Goal: Task Accomplishment & Management: Manage account settings

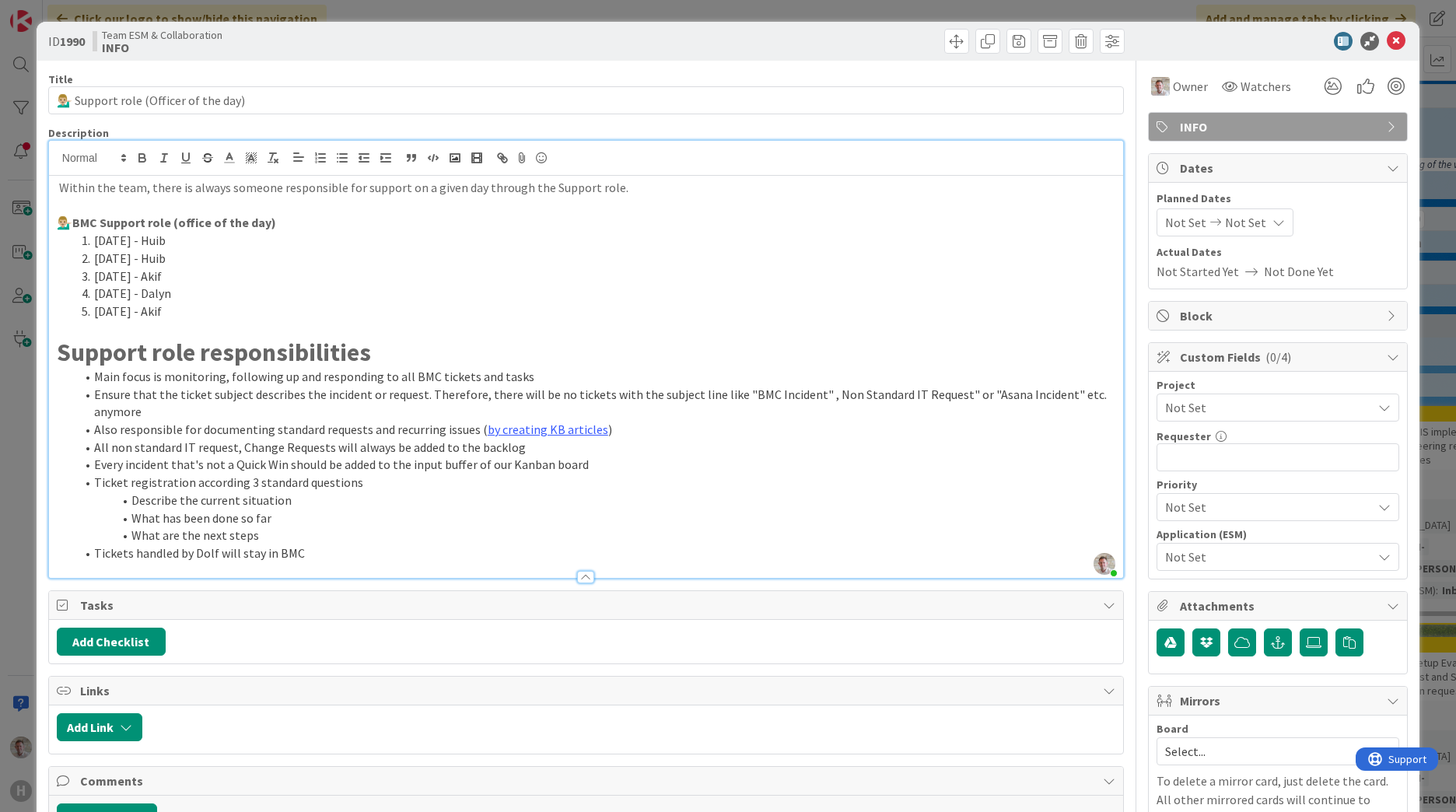
click at [1387, 46] on icon at bounding box center [1396, 41] width 19 height 19
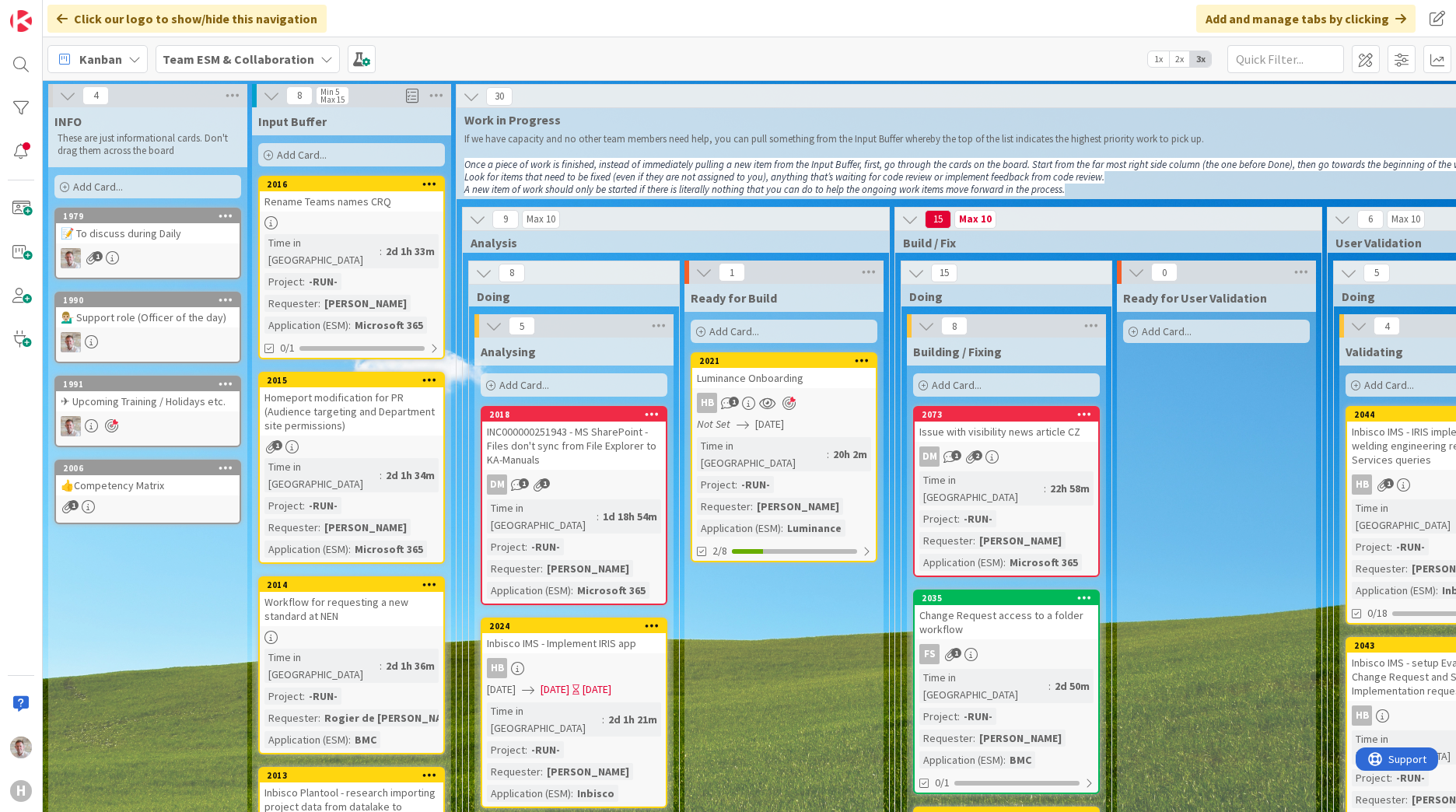
click at [82, 185] on span "Add Card..." at bounding box center [98, 186] width 50 height 14
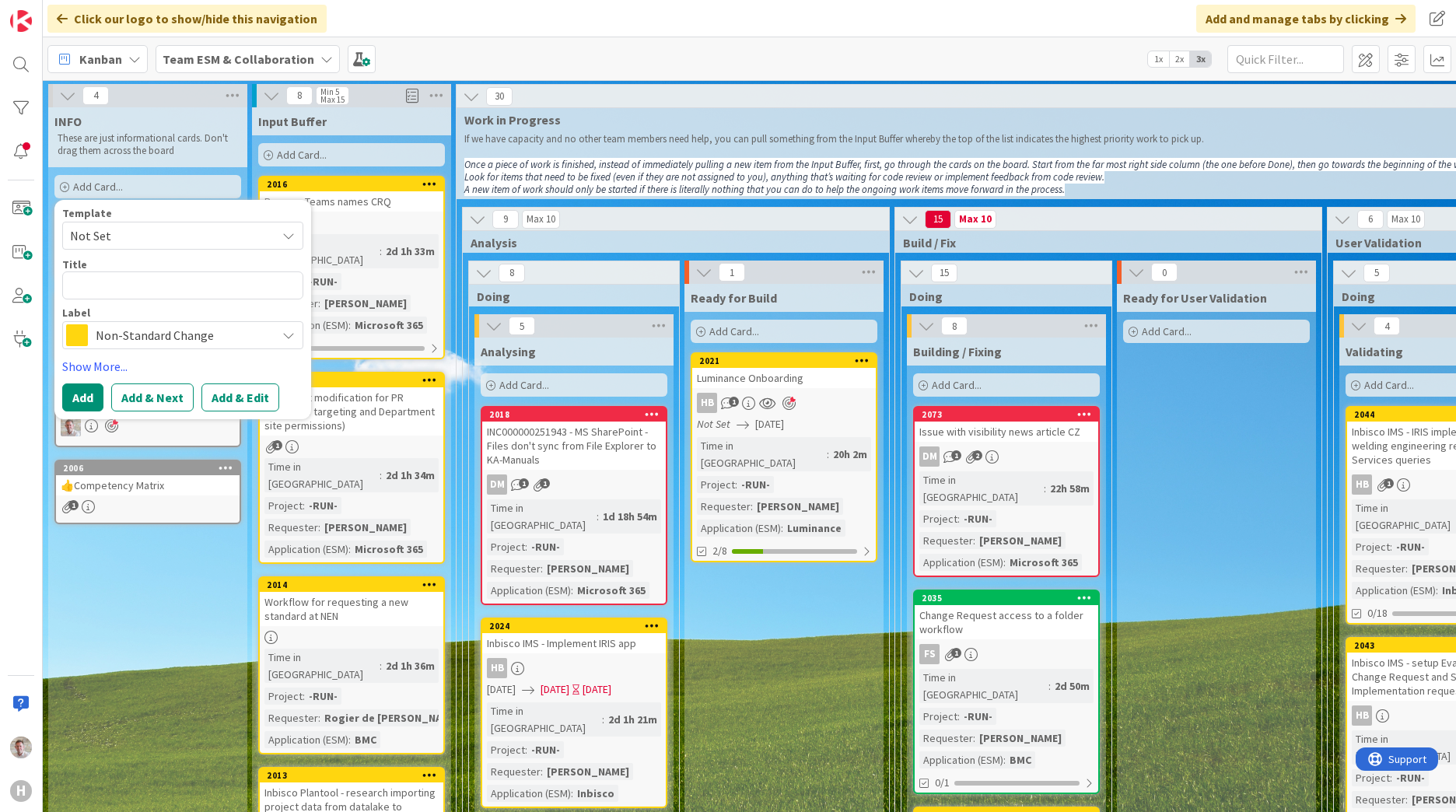
click at [117, 328] on span "Non-Standard Change" at bounding box center [182, 334] width 173 height 21
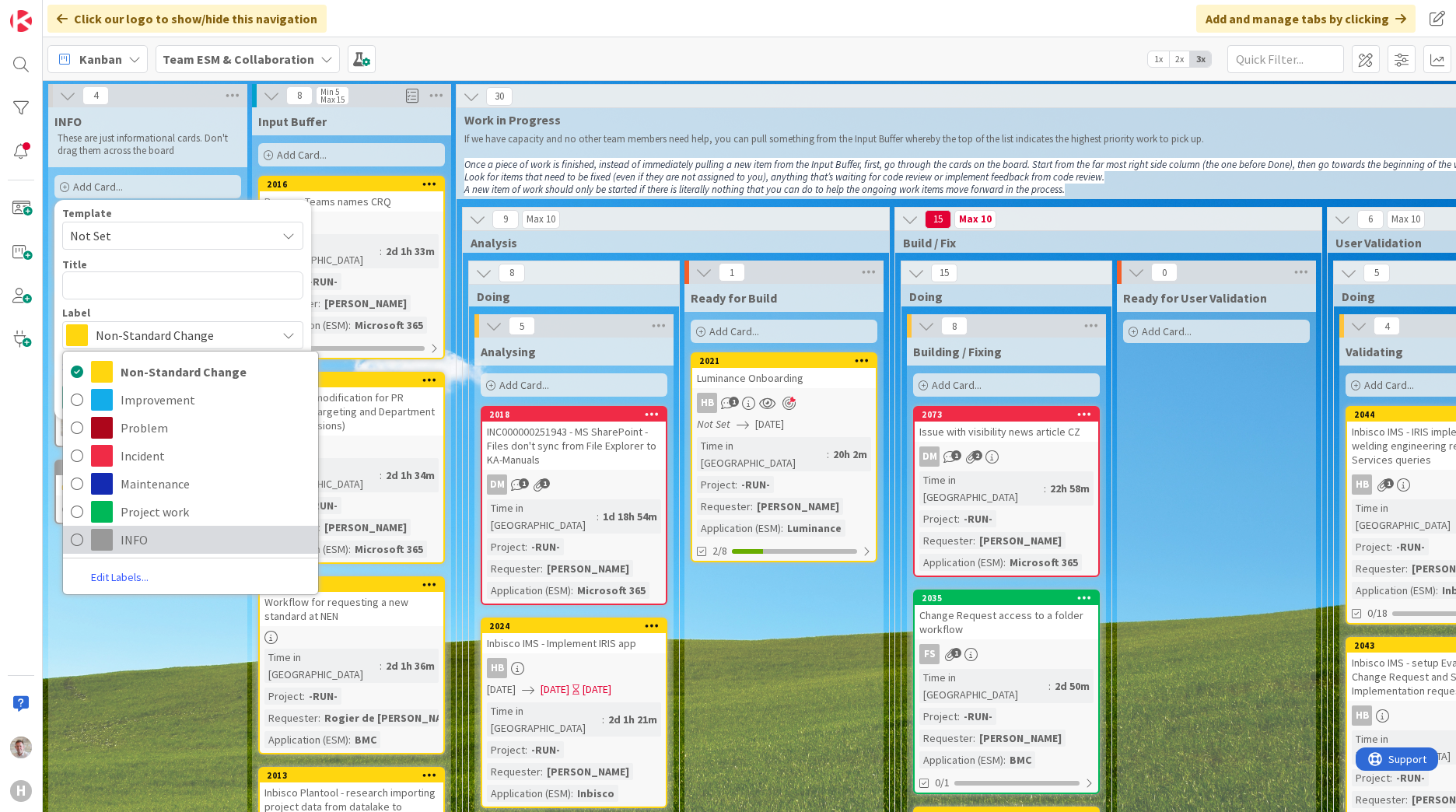
click at [148, 539] on span "INFO" at bounding box center [216, 539] width 190 height 23
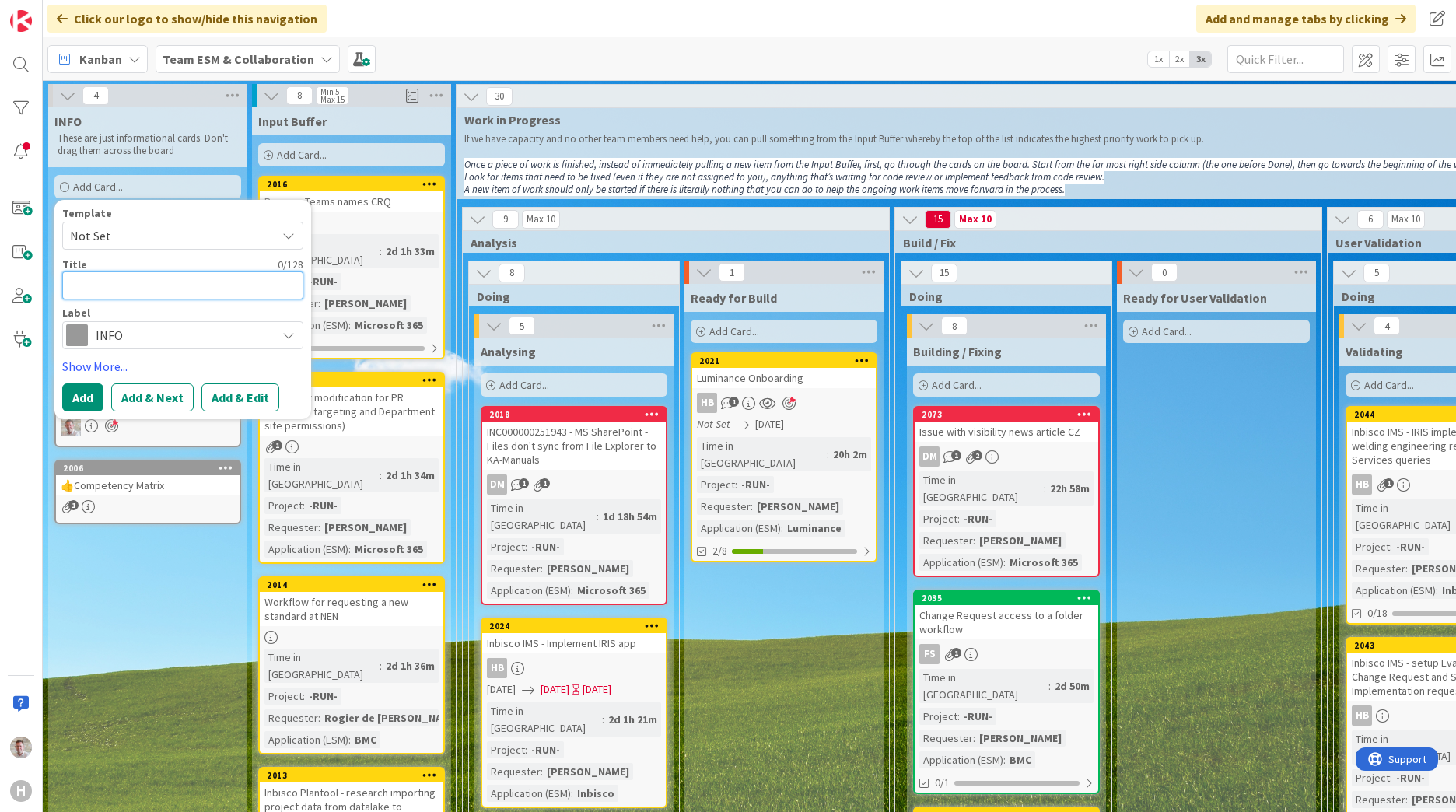
click at [91, 281] on textarea at bounding box center [182, 285] width 241 height 28
type textarea "x"
type textarea "T"
type textarea "x"
type textarea "Te"
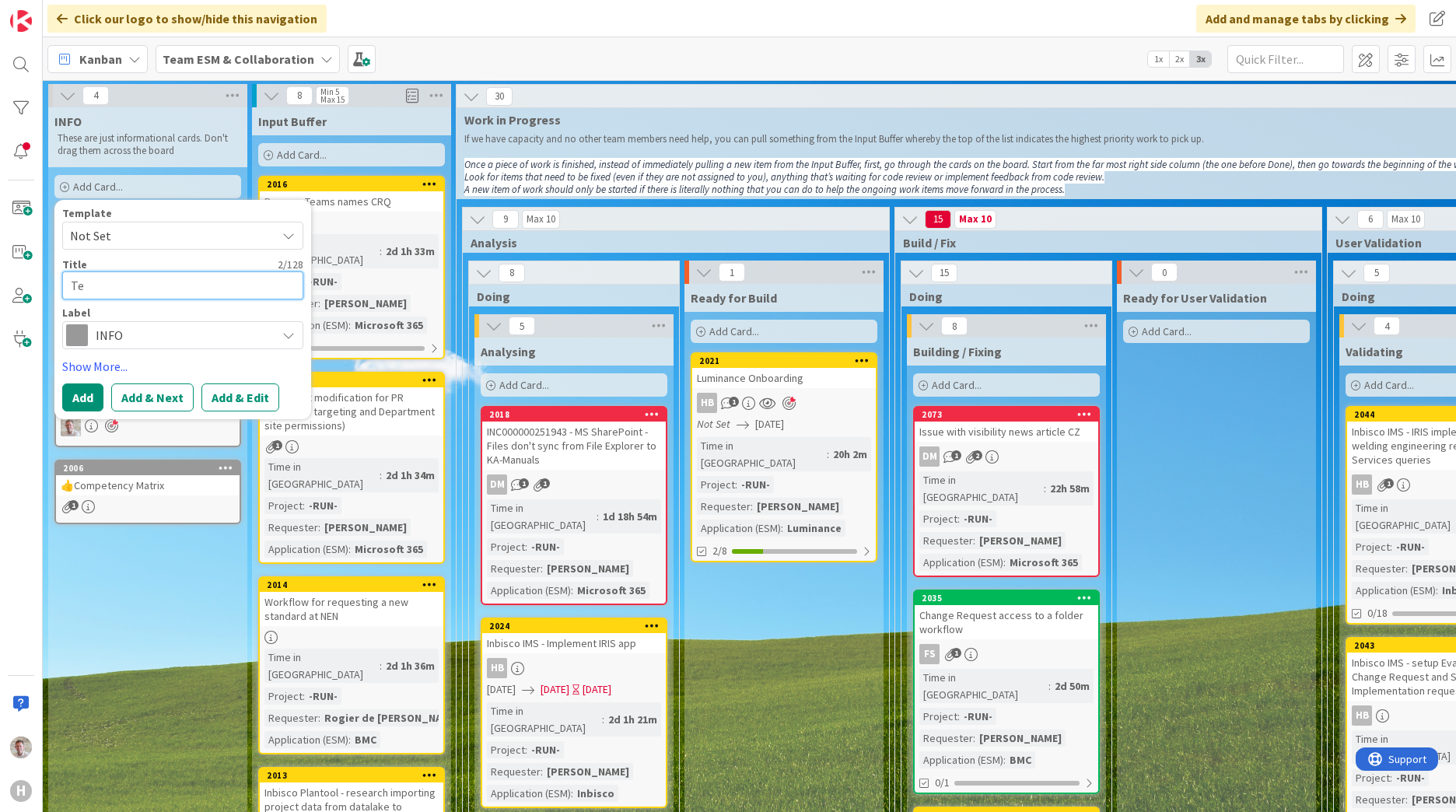
type textarea "x"
type textarea "Tea"
type textarea "x"
type textarea "Team"
type textarea "x"
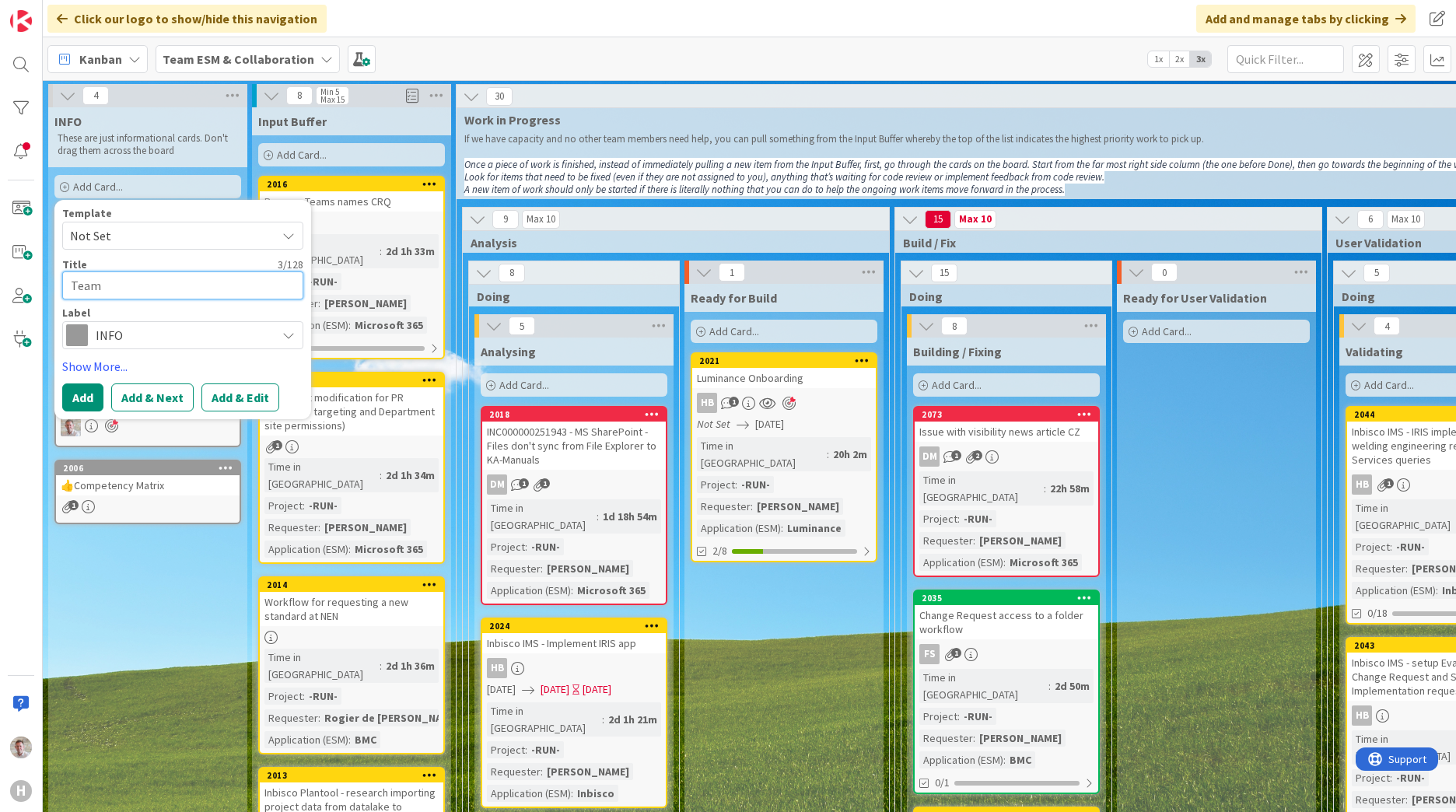
type textarea "Tea"
type textarea "x"
type textarea "Te"
type textarea "x"
type textarea "T"
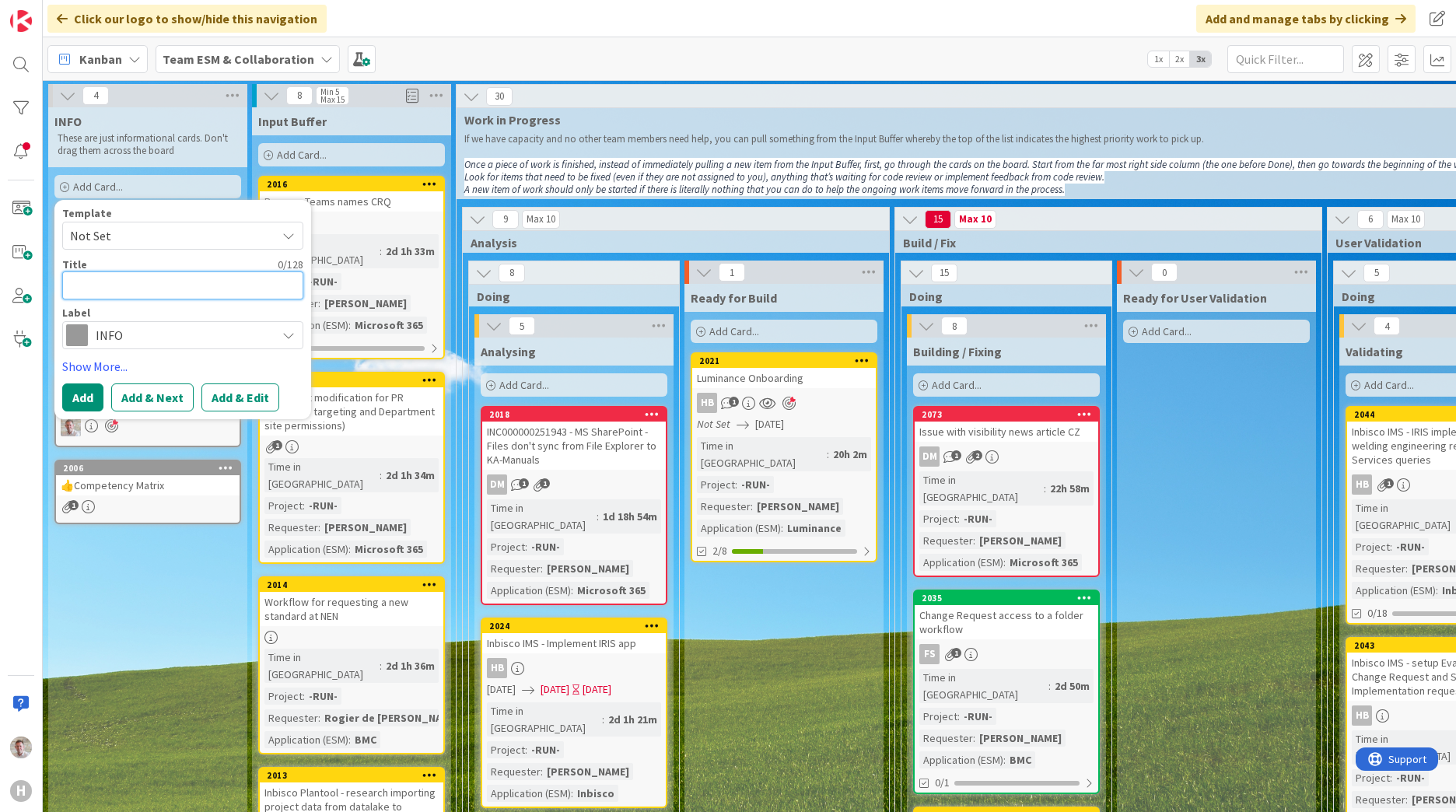
type textarea "x"
type textarea "O"
type textarea "x"
type textarea "Ou"
type textarea "x"
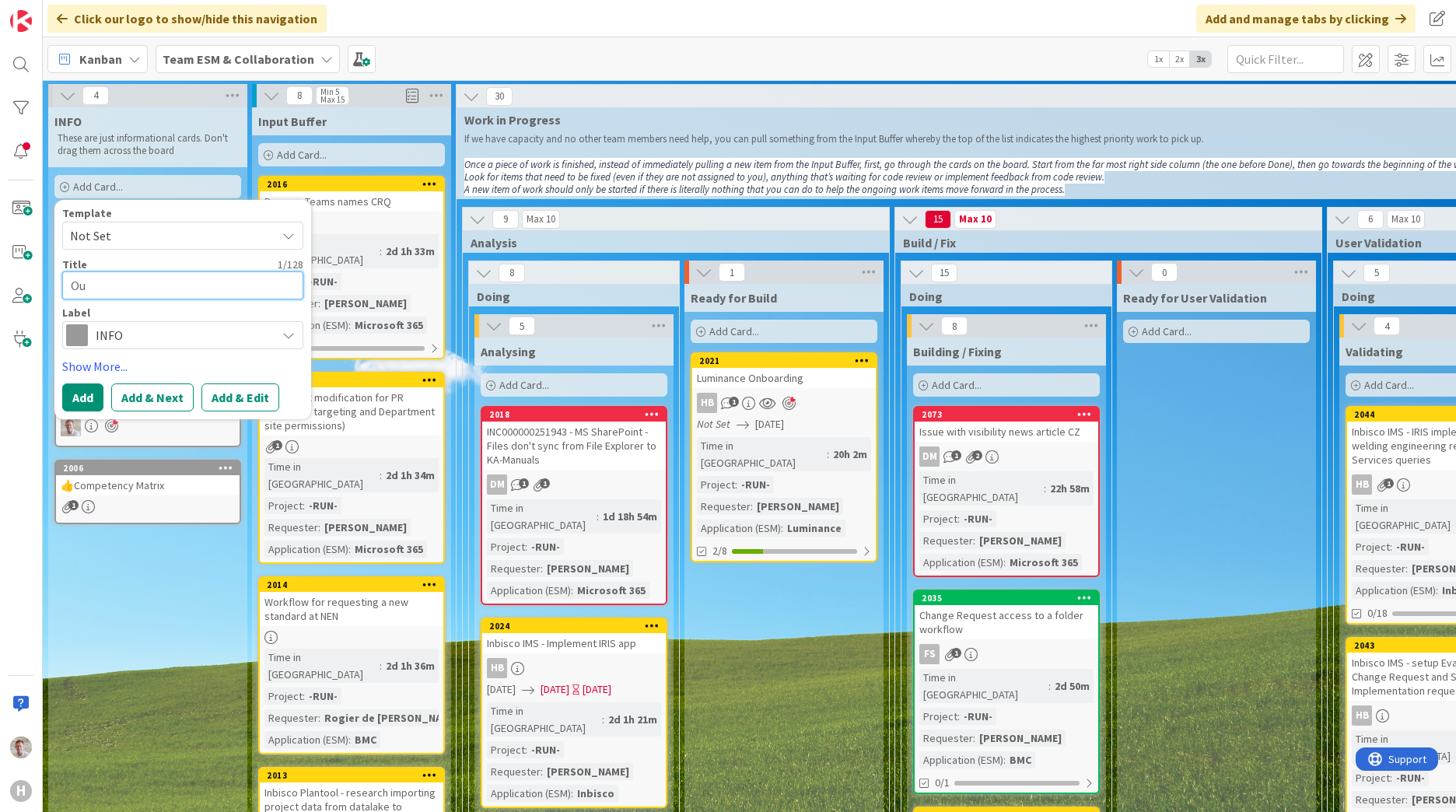
type textarea "Our"
type textarea "x"
type textarea "Our"
type textarea "x"
type textarea "Our t"
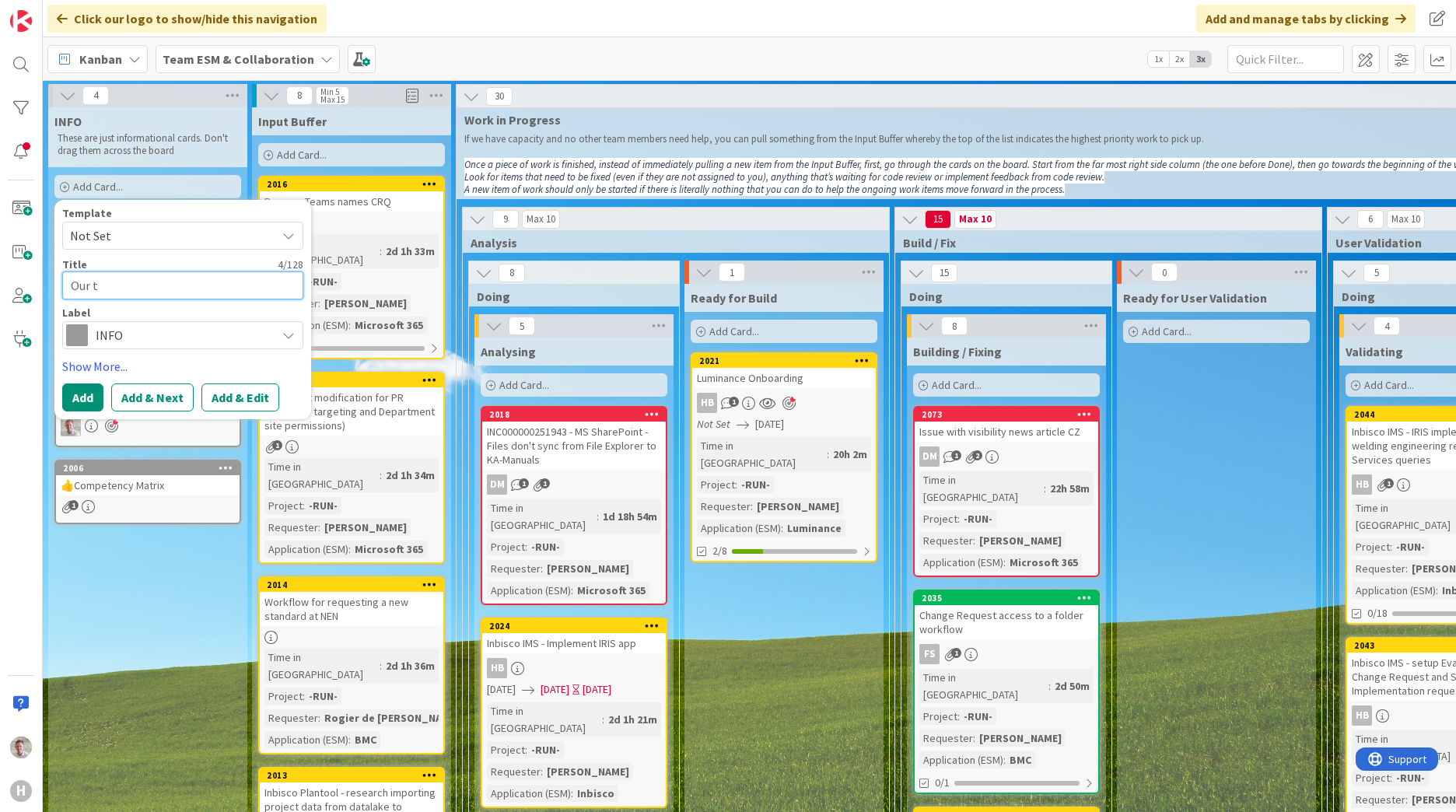
type textarea "x"
type textarea "Our te"
type textarea "x"
type textarea "Our t"
type textarea "x"
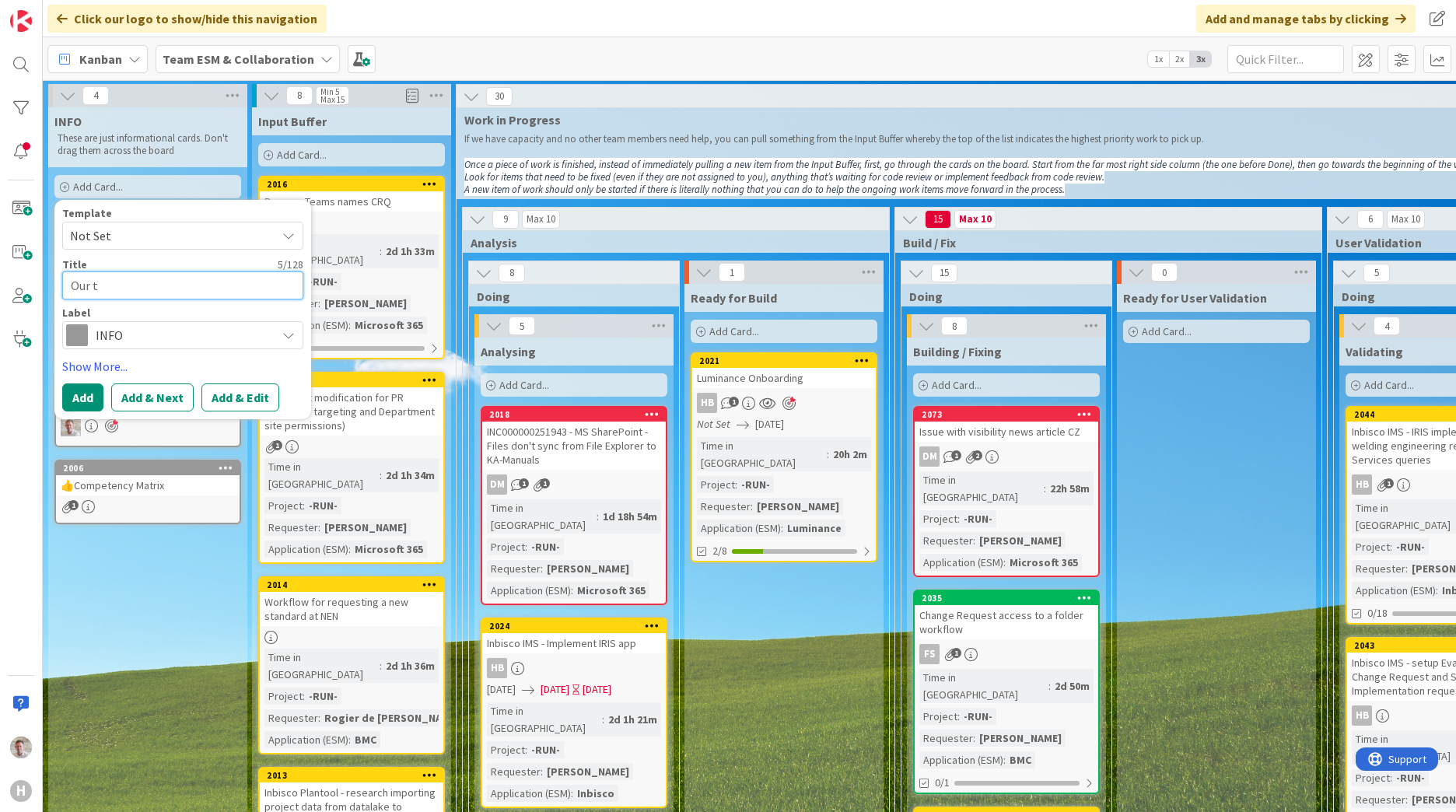
type textarea "Our"
type textarea "x"
type textarea "Our T"
type textarea "x"
type textarea "Our Te"
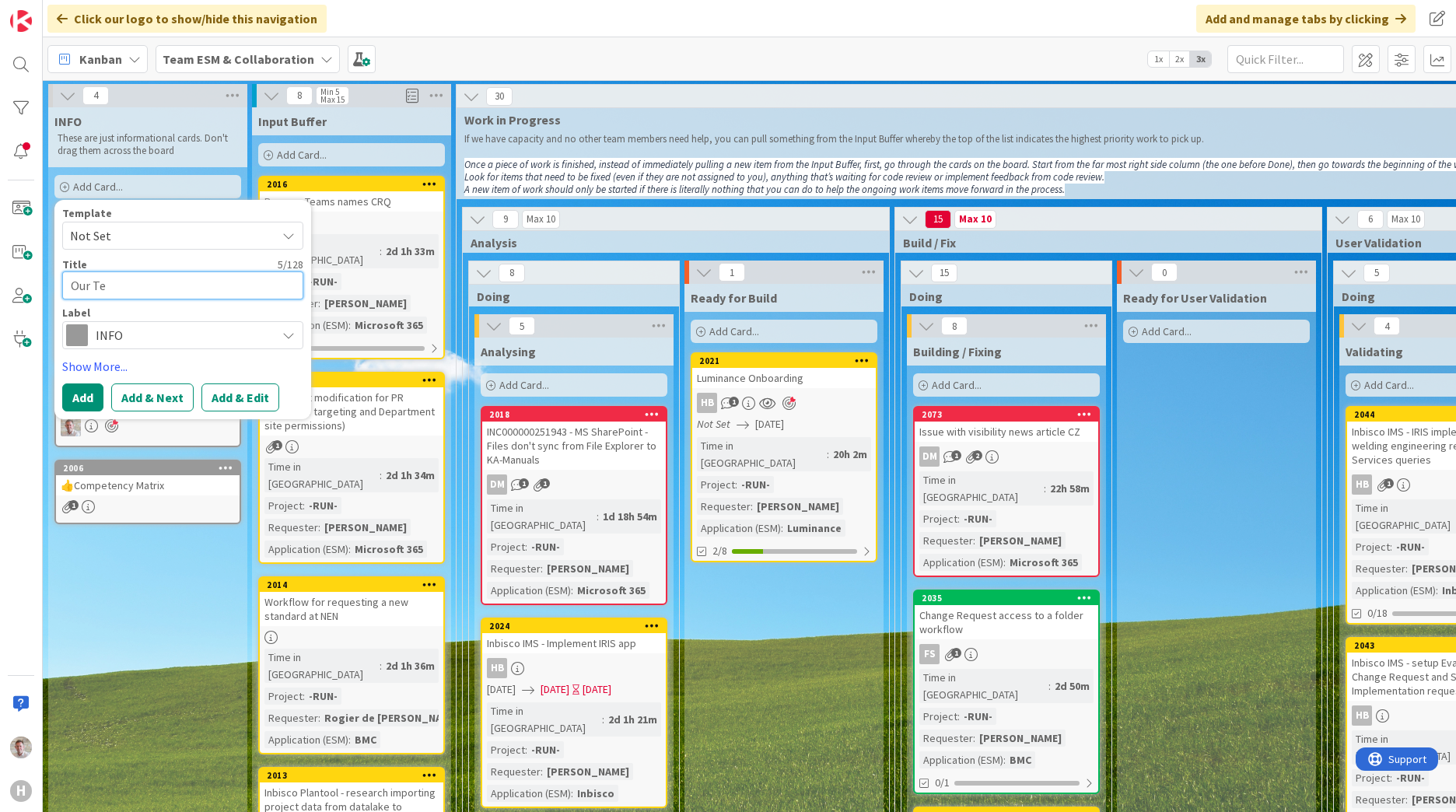
type textarea "x"
type textarea "Our Tea"
type textarea "x"
type textarea "Our Team"
type textarea "x"
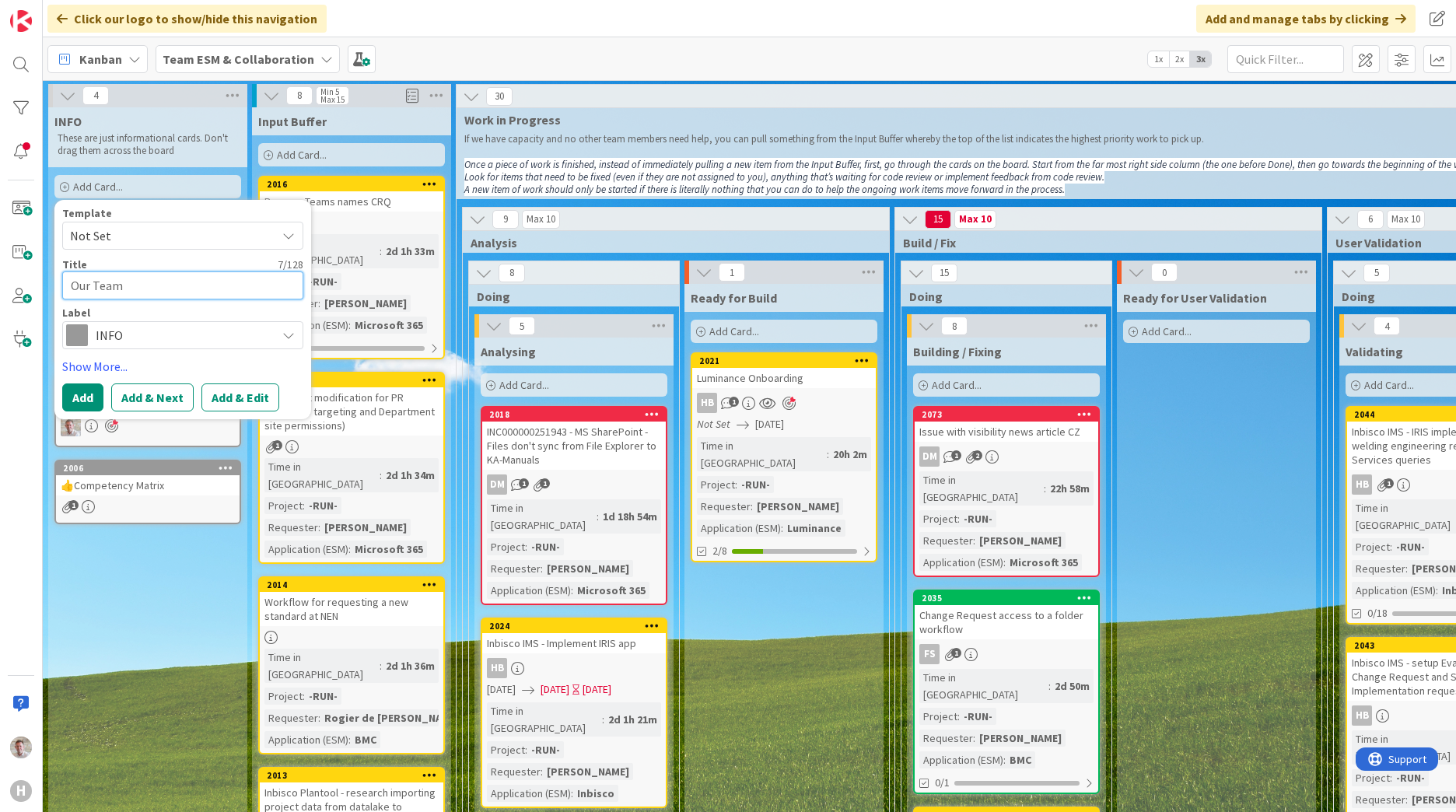
type textarea "Our Teams"
type textarea "x"
type textarea "Our Team"
type textarea "x"
type textarea "Our Team'"
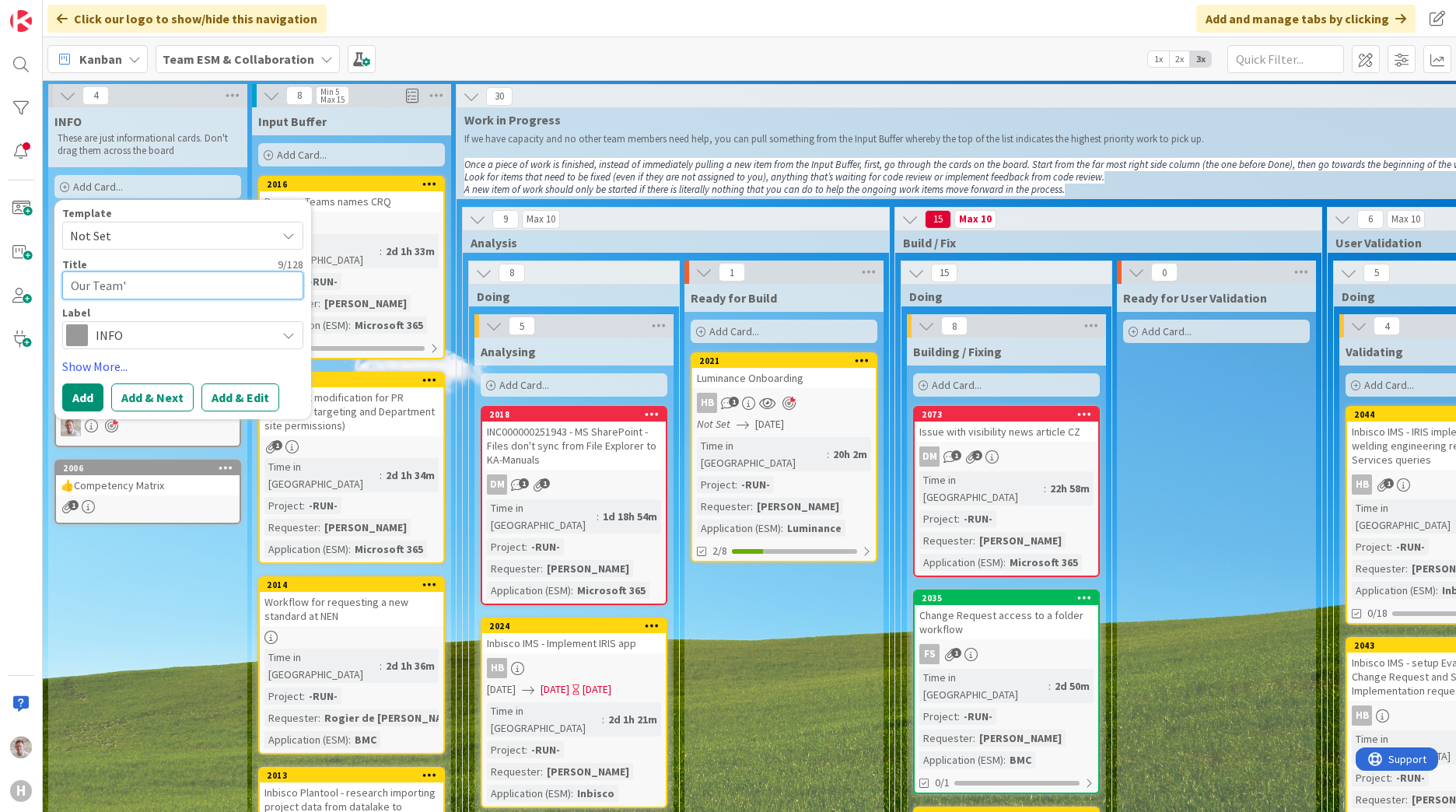
type textarea "x"
type textarea "Our Team'"
type textarea "x"
type textarea "Our Team's"
type textarea "x"
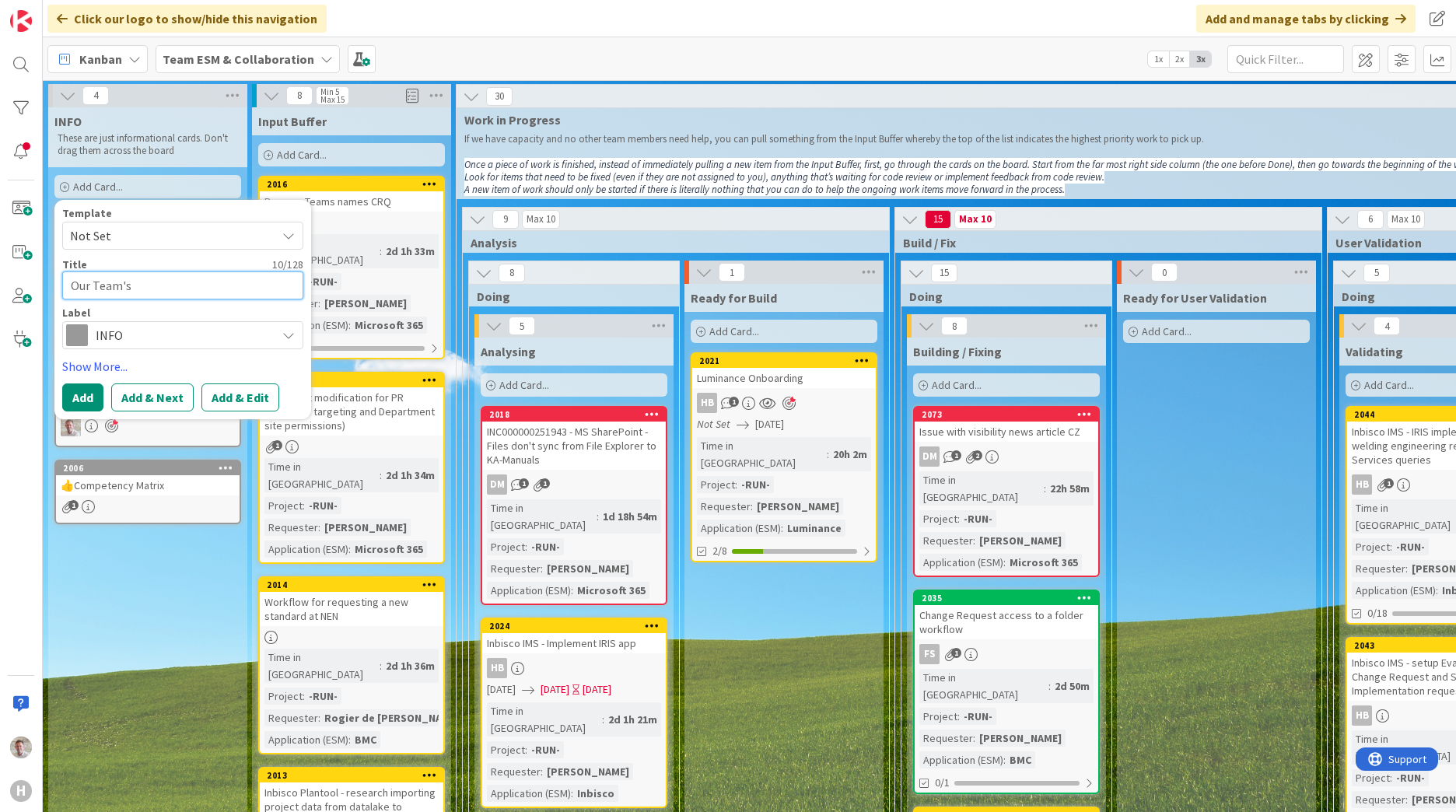
type textarea "Our Team's"
type textarea "x"
type textarea "Our Team's P"
type textarea "x"
type textarea "Our Team's Pi"
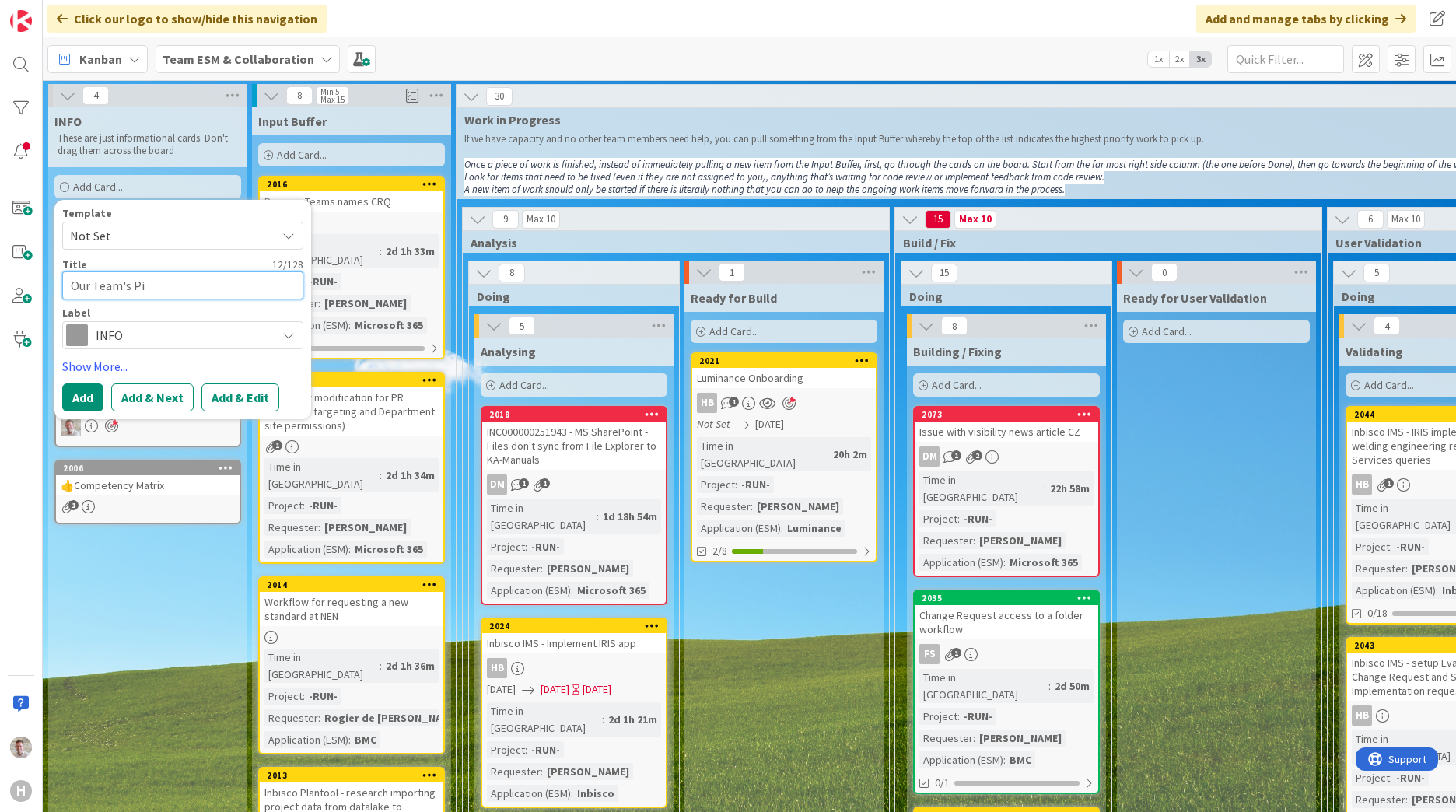
type textarea "x"
type textarea "Our Team's Pir"
type textarea "x"
type textarea "Our Team's [PERSON_NAME]"
type textarea "x"
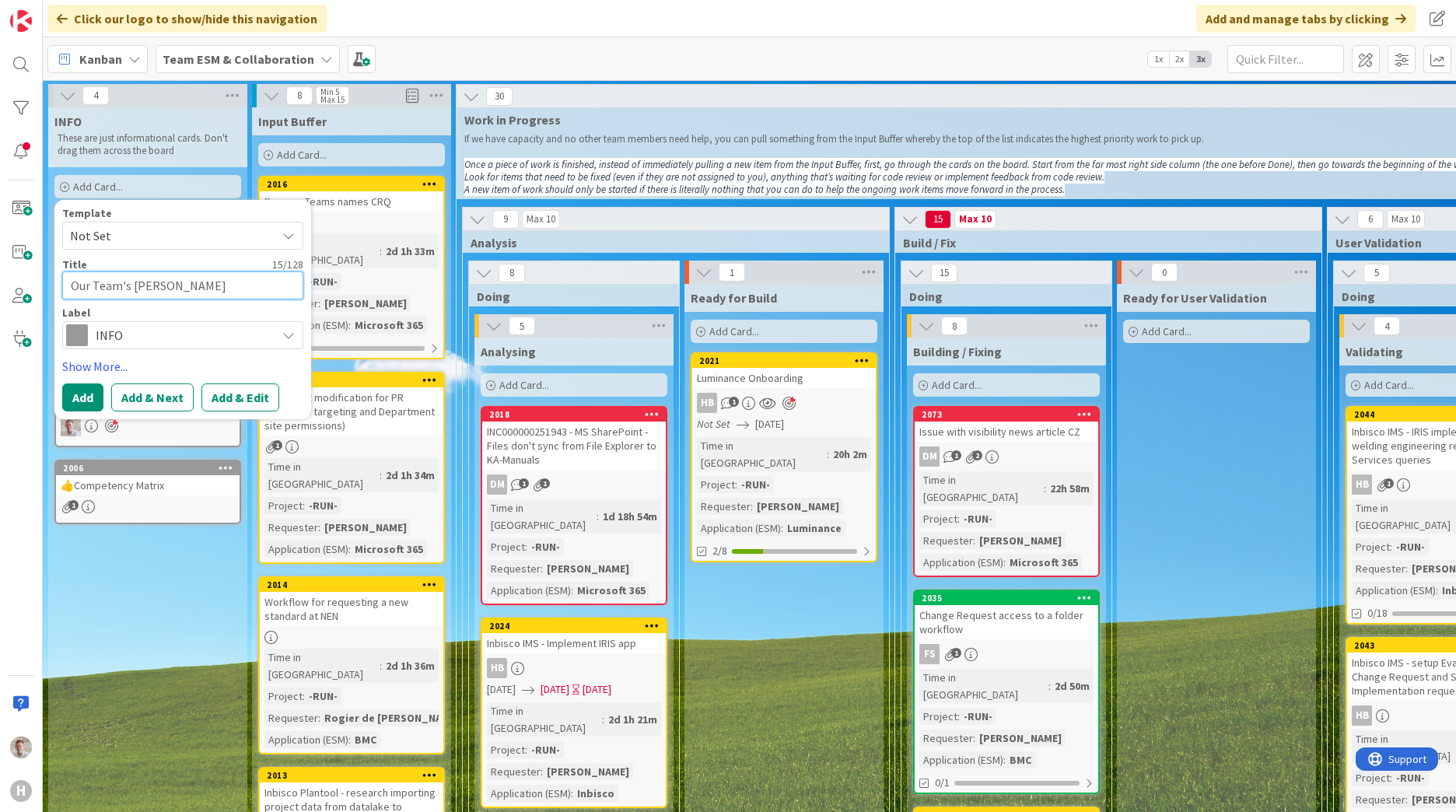
type textarea "Our Team's Pir"
type textarea "x"
type textarea "Our Team's Pi"
type textarea "x"
type textarea "Our Team's P"
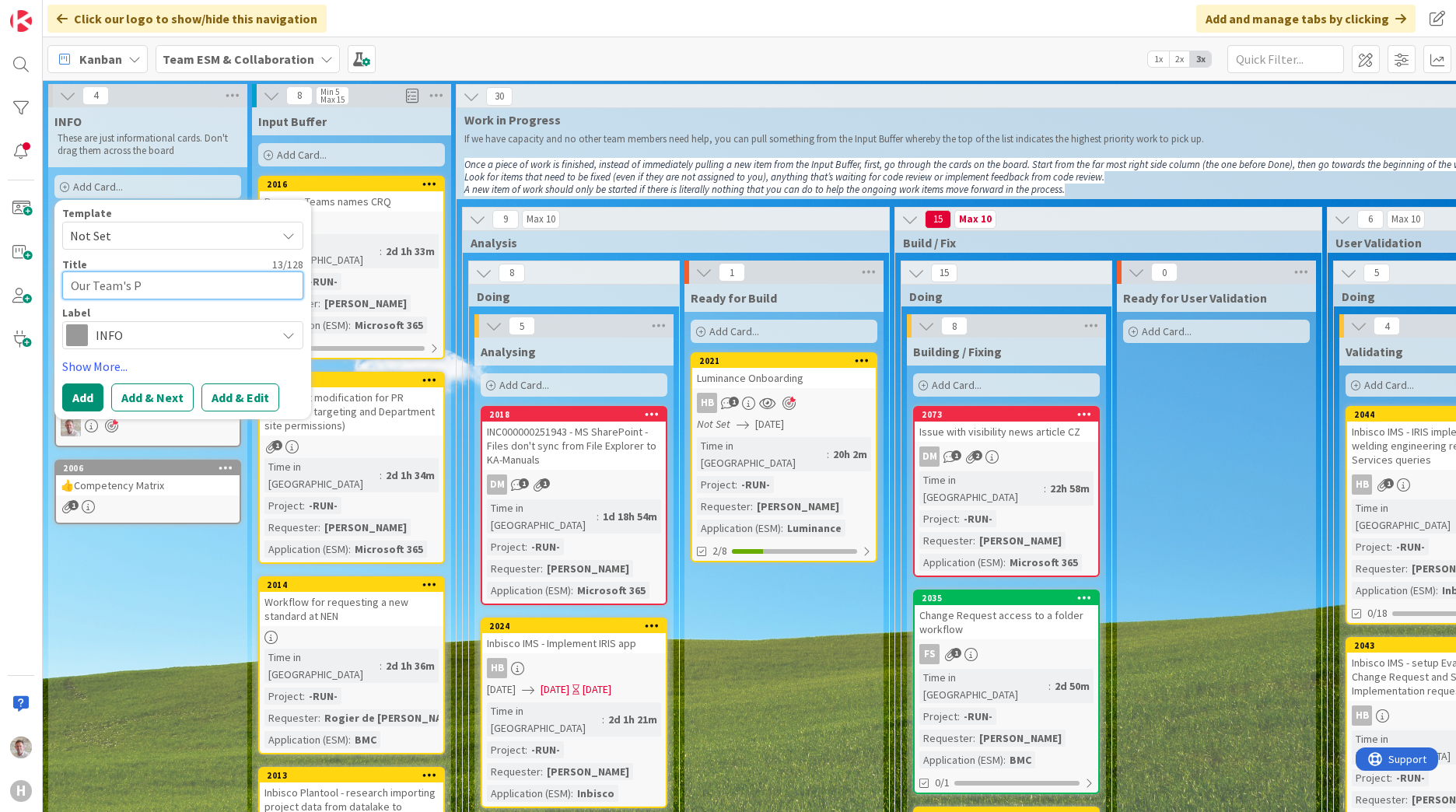
type textarea "x"
type textarea "Our Team's Pr"
type textarea "x"
type textarea "Our Team's Pri"
type textarea "x"
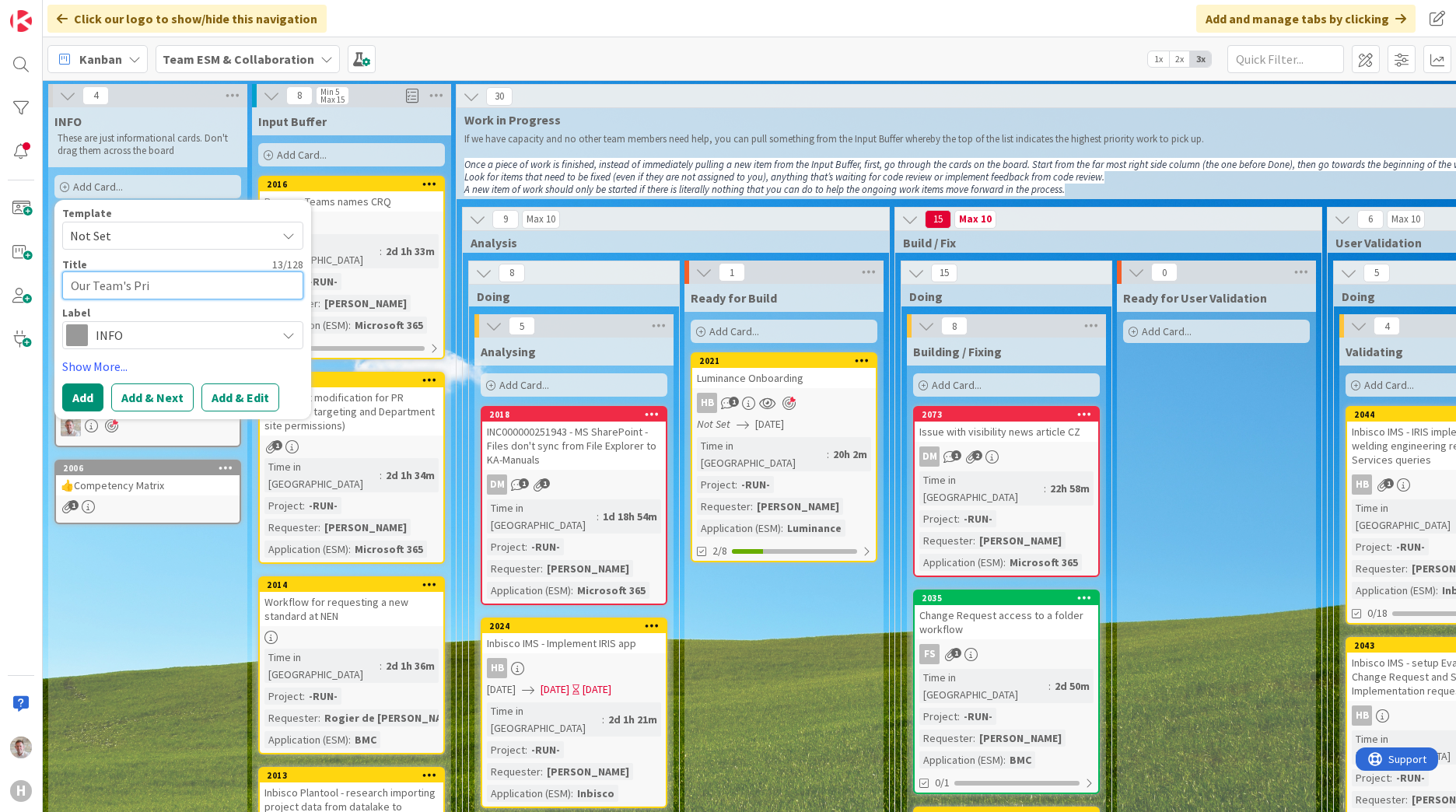
type textarea "Our Team's Prio"
type textarea "x"
type textarea "Our Team's Prior"
type textarea "x"
type textarea "Our Team's Priori"
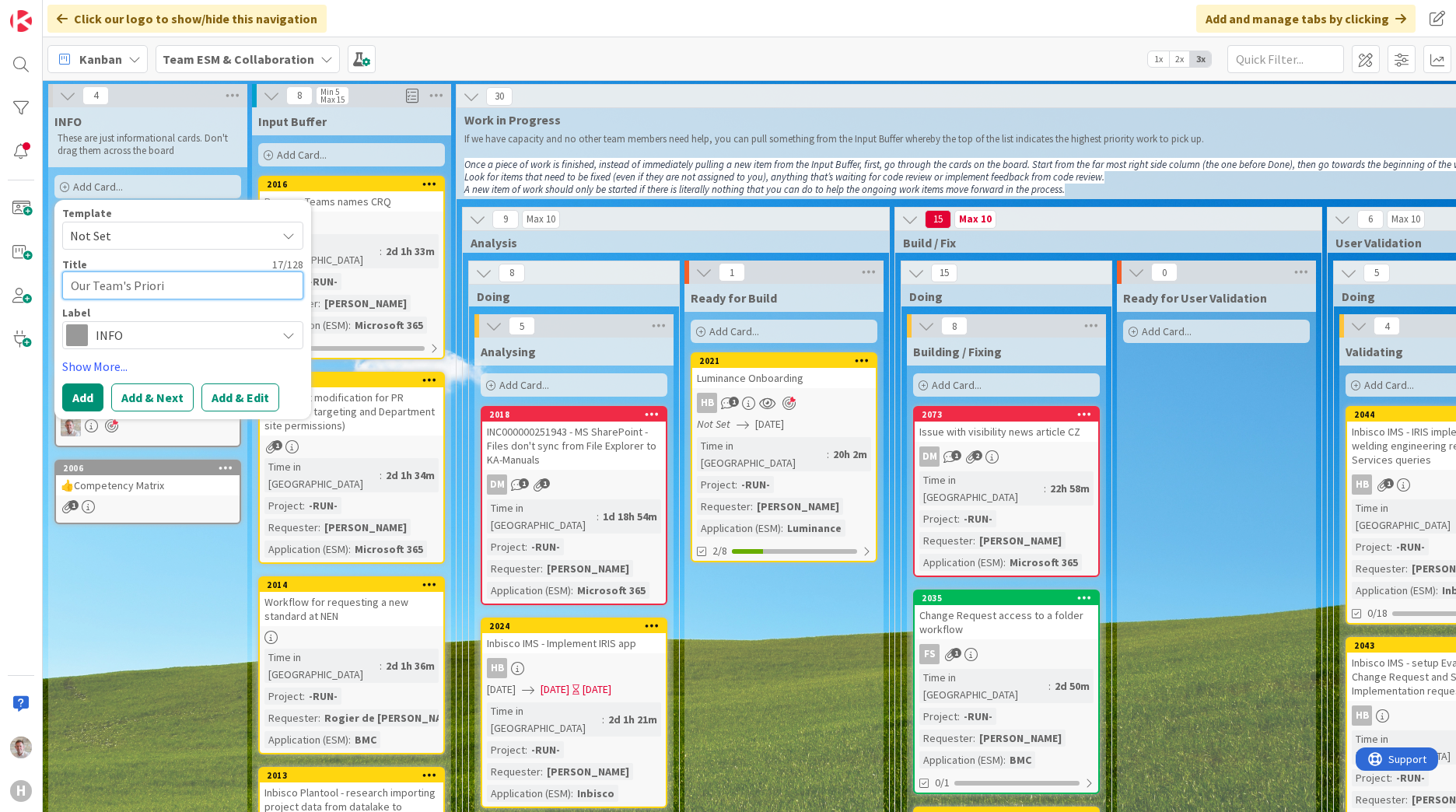
type textarea "x"
type textarea "Our Team's Priorit"
type textarea "x"
type textarea "Our Team's Priority"
type textarea "x"
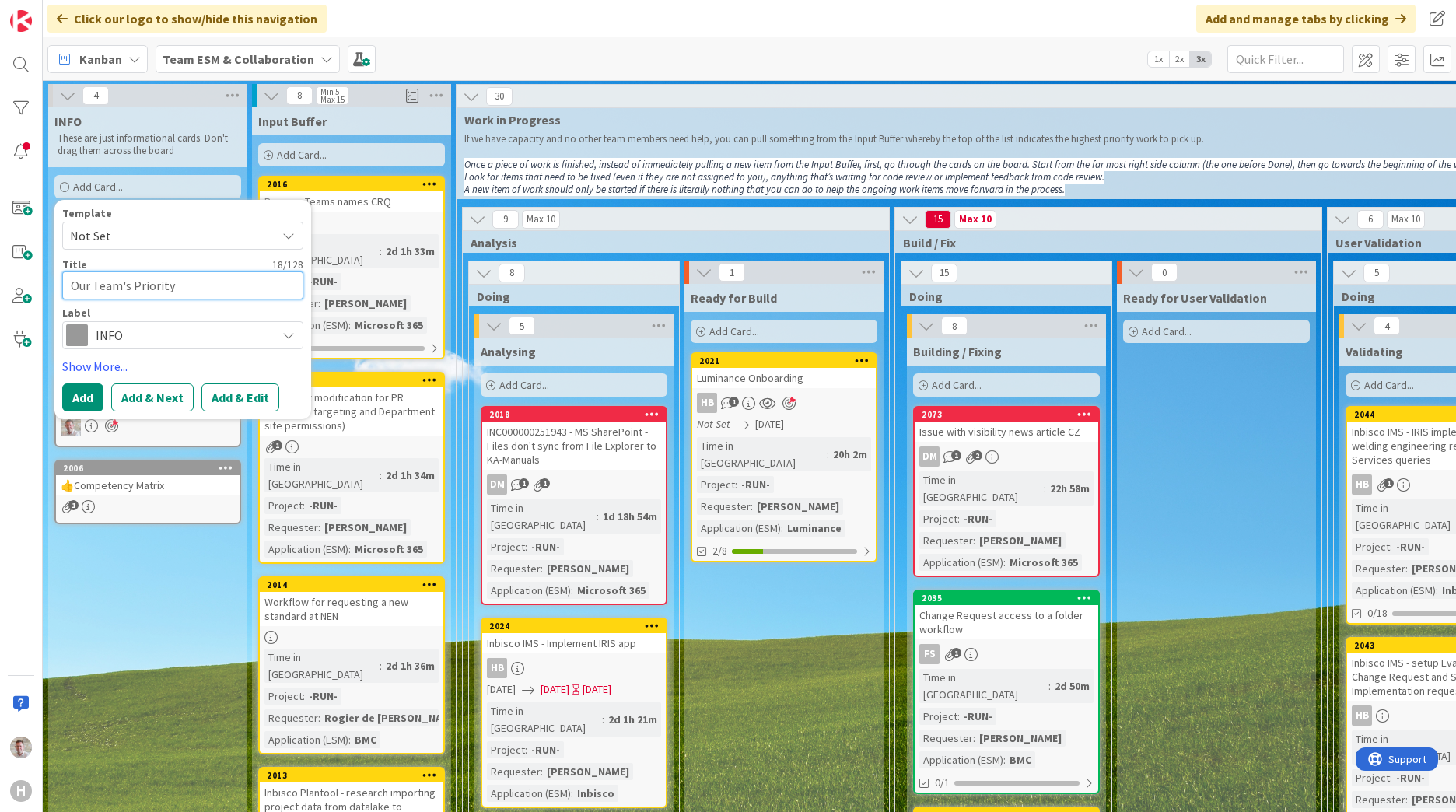
type textarea "Our Team's Priority"
type textarea "x"
type textarea "Our Team's Priority"
type textarea "x"
type textarea "Our Team's Priorit"
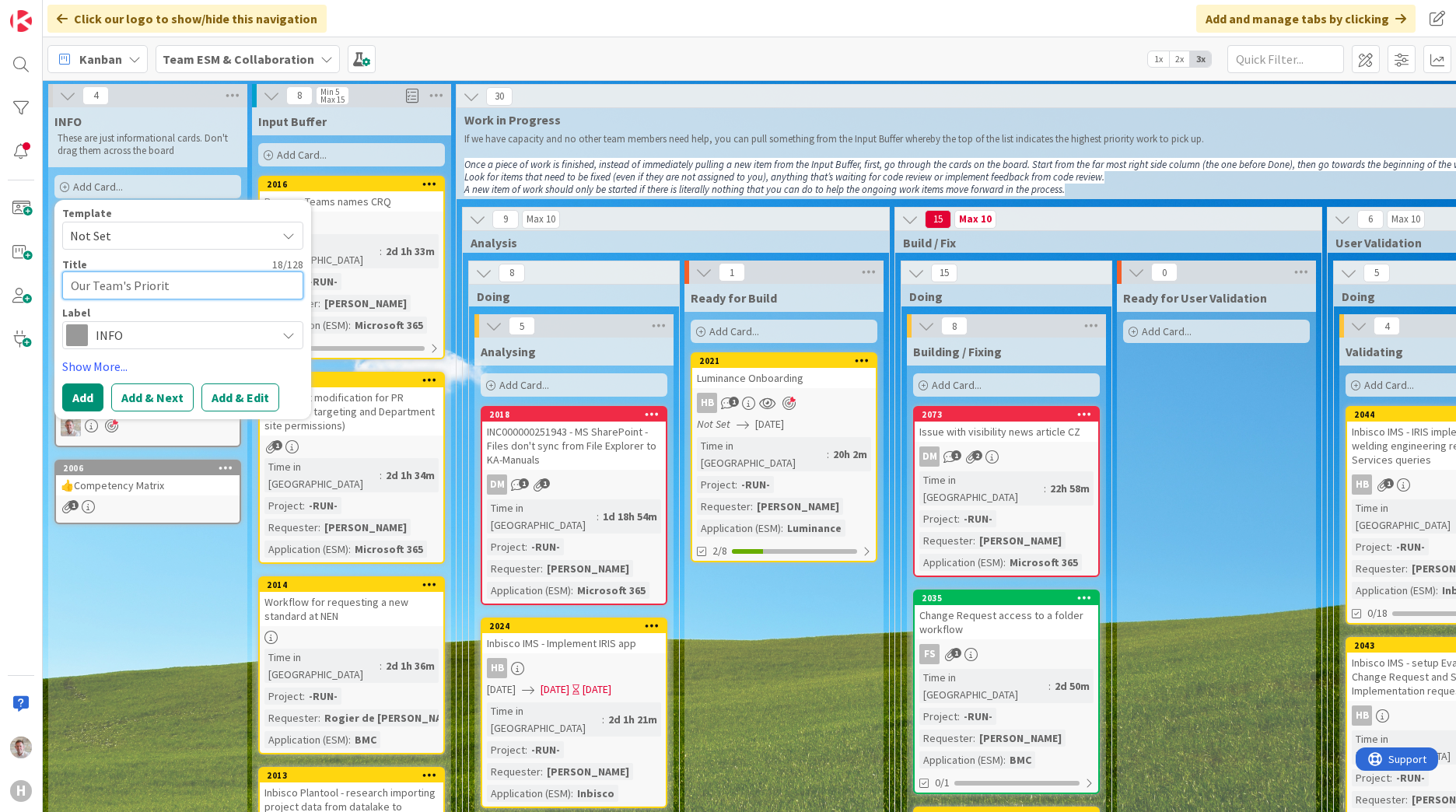
type textarea "x"
type textarea "Our Team's Prioriti"
type textarea "x"
type textarea "Our Team's Prioritie"
type textarea "x"
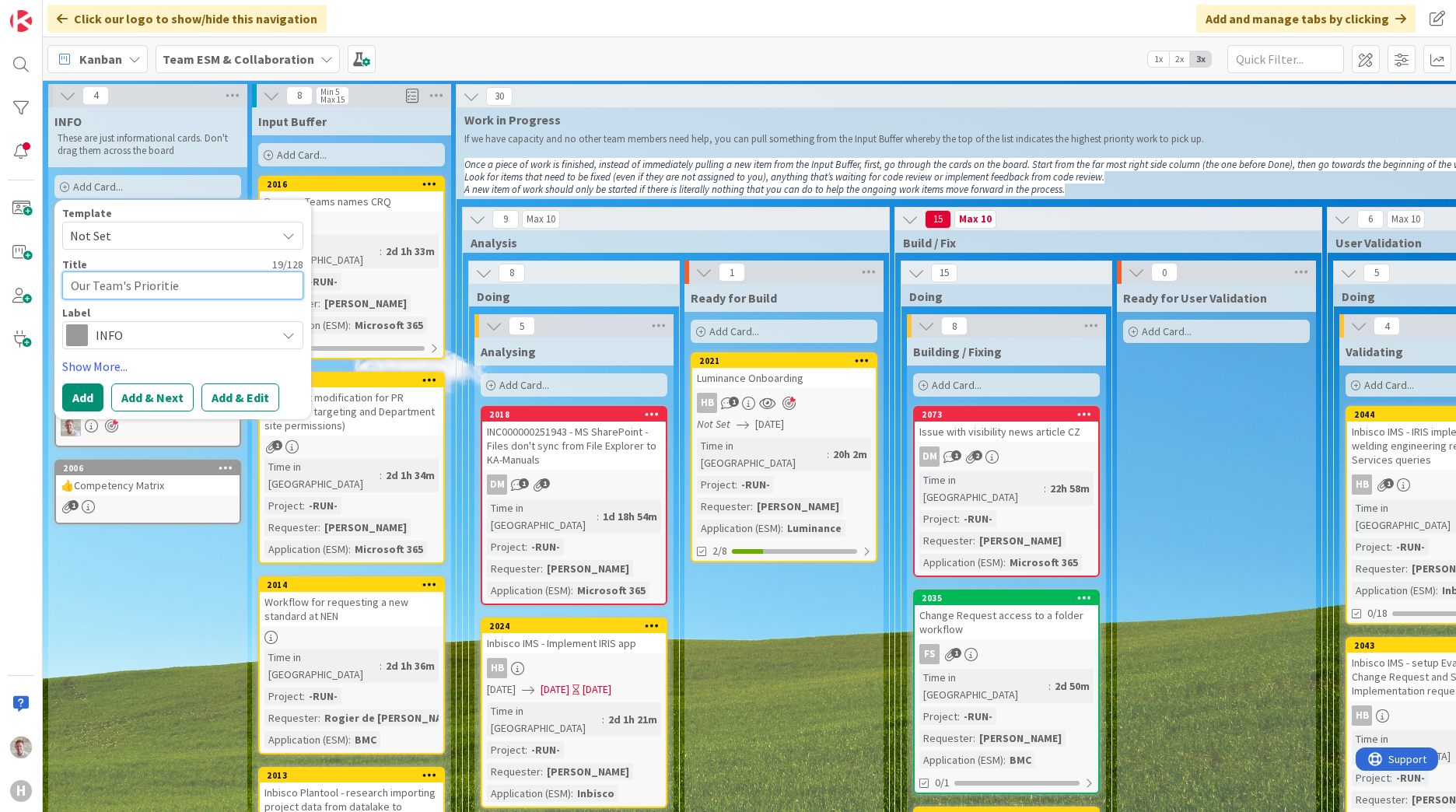
type textarea "Our Team's Priorities"
type textarea "x"
type textarea "Our Team's Priorities"
type textarea "x"
type textarea "Our Team's Priorities"
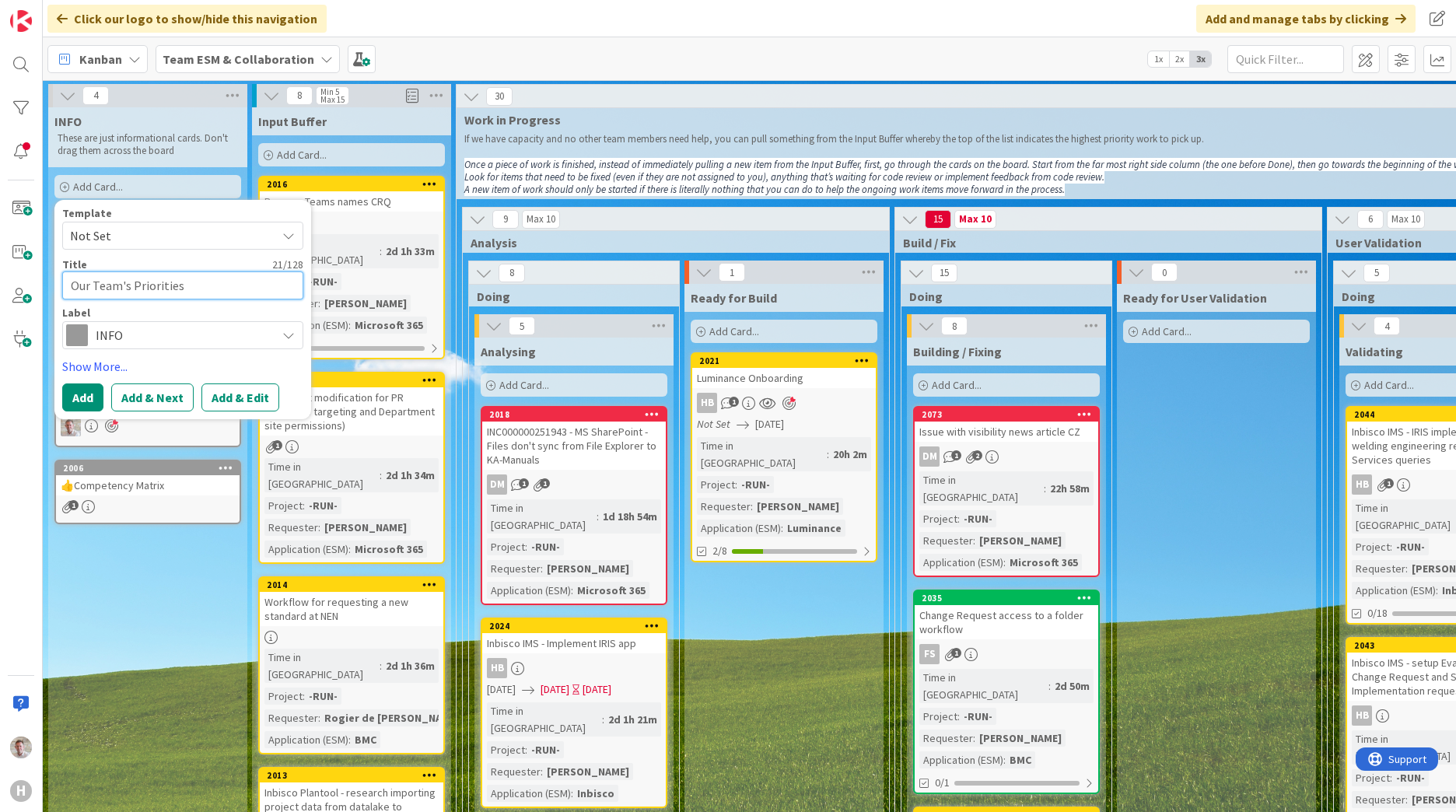
click at [127, 283] on textarea "Our Team's Priorities" at bounding box center [182, 285] width 241 height 28
type textarea "x"
type textarea "Our Team' Priorities"
type textarea "x"
type textarea "Our Team Priorities"
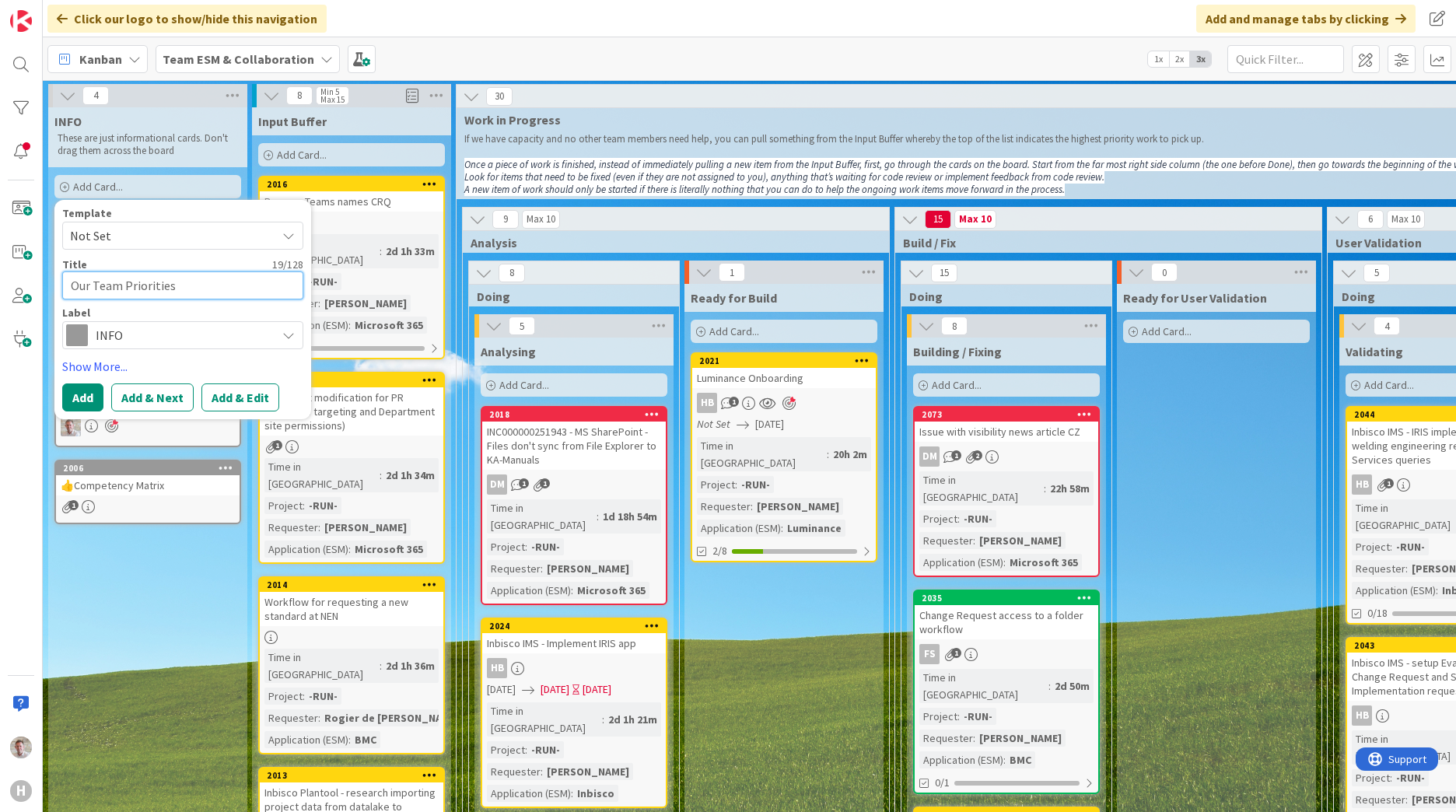
drag, startPoint x: 94, startPoint y: 287, endPoint x: 43, endPoint y: 295, distance: 51.6
type textarea "x"
type textarea "Team Priorities"
click at [237, 399] on button "Add & Edit" at bounding box center [241, 398] width 78 height 28
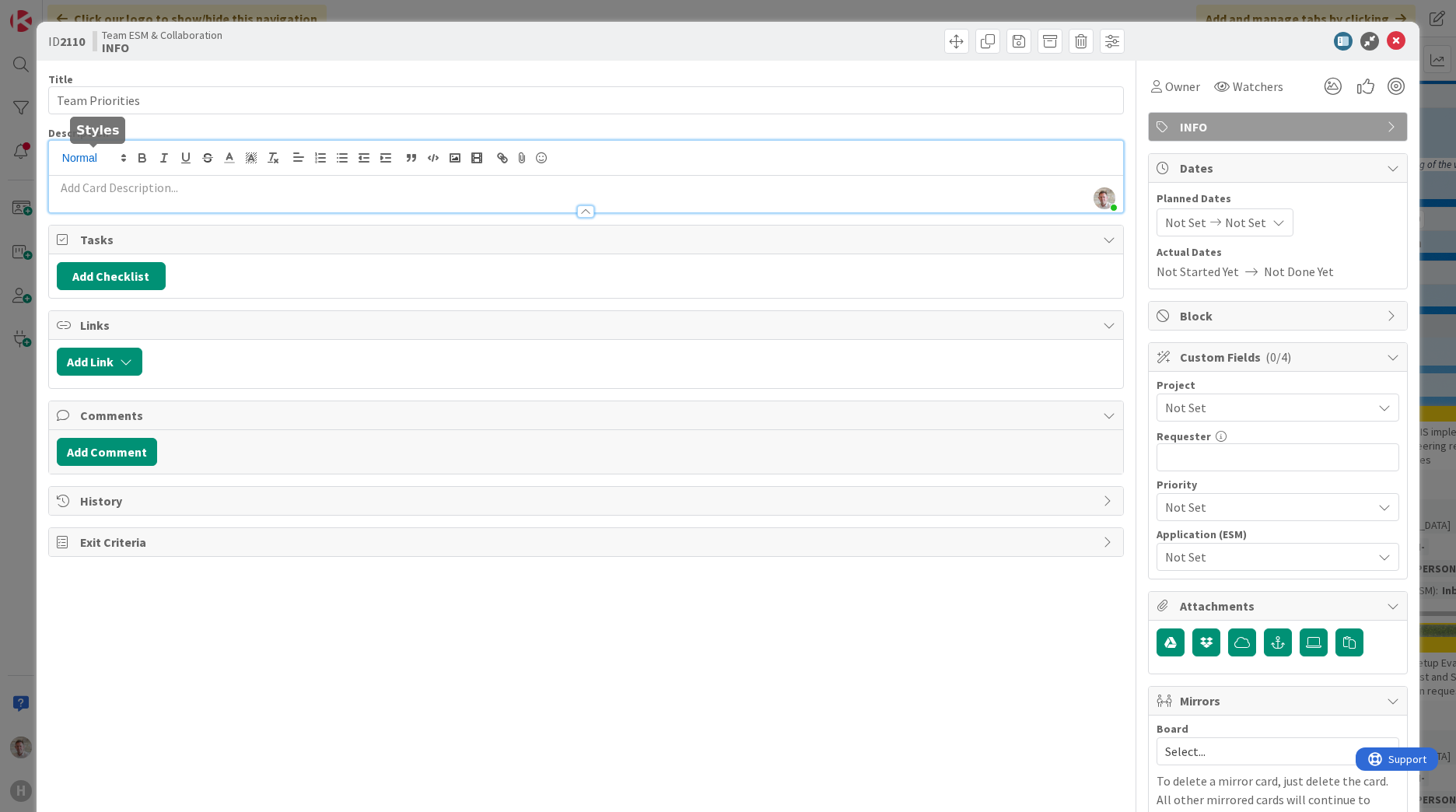
click at [92, 160] on div "[PERSON_NAME] just joined" at bounding box center [586, 176] width 1074 height 72
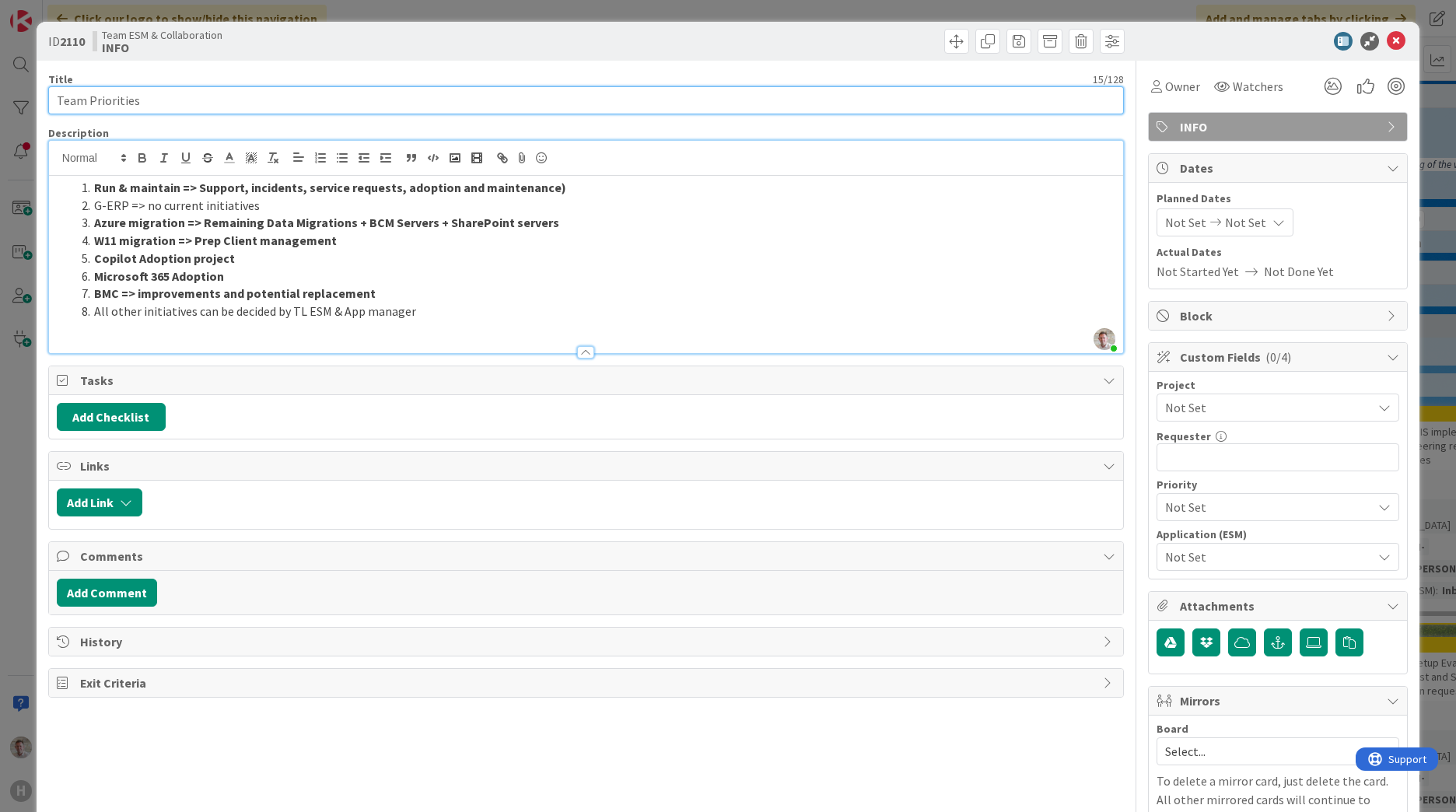
click at [52, 100] on input "Team Priorities" at bounding box center [586, 100] width 1076 height 28
click at [178, 104] on input "‼️Team Priorities" at bounding box center [586, 100] width 1076 height 28
type input "‼️Team Priorities"
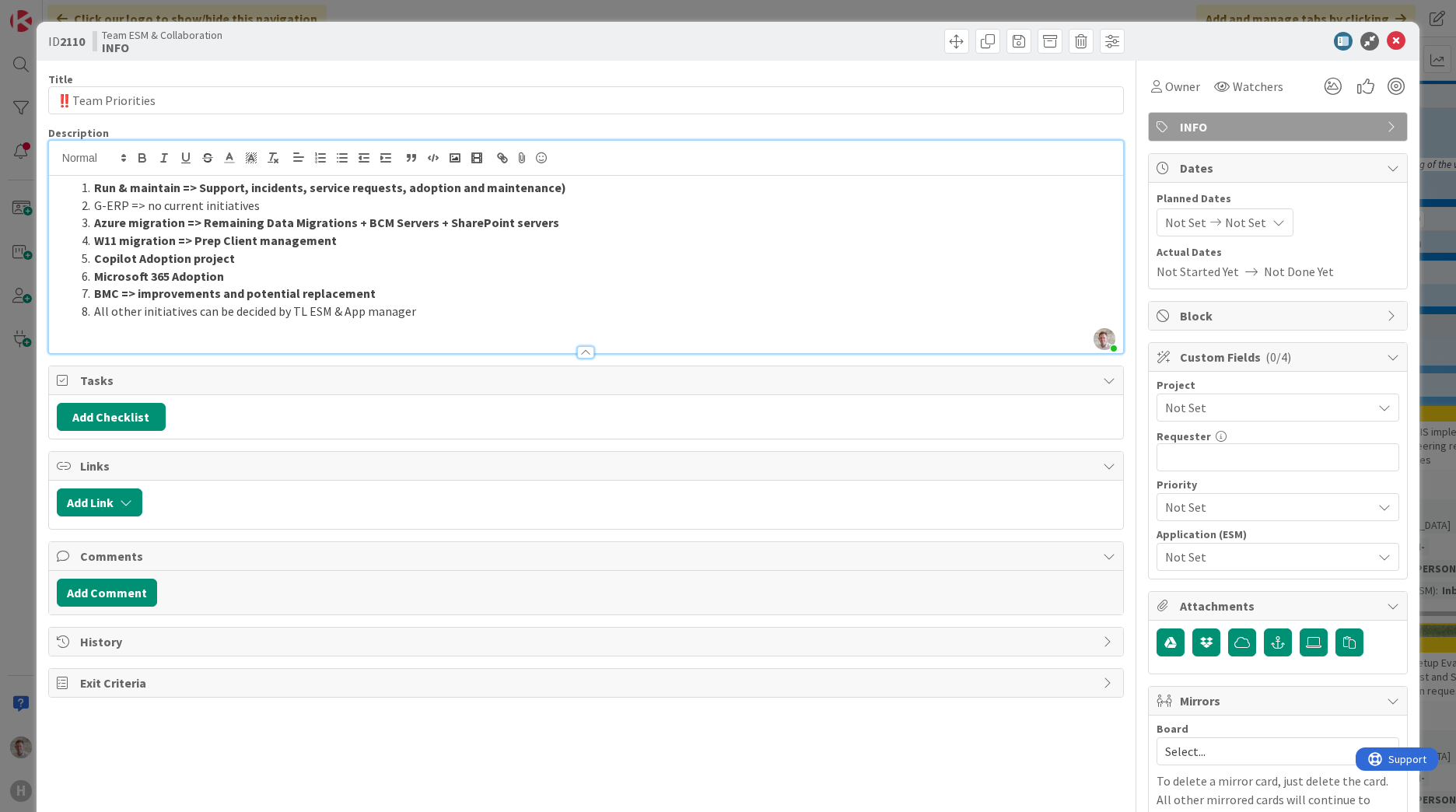
click at [258, 205] on li "G-ERP => no current initiatives" at bounding box center [595, 205] width 1040 height 18
click at [573, 222] on li "Azure migration => Remaining Data Migrations + BCM Servers + SharePoint servers" at bounding box center [595, 222] width 1040 height 18
drag, startPoint x: 93, startPoint y: 244, endPoint x: 340, endPoint y: 242, distance: 247.0
click at [340, 242] on li "W11 migration => Prep Client management" at bounding box center [595, 240] width 1040 height 18
click at [302, 262] on li "Copilot Adoption project" at bounding box center [595, 258] width 1040 height 18
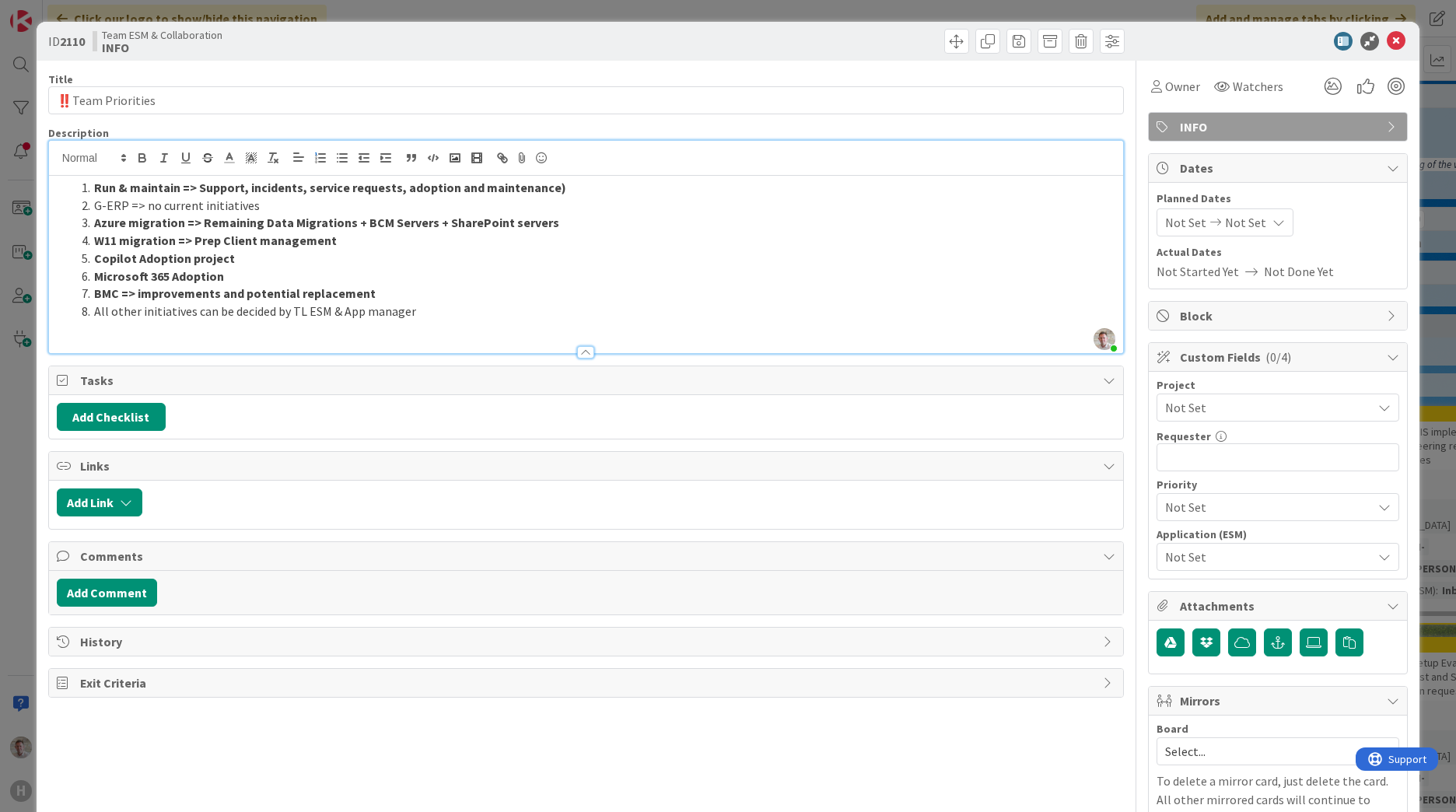
click at [342, 243] on li "W11 migration => Prep Client management" at bounding box center [595, 240] width 1040 height 18
click at [235, 268] on li "Microsoft 365 Adoption" at bounding box center [595, 276] width 1040 height 18
click at [229, 261] on li "Copilot Adoption project" at bounding box center [595, 258] width 1040 height 18
click at [138, 261] on strong "Copilot Adoption project" at bounding box center [164, 257] width 140 height 16
drag, startPoint x: 216, startPoint y: 276, endPoint x: 164, endPoint y: 283, distance: 52.5
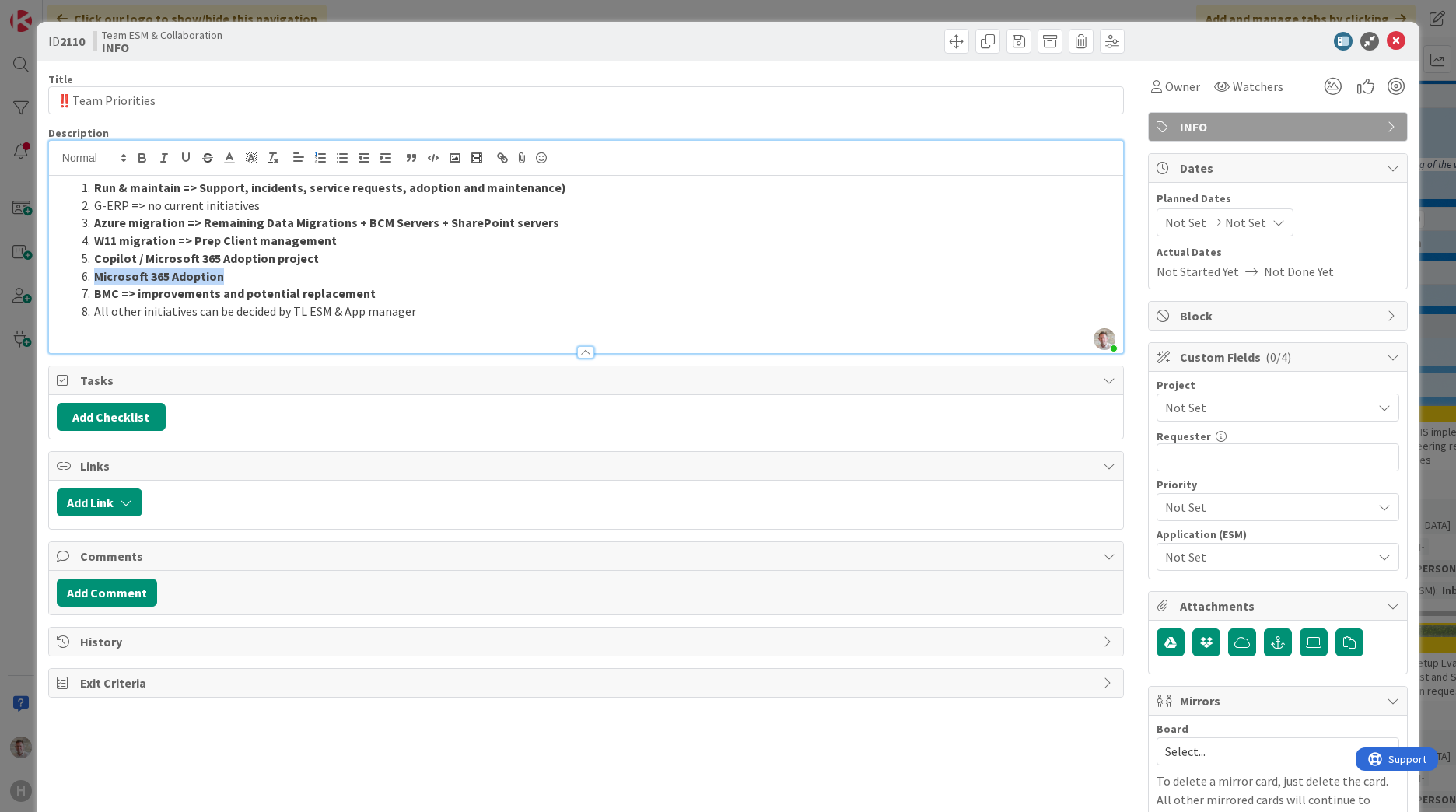
click at [98, 273] on li "Microsoft 365 Adoption" at bounding box center [595, 276] width 1040 height 18
click at [137, 278] on strong "ESM Improvements (BMC or Freshworks)" at bounding box center [208, 276] width 230 height 16
click at [137, 279] on strong "ESM Improvements (BMC or Freshworks)" at bounding box center [208, 276] width 230 height 16
click at [198, 276] on strong "ESM Improvements (BMC or Freshworks)" at bounding box center [208, 276] width 230 height 16
click at [102, 276] on strong "ESM Improvements / Potential replacement (BMC or Freshworks)" at bounding box center [278, 276] width 368 height 16
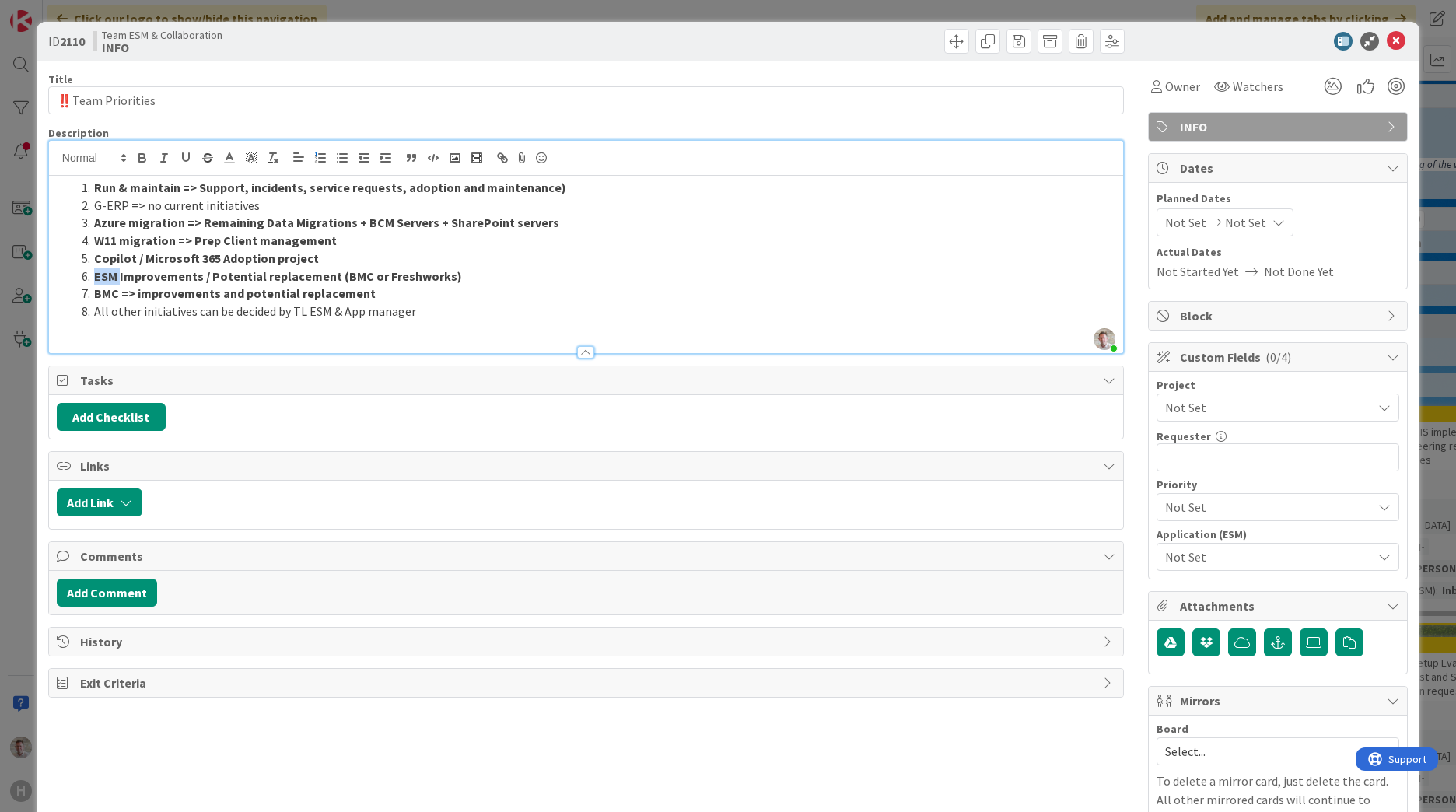
click at [102, 276] on strong "ESM Improvements / Potential replacement (BMC or Freshworks)" at bounding box center [278, 276] width 368 height 16
drag, startPoint x: 380, startPoint y: 298, endPoint x: 98, endPoint y: 295, distance: 282.0
click at [98, 295] on li "BMC => improvements and potential replacement" at bounding box center [595, 293] width 1040 height 18
click at [164, 278] on strong "Service cata;pg Improvements / Potential replacement (BMC or Freshworks)" at bounding box center [309, 276] width 432 height 16
click at [144, 185] on strong "Run & maintain => Support, incidents, service requests, adoption and maintenanc…" at bounding box center [330, 187] width 472 height 16
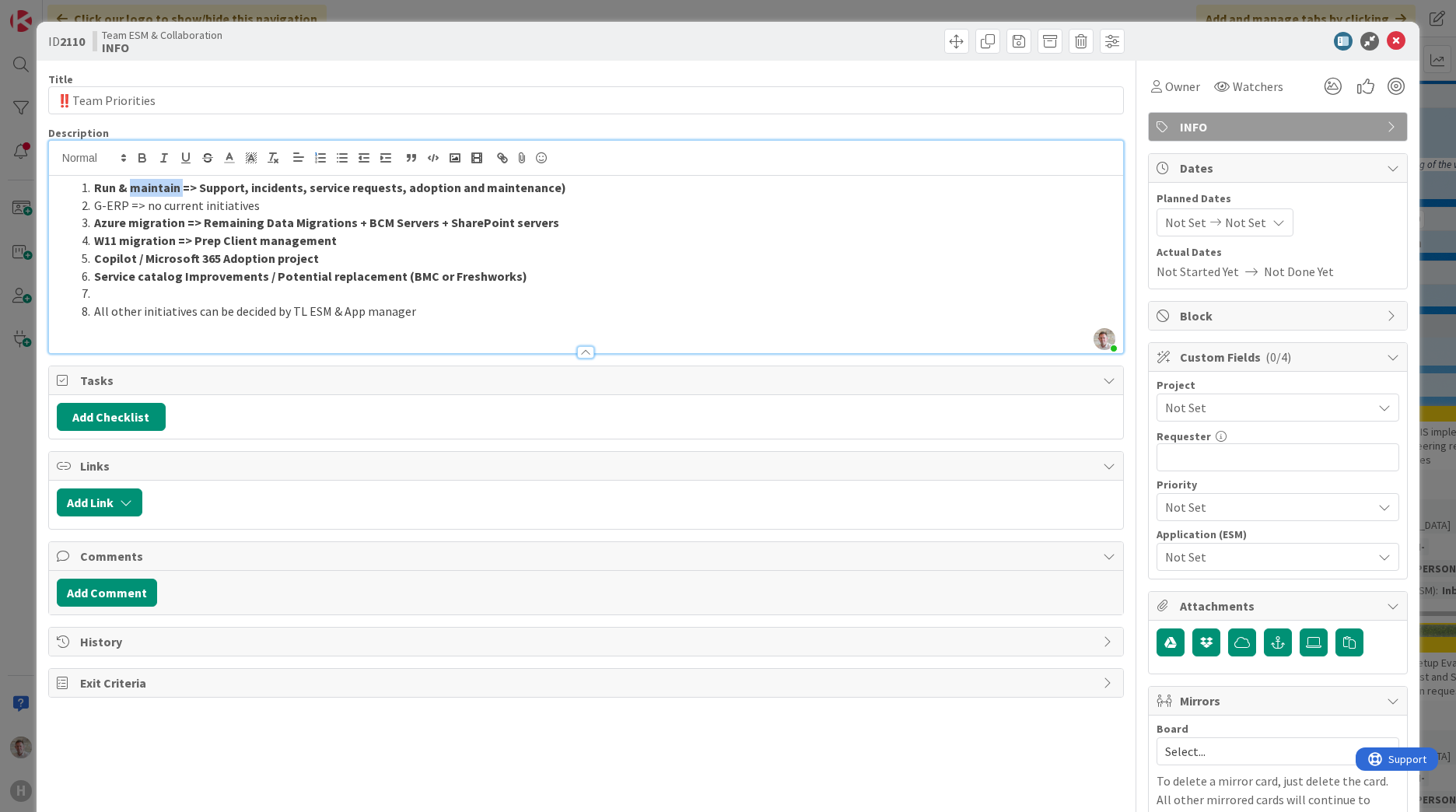
click at [144, 185] on strong "Run & maintain => Support, incidents, service requests, adoption and maintenanc…" at bounding box center [330, 187] width 472 height 16
drag, startPoint x: 439, startPoint y: 311, endPoint x: 45, endPoint y: 295, distance: 394.3
click at [45, 295] on div "ID 2110 Team ESM & Collaboration INFO Title 17 / 128 ‼️Team Priorities Descript…" at bounding box center [728, 587] width 1383 height 1133
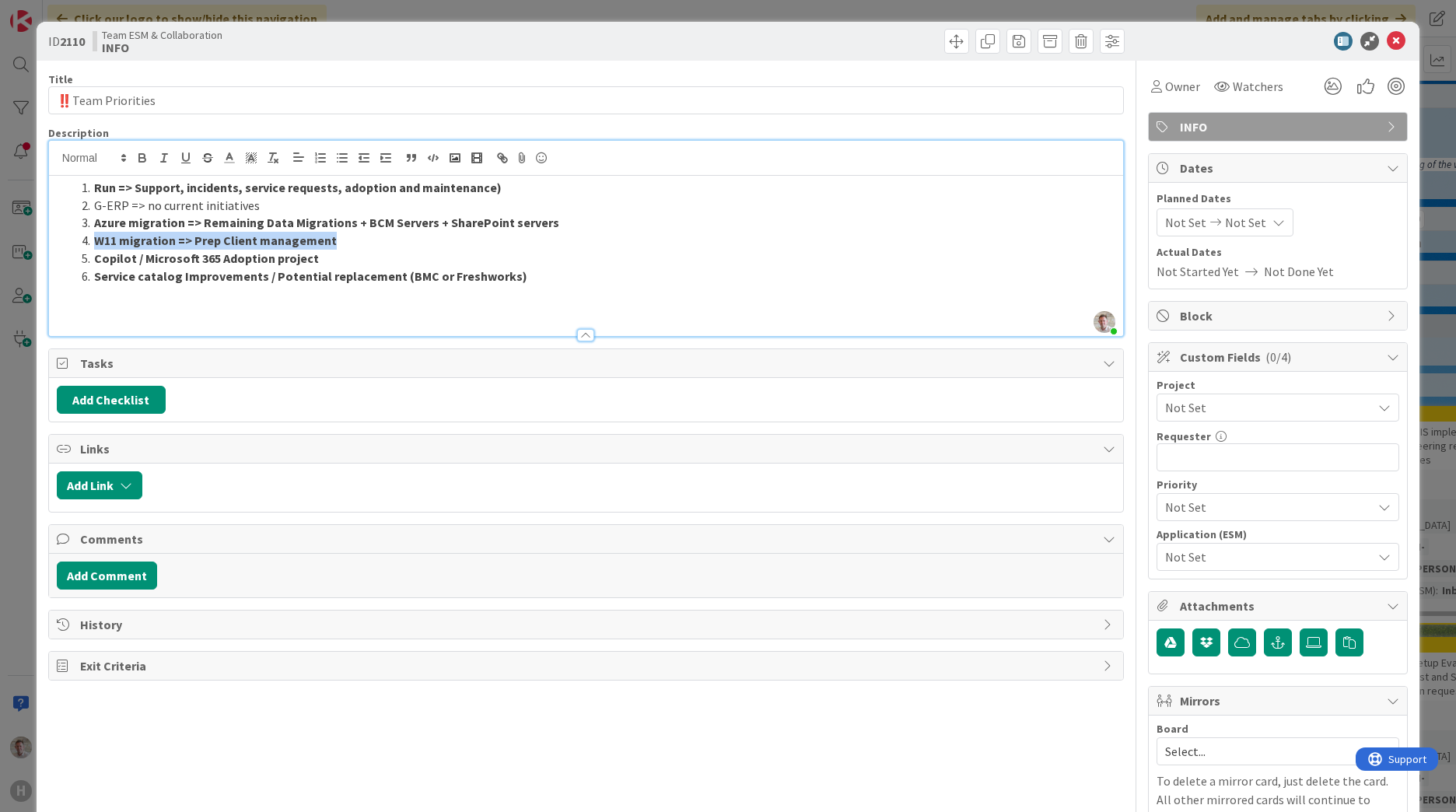
drag, startPoint x: 269, startPoint y: 235, endPoint x: 80, endPoint y: 236, distance: 189.0
click at [80, 236] on li "W11 migration => Prep Client management" at bounding box center [595, 240] width 1040 height 18
click at [90, 210] on li "G-ERP => no current initiatives" at bounding box center [595, 205] width 1040 height 18
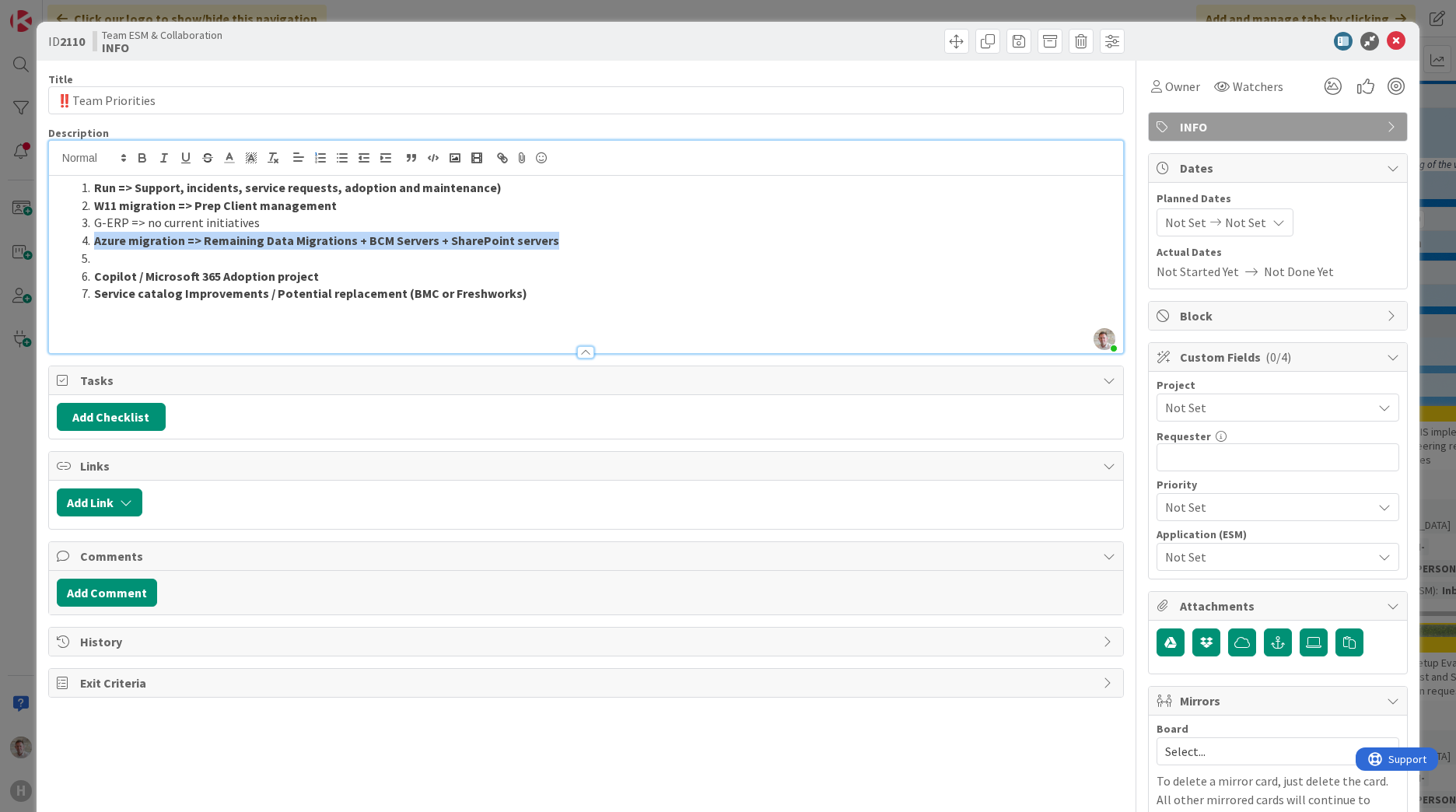
drag, startPoint x: 565, startPoint y: 242, endPoint x: 94, endPoint y: 245, distance: 471.0
click at [94, 245] on li "Azure migration => Remaining Data Migrations + BCM Servers + SharePoint servers" at bounding box center [595, 240] width 1040 height 18
click at [95, 222] on li "G-ERP => no current initiatives" at bounding box center [595, 222] width 1040 height 18
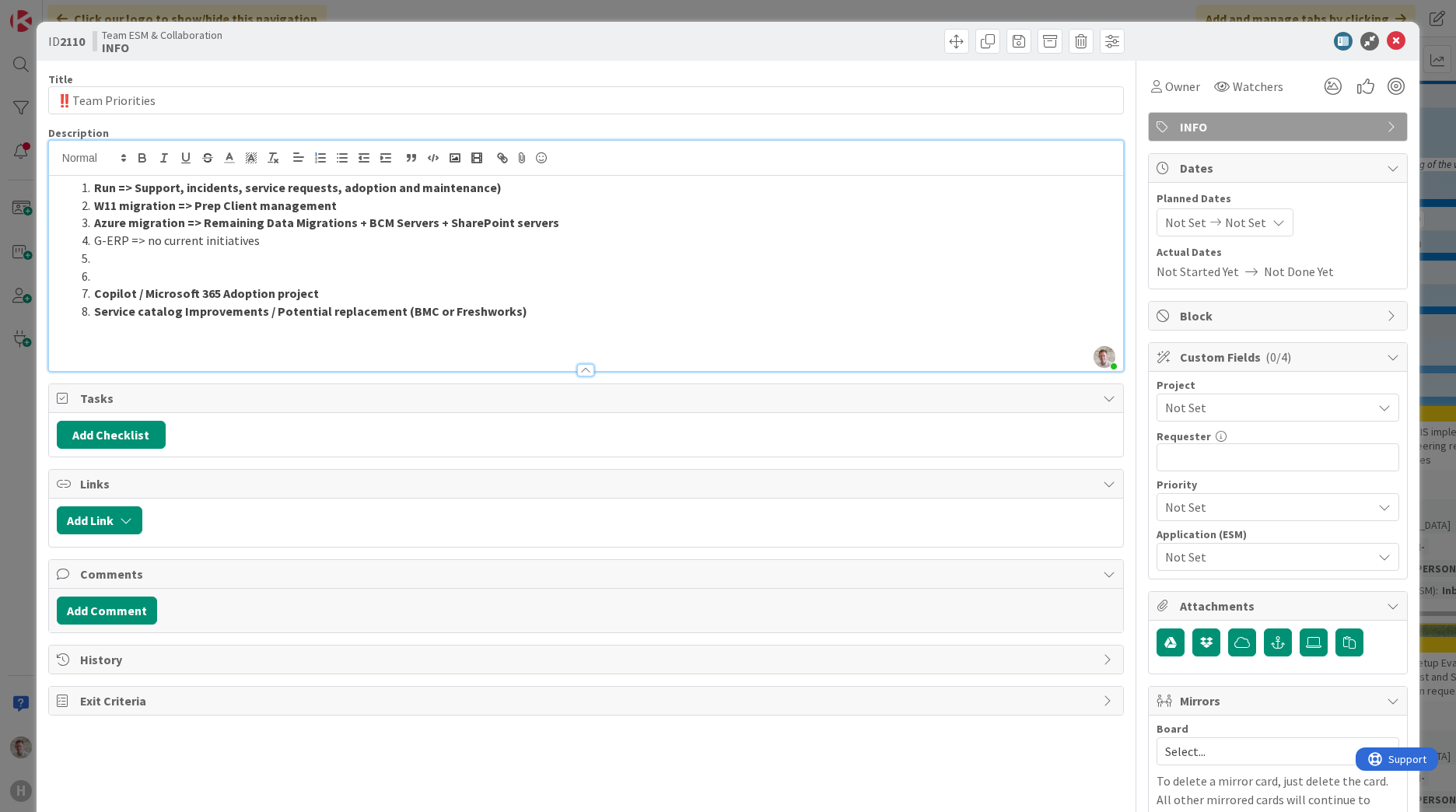
click at [216, 283] on li at bounding box center [595, 276] width 1040 height 18
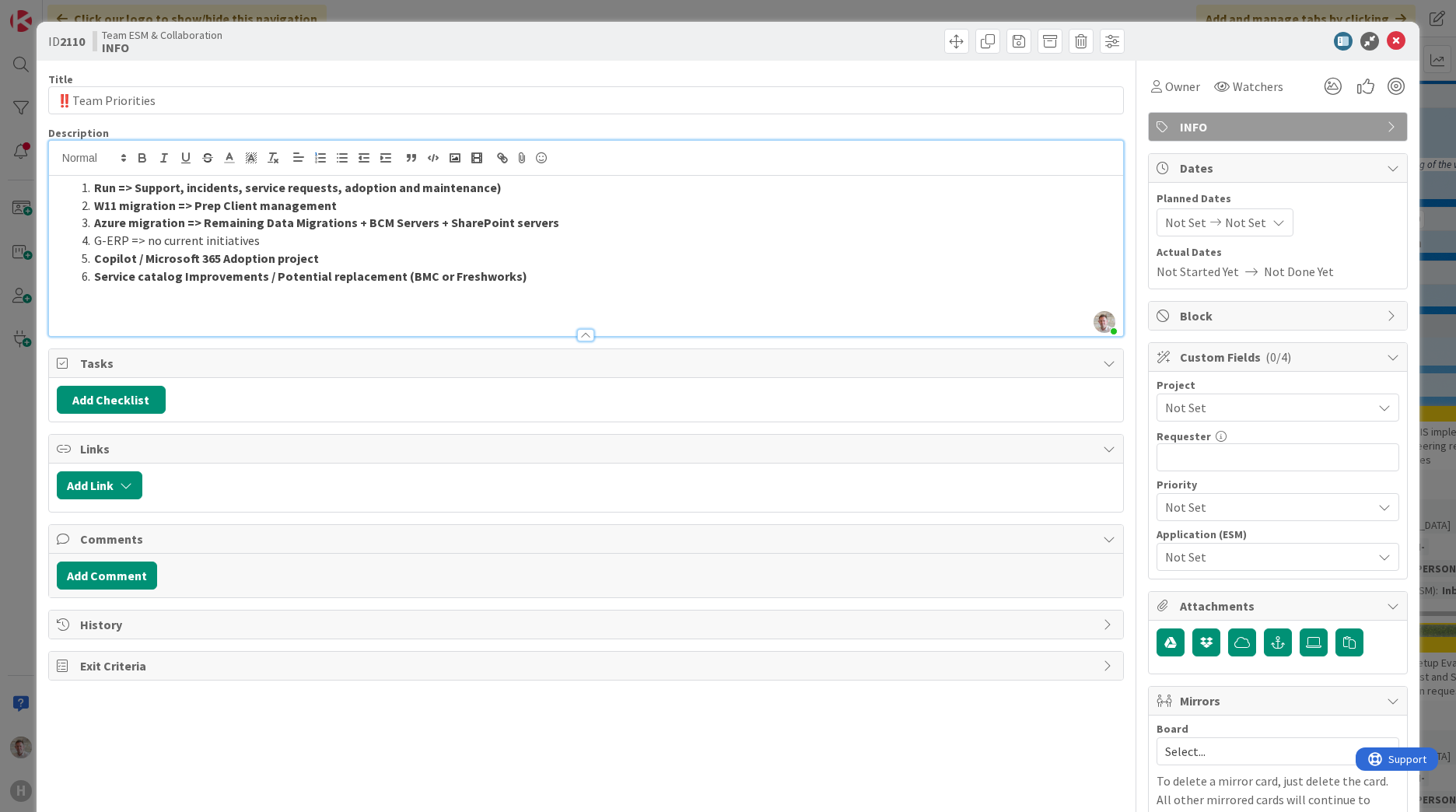
click at [290, 749] on div "Title 17 / 128 ‼️Team Priorities Description [PERSON_NAME] joined 2 m ago Run =…" at bounding box center [586, 601] width 1076 height 1081
click at [1386, 41] on icon at bounding box center [1396, 41] width 19 height 19
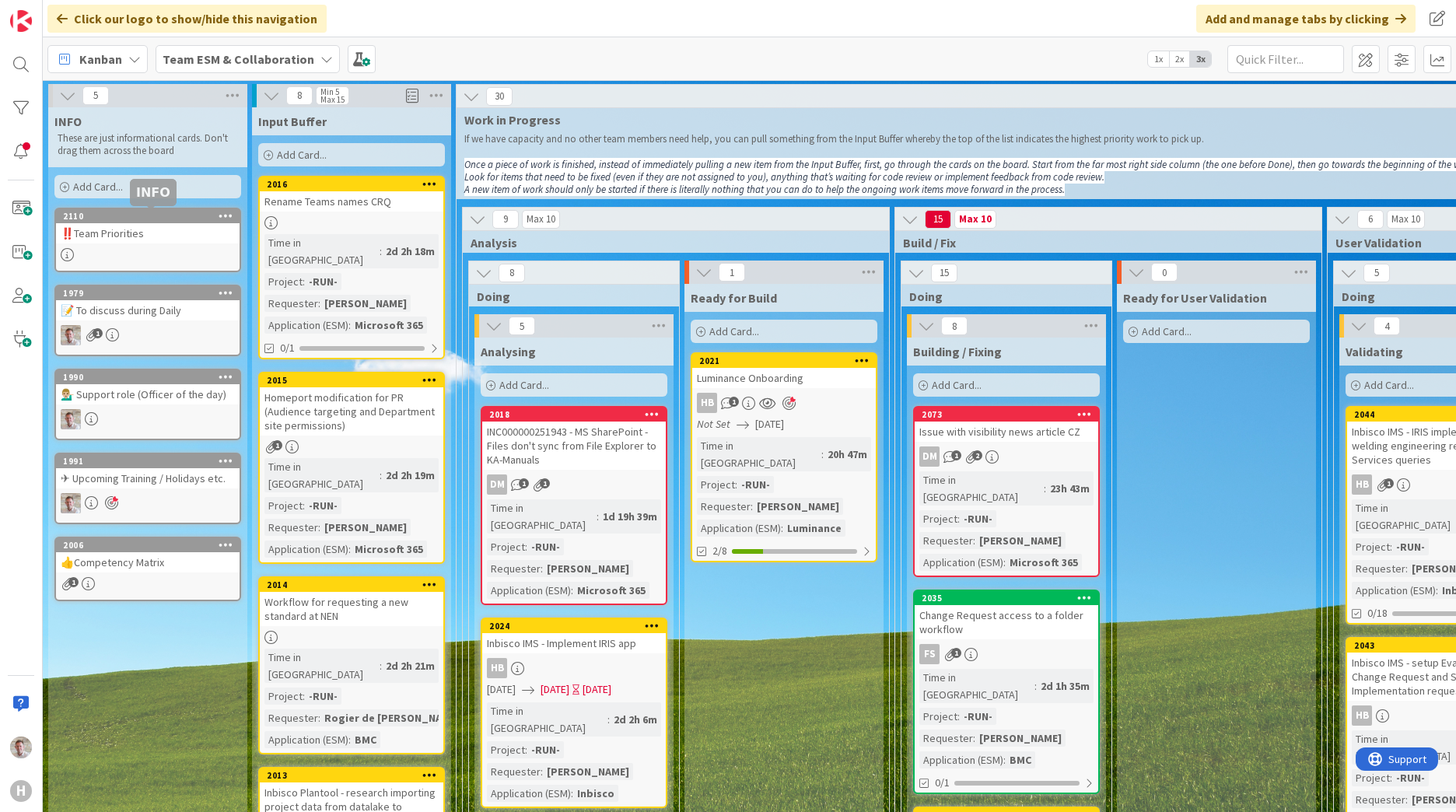
click at [142, 212] on div "2110" at bounding box center [151, 216] width 177 height 11
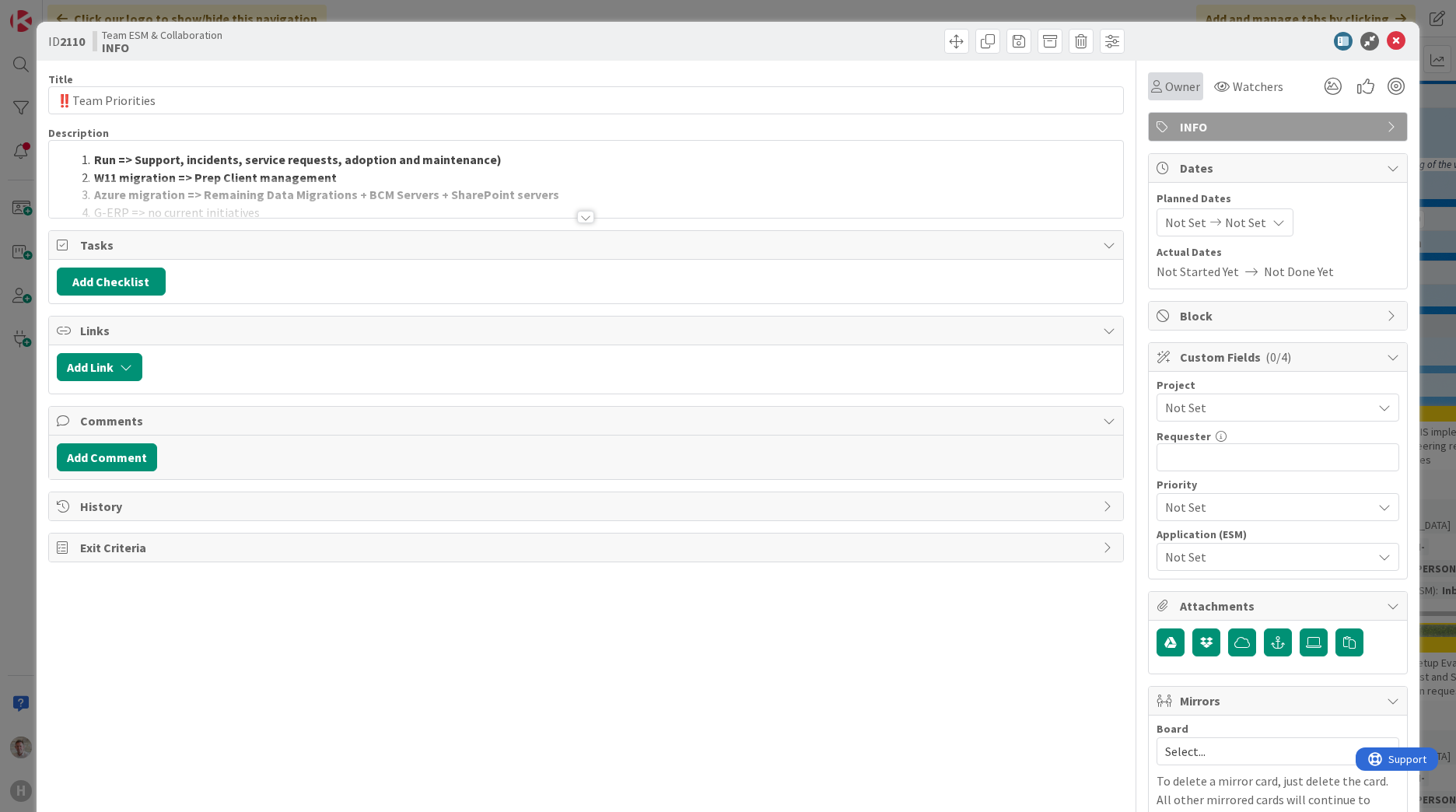
click at [1151, 88] on icon at bounding box center [1157, 85] width 11 height 12
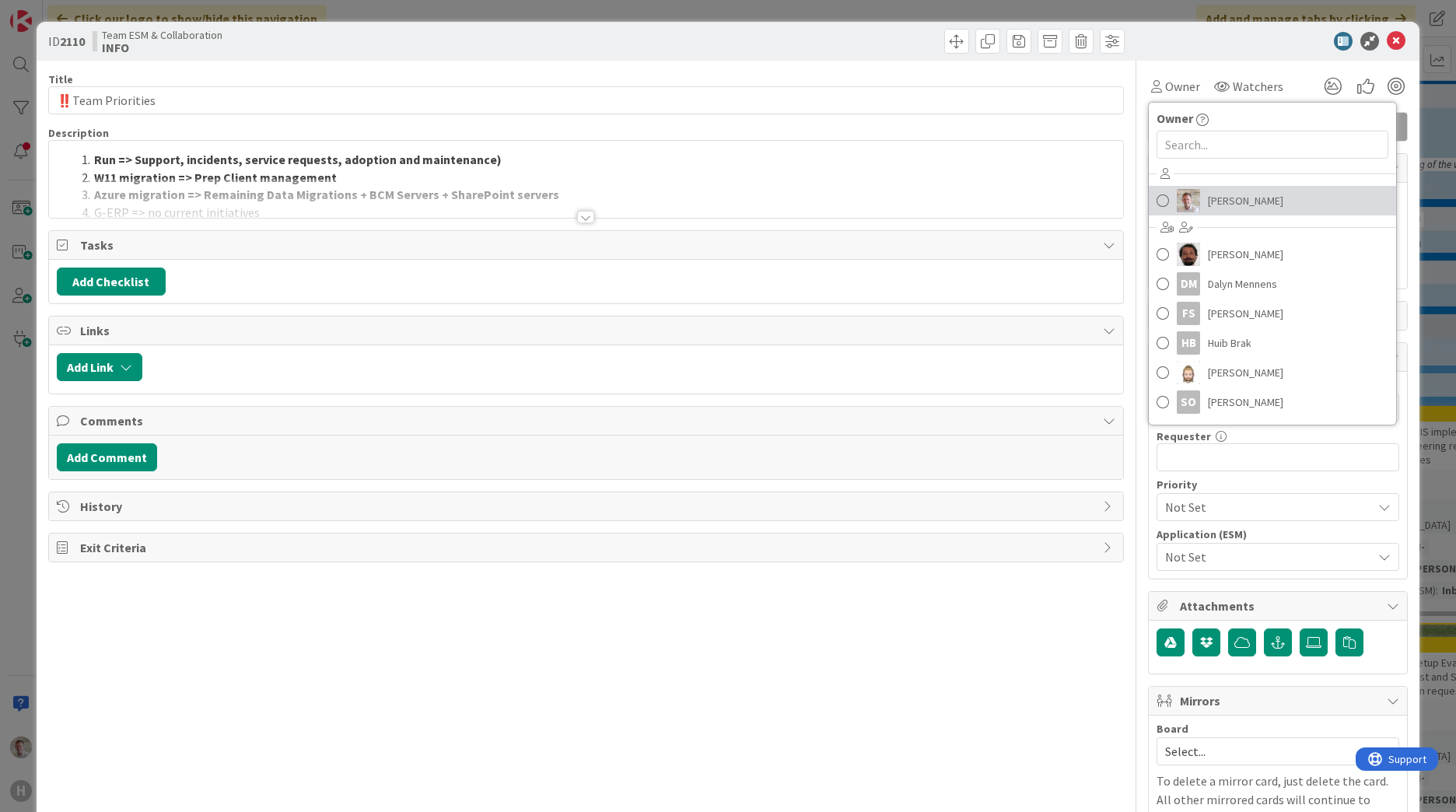
click at [1208, 193] on span "[PERSON_NAME]" at bounding box center [1245, 200] width 75 height 23
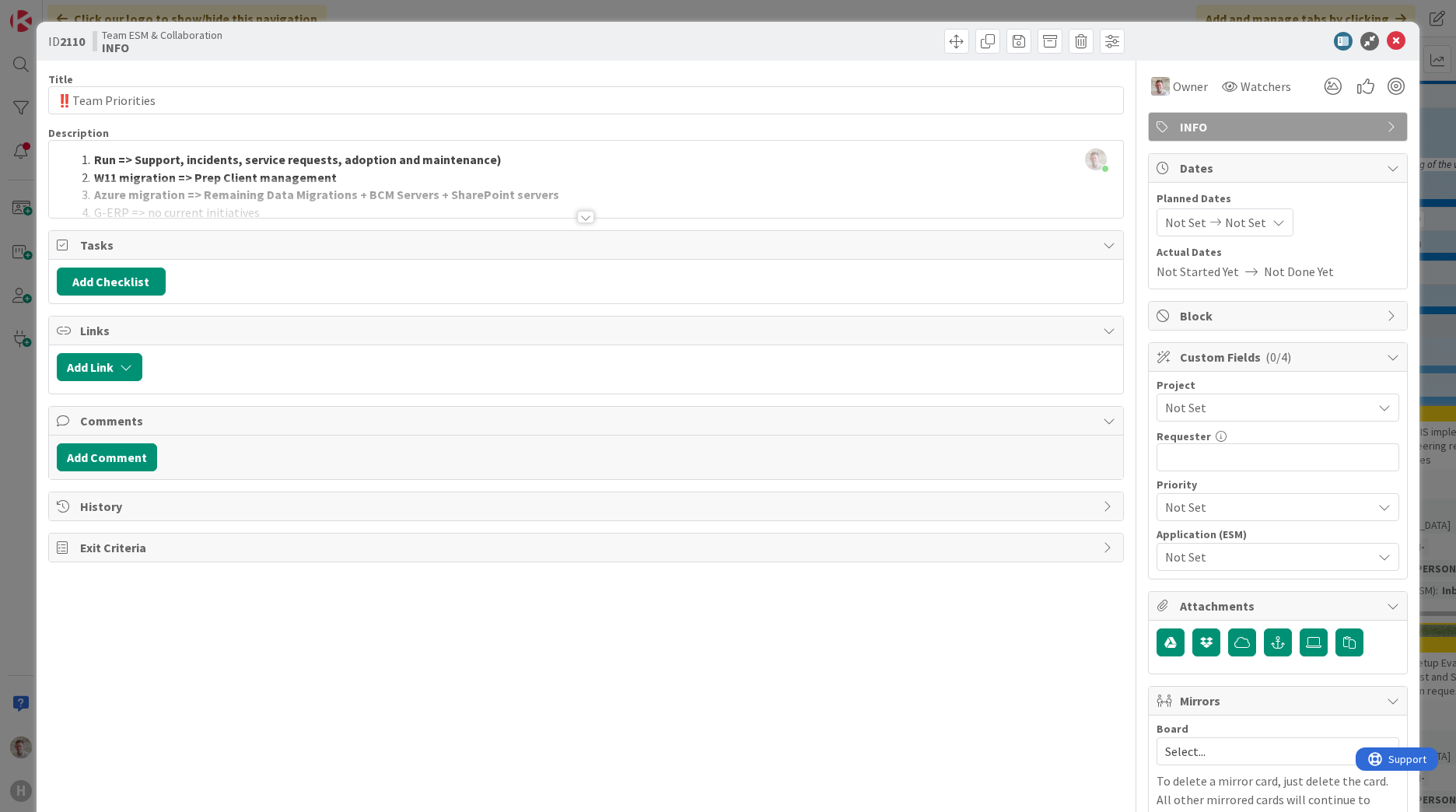
click at [1390, 46] on icon at bounding box center [1396, 41] width 19 height 19
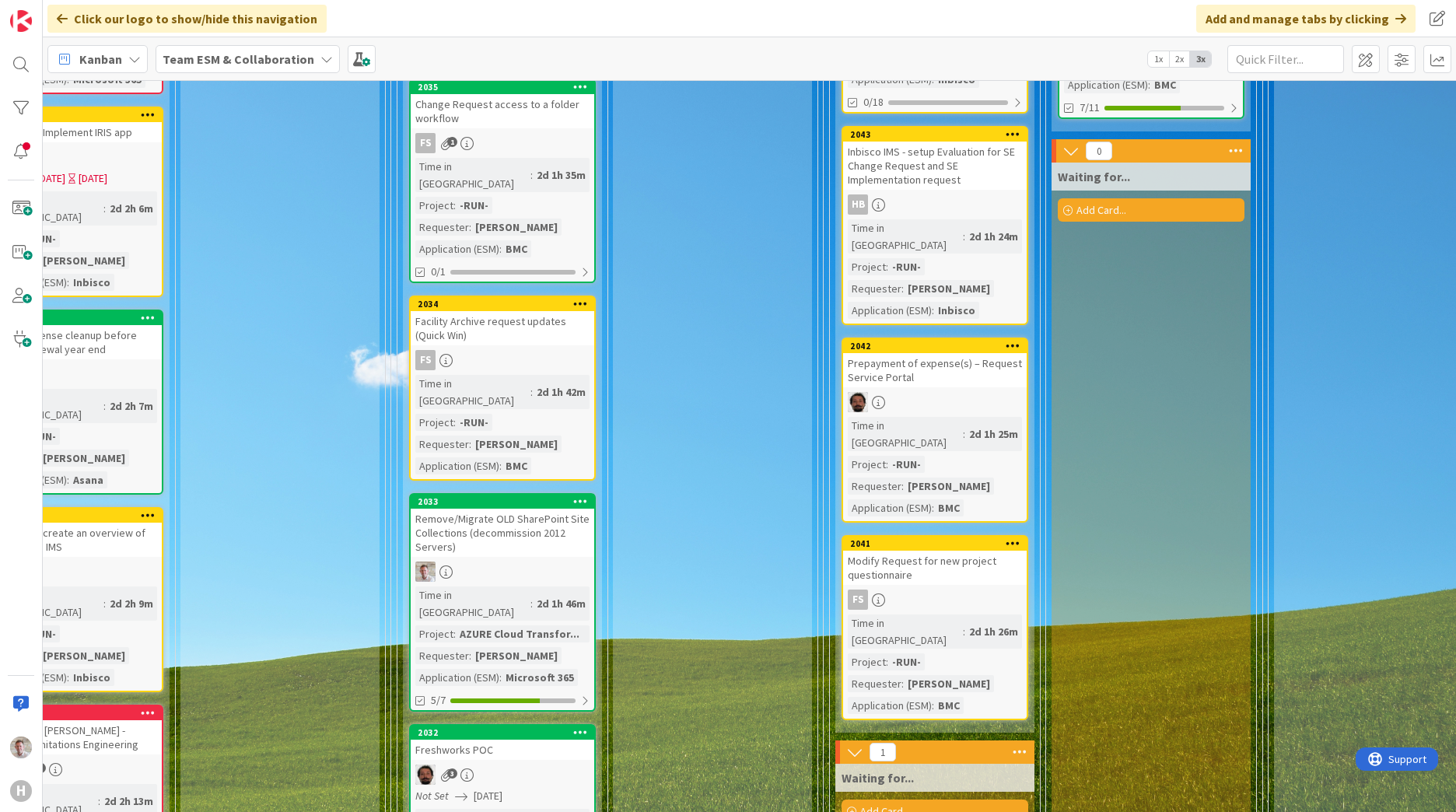
scroll to position [544, 504]
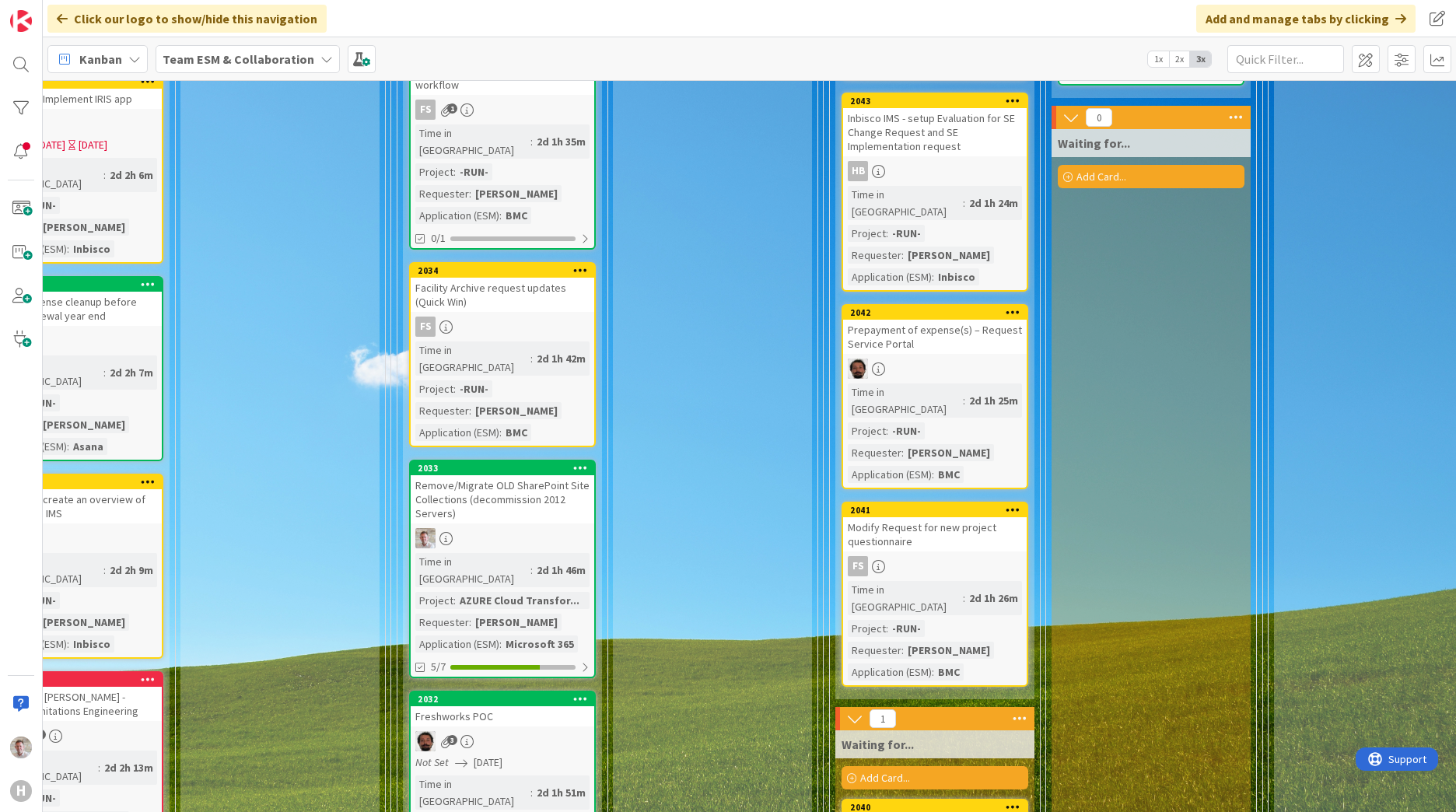
click at [1171, 59] on span "2x" at bounding box center [1179, 59] width 21 height 16
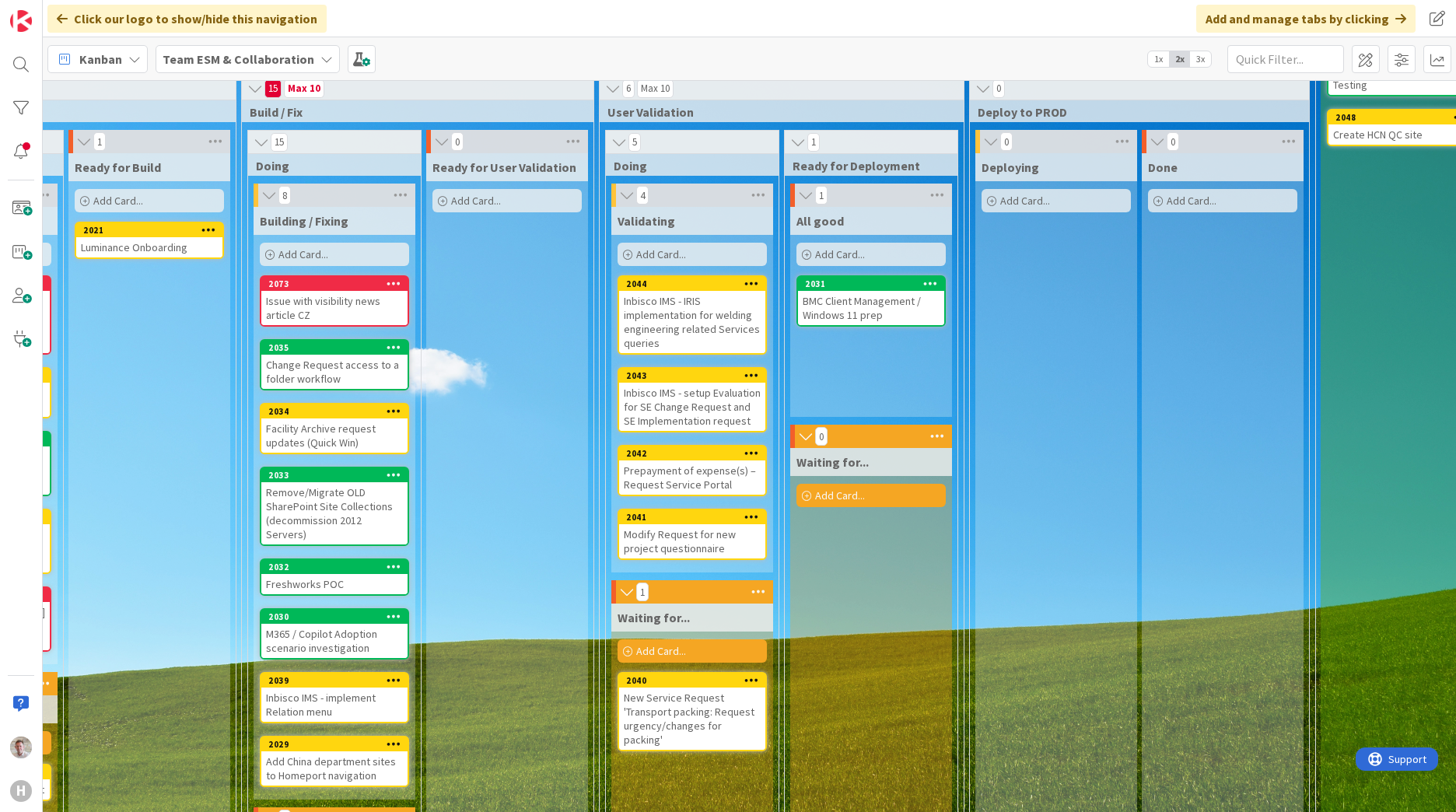
scroll to position [221, 504]
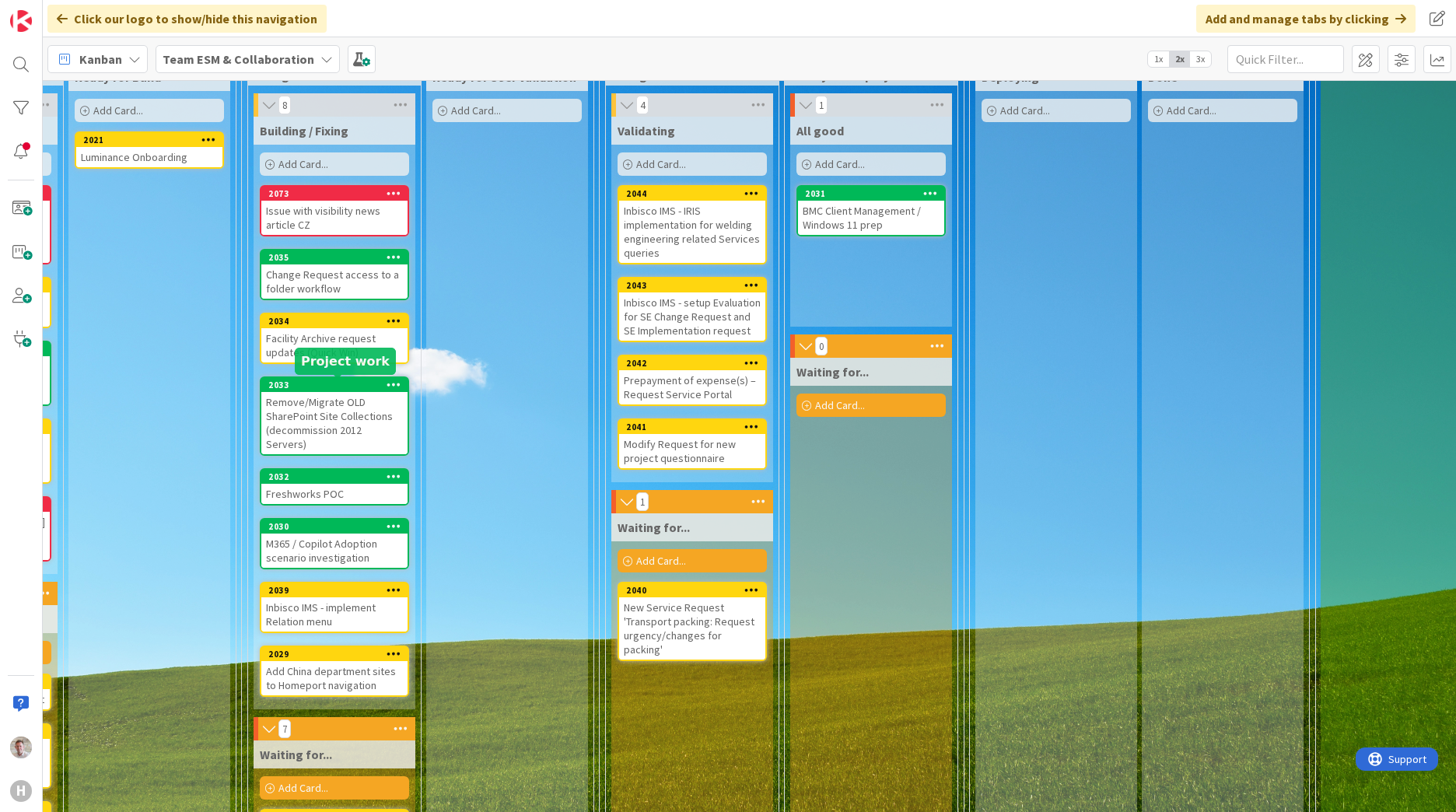
click at [348, 399] on div "Remove/Migrate OLD SharePoint Site Collections (decommission 2012 Servers)" at bounding box center [334, 423] width 146 height 62
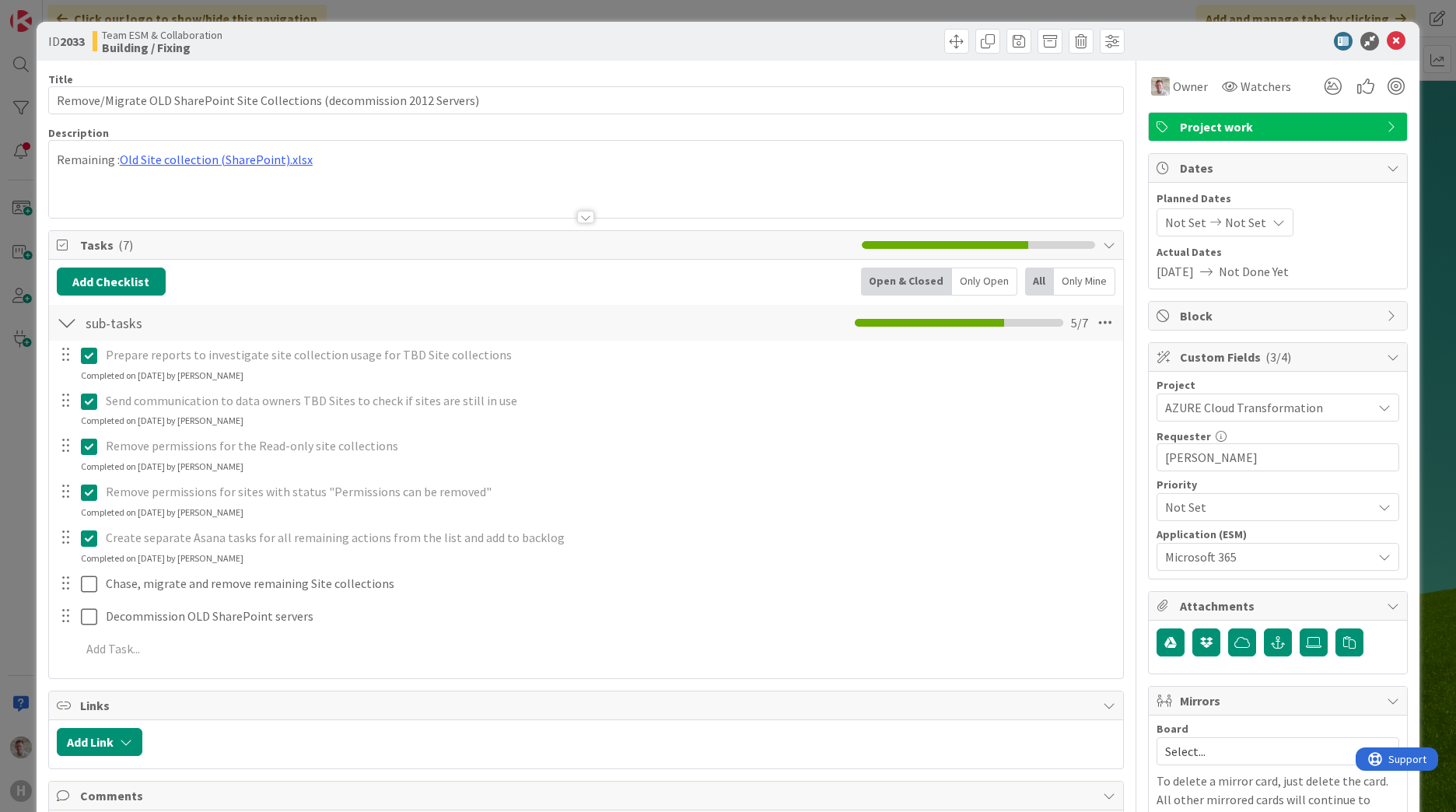
click at [1175, 274] on span "[DATE]" at bounding box center [1175, 271] width 37 height 19
click at [1190, 267] on span "[DATE]" at bounding box center [1175, 271] width 37 height 19
click at [1206, 223] on icon at bounding box center [1215, 223] width 19 height 11
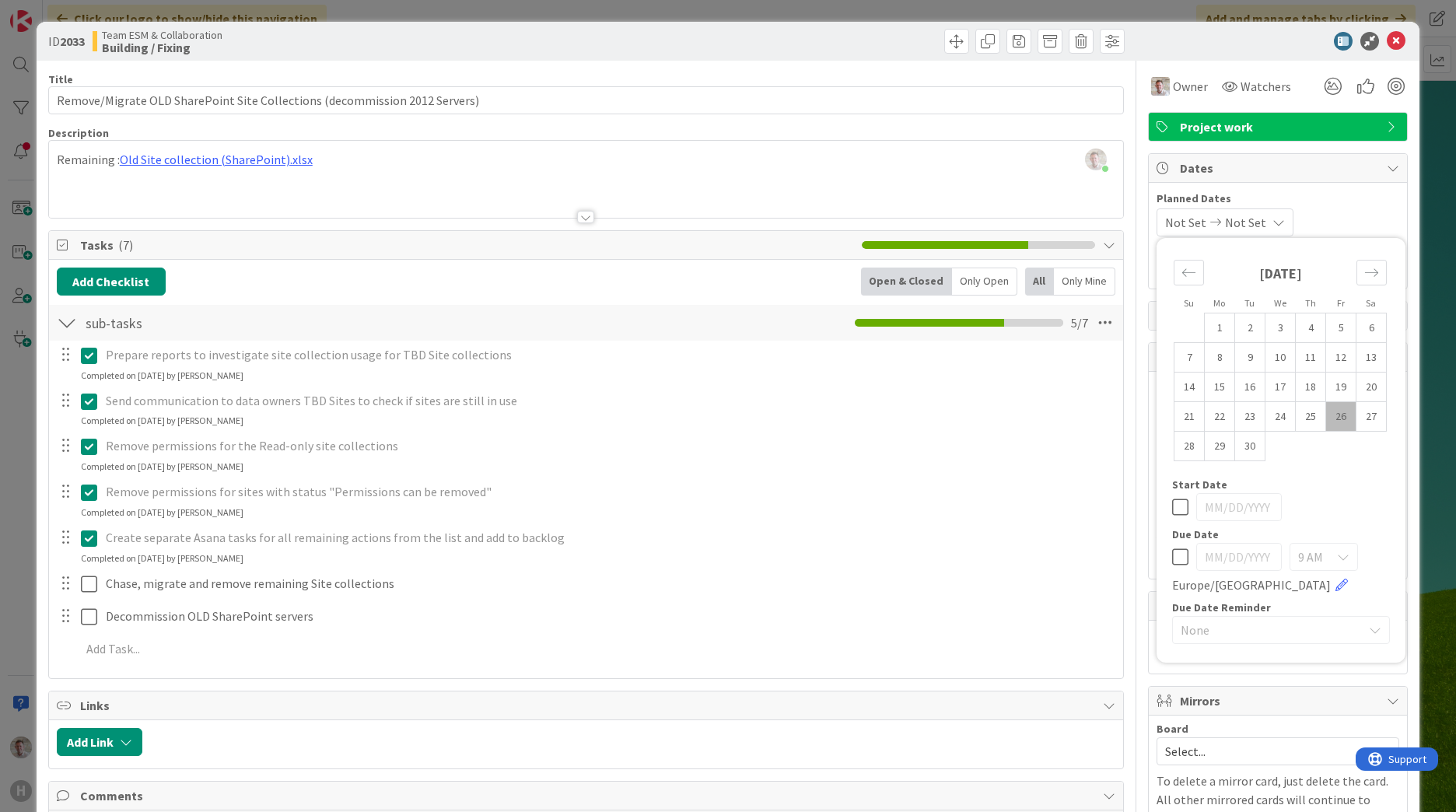
click at [1180, 560] on div "9 AM Europe/[GEOGRAPHIC_DATA]" at bounding box center [1280, 568] width 217 height 51
click at [1172, 560] on icon at bounding box center [1180, 557] width 17 height 19
type input "[DATE]"
click at [1211, 567] on input "[DATE]" at bounding box center [1239, 557] width 85 height 28
click at [1211, 558] on input "[DATE]" at bounding box center [1239, 557] width 85 height 28
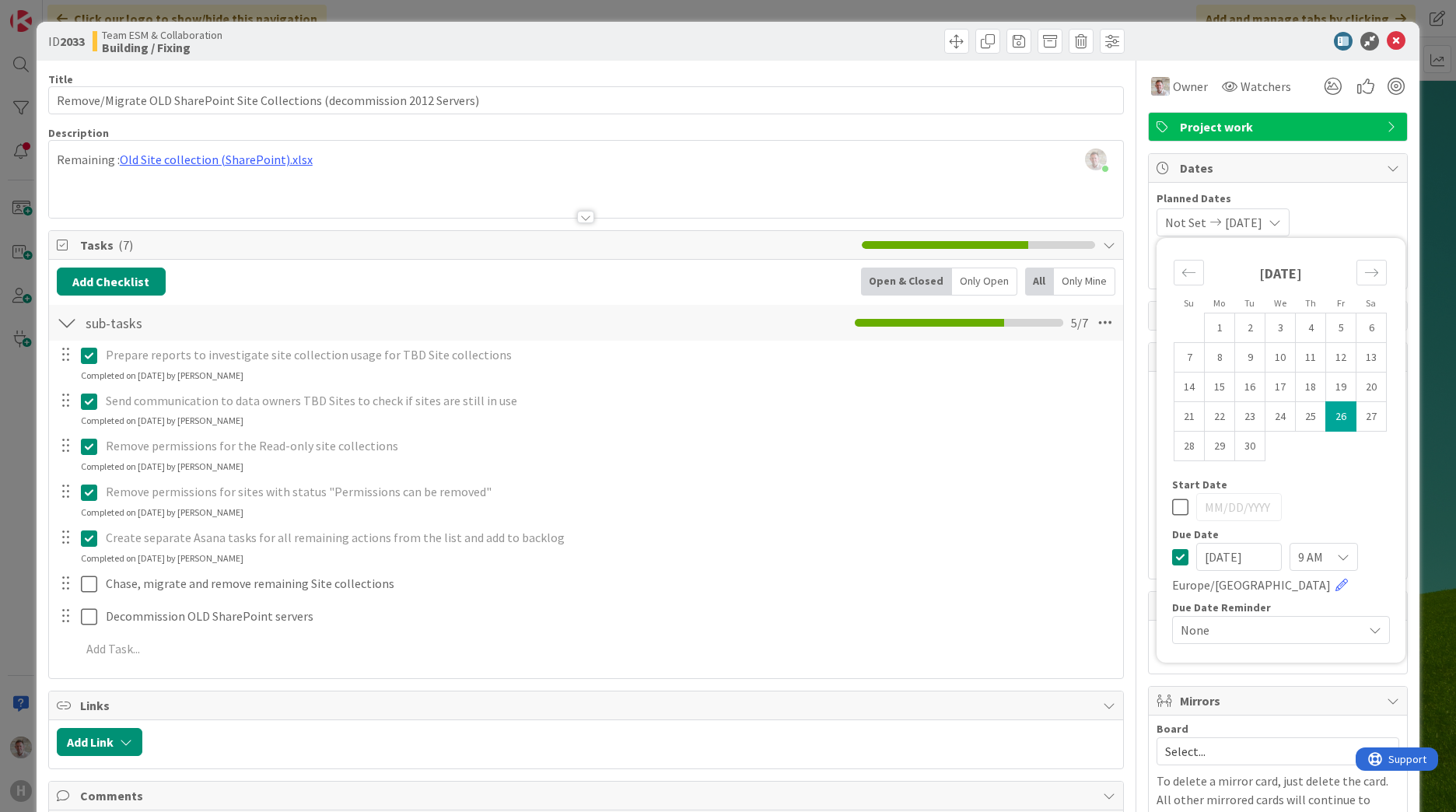
click at [1363, 285] on div "[DATE]" at bounding box center [1279, 279] width 213 height 67
click at [1364, 276] on icon "Move forward to switch to the next month." at bounding box center [1371, 272] width 15 height 15
click at [1271, 333] on td "1" at bounding box center [1280, 328] width 31 height 30
type input "[DATE]"
click at [1075, 469] on div "Remove permissions for the Read-only site collections Update Cancel Completed o…" at bounding box center [586, 452] width 1072 height 41
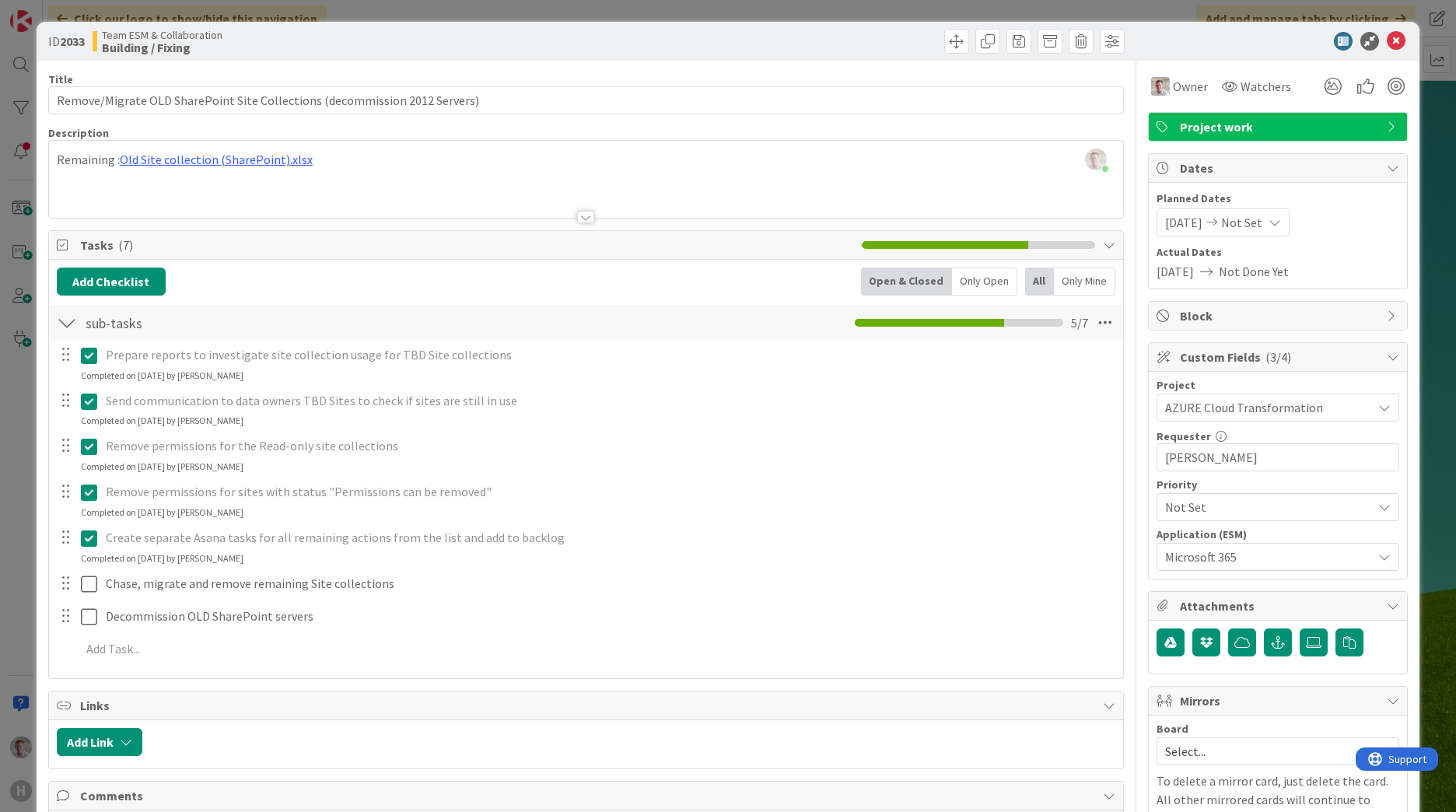
click at [1182, 508] on span "Not Set" at bounding box center [1265, 506] width 199 height 21
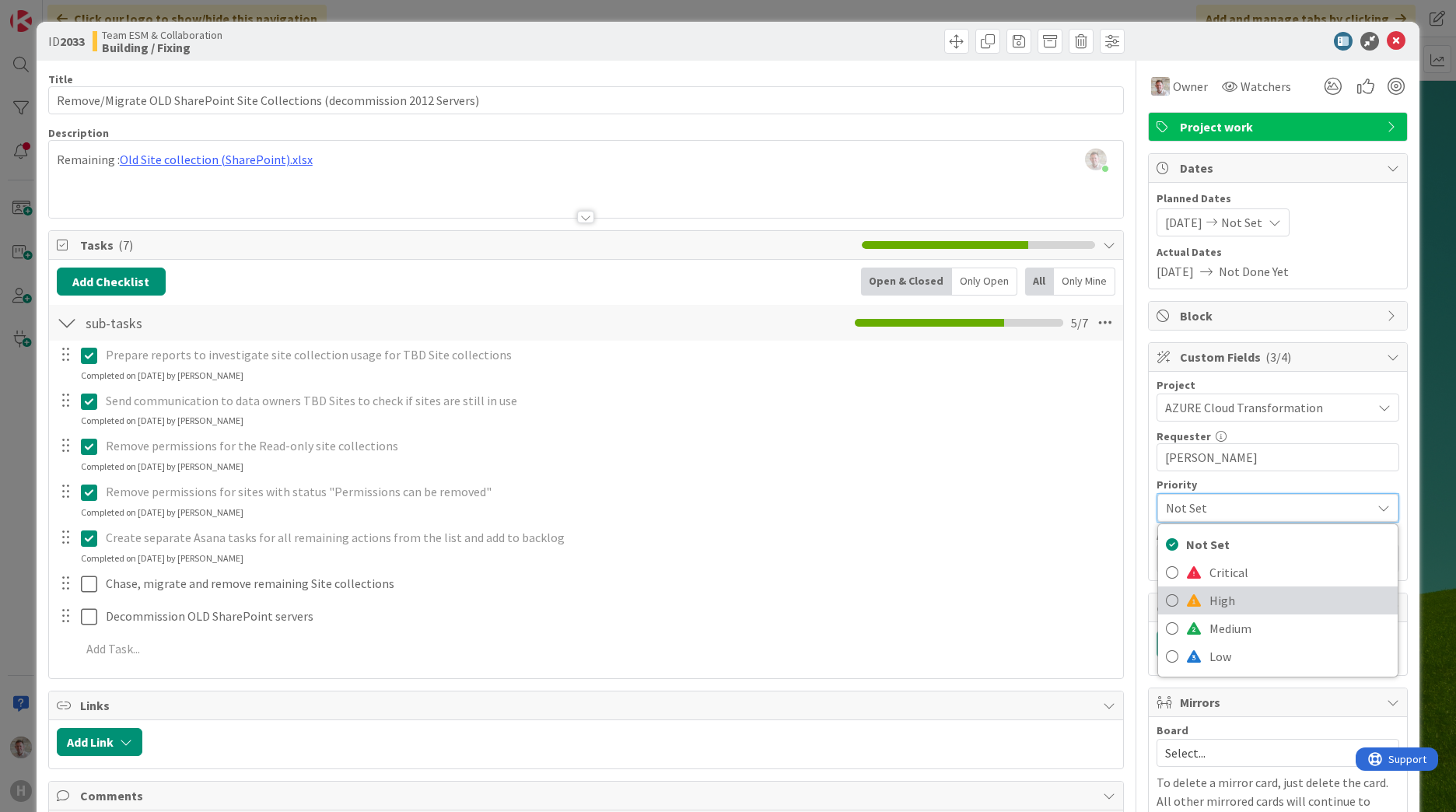
click at [1209, 595] on span "High" at bounding box center [1299, 600] width 180 height 23
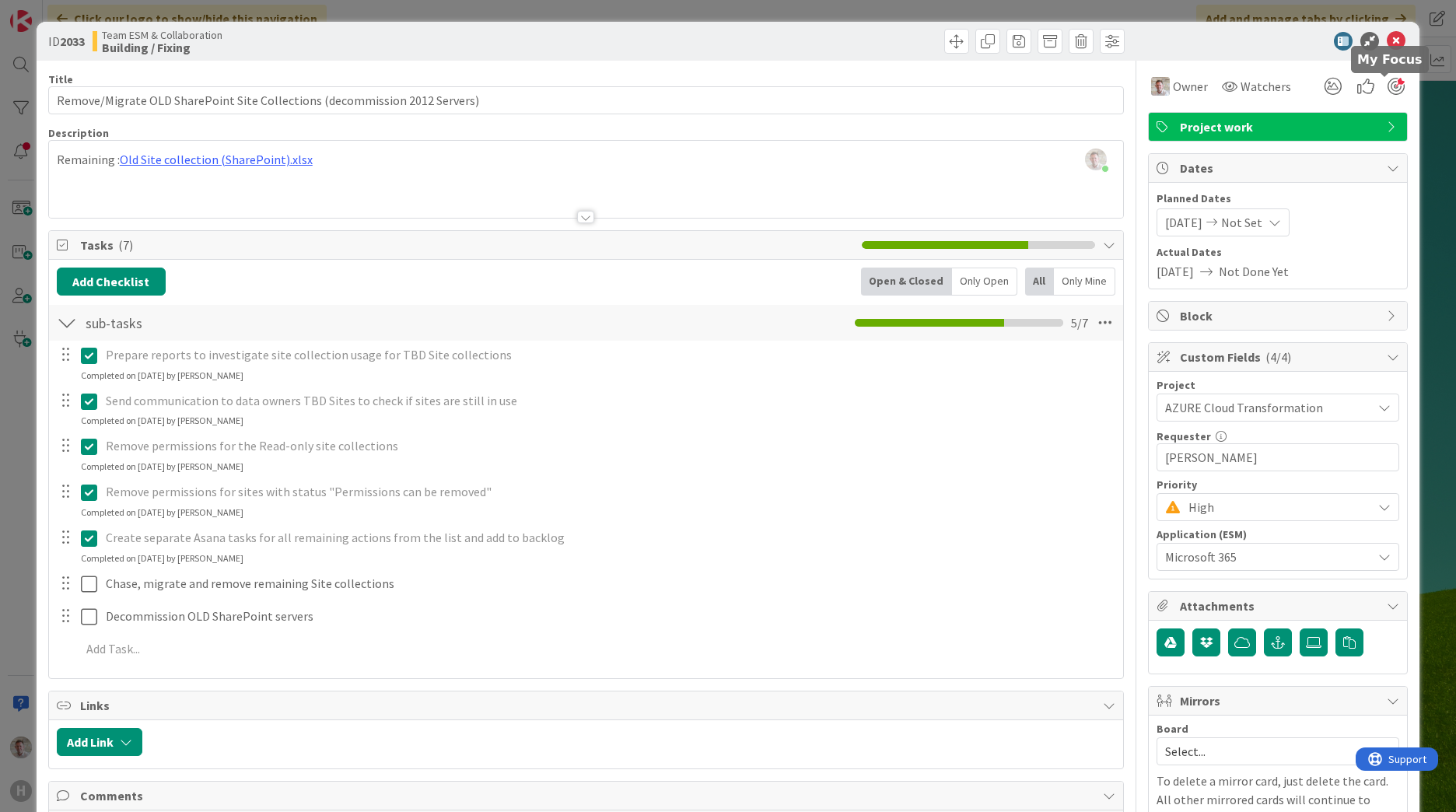
click at [1387, 93] on div at bounding box center [1396, 86] width 17 height 17
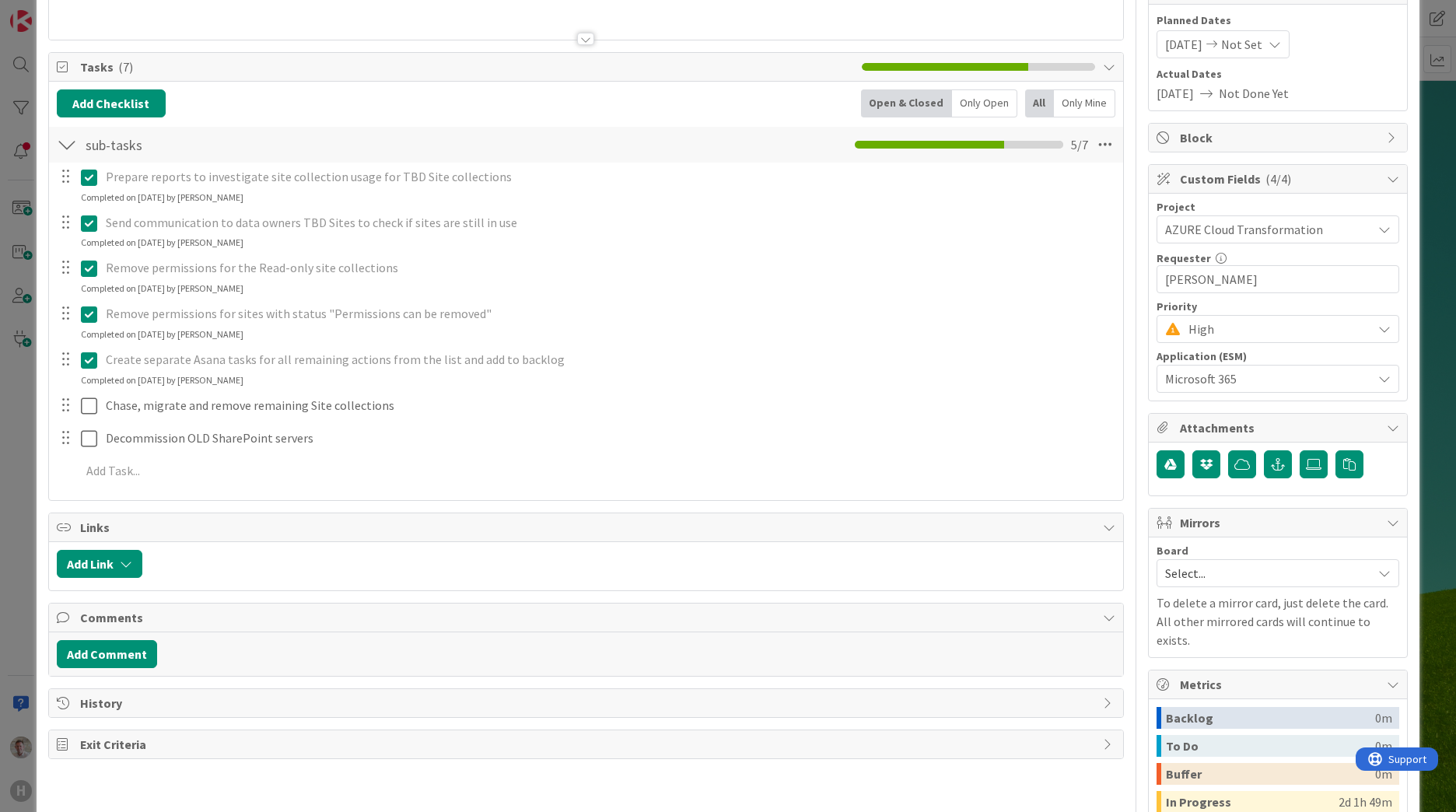
scroll to position [346, 0]
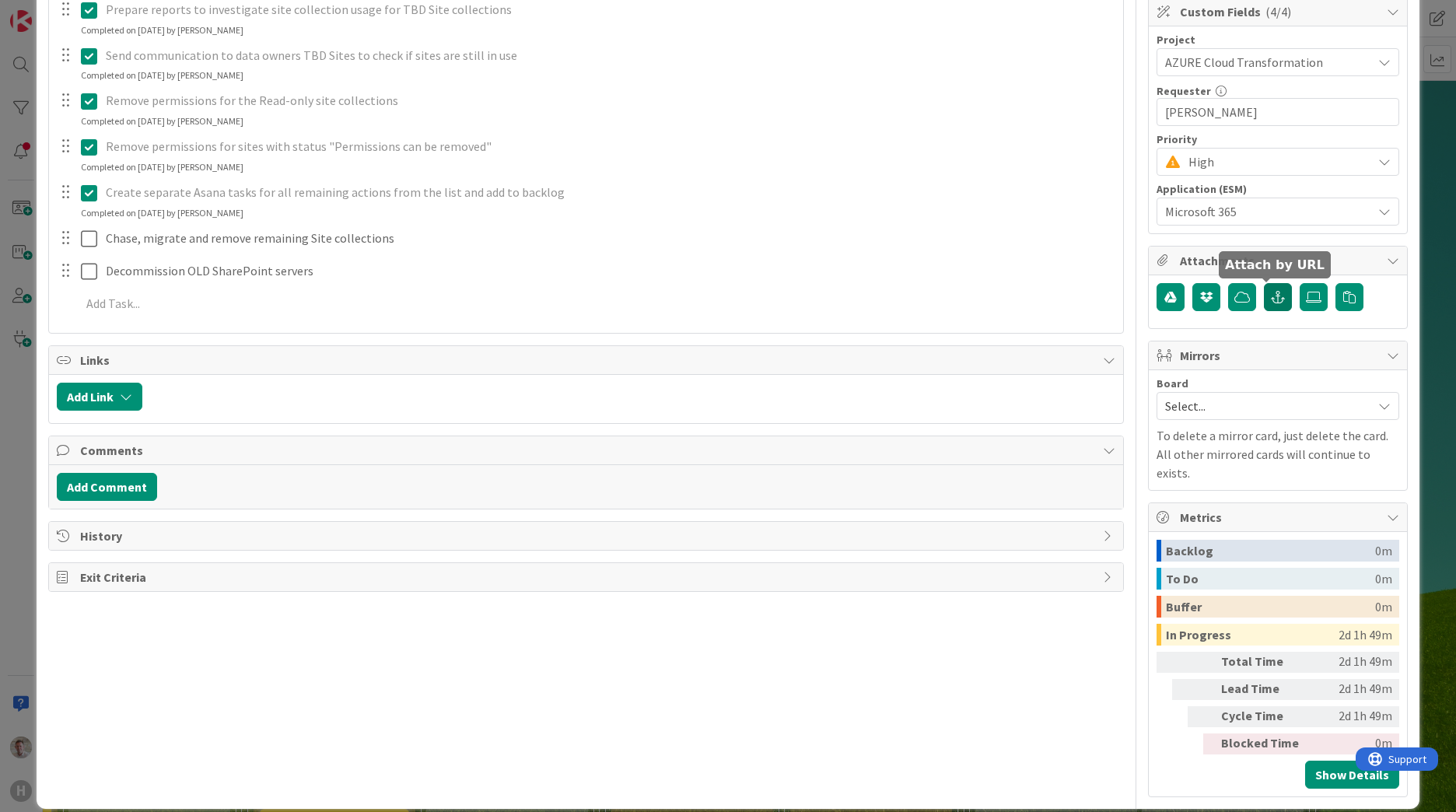
click at [1264, 304] on button "button" at bounding box center [1278, 297] width 28 height 28
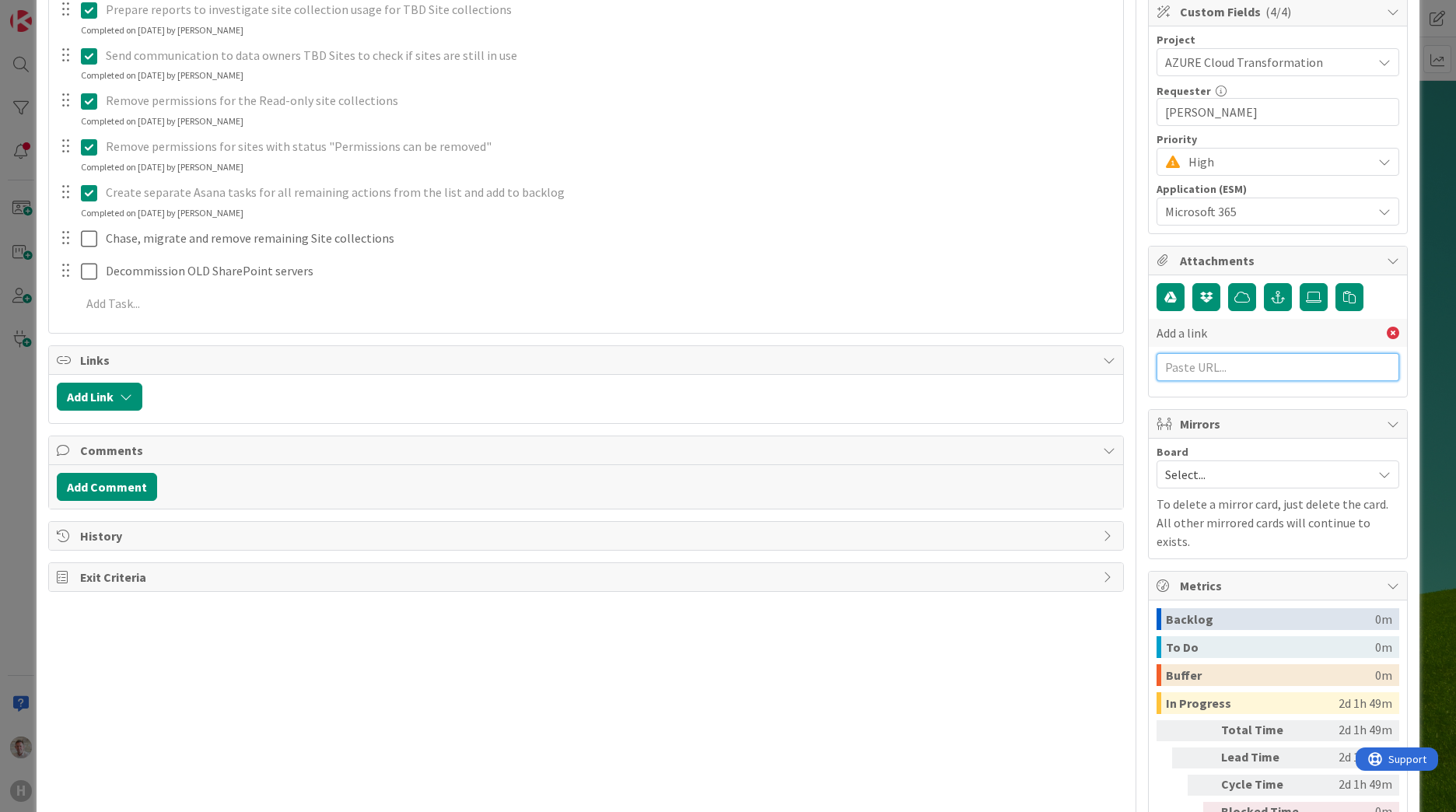
click at [1210, 360] on input "text" at bounding box center [1278, 367] width 243 height 28
paste input "[URL][DOMAIN_NAME]"
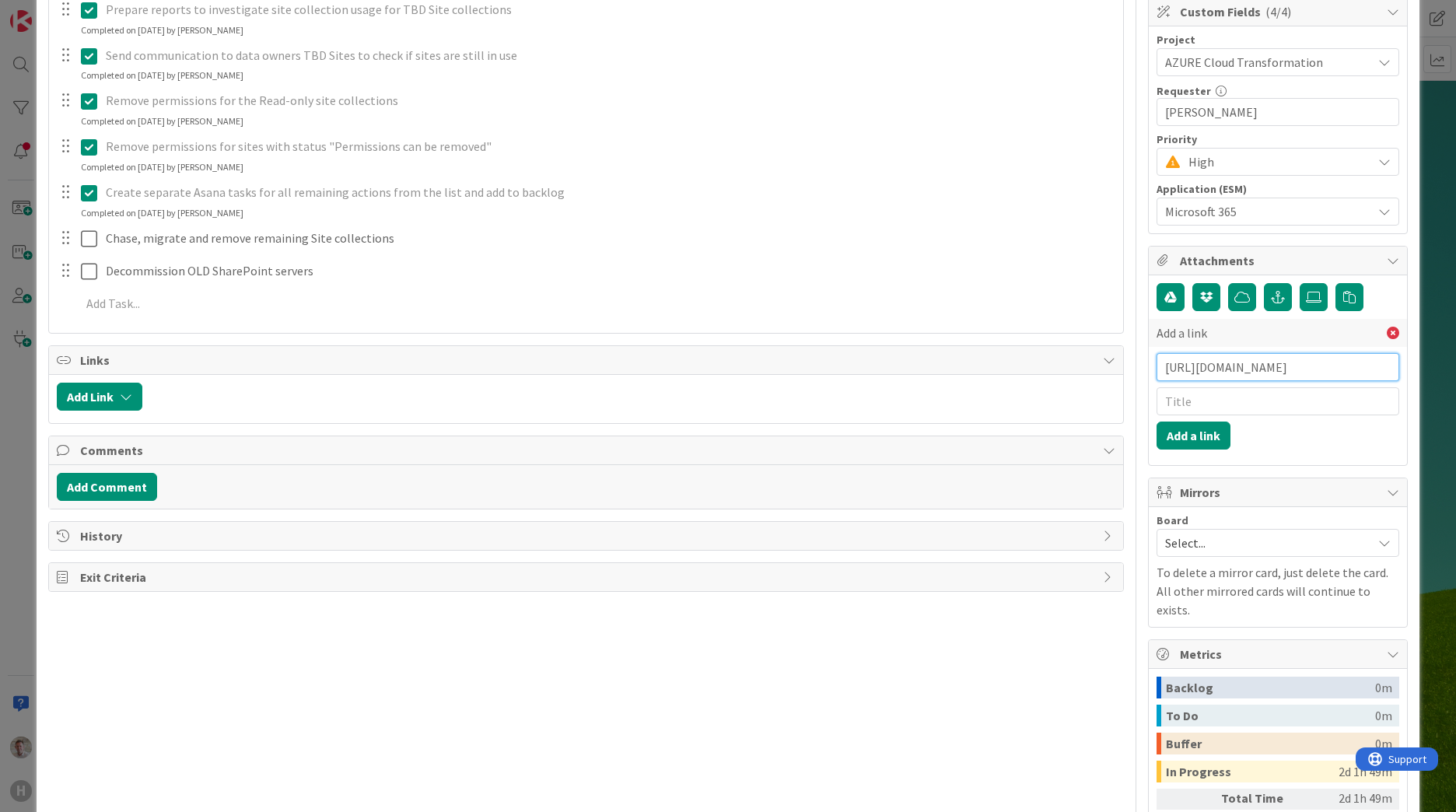
type input "[URL][DOMAIN_NAME]"
click at [1193, 405] on input "text" at bounding box center [1278, 401] width 243 height 28
click at [1218, 398] on input "text" at bounding box center [1278, 401] width 243 height 28
paste input "Old Site collection (SharePoint).xlsx"
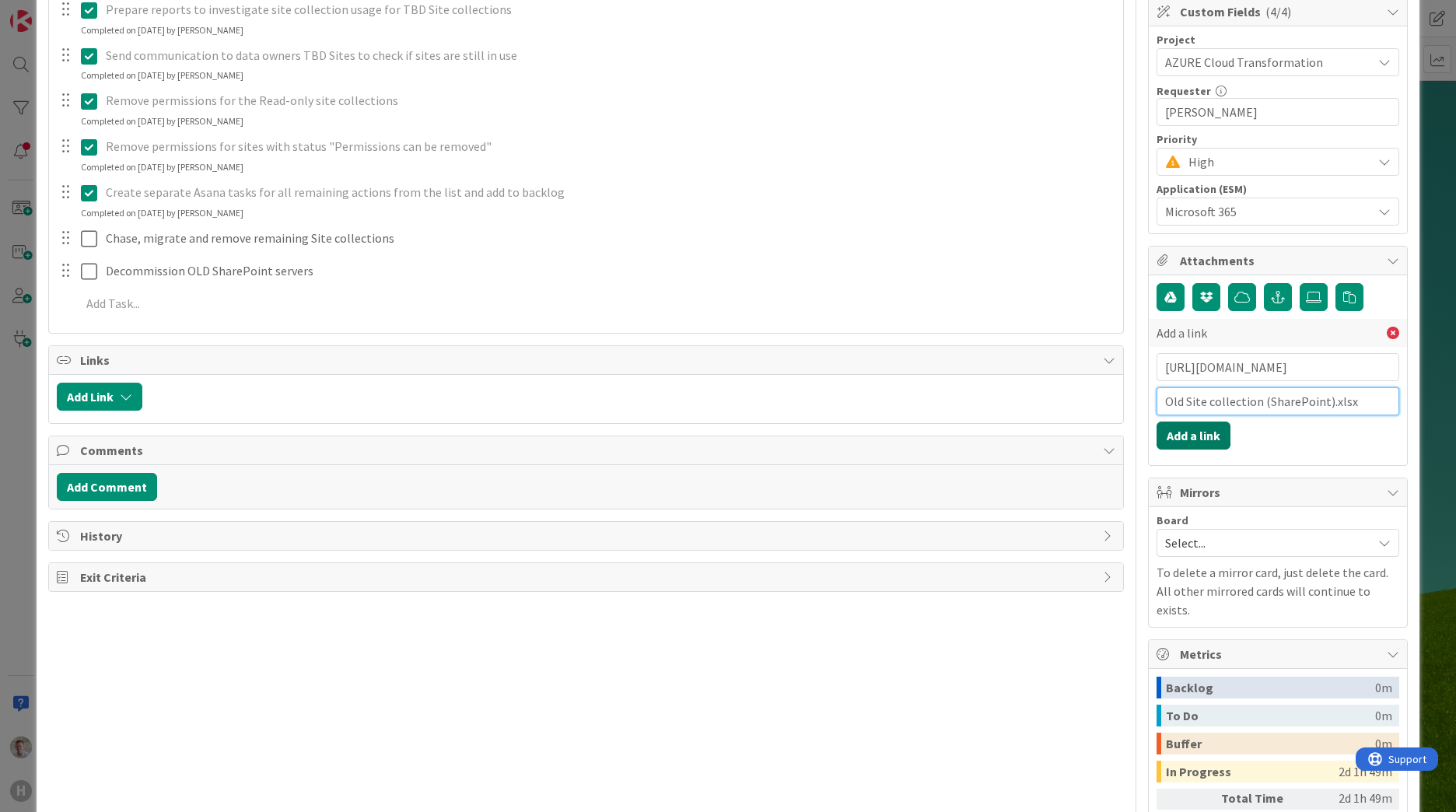
type input "Old Site collection (SharePoint).xlsx"
click at [1190, 427] on button "Add a link" at bounding box center [1194, 436] width 74 height 28
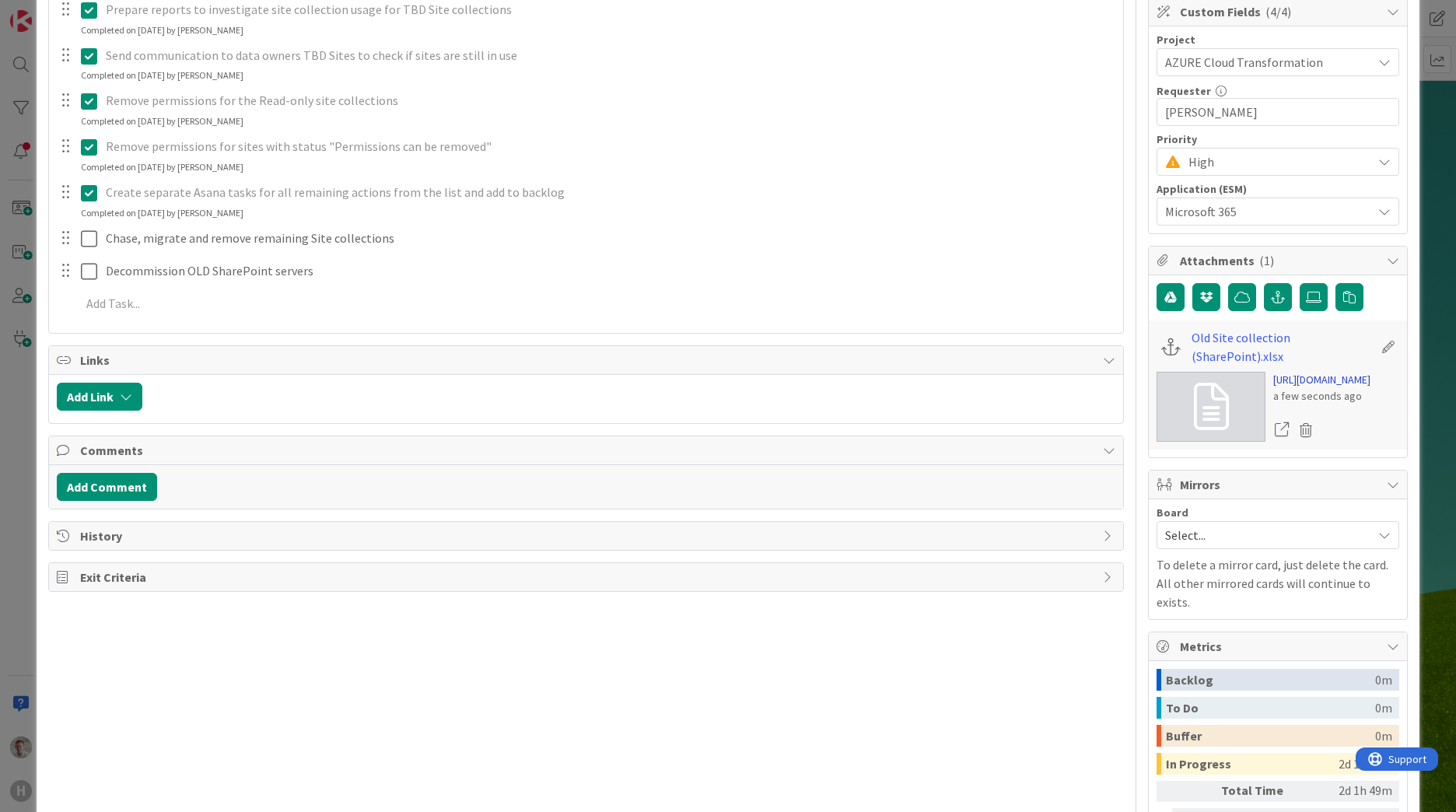
click at [1317, 388] on link "[URL][DOMAIN_NAME]" at bounding box center [1321, 380] width 98 height 17
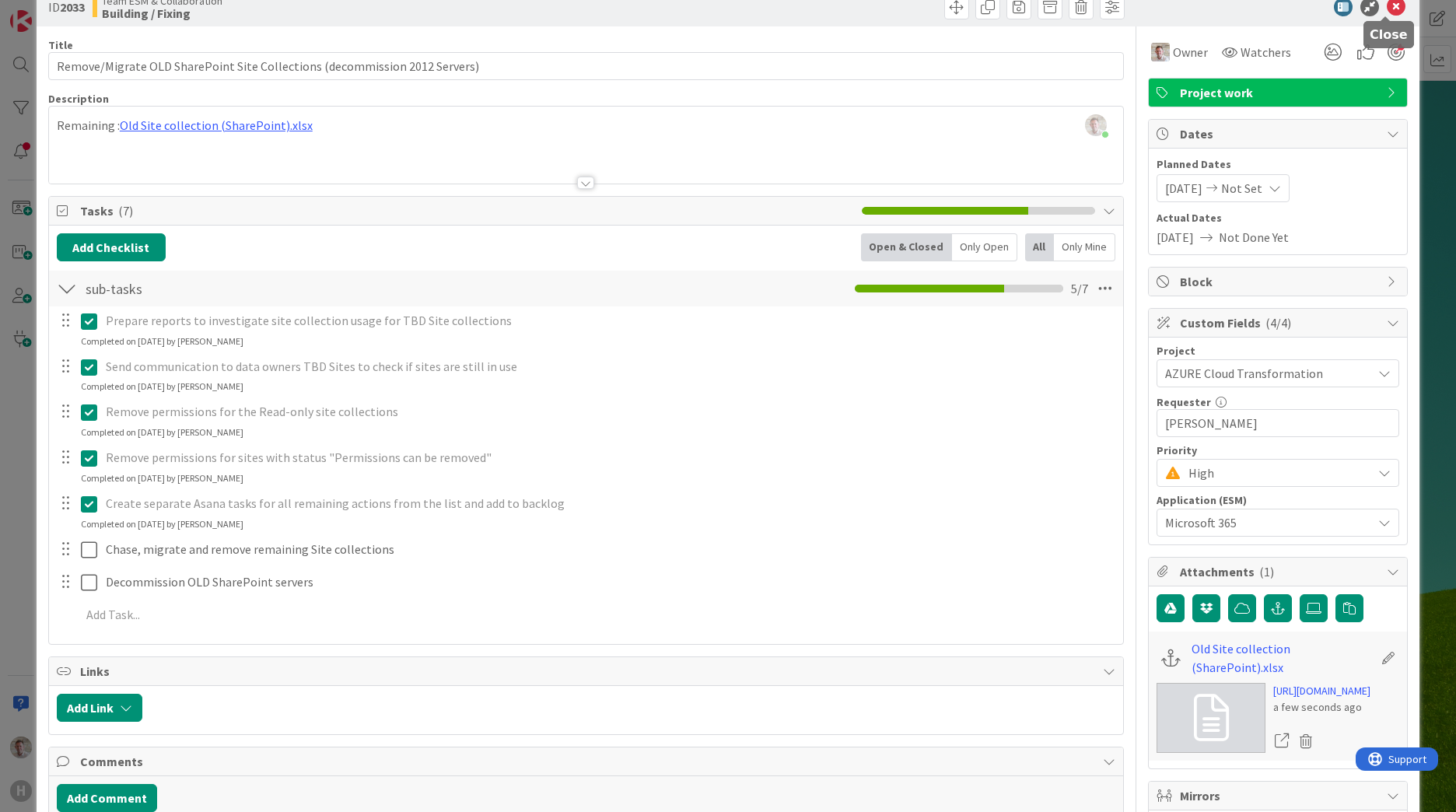
click at [1386, 8] on icon at bounding box center [1396, 7] width 19 height 19
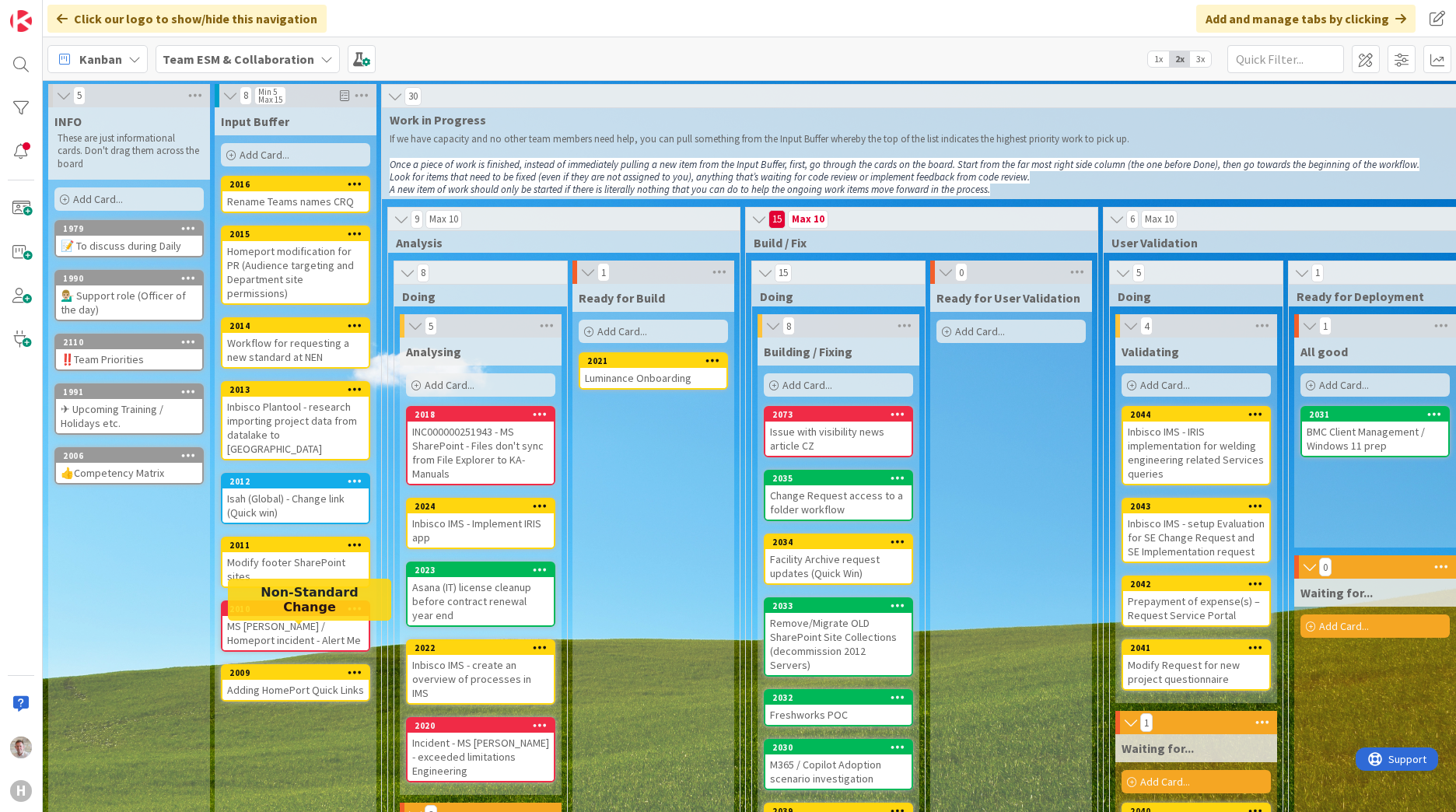
click at [279, 667] on div "2009" at bounding box center [299, 673] width 139 height 11
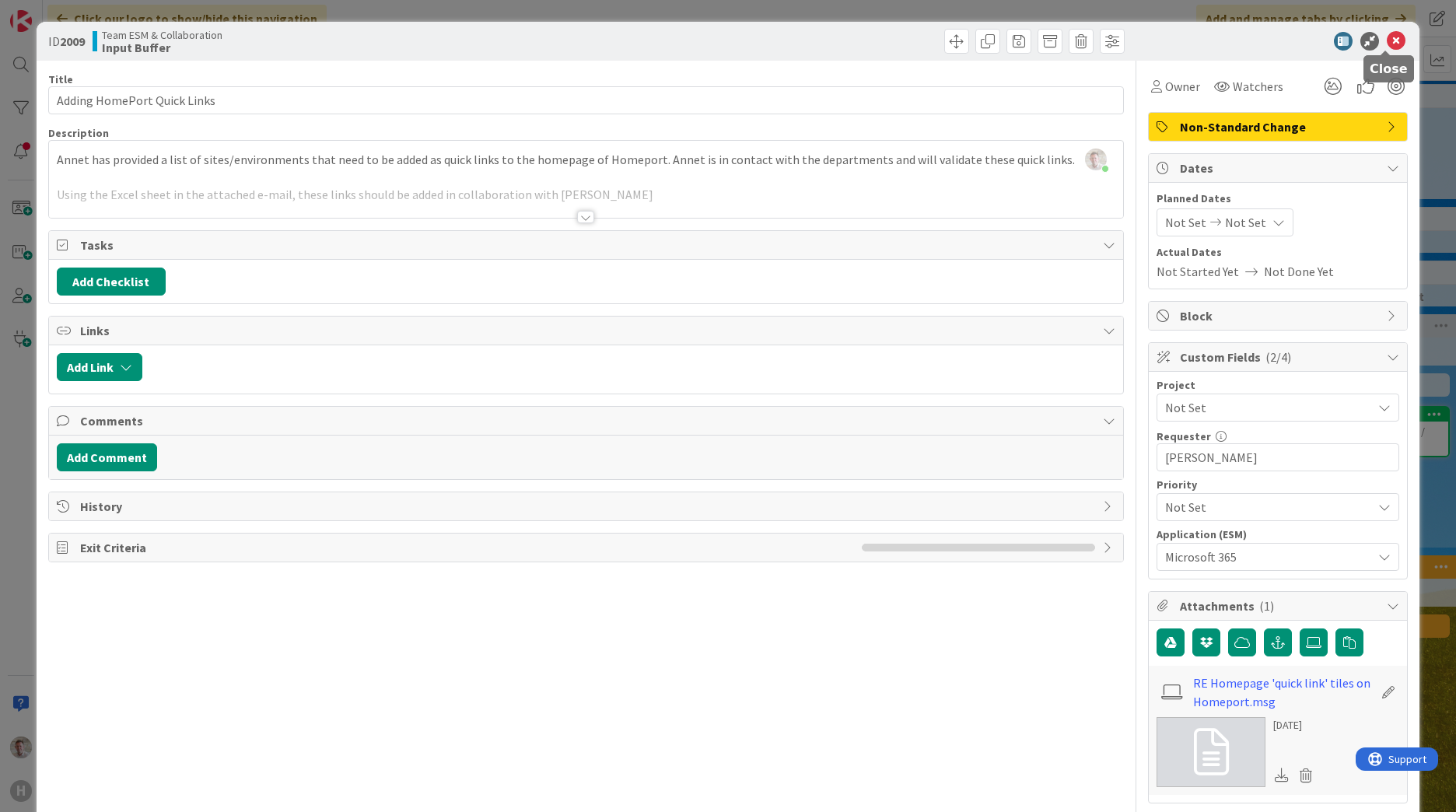
click at [1386, 43] on icon at bounding box center [1396, 41] width 19 height 19
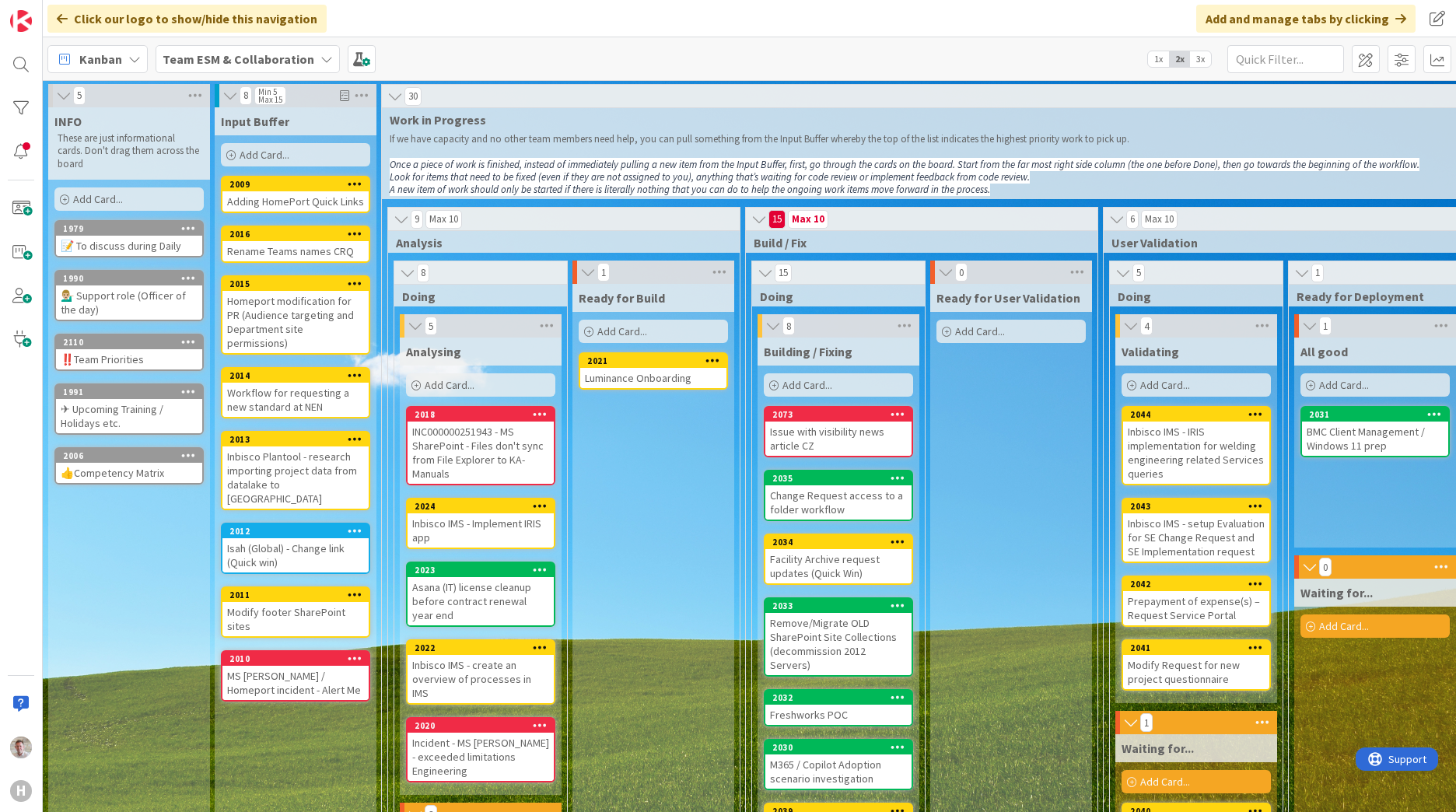
click at [294, 651] on div "2010" at bounding box center [295, 658] width 146 height 14
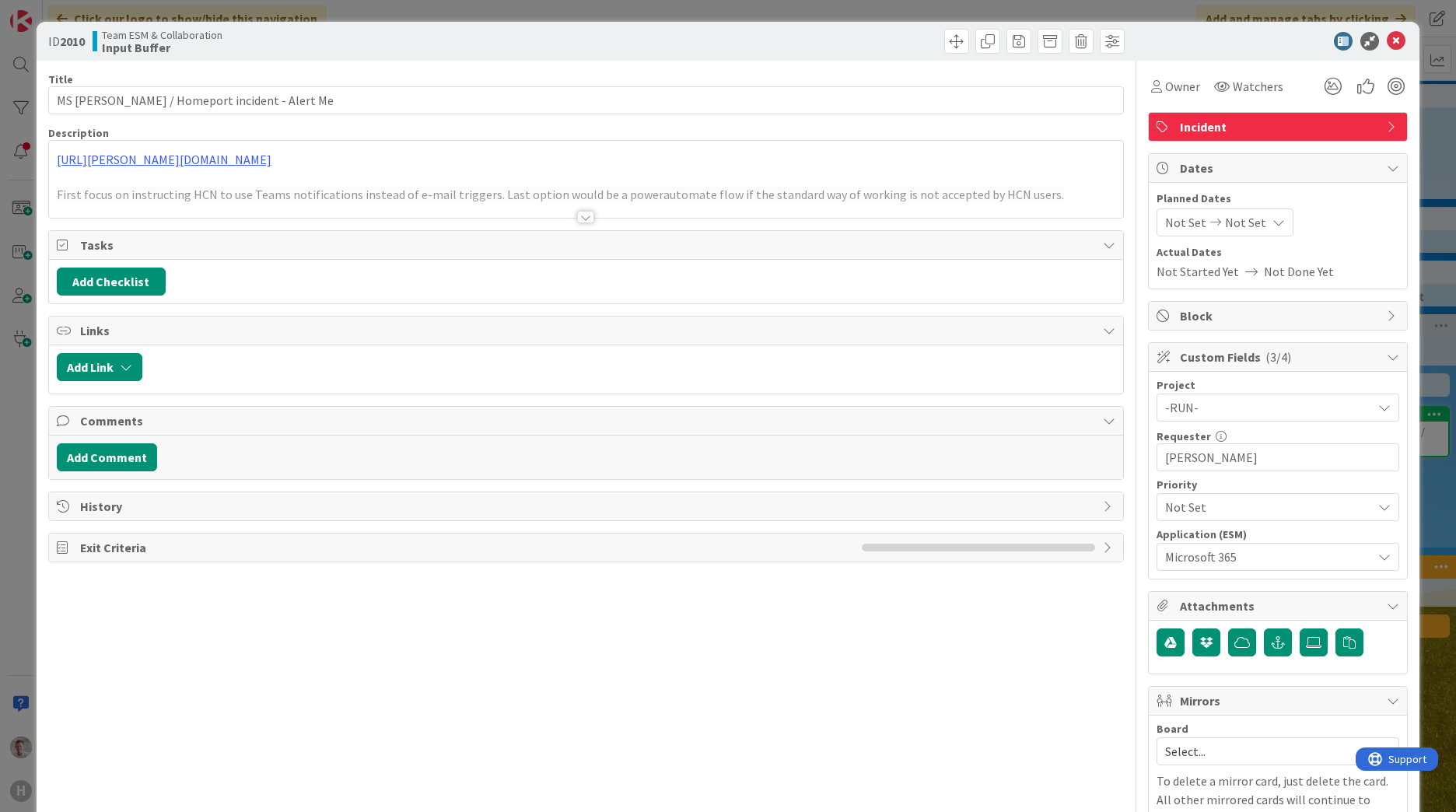
click at [580, 217] on div at bounding box center [585, 216] width 17 height 12
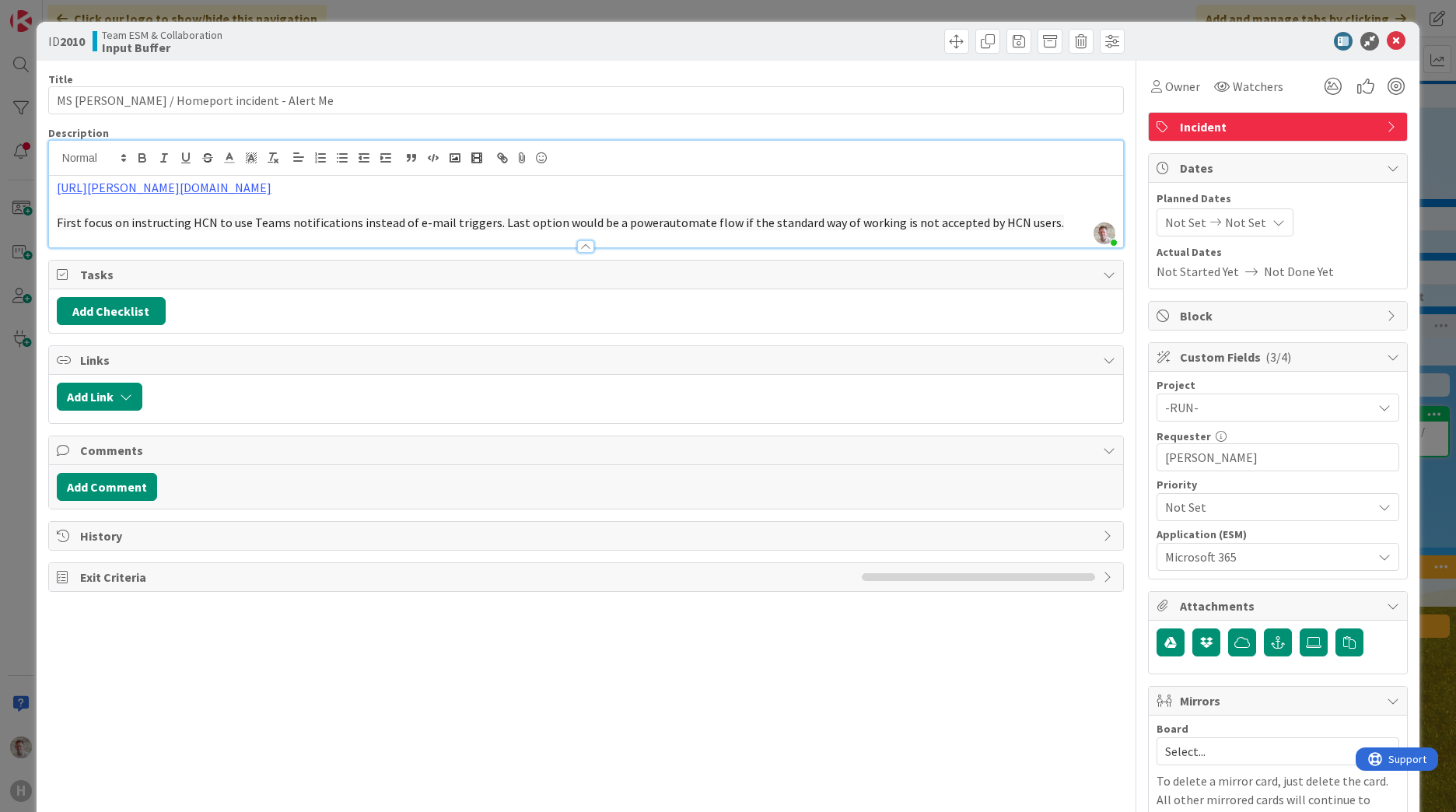
click at [1224, 134] on span "Incident" at bounding box center [1279, 126] width 199 height 19
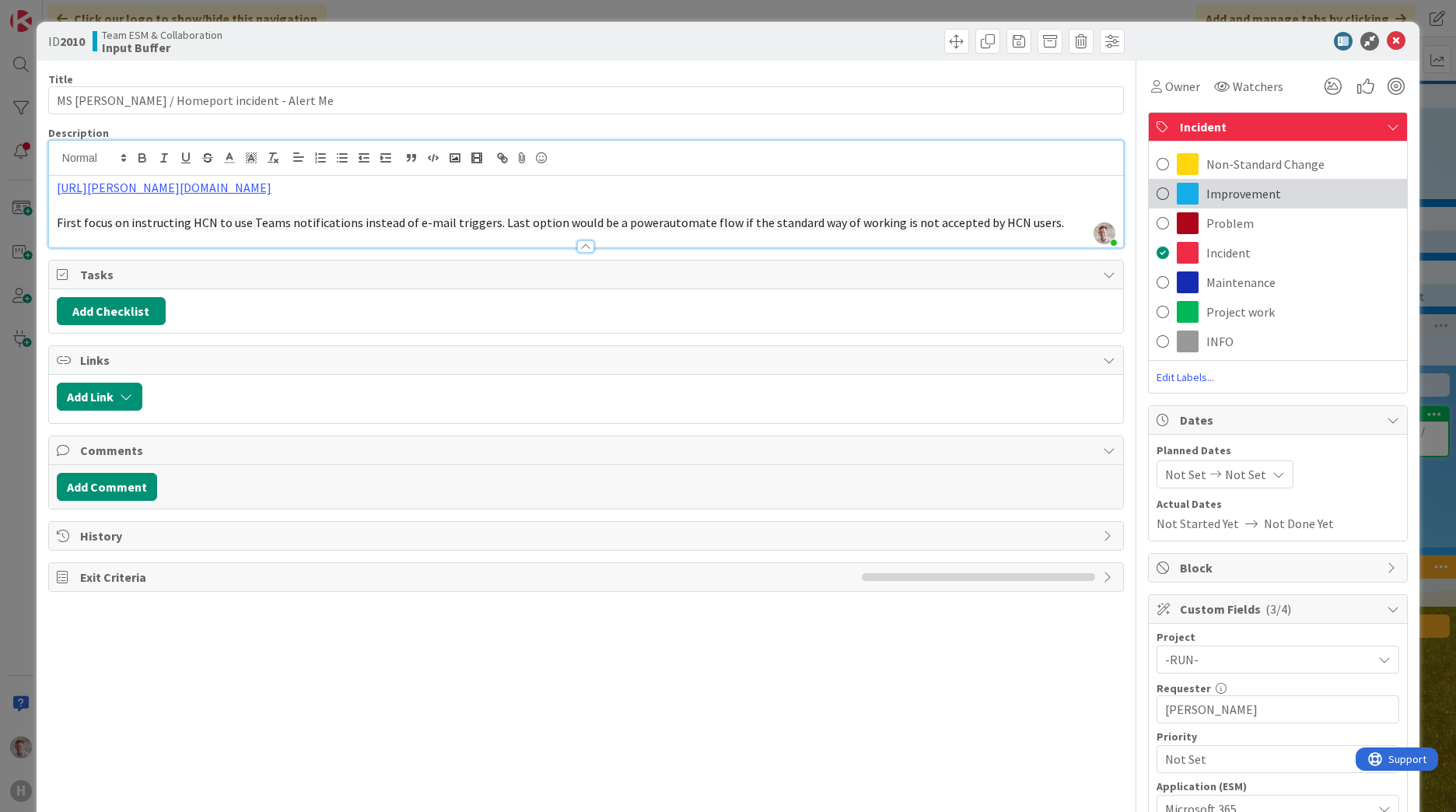
click at [1218, 197] on span "Improvement" at bounding box center [1243, 193] width 74 height 19
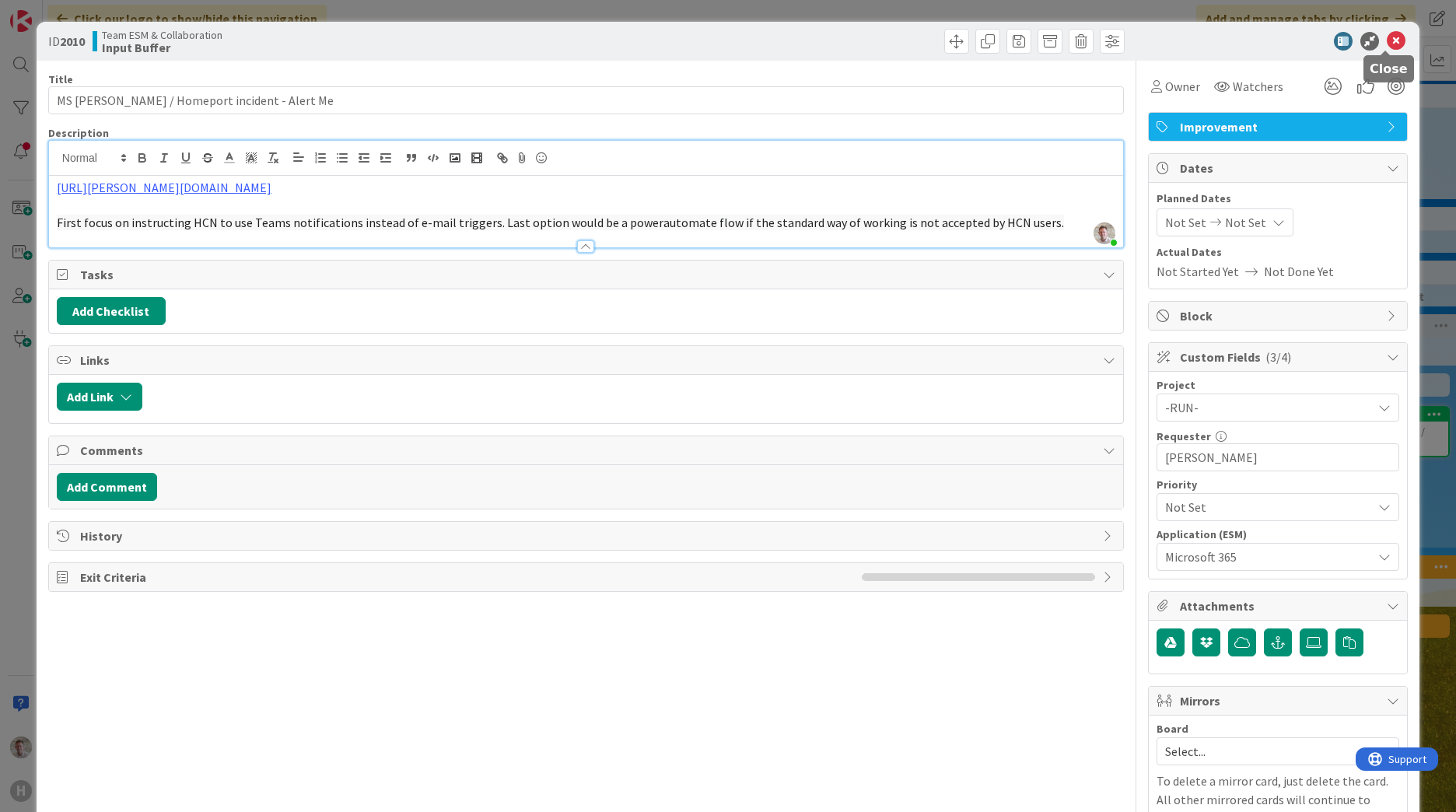
click at [1386, 40] on icon at bounding box center [1396, 41] width 19 height 19
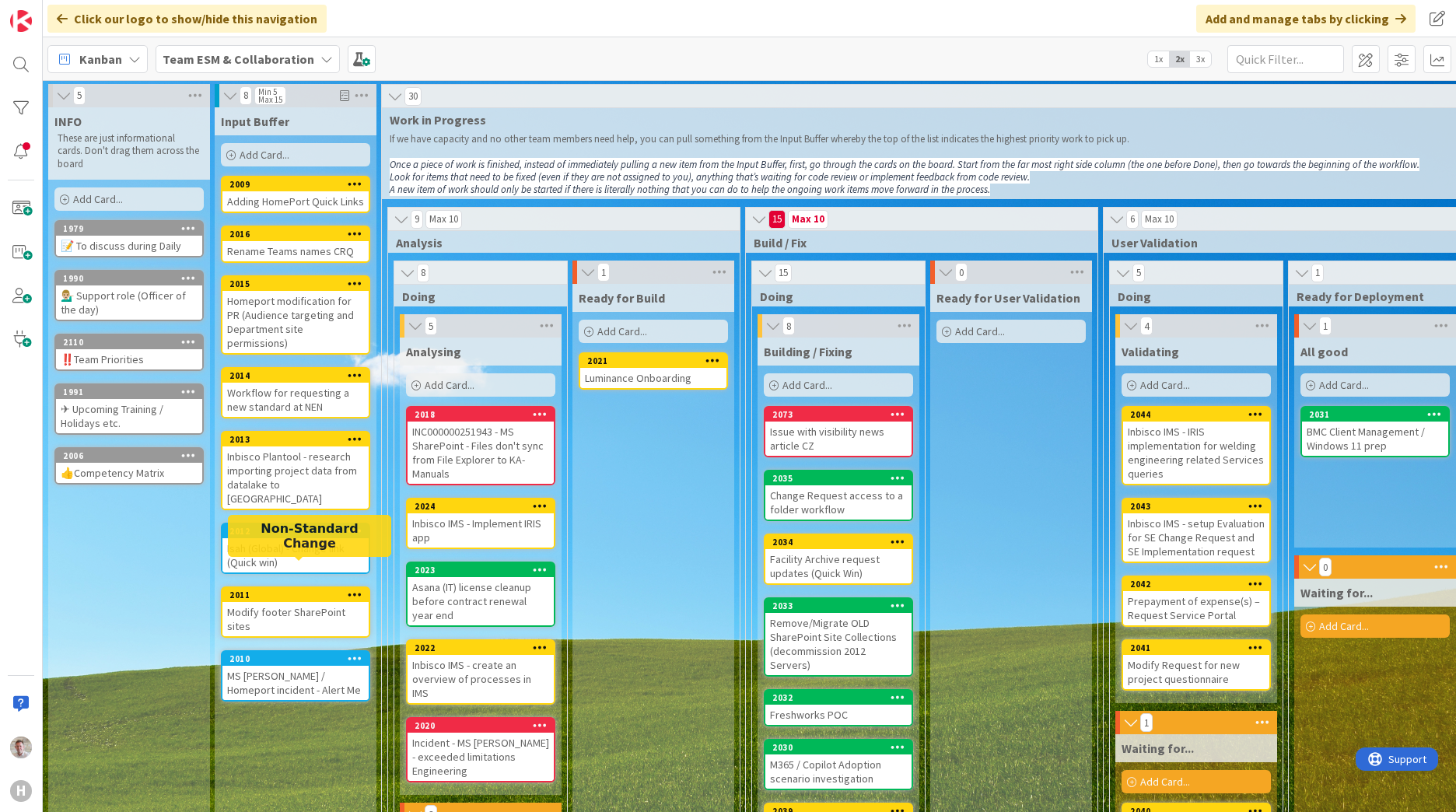
click at [284, 589] on div "2011" at bounding box center [299, 595] width 139 height 11
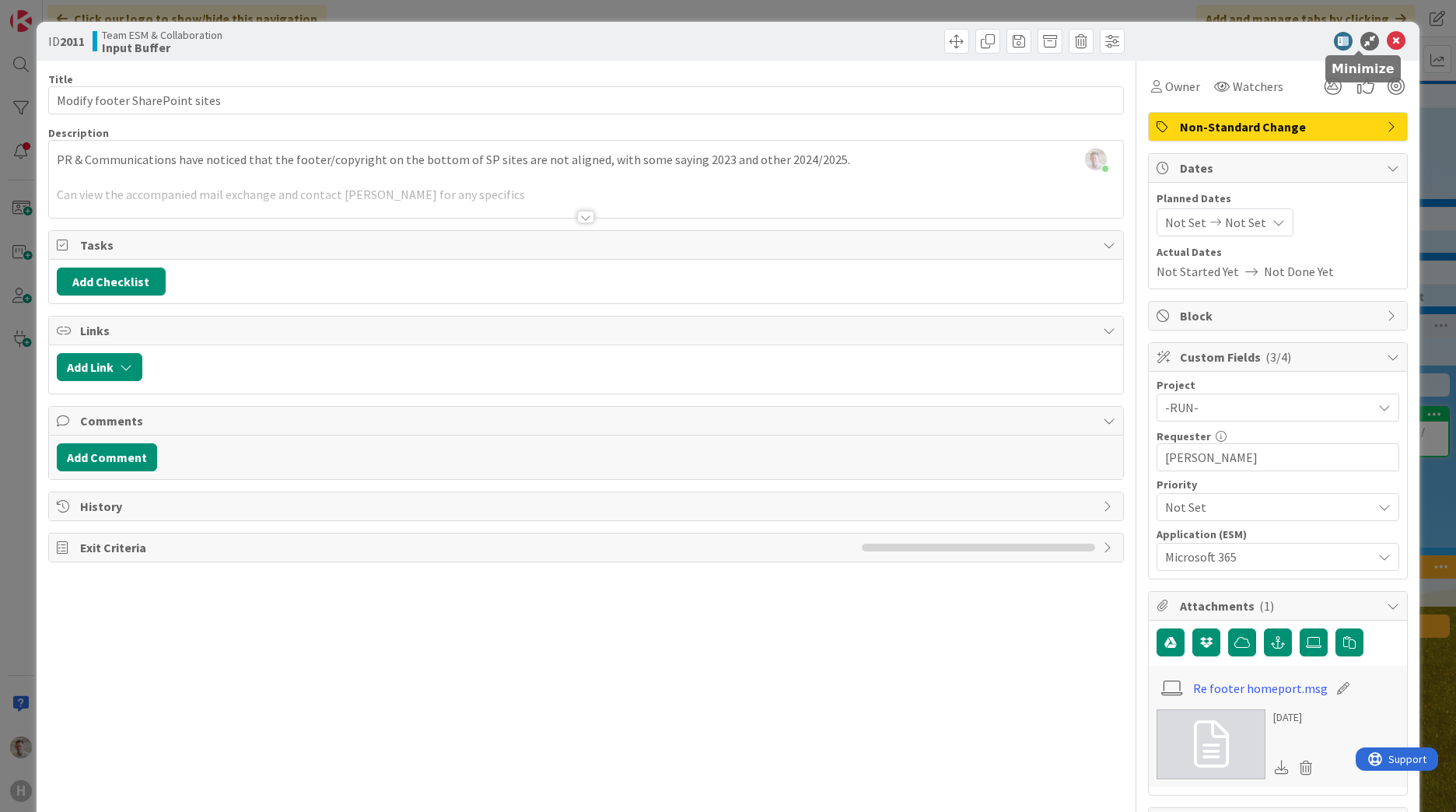
click at [1369, 39] on div at bounding box center [1270, 41] width 275 height 19
click at [1396, 40] on div at bounding box center [1270, 41] width 275 height 19
click at [1386, 41] on icon at bounding box center [1396, 41] width 19 height 19
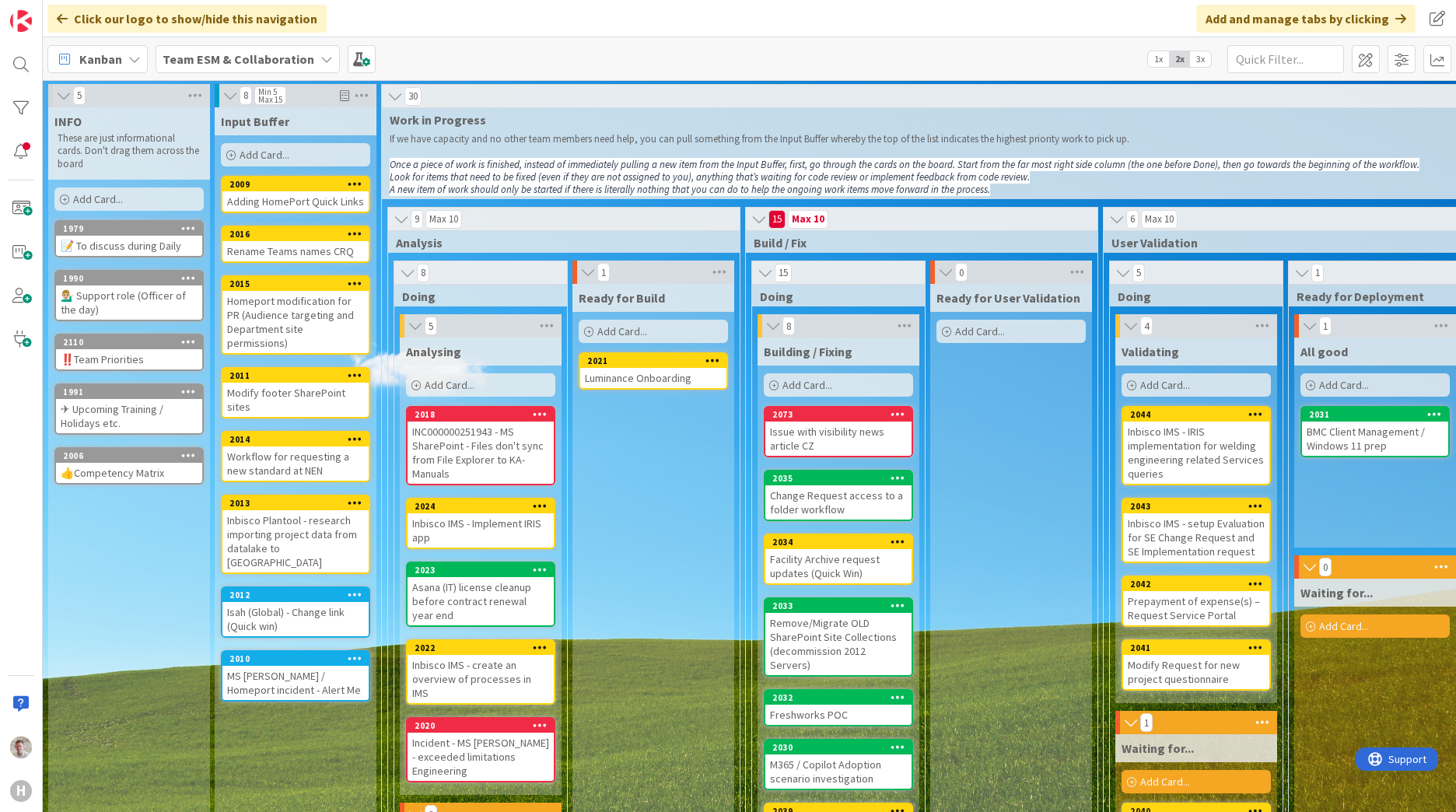
click at [282, 589] on div "2012" at bounding box center [299, 595] width 139 height 11
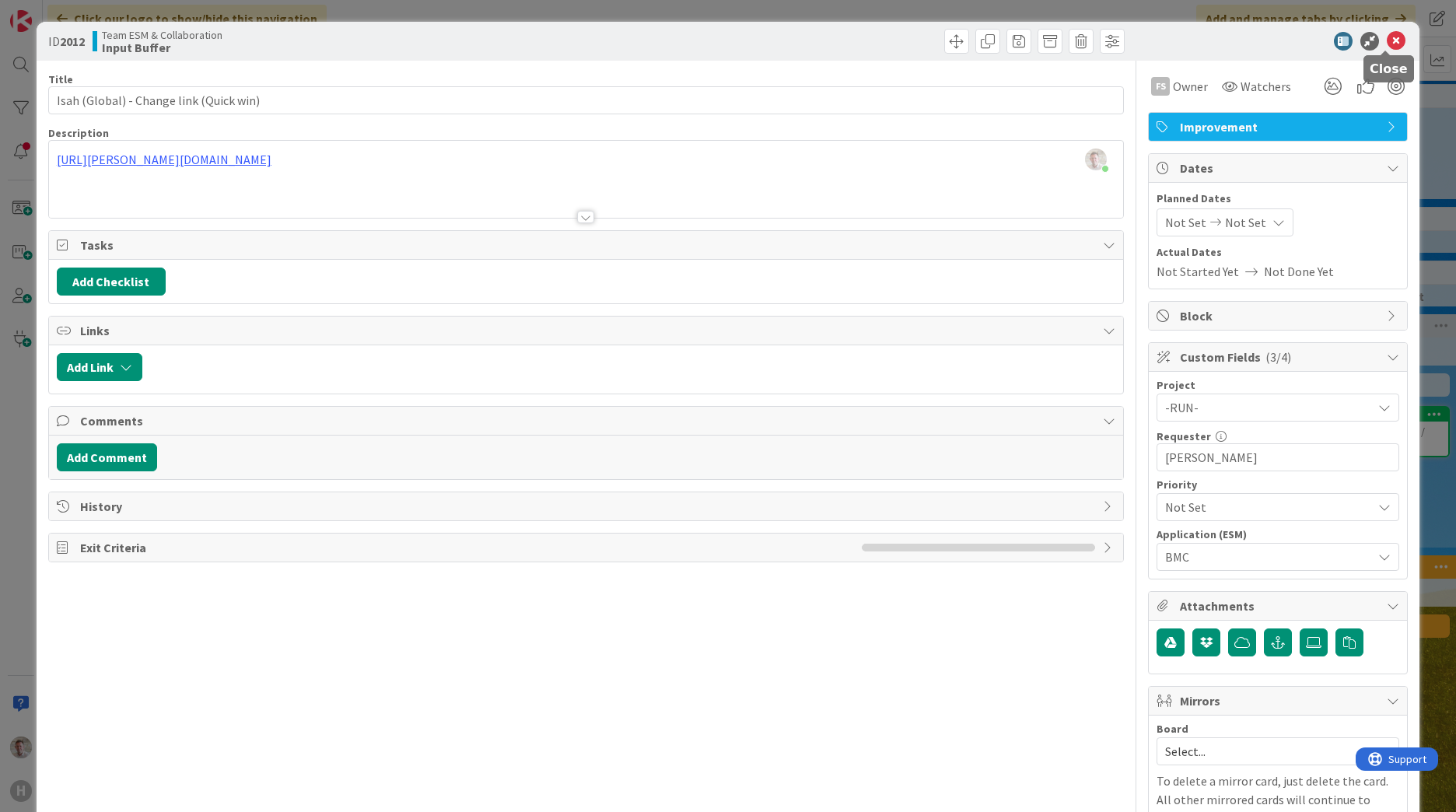
click at [1386, 46] on icon at bounding box center [1396, 41] width 19 height 19
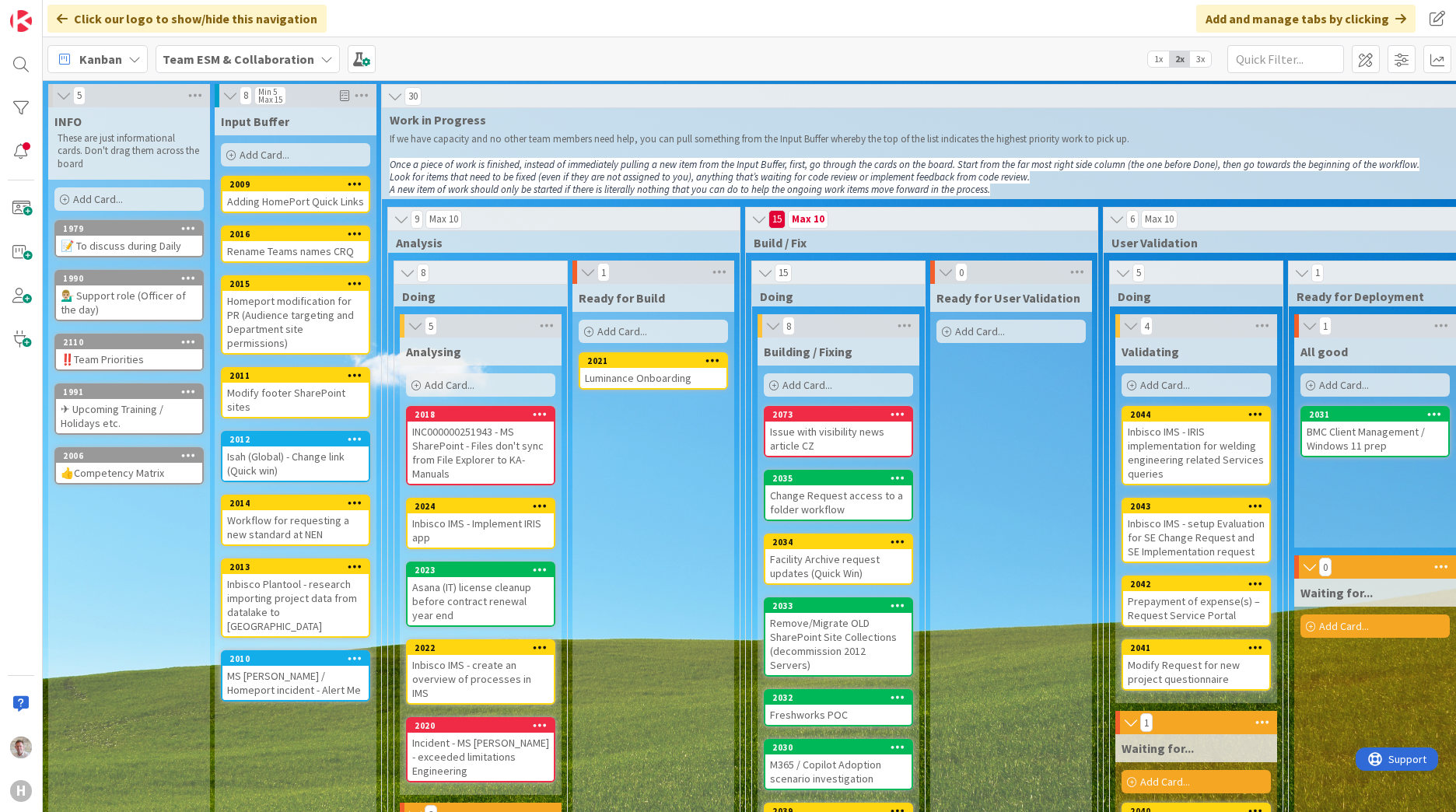
click at [323, 574] on div "Inbisco Plantool - research importing project data from datalake to [GEOGRAPHIC…" at bounding box center [295, 605] width 146 height 62
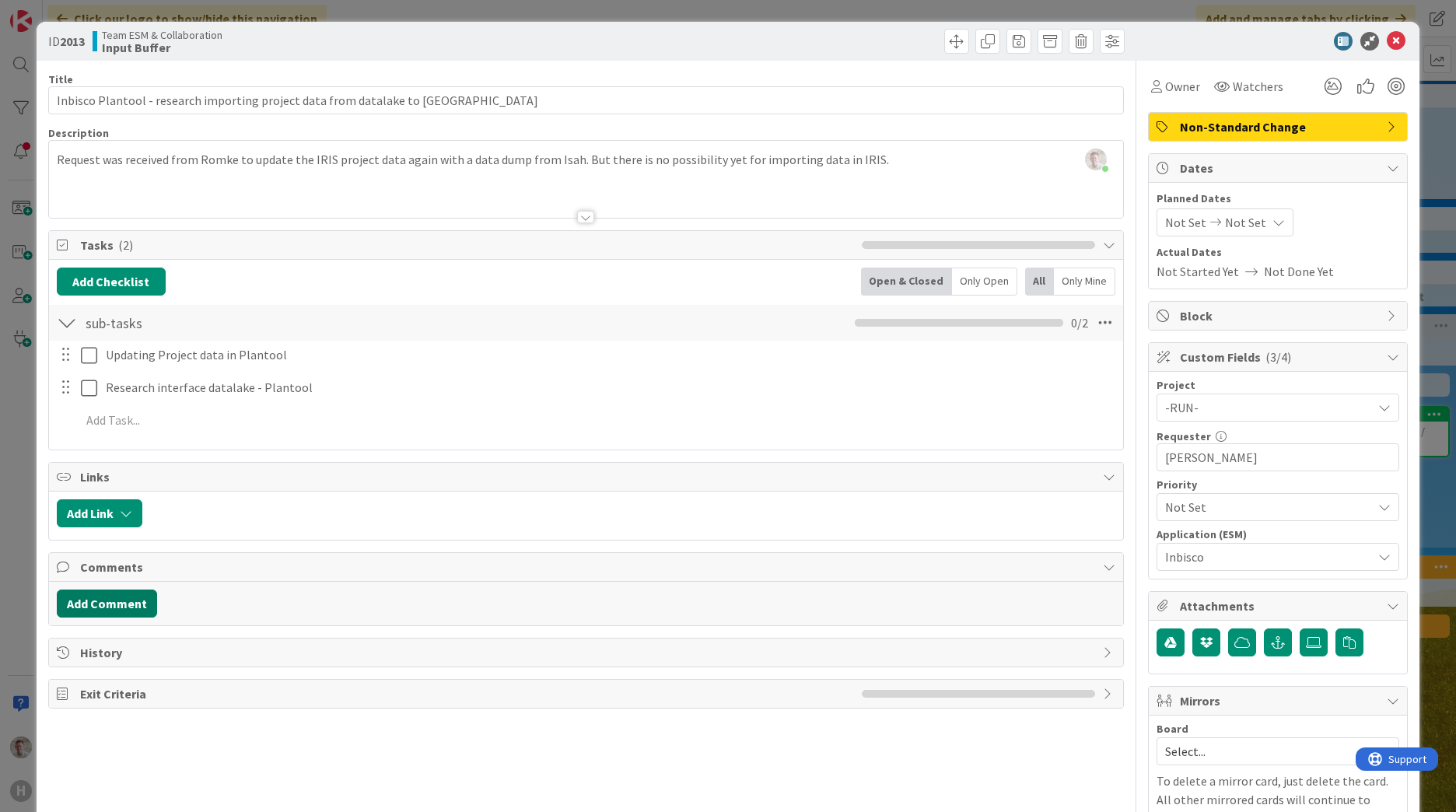
click at [134, 608] on button "Add Comment" at bounding box center [107, 603] width 100 height 28
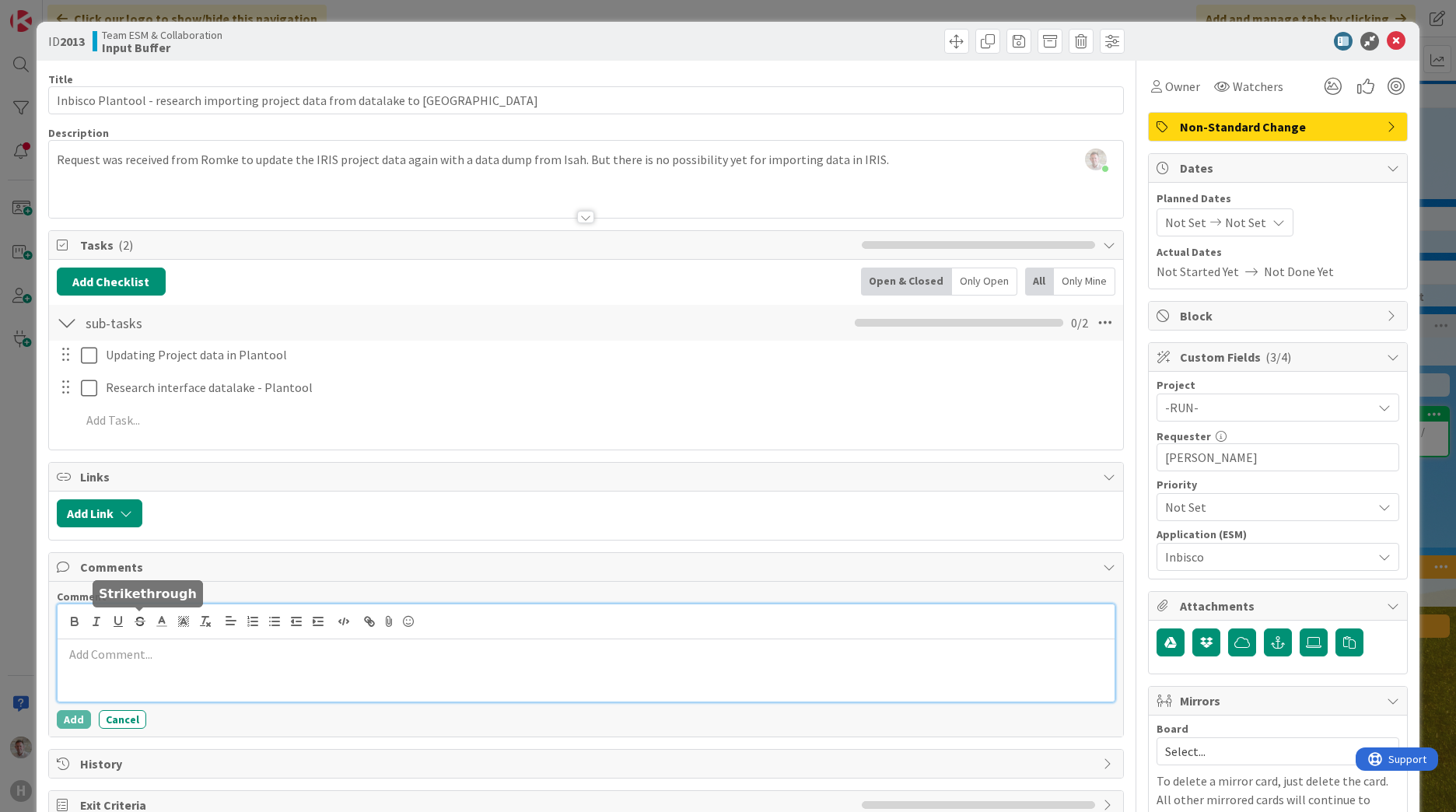
click at [108, 663] on div at bounding box center [585, 670] width 1056 height 62
click at [102, 670] on div at bounding box center [585, 670] width 1056 height 62
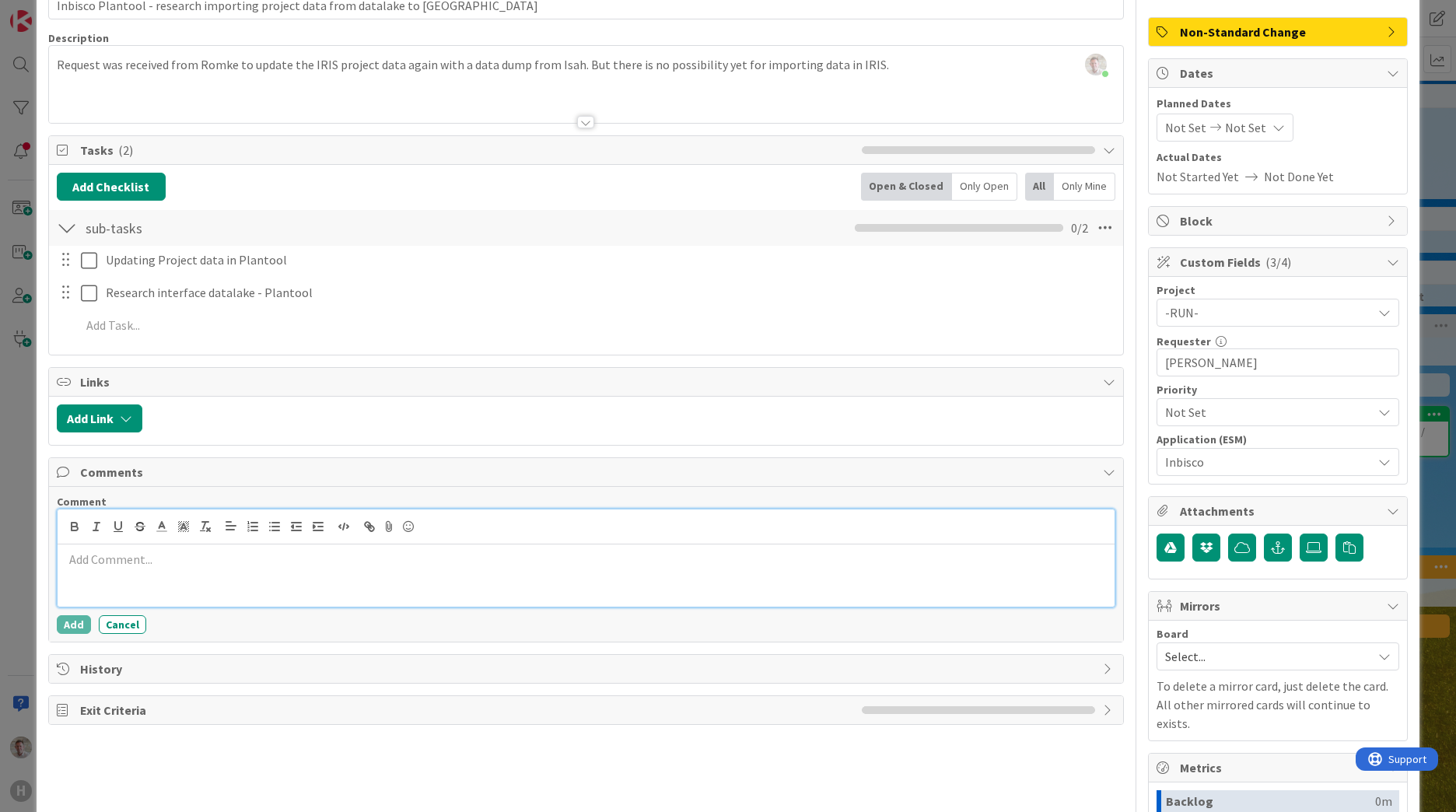
scroll to position [233, 0]
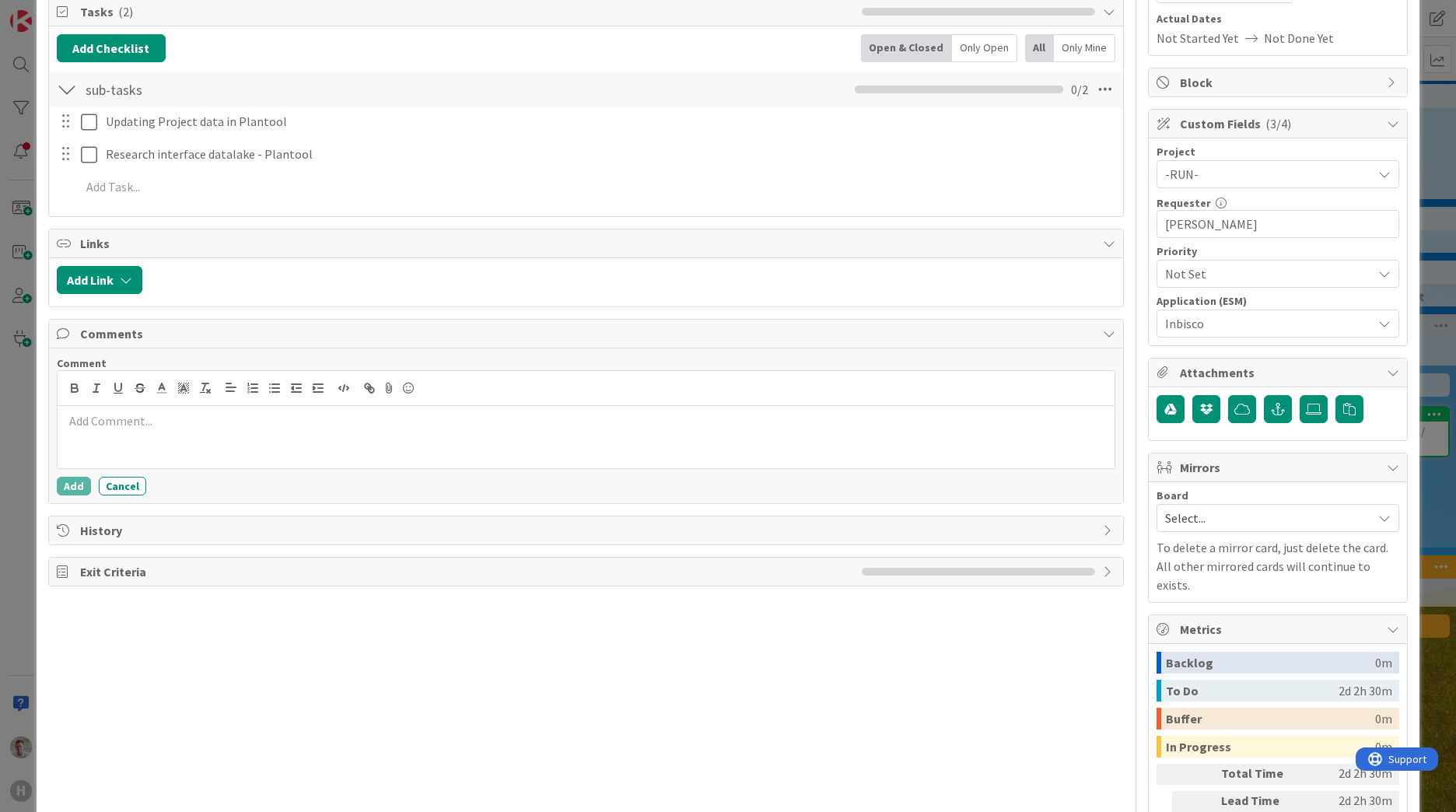
click at [140, 526] on span "History" at bounding box center [587, 530] width 1015 height 19
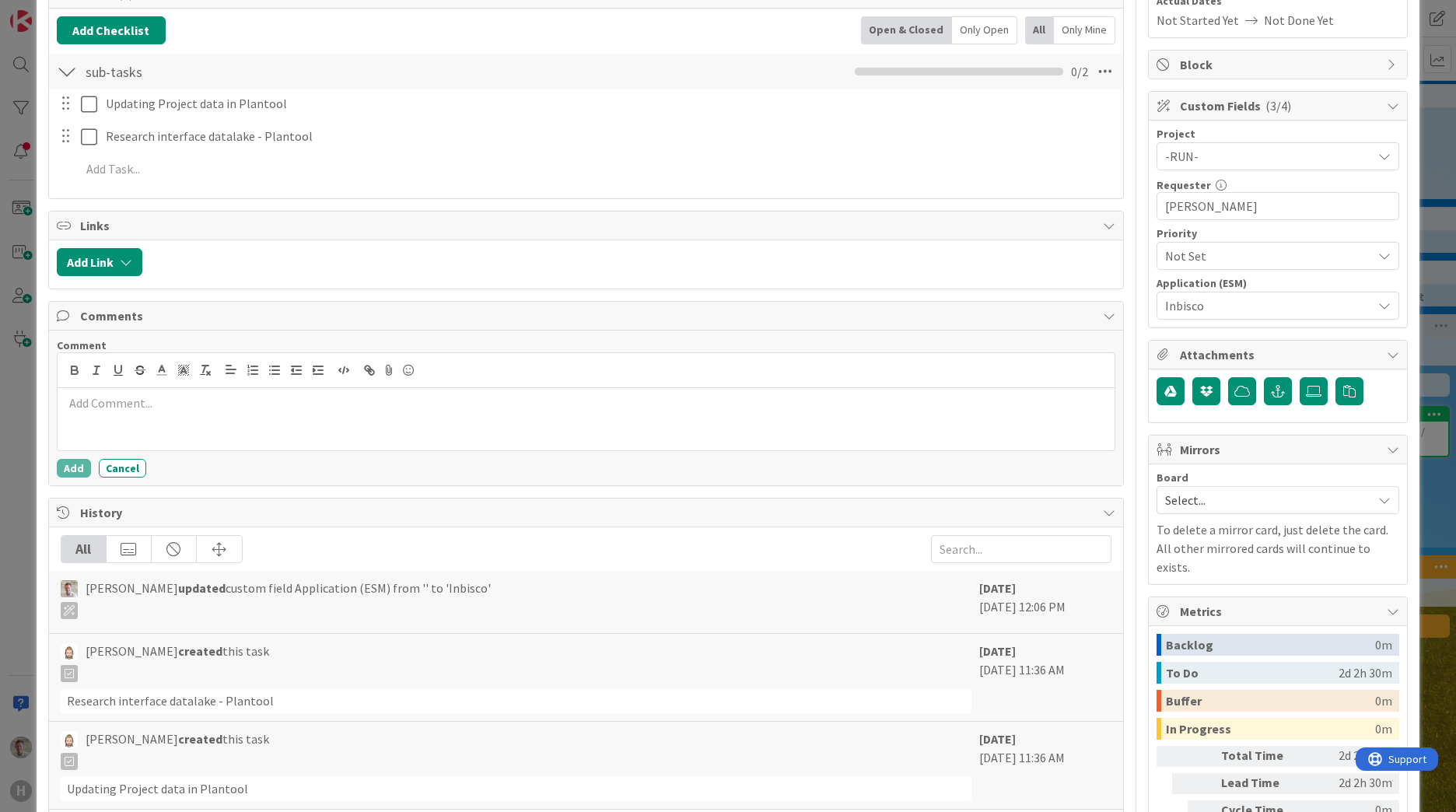
scroll to position [0, 0]
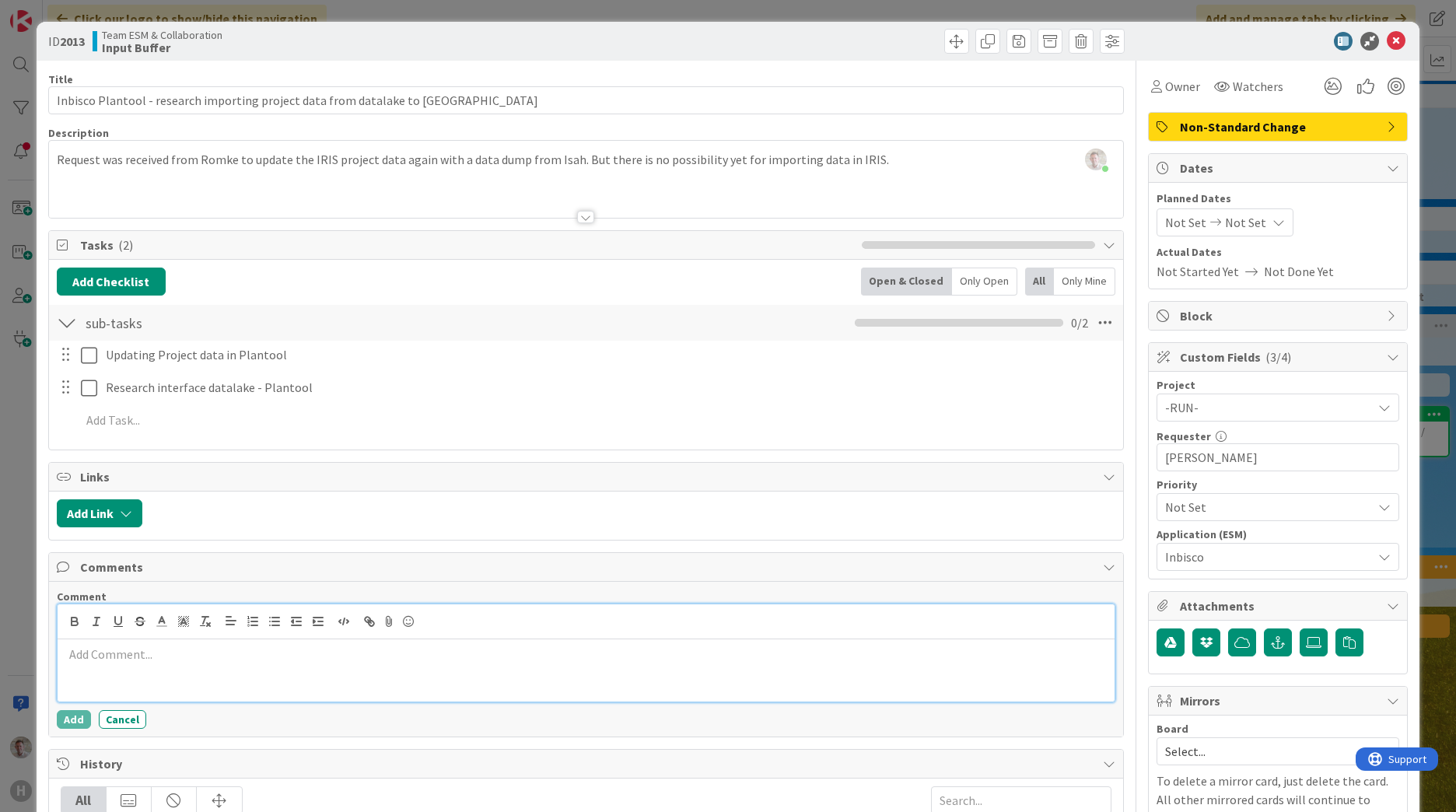
click at [99, 641] on div at bounding box center [585, 670] width 1056 height 62
click at [881, 159] on div "[PERSON_NAME] just joined Request was received from Romke to update the IRIS pr…" at bounding box center [586, 178] width 1074 height 77
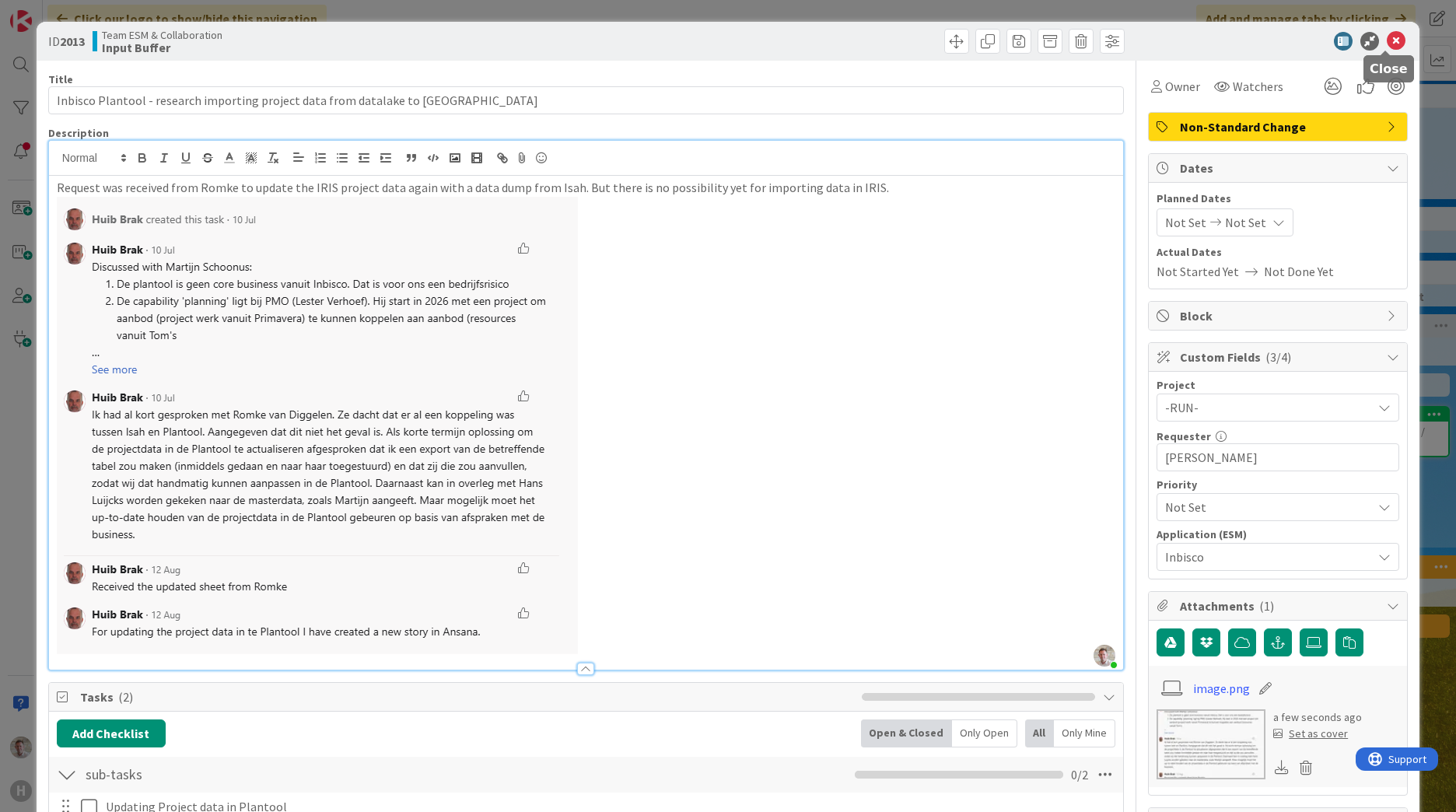
click at [1388, 32] on icon at bounding box center [1396, 41] width 19 height 19
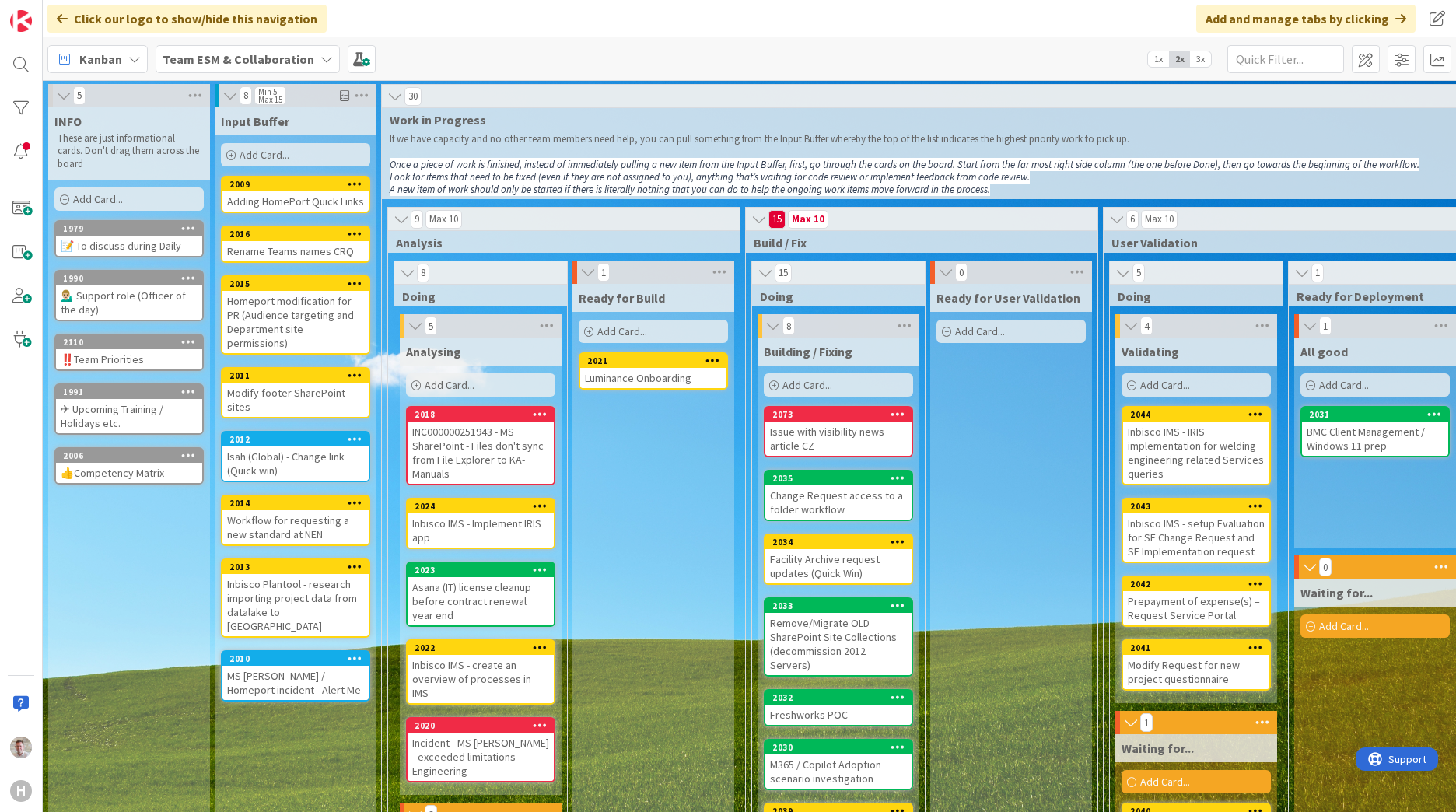
click at [282, 510] on div "Workflow for requesting a new standard at NEN" at bounding box center [295, 527] width 146 height 34
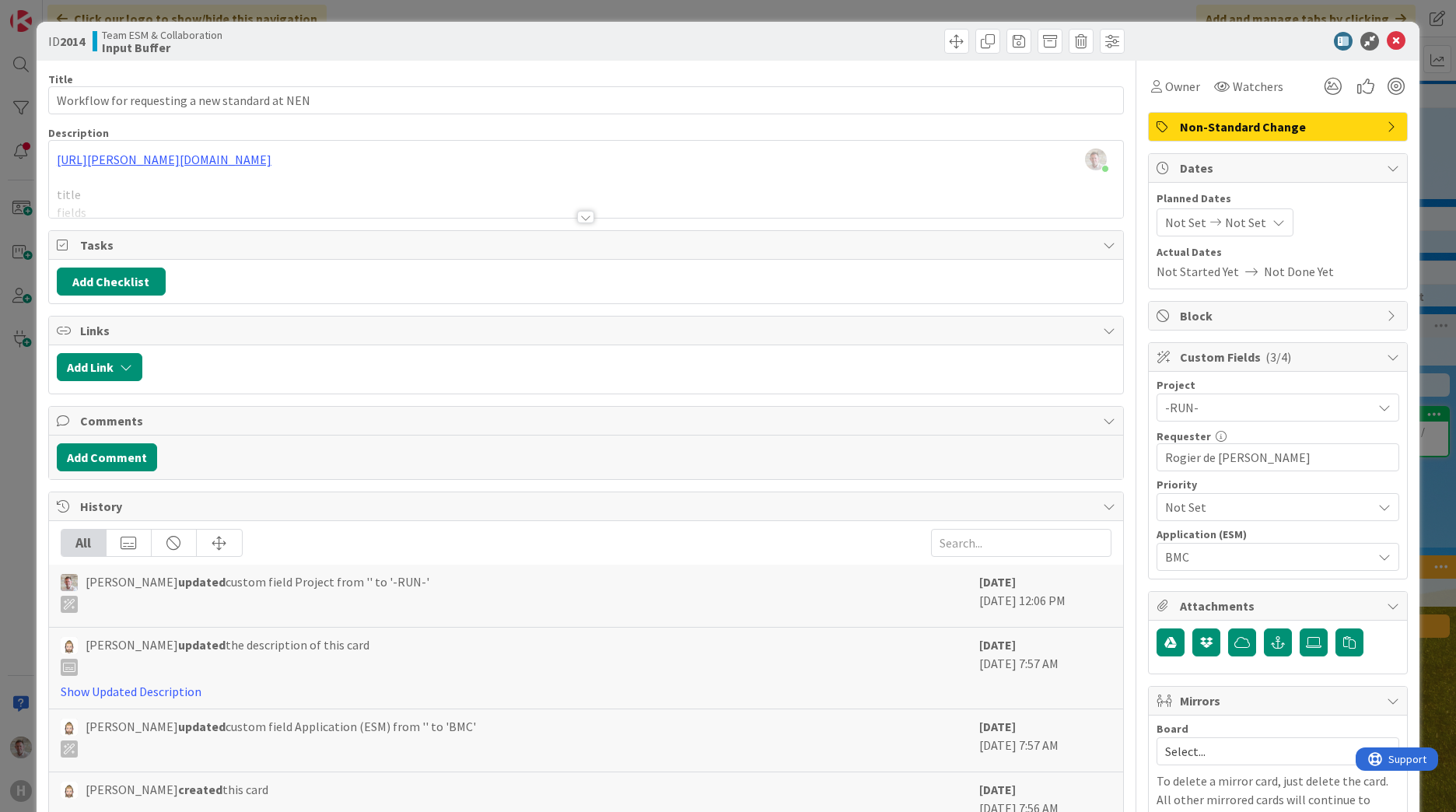
click at [588, 218] on div at bounding box center [585, 216] width 17 height 12
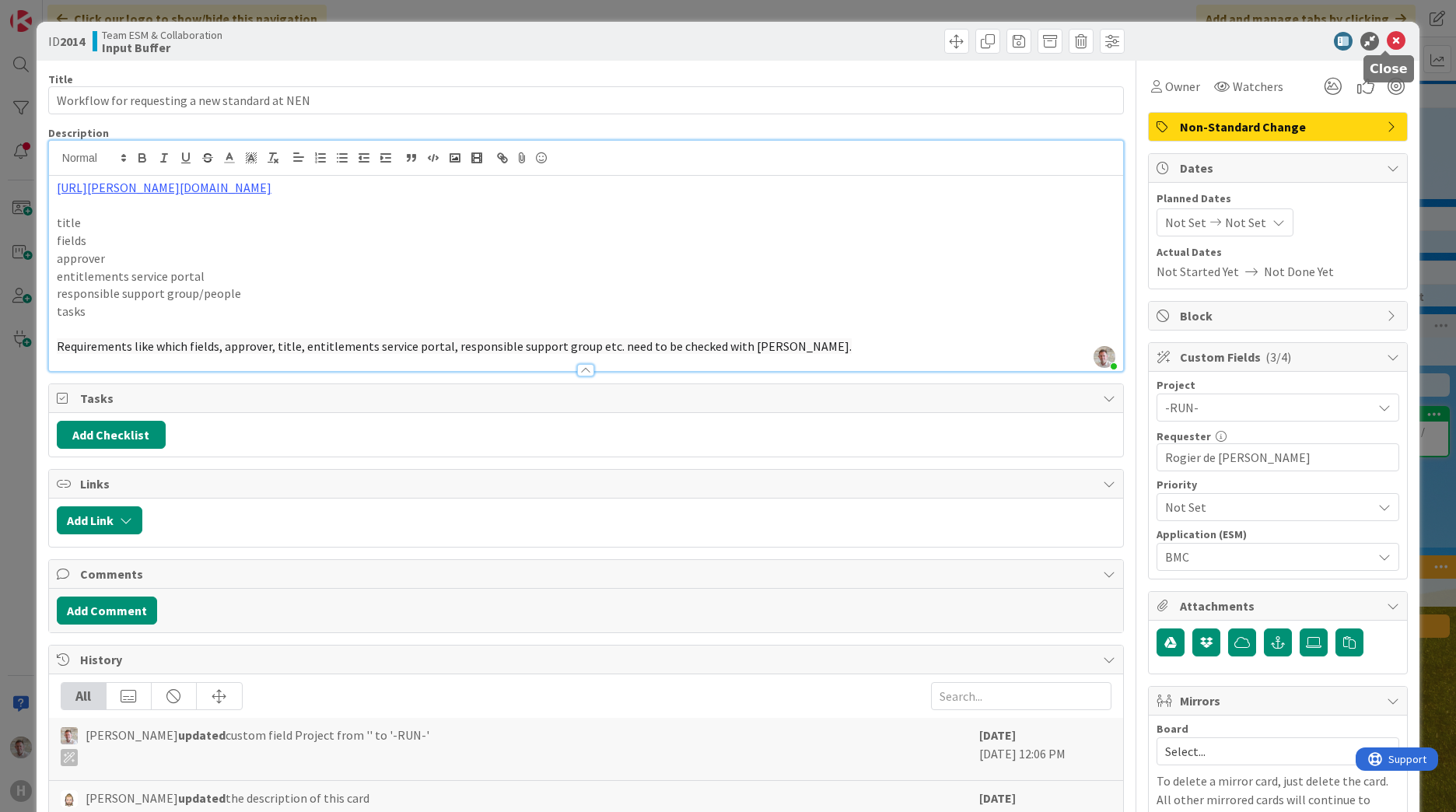
click at [1387, 39] on icon at bounding box center [1396, 41] width 19 height 19
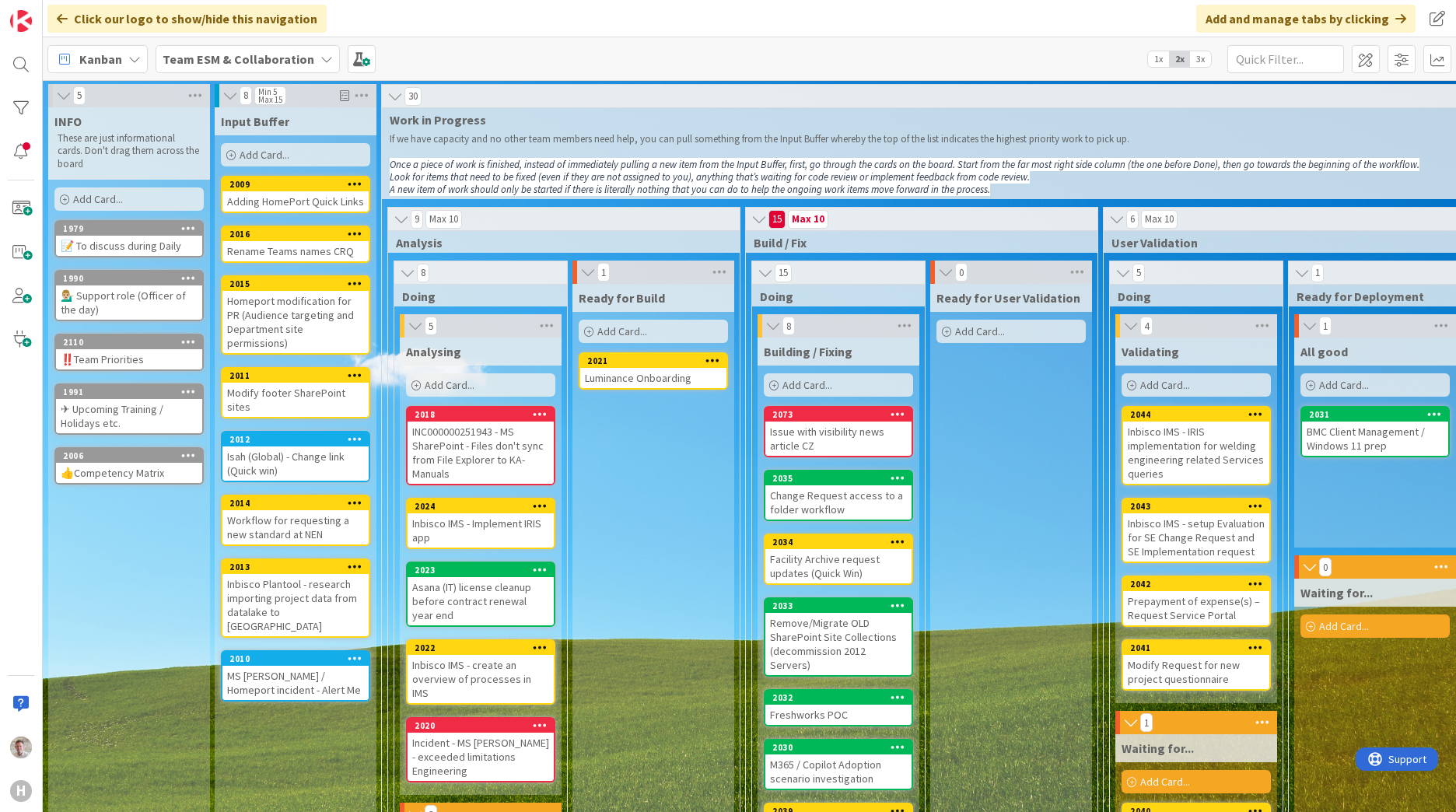
click at [274, 299] on div "Homeport modification for PR (Audience targeting and Department site permission…" at bounding box center [295, 321] width 146 height 62
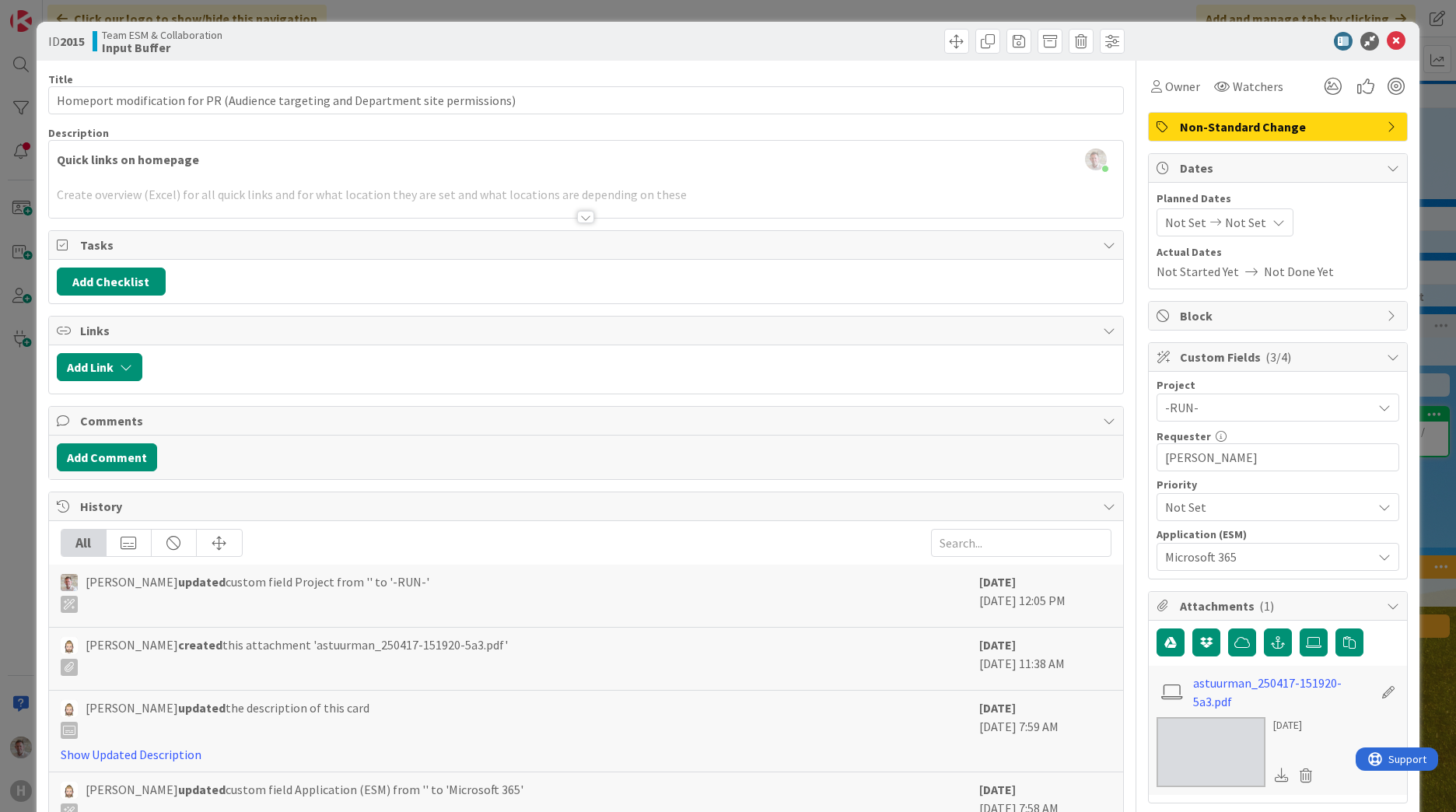
click at [577, 214] on div at bounding box center [585, 216] width 17 height 12
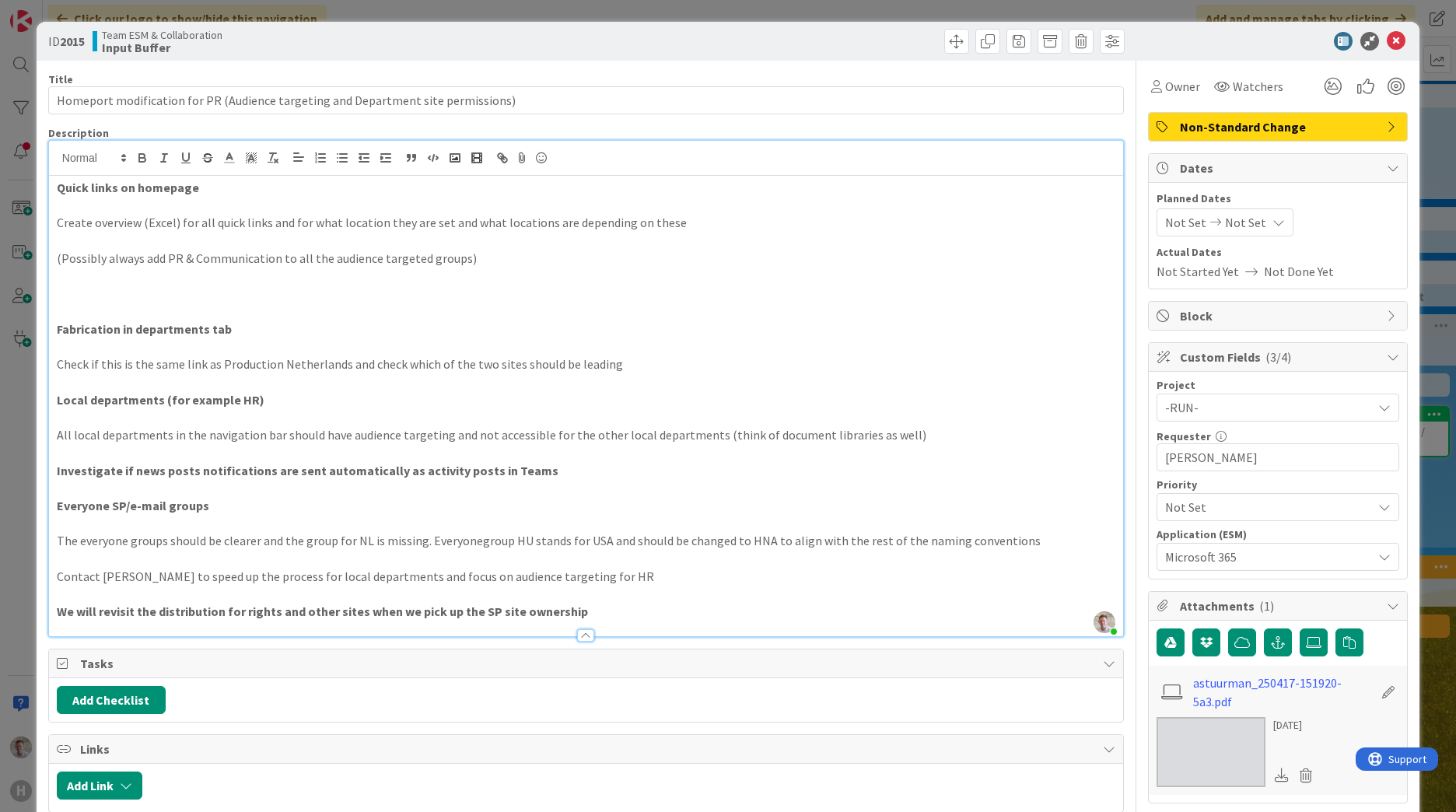
click at [1392, 40] on div at bounding box center [1270, 41] width 275 height 19
click at [1390, 41] on icon at bounding box center [1396, 41] width 19 height 19
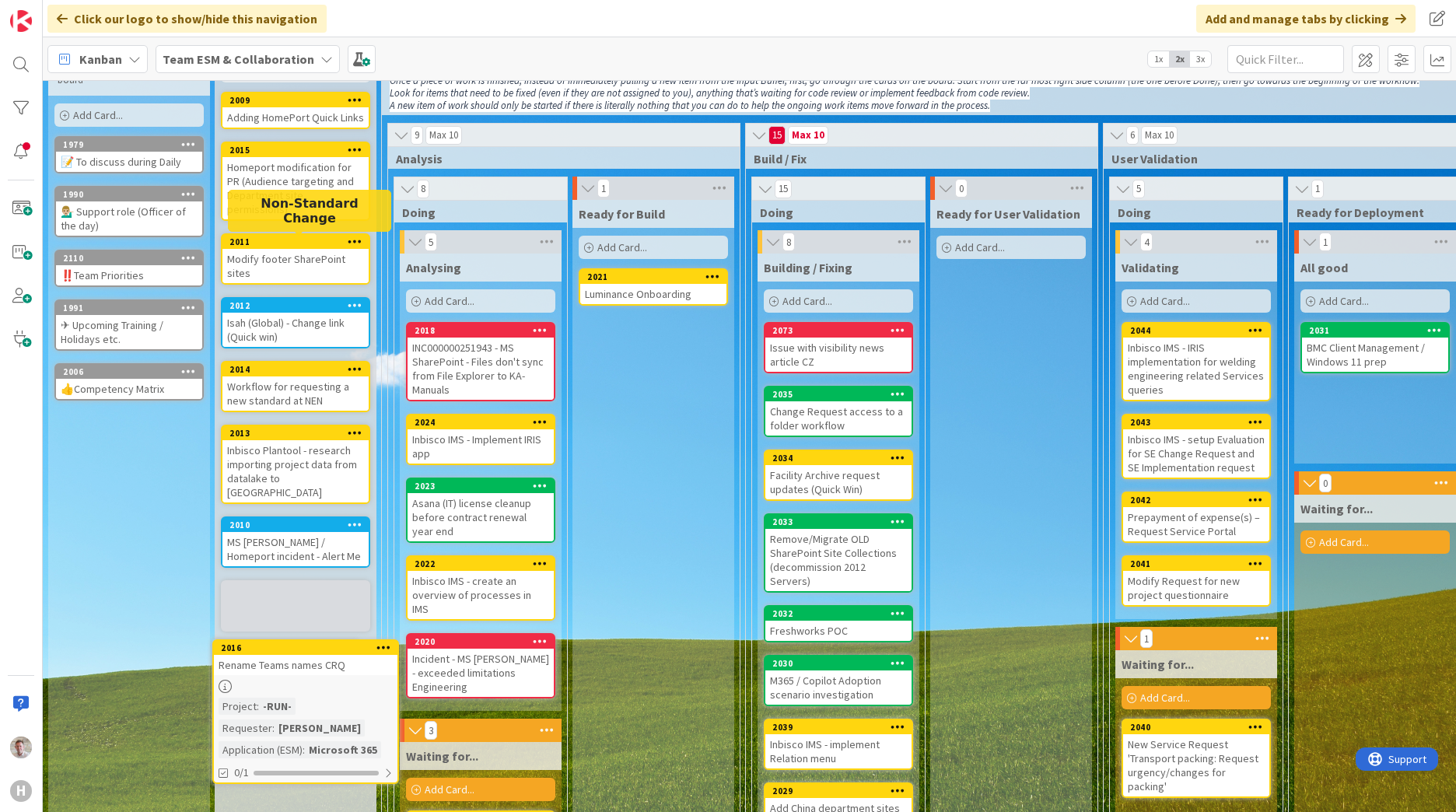
scroll to position [88, 0]
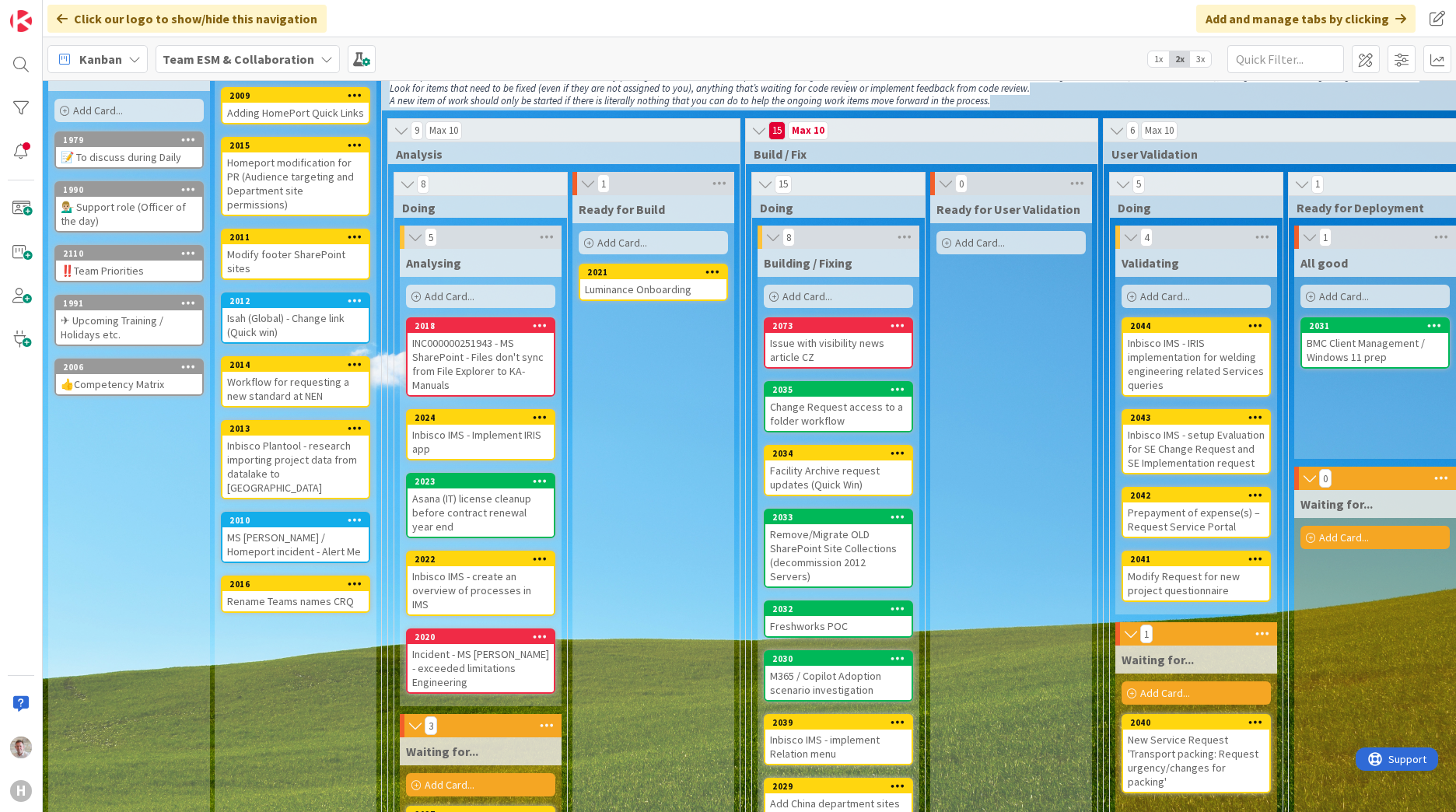
click at [324, 577] on div "2016" at bounding box center [295, 583] width 146 height 14
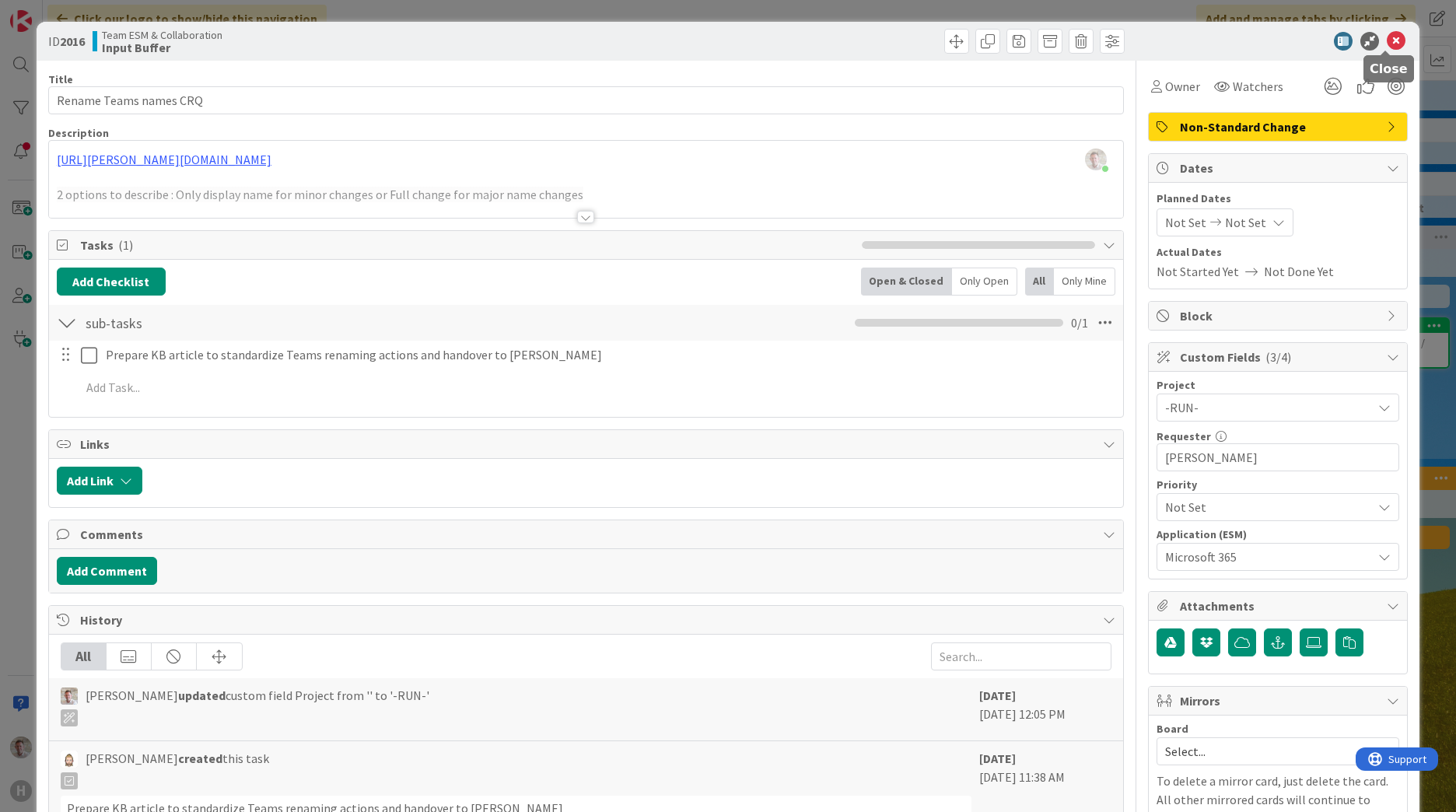
click at [1386, 40] on icon at bounding box center [1396, 41] width 19 height 19
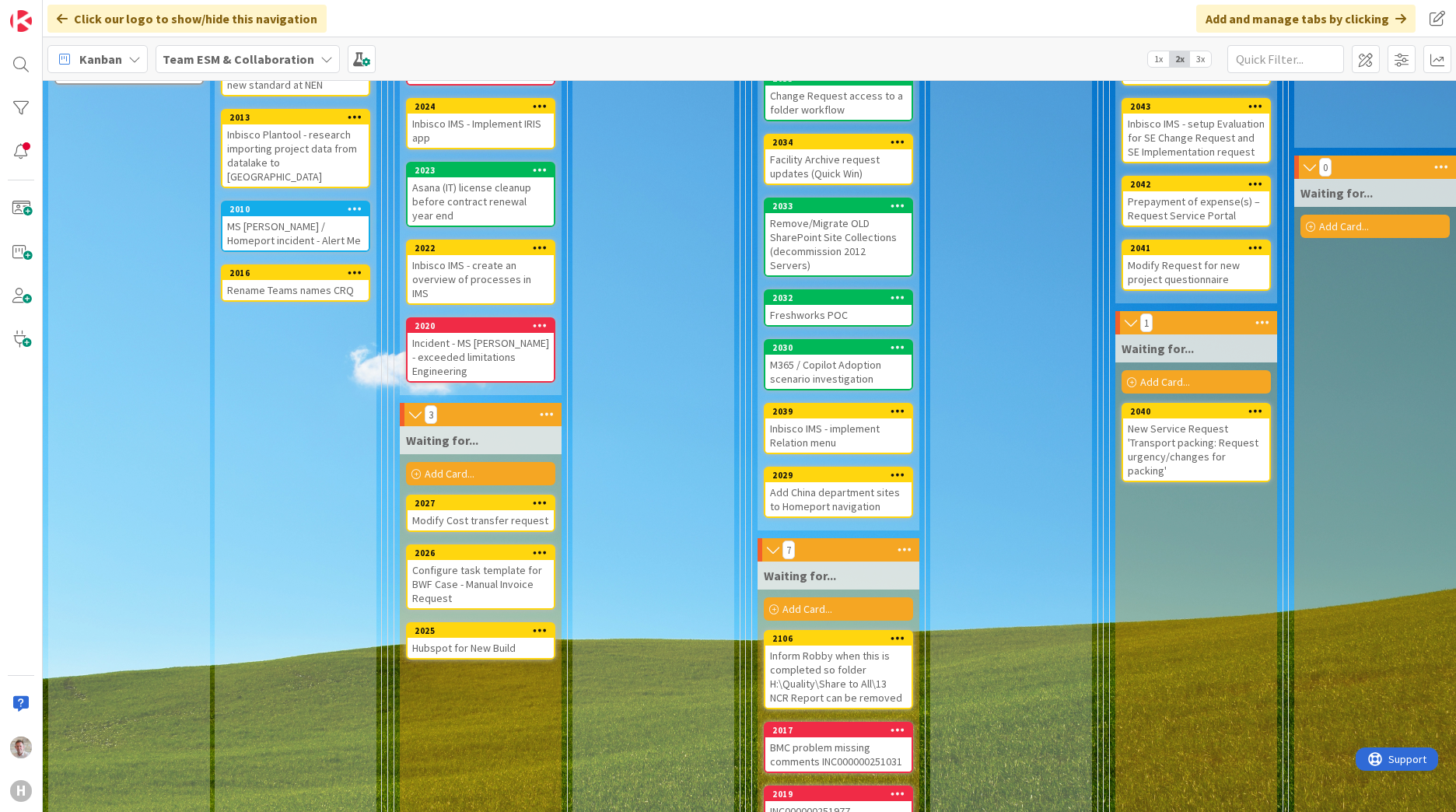
scroll to position [556, 0]
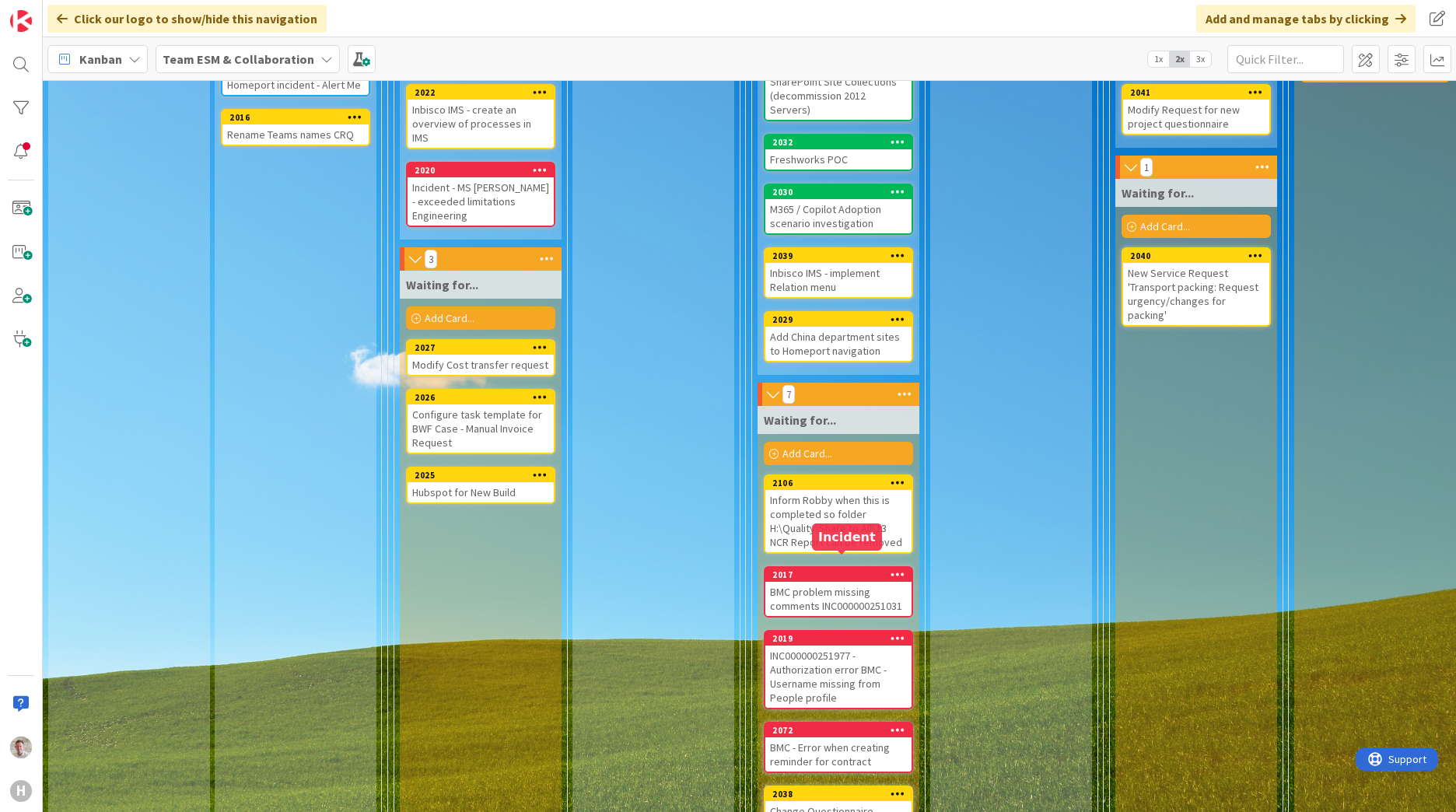
click at [844, 585] on div "BMC problem missing comments INC000000251031" at bounding box center [838, 598] width 146 height 34
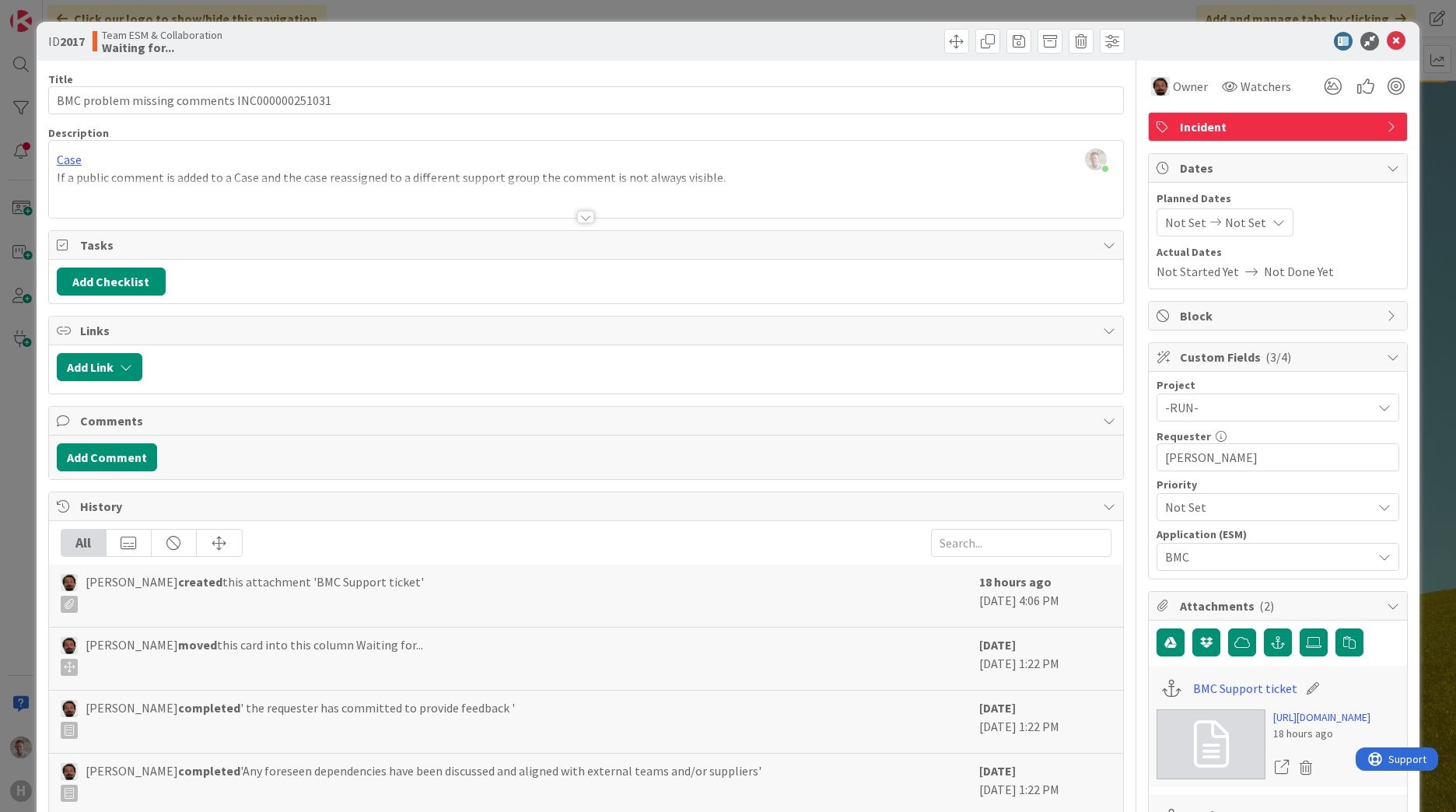
click at [588, 216] on div at bounding box center [585, 216] width 17 height 12
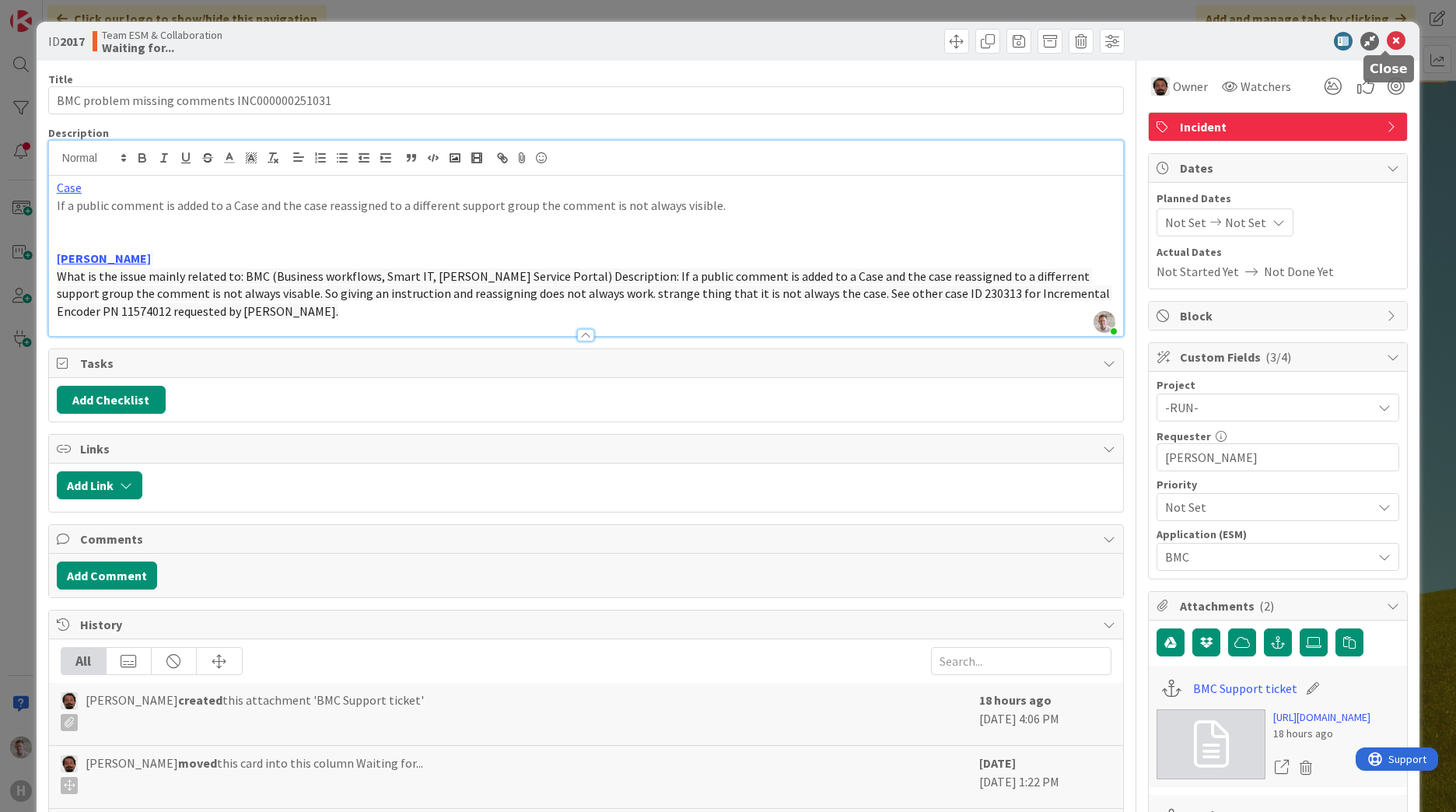
click at [1386, 39] on icon at bounding box center [1396, 41] width 19 height 19
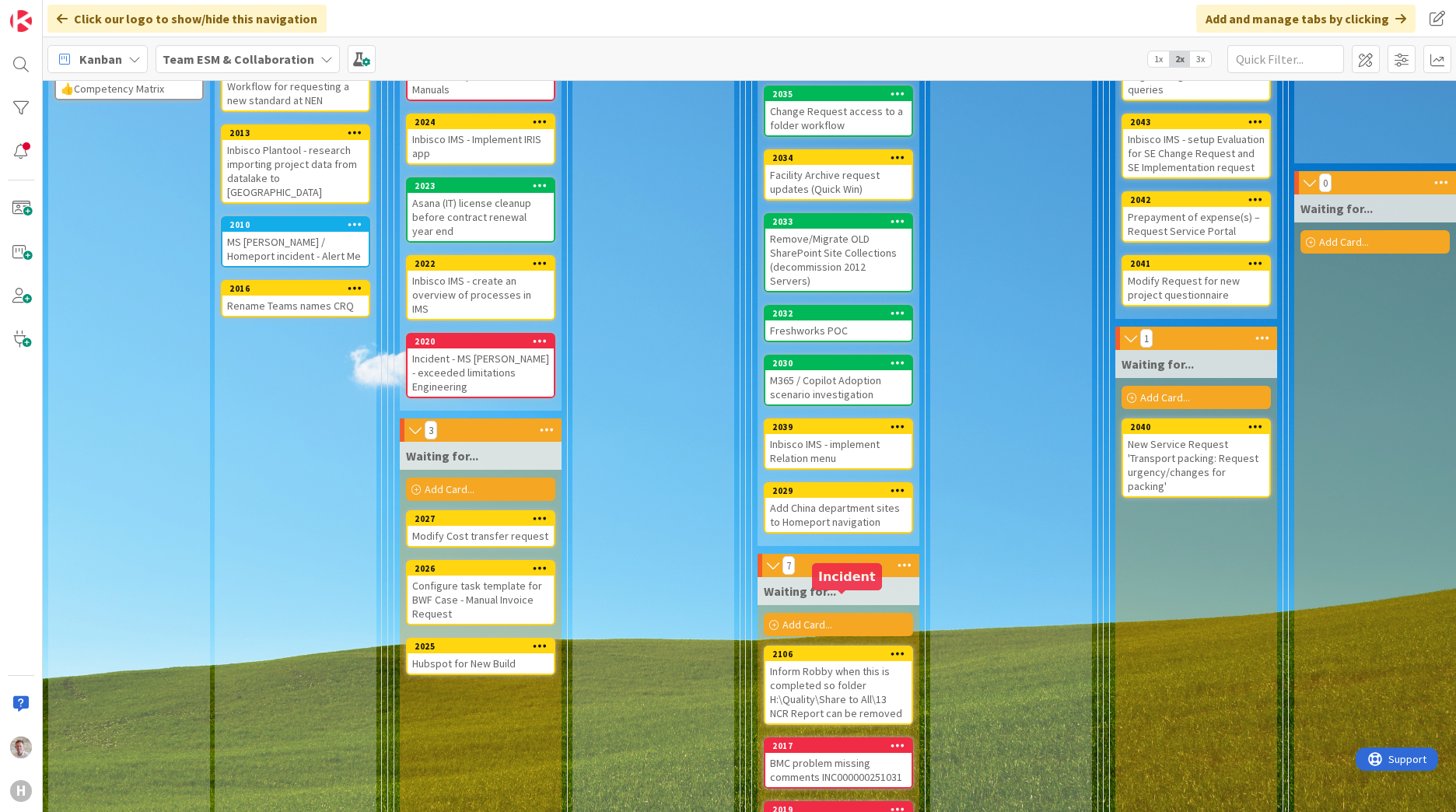
scroll to position [166, 0]
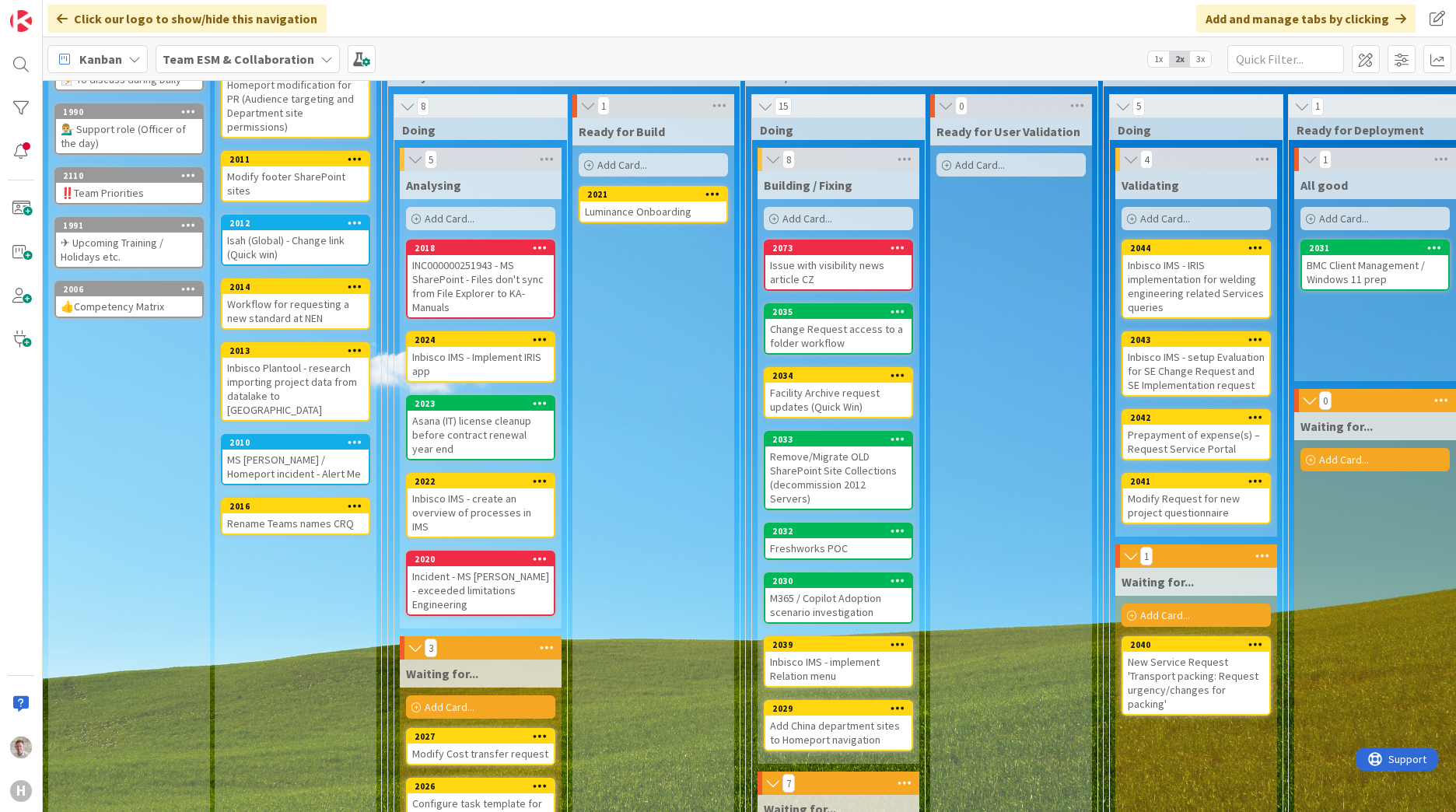
click at [518, 295] on div "INC000000251943 - MS SharePoint - Files don't sync from File Explorer to KA-Man…" at bounding box center [480, 286] width 146 height 62
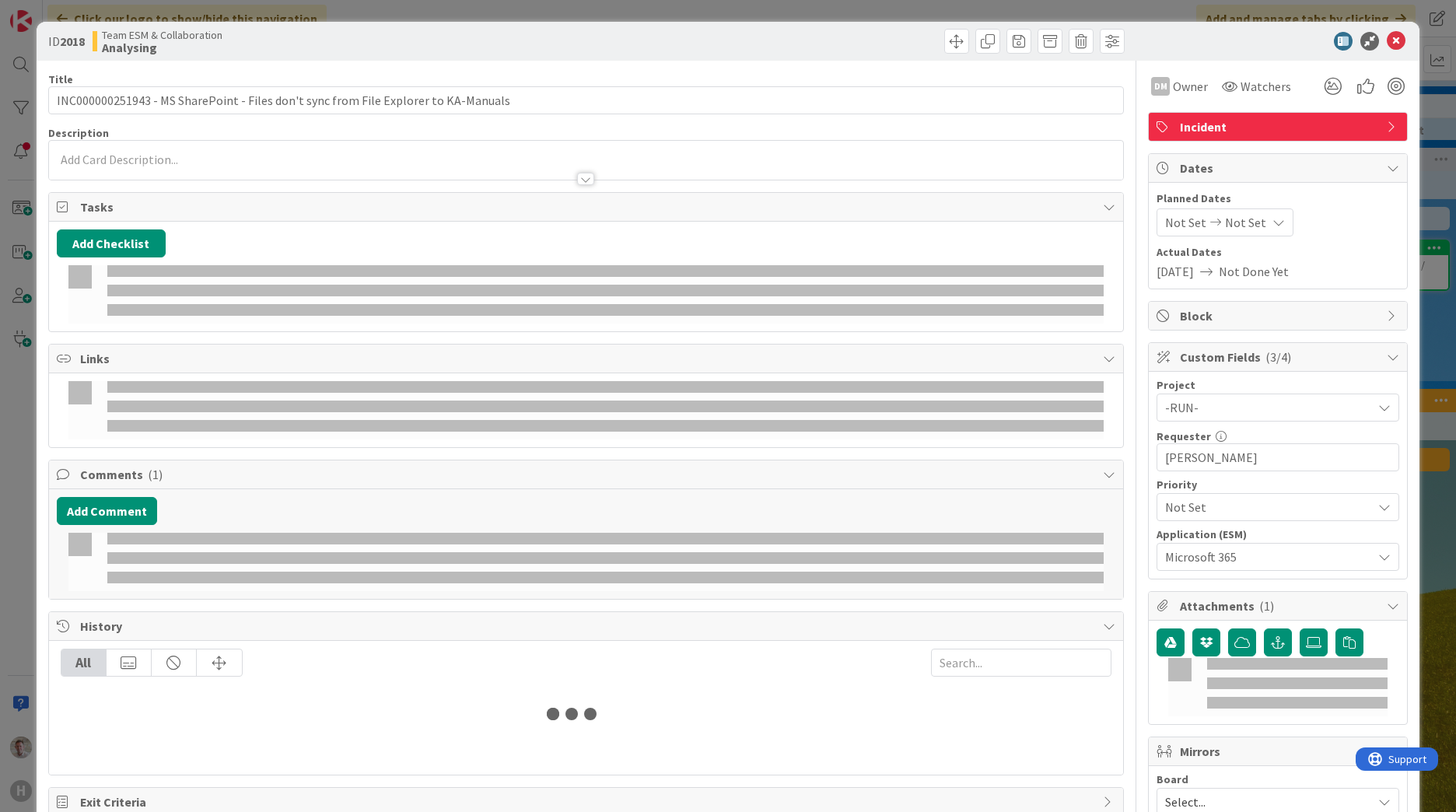
type input "INC000000251943 - MS SharePoint - Files don't sync from File Explorer to KA-Man…"
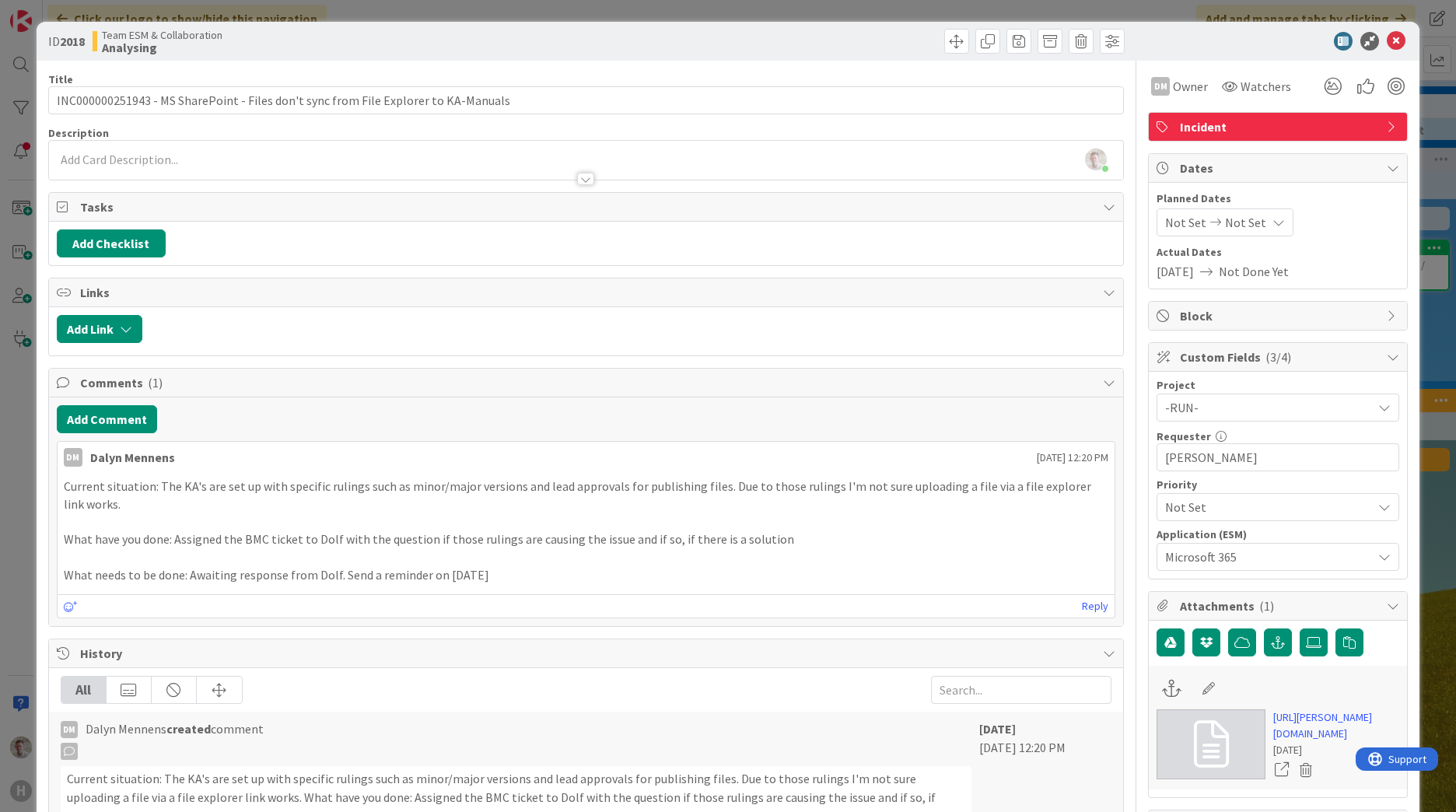
click at [577, 174] on div at bounding box center [585, 178] width 17 height 12
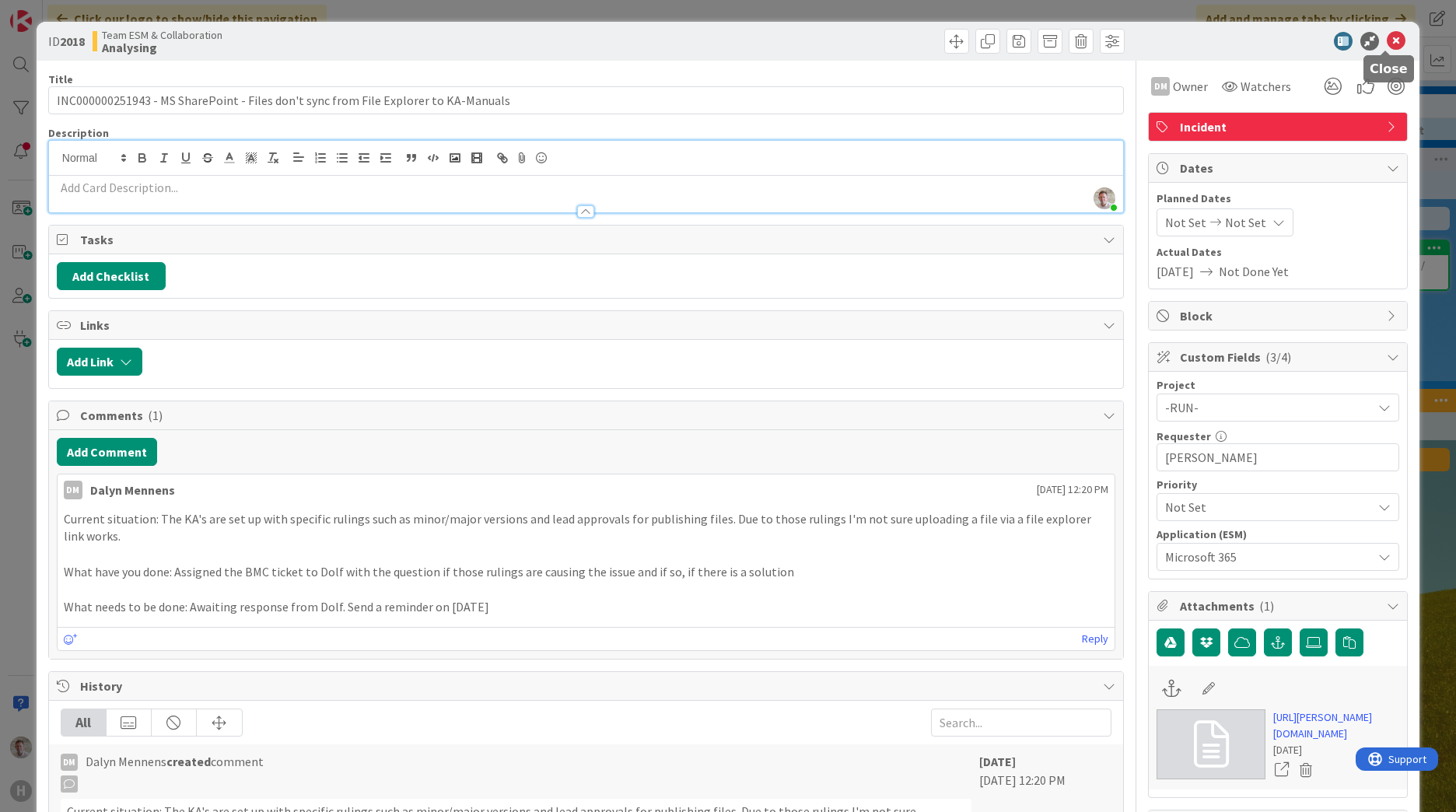
click at [1386, 40] on icon at bounding box center [1396, 41] width 19 height 19
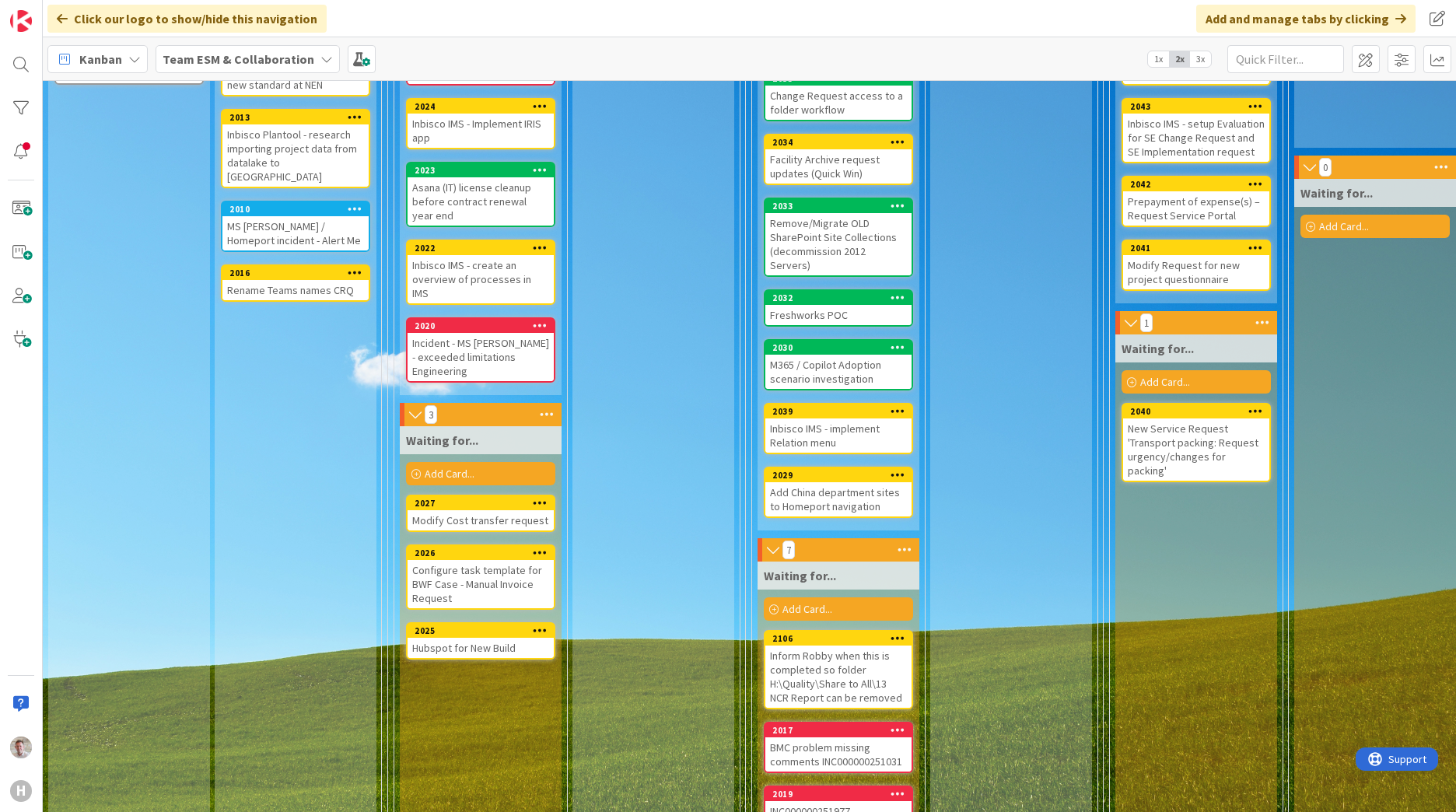
scroll to position [633, 0]
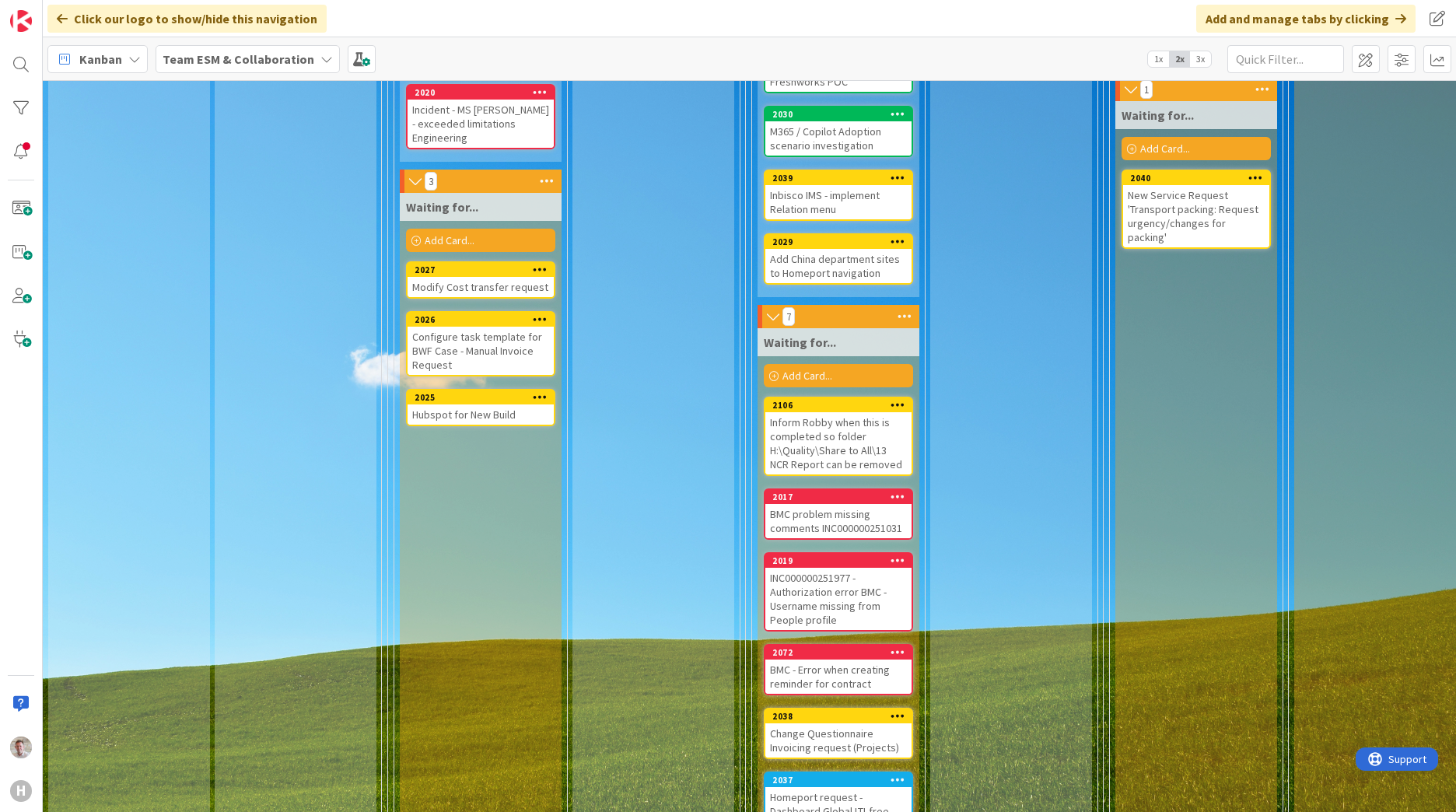
click at [814, 568] on div "INC000000251977 - Authorization error BMC - Username missing from People profile" at bounding box center [838, 598] width 146 height 62
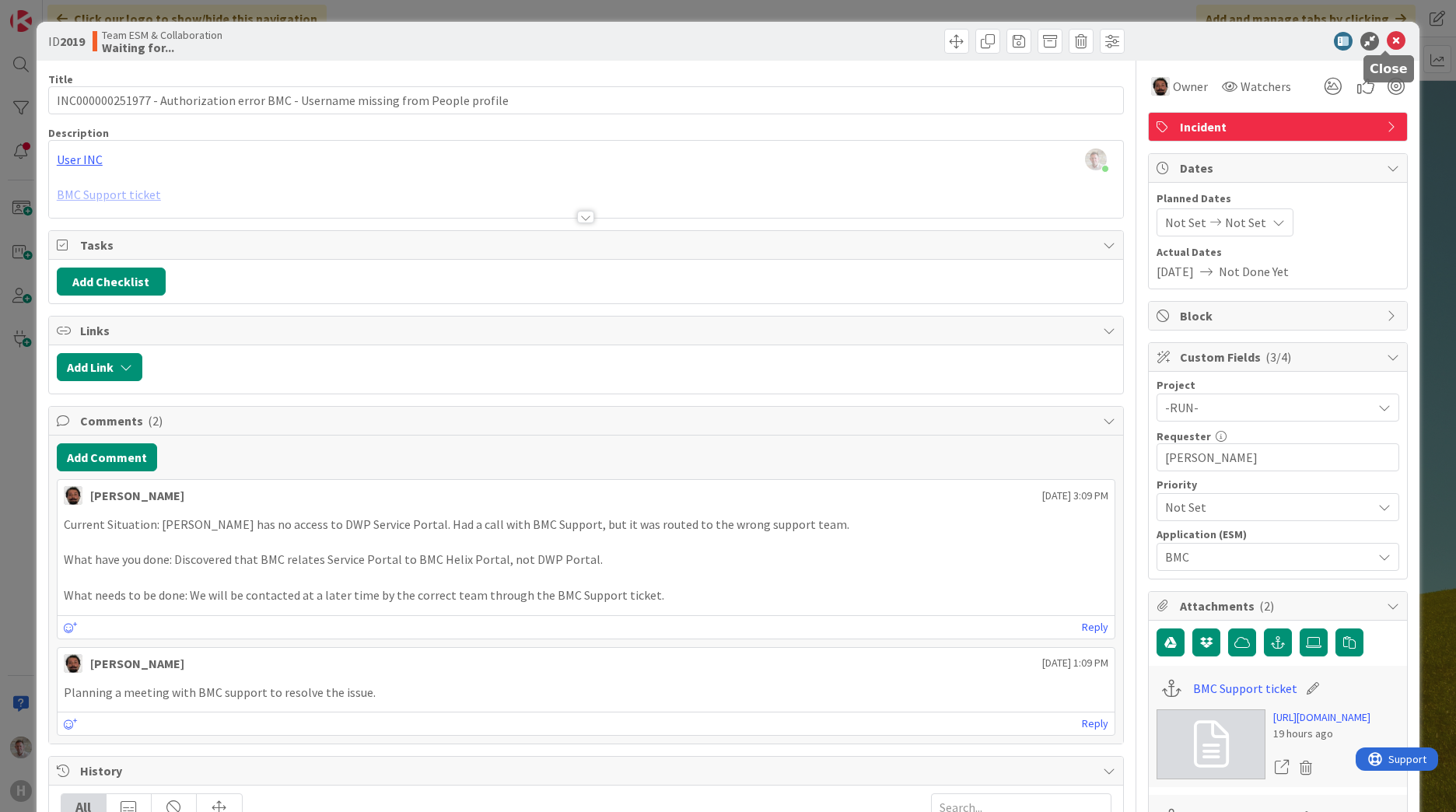
click at [1386, 41] on icon at bounding box center [1396, 41] width 19 height 19
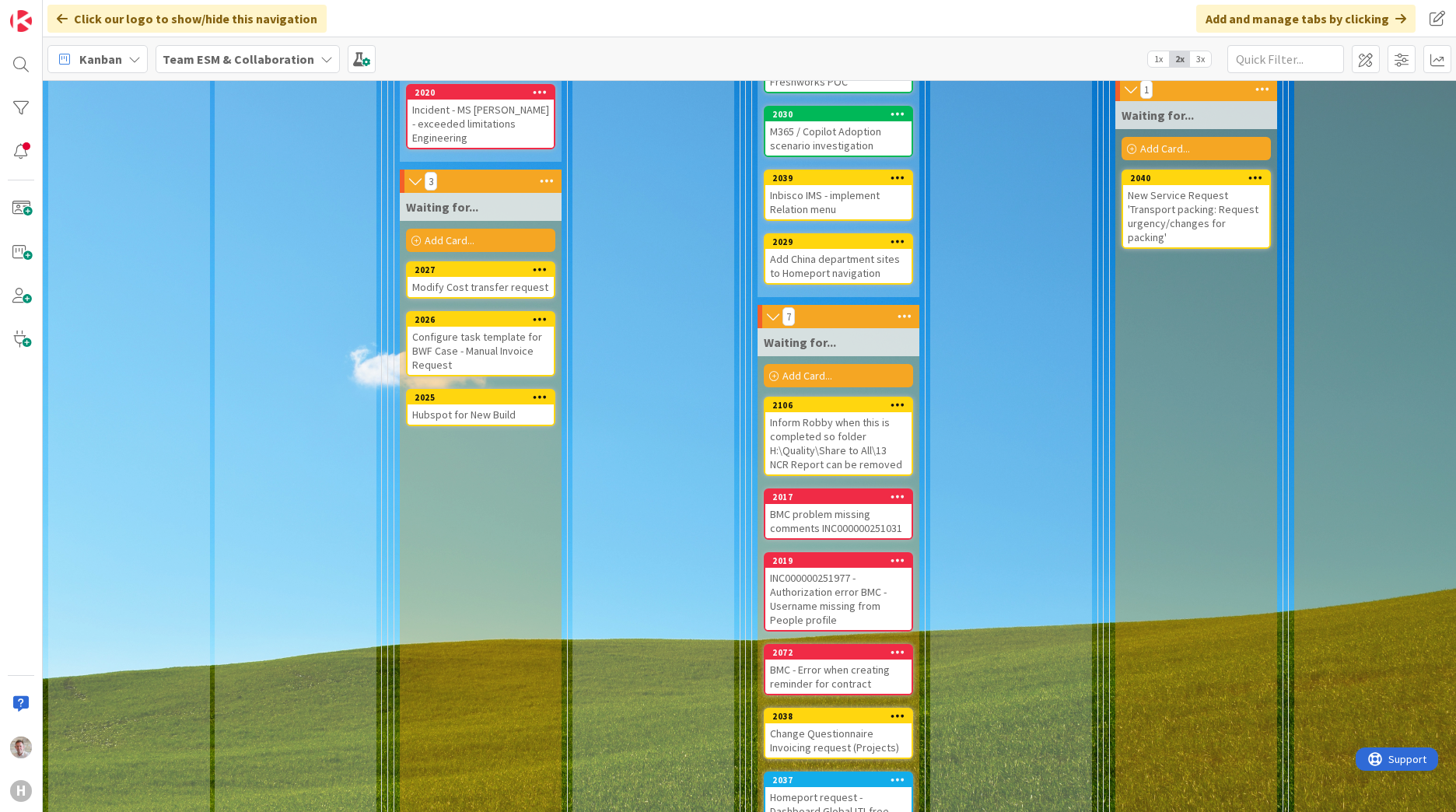
scroll to position [321, 0]
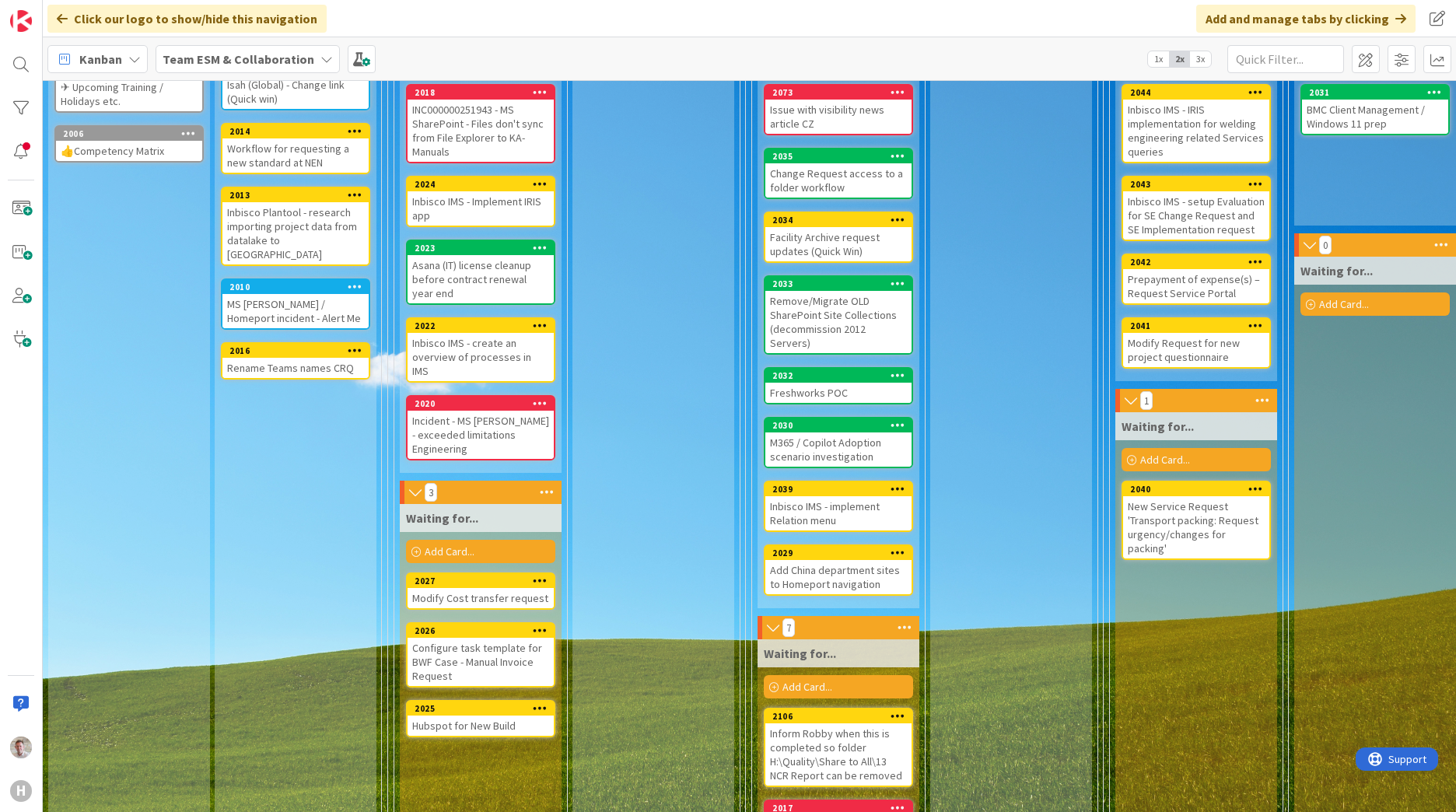
click at [492, 424] on div "Incident - MS [PERSON_NAME] - exceeded limitations Engineering" at bounding box center [480, 435] width 146 height 48
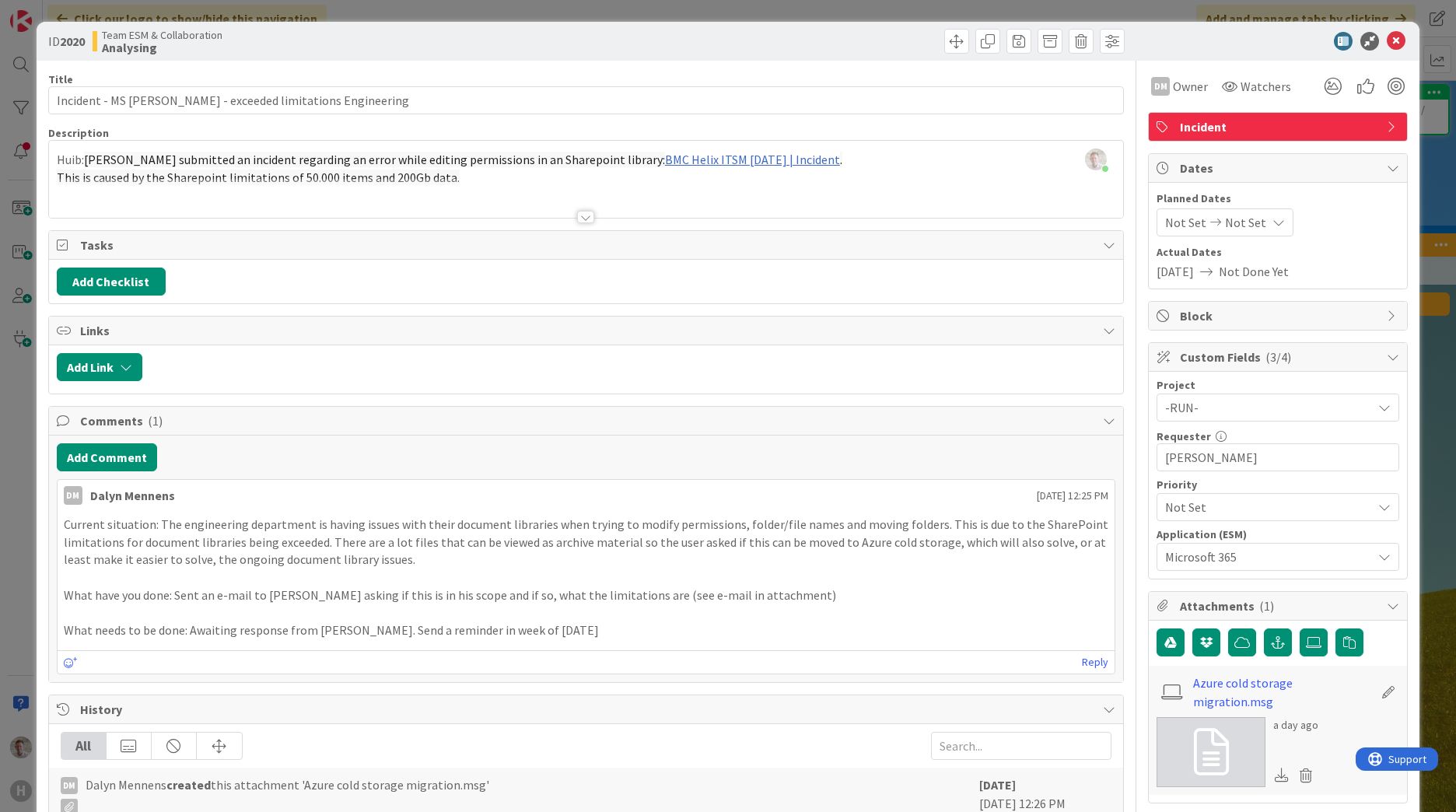
click at [582, 216] on div at bounding box center [585, 216] width 17 height 12
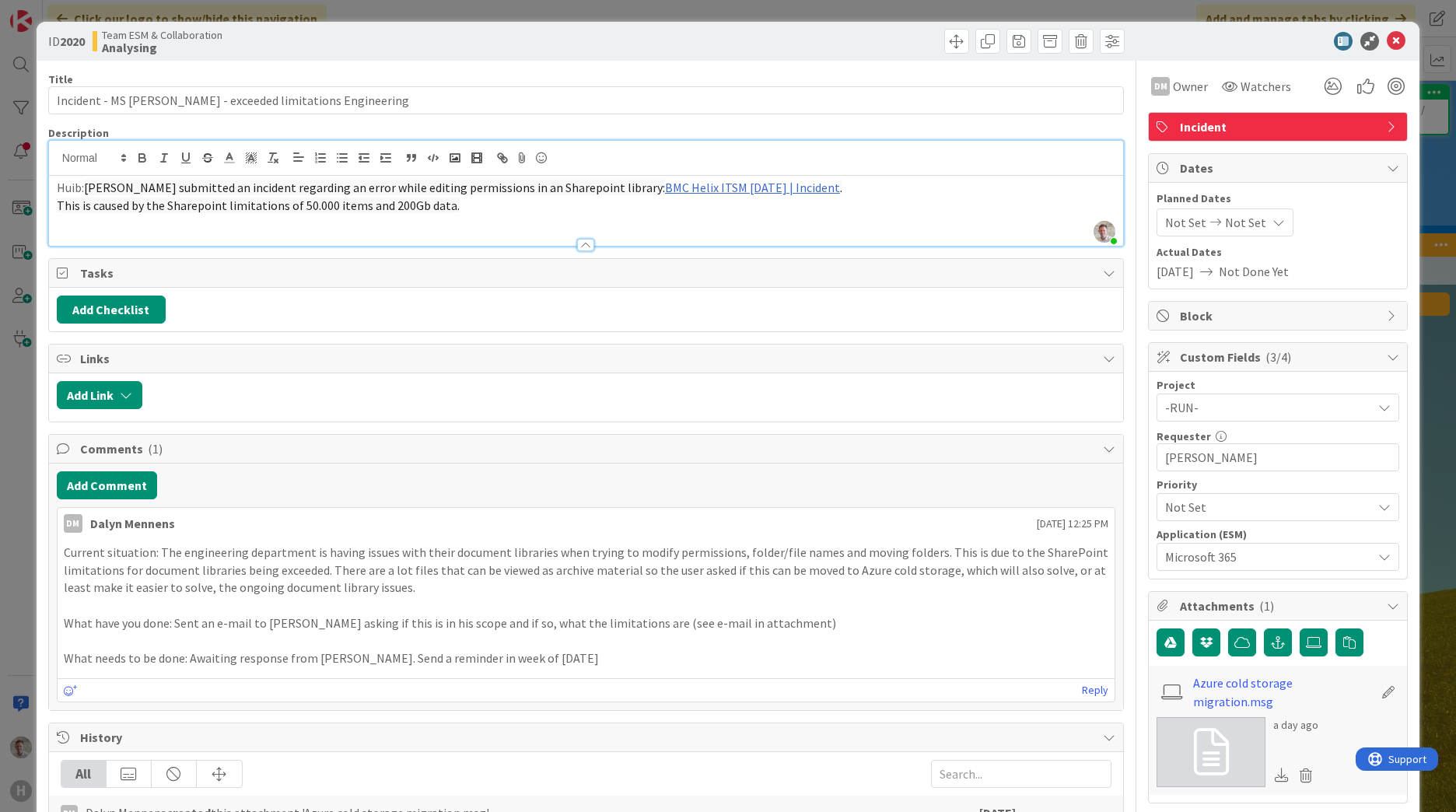
click at [1250, 278] on span "Not Done Yet" at bounding box center [1253, 271] width 70 height 19
click at [1235, 269] on span "Not Done Yet" at bounding box center [1253, 271] width 70 height 19
click at [1225, 223] on span "Not Set" at bounding box center [1245, 222] width 41 height 19
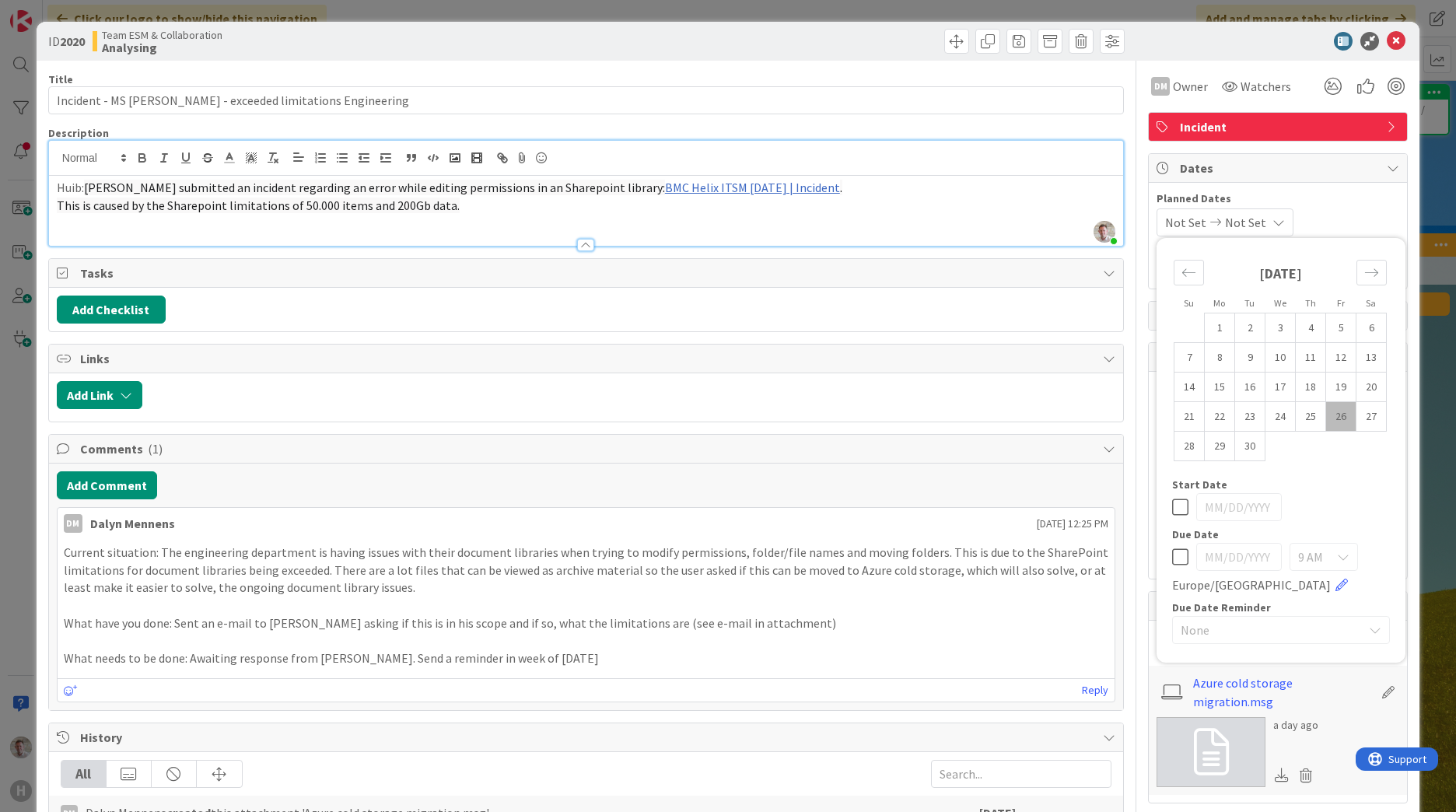
click at [1172, 556] on icon at bounding box center [1180, 557] width 17 height 19
type input "[DATE]"
click at [1220, 557] on input "[DATE]" at bounding box center [1239, 557] width 85 height 28
click at [1207, 454] on td "29" at bounding box center [1219, 447] width 31 height 30
type input "[DATE]"
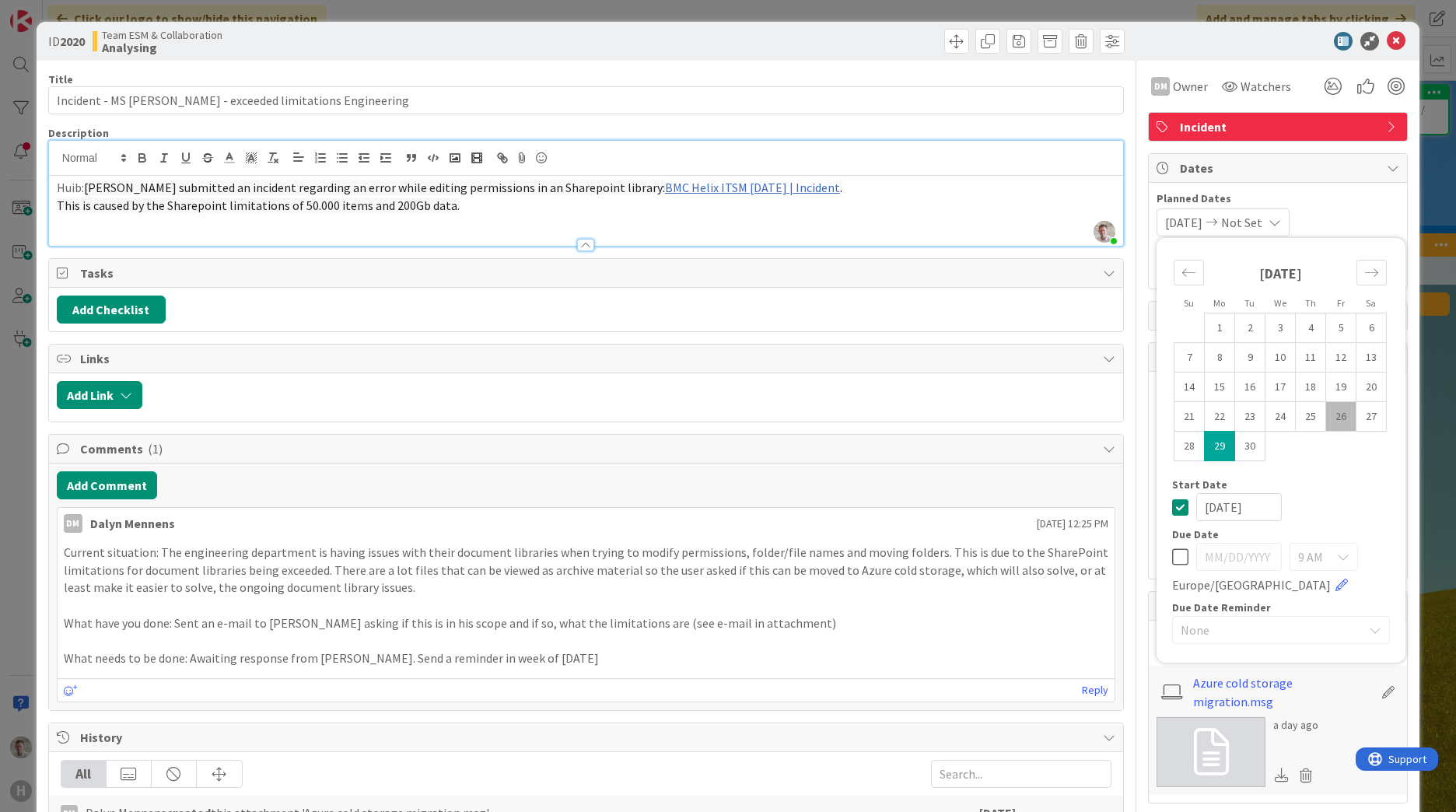
click at [1172, 560] on icon at bounding box center [1180, 557] width 17 height 19
type input "[DATE]"
click at [1175, 507] on icon at bounding box center [1180, 507] width 17 height 19
click at [1215, 447] on td "29" at bounding box center [1219, 447] width 31 height 30
type input "[DATE]"
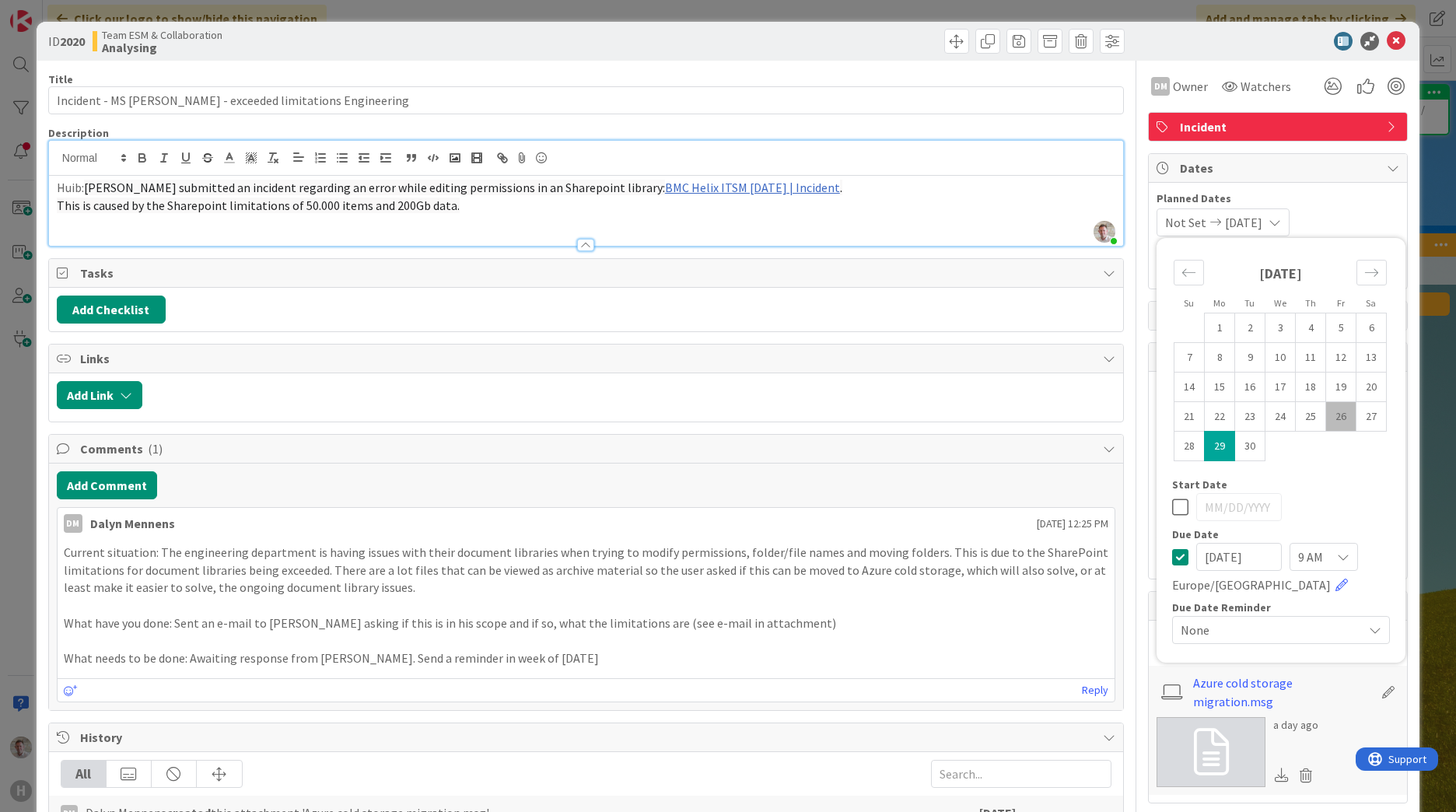
click at [1319, 564] on div "9 AM" at bounding box center [1324, 557] width 69 height 28
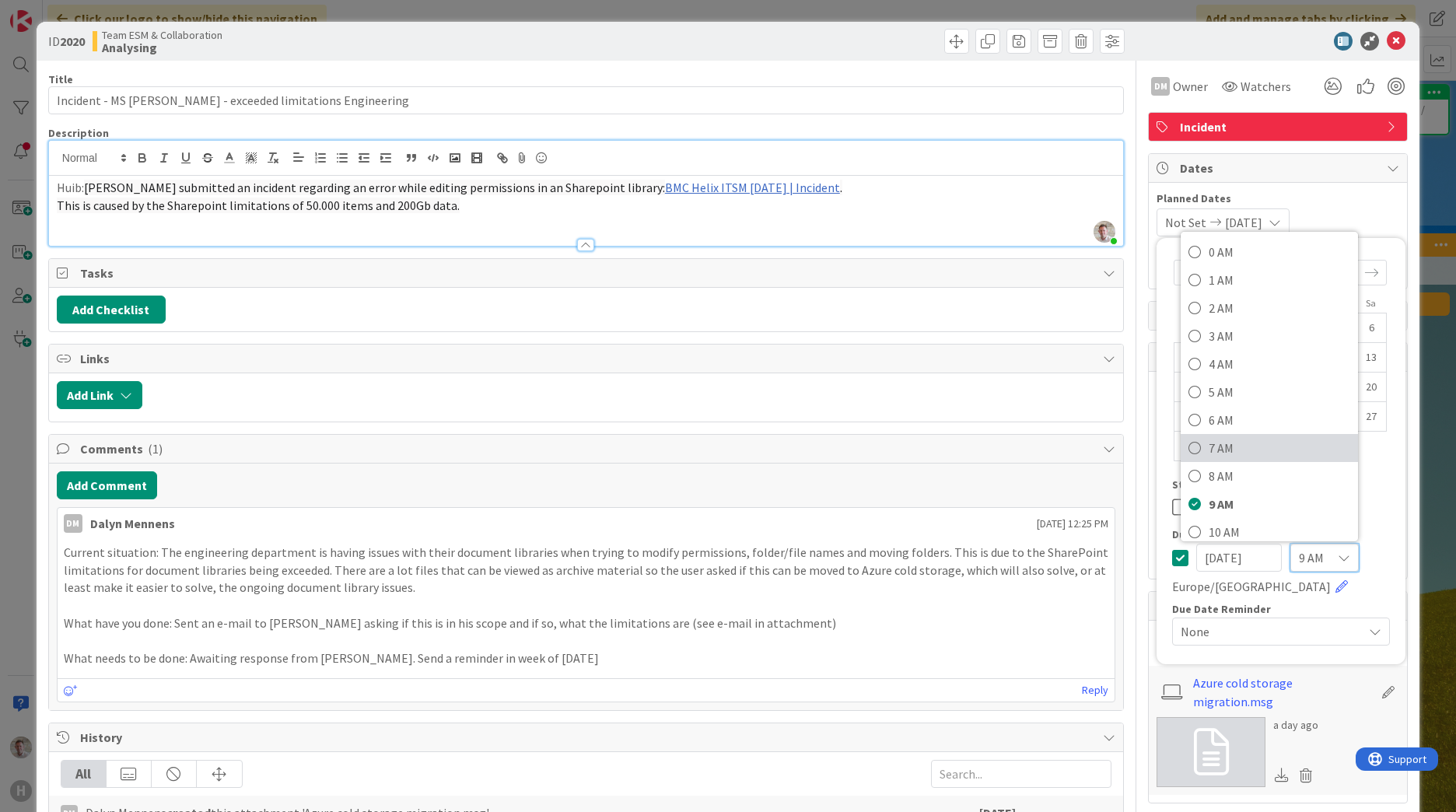
click at [1214, 454] on span "7 AM" at bounding box center [1279, 448] width 141 height 23
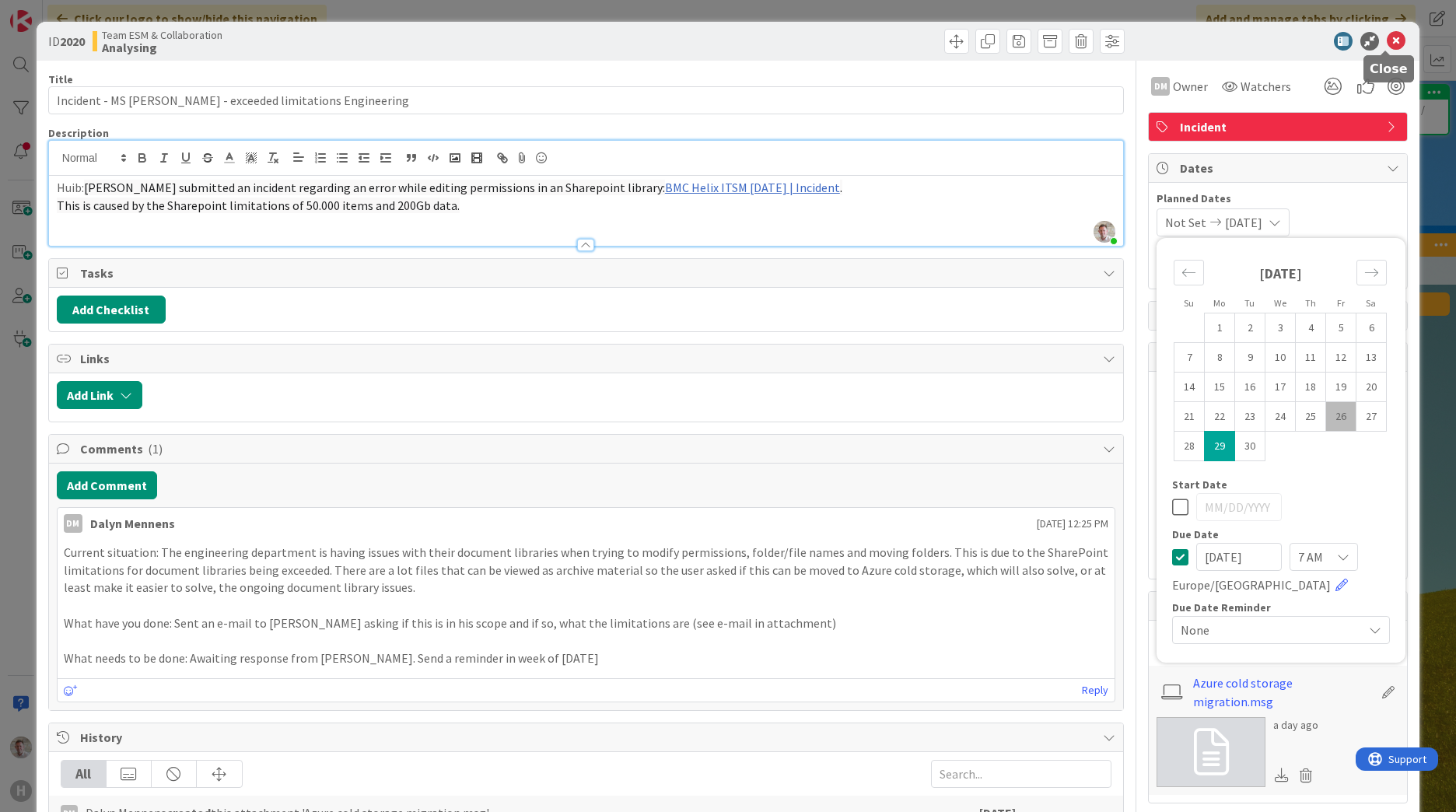
click at [1386, 41] on icon at bounding box center [1396, 41] width 19 height 19
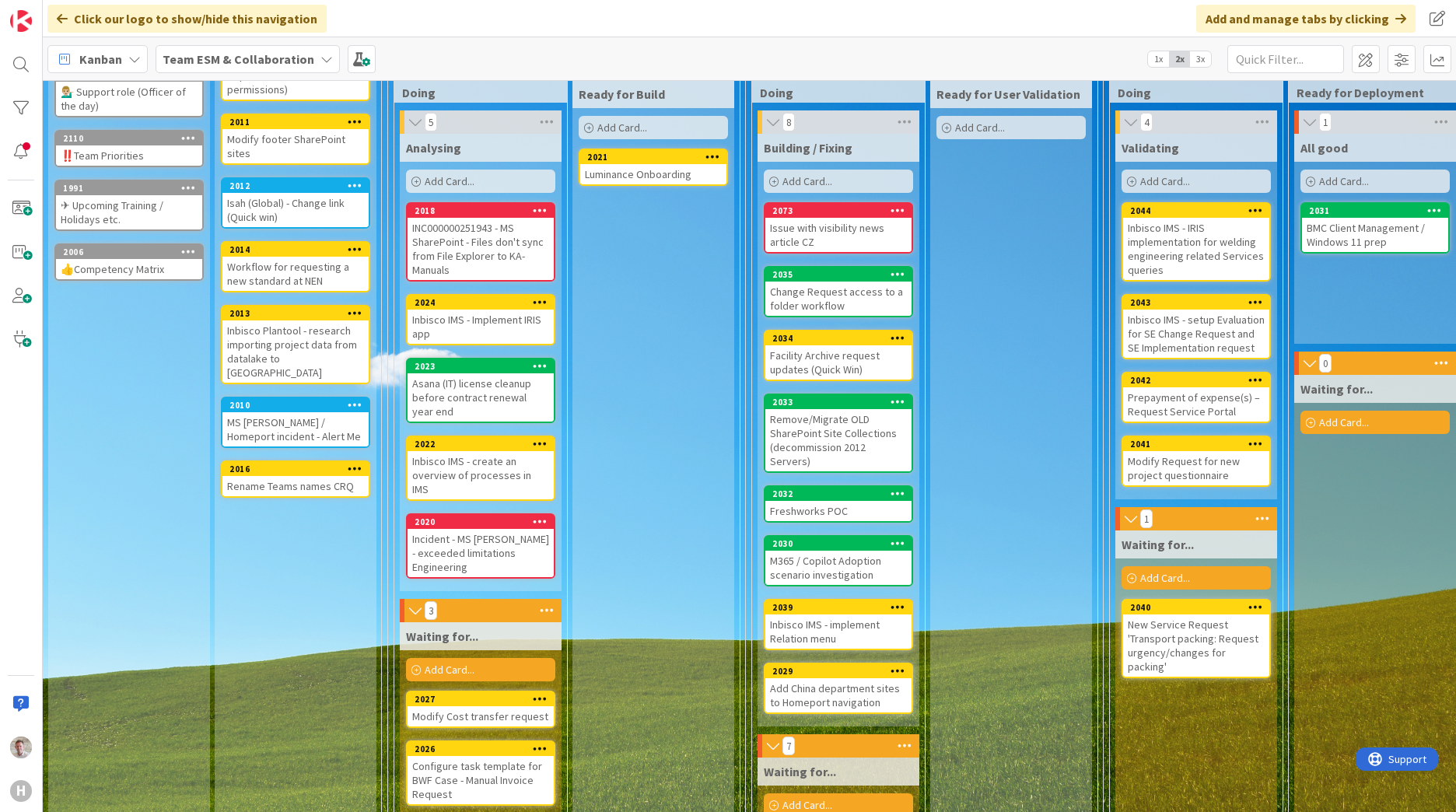
scroll to position [166, 0]
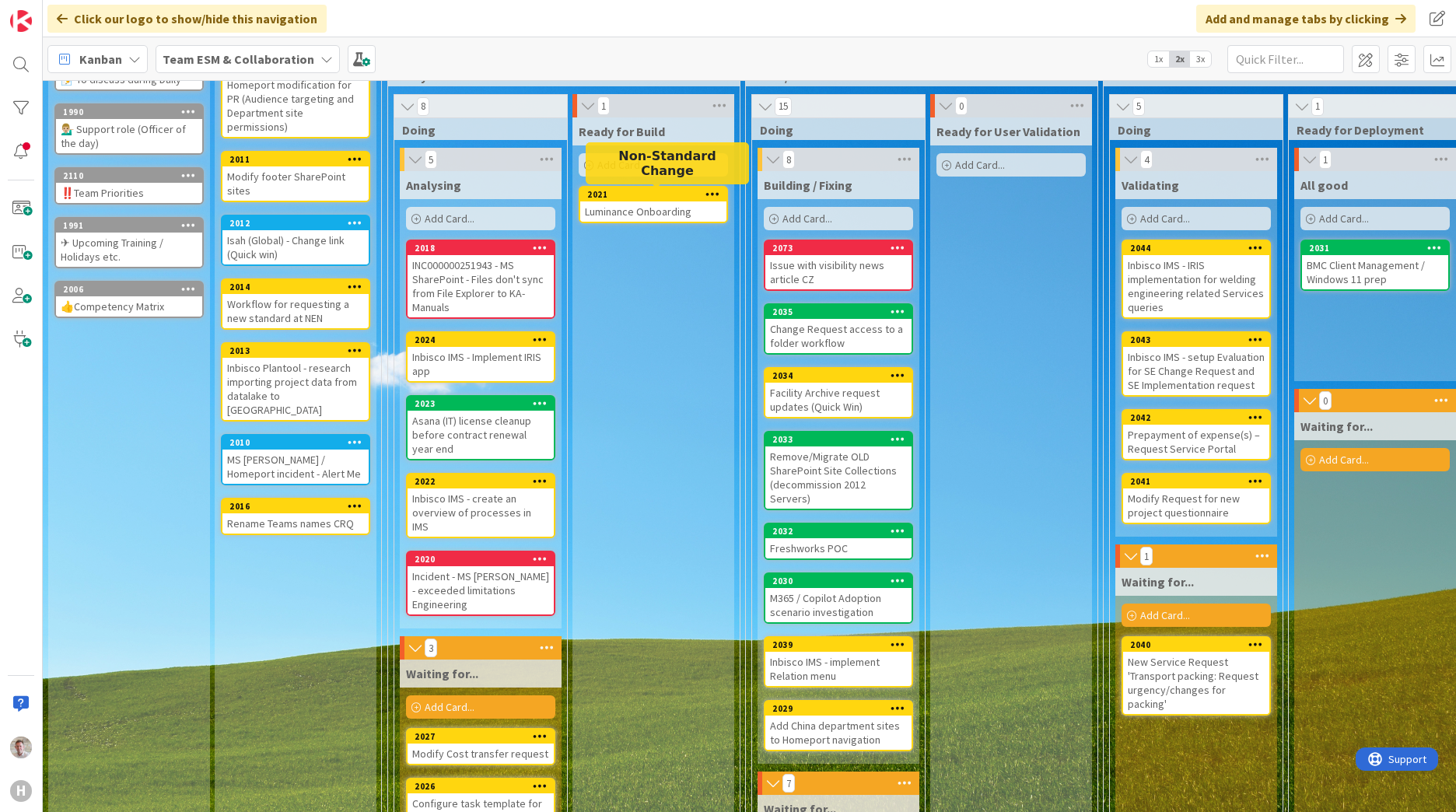
click at [678, 200] on div "2021" at bounding box center [657, 194] width 139 height 11
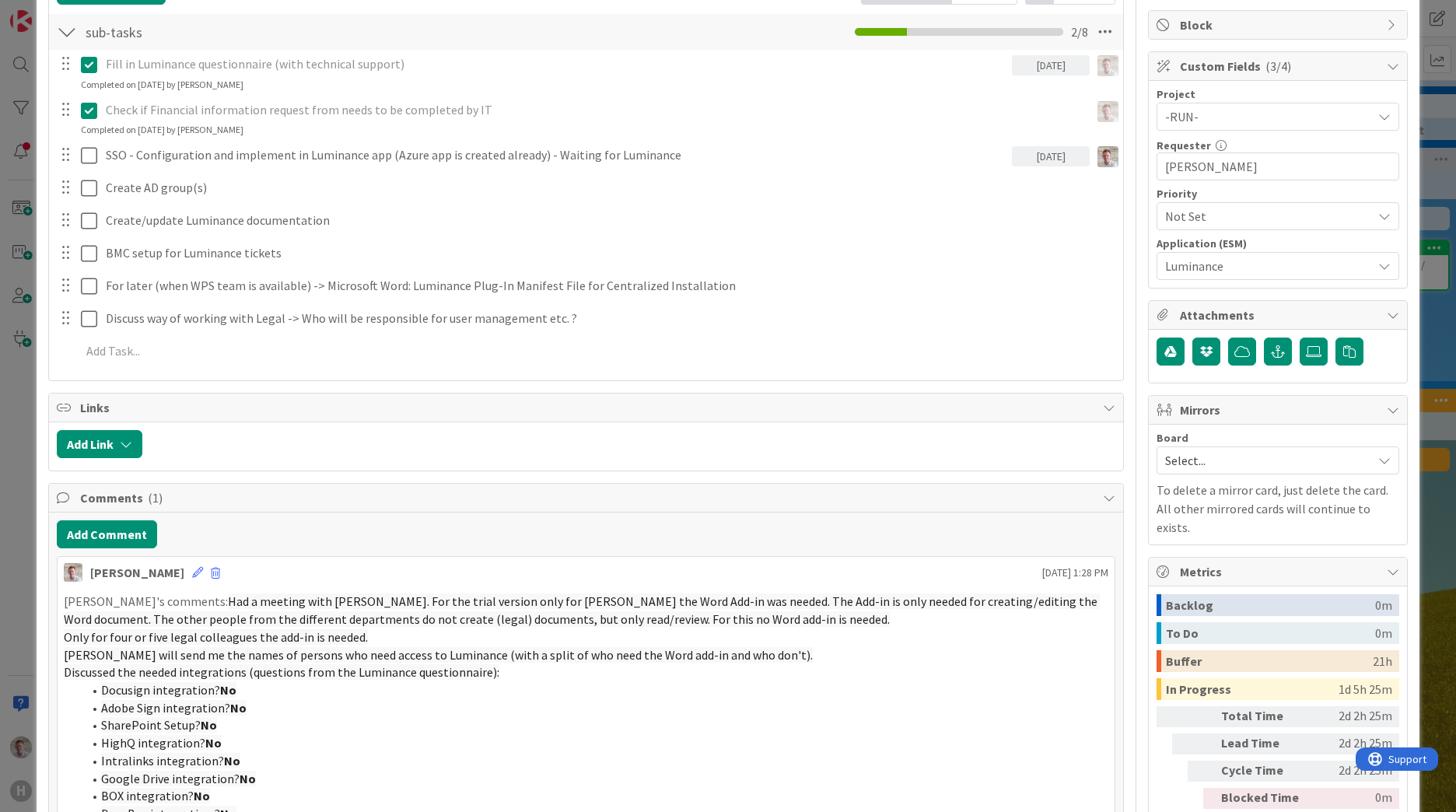
scroll to position [233, 0]
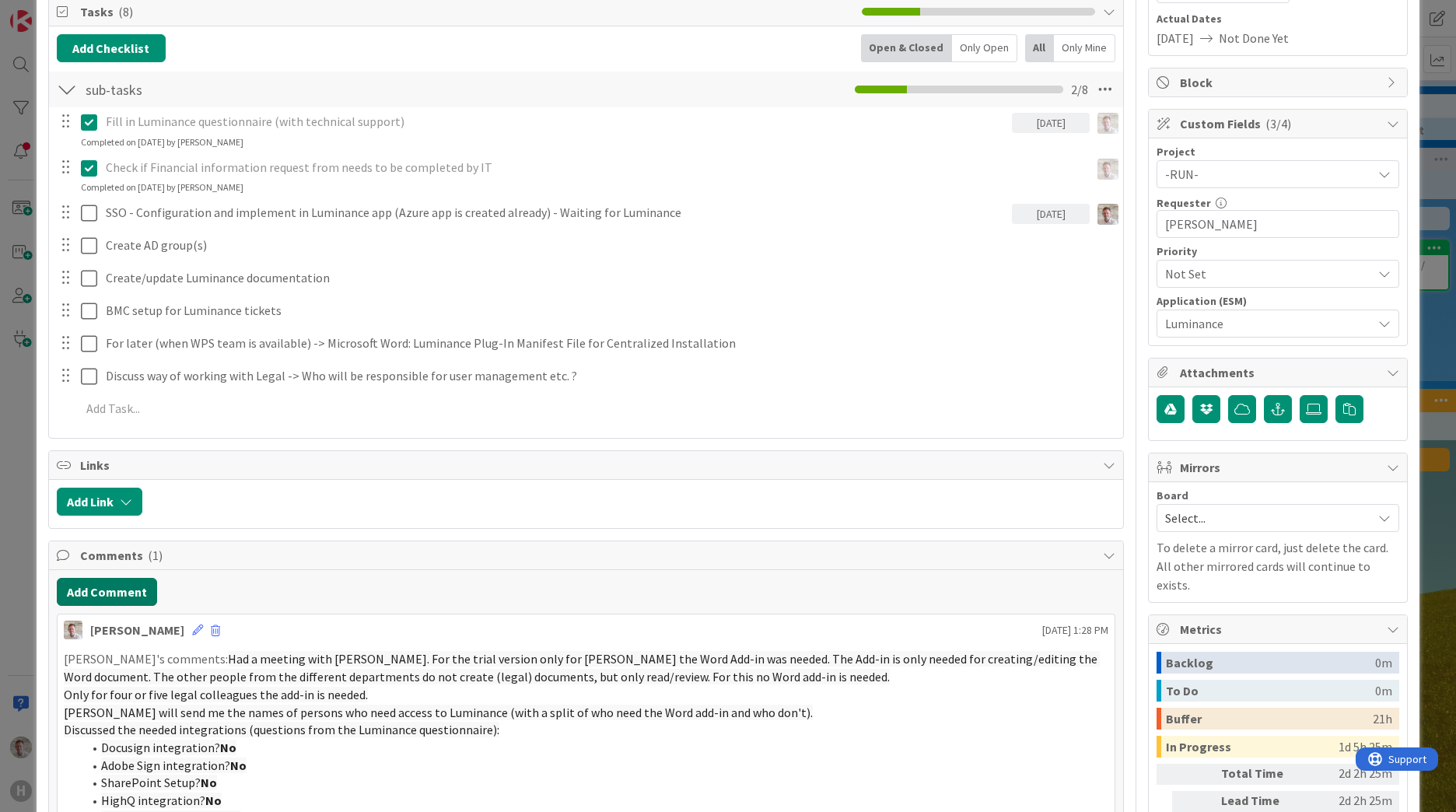
click at [106, 593] on button "Add Comment" at bounding box center [107, 592] width 100 height 28
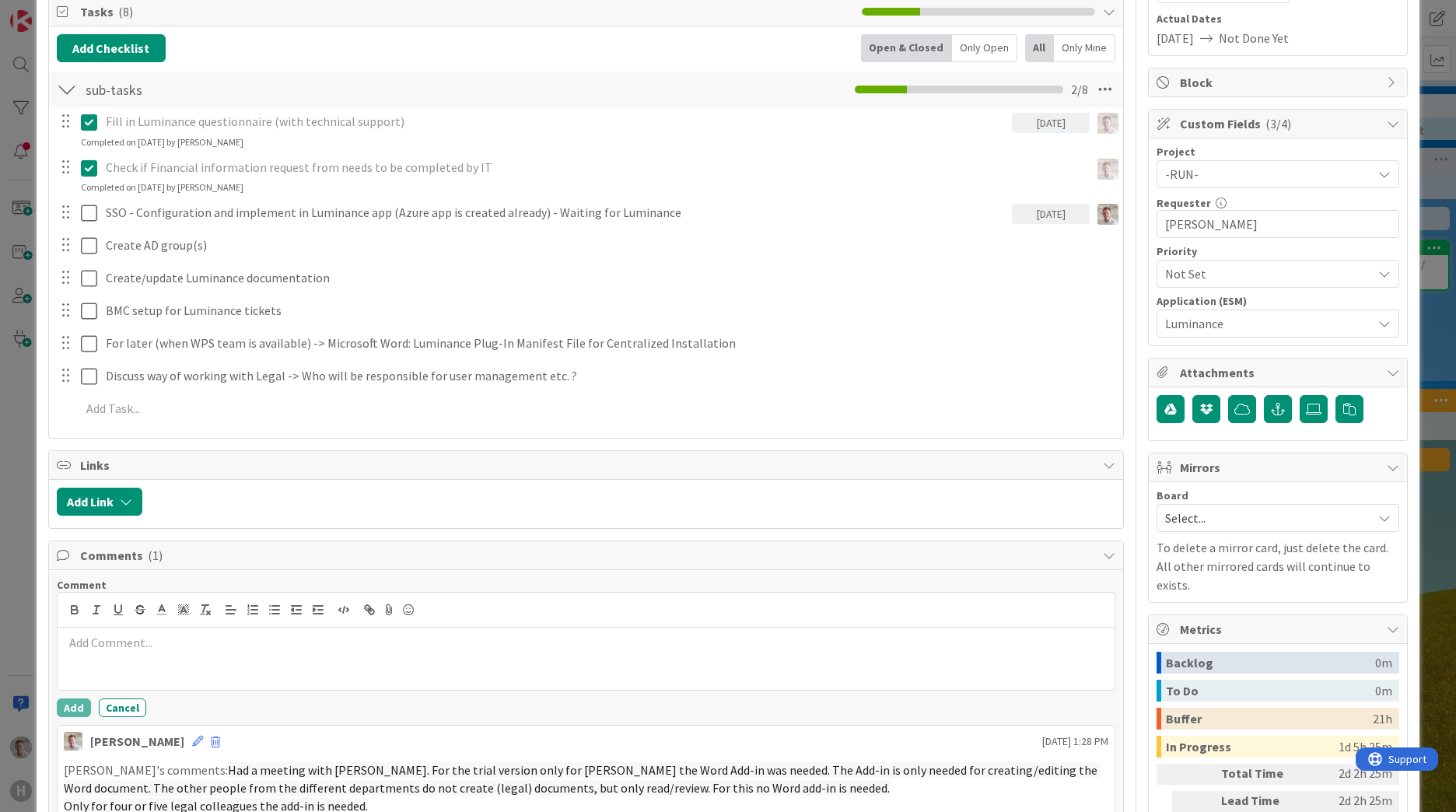
click at [98, 656] on div at bounding box center [585, 658] width 1056 height 62
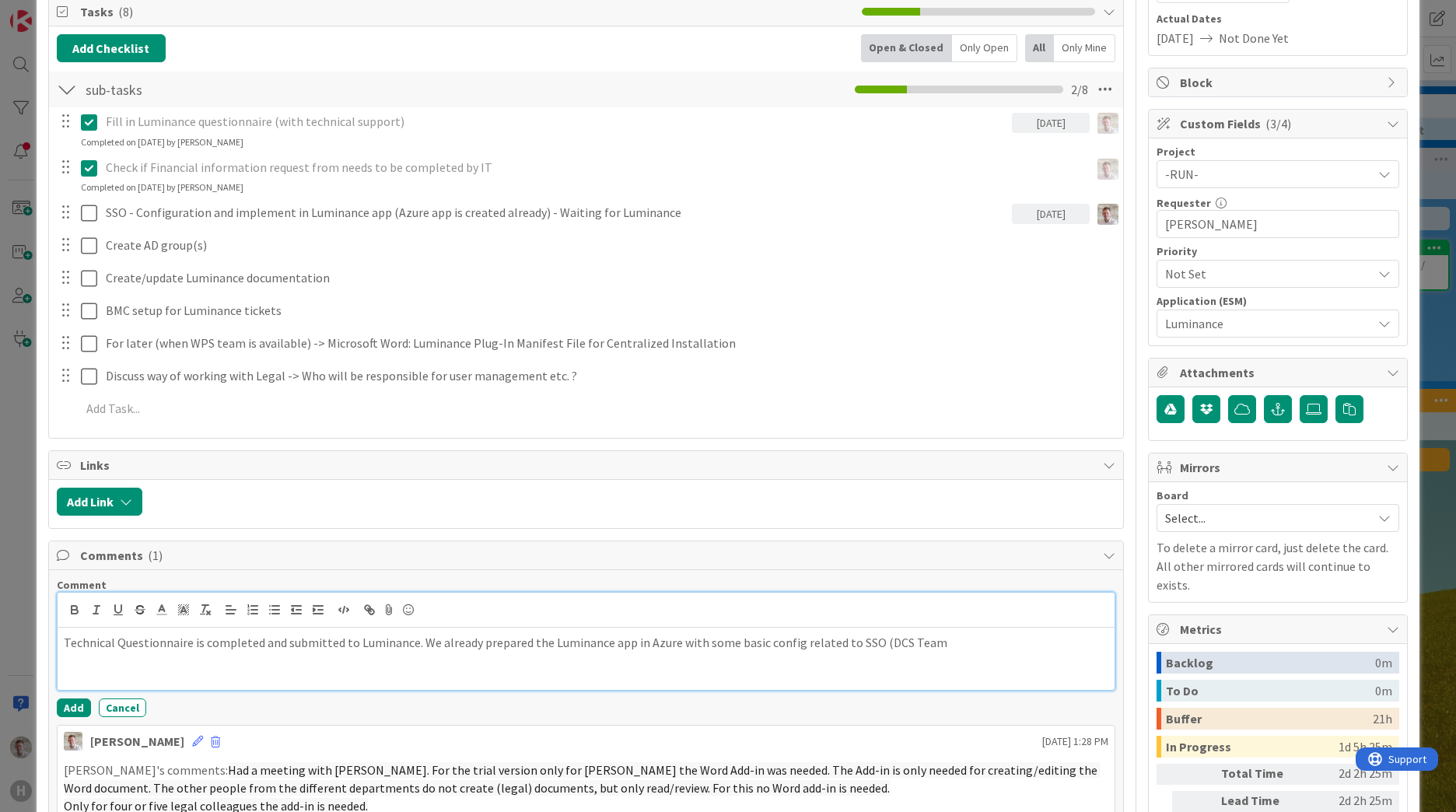
click at [870, 645] on p "Technical Questionnaire is completed and submitted to Luminance. We already pre…" at bounding box center [586, 642] width 1044 height 18
click at [842, 642] on p "Technical Questionnaire is completed and submitted to Luminance. We already pre…" at bounding box center [586, 642] width 1044 height 18
click at [283, 661] on p "Technical Questionnaire is completed and submitted to Luminance. We already pre…" at bounding box center [586, 651] width 1044 height 35
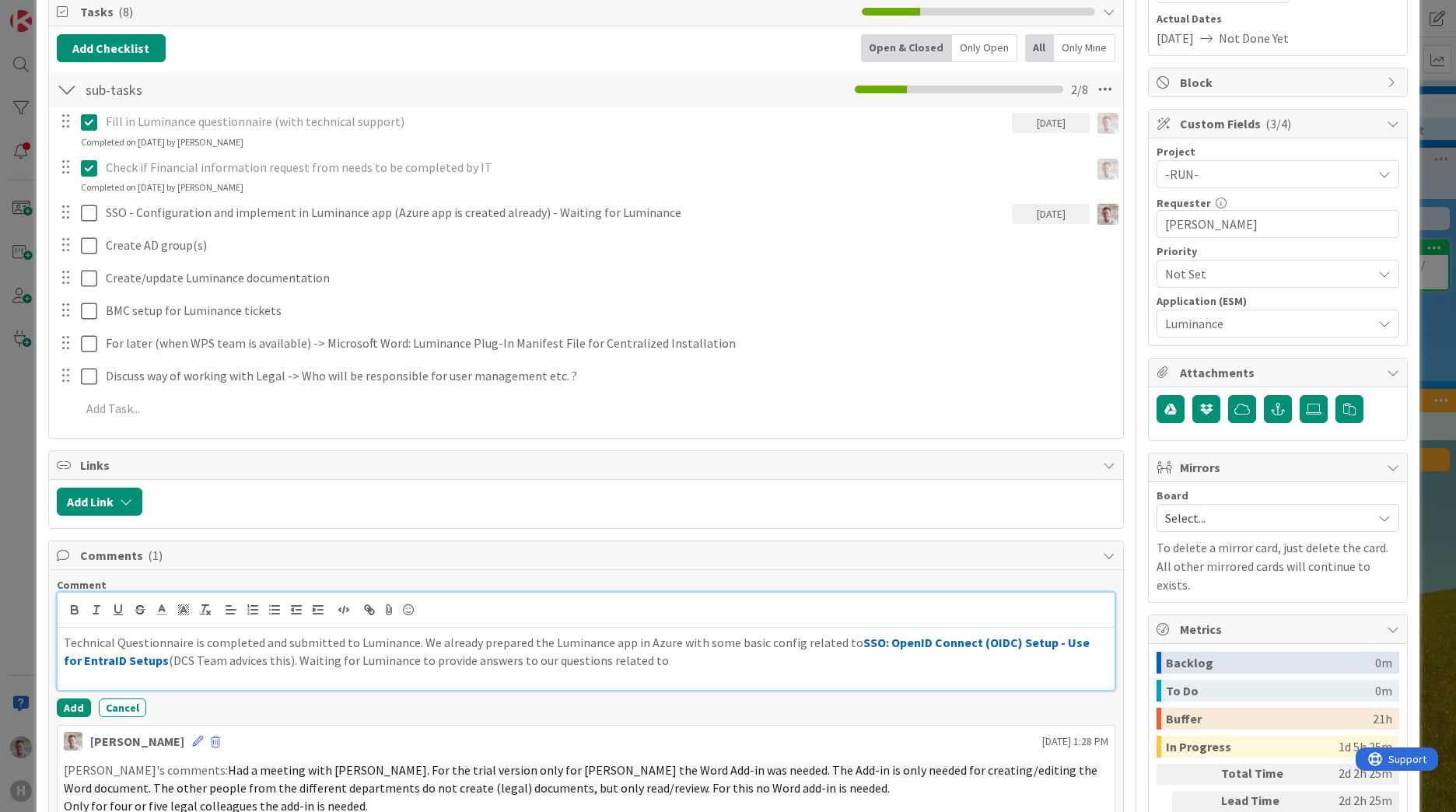
click at [651, 665] on p "Technical Questionnaire is completed and submitted to Luminance. We already pre…" at bounding box center [586, 651] width 1044 height 35
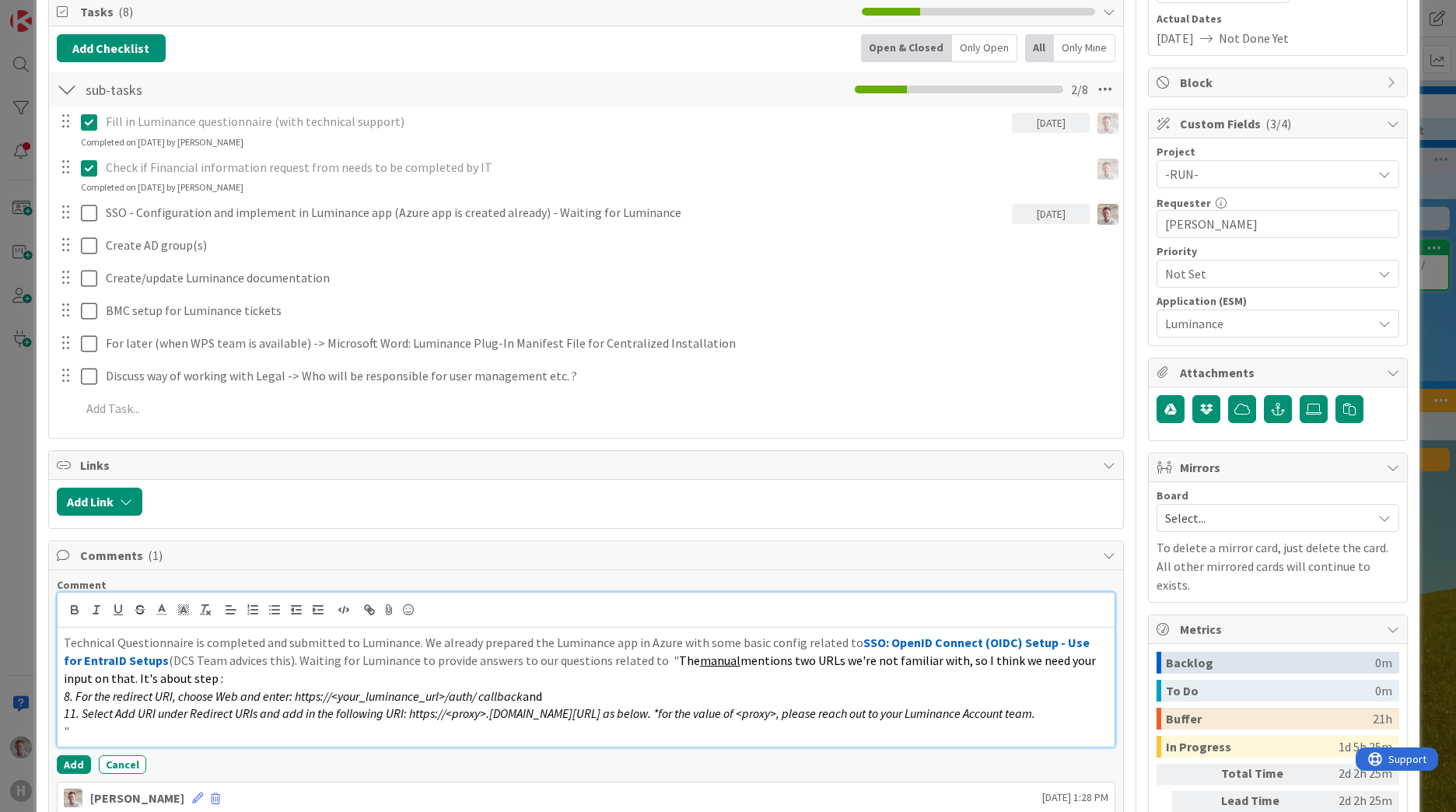
click at [679, 660] on span "The" at bounding box center [689, 660] width 21 height 16
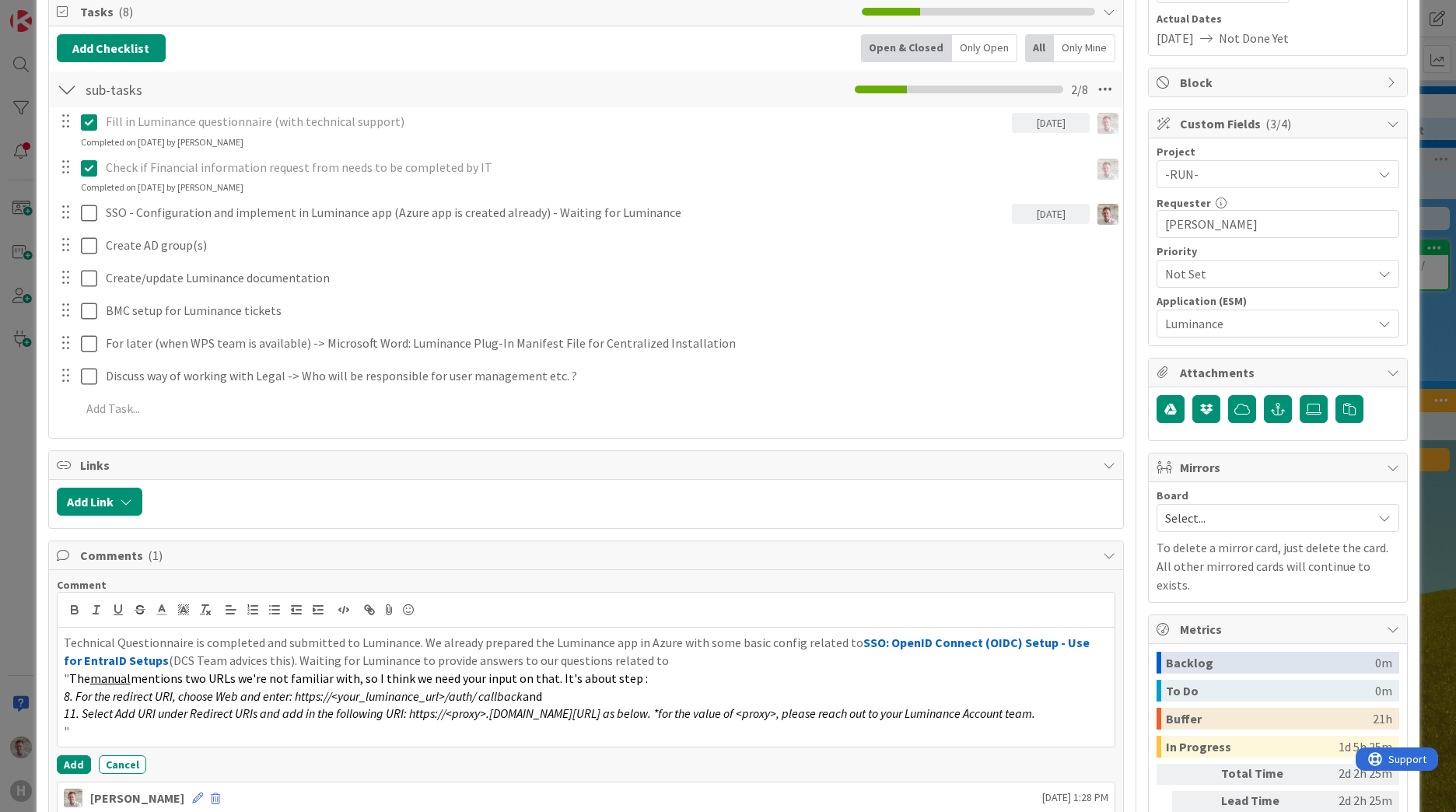
click at [66, 774] on button "Add" at bounding box center [73, 765] width 34 height 19
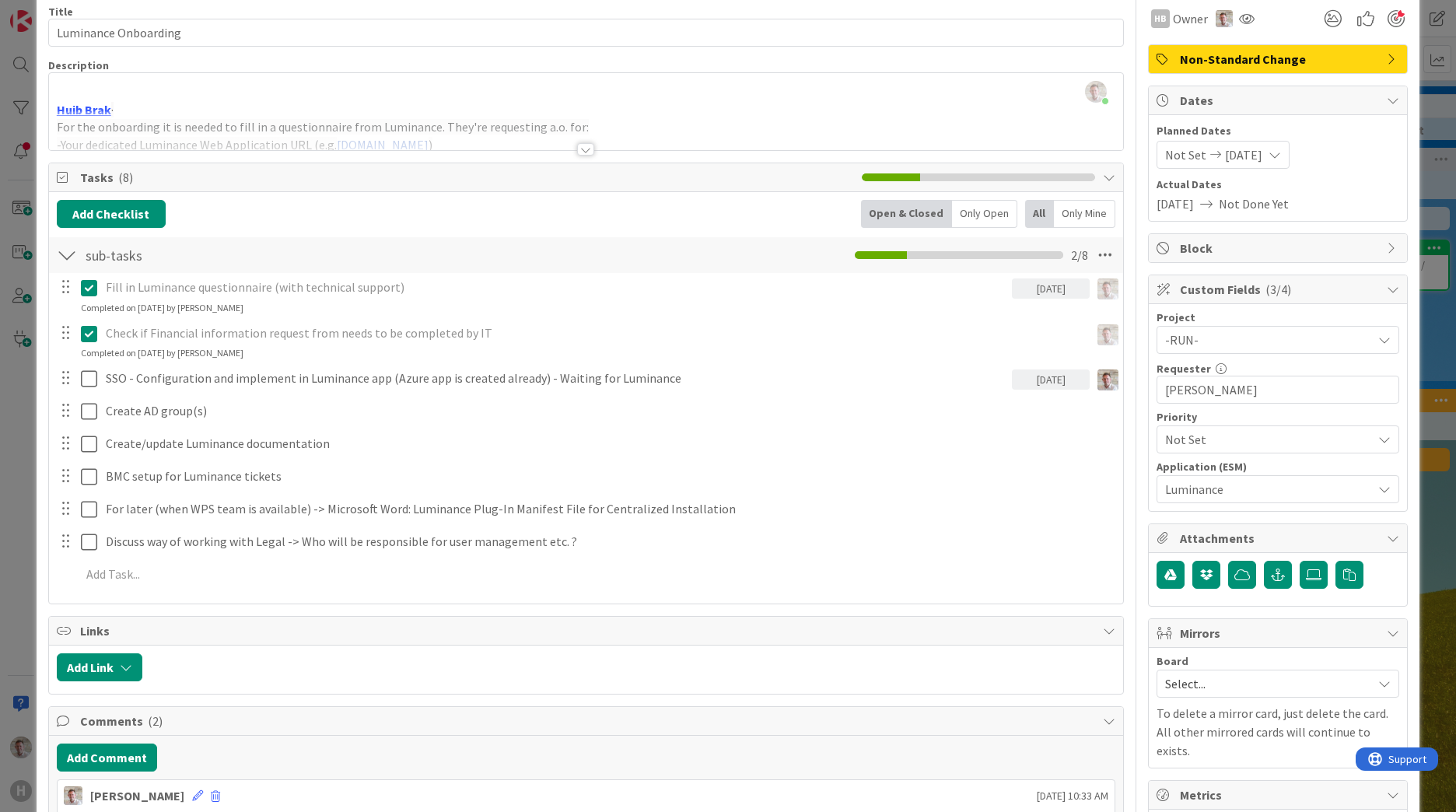
scroll to position [0, 0]
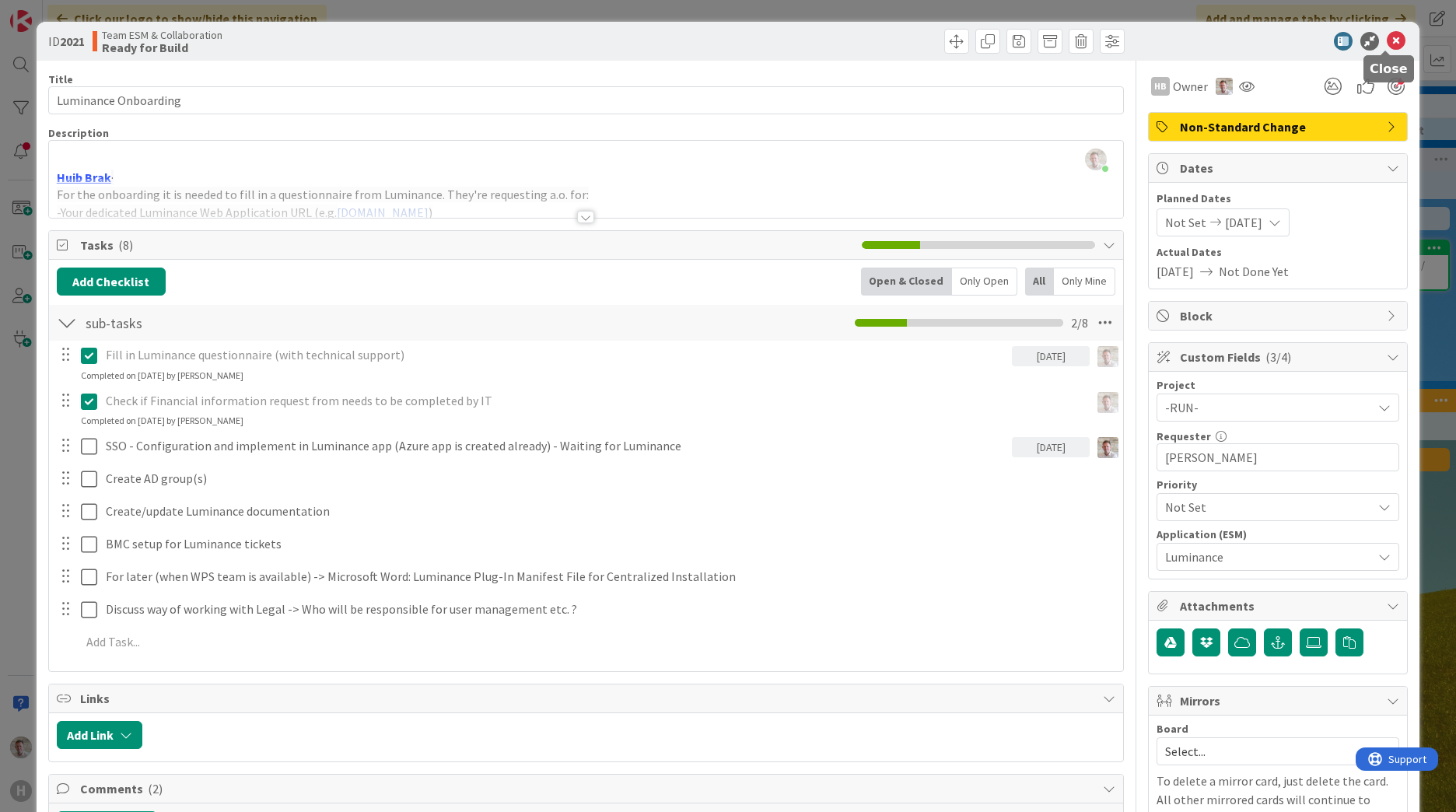
click at [1388, 42] on icon at bounding box center [1396, 41] width 19 height 19
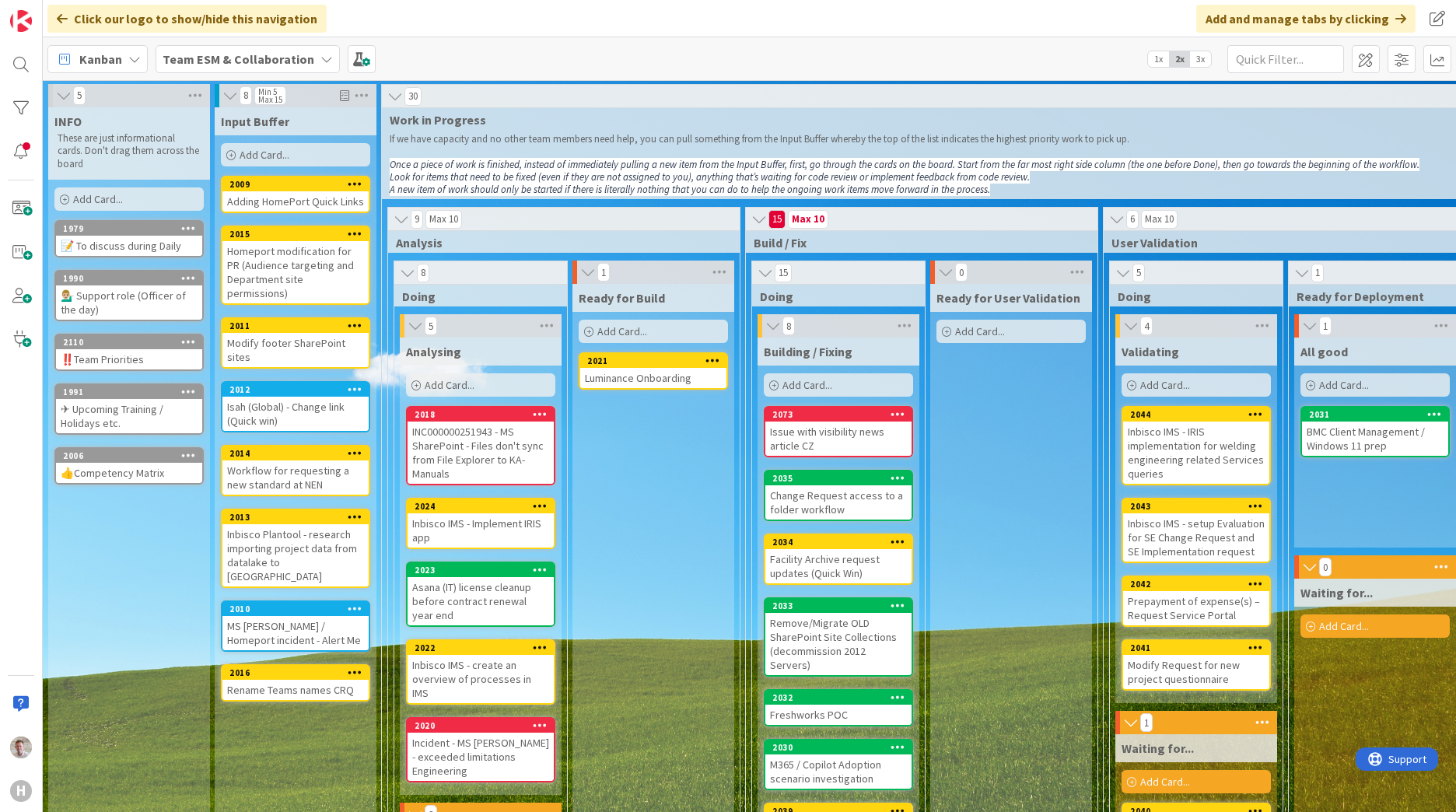
click at [1266, 41] on div "Kanban Team ESM & Collaboration 1x 2x 3x" at bounding box center [749, 59] width 1413 height 43
click at [1264, 46] on input "text" at bounding box center [1286, 59] width 117 height 28
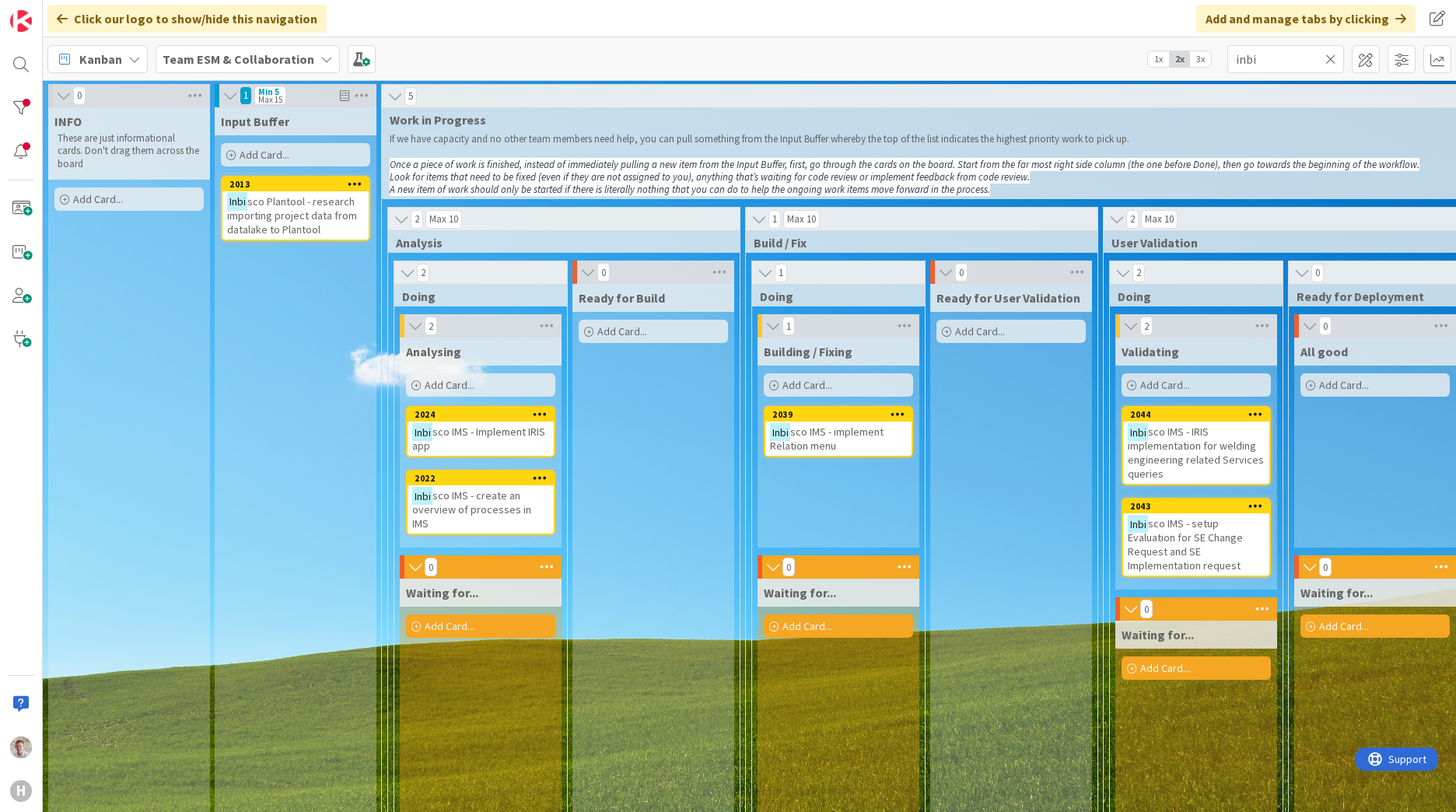
click at [437, 493] on span "sco IMS - create an overview of processes in IMS" at bounding box center [472, 509] width 119 height 42
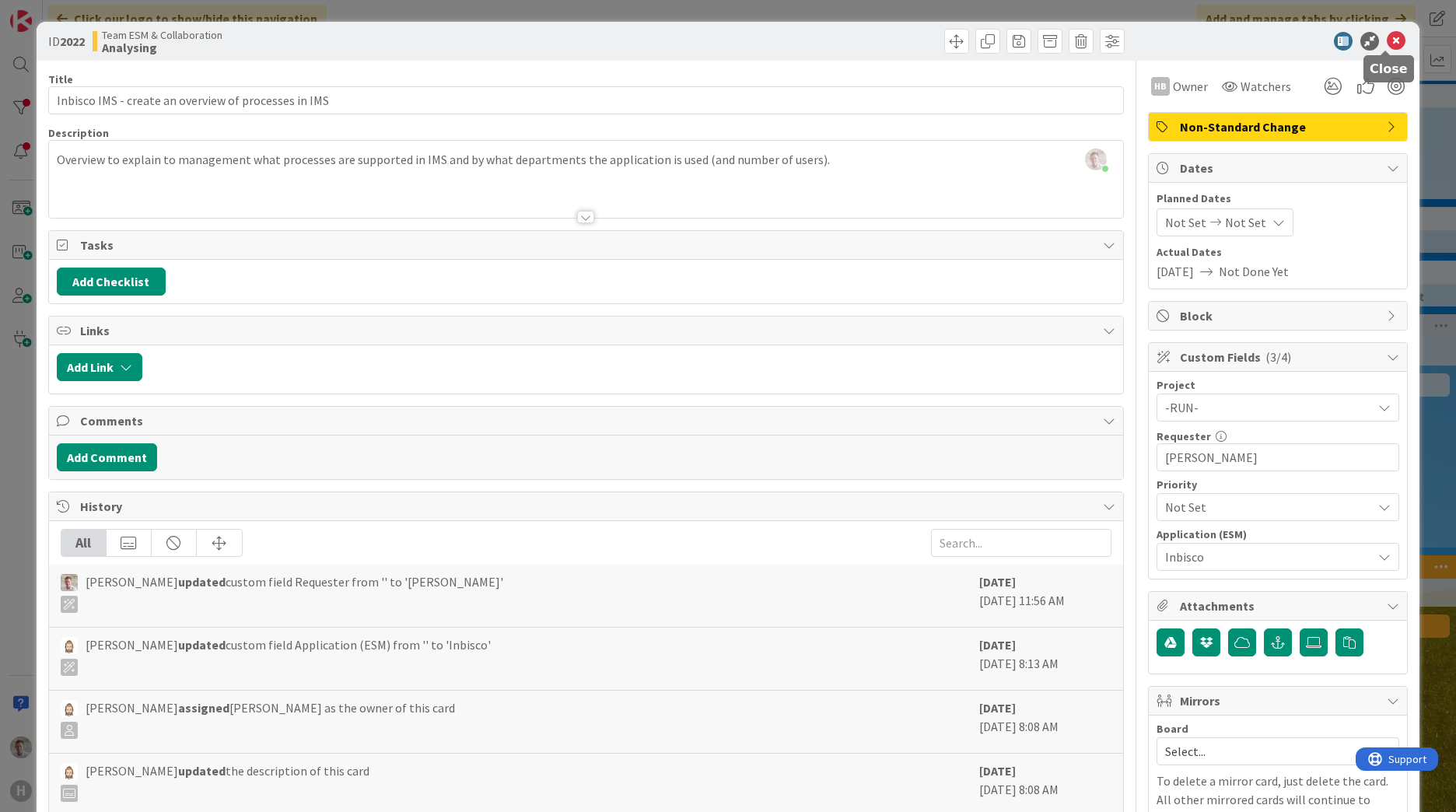
drag, startPoint x: 1385, startPoint y: 45, endPoint x: 1343, endPoint y: 57, distance: 43.7
click at [1386, 45] on icon at bounding box center [1396, 41] width 19 height 19
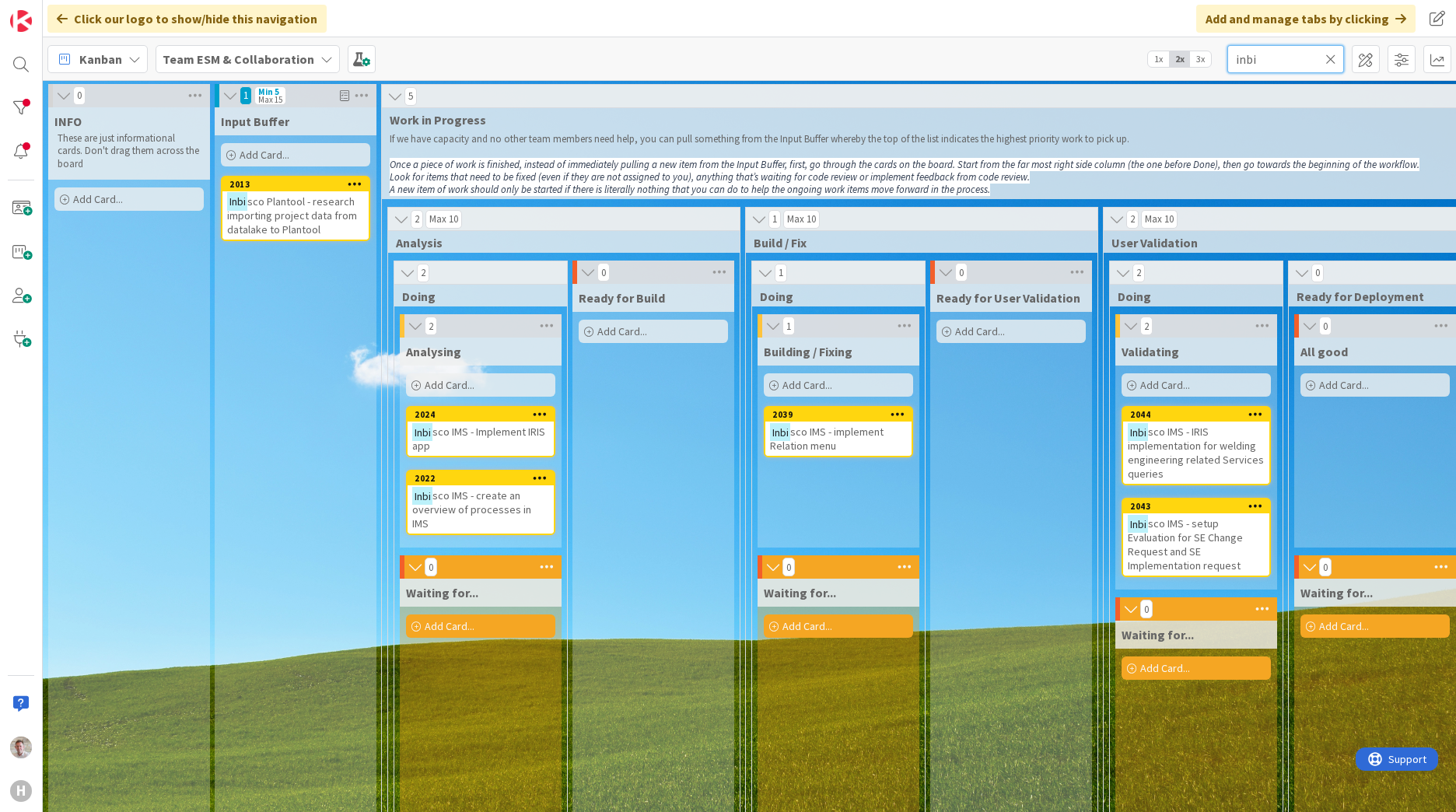
click at [1257, 55] on input "inbi" at bounding box center [1286, 59] width 117 height 28
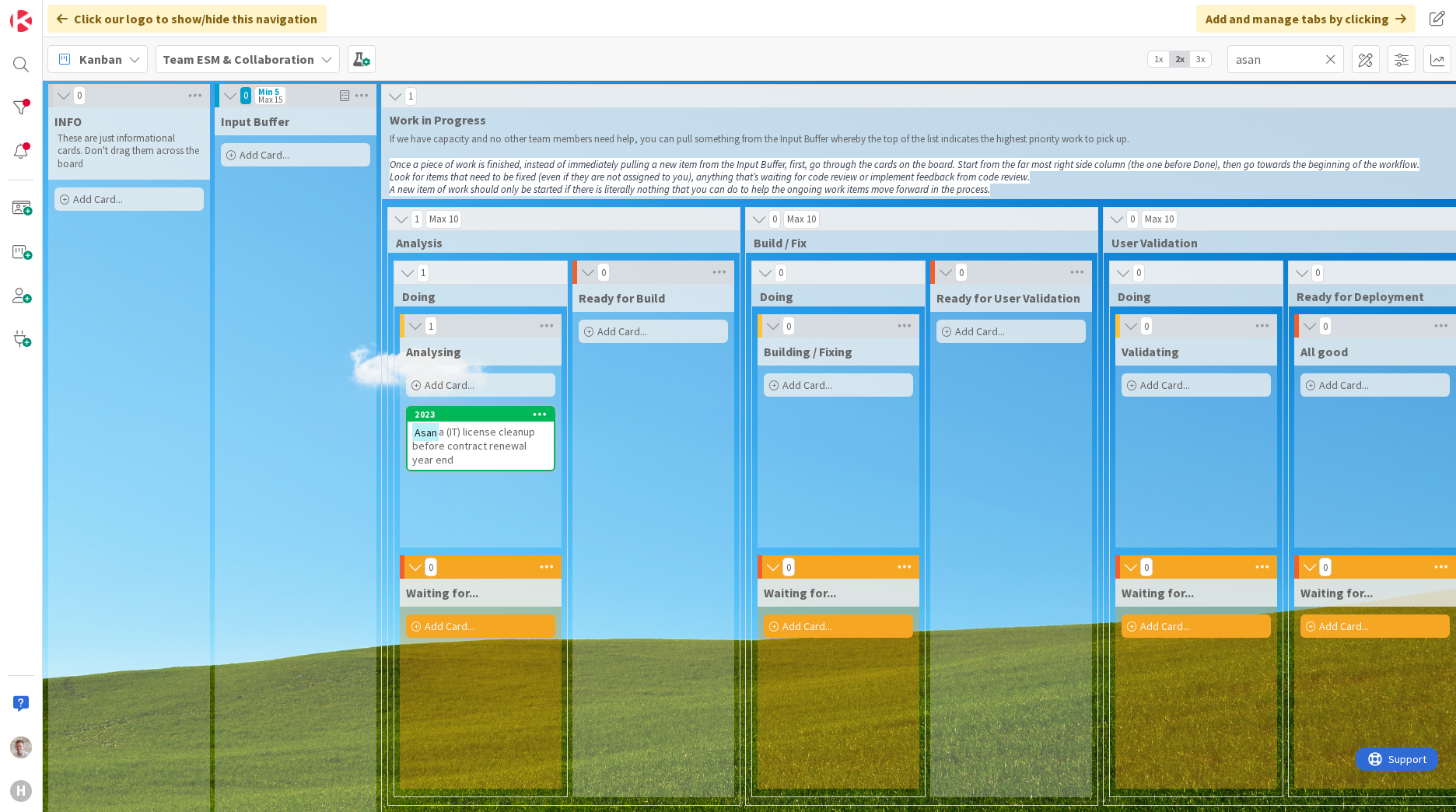
click at [484, 427] on span "a (IT) license cleanup before contract renewal year end" at bounding box center [474, 445] width 123 height 42
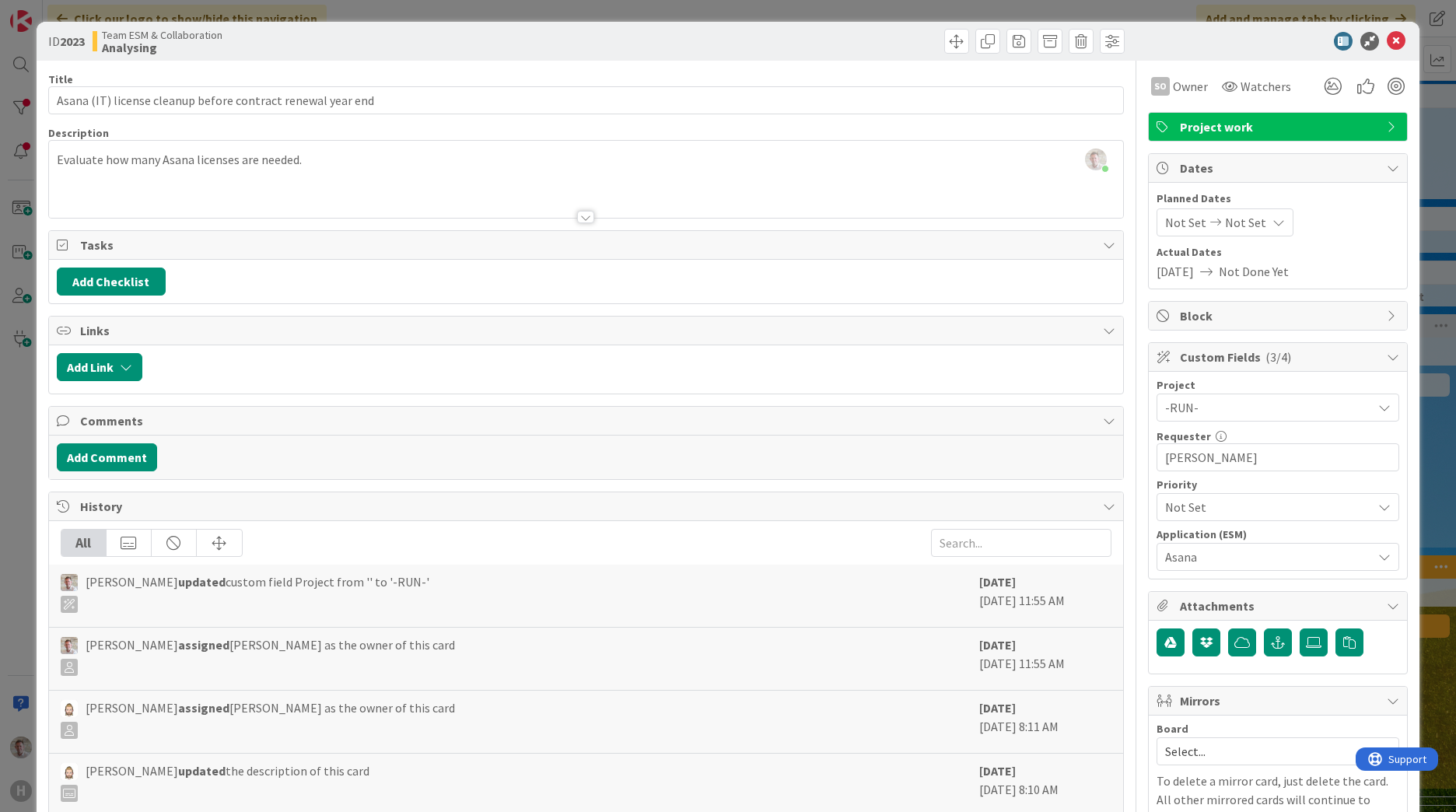
click at [231, 202] on div at bounding box center [586, 198] width 1074 height 40
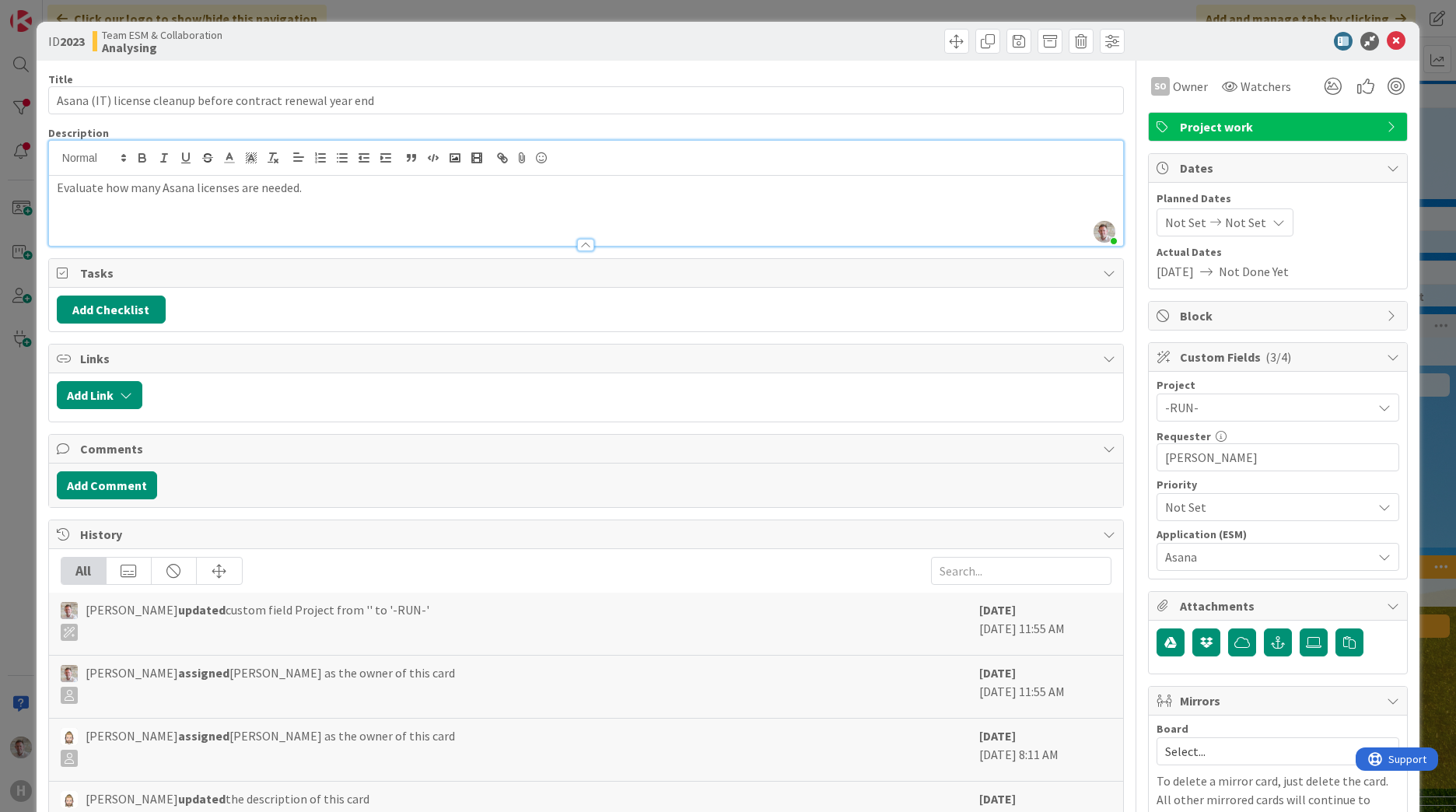
click at [355, 182] on p "Evaluate how many Asana licenses are needed." at bounding box center [585, 187] width 1058 height 18
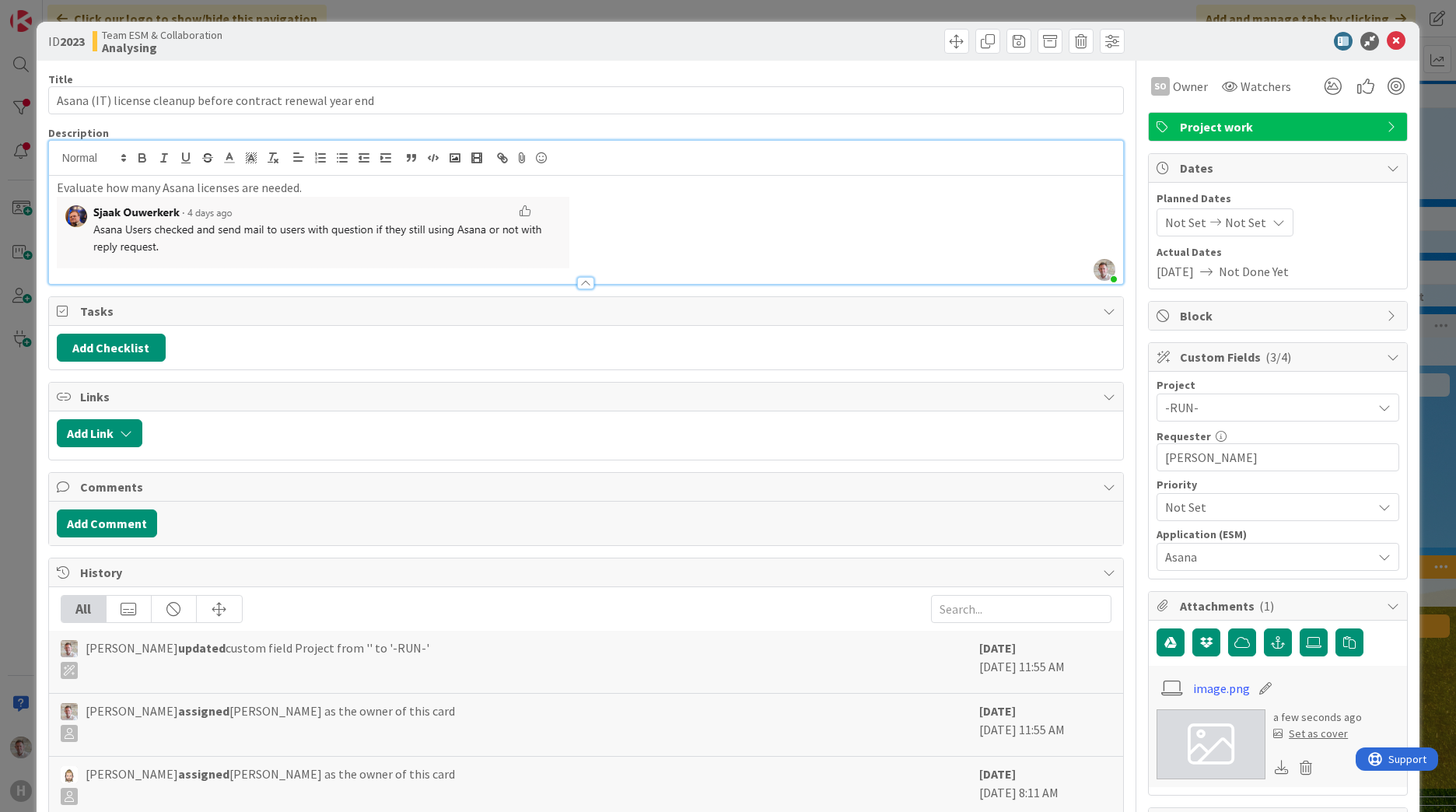
click at [721, 246] on p at bounding box center [585, 232] width 1058 height 72
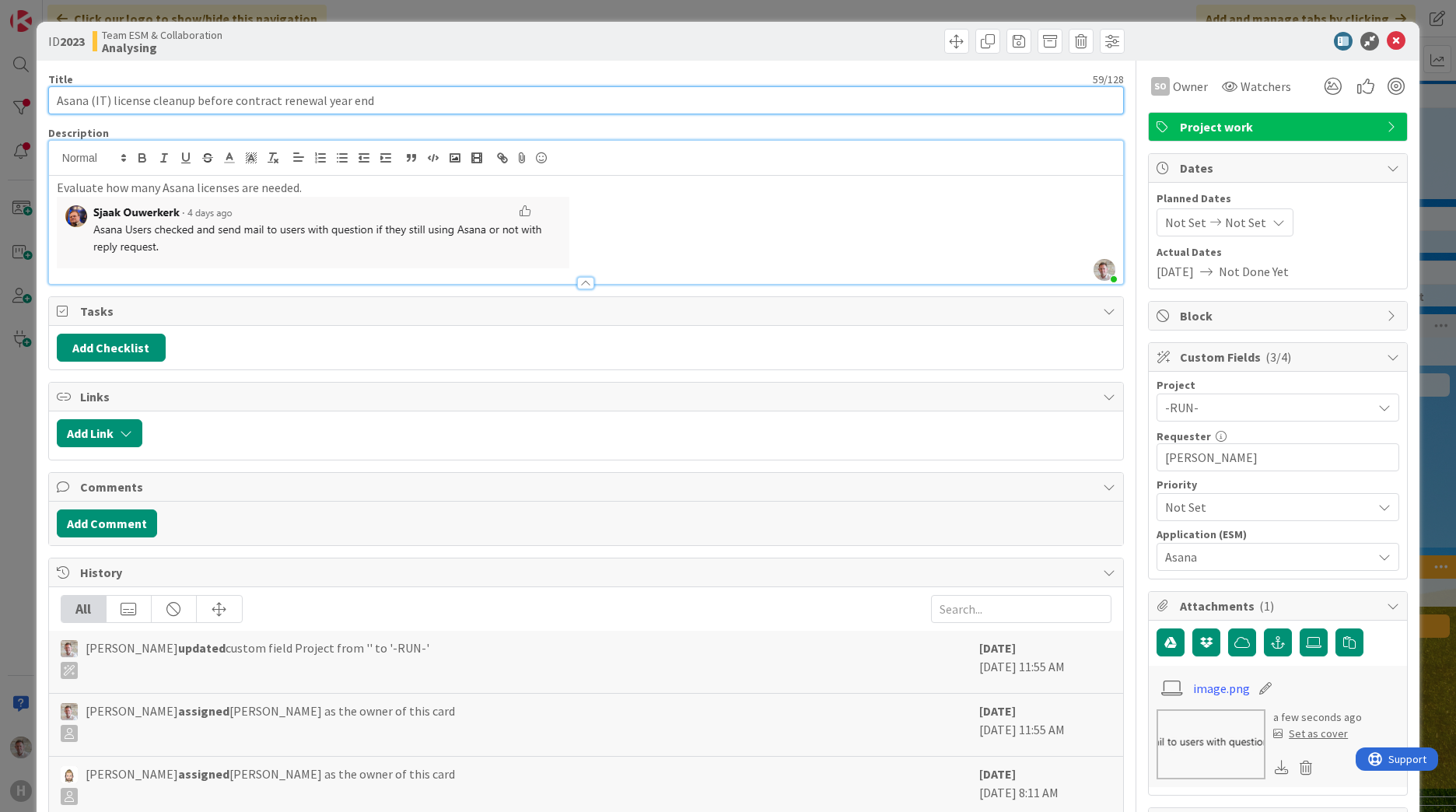
click at [797, 108] on input "Asana (IT) license cleanup before contract renewal year end" at bounding box center [586, 100] width 1076 height 28
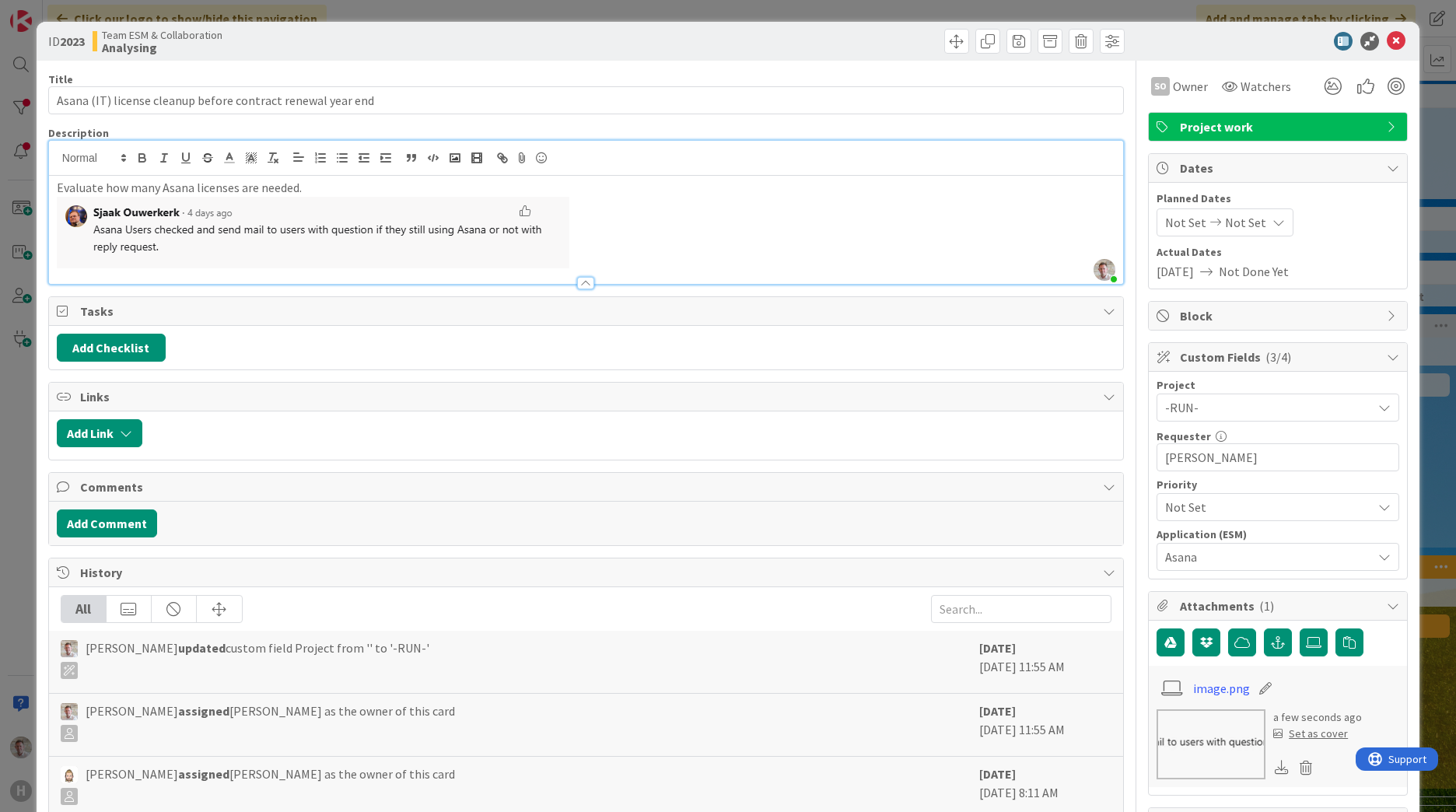
click at [1176, 268] on span "[DATE]" at bounding box center [1175, 271] width 37 height 19
click at [1262, 274] on span "Not Done Yet" at bounding box center [1253, 271] width 70 height 19
click at [1386, 46] on icon at bounding box center [1396, 41] width 19 height 19
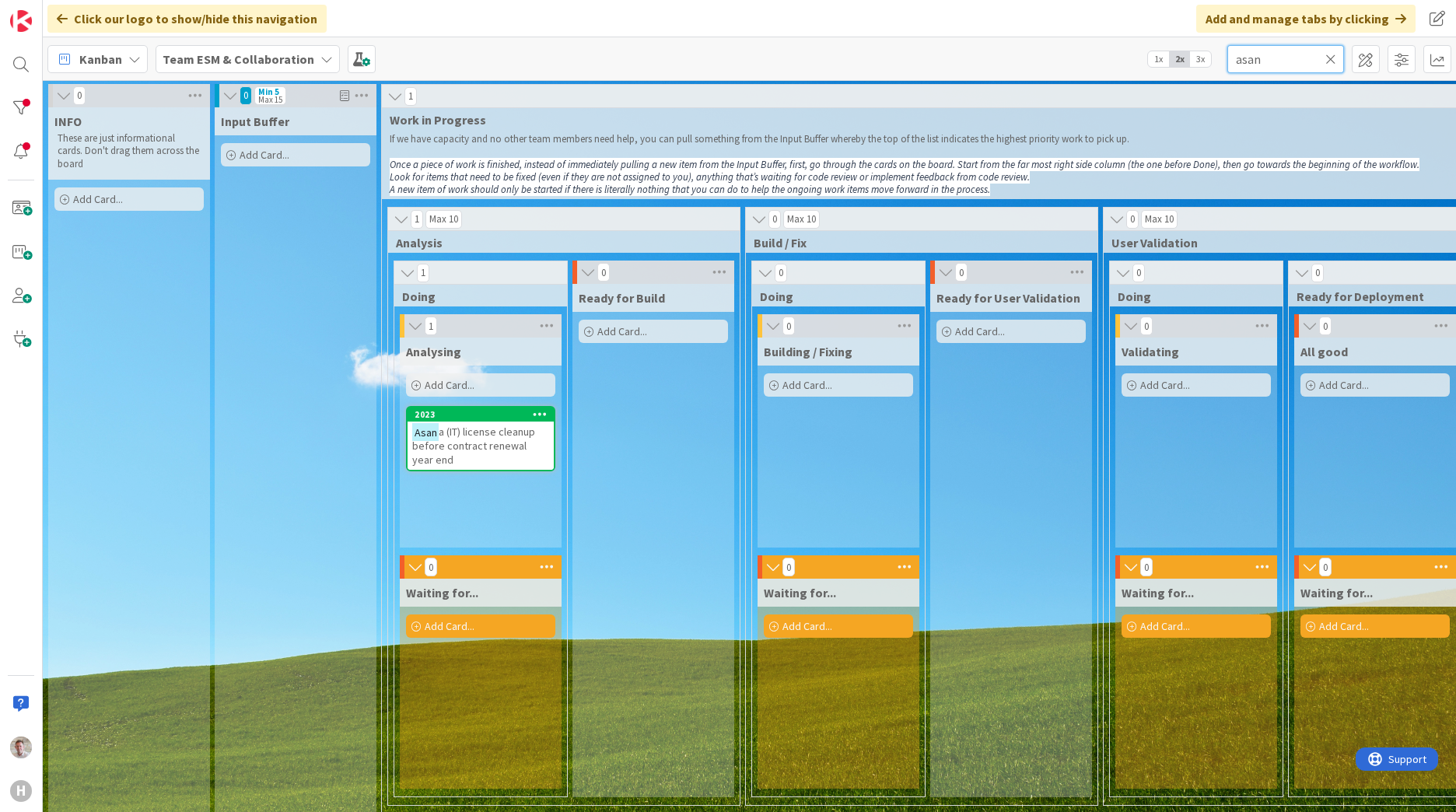
click at [1247, 49] on input "asan" at bounding box center [1286, 59] width 117 height 28
click at [1247, 50] on input "asan" at bounding box center [1286, 59] width 117 height 28
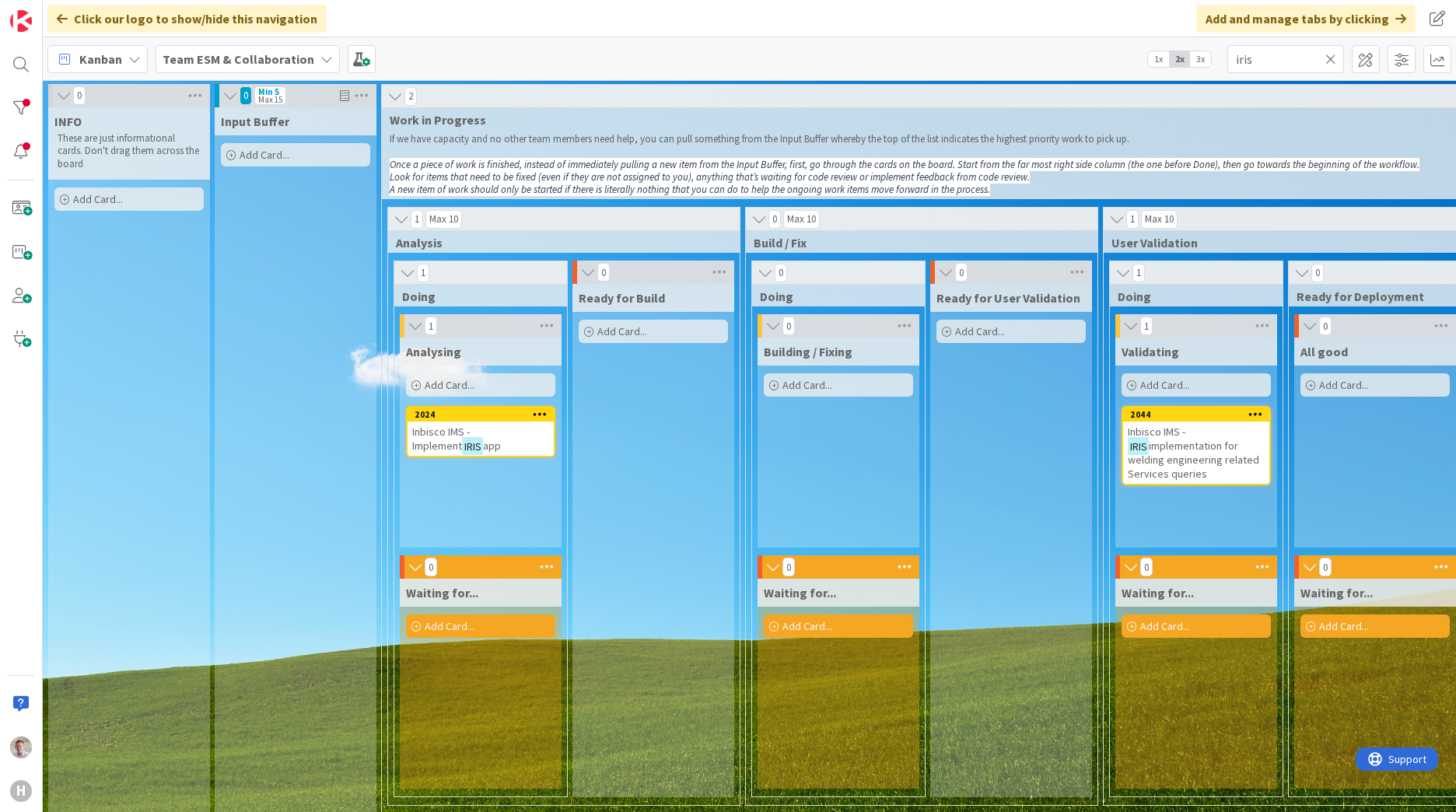
click at [448, 431] on span "Inbisco IMS - Implement" at bounding box center [441, 439] width 58 height 28
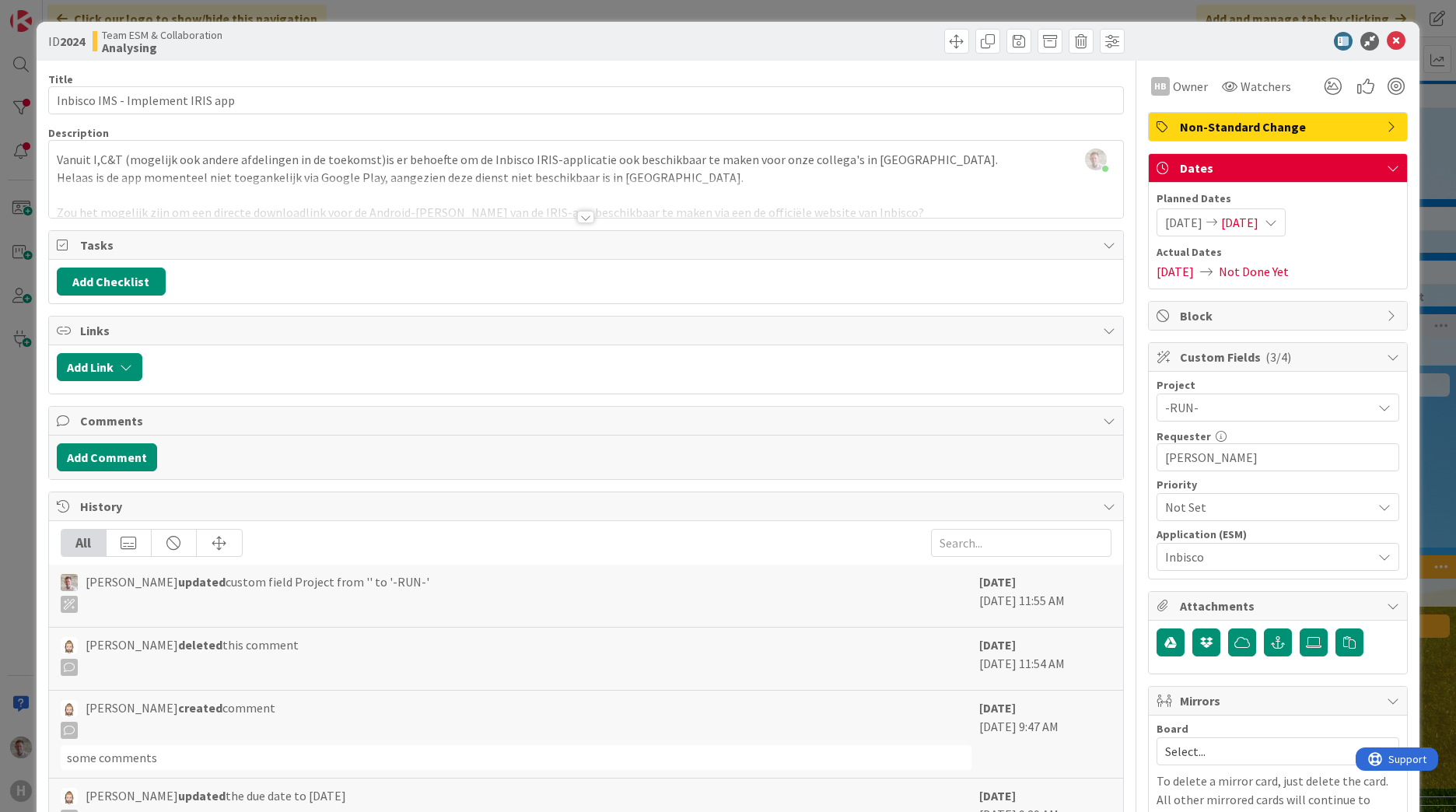
click at [579, 217] on div at bounding box center [585, 216] width 17 height 12
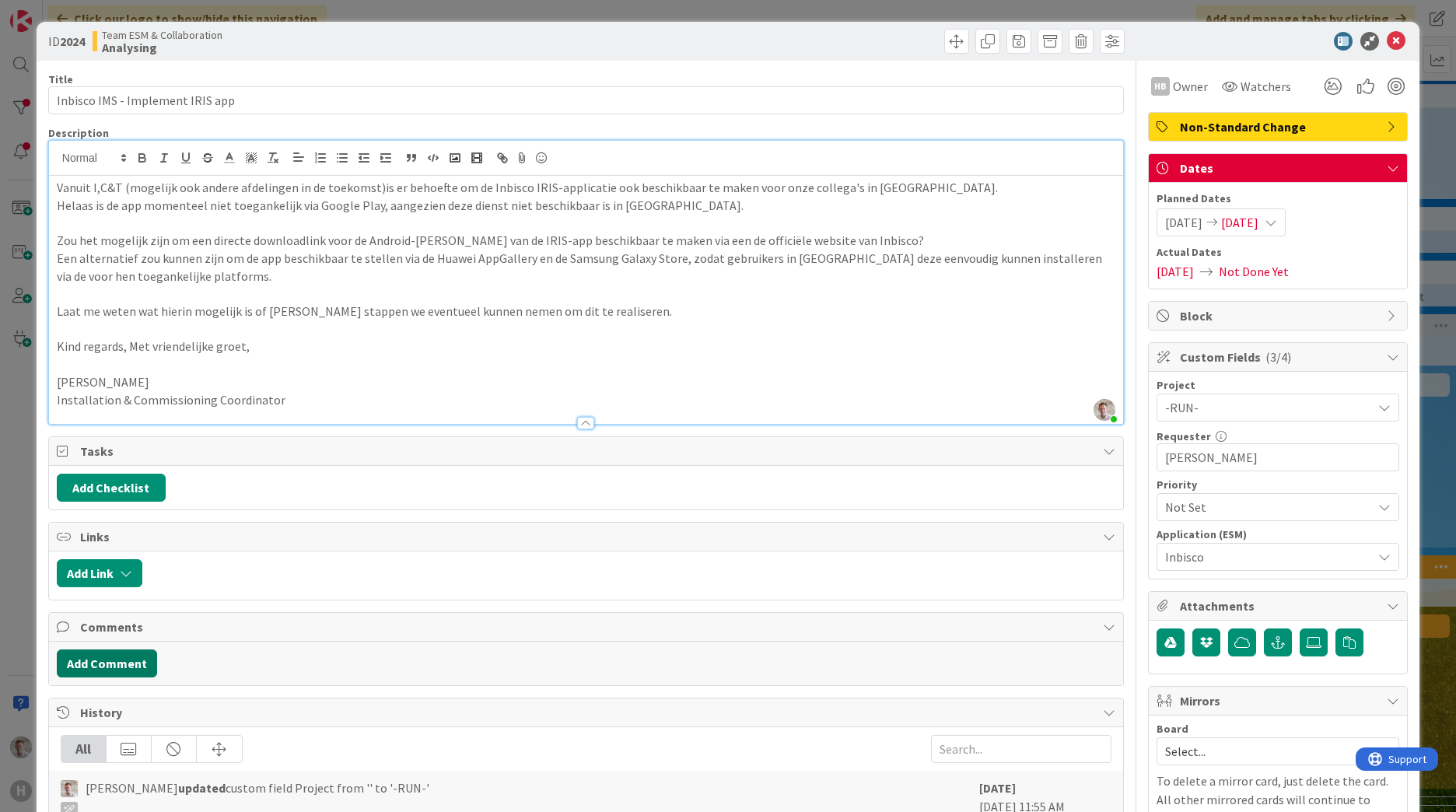
click at [87, 664] on button "Add Comment" at bounding box center [107, 663] width 100 height 28
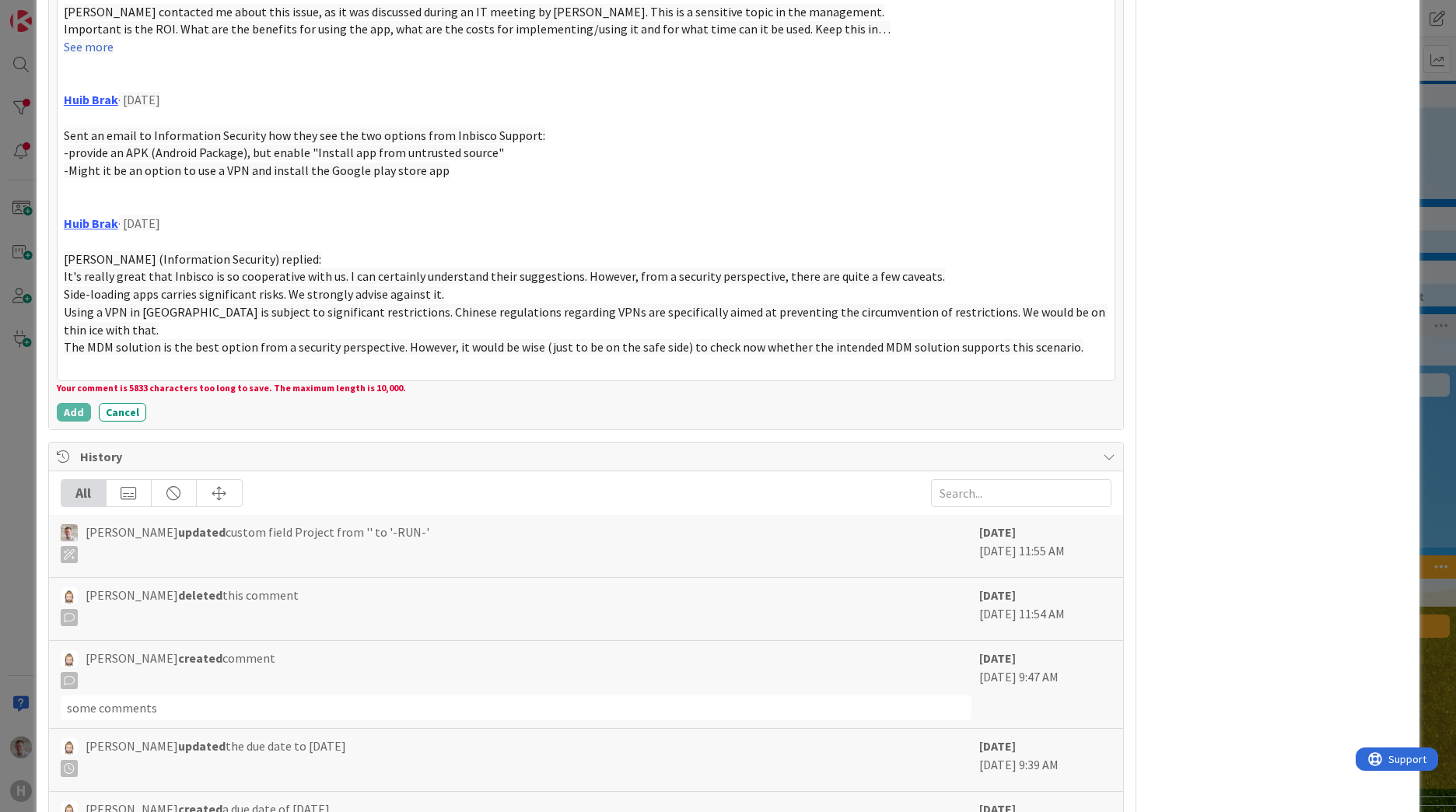
scroll to position [2596, 0]
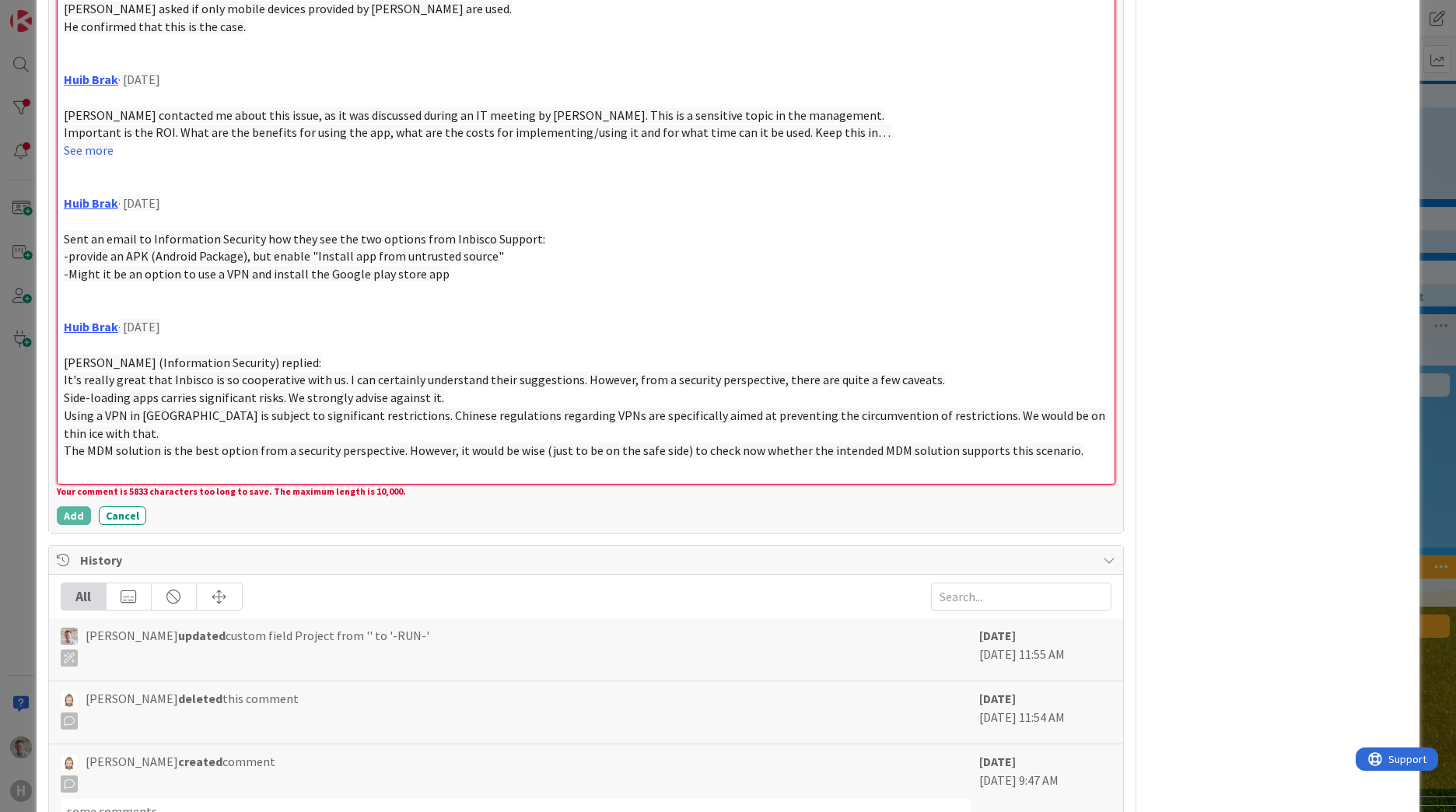
click at [288, 408] on span "Using a VPN in [GEOGRAPHIC_DATA] is subject to significant restrictions. Chines…" at bounding box center [585, 425] width 1043 height 33
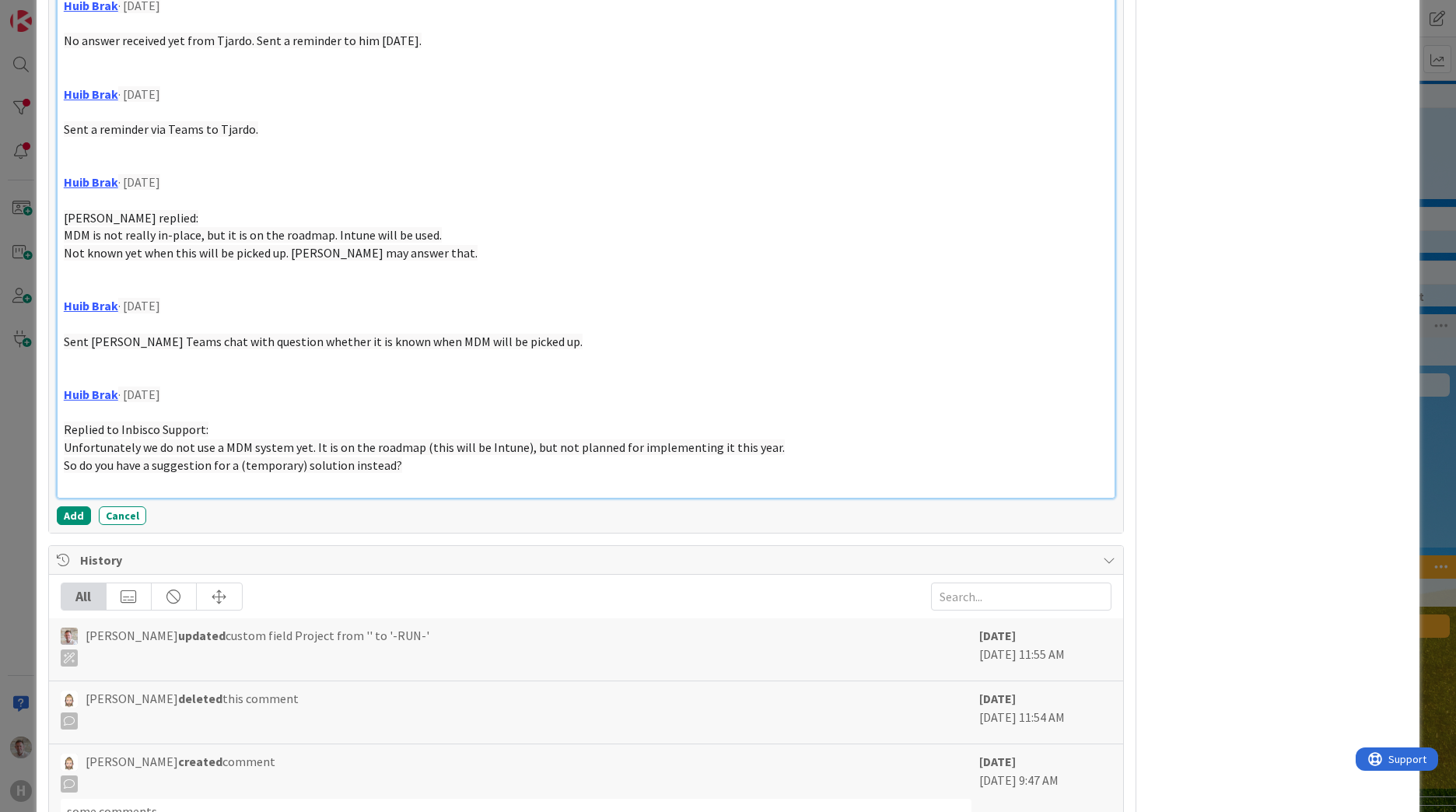
scroll to position [1507, 0]
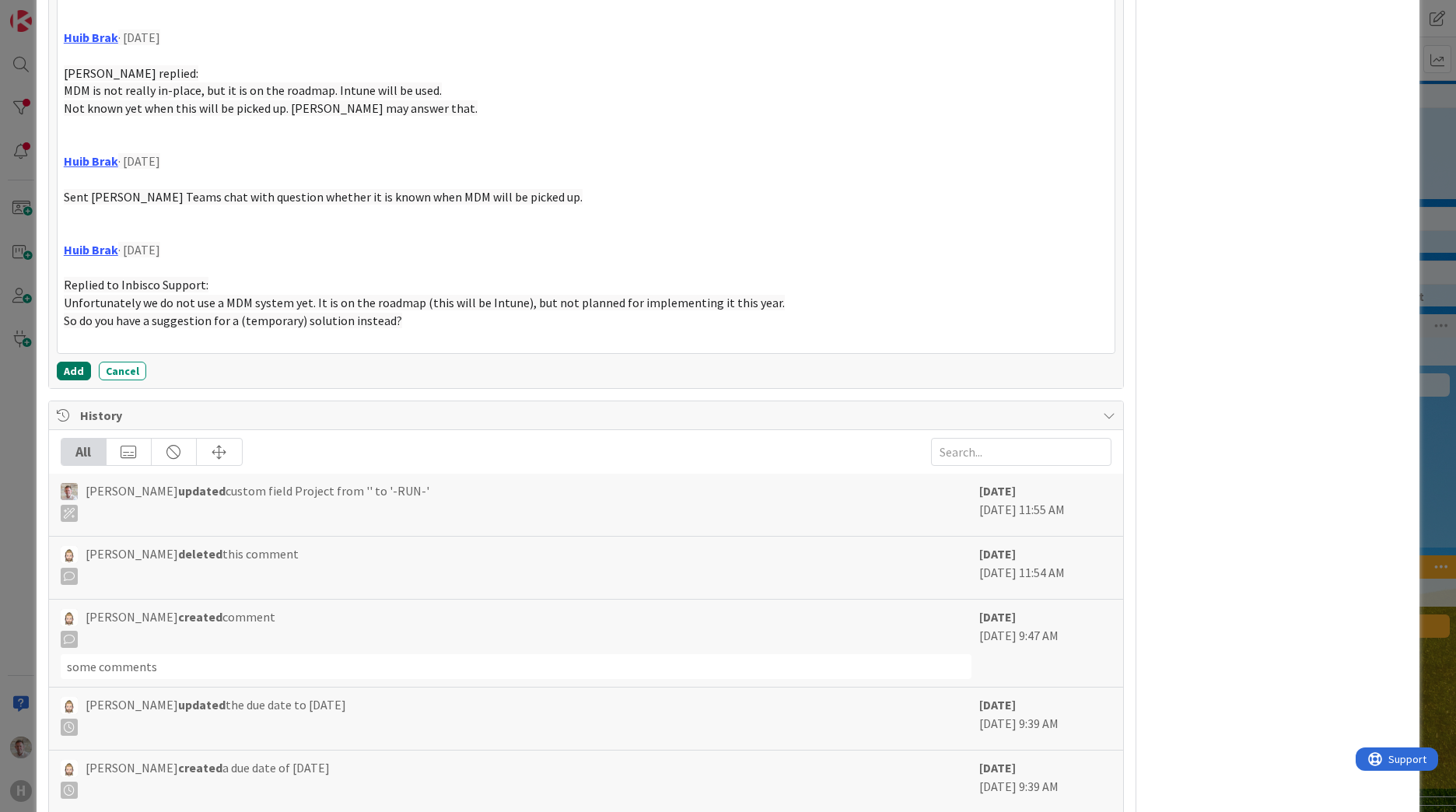
click at [74, 372] on button "Add" at bounding box center [73, 371] width 34 height 19
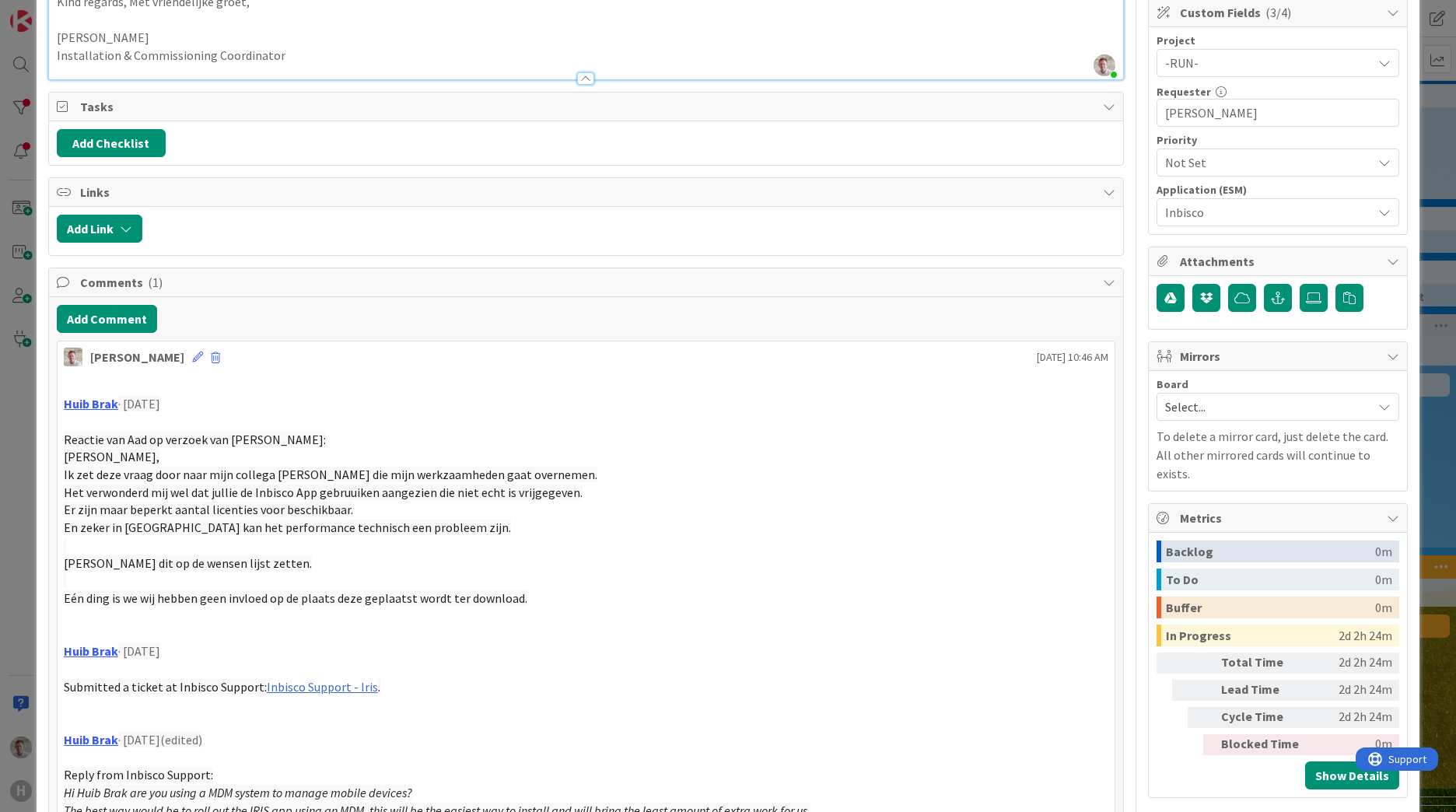
scroll to position [341, 0]
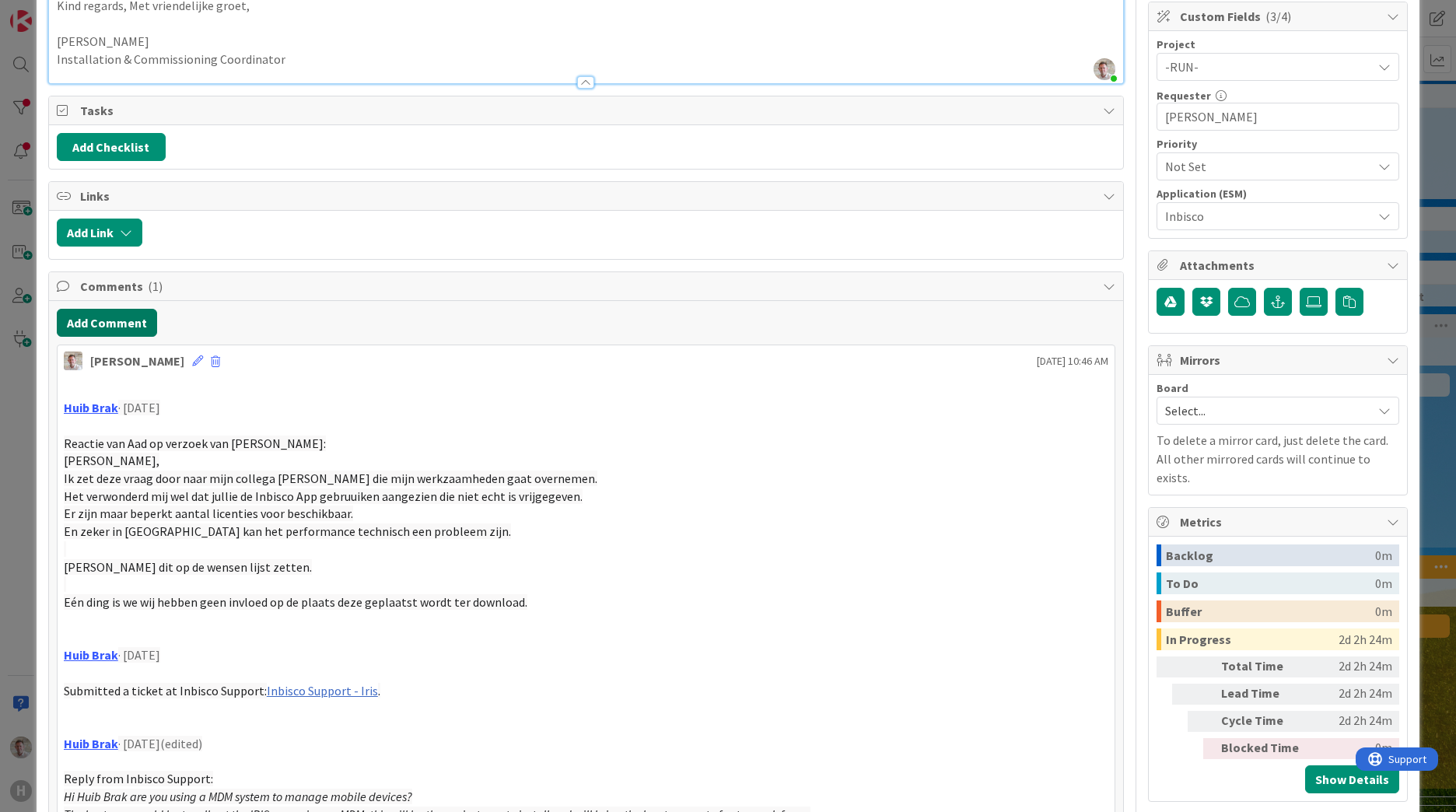
click at [105, 332] on button "Add Comment" at bounding box center [107, 322] width 100 height 28
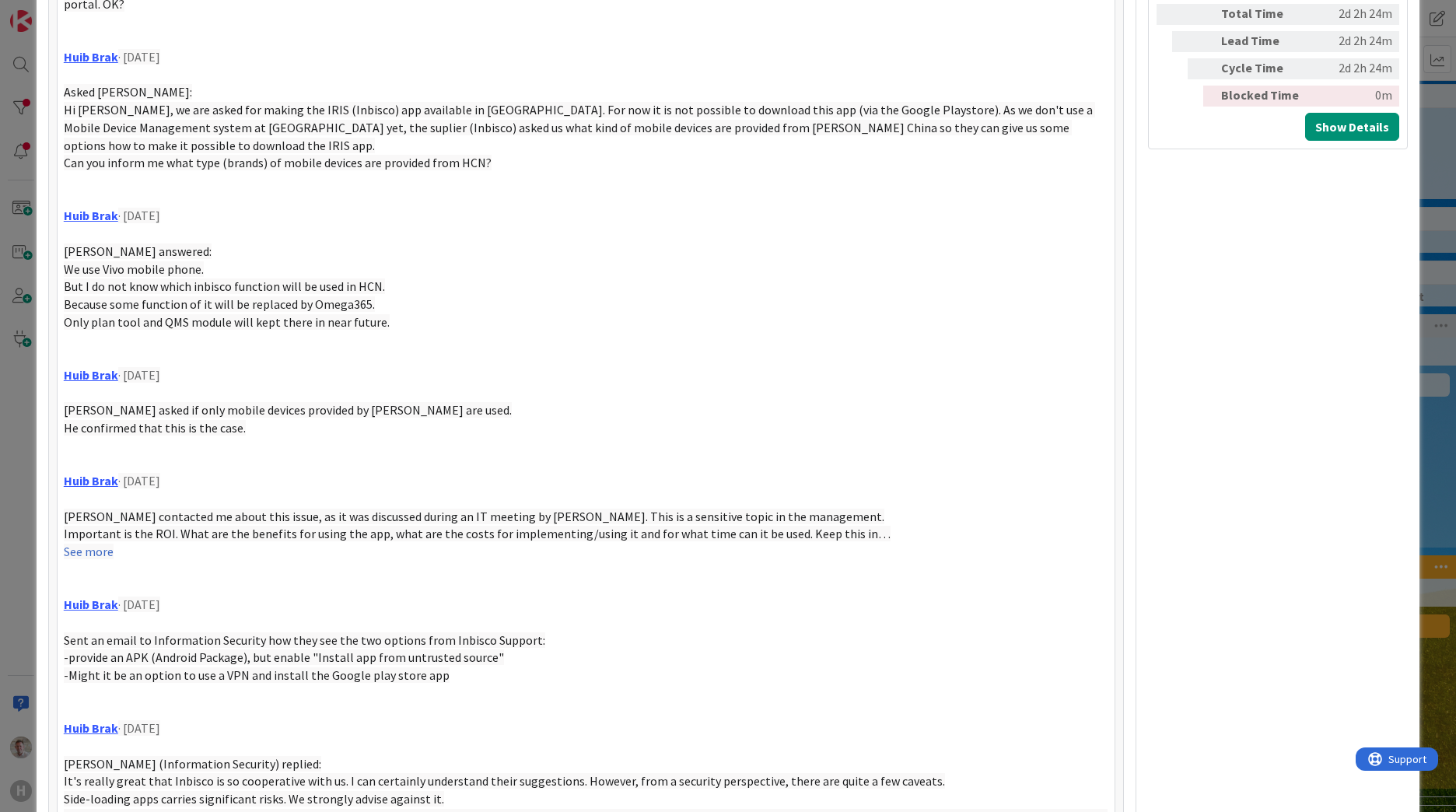
scroll to position [1238, 0]
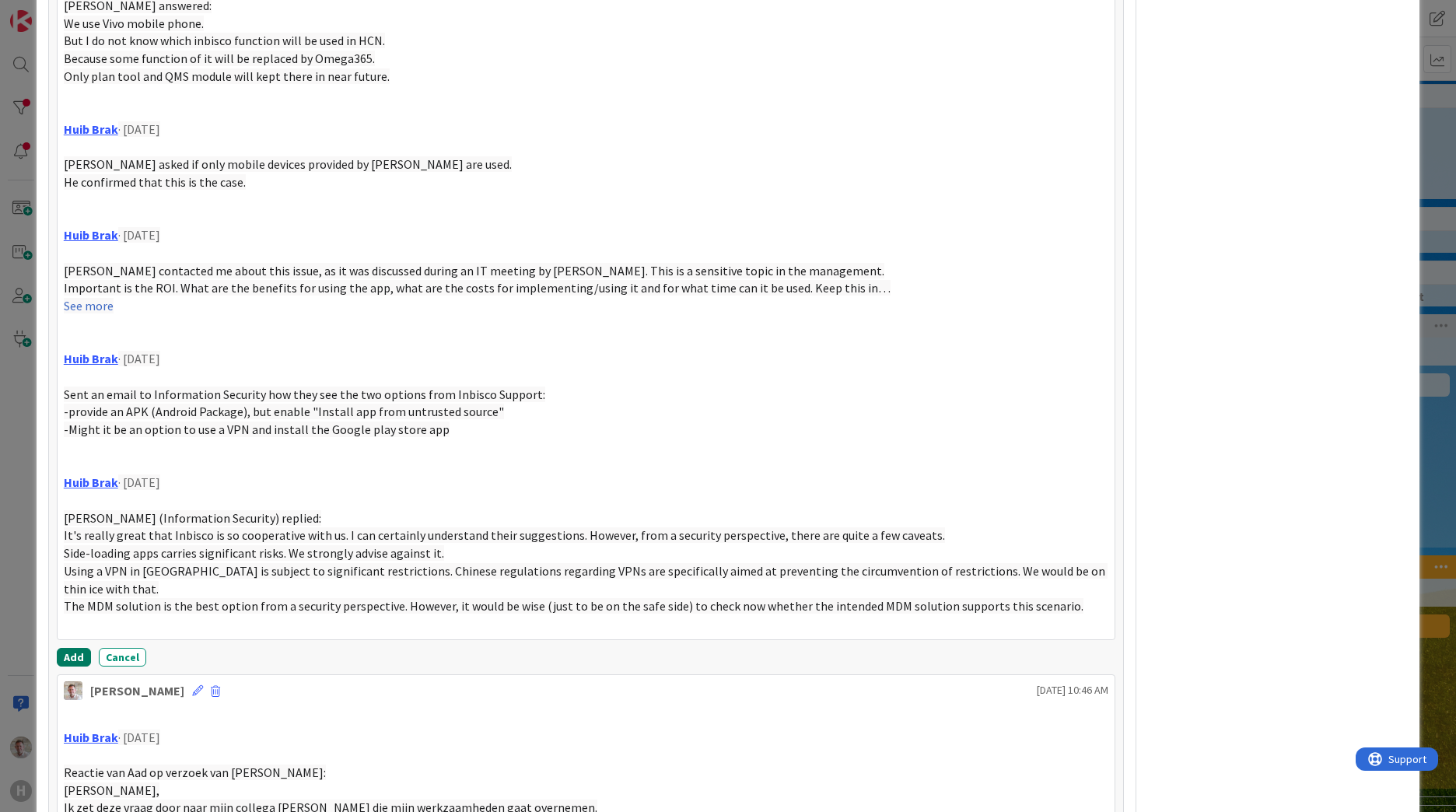
click at [63, 648] on button "Add" at bounding box center [73, 657] width 34 height 19
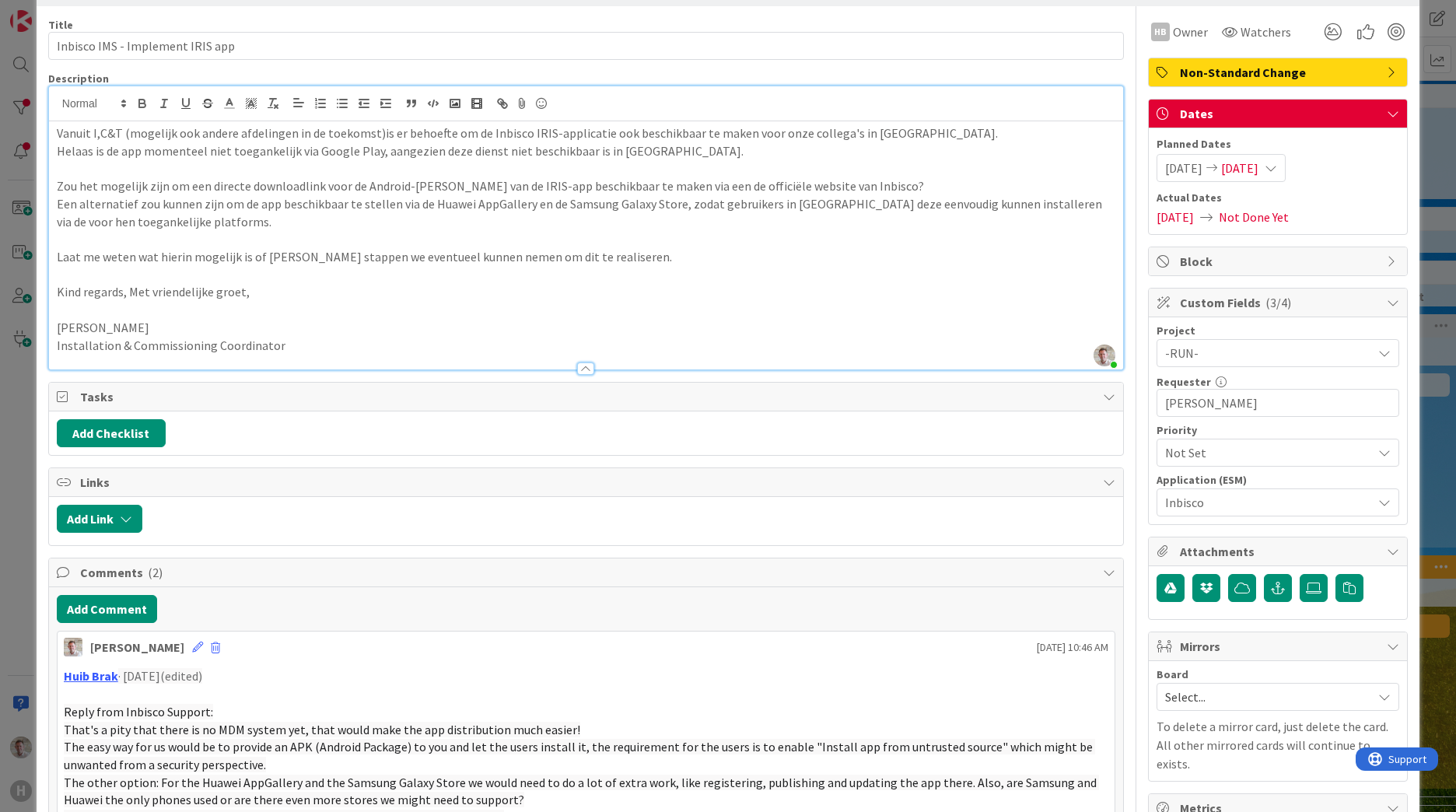
scroll to position [0, 0]
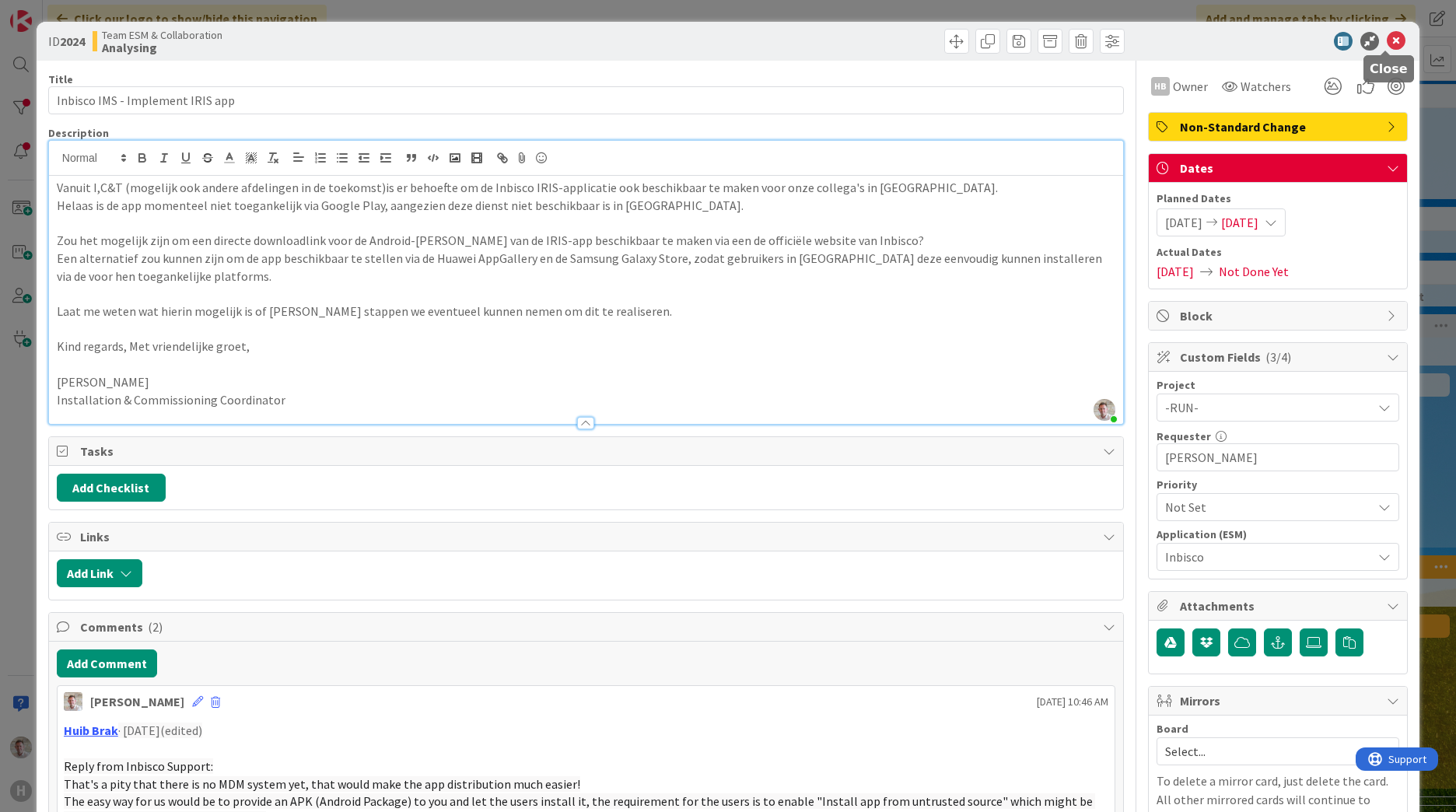
click at [1387, 43] on icon at bounding box center [1396, 41] width 19 height 19
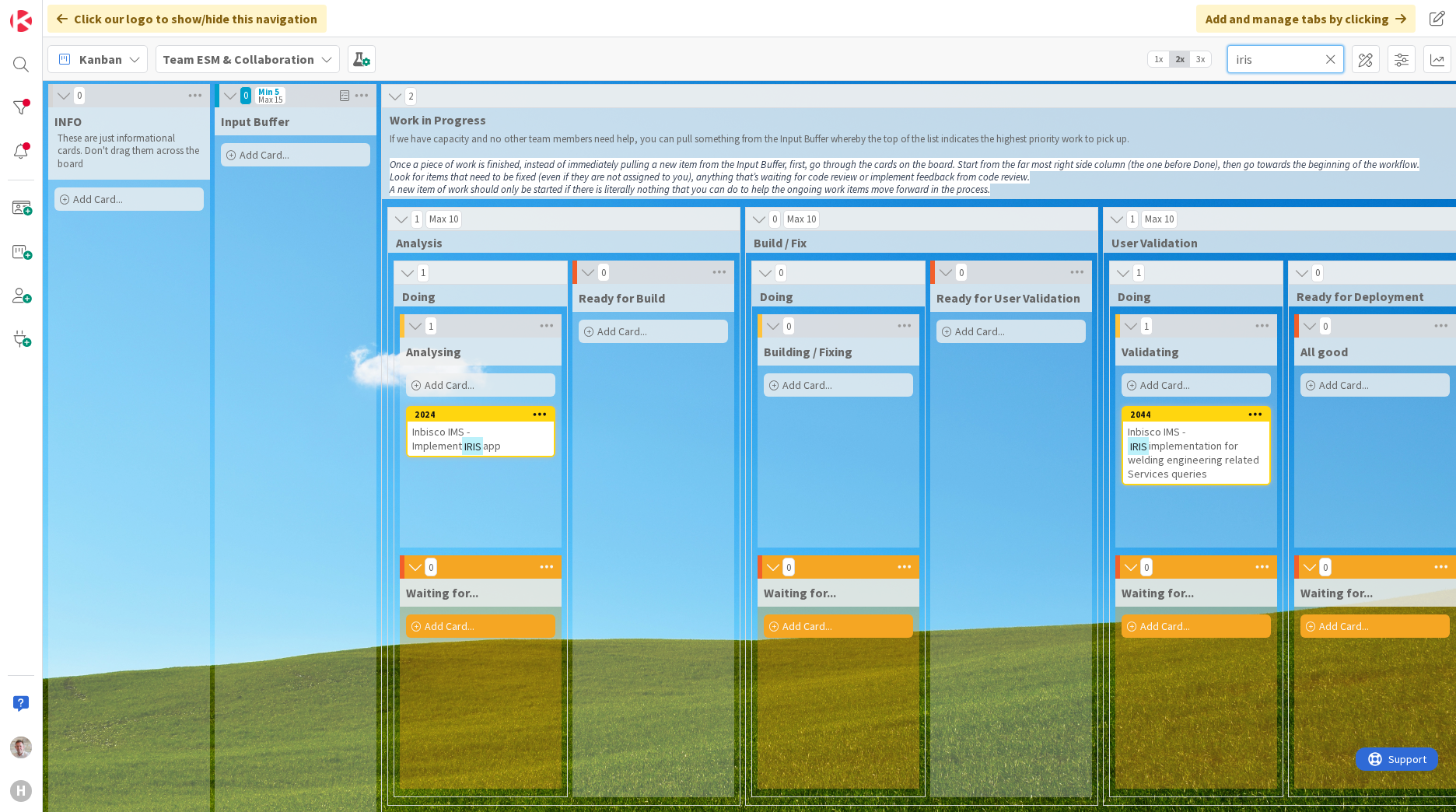
click at [1284, 65] on input "iris" at bounding box center [1286, 59] width 117 height 28
click at [1281, 66] on input "iris" at bounding box center [1286, 59] width 117 height 28
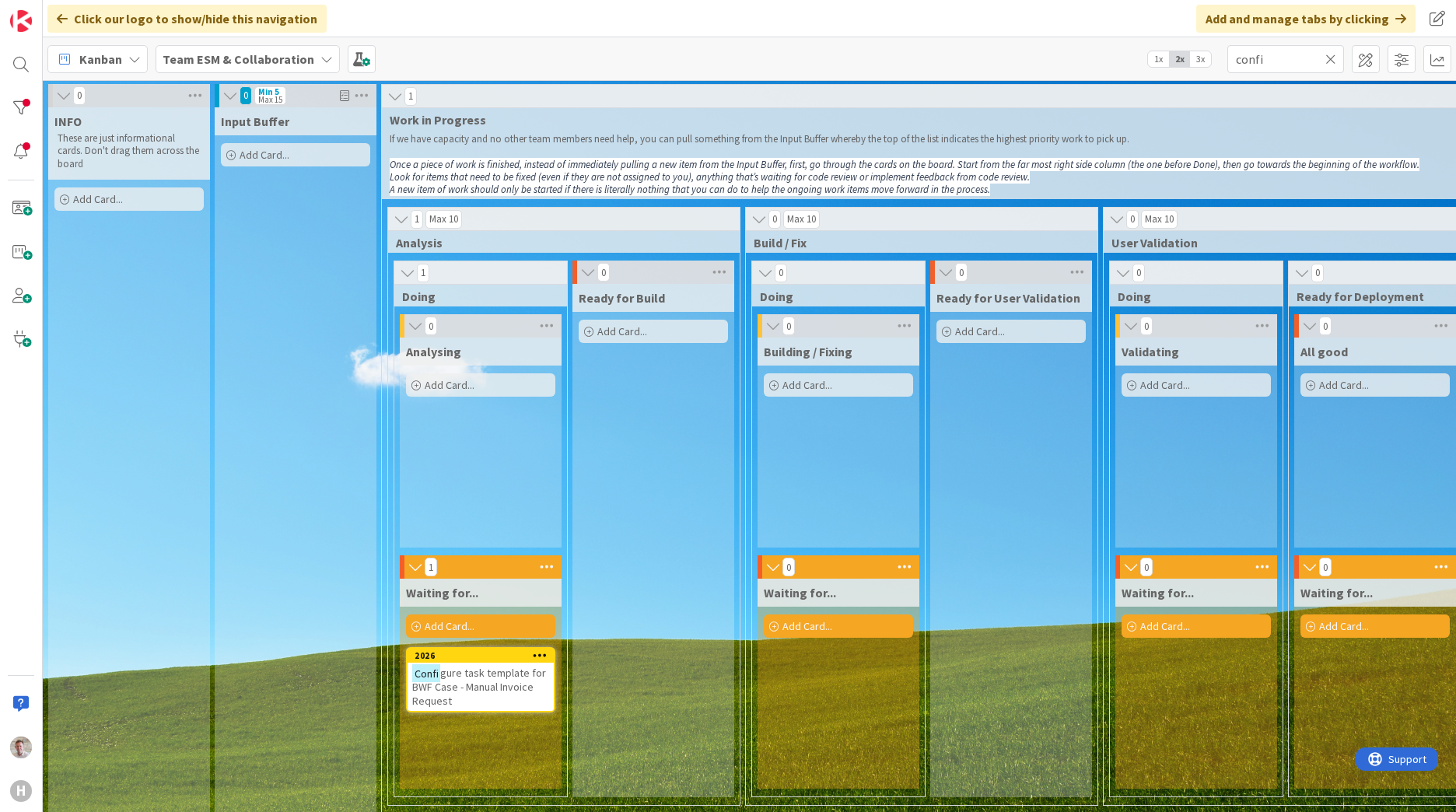
click at [481, 685] on span "gure task template for BWF Case - Manual Invoice Request" at bounding box center [479, 686] width 134 height 42
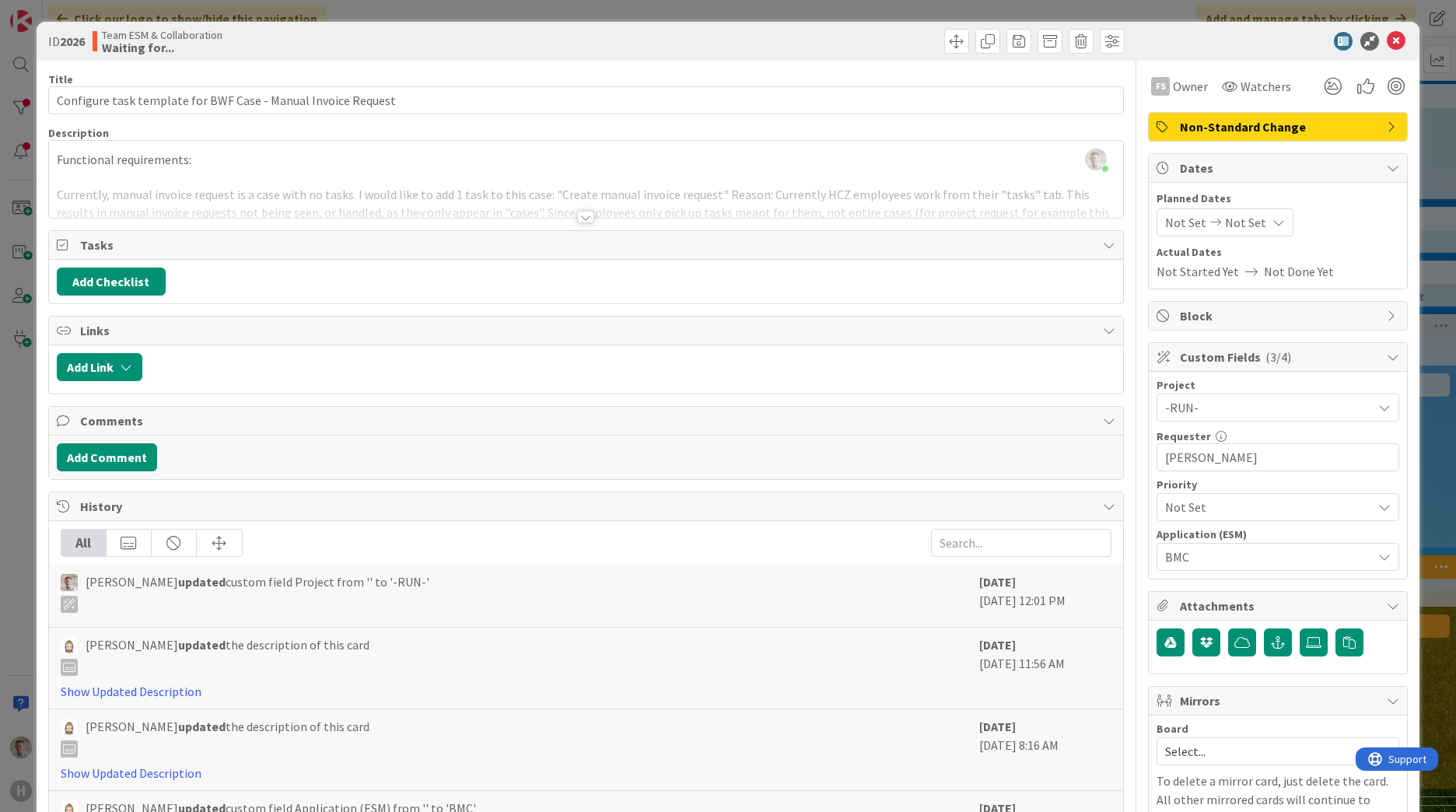
click at [587, 217] on div at bounding box center [585, 216] width 17 height 12
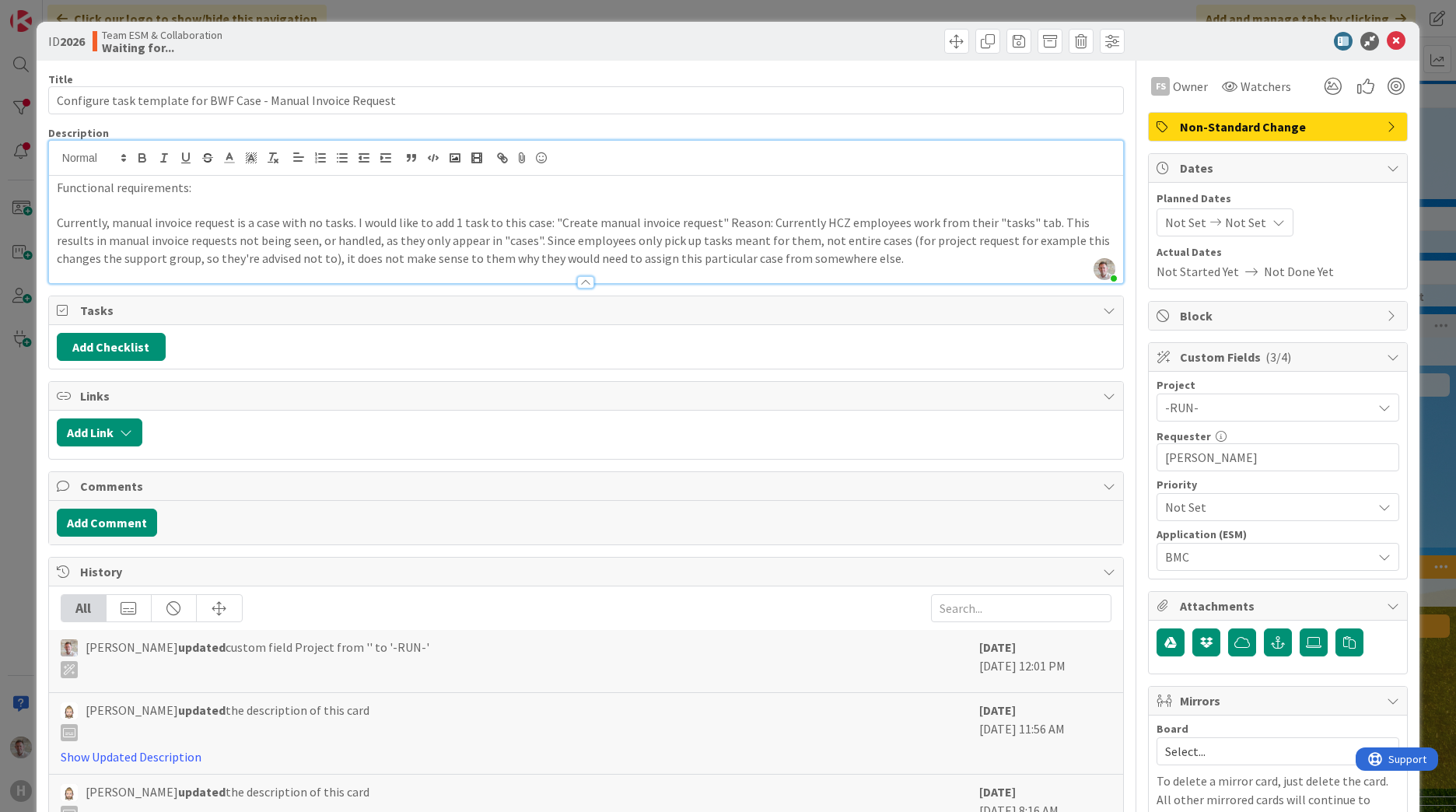
click at [581, 217] on p "Currently, manual invoice request is a case with no tasks. I would like to add …" at bounding box center [585, 240] width 1058 height 53
click at [1391, 41] on icon at bounding box center [1396, 41] width 19 height 19
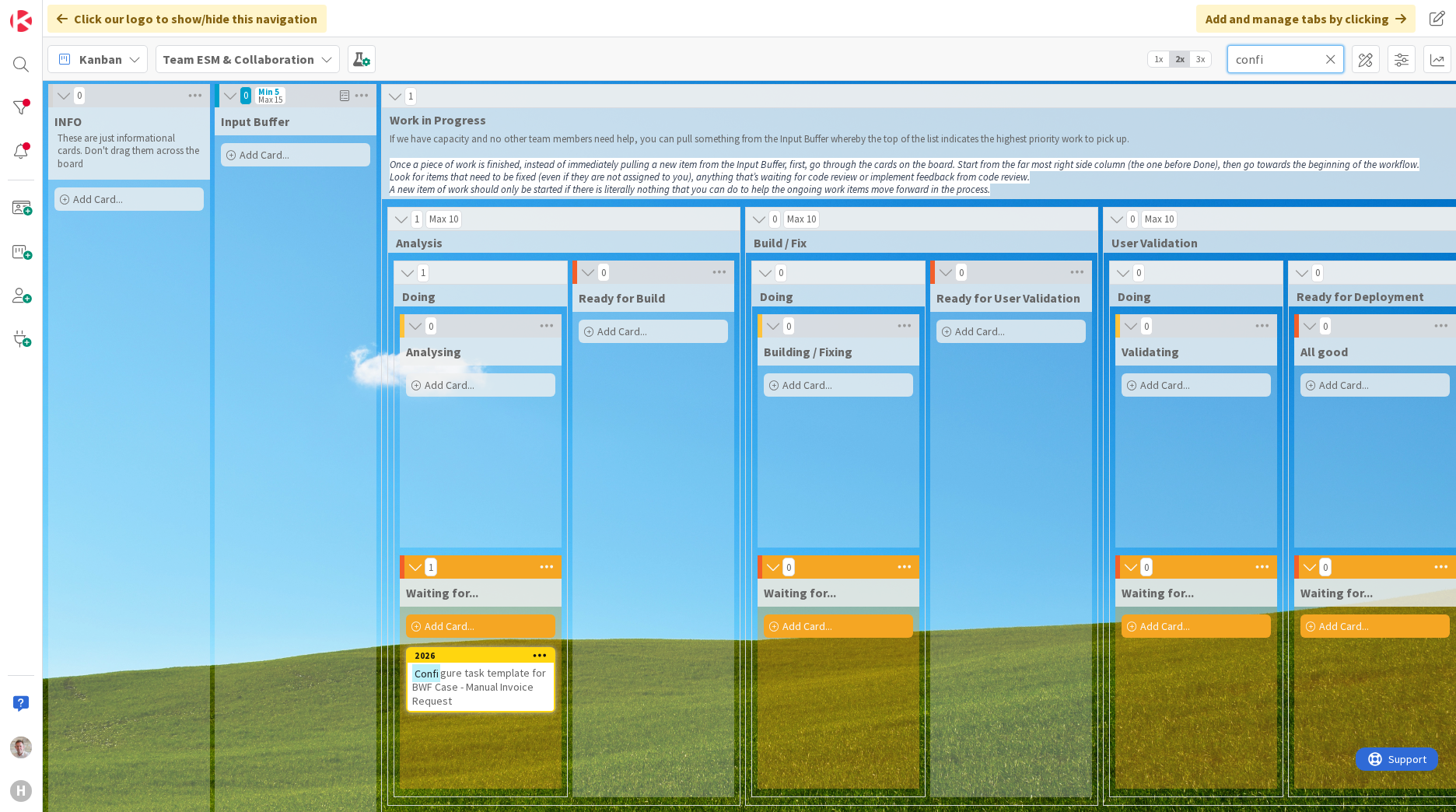
click at [1244, 69] on input "confi" at bounding box center [1286, 59] width 117 height 28
click at [462, 665] on mark "Cost" at bounding box center [457, 673] width 26 height 18
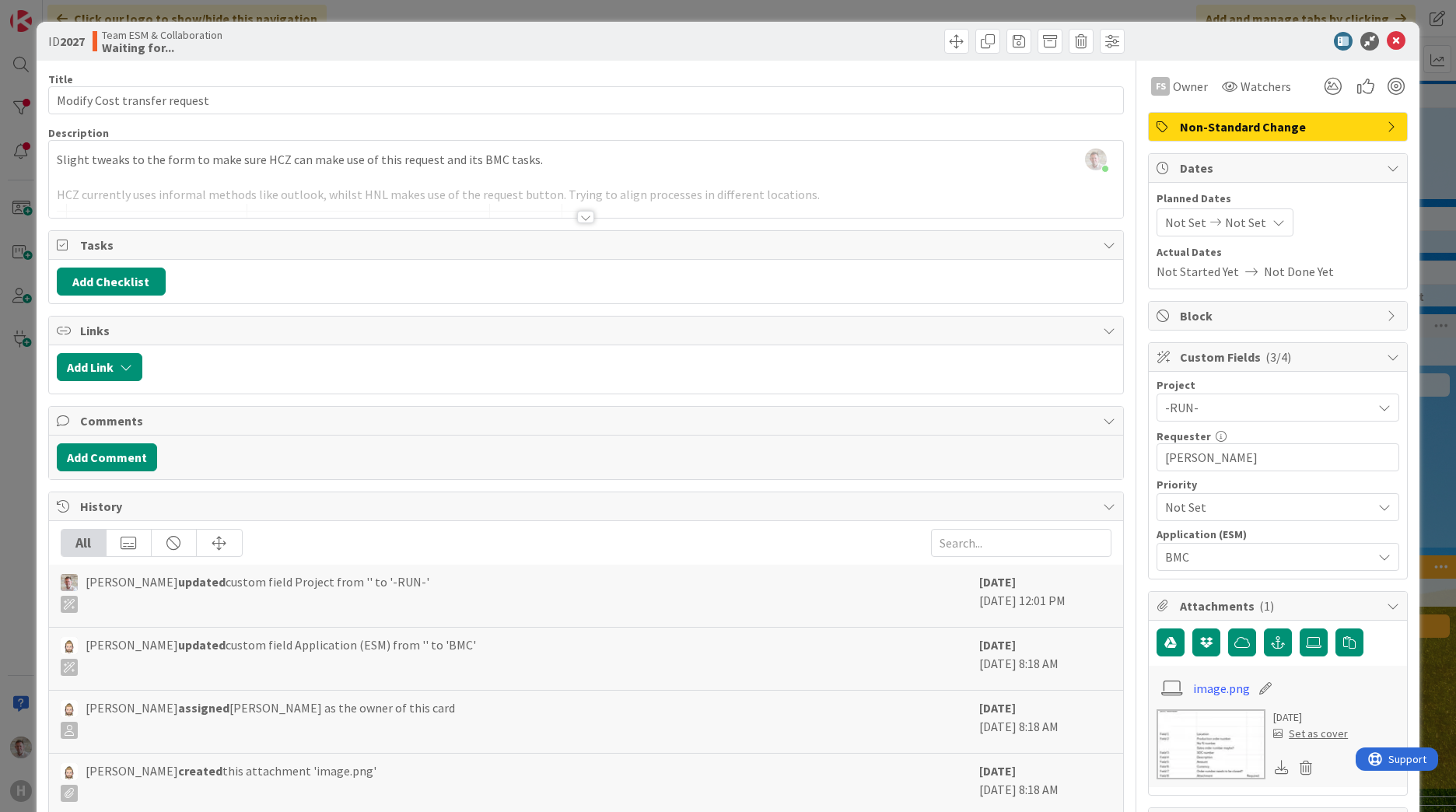
click at [583, 212] on div at bounding box center [585, 216] width 17 height 12
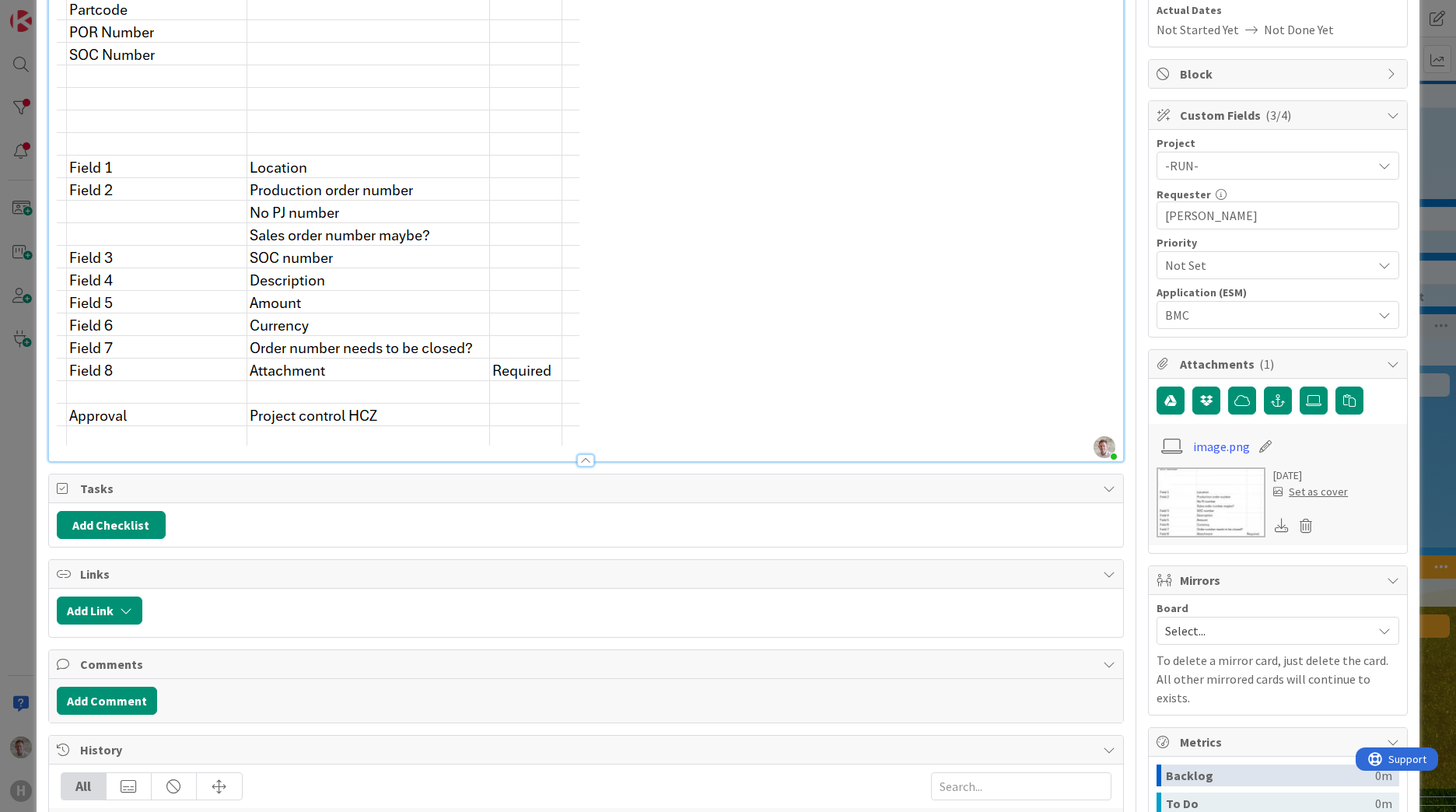
scroll to position [466, 0]
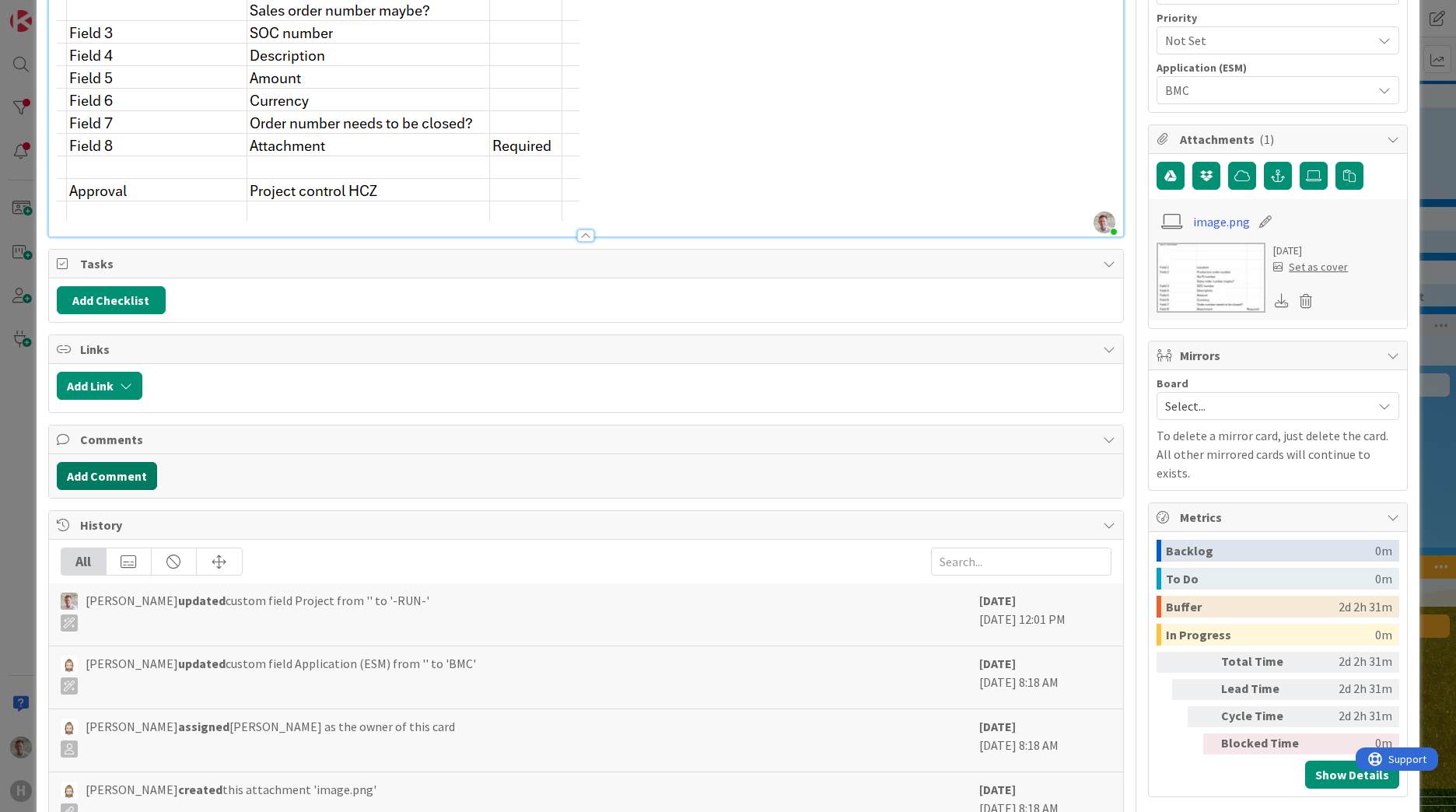
click at [84, 478] on button "Add Comment" at bounding box center [107, 476] width 100 height 28
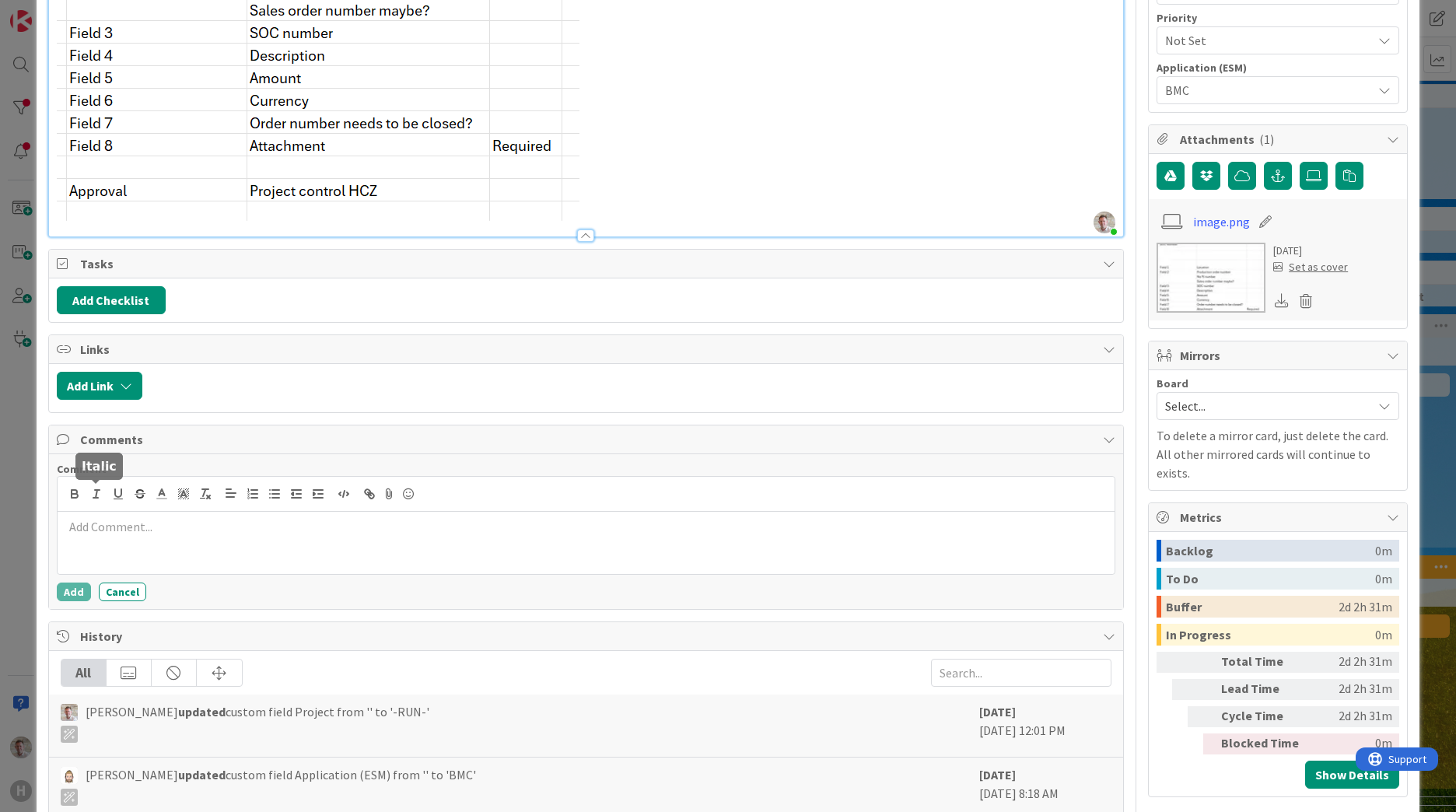
click at [90, 528] on p at bounding box center [586, 526] width 1044 height 18
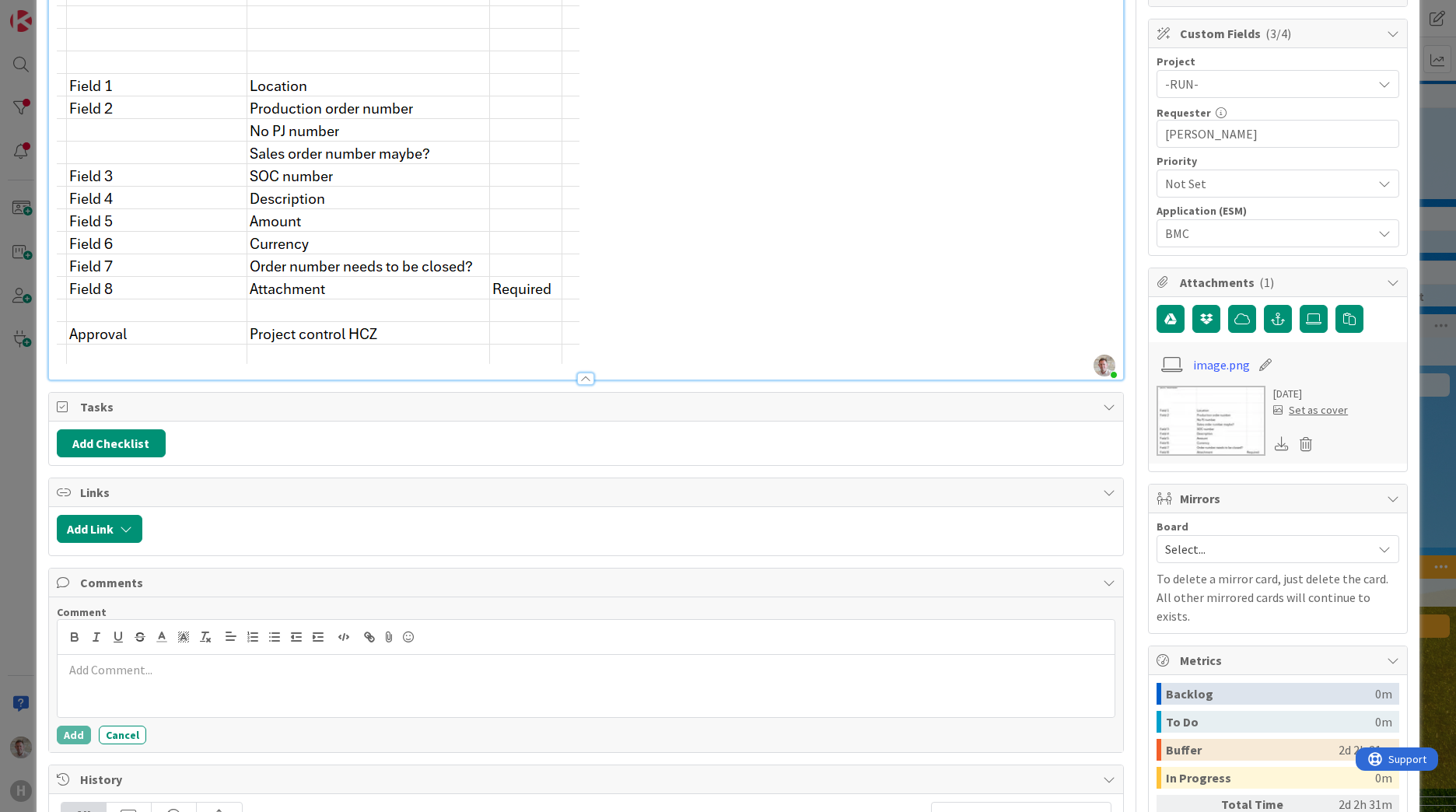
scroll to position [0, 0]
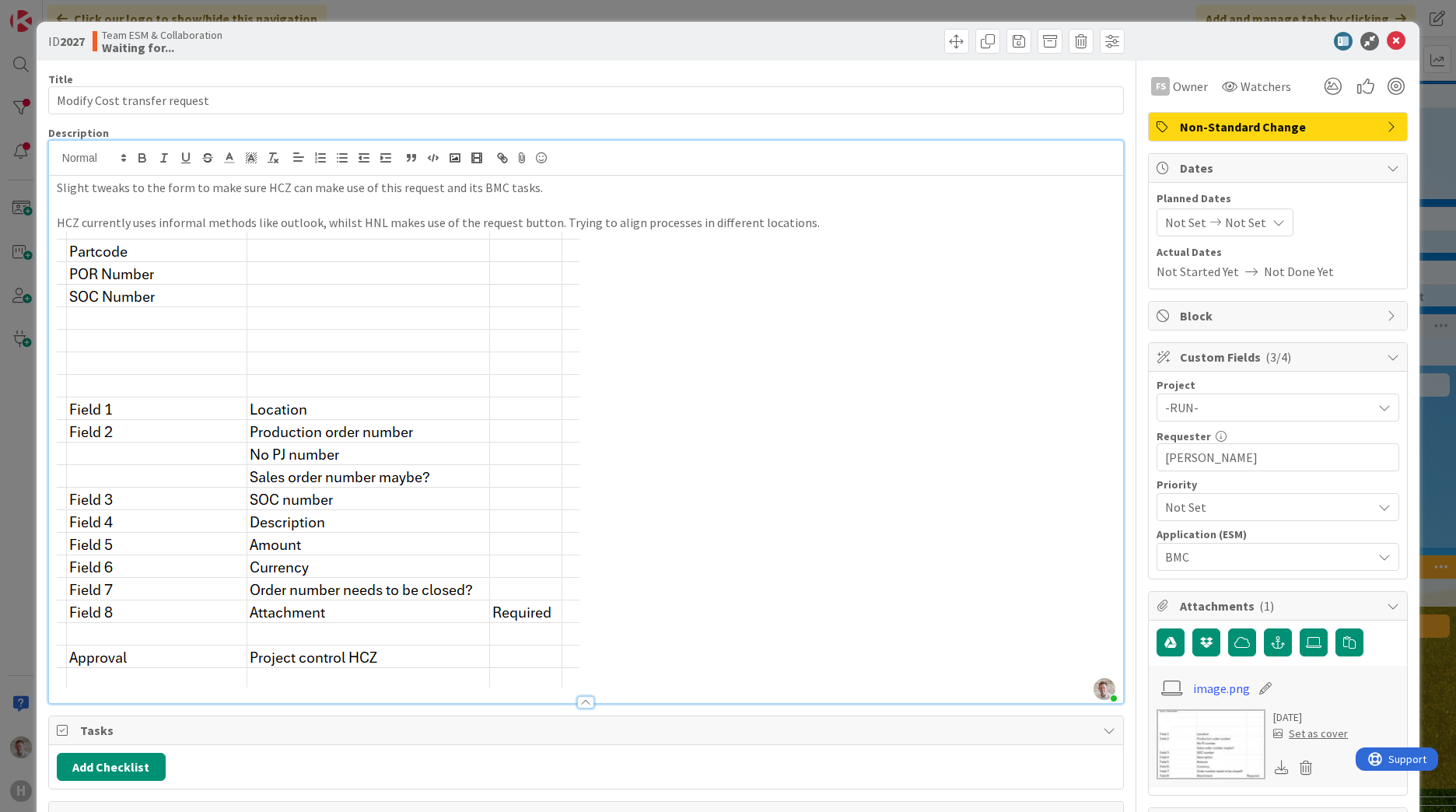
click at [644, 544] on p at bounding box center [585, 459] width 1058 height 455
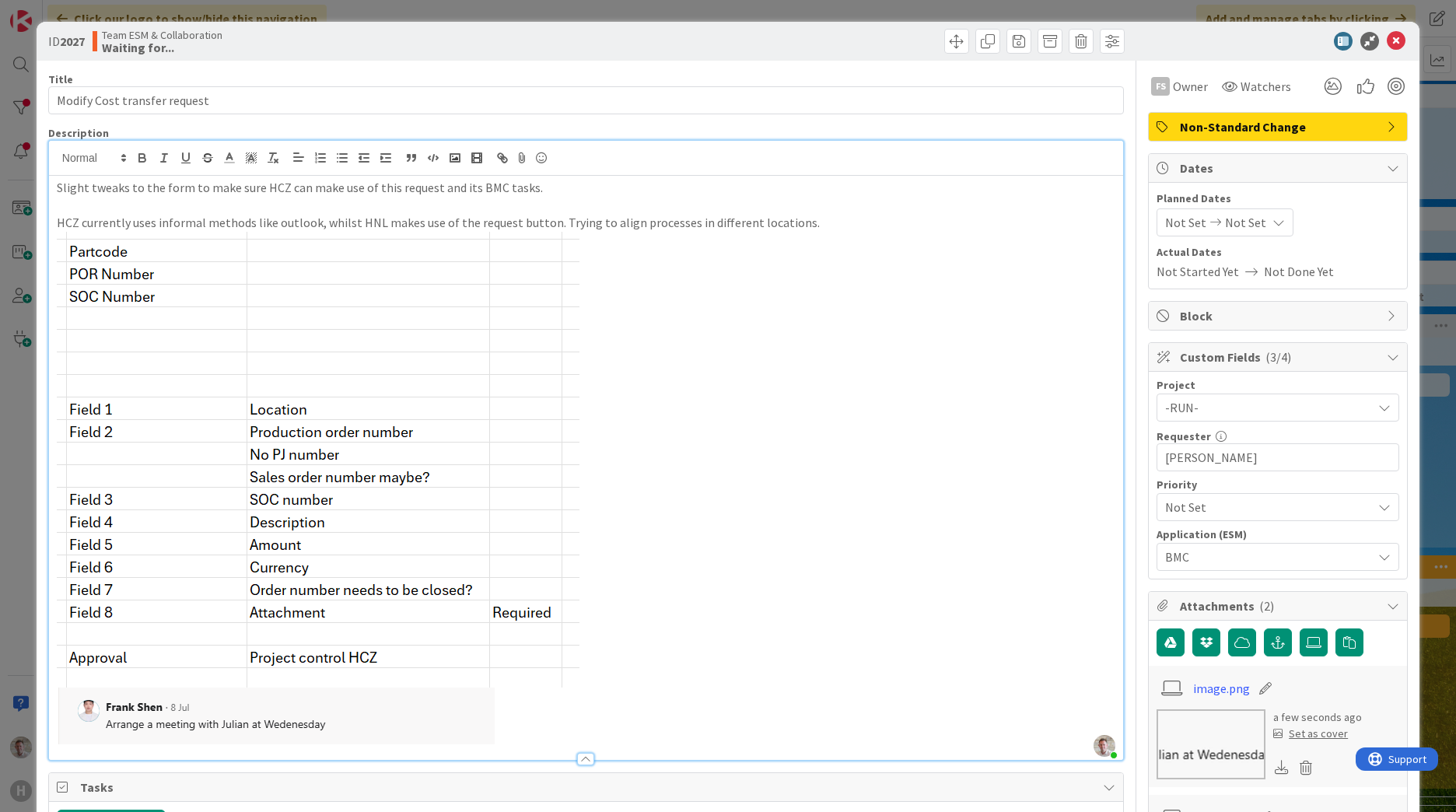
click at [1387, 51] on div "ID 2027 Team ESM & Collaboration Waiting for..." at bounding box center [728, 41] width 1383 height 39
click at [1386, 41] on icon at bounding box center [1396, 41] width 19 height 19
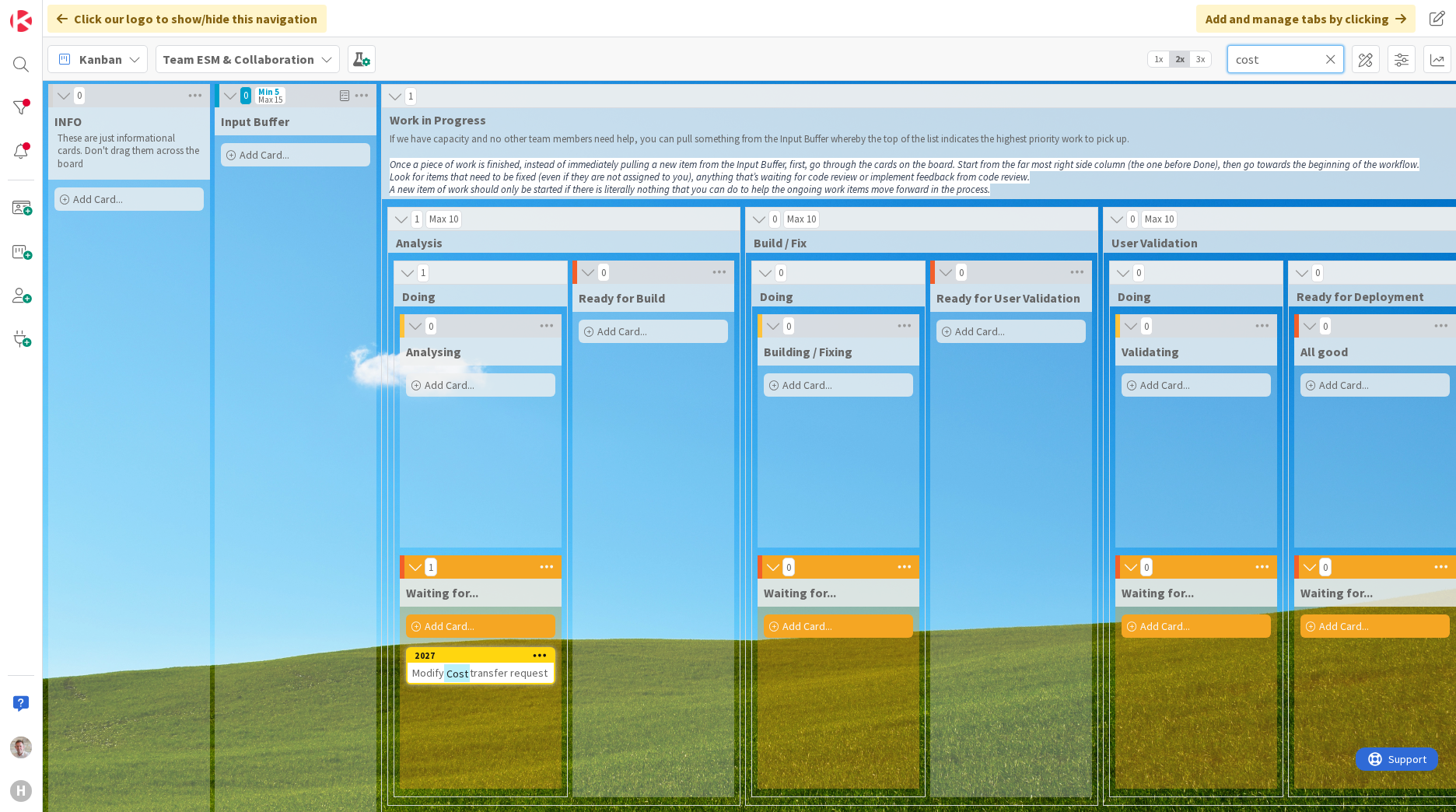
click at [1247, 57] on input "cost" at bounding box center [1286, 59] width 117 height 28
click at [513, 662] on div "2025" at bounding box center [480, 655] width 146 height 14
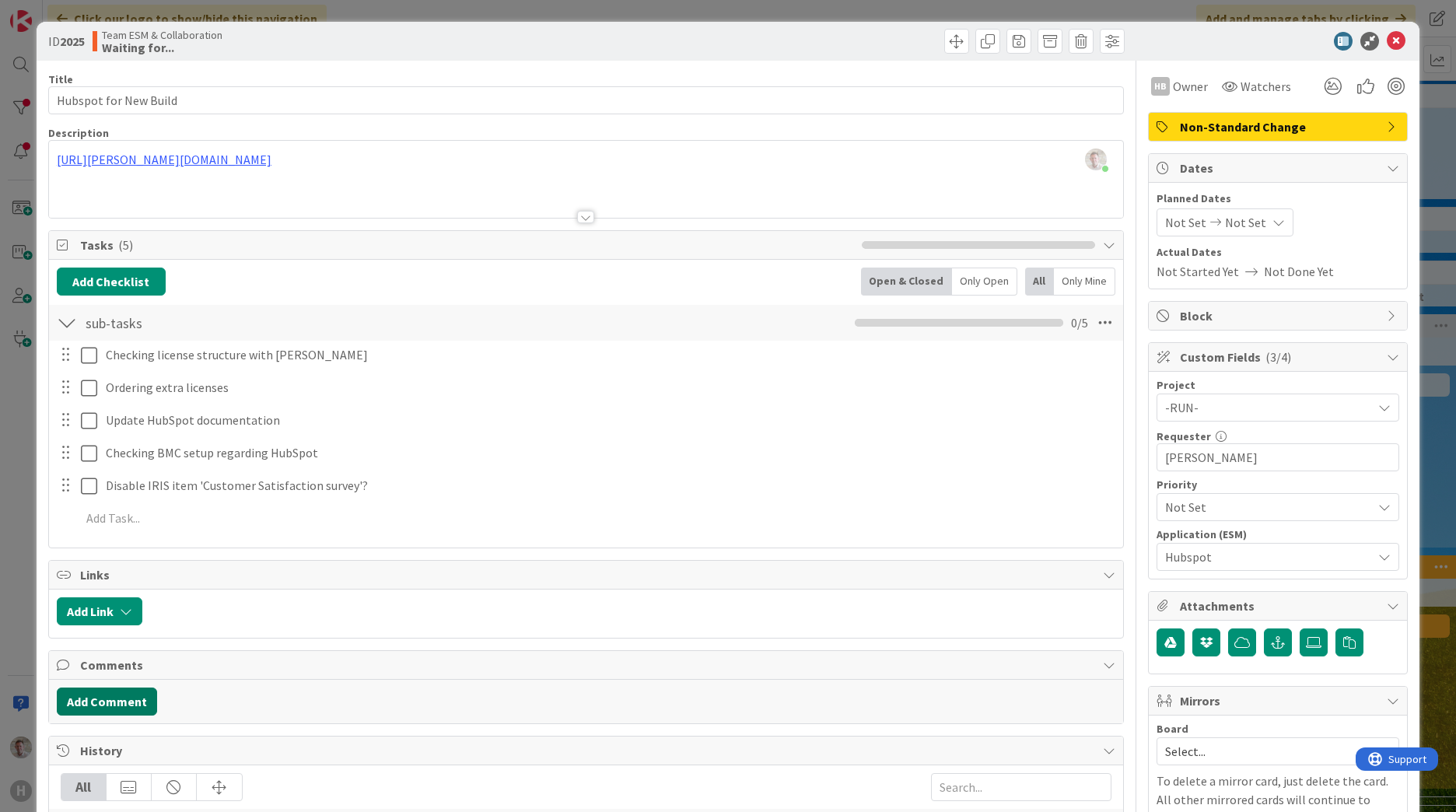
click at [79, 709] on button "Add Comment" at bounding box center [107, 701] width 100 height 28
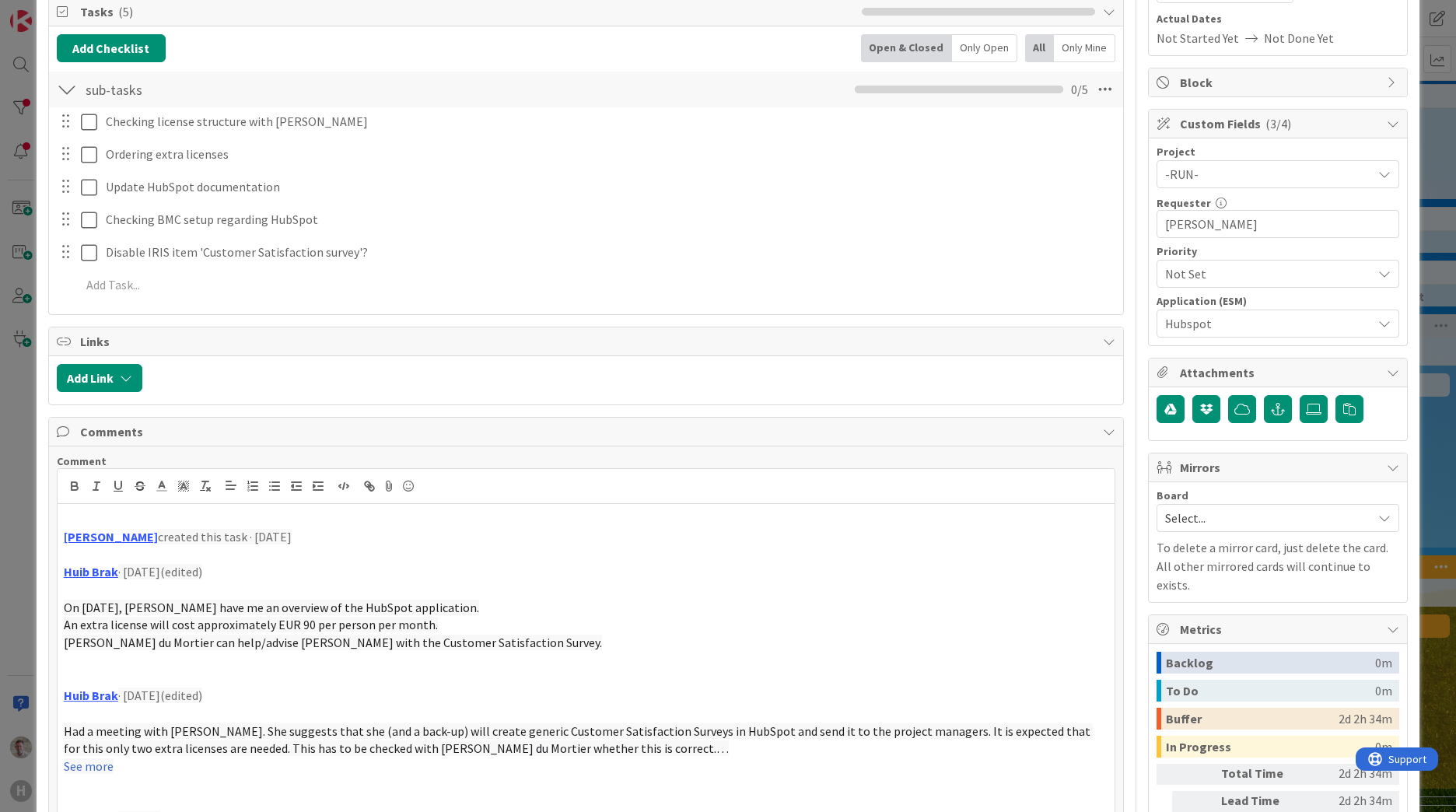
scroll to position [425, 0]
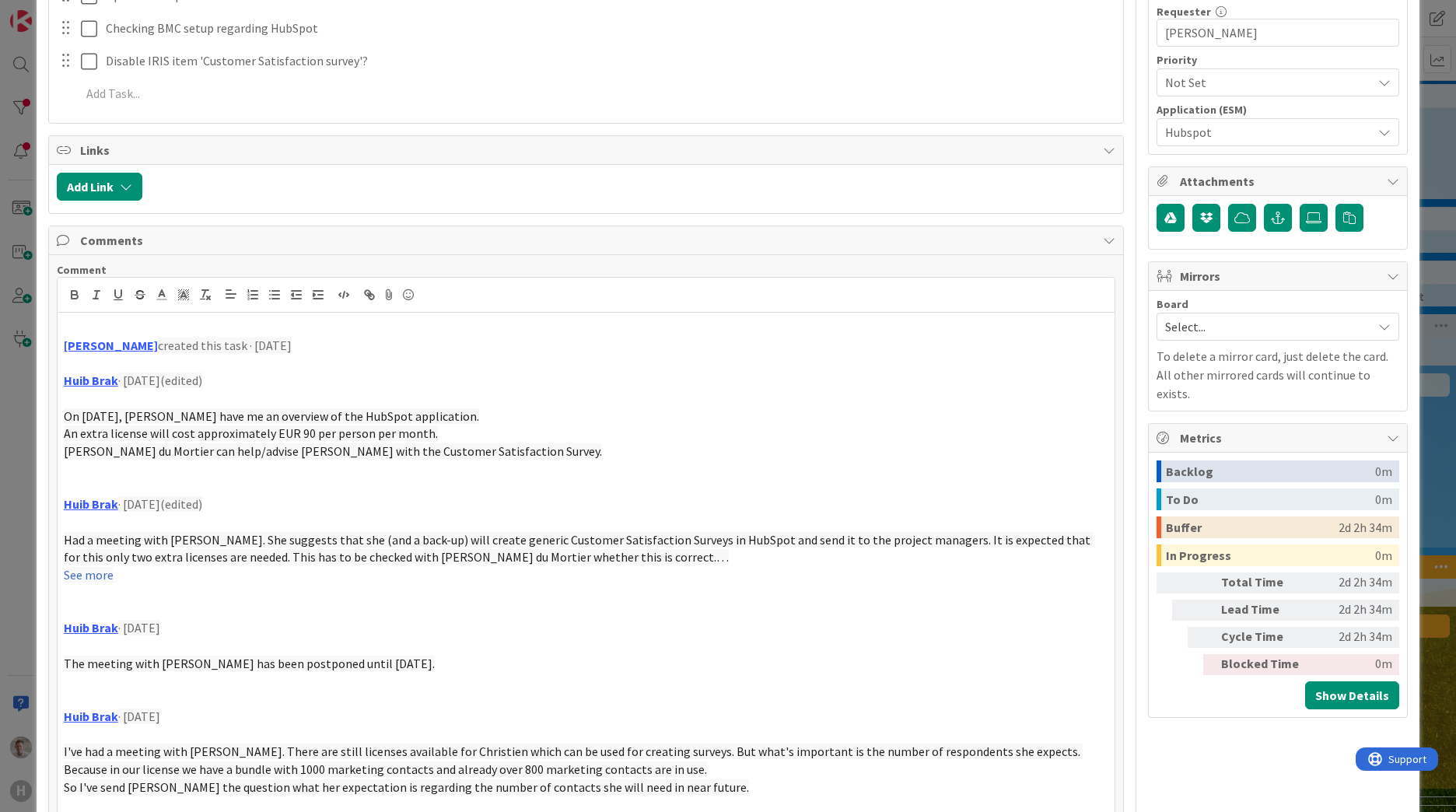
drag, startPoint x: 298, startPoint y: 338, endPoint x: 50, endPoint y: 341, distance: 248.0
click at [50, 341] on div "Comment [PERSON_NAME] created this task · [DATE] [PERSON_NAME] · [DATE](edited)…" at bounding box center [586, 555] width 1074 height 599
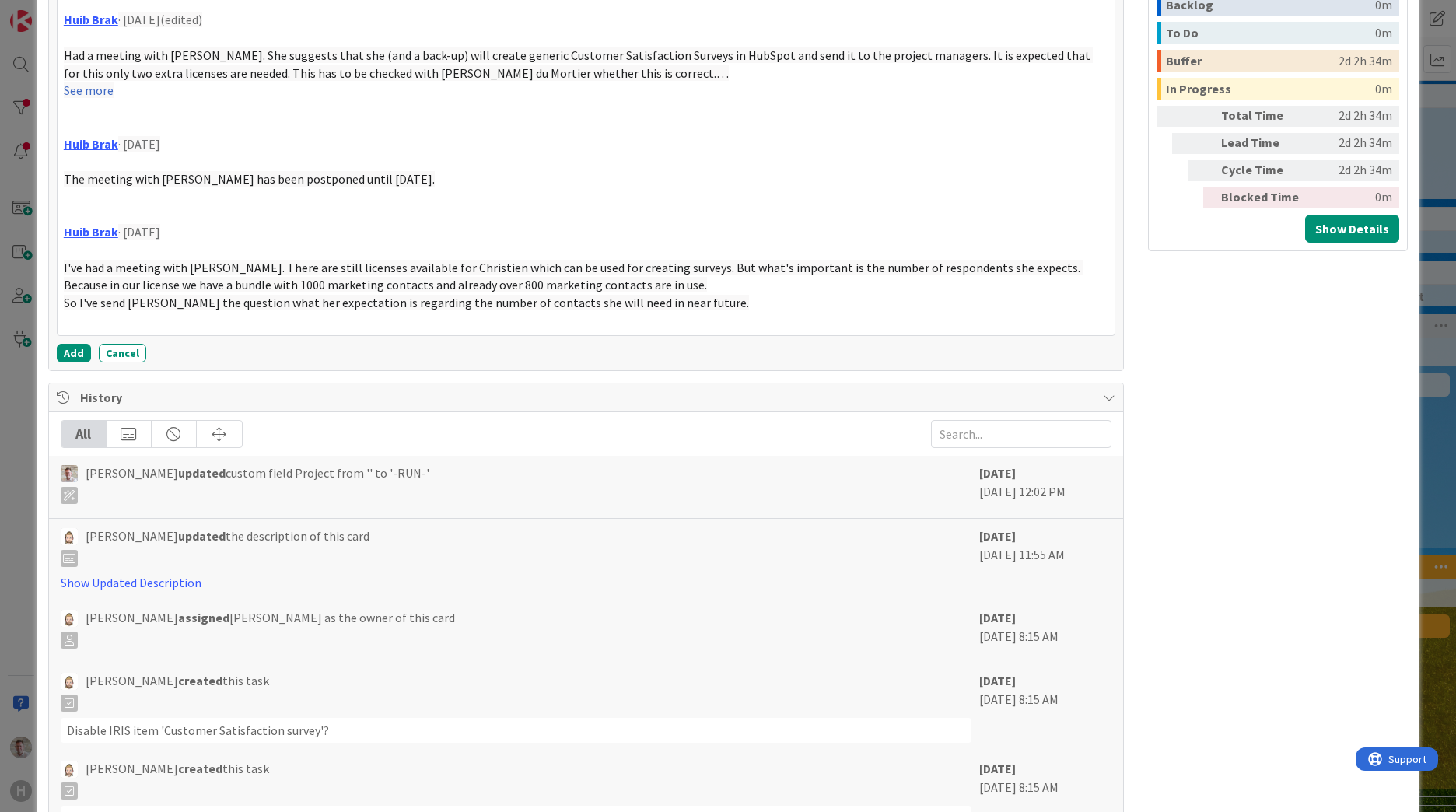
scroll to position [1028, 0]
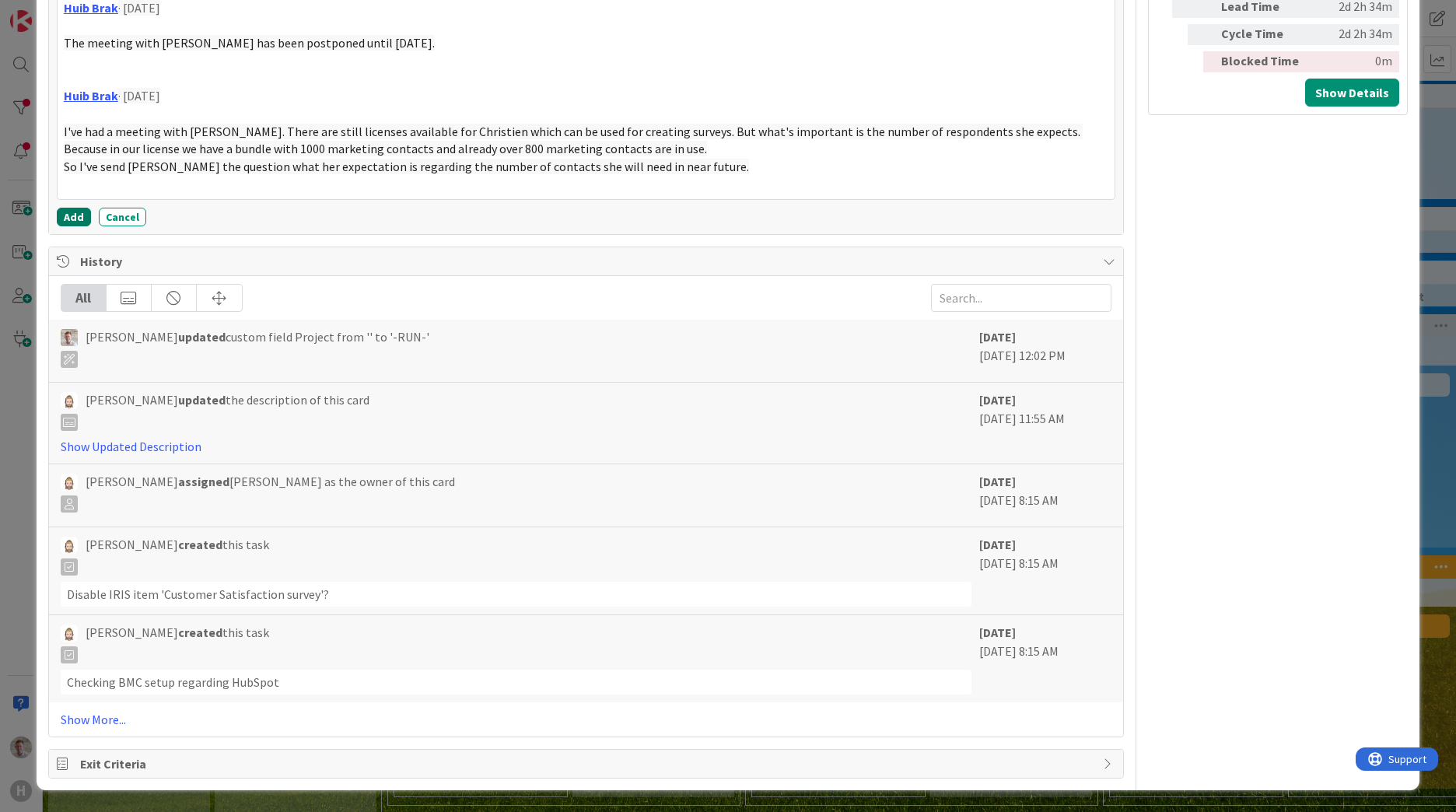
click at [74, 222] on button "Add" at bounding box center [73, 216] width 34 height 19
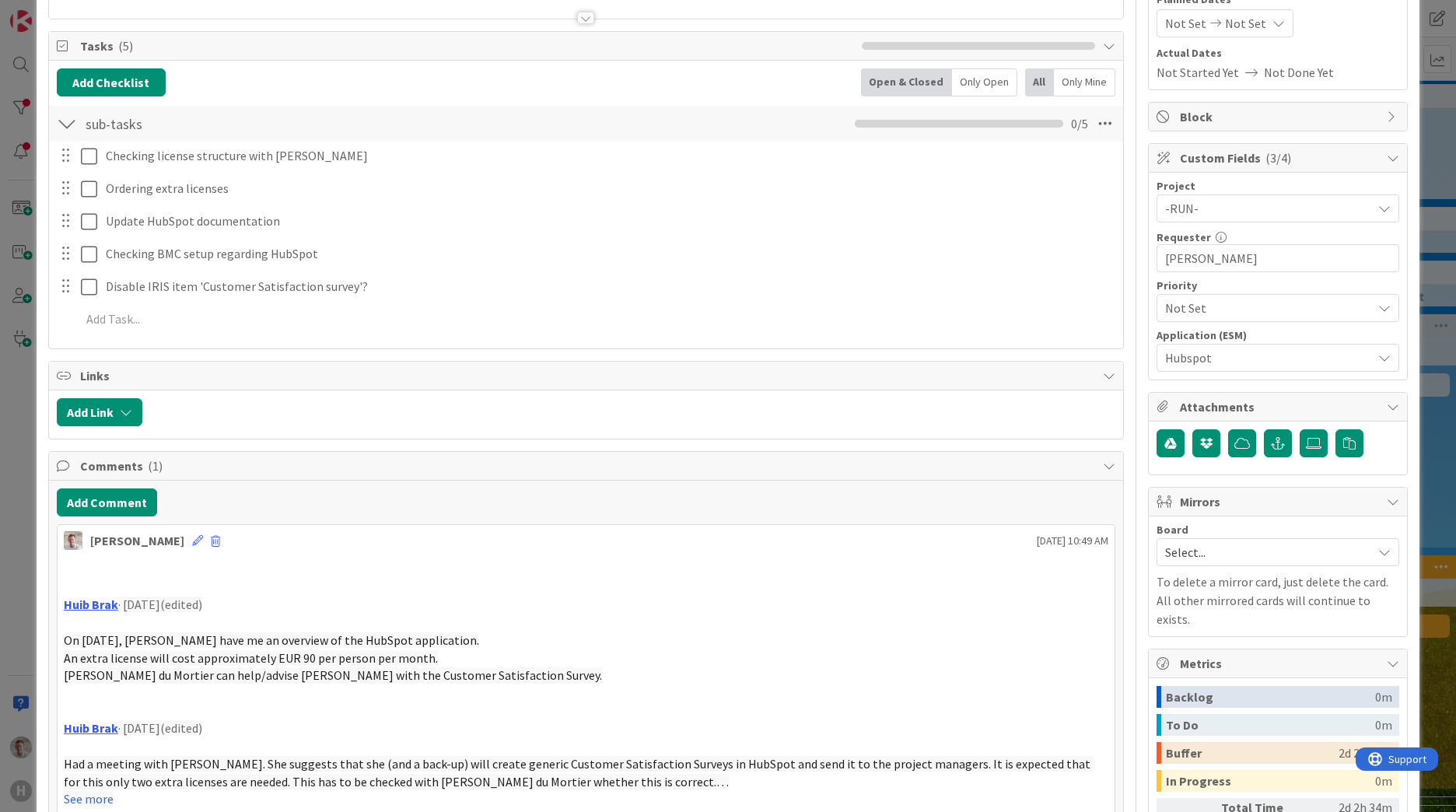
scroll to position [0, 0]
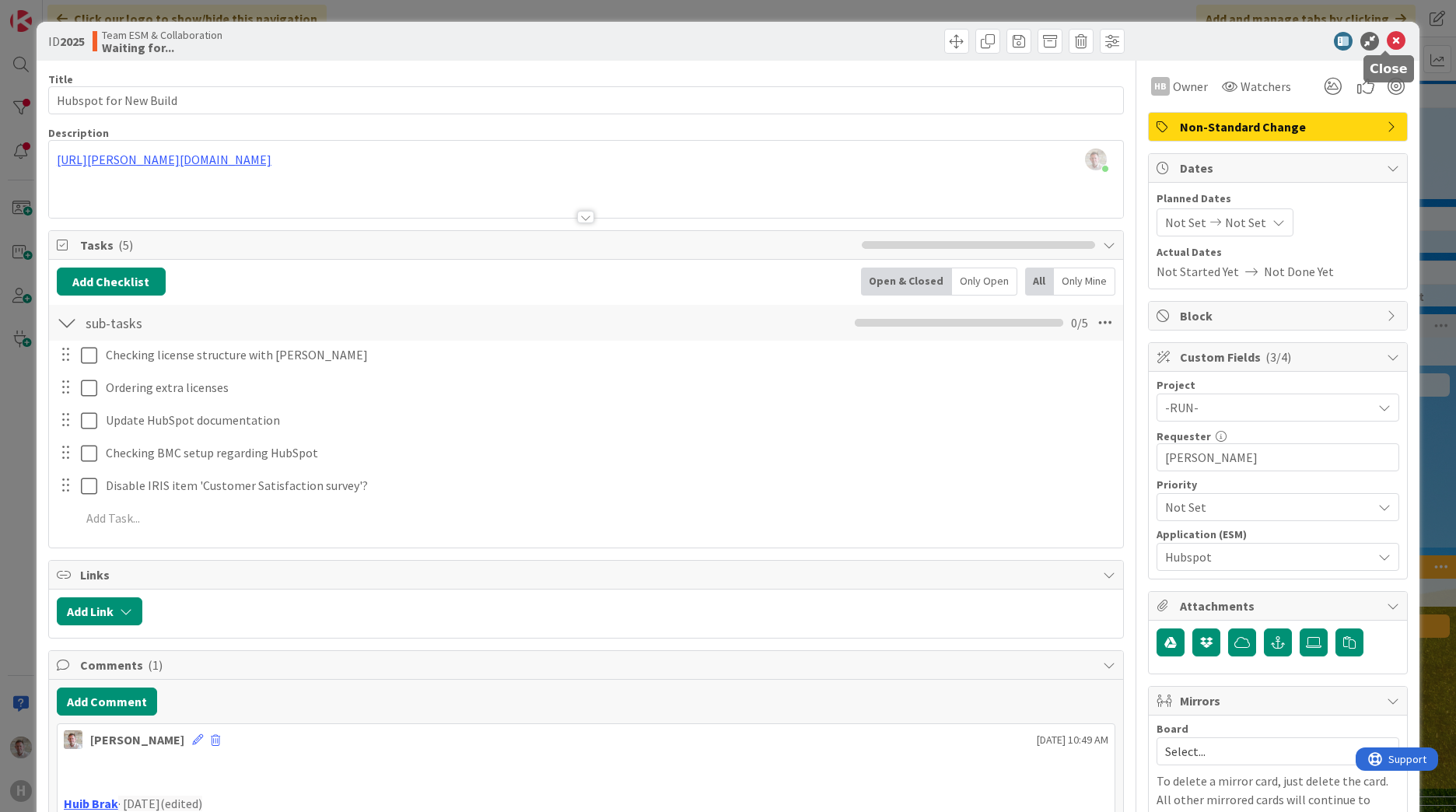
click at [1386, 40] on icon at bounding box center [1396, 41] width 19 height 19
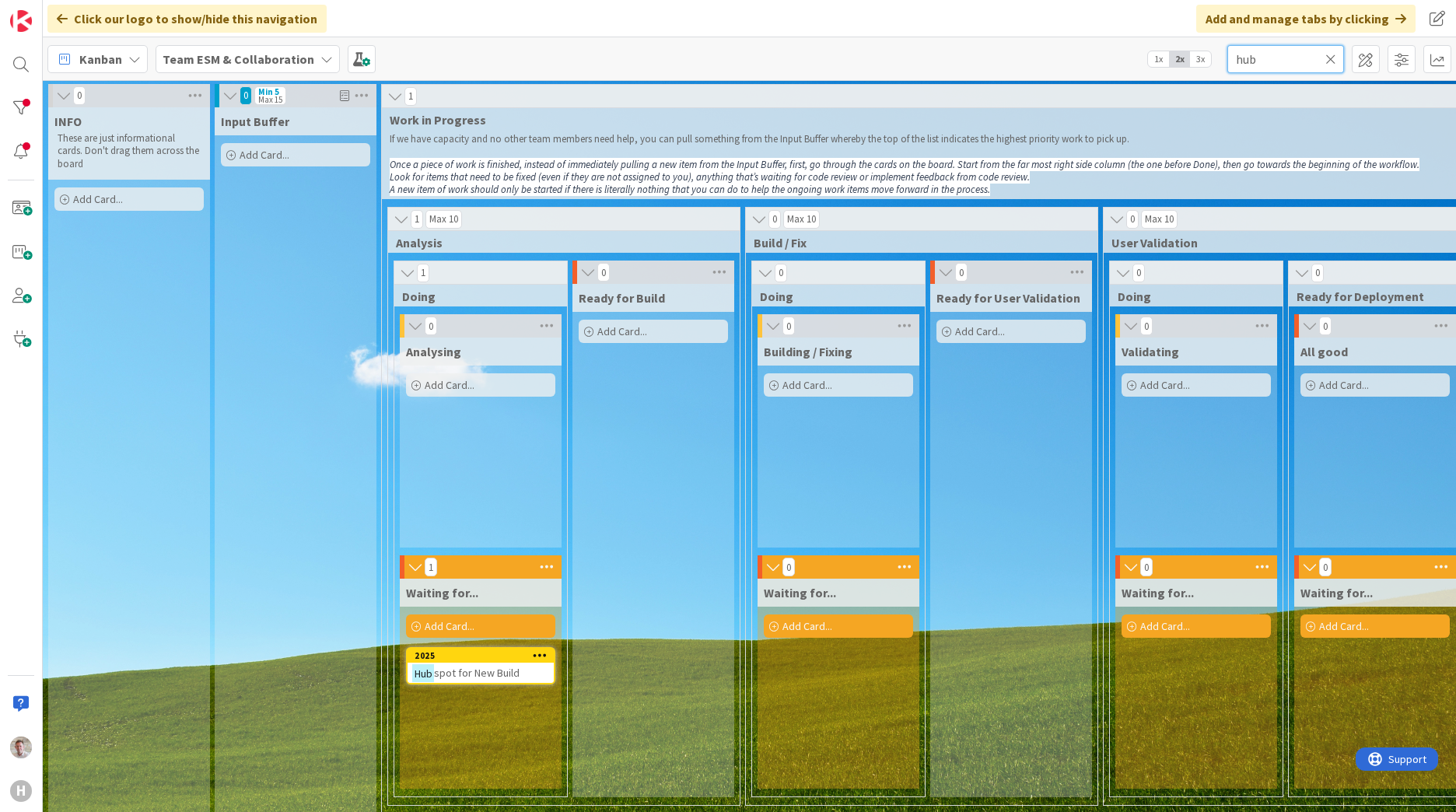
click at [1276, 64] on input "hub" at bounding box center [1286, 59] width 117 height 28
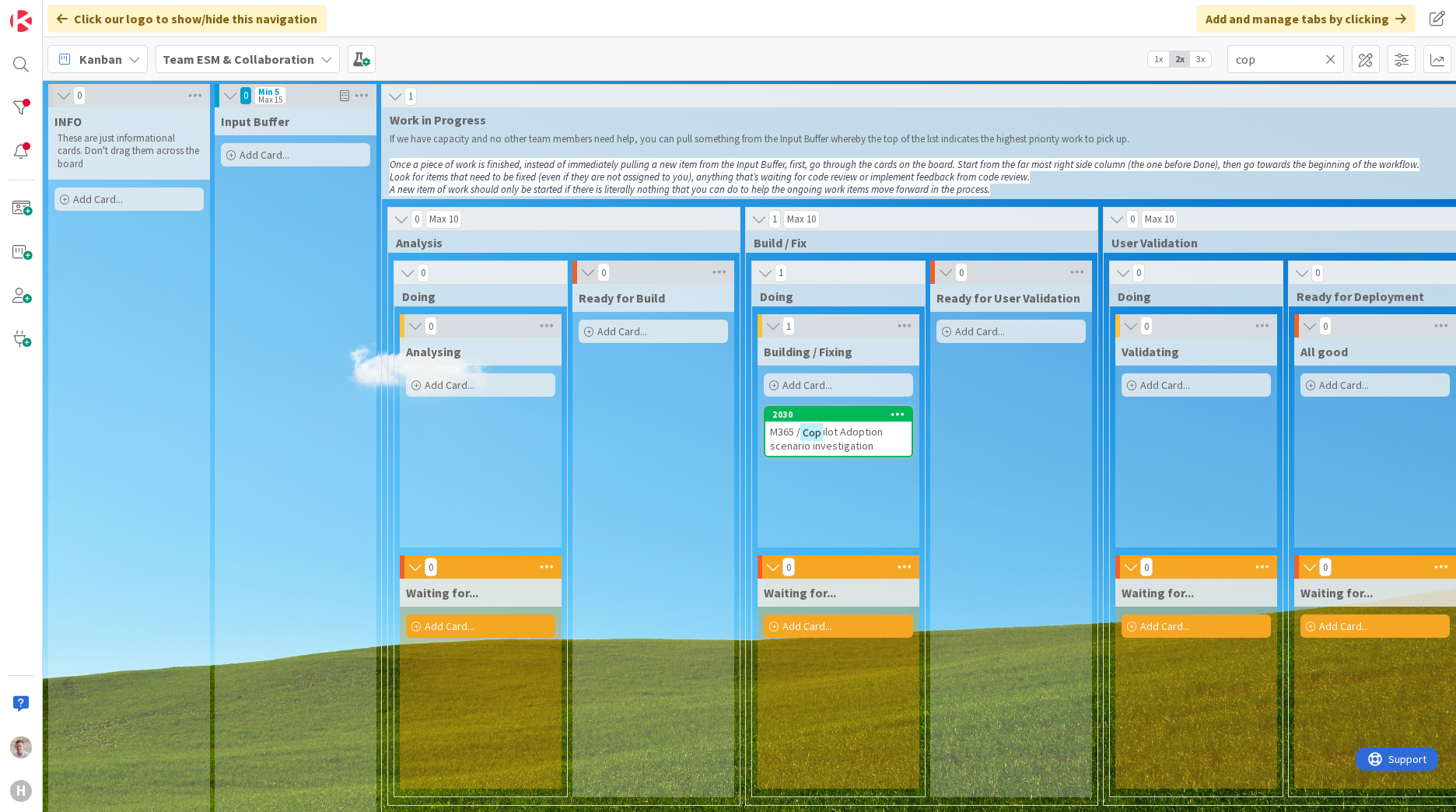
click at [841, 442] on span "ilot Adoption scenario investigation" at bounding box center [826, 439] width 112 height 28
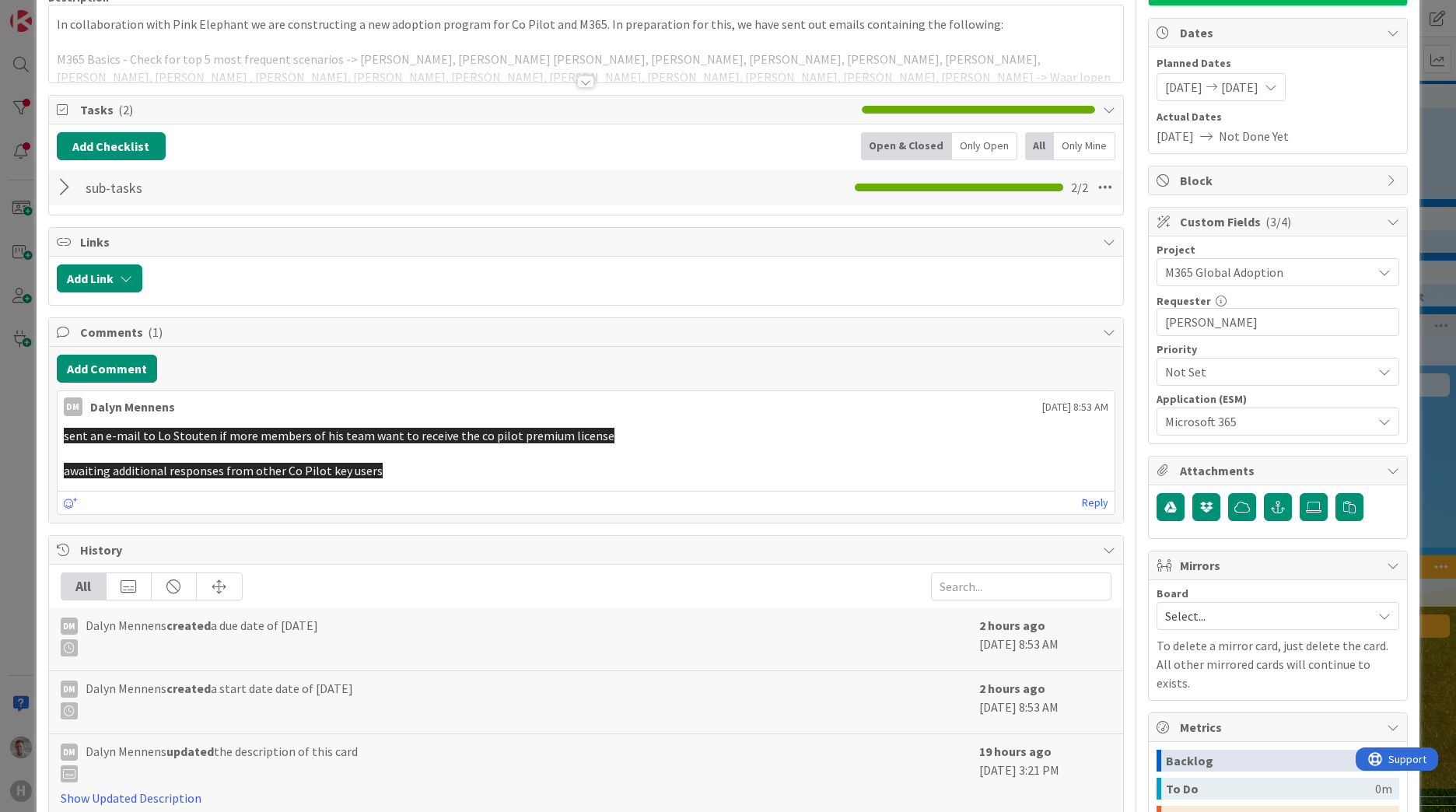
scroll to position [311, 0]
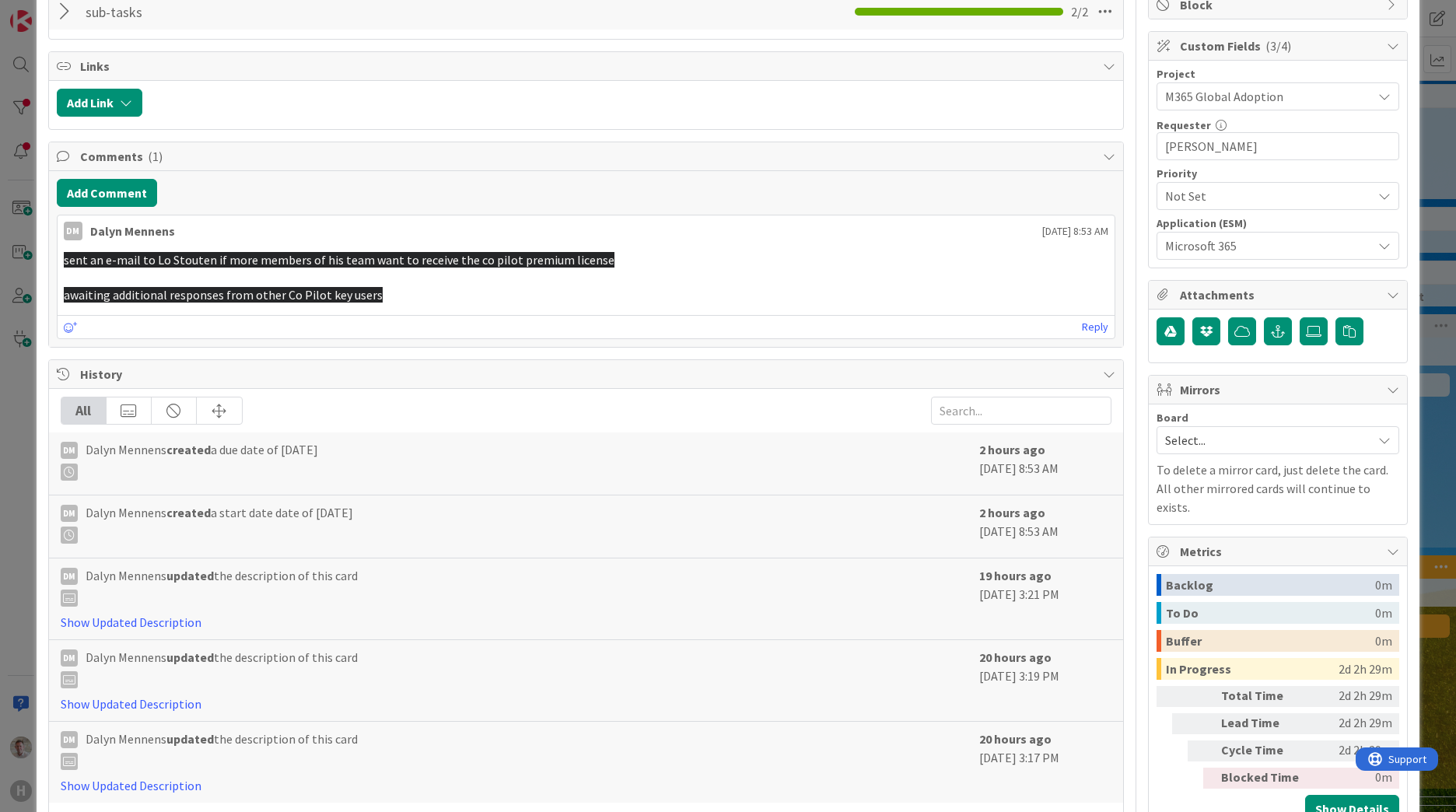
click at [571, 290] on p "awaiting additional responses from other Co Pilot key users" at bounding box center [586, 295] width 1044 height 18
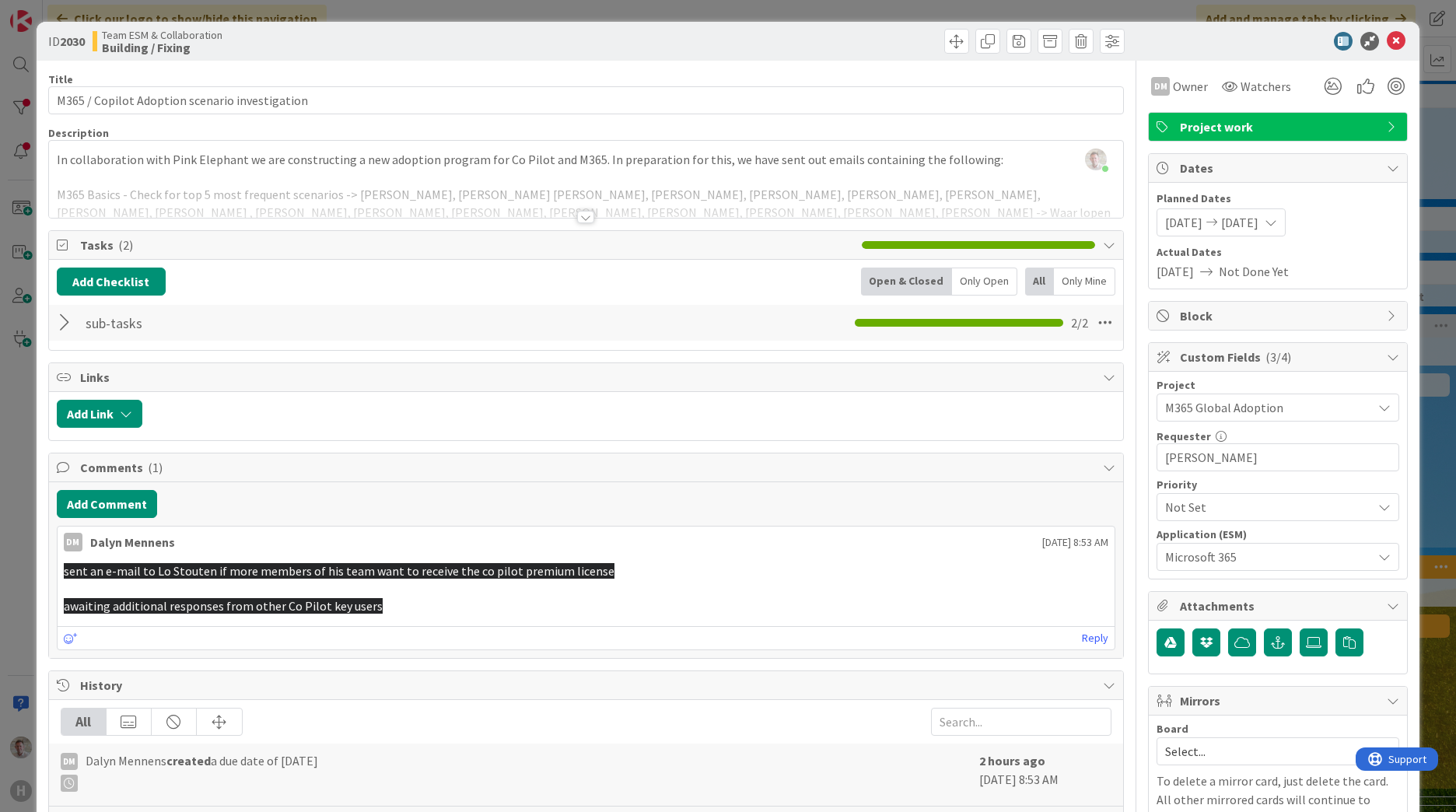
click at [67, 320] on div at bounding box center [67, 322] width 20 height 28
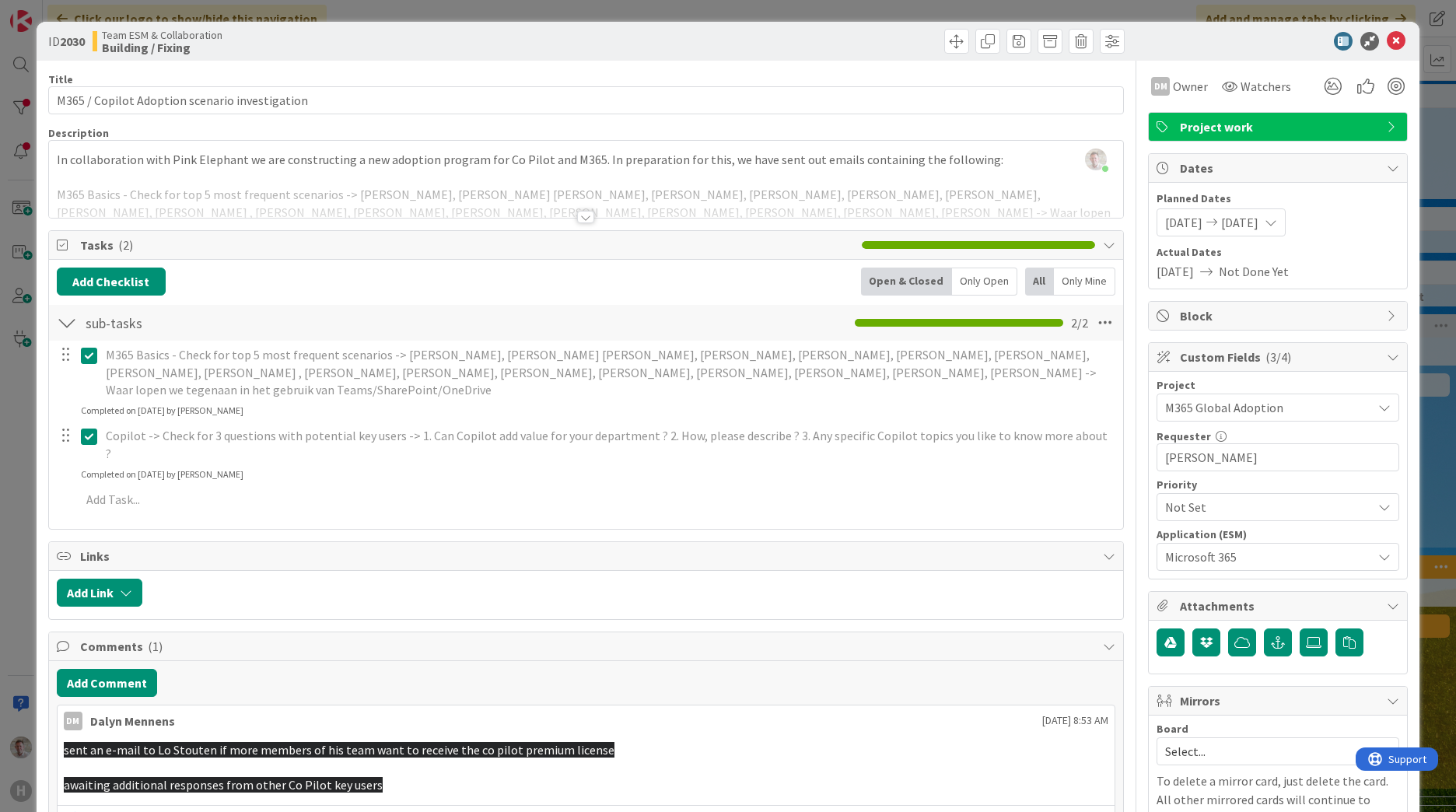
click at [1386, 42] on icon at bounding box center [1396, 41] width 19 height 19
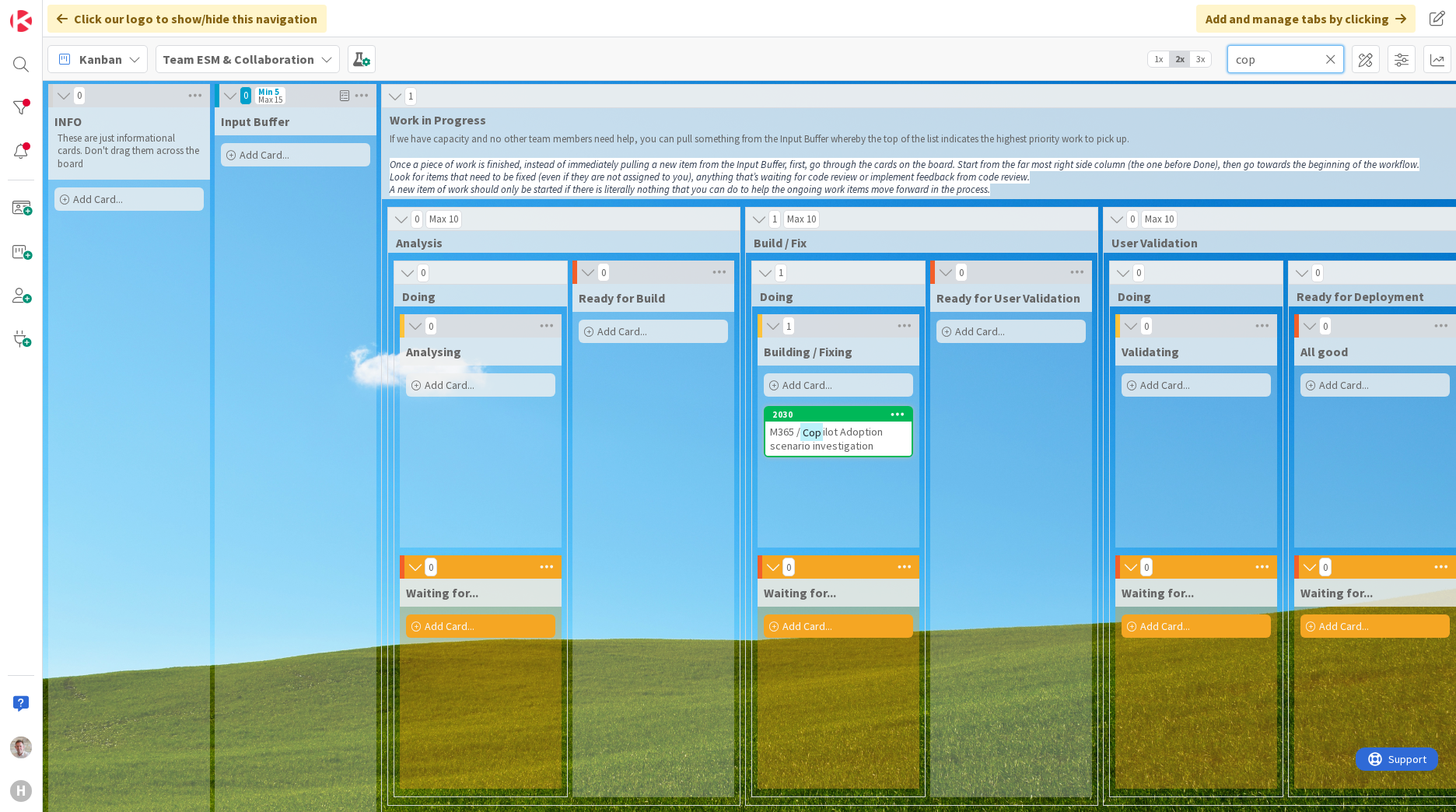
click at [1290, 61] on input "cop" at bounding box center [1286, 59] width 117 height 28
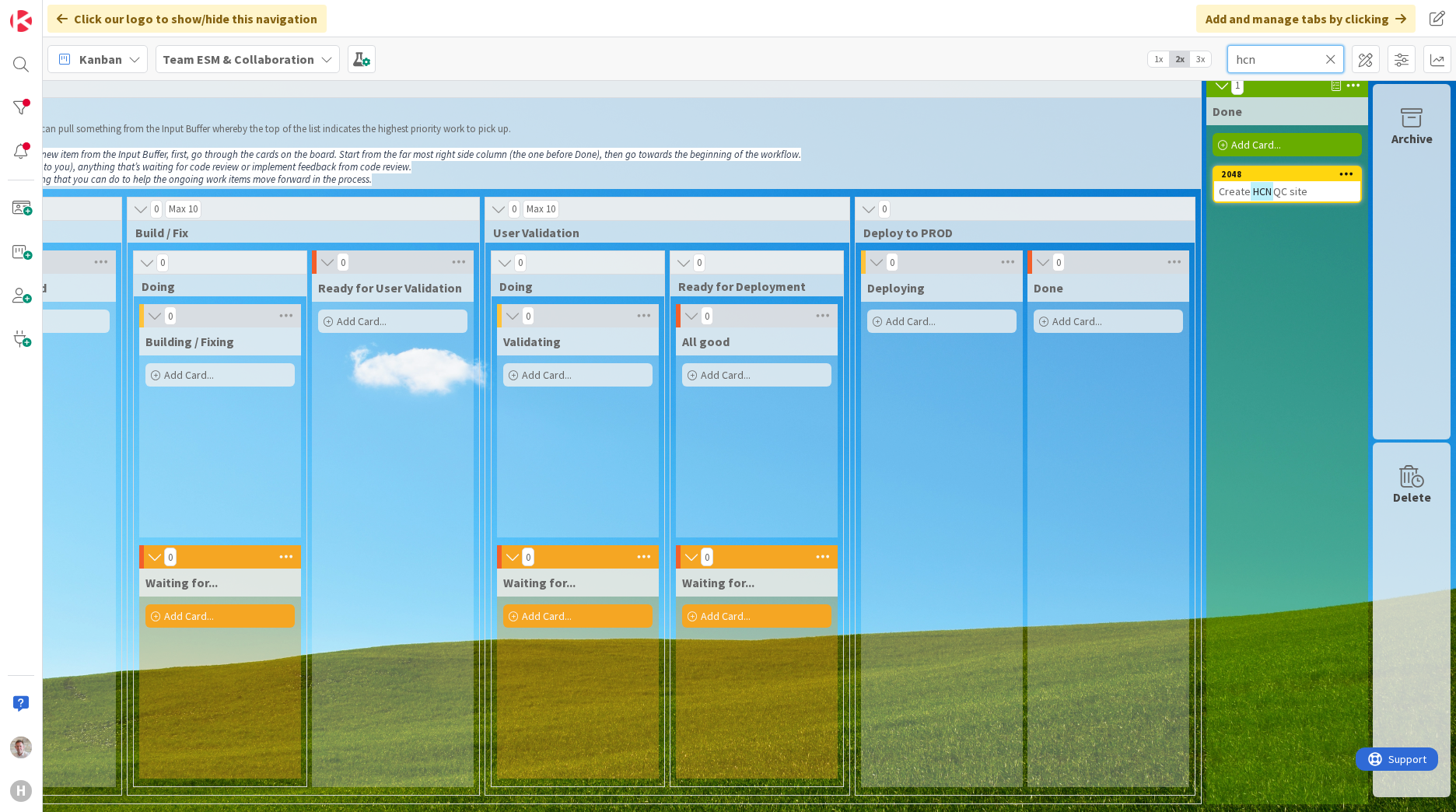
scroll to position [0, 630]
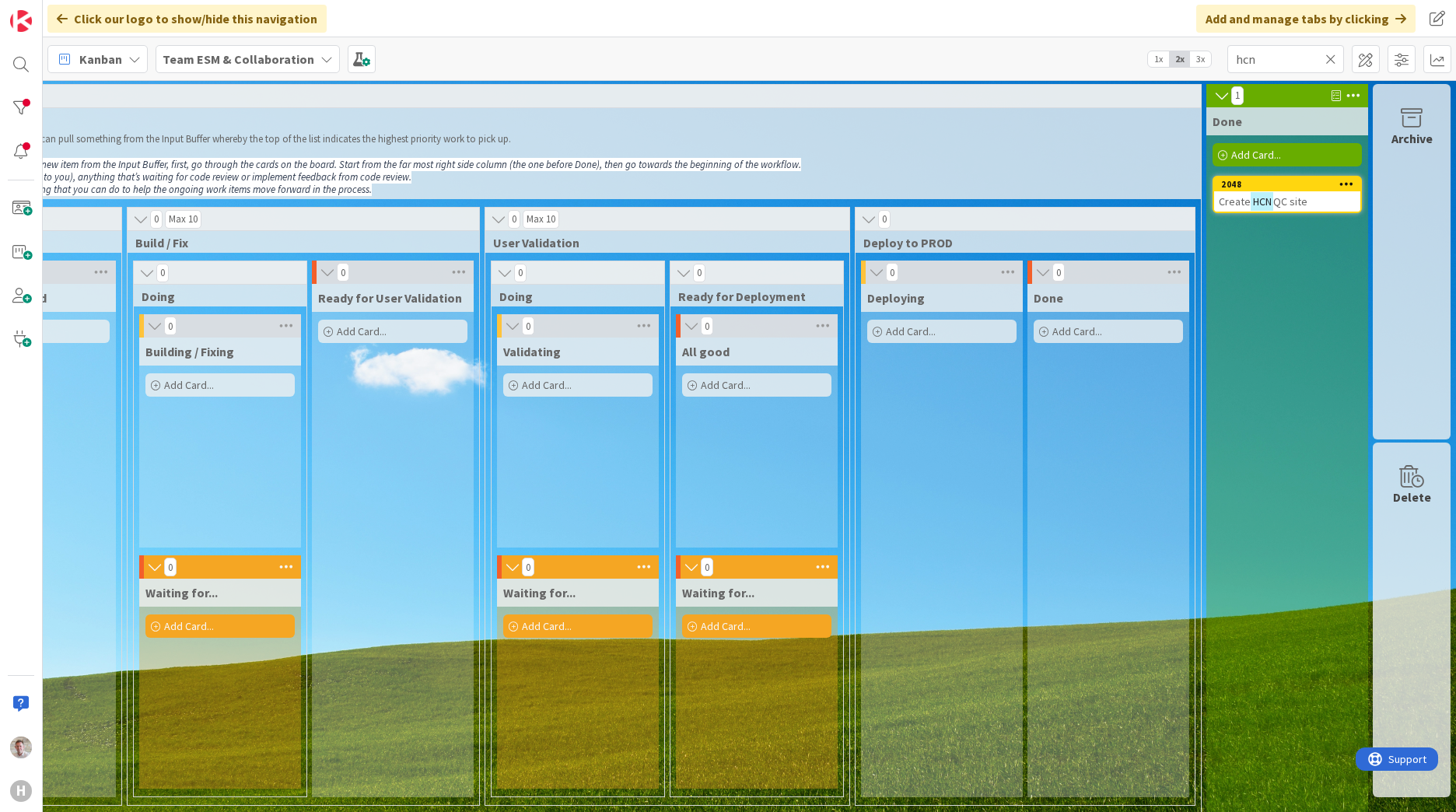
click at [1395, 203] on div "Archive" at bounding box center [1411, 261] width 78 height 355
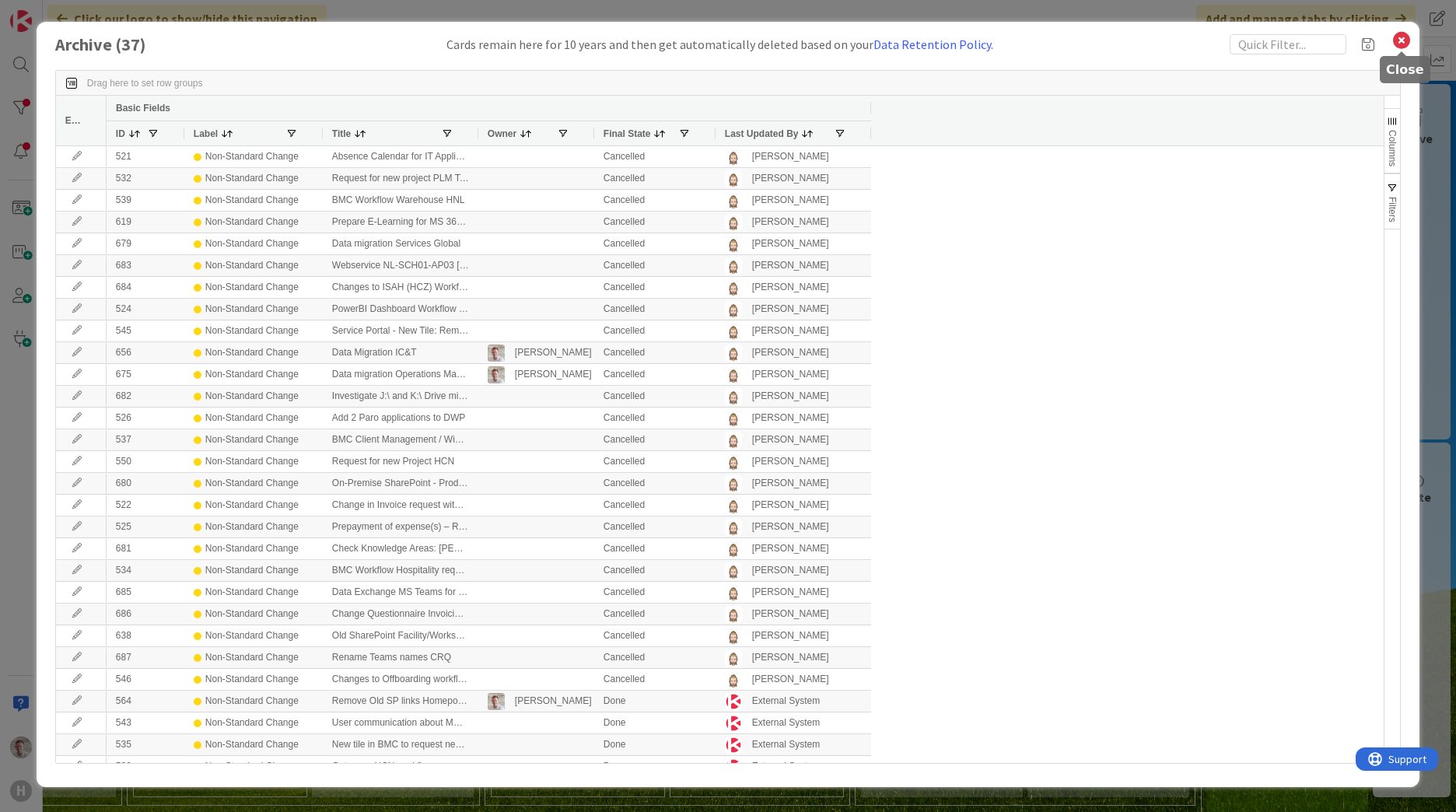
click at [1397, 44] on icon at bounding box center [1401, 40] width 20 height 21
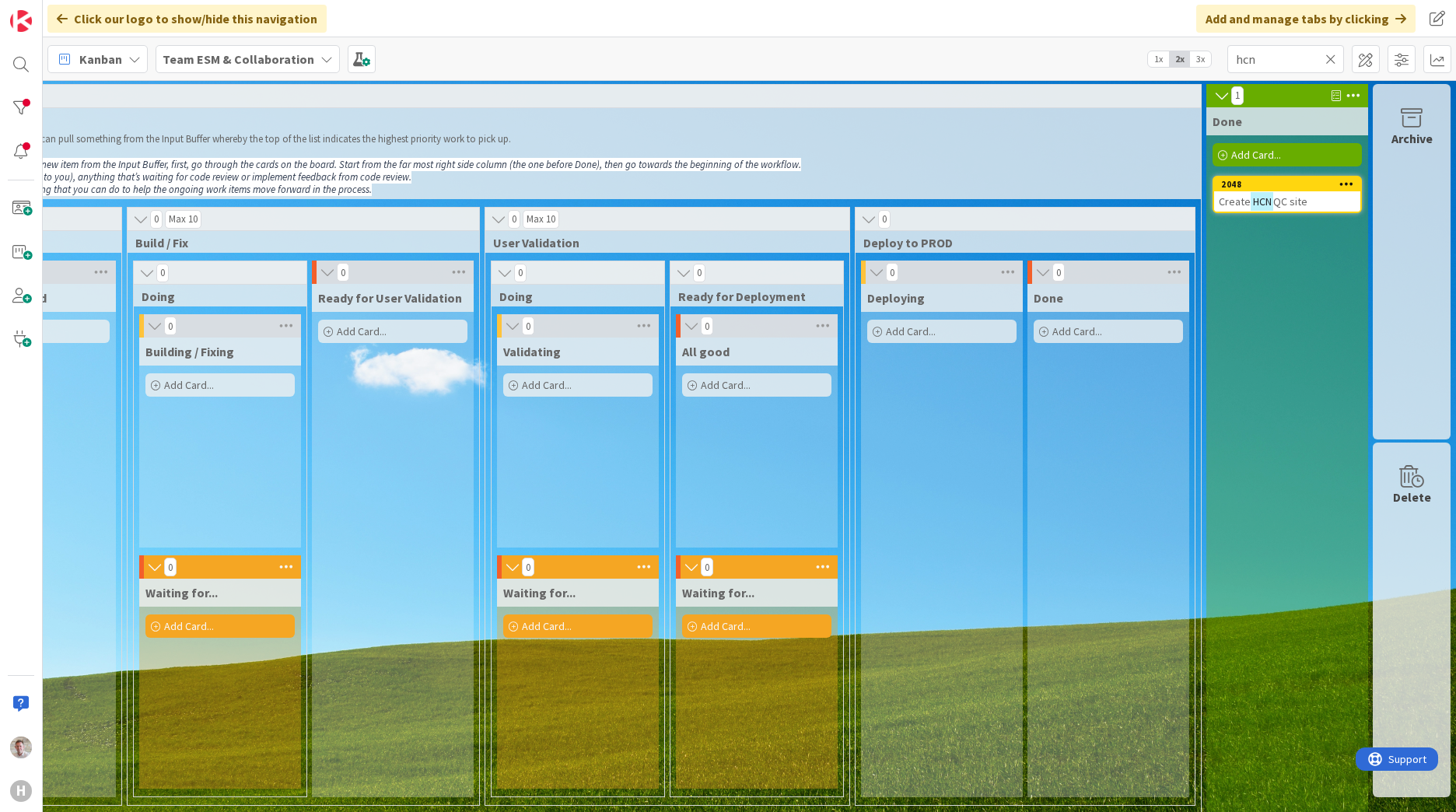
click at [1397, 563] on div "Delete" at bounding box center [1411, 620] width 78 height 355
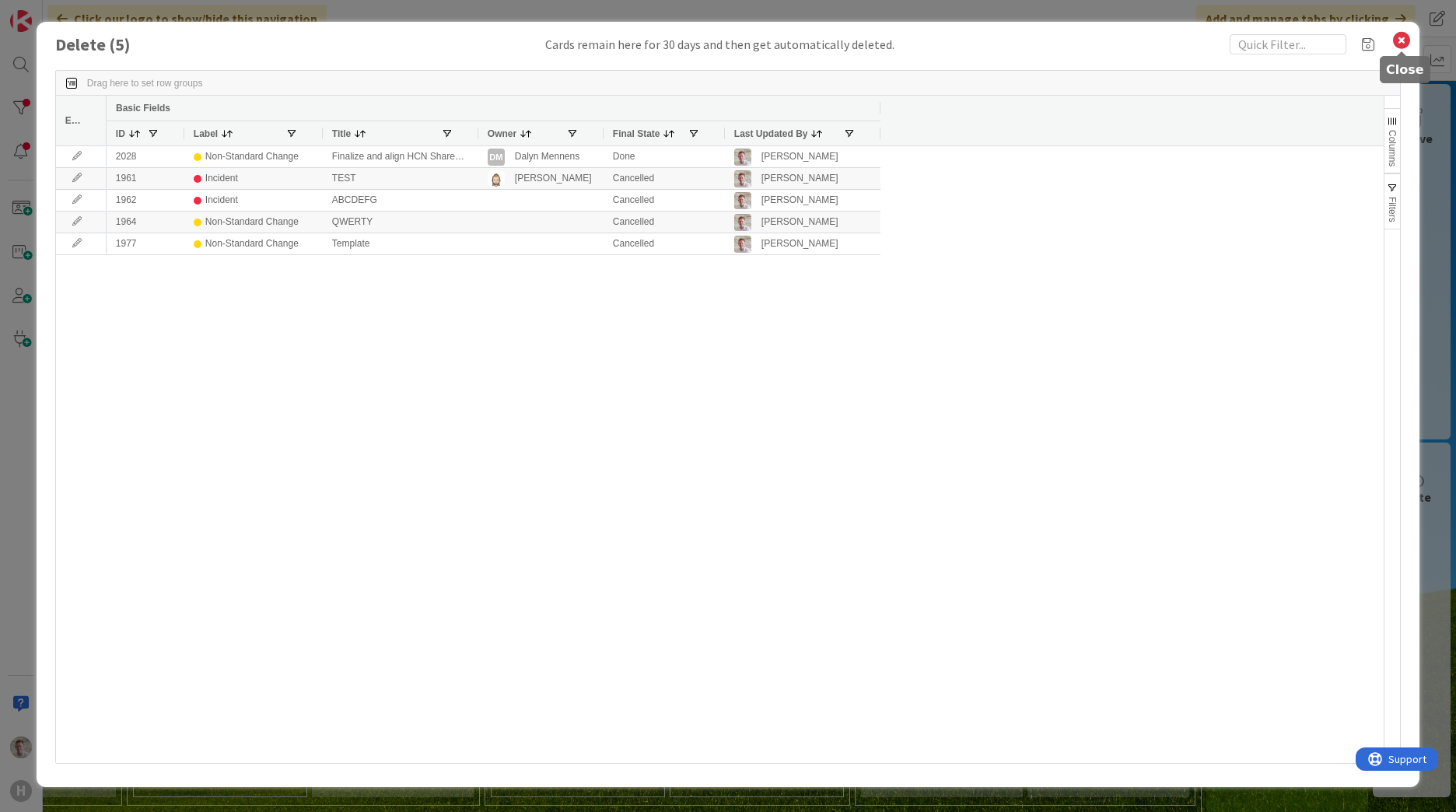
click at [1403, 38] on icon at bounding box center [1401, 40] width 20 height 21
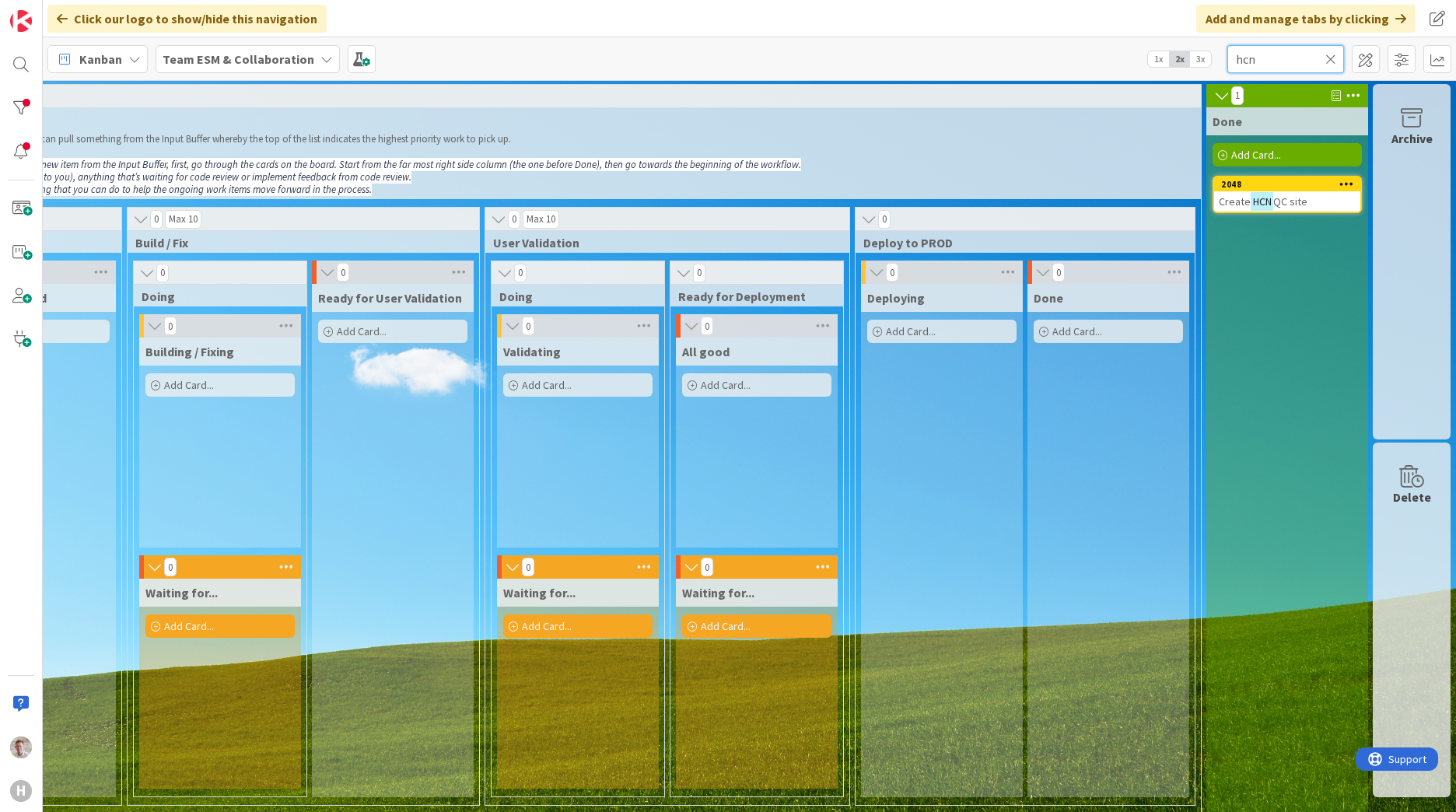
click at [1252, 56] on input "hcn" at bounding box center [1286, 59] width 117 height 28
click at [1252, 57] on input "hcn" at bounding box center [1286, 59] width 117 height 28
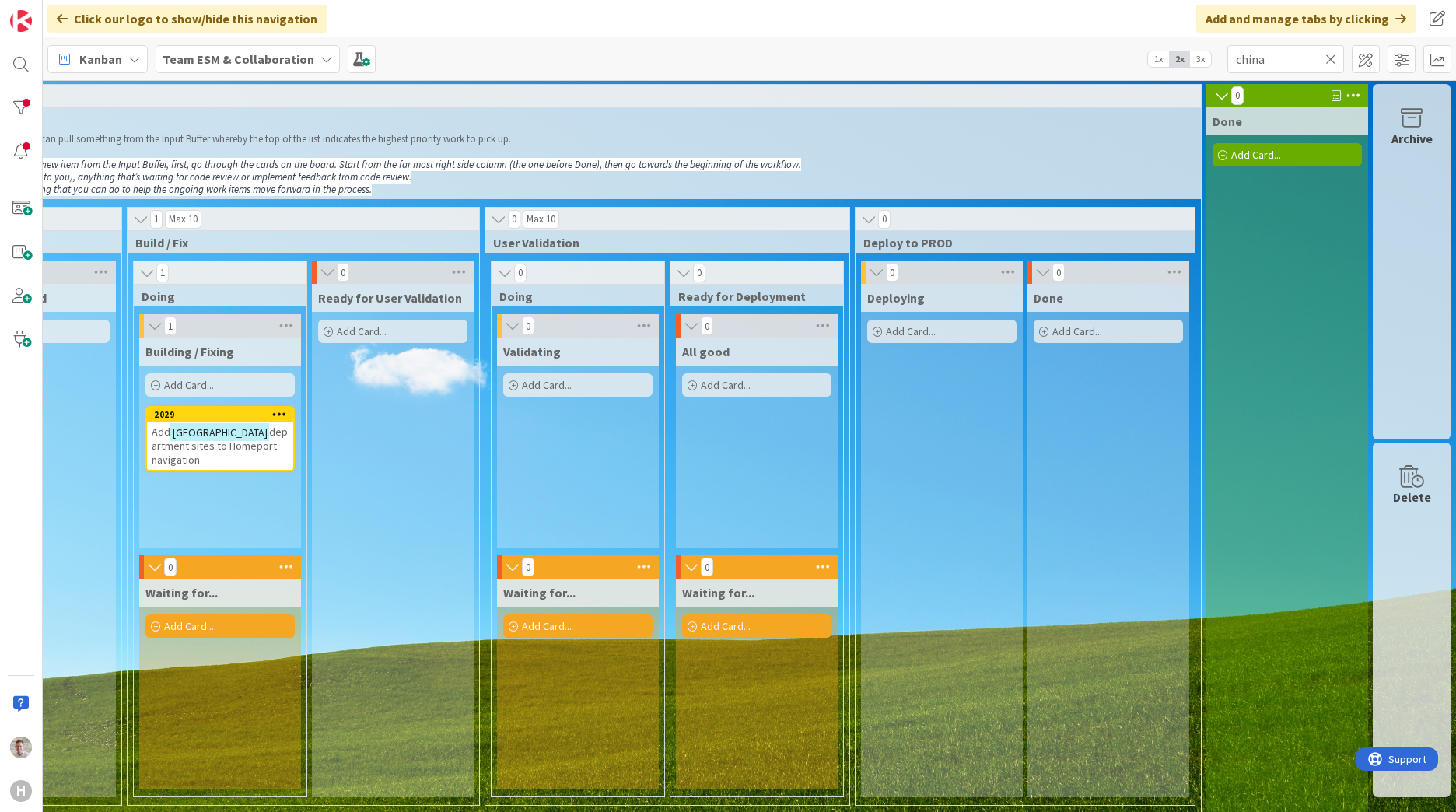
click at [205, 443] on span "department sites to Homeport navigation" at bounding box center [219, 445] width 136 height 42
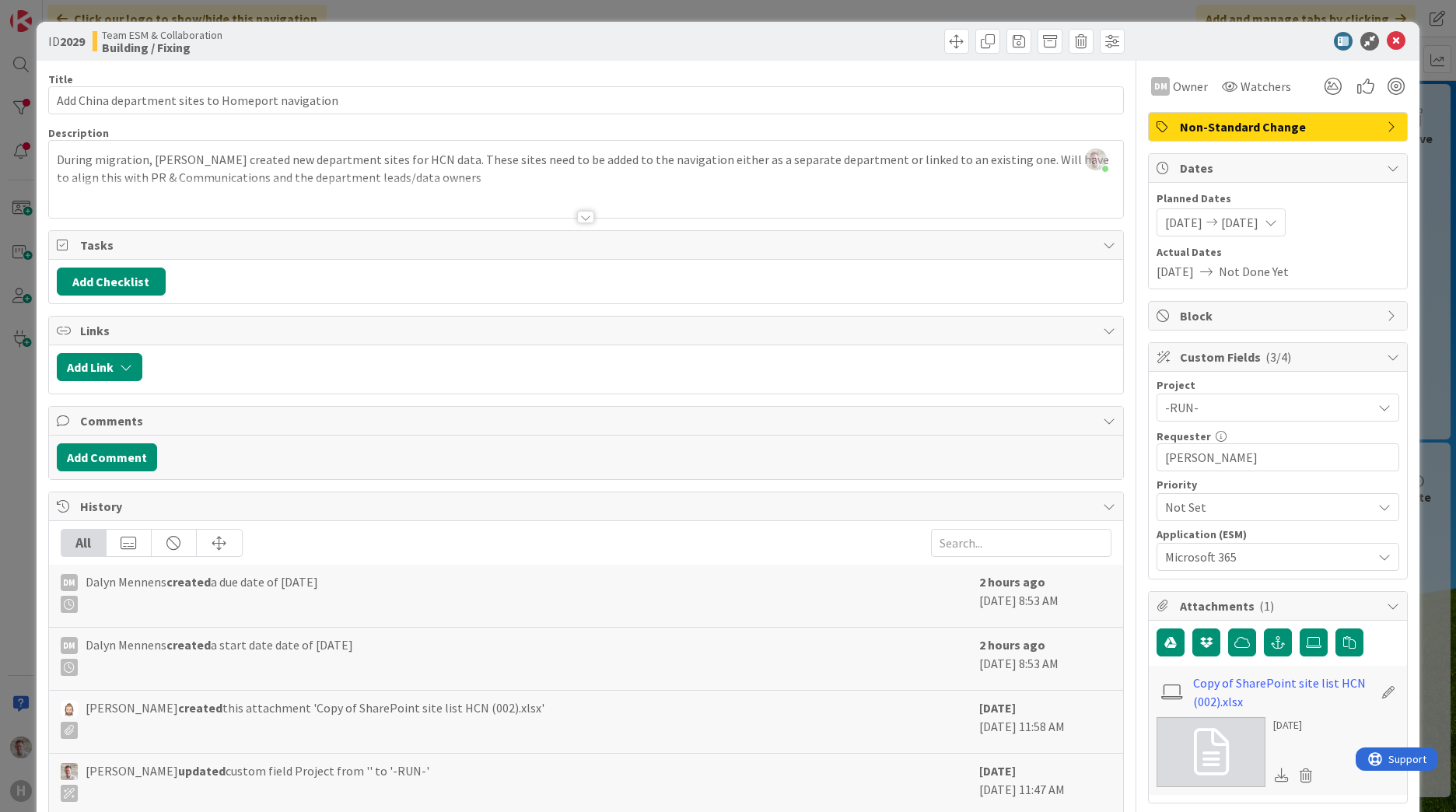
click at [1386, 33] on icon at bounding box center [1396, 41] width 19 height 19
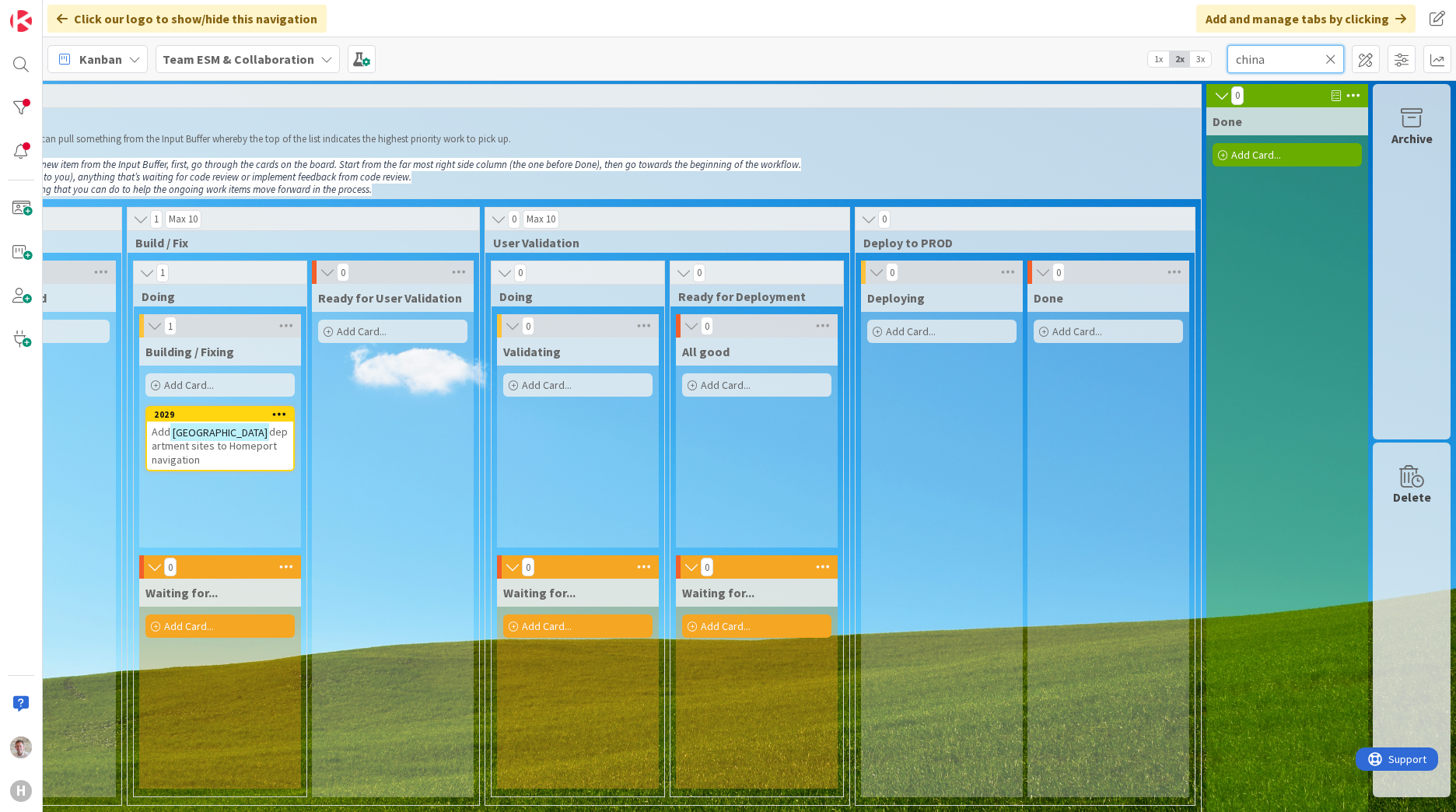
click at [1240, 64] on input "china" at bounding box center [1286, 59] width 117 height 28
click at [189, 428] on span "Freshworks" at bounding box center [178, 431] width 55 height 14
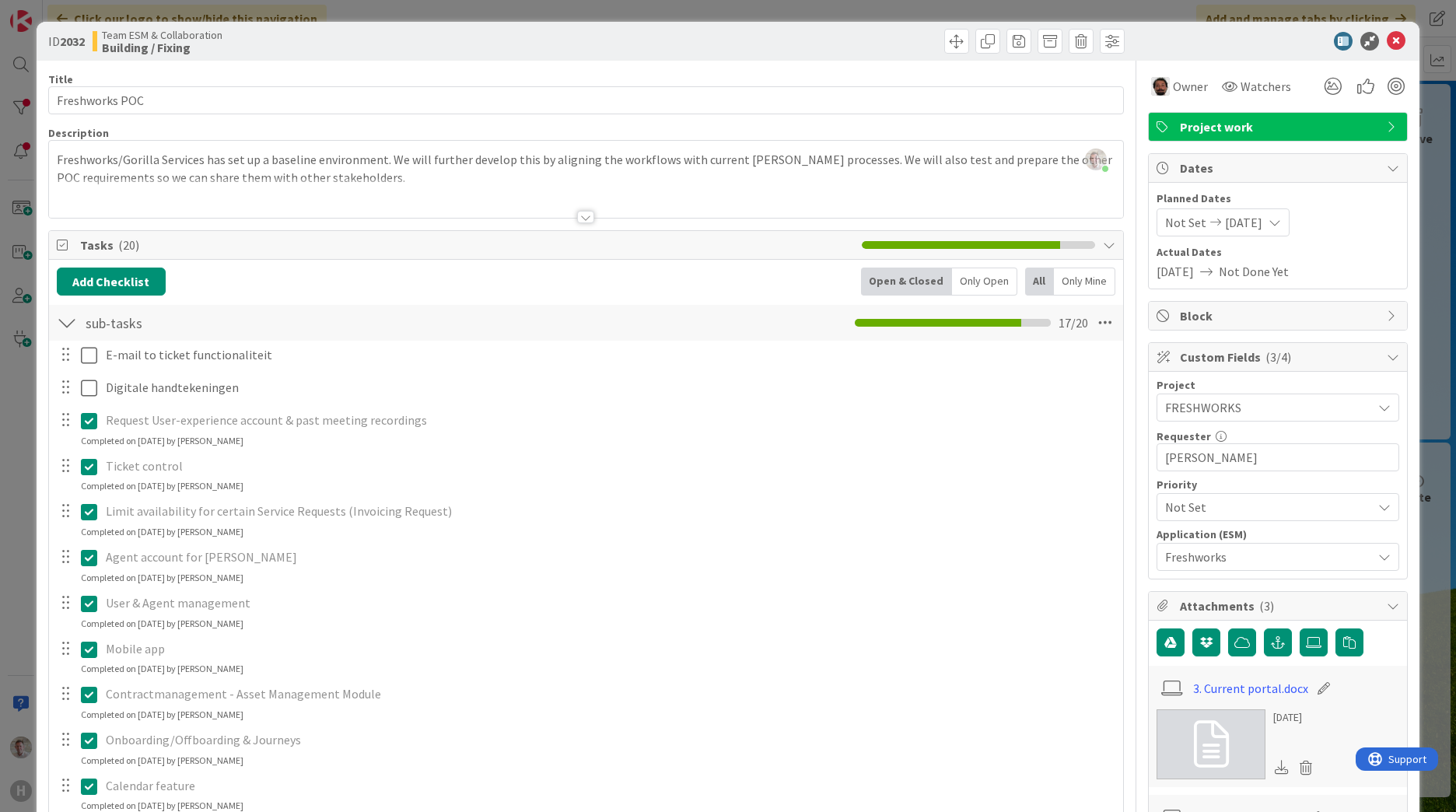
click at [582, 216] on div at bounding box center [585, 216] width 17 height 12
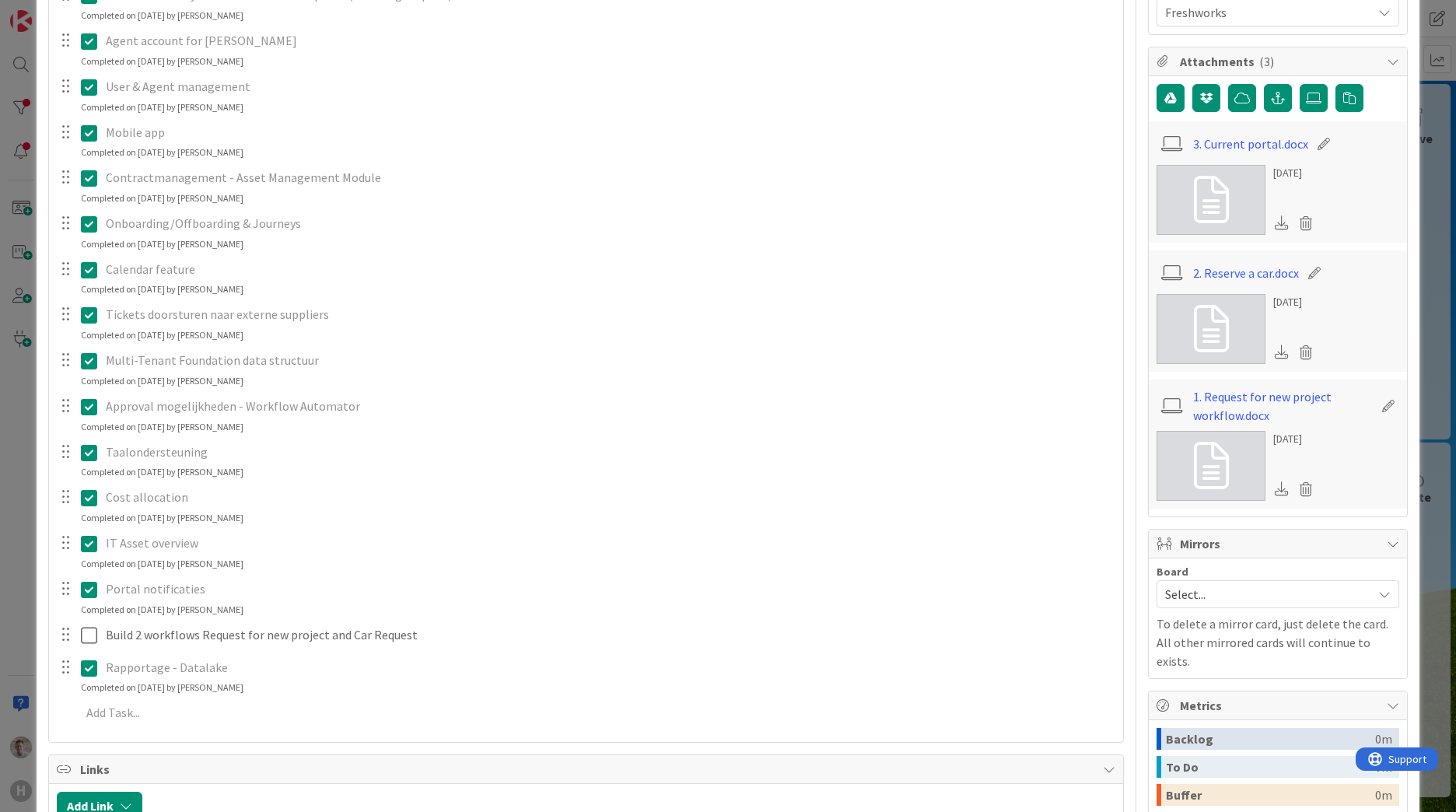
scroll to position [778, 0]
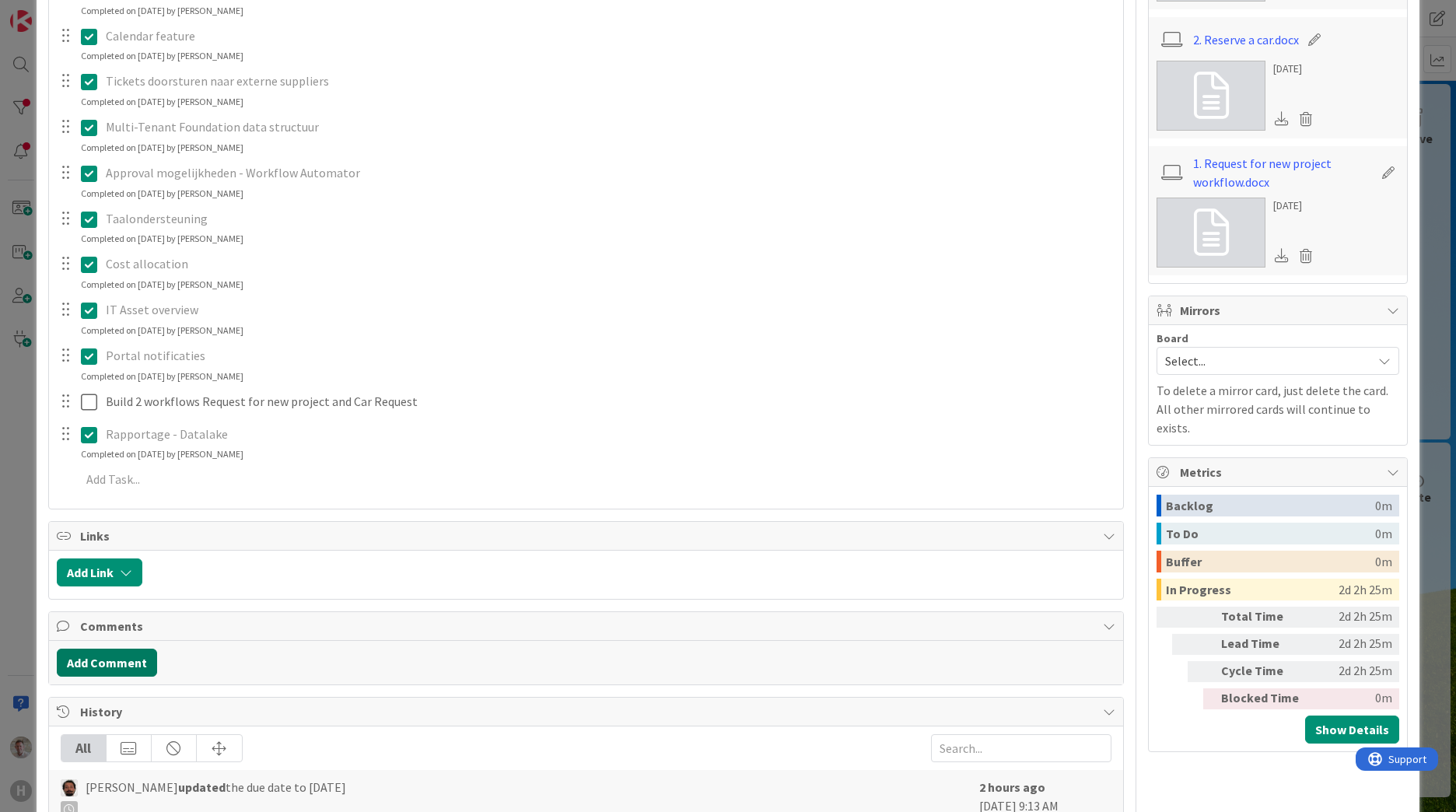
click at [81, 665] on button "Add Comment" at bounding box center [107, 662] width 100 height 28
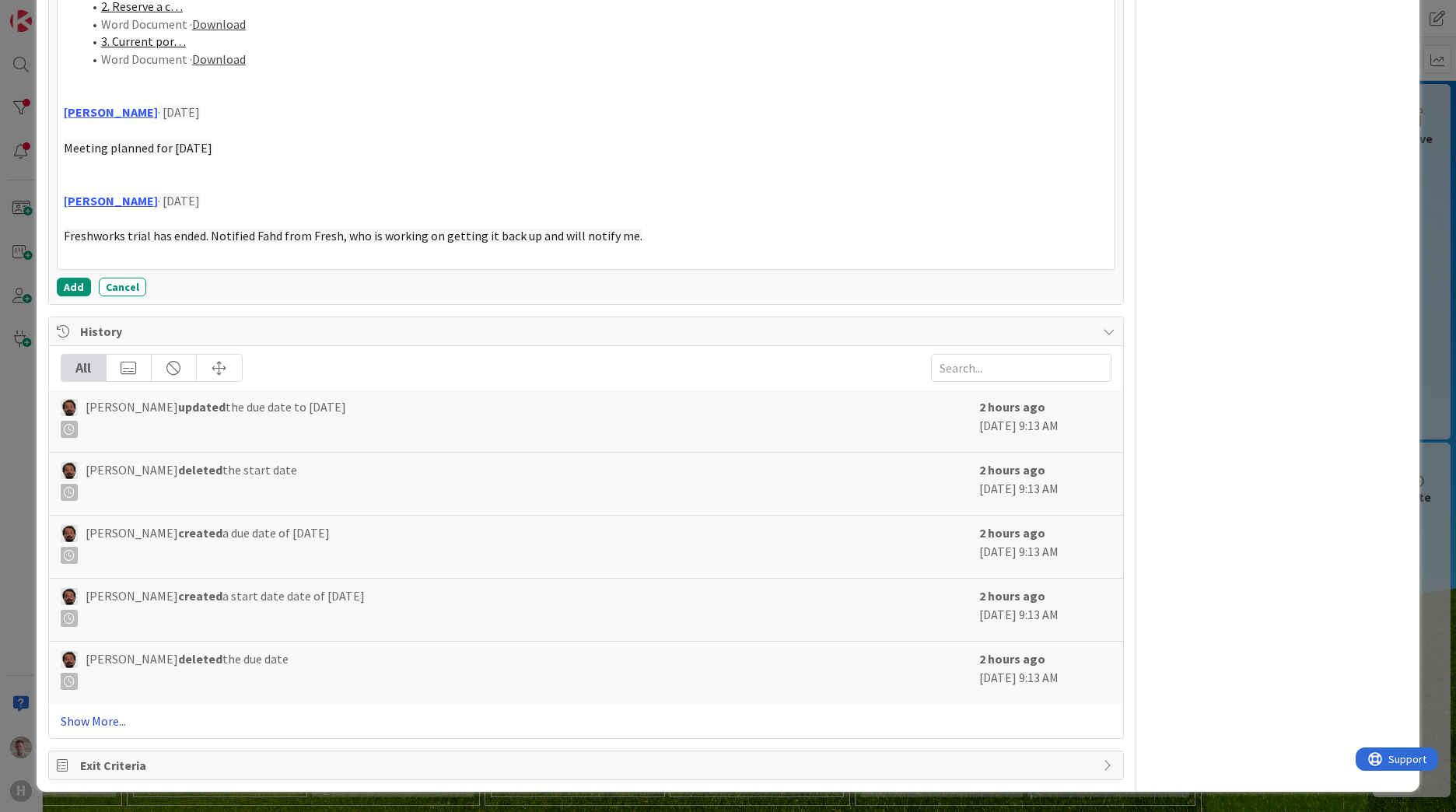
scroll to position [1575, 0]
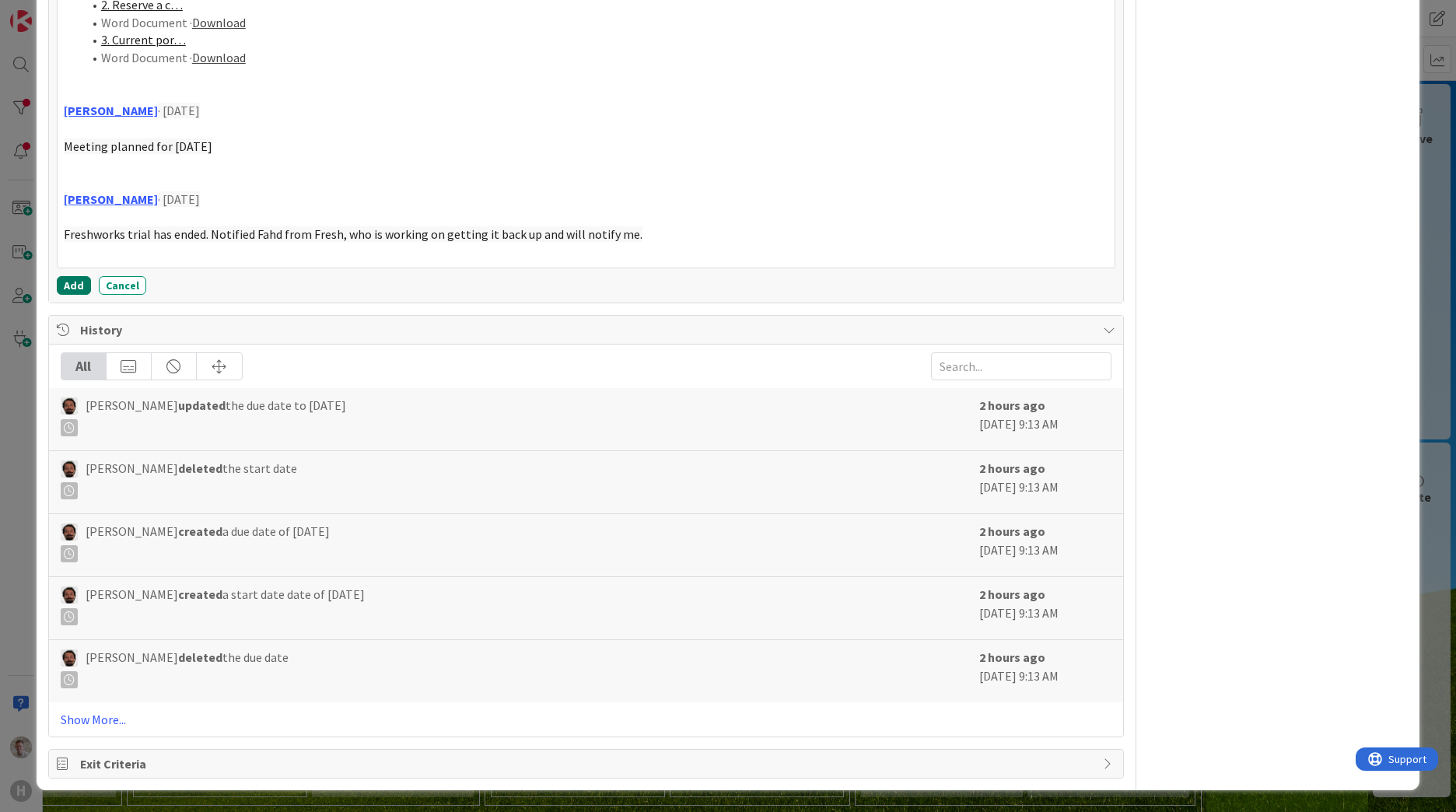
click at [76, 289] on button "Add" at bounding box center [73, 285] width 34 height 19
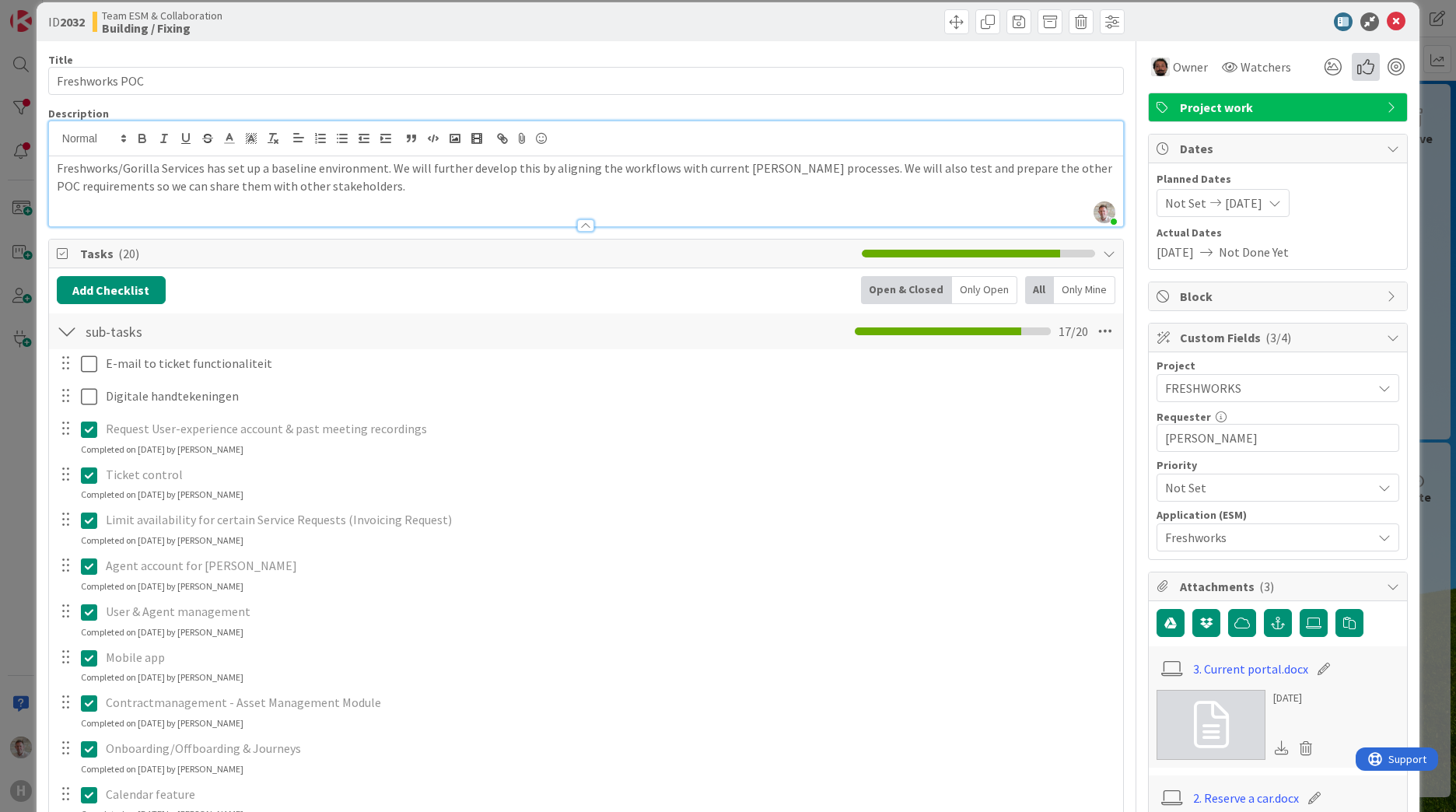
scroll to position [0, 0]
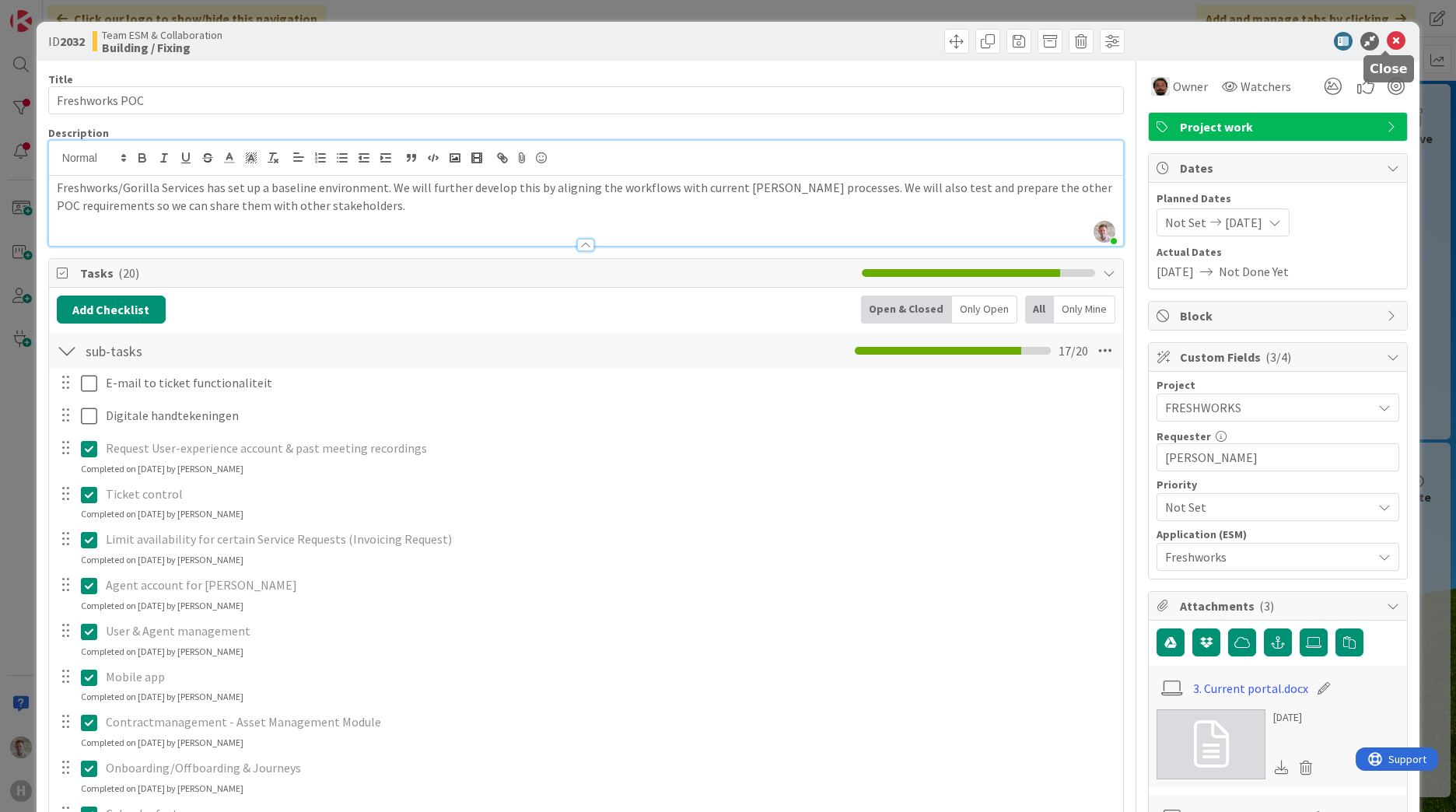
click at [1386, 46] on icon at bounding box center [1396, 41] width 19 height 19
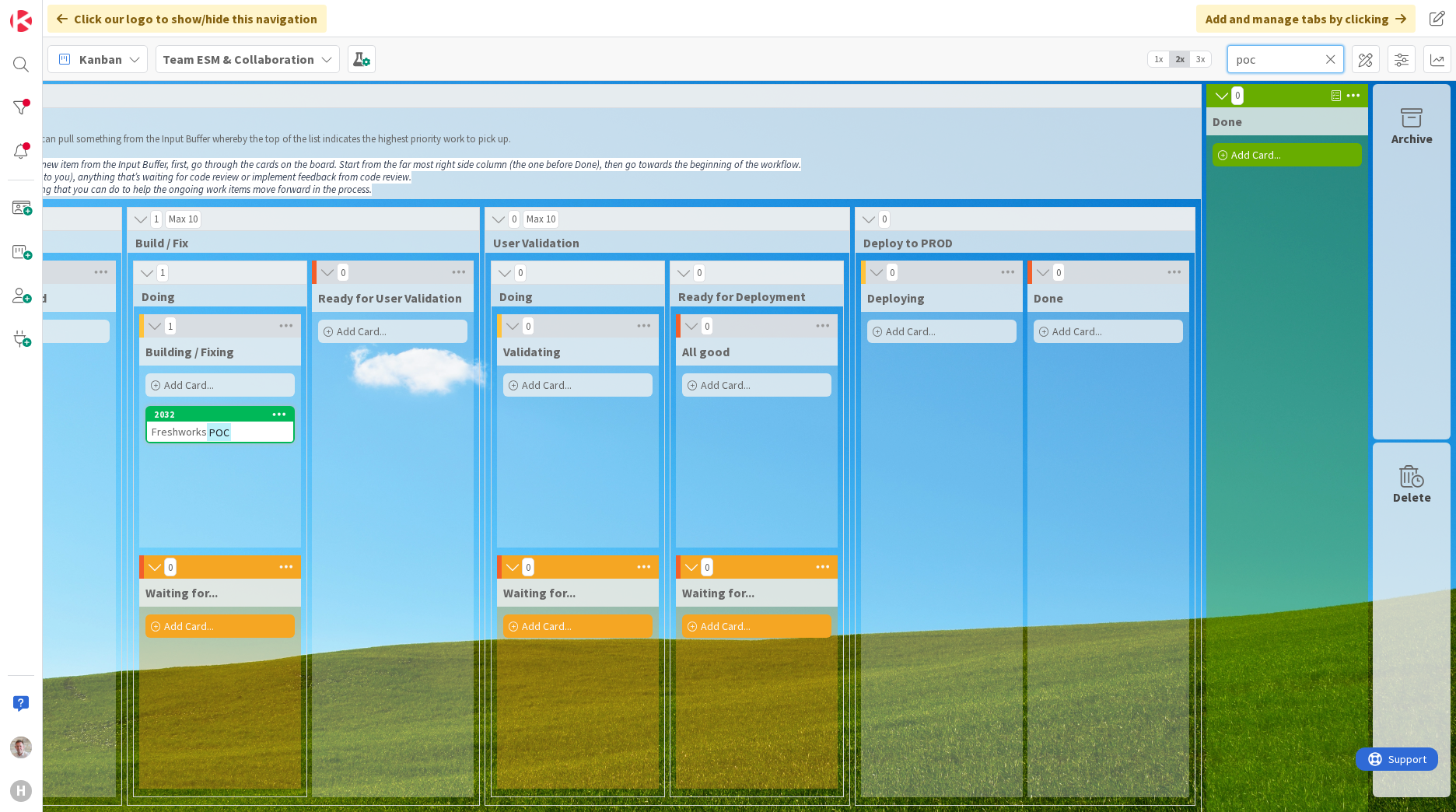
click at [1254, 56] on input "poc" at bounding box center [1286, 59] width 117 height 28
click at [1253, 56] on input "poc" at bounding box center [1286, 59] width 117 height 28
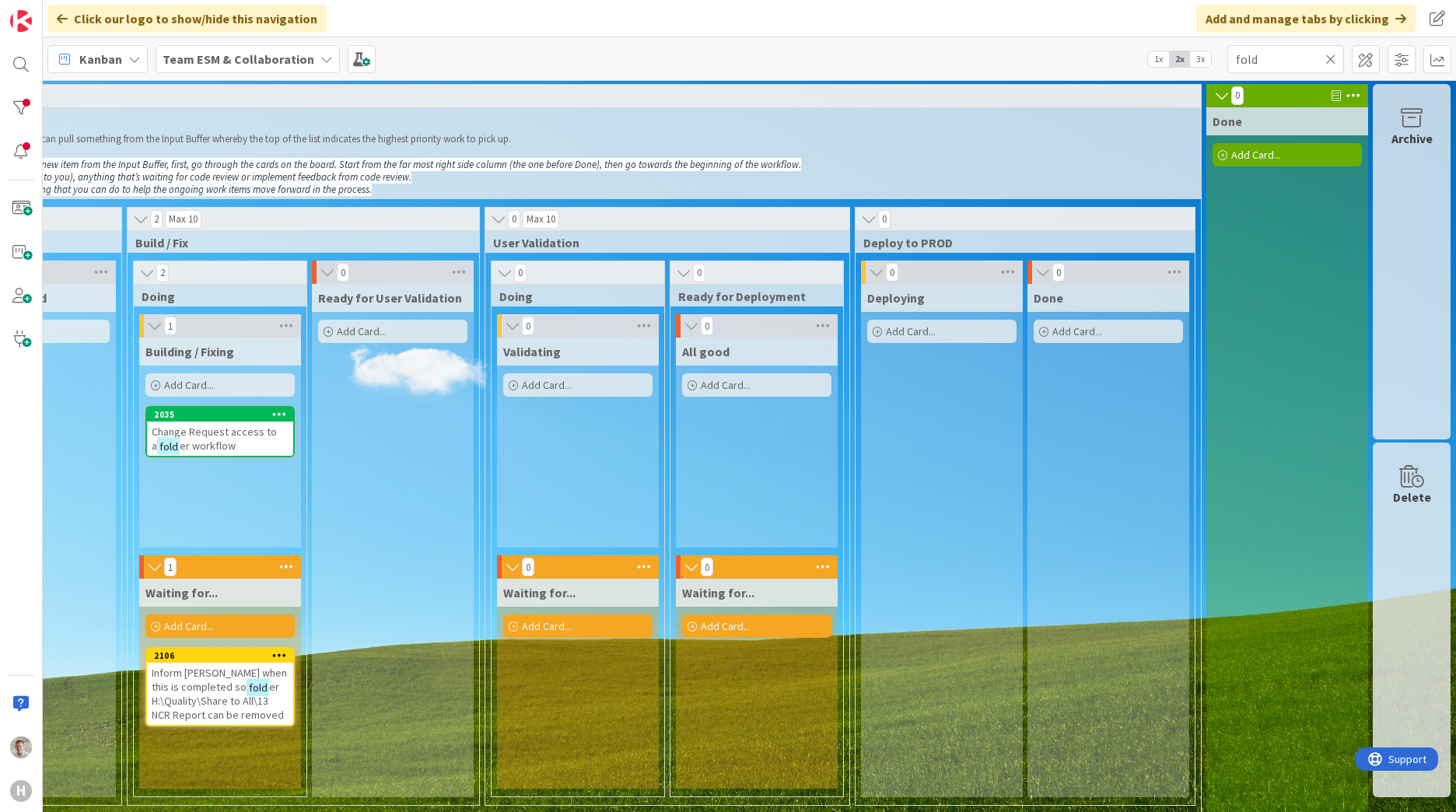
click at [210, 437] on span "Change Request access to a" at bounding box center [214, 439] width 125 height 28
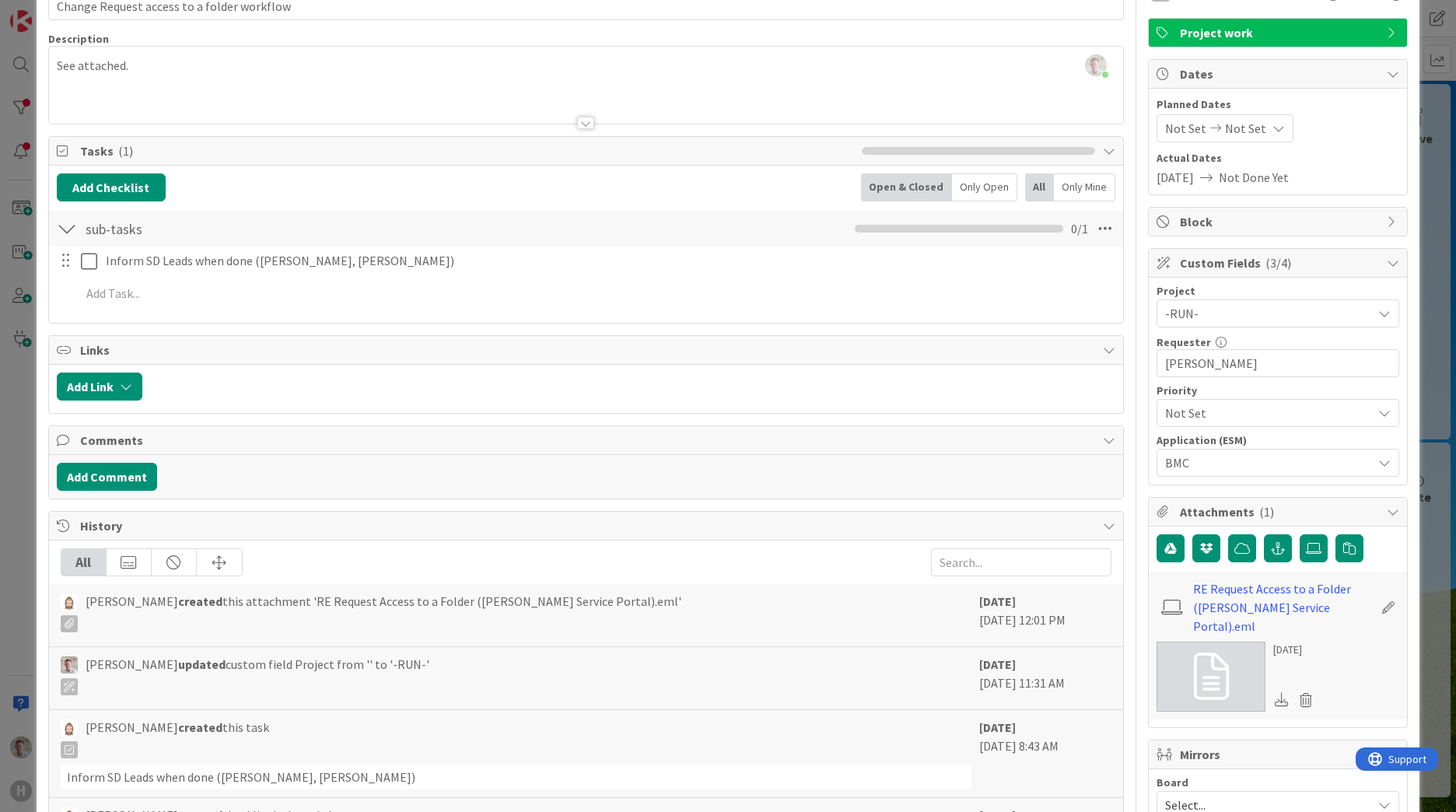
scroll to position [233, 0]
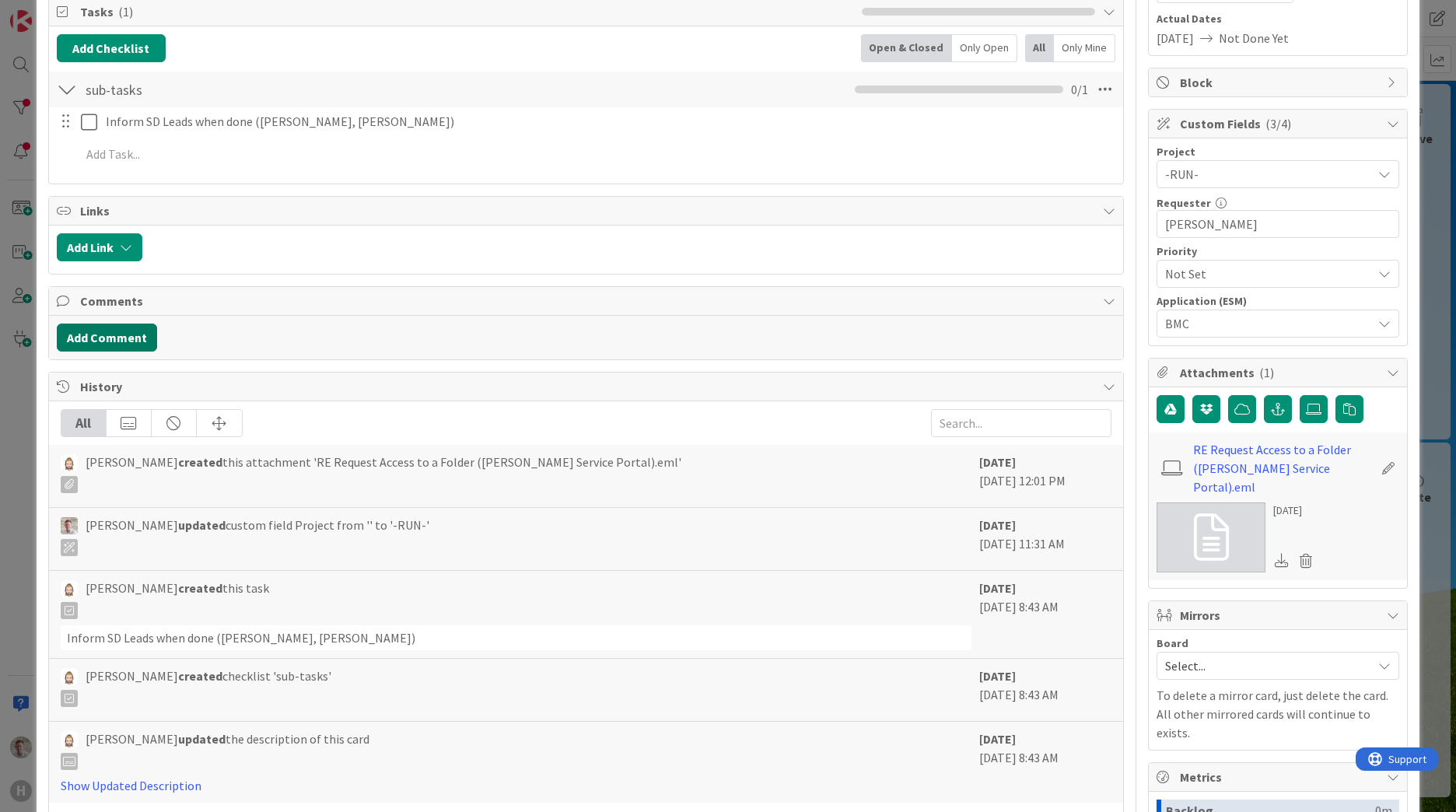
click at [119, 347] on button "Add Comment" at bounding box center [107, 337] width 100 height 28
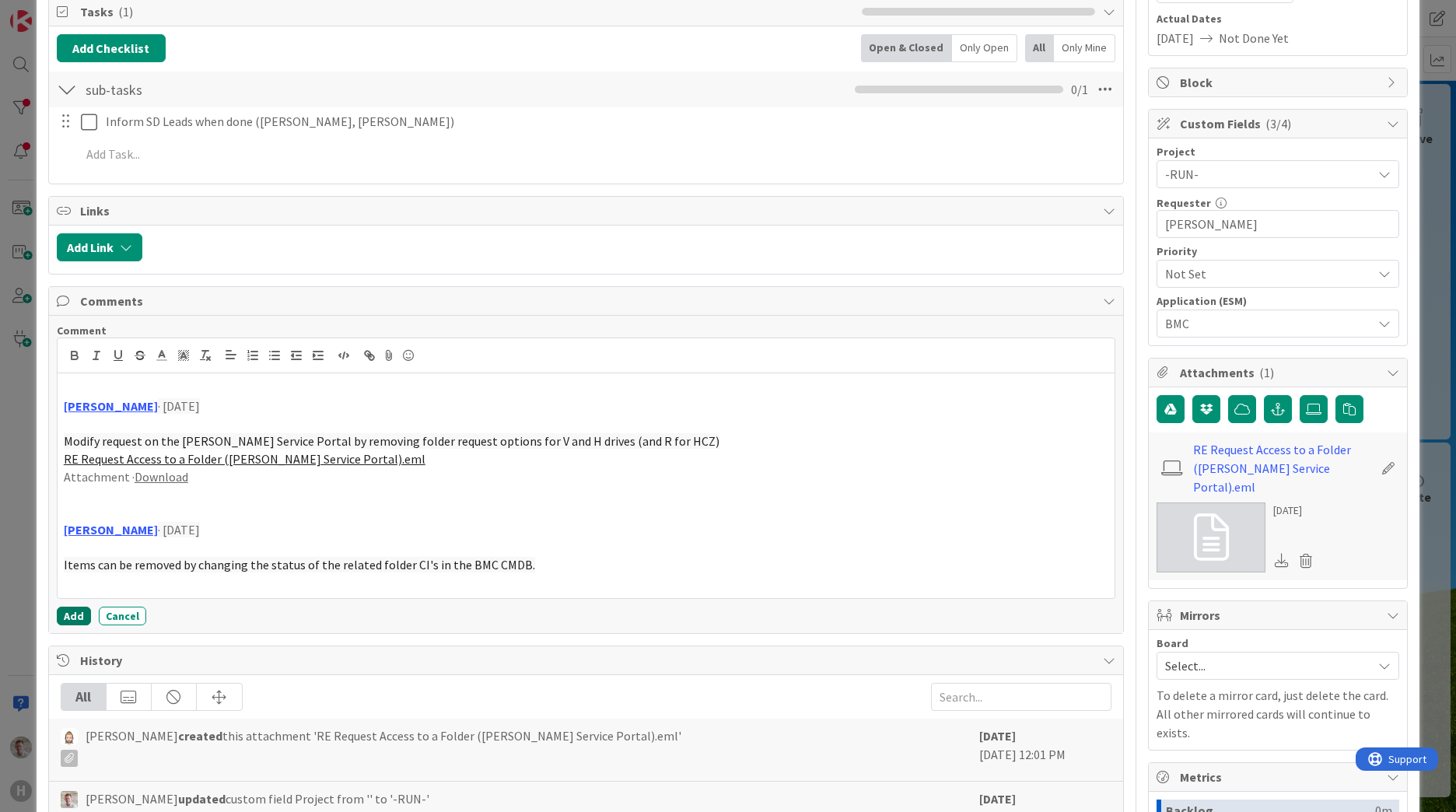
click at [70, 612] on button "Add" at bounding box center [73, 616] width 34 height 19
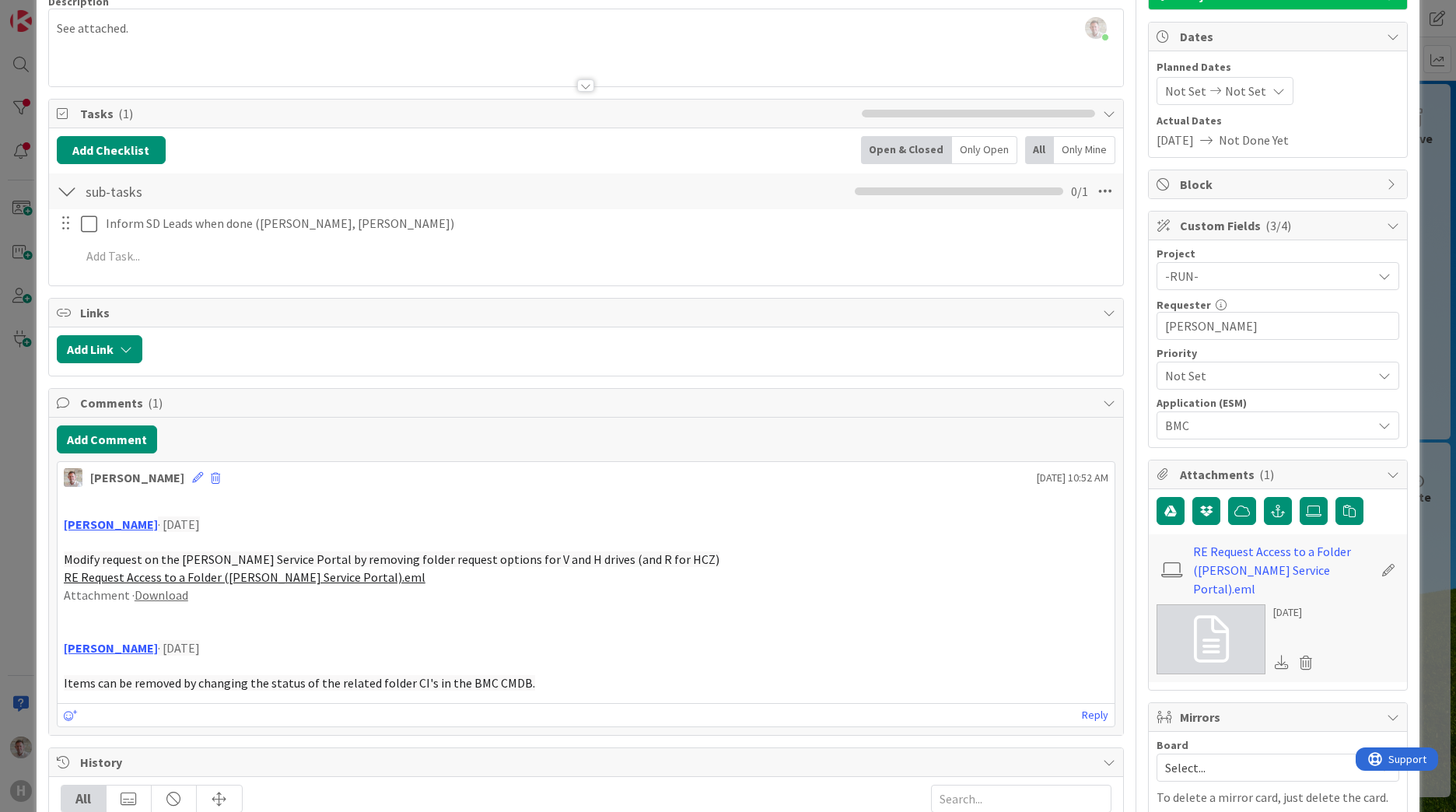
scroll to position [0, 0]
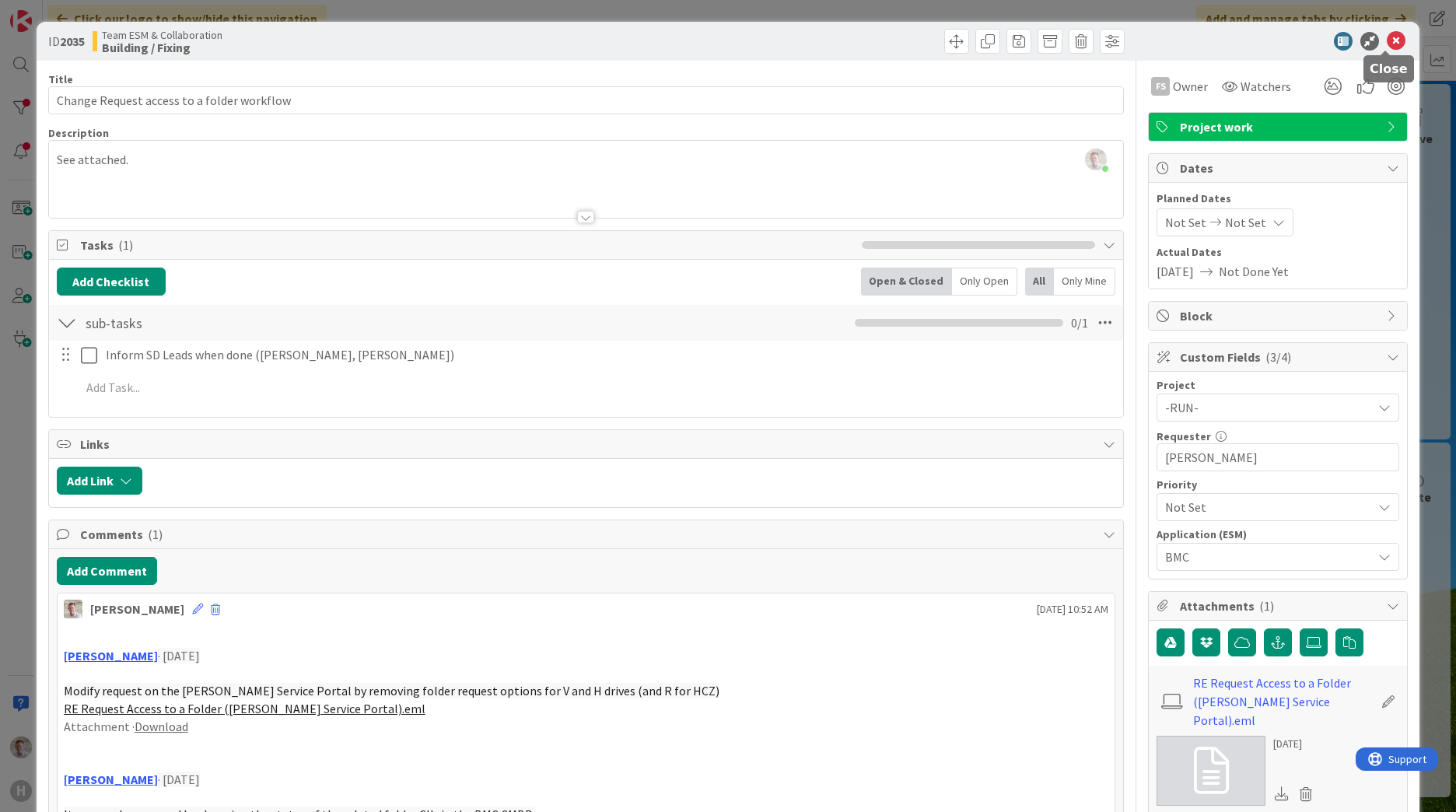
click at [1386, 41] on icon at bounding box center [1396, 41] width 19 height 19
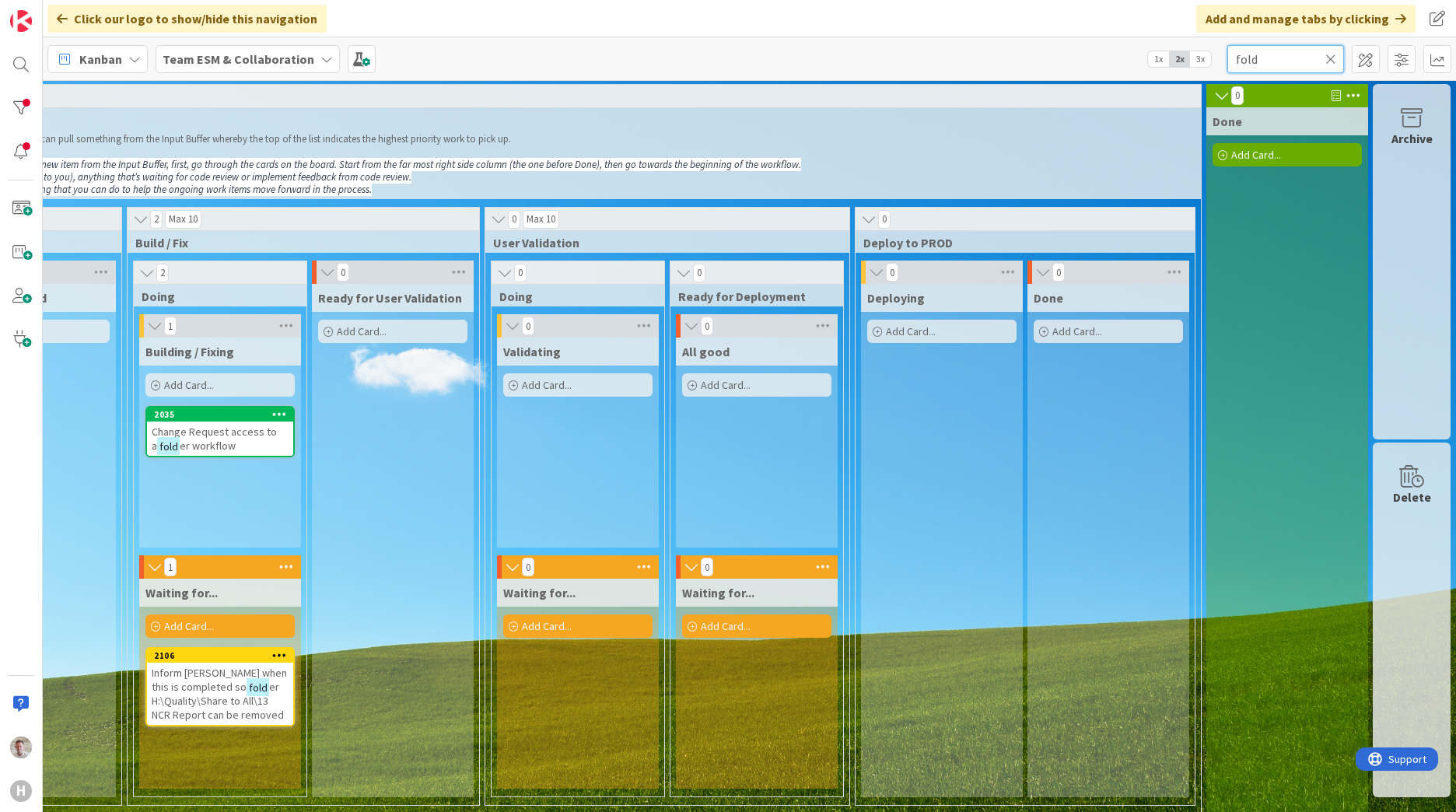
click at [1274, 71] on input "fold" at bounding box center [1286, 59] width 117 height 28
click at [1272, 71] on input "fold" at bounding box center [1286, 59] width 117 height 28
type input "lti"
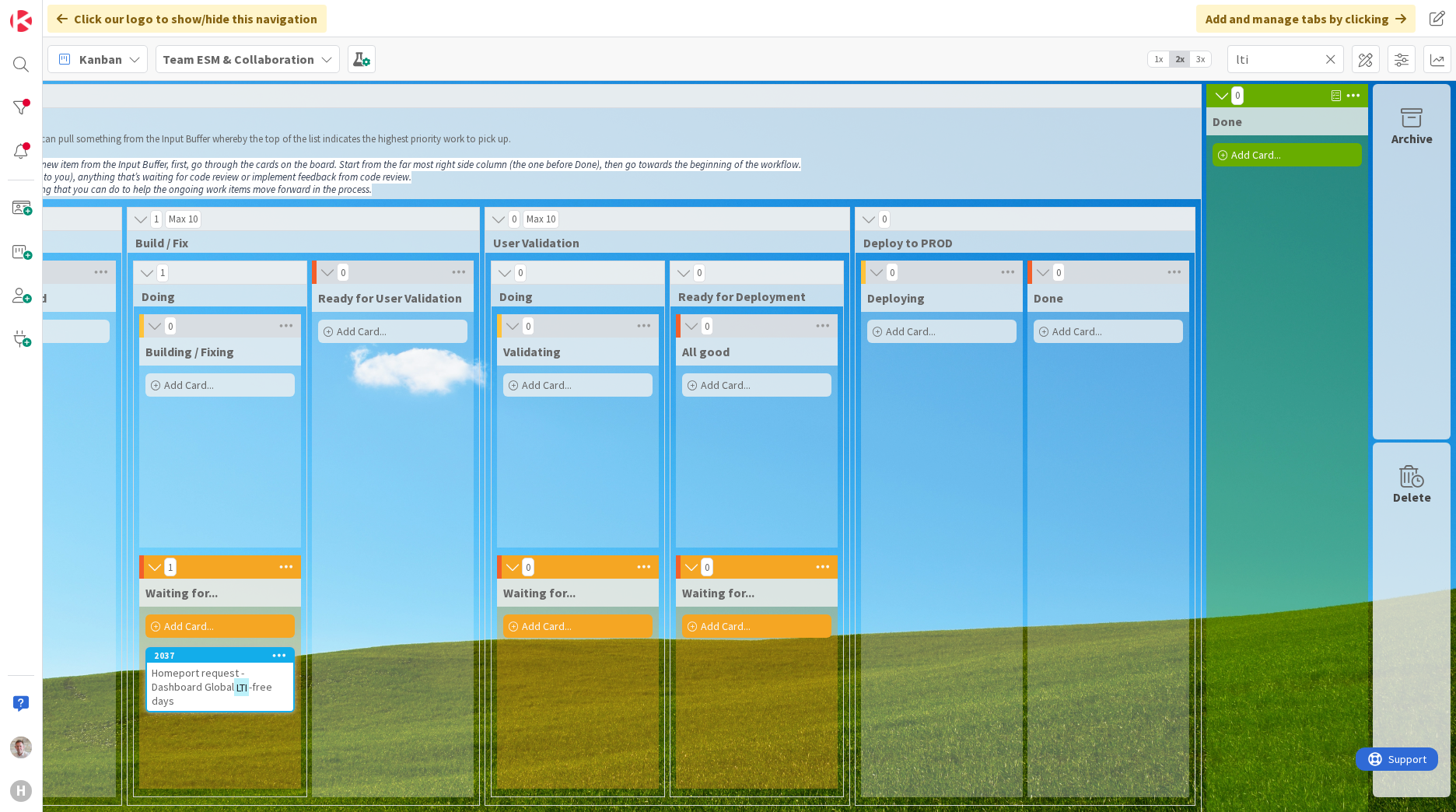
click at [193, 674] on span "Homeport request - Dashboard Global" at bounding box center [198, 679] width 93 height 28
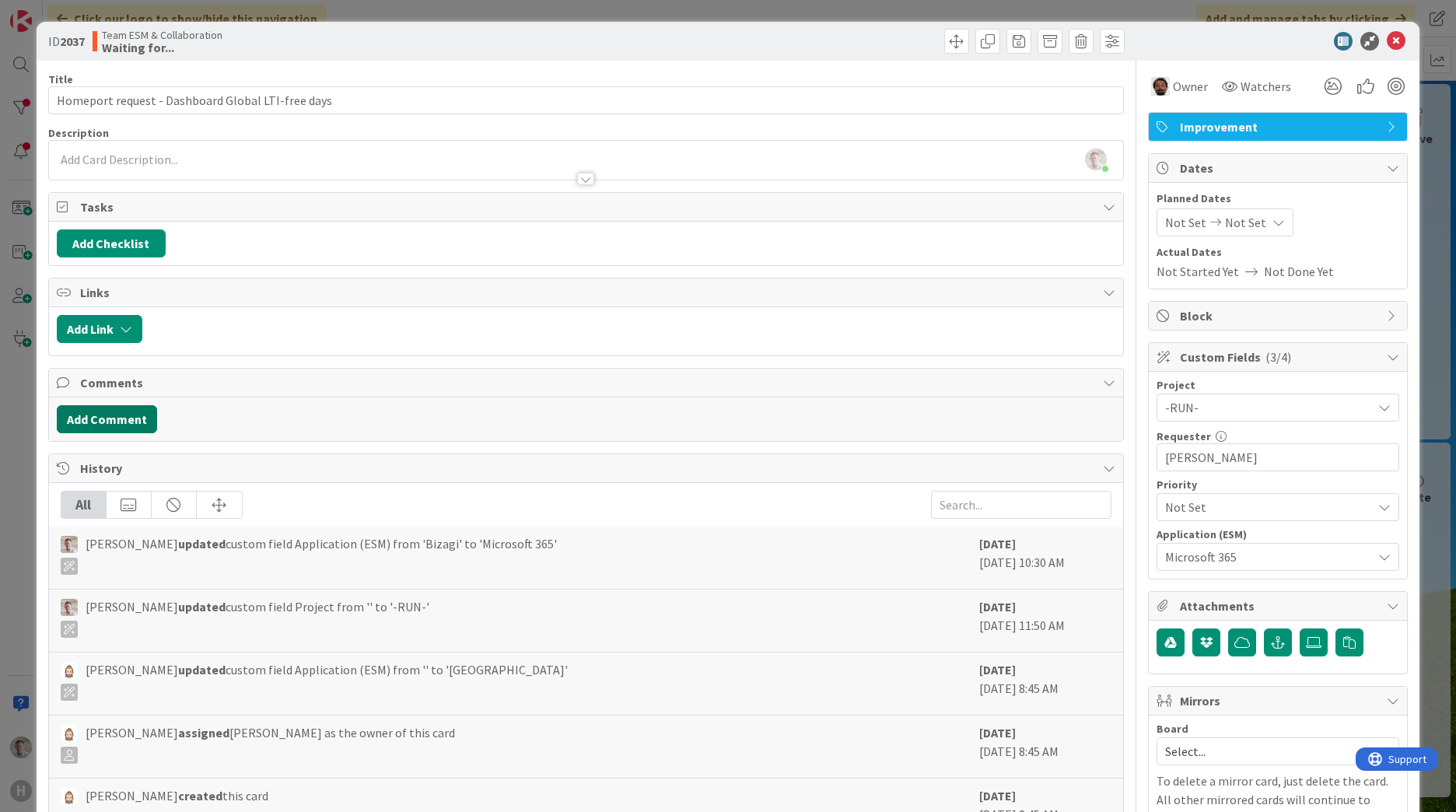
click at [107, 427] on button "Add Comment" at bounding box center [107, 419] width 100 height 28
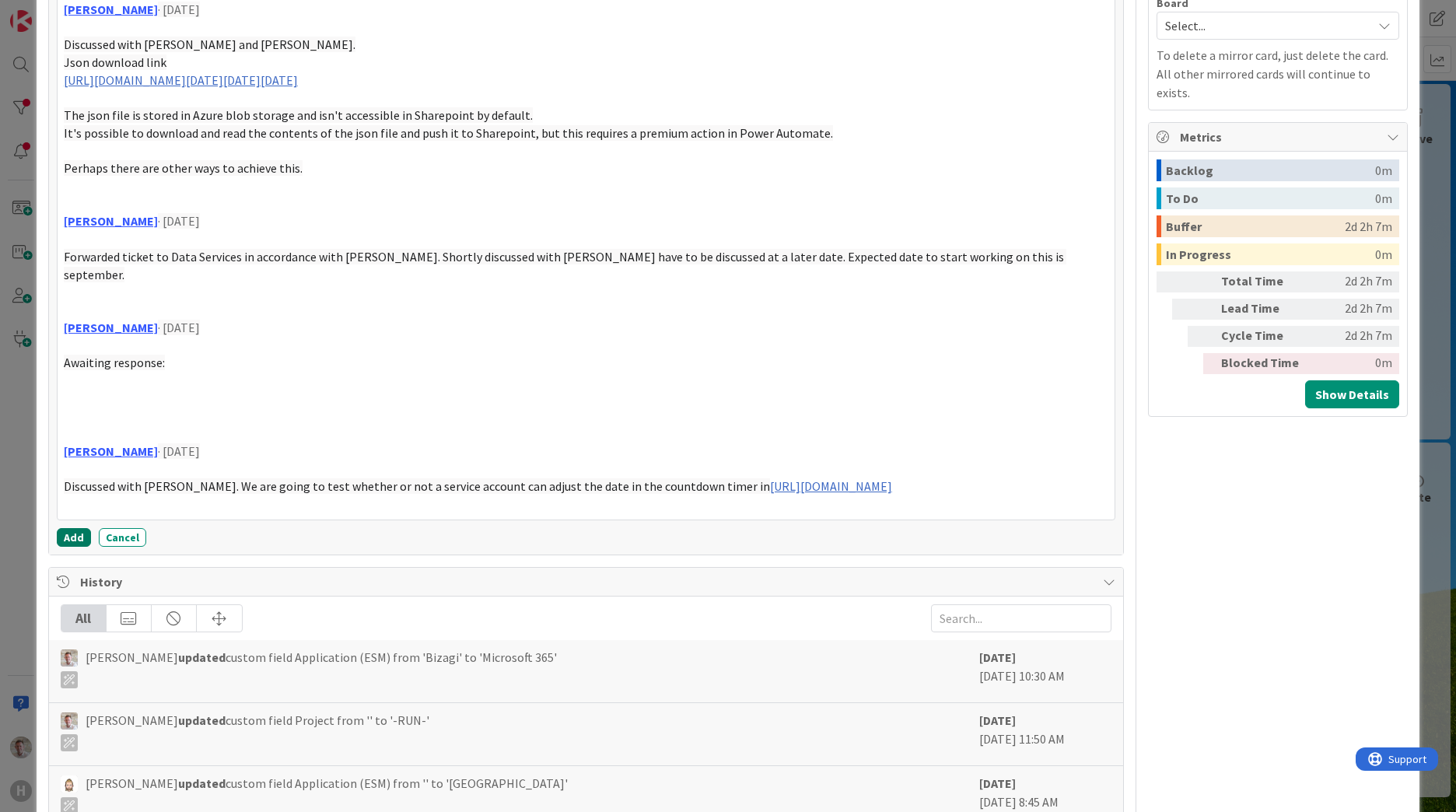
click at [75, 546] on button "Add" at bounding box center [73, 537] width 34 height 19
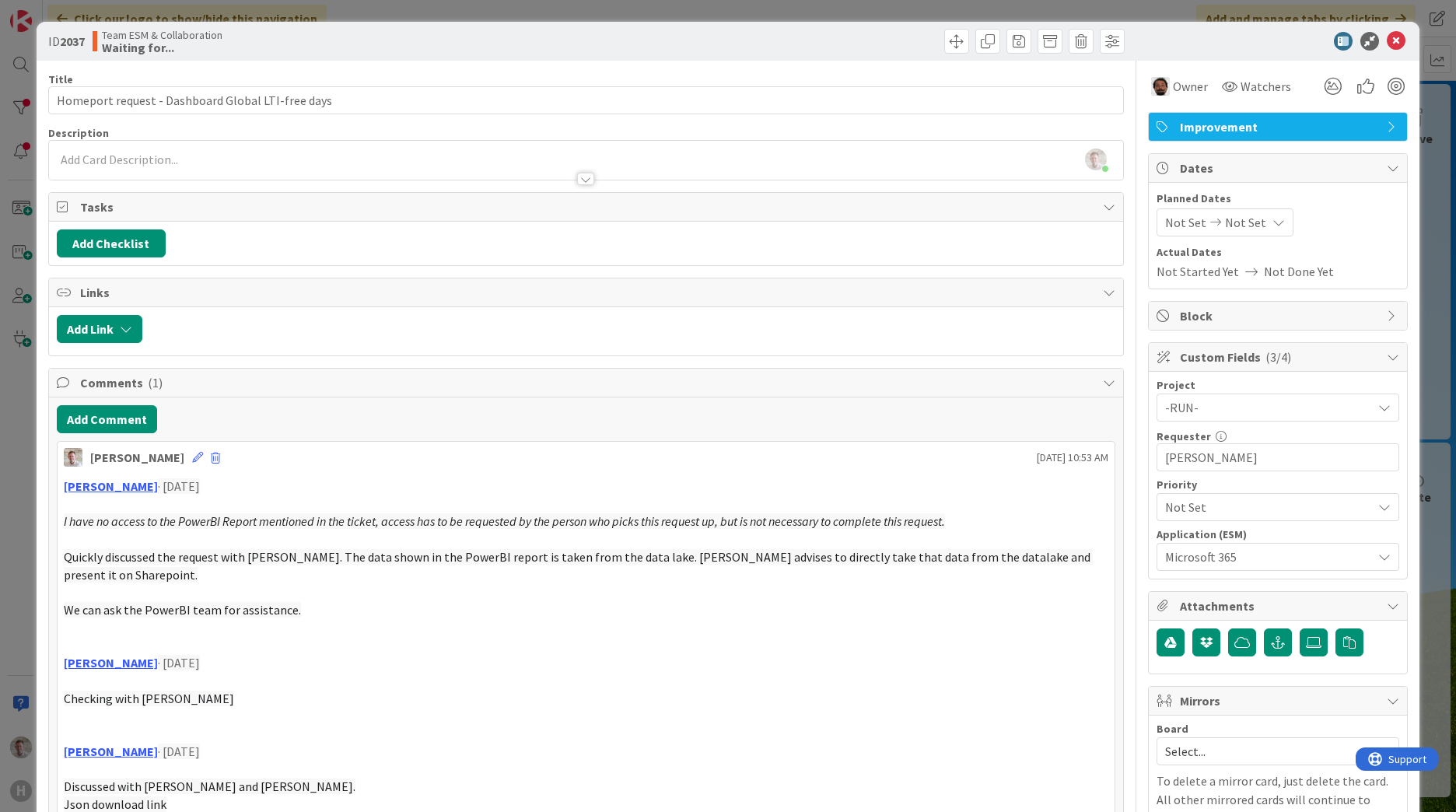
click at [1187, 269] on span "Not Started Yet" at bounding box center [1198, 271] width 83 height 19
click at [1285, 270] on span "Not Done Yet" at bounding box center [1298, 271] width 70 height 19
click at [1180, 231] on span "Not Set" at bounding box center [1186, 222] width 41 height 19
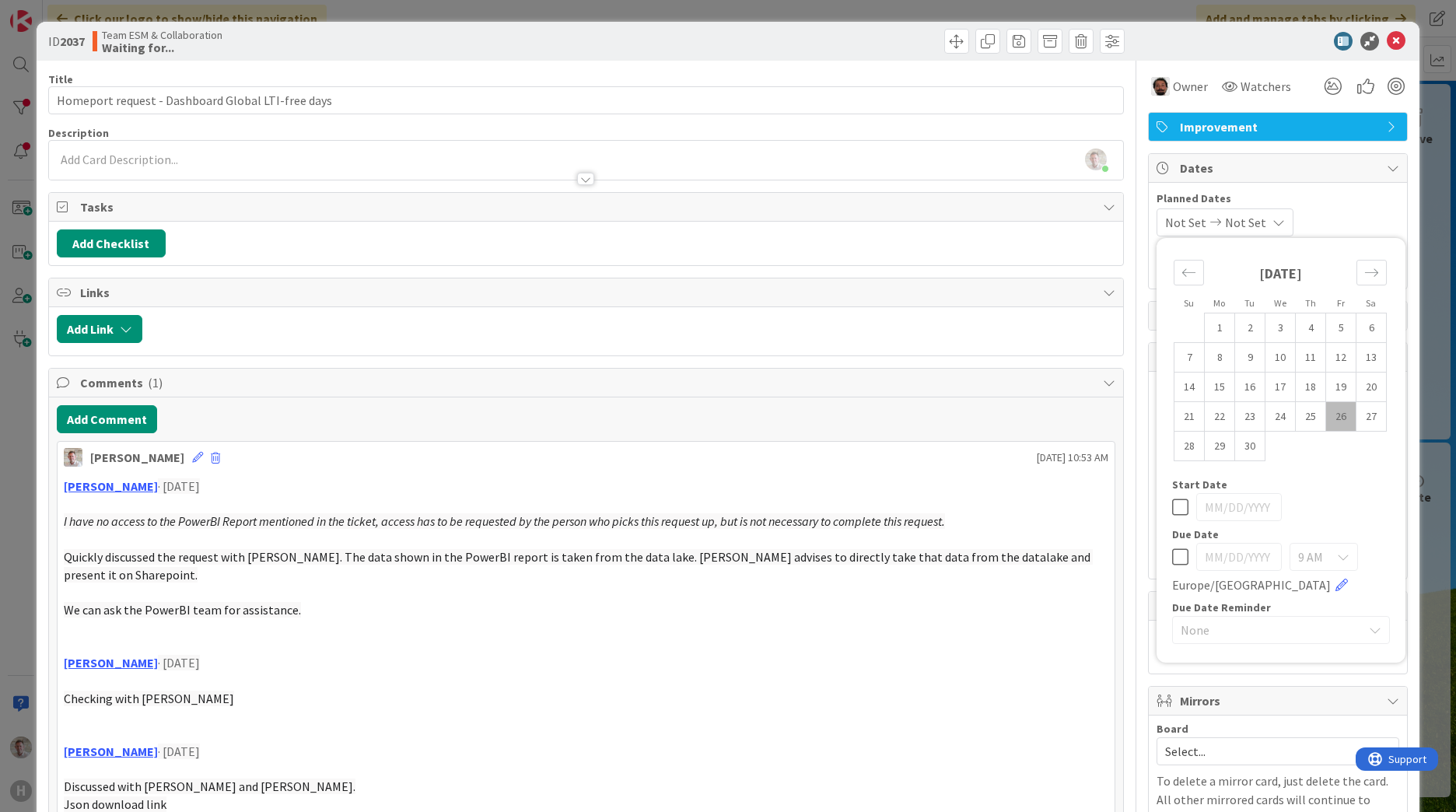
click at [1172, 557] on icon at bounding box center [1180, 557] width 17 height 19
type input "[DATE]"
click at [1365, 273] on icon "Move forward to switch to the next month." at bounding box center [1371, 272] width 13 height 7
click at [1213, 365] on td "6" at bounding box center [1219, 358] width 31 height 30
type input "[DATE]"
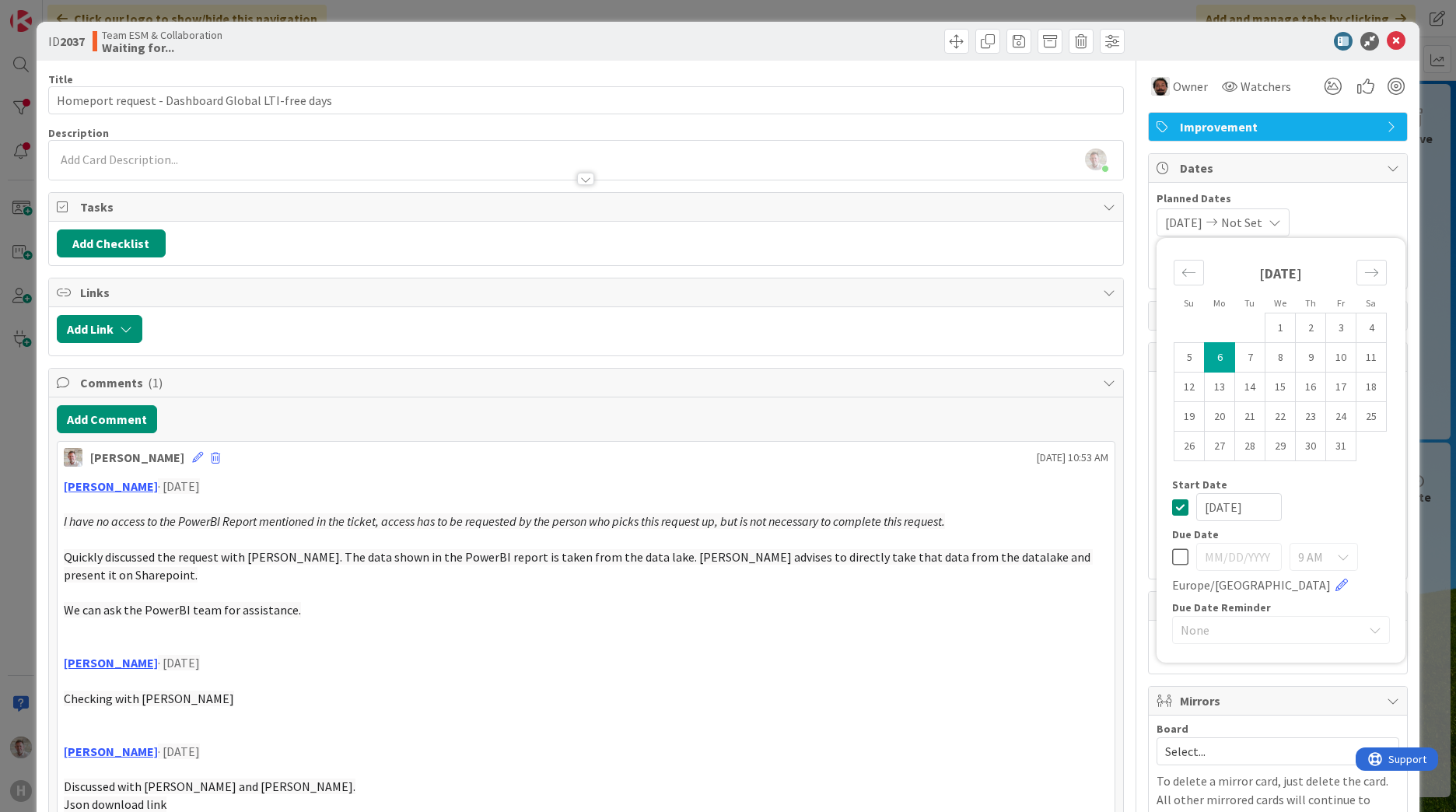
click at [1172, 554] on icon at bounding box center [1180, 557] width 17 height 19
type input "[DATE]"
click at [1172, 508] on icon at bounding box center [1180, 507] width 17 height 19
click at [1204, 557] on input "[DATE]" at bounding box center [1239, 557] width 85 height 28
click at [1209, 359] on td "6" at bounding box center [1219, 358] width 31 height 30
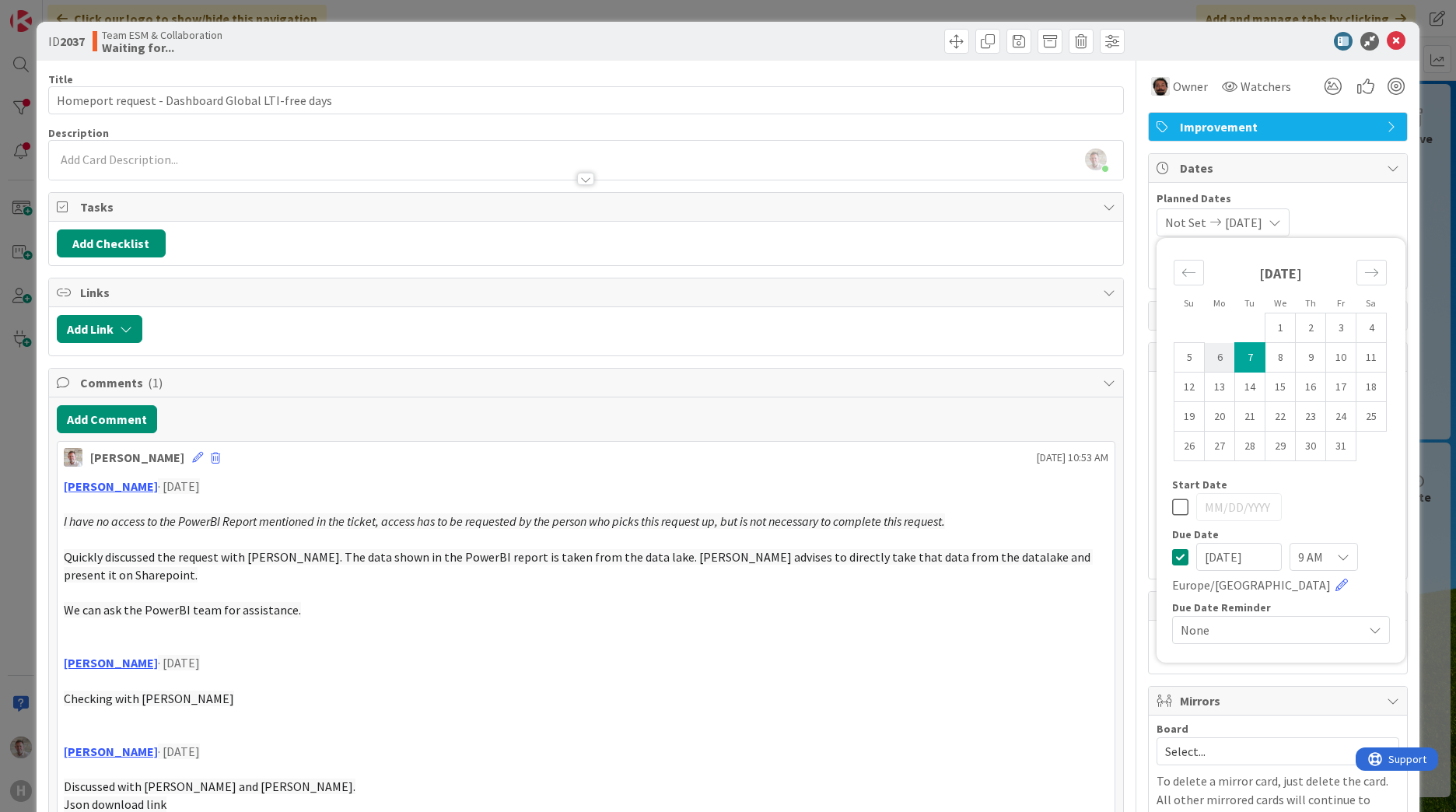
type input "[DATE]"
drag, startPoint x: 1311, startPoint y: 575, endPoint x: 1309, endPoint y: 554, distance: 21.1
click at [1311, 570] on div "[DATE] 9 AM [GEOGRAPHIC_DATA]/[GEOGRAPHIC_DATA]" at bounding box center [1280, 568] width 217 height 51
click at [1309, 554] on span "9 AM" at bounding box center [1310, 557] width 25 height 21
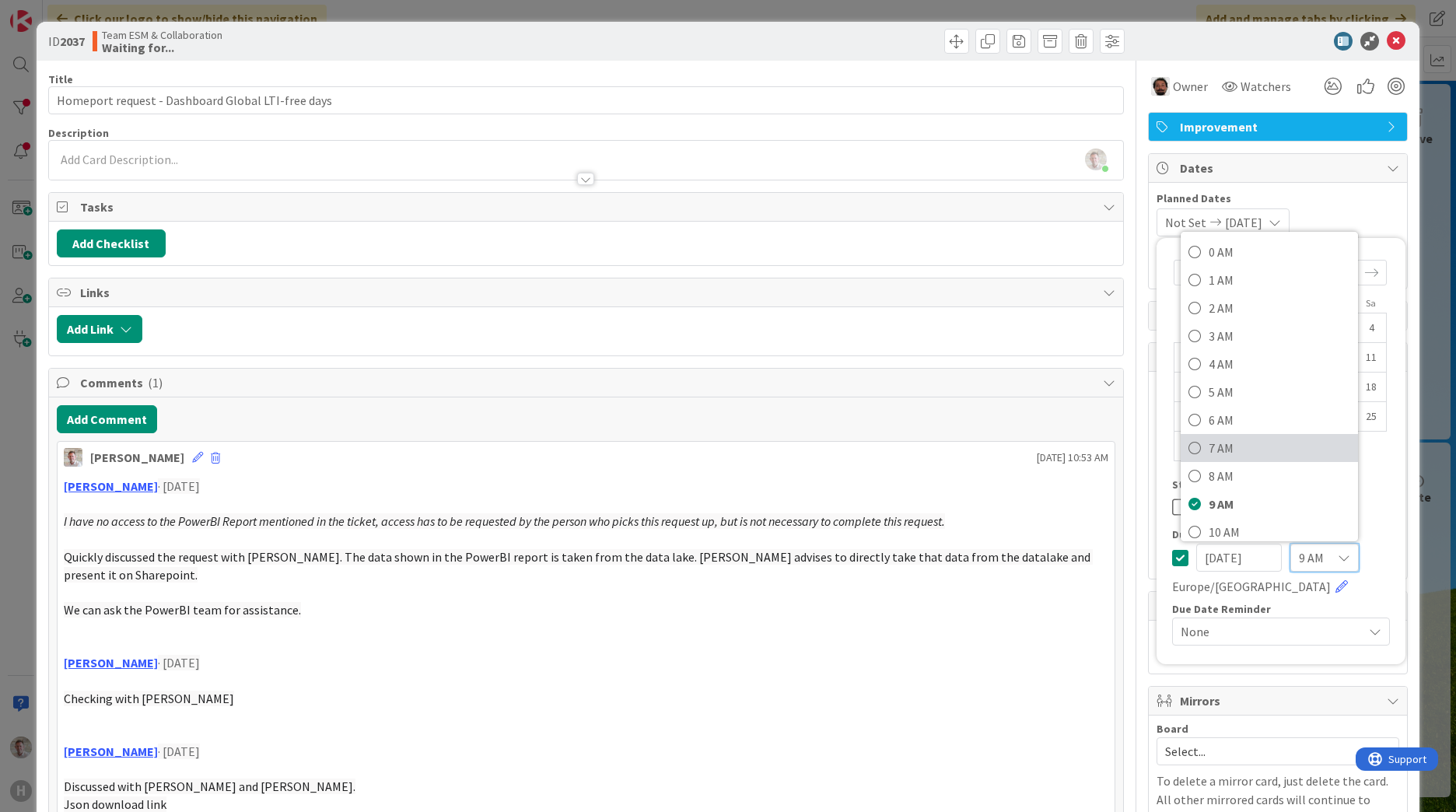
click at [1213, 447] on span "7 AM" at bounding box center [1279, 448] width 141 height 23
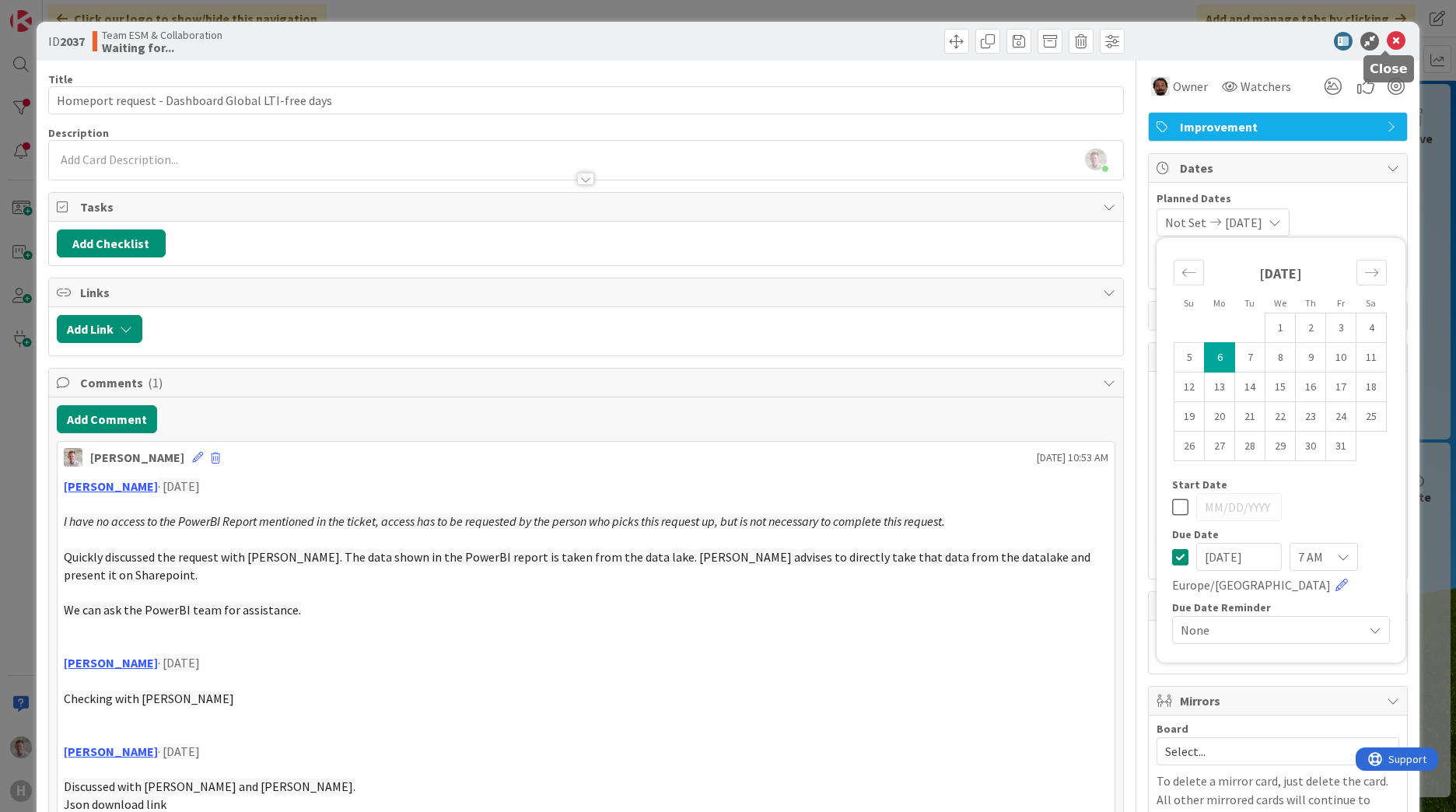
click at [1387, 39] on icon at bounding box center [1396, 41] width 19 height 19
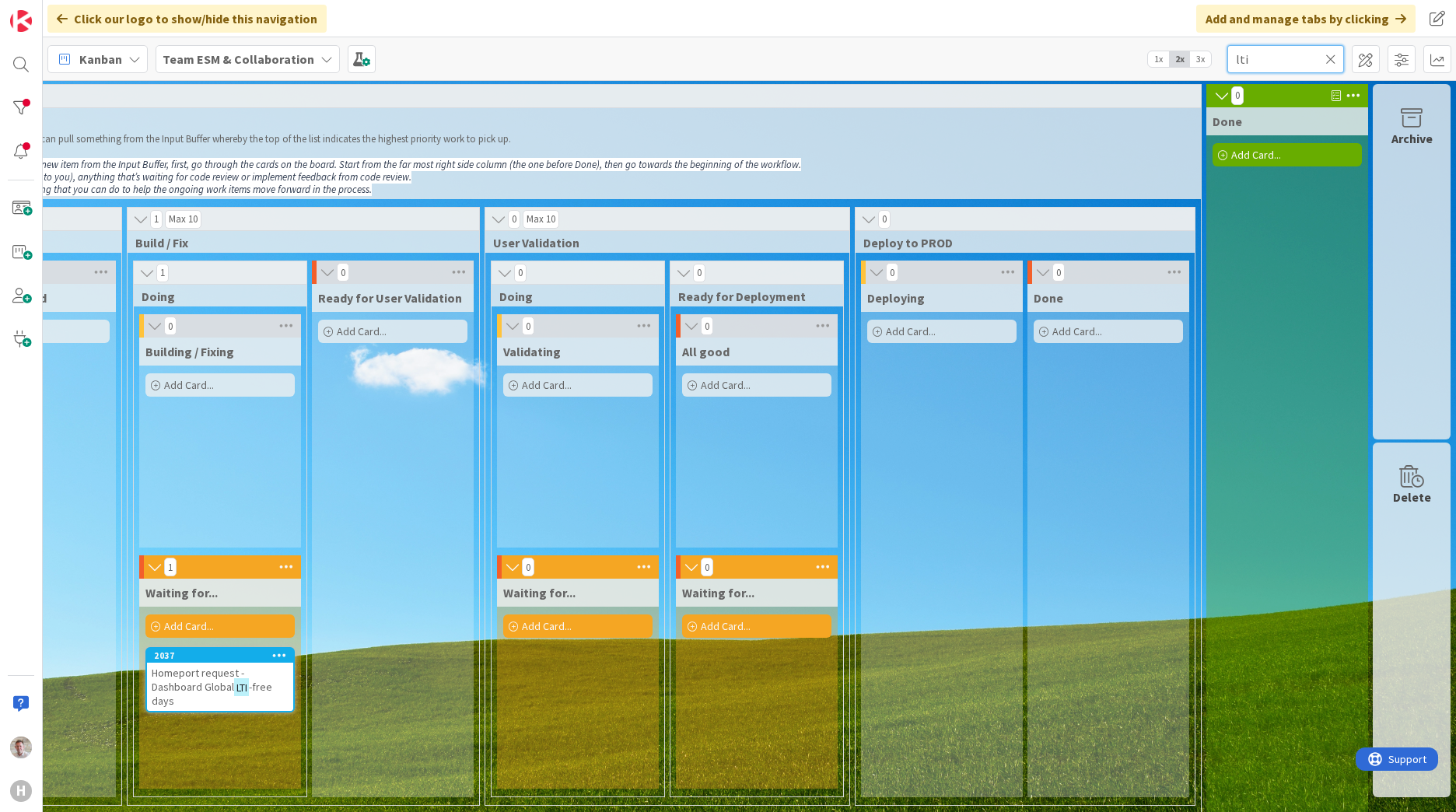
click at [1283, 67] on input "lti" at bounding box center [1286, 59] width 117 height 28
click at [1282, 67] on input "lti" at bounding box center [1286, 59] width 117 height 28
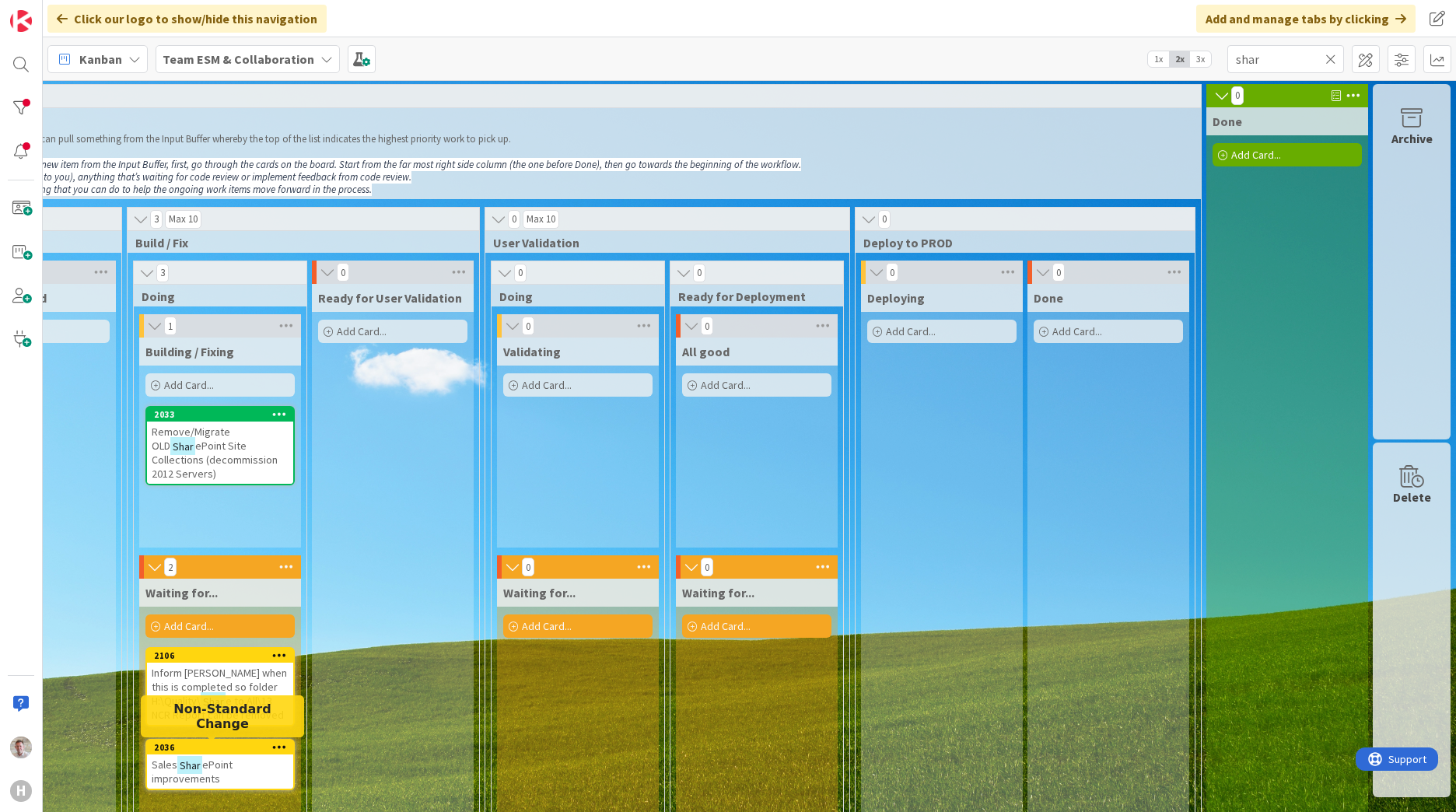
click at [218, 756] on div "Sales Shar ePoint improvements" at bounding box center [219, 771] width 146 height 34
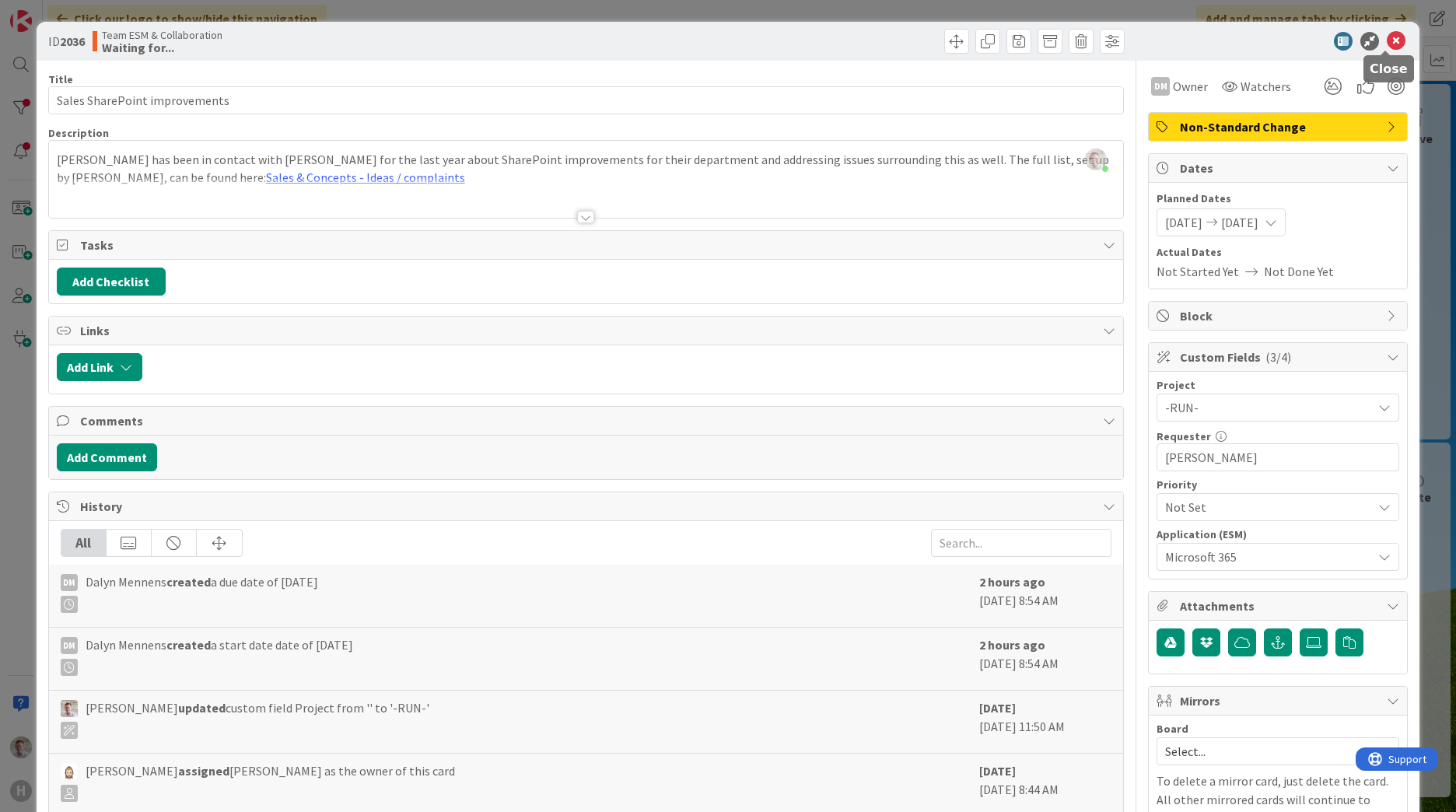
click at [1386, 42] on icon at bounding box center [1396, 41] width 19 height 19
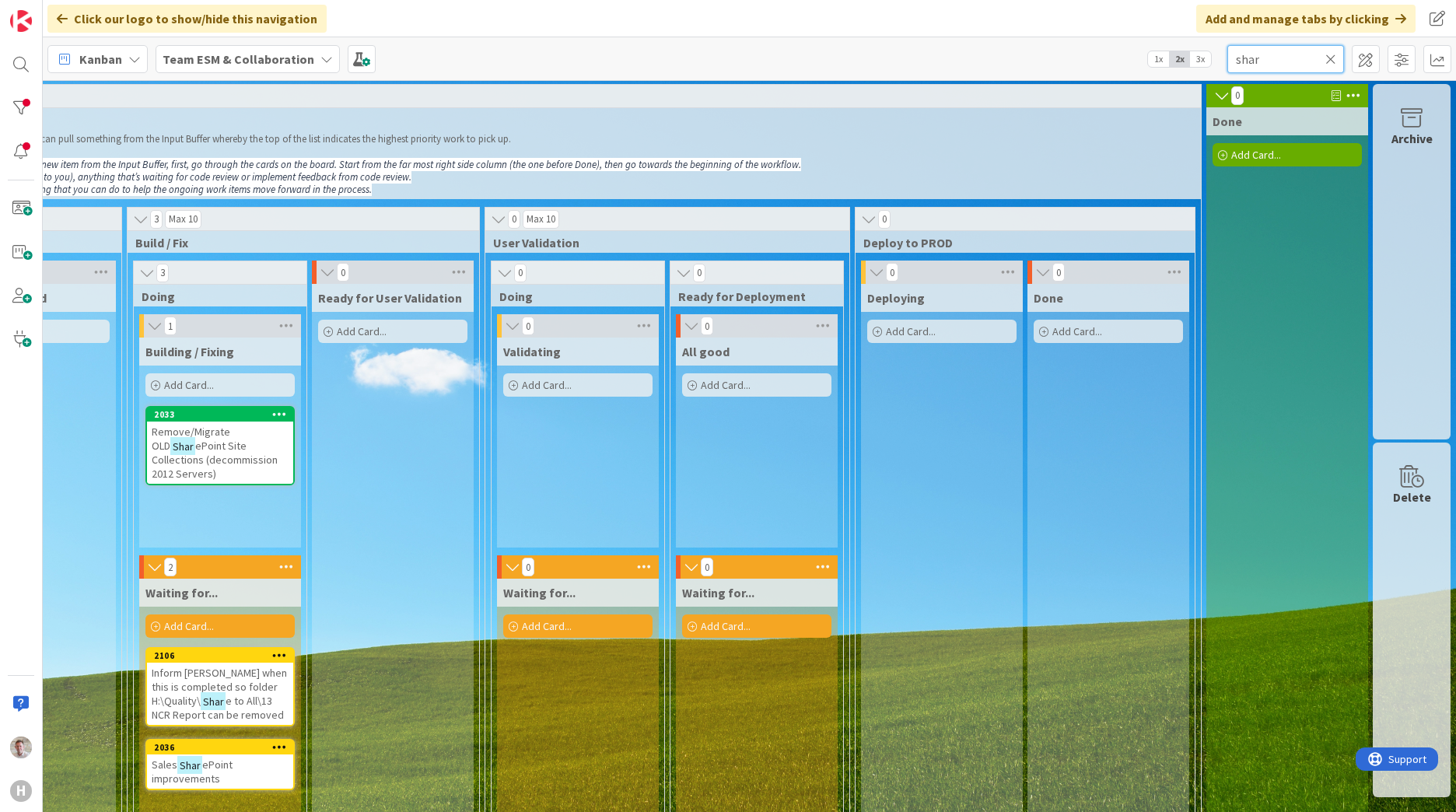
click at [1280, 62] on input "shar" at bounding box center [1286, 59] width 117 height 28
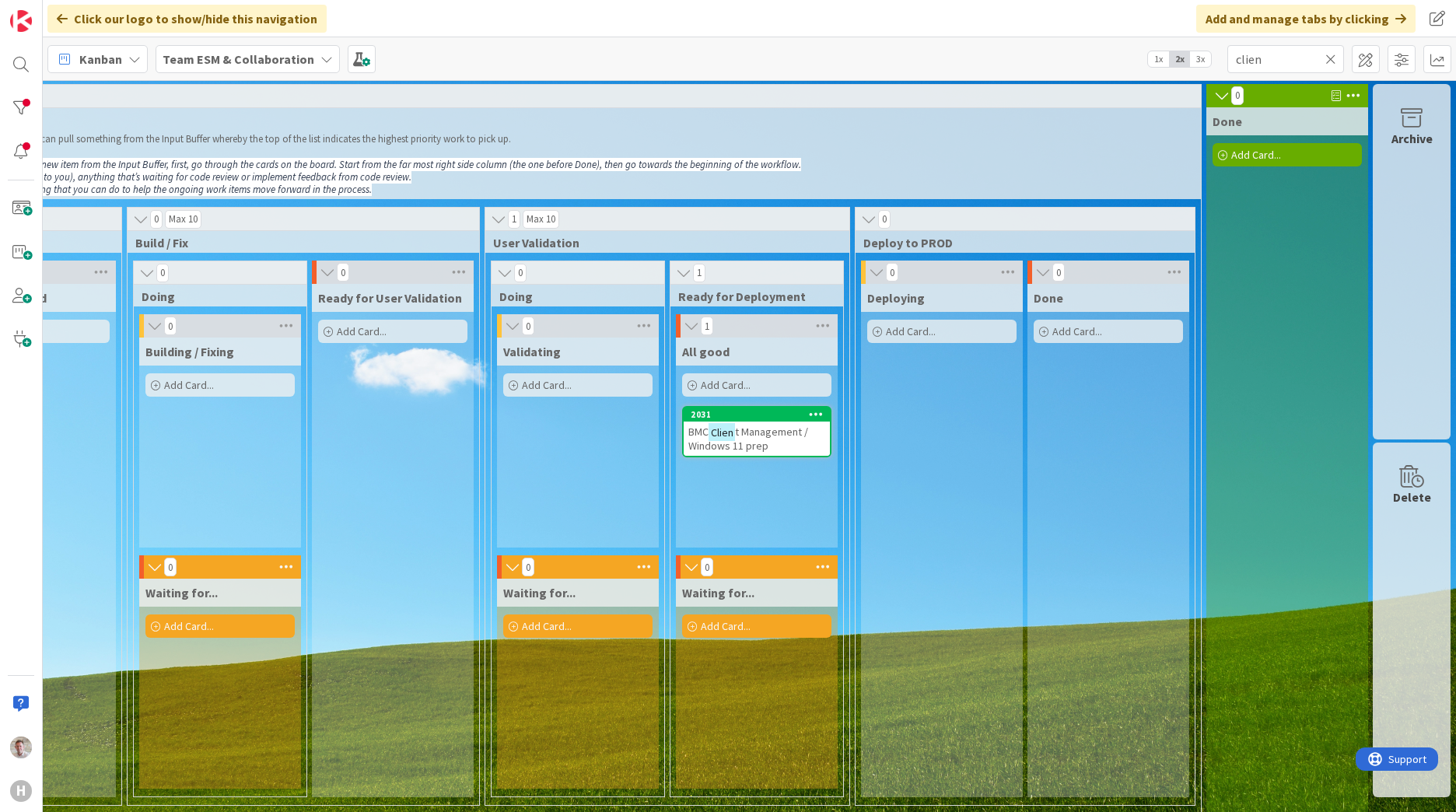
click at [716, 431] on mark "Clien" at bounding box center [721, 431] width 26 height 18
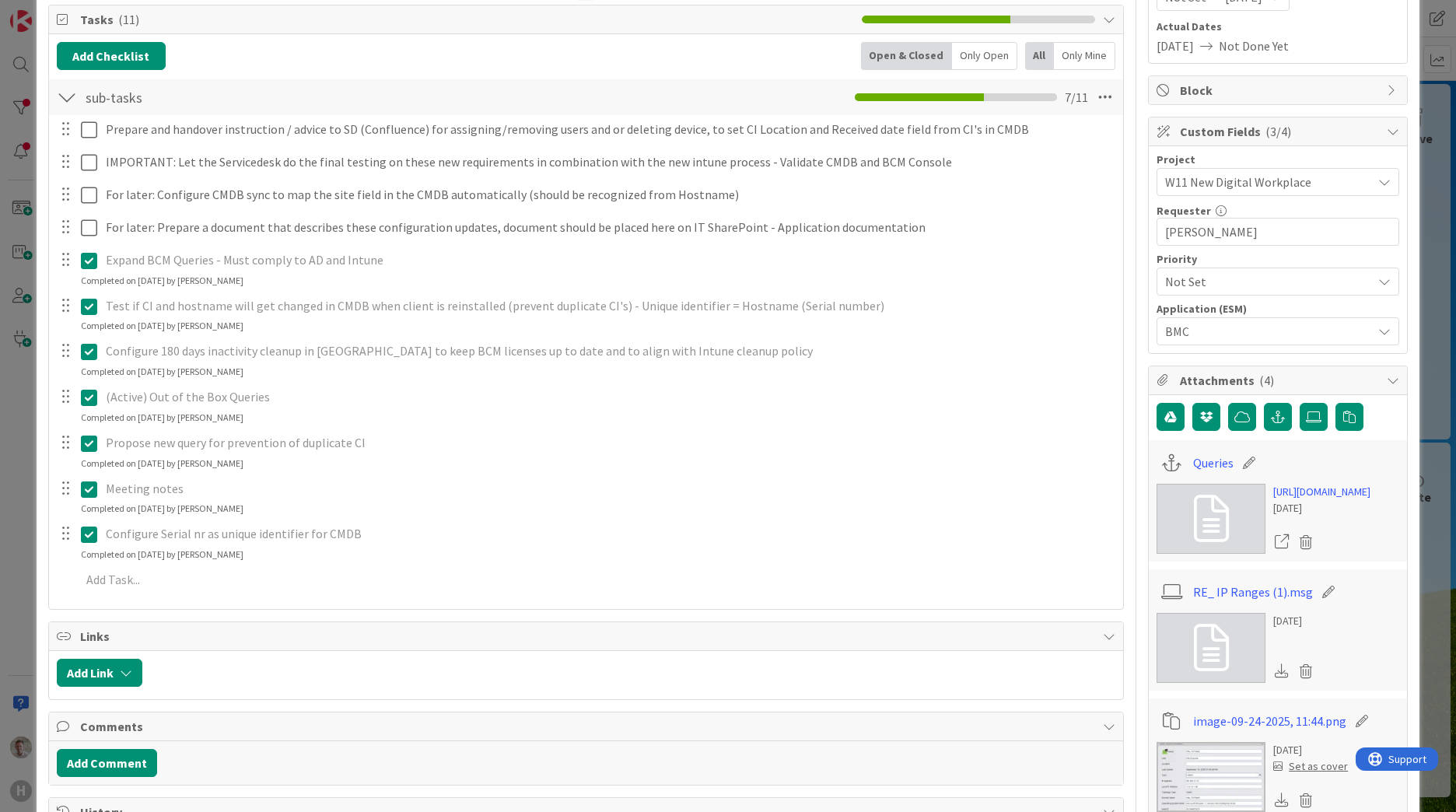
scroll to position [388, 0]
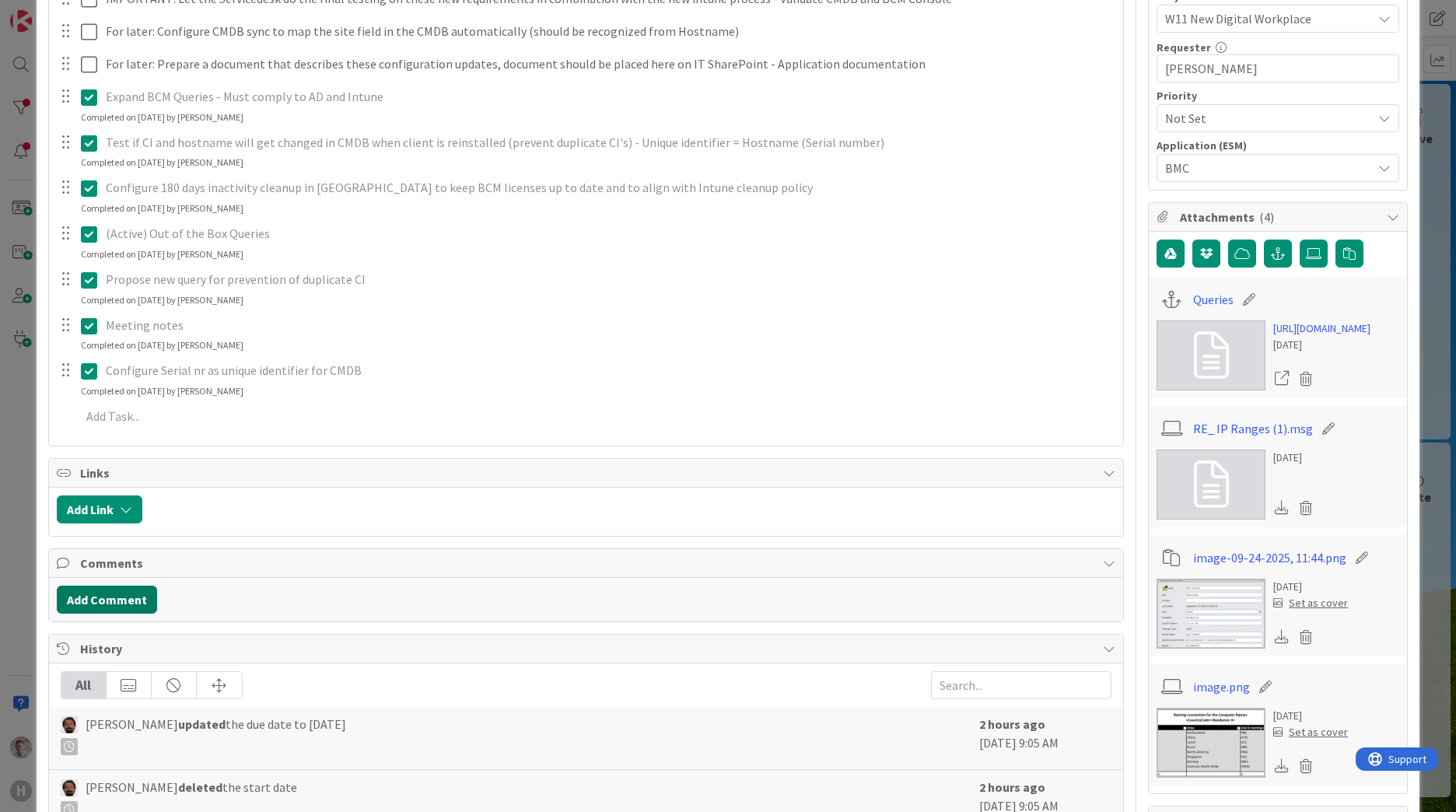
click at [84, 598] on button "Add Comment" at bounding box center [107, 599] width 100 height 28
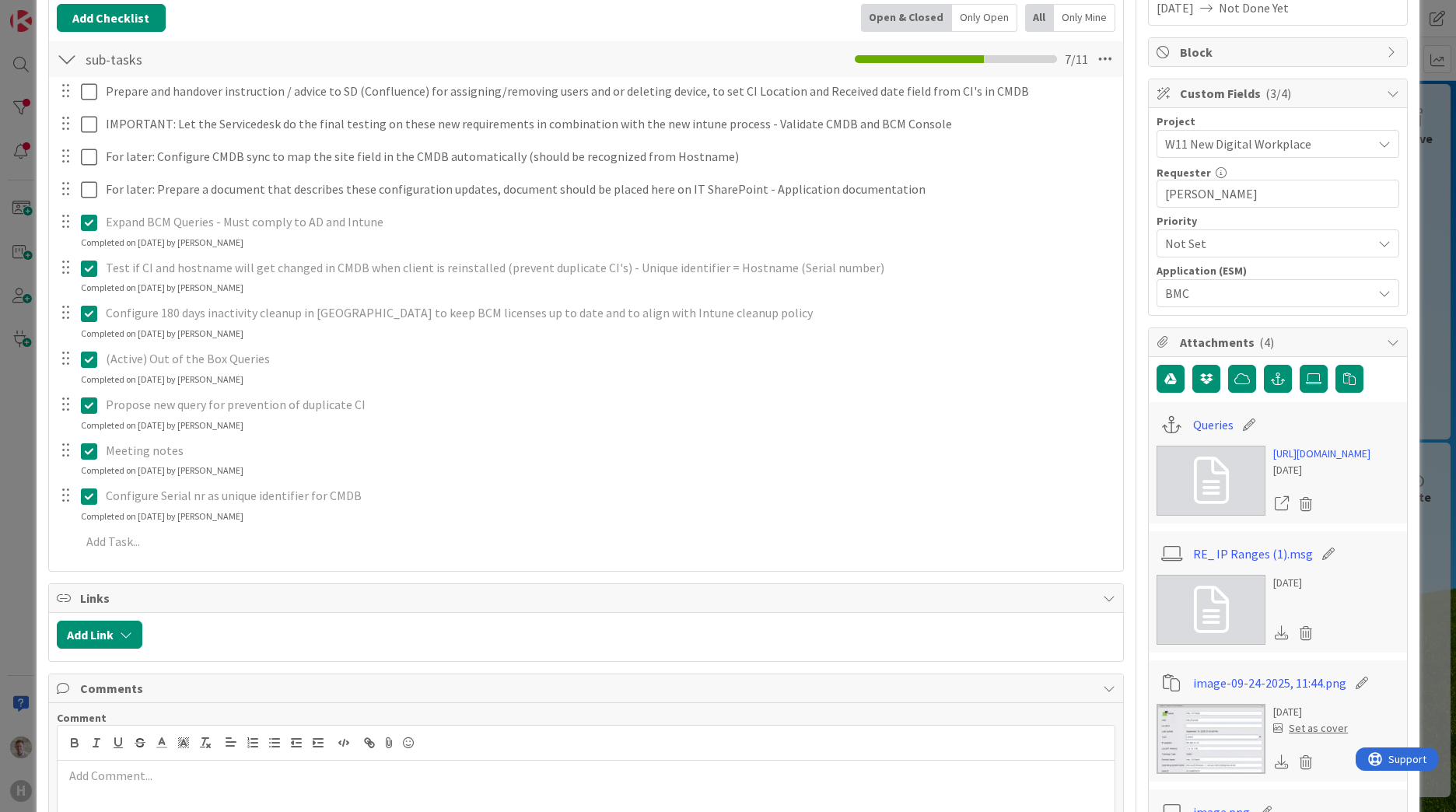
scroll to position [0, 0]
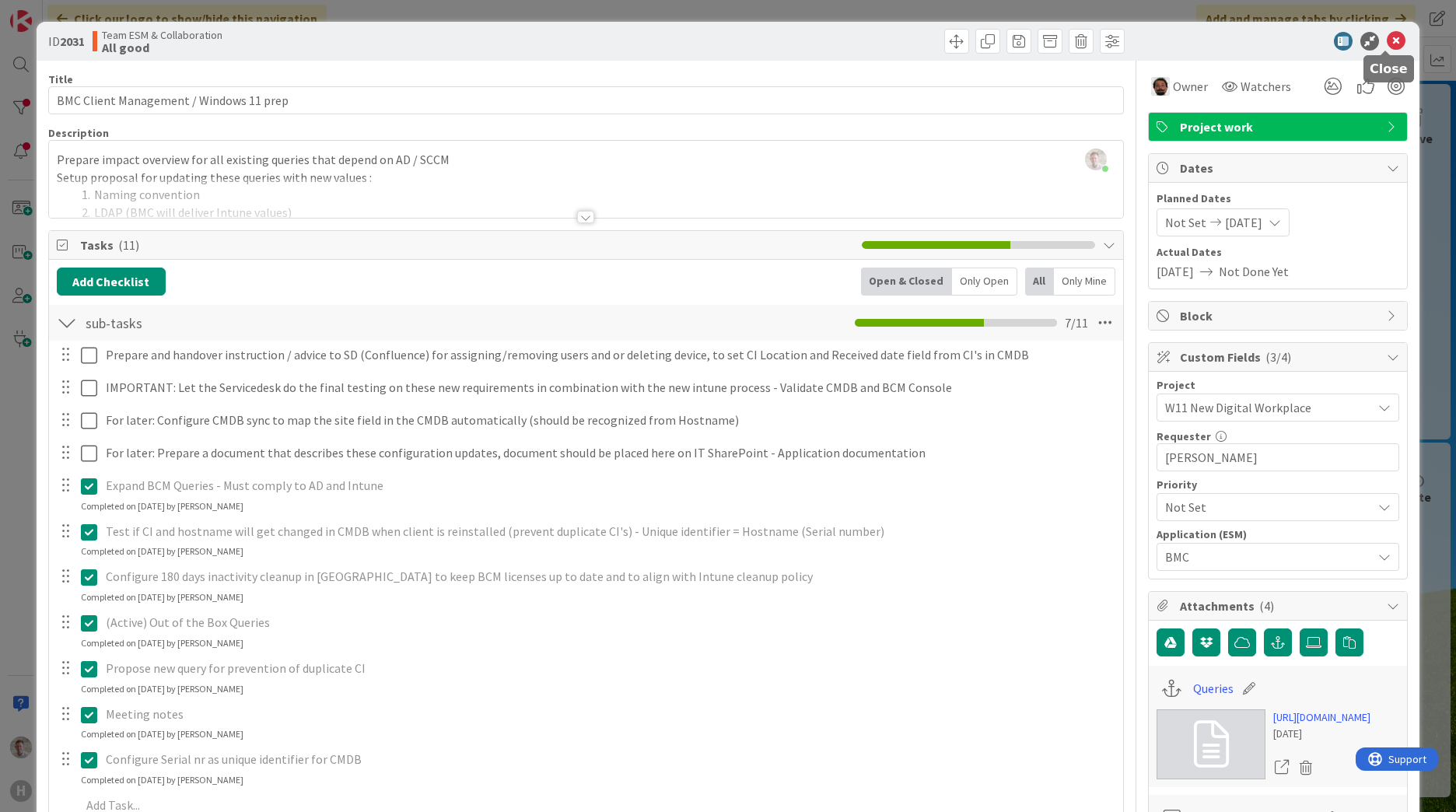
click at [1386, 35] on icon at bounding box center [1396, 41] width 19 height 19
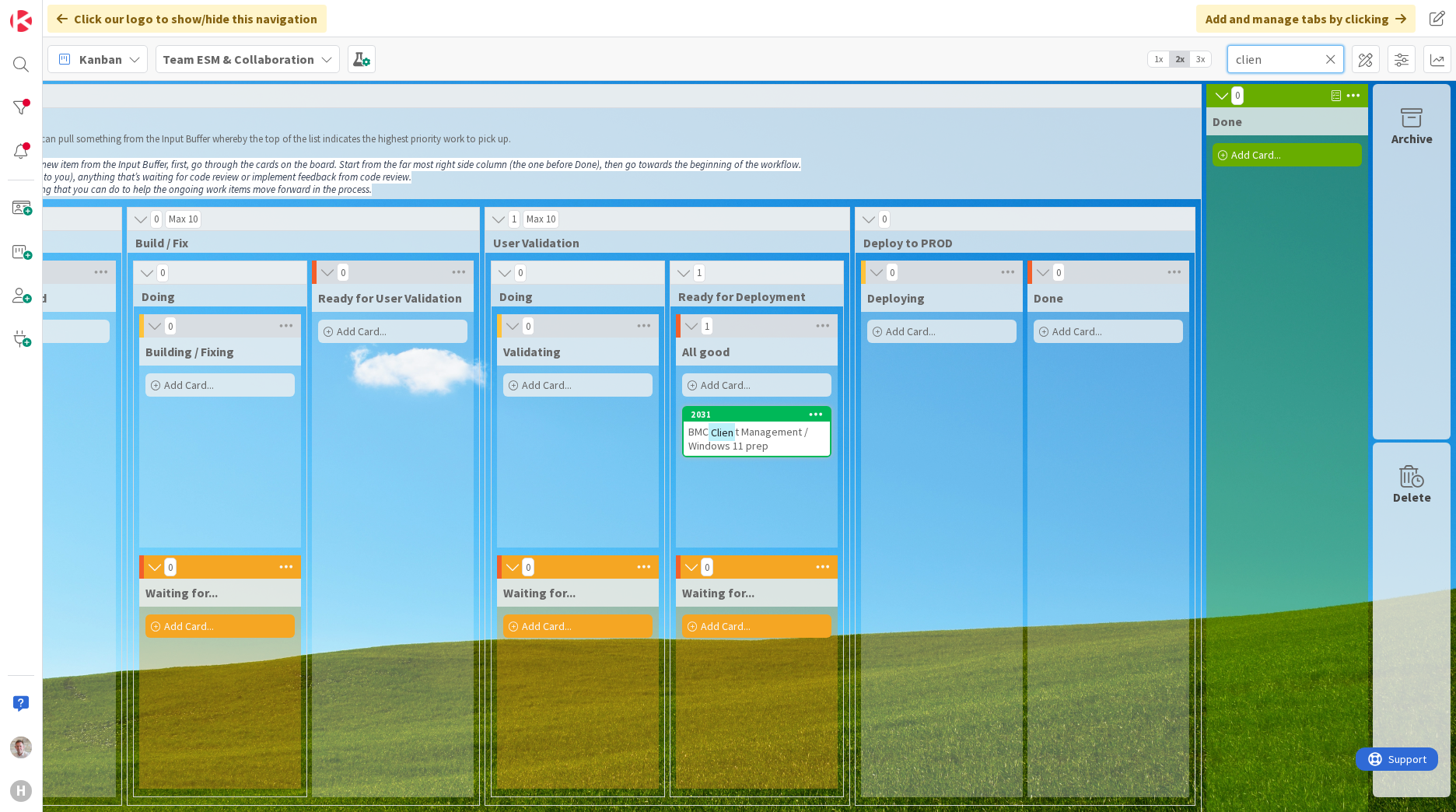
click at [1266, 59] on input "clien" at bounding box center [1286, 59] width 117 height 28
click at [1265, 59] on input "clien" at bounding box center [1286, 59] width 117 height 28
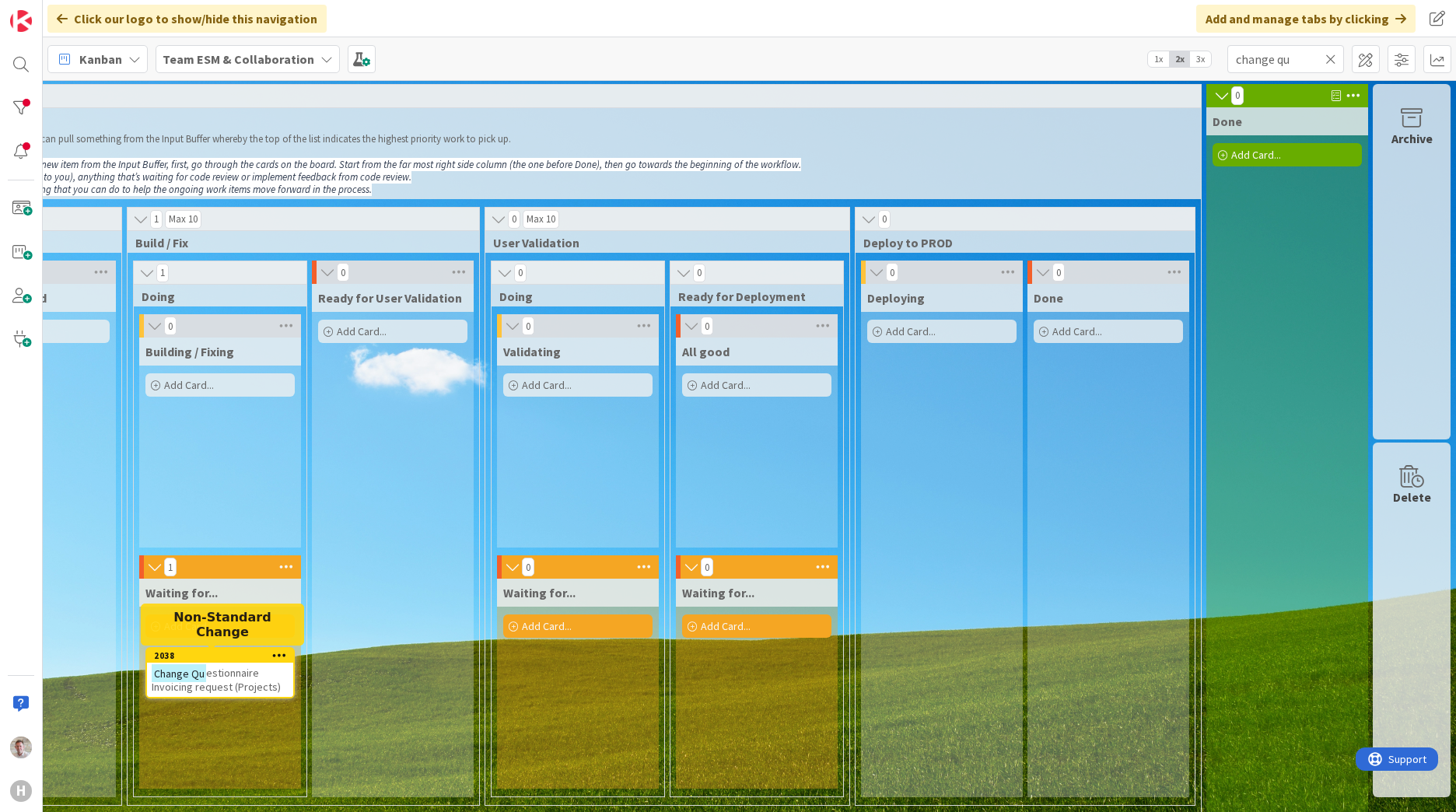
click at [172, 668] on mark "Change Qu" at bounding box center [178, 673] width 55 height 18
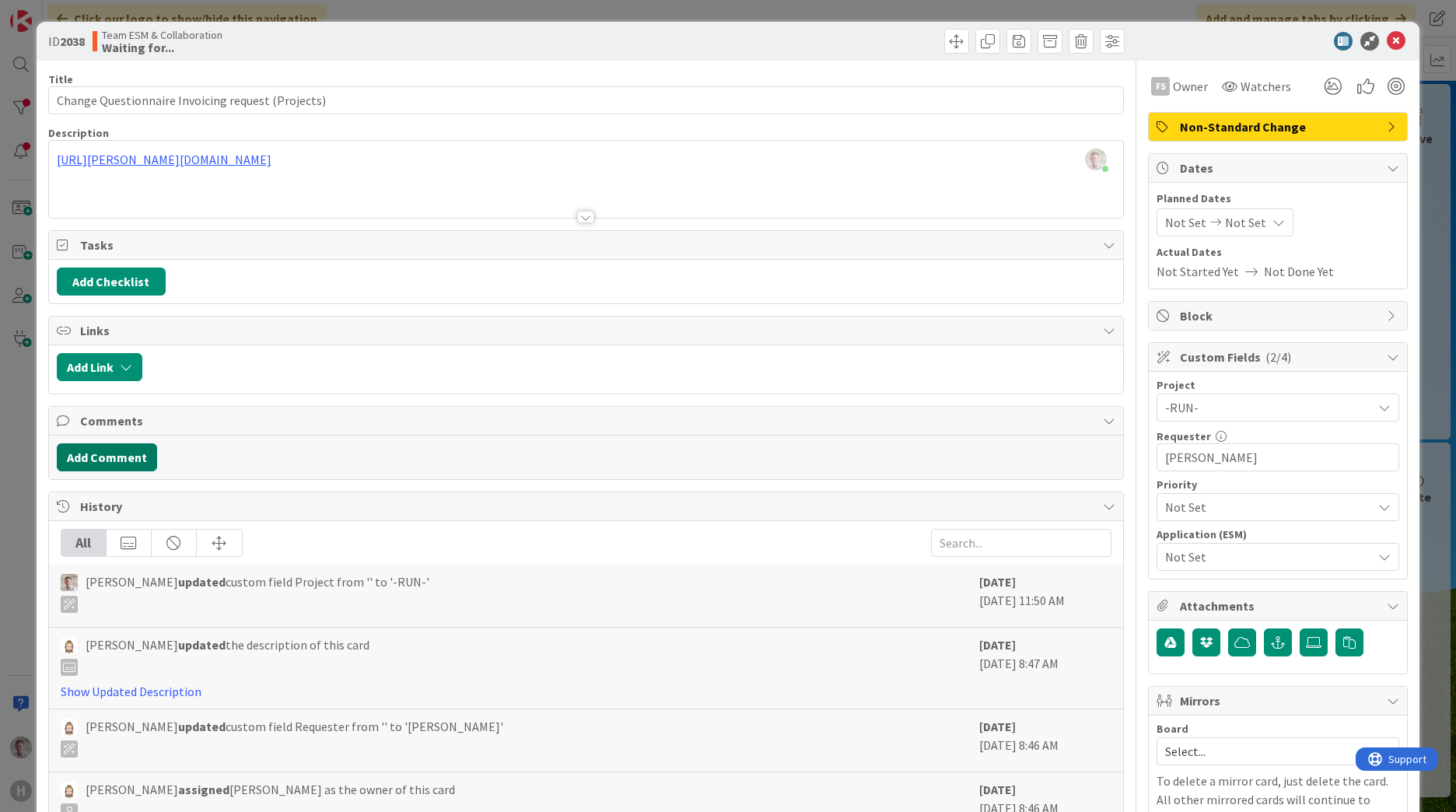
click at [102, 451] on button "Add Comment" at bounding box center [107, 457] width 100 height 28
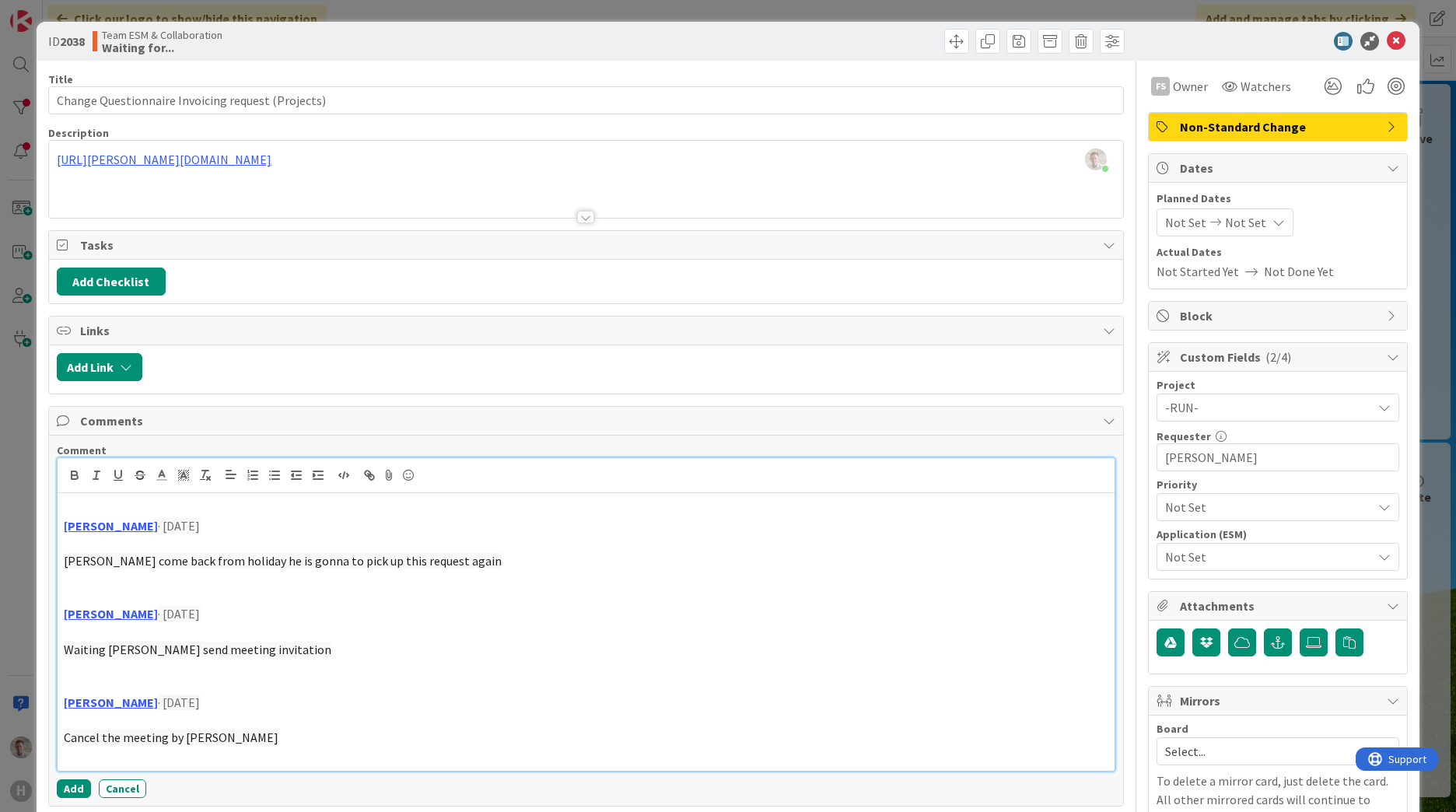
click at [78, 789] on button "Add" at bounding box center [73, 789] width 34 height 19
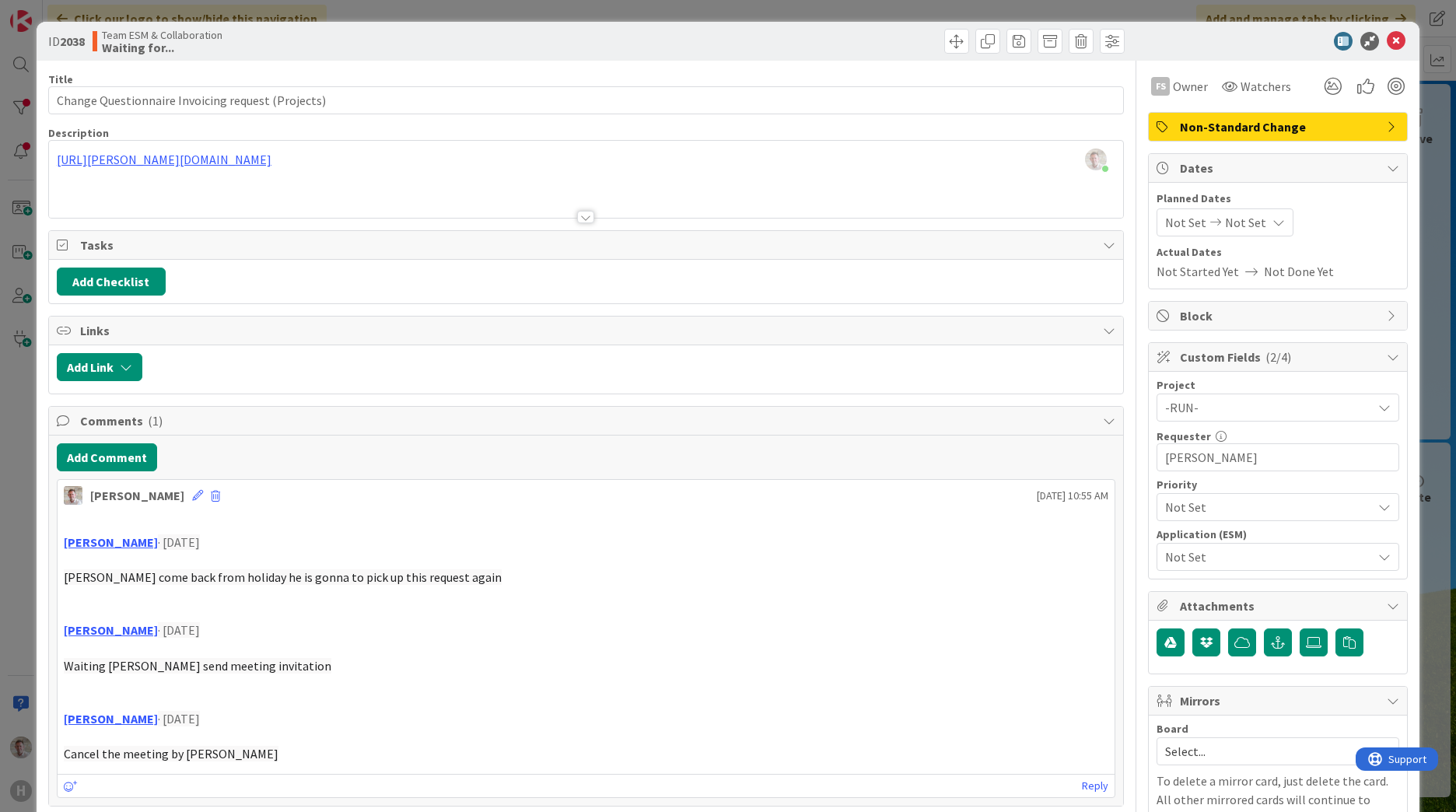
click at [1189, 559] on span "Not Set" at bounding box center [1265, 557] width 199 height 21
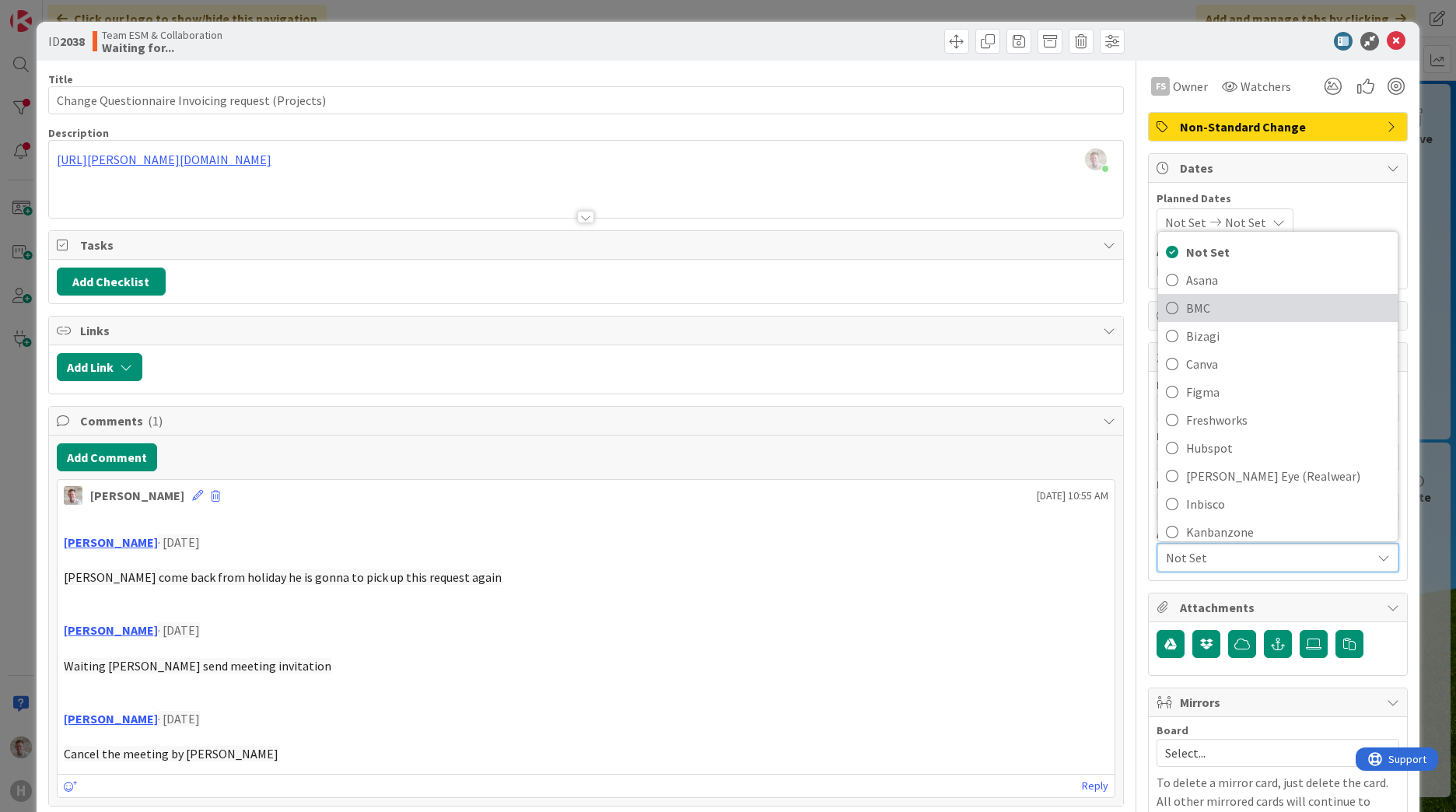
click at [1188, 310] on span "BMC" at bounding box center [1287, 308] width 203 height 23
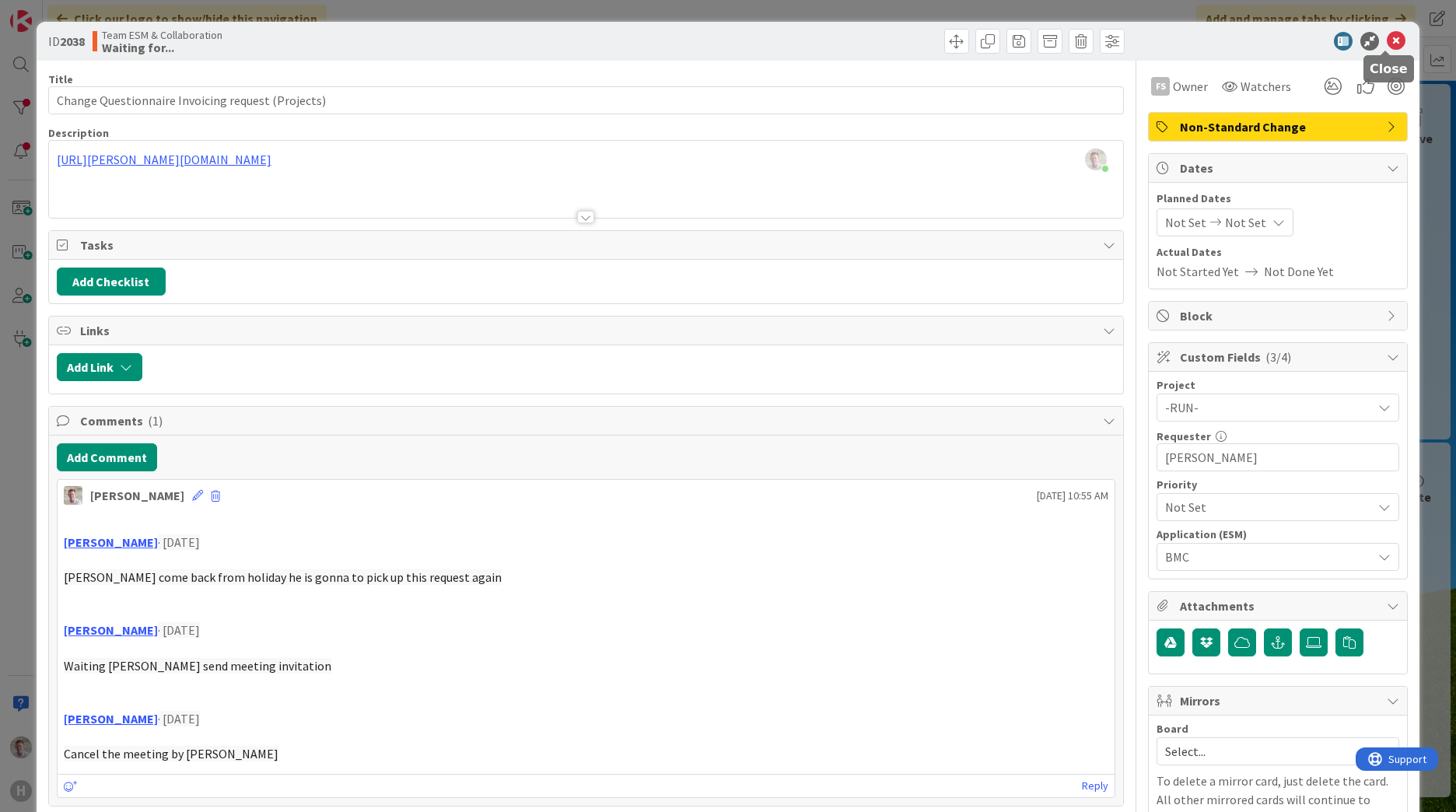
click at [1386, 40] on icon at bounding box center [1396, 41] width 19 height 19
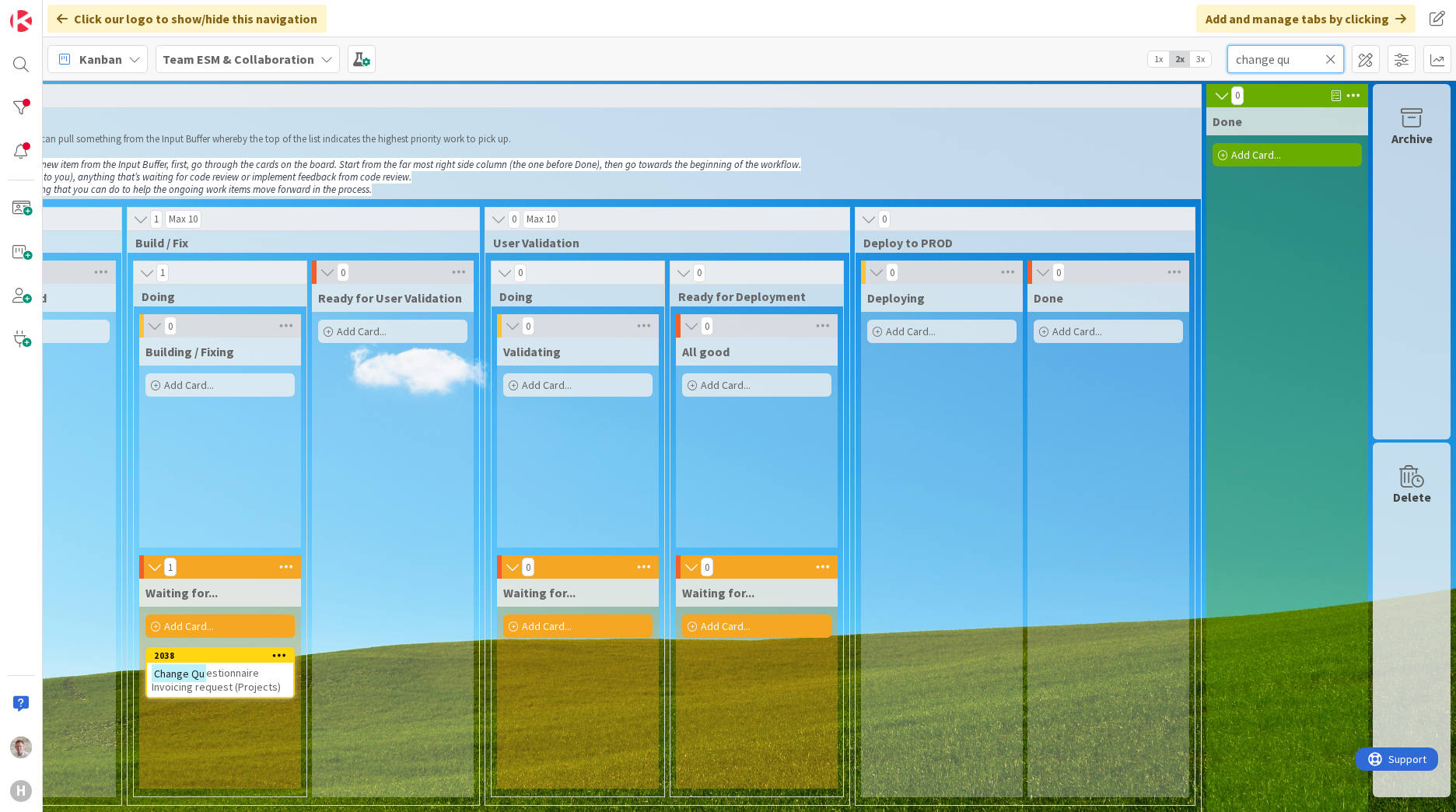
click at [1248, 64] on input "change qu" at bounding box center [1286, 59] width 117 height 28
type input "inbis"
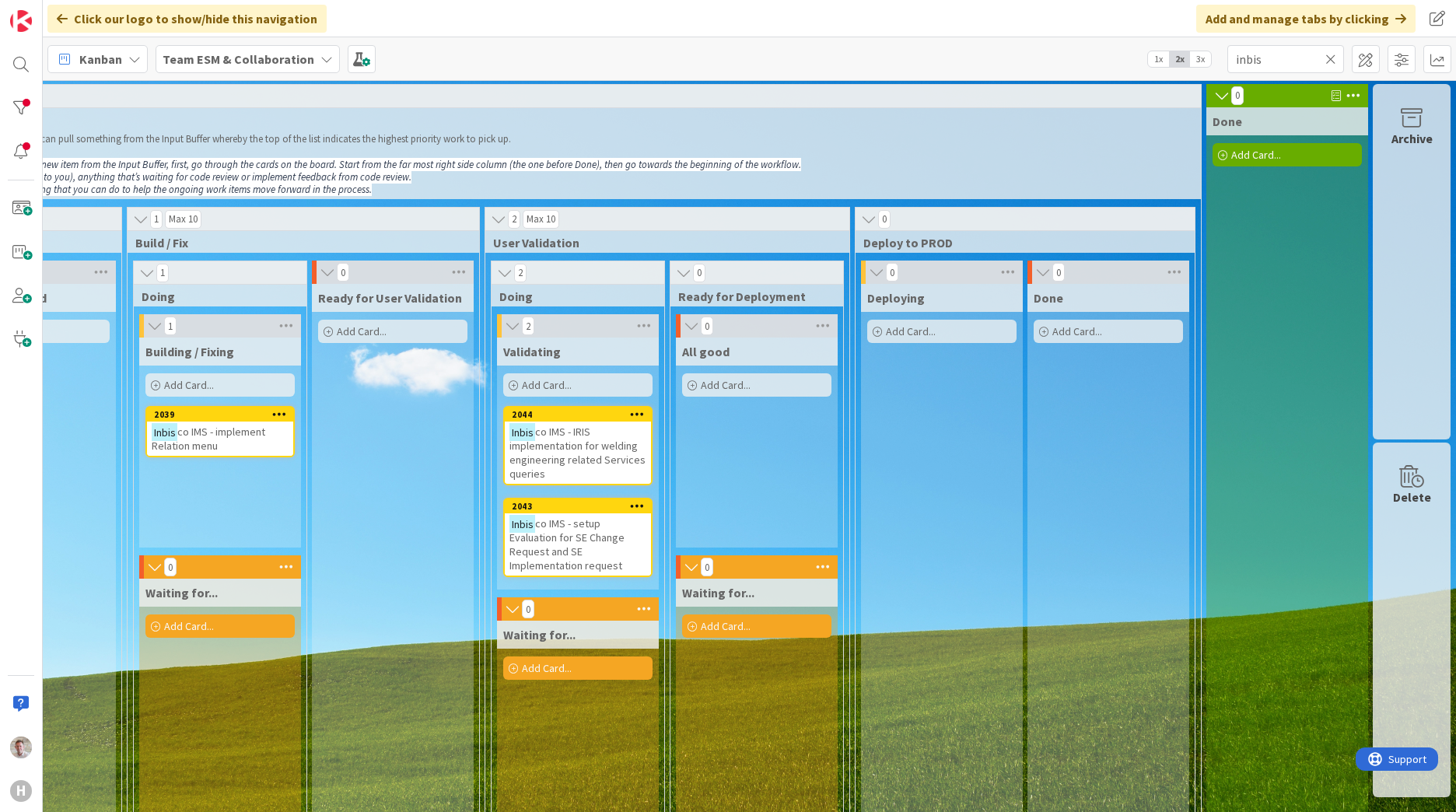
click at [218, 440] on div "Inbis co IMS - implement Relation menu" at bounding box center [219, 439] width 146 height 34
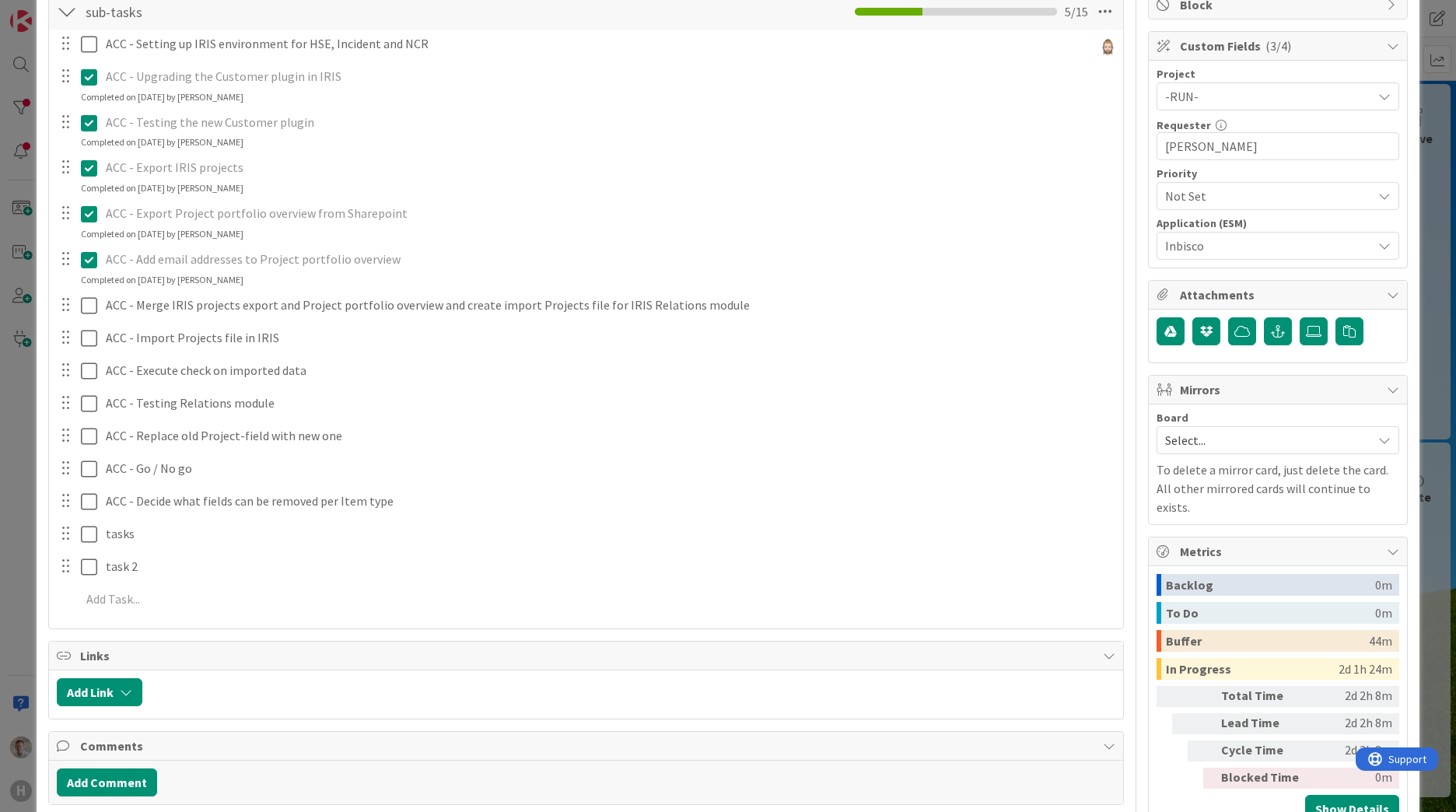
scroll to position [233, 0]
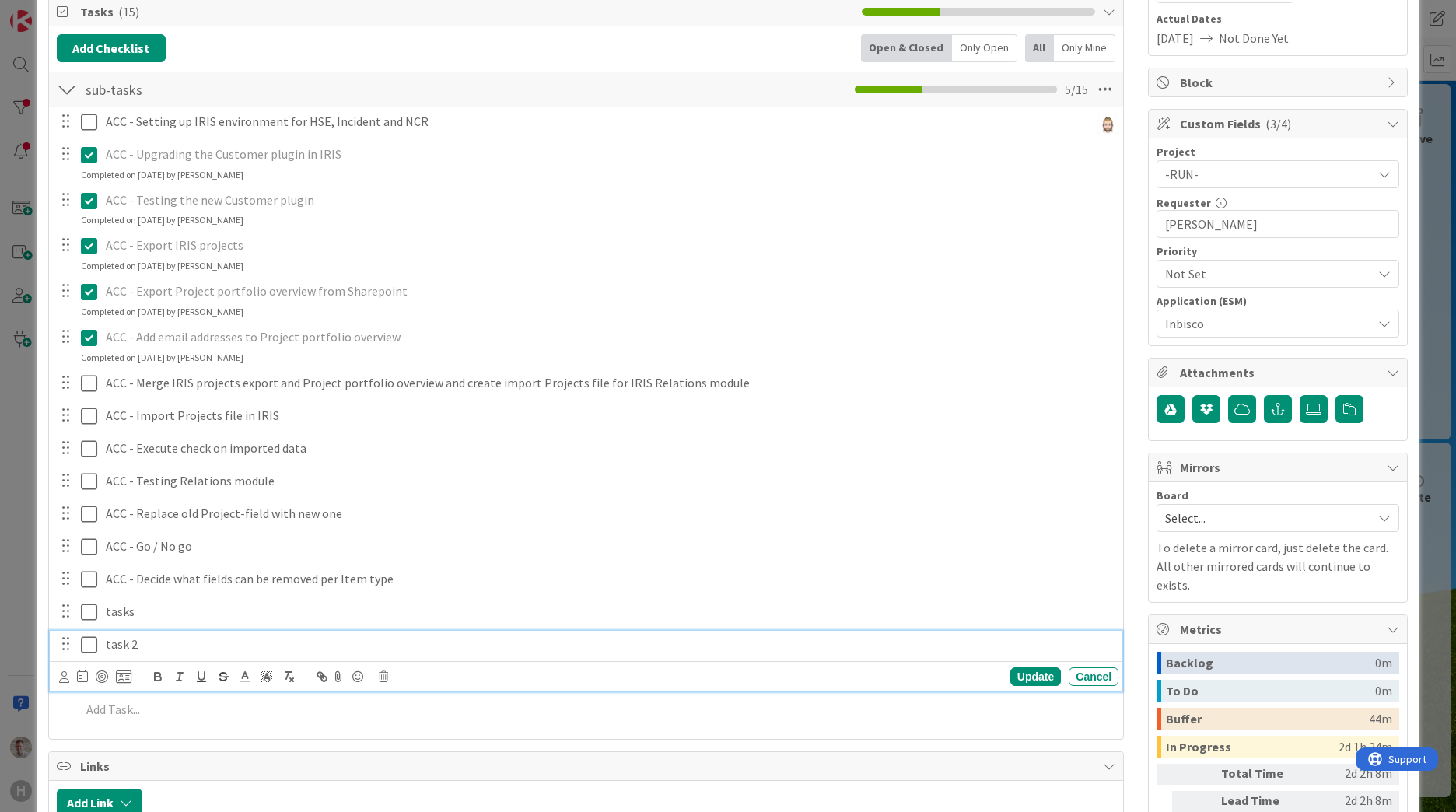
click at [158, 648] on p "task 2" at bounding box center [609, 644] width 1006 height 18
click at [87, 647] on icon at bounding box center [89, 645] width 17 height 19
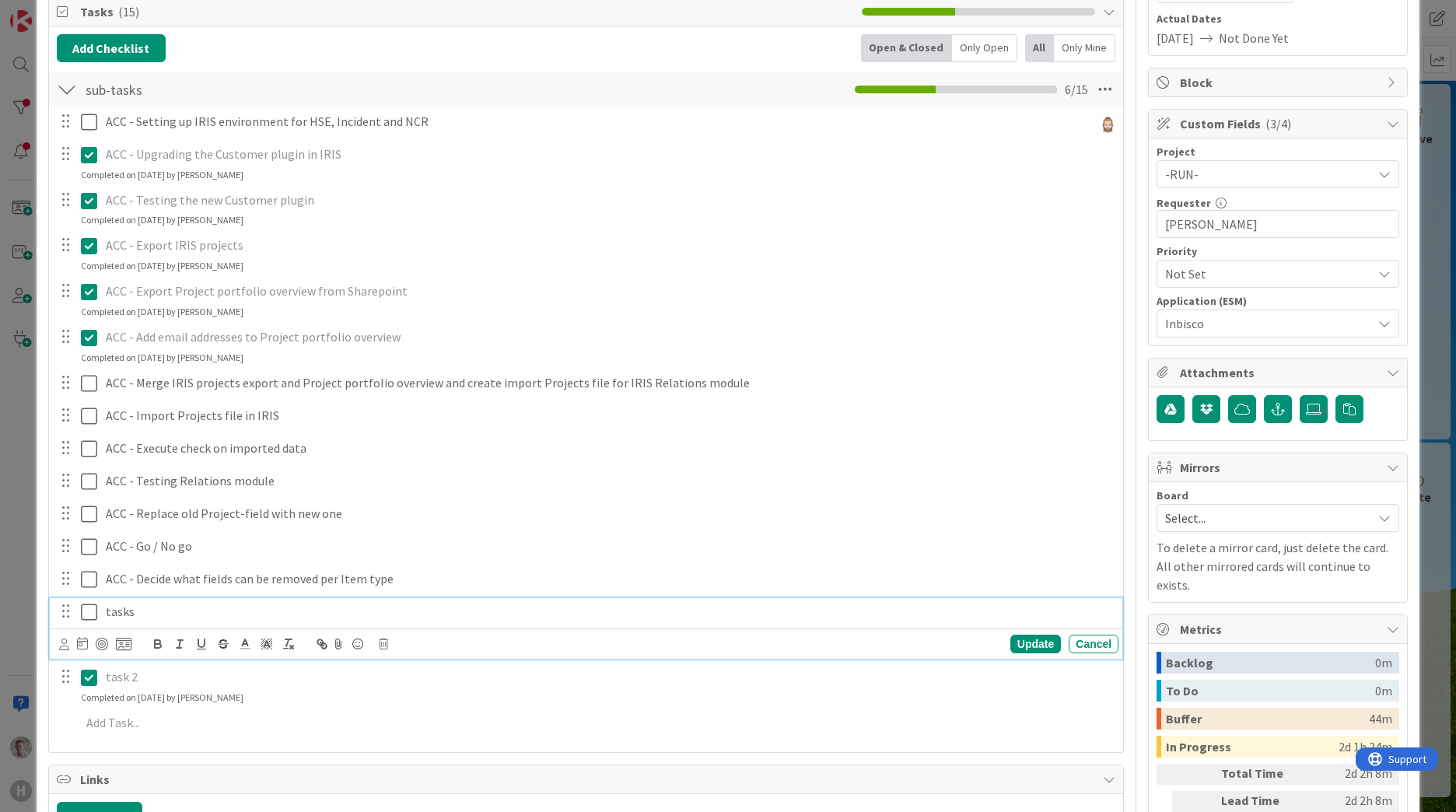
click at [87, 606] on icon at bounding box center [89, 612] width 17 height 19
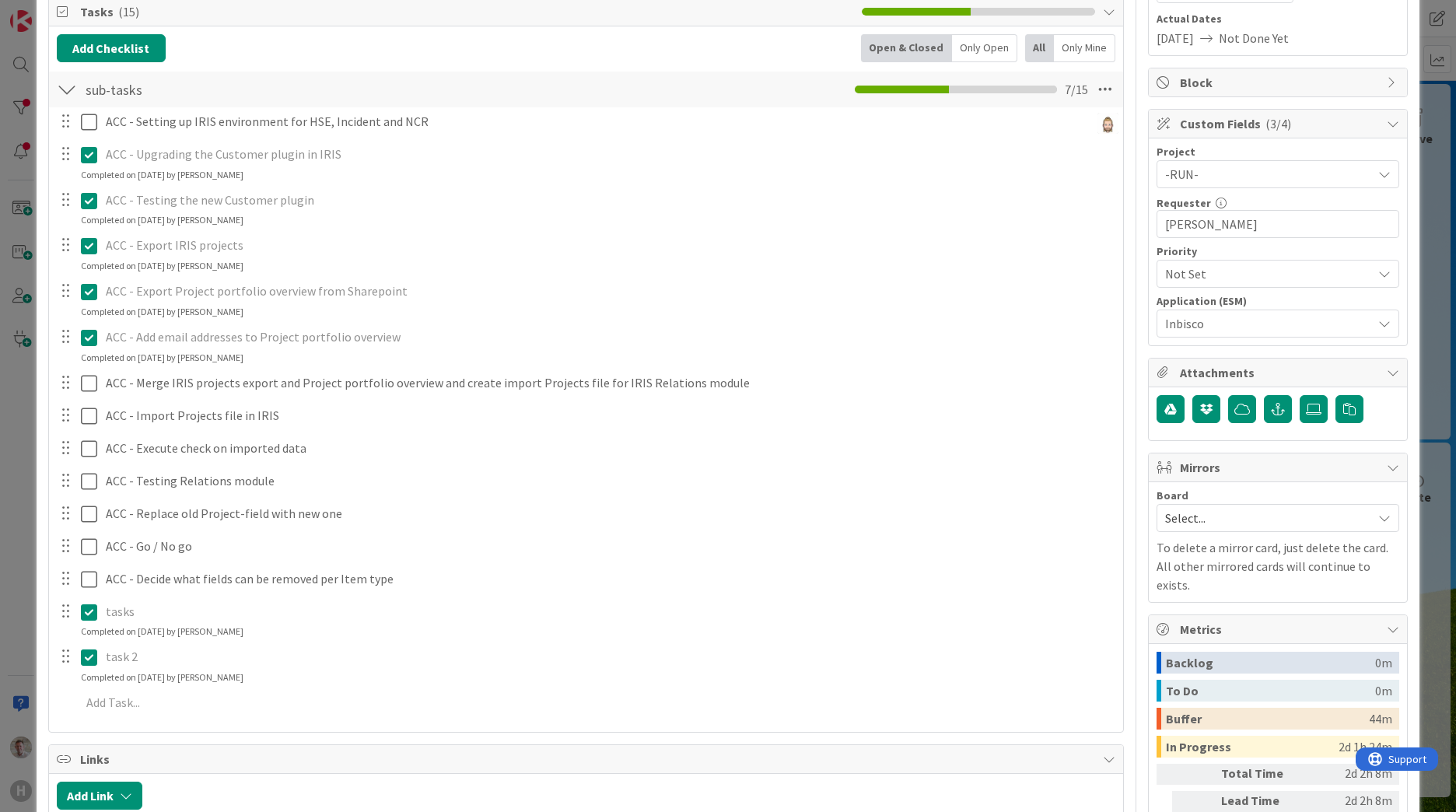
click at [126, 661] on p "task 2" at bounding box center [609, 656] width 1006 height 18
click at [88, 659] on icon at bounding box center [89, 657] width 17 height 19
click at [86, 618] on icon at bounding box center [89, 612] width 17 height 19
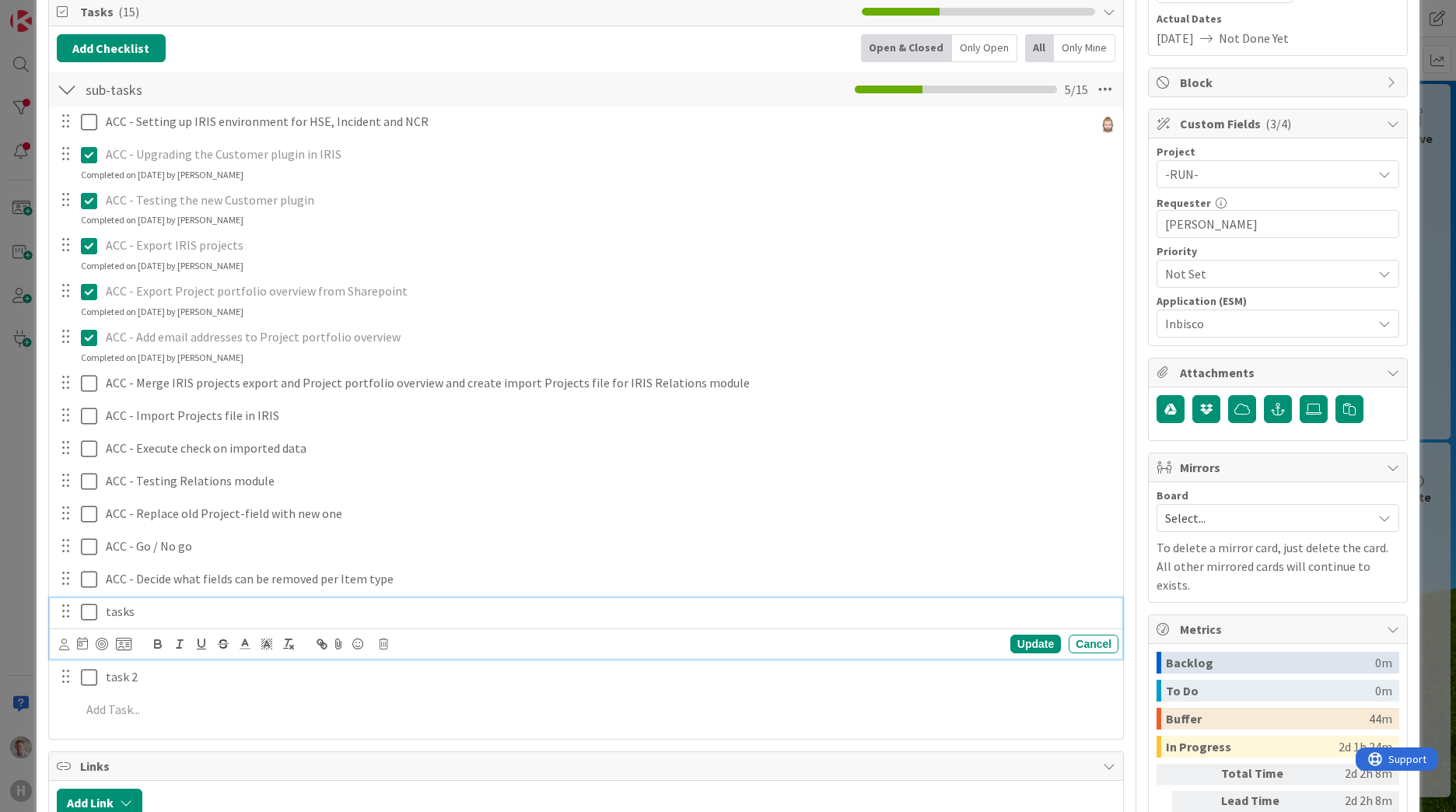
click at [183, 617] on p "tasks" at bounding box center [609, 611] width 1006 height 18
drag, startPoint x: 143, startPoint y: 614, endPoint x: 88, endPoint y: 616, distance: 55.0
click at [93, 616] on div "tasks" at bounding box center [586, 611] width 1062 height 27
click at [239, 694] on div "ACC - Setting up IRIS environment for HSE, Incident and NCR Update Cancel ACC -…" at bounding box center [585, 418] width 1058 height 622
click at [131, 606] on p "task 2" at bounding box center [609, 611] width 1006 height 18
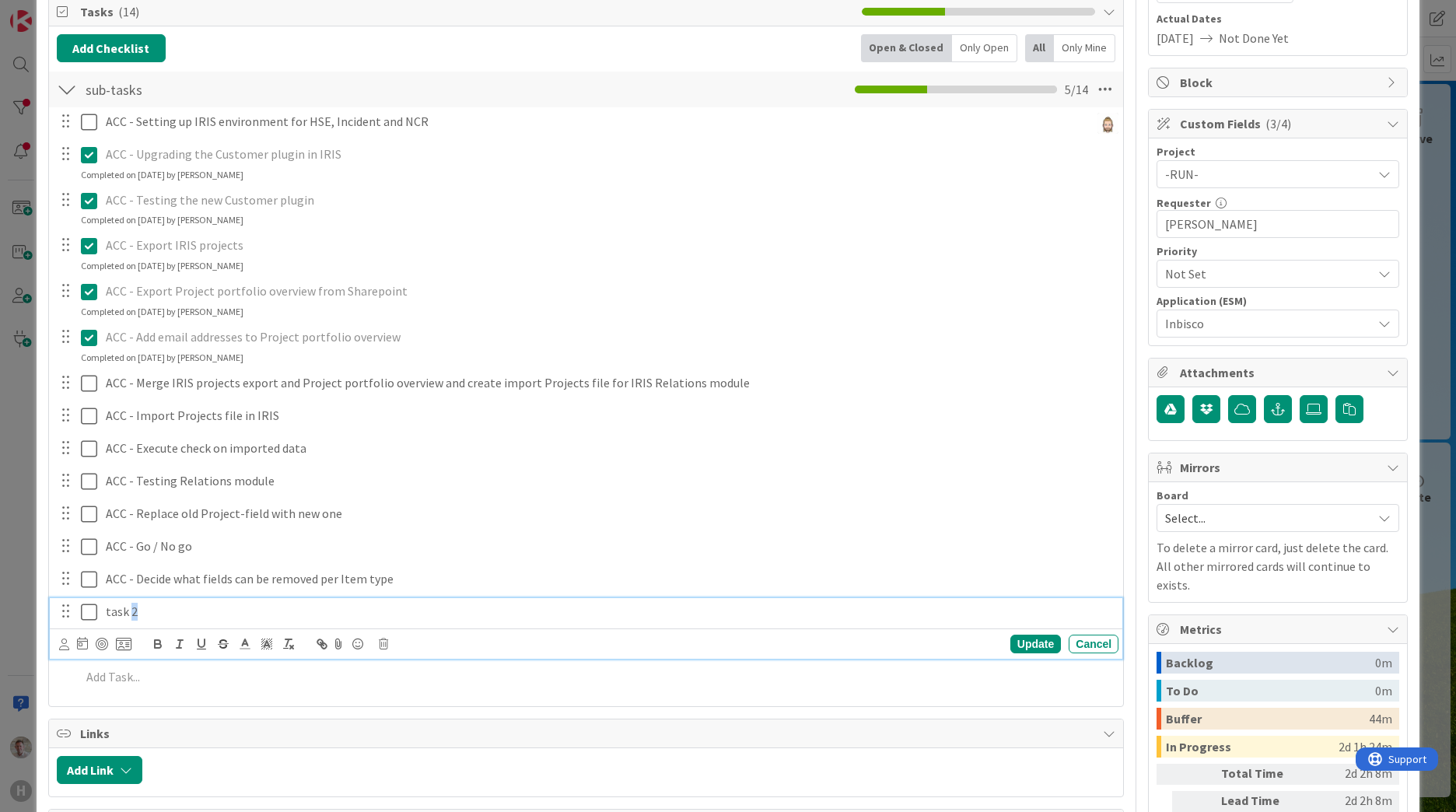
click at [131, 607] on p "task 2" at bounding box center [609, 611] width 1006 height 18
click at [135, 612] on p "task 2" at bounding box center [609, 611] width 1006 height 18
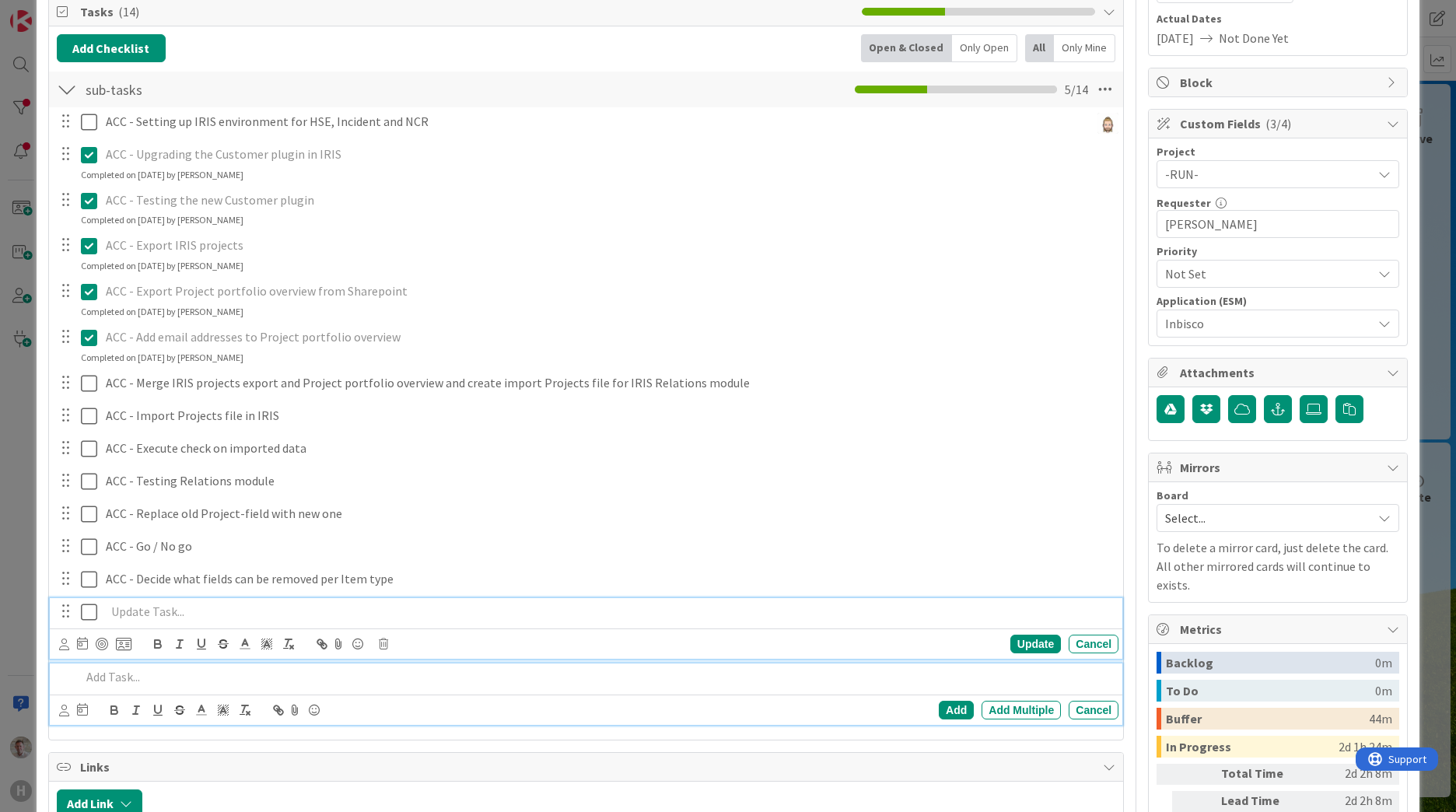
click at [205, 689] on div at bounding box center [596, 676] width 1043 height 27
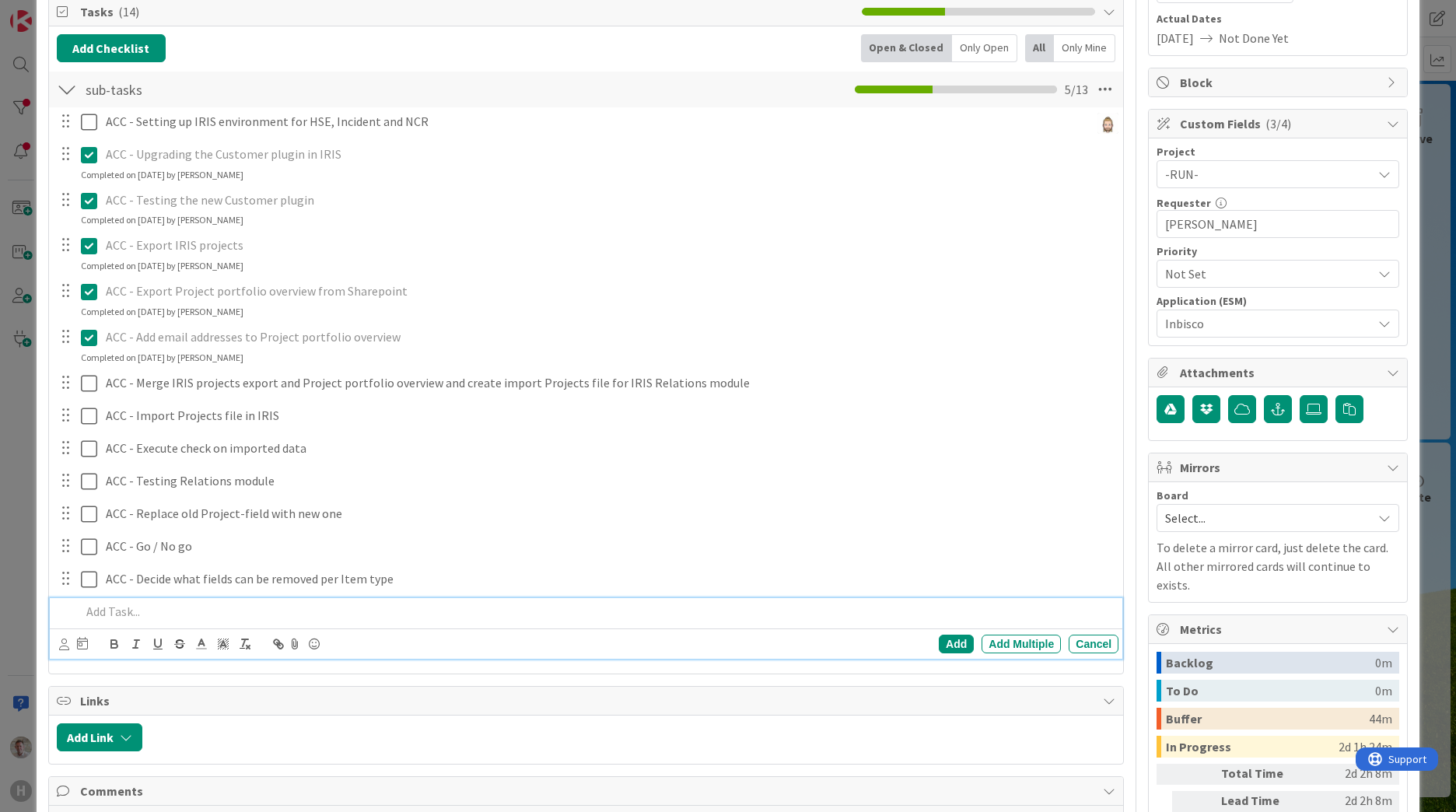
scroll to position [168, 0]
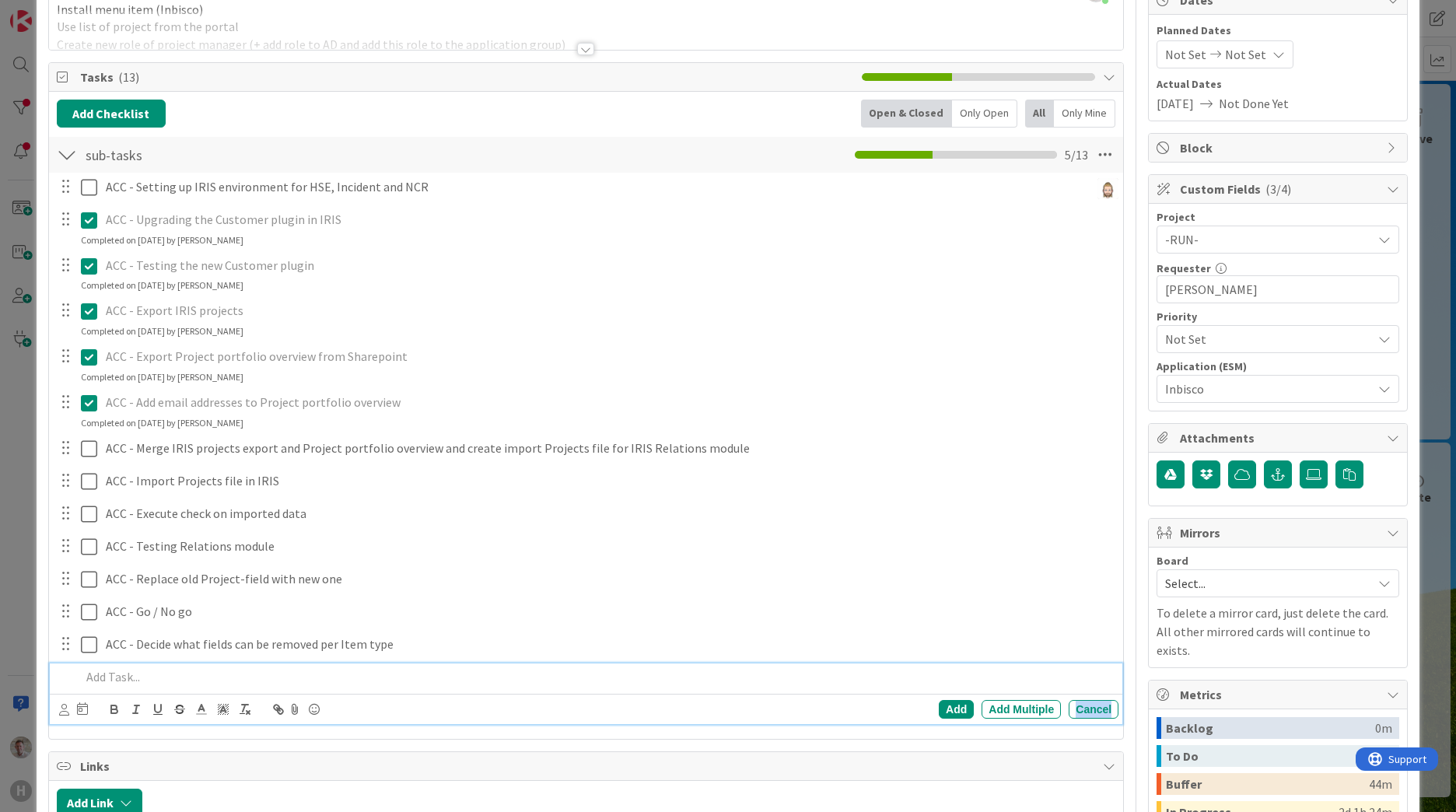
click at [1081, 714] on div "Cancel" at bounding box center [1094, 709] width 50 height 19
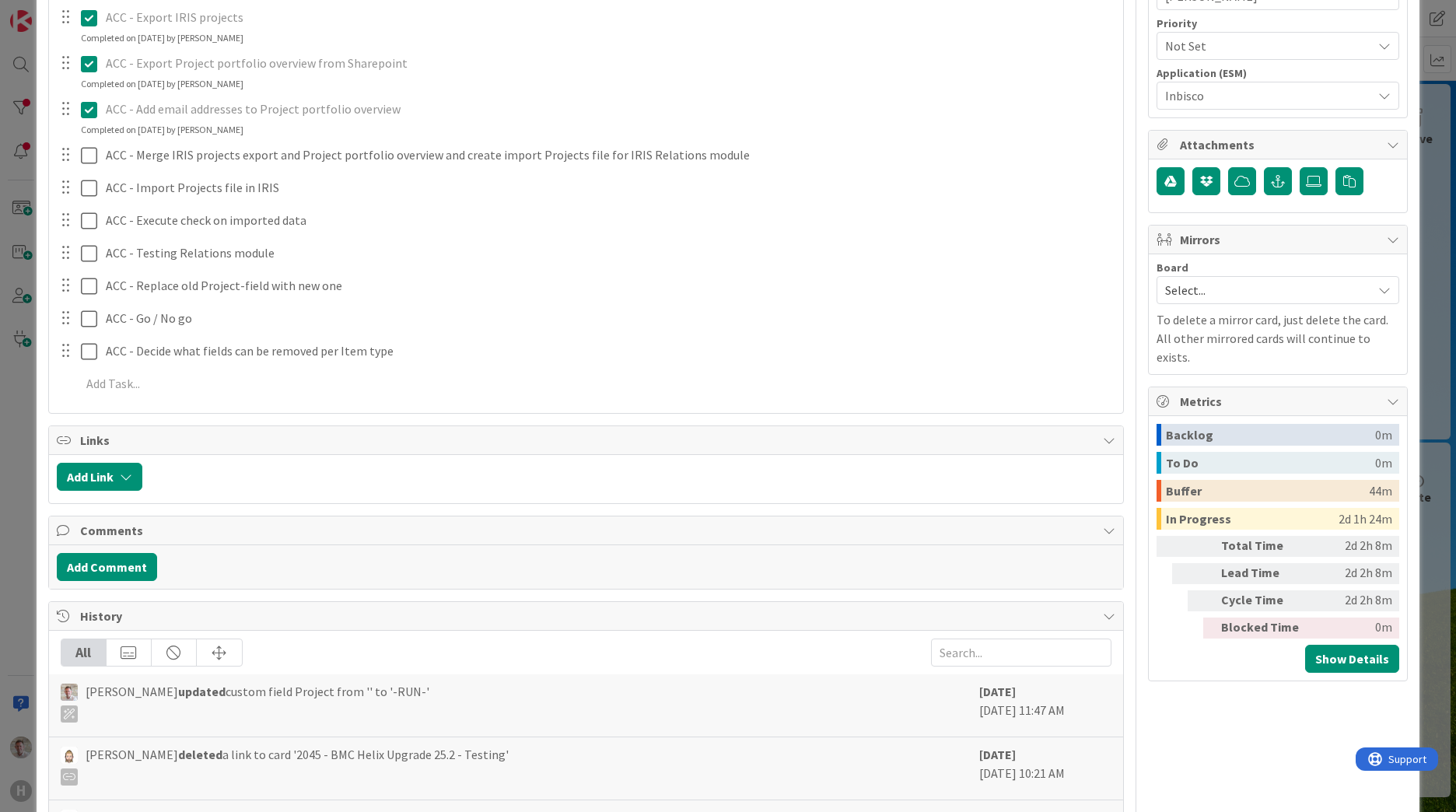
scroll to position [713, 0]
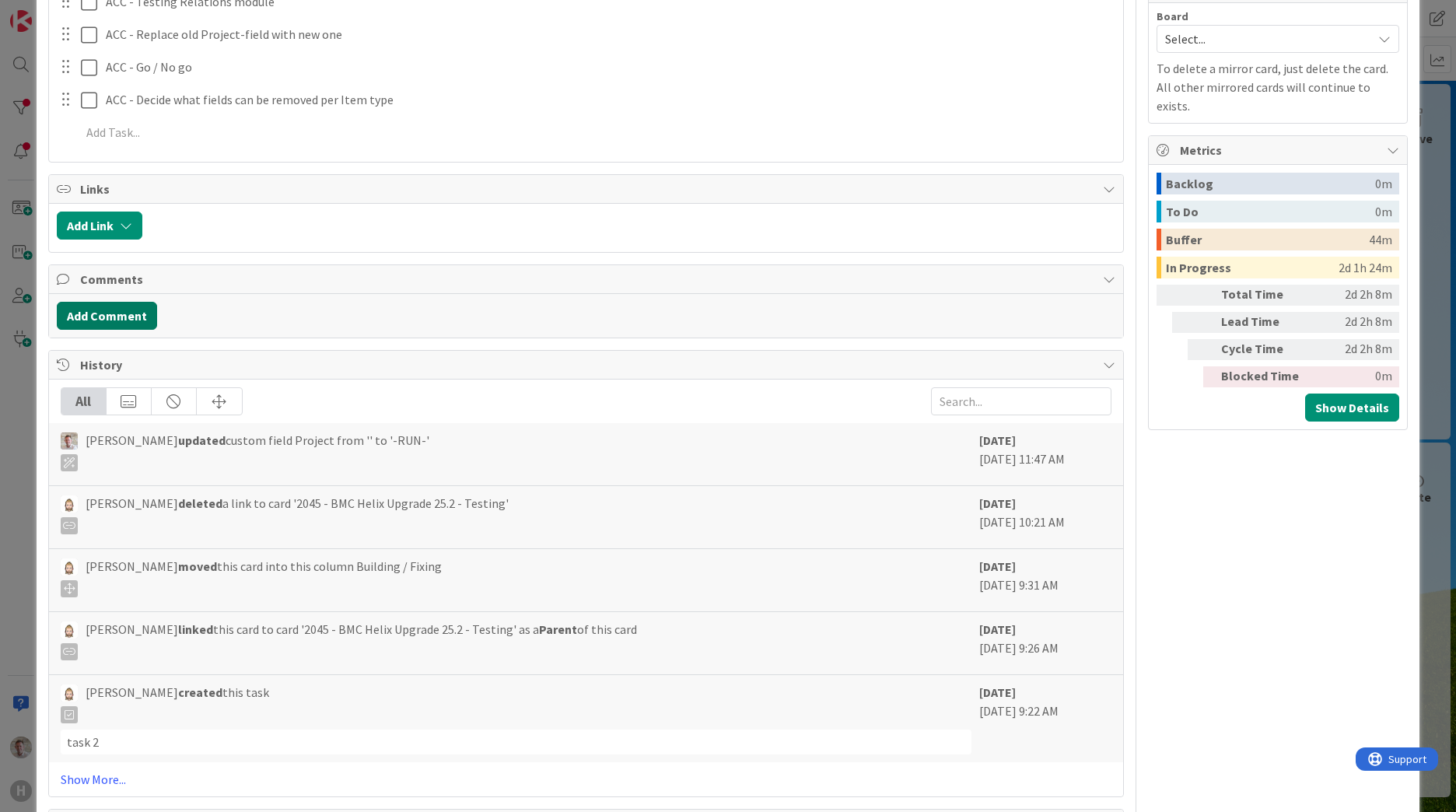
click at [75, 316] on button "Add Comment" at bounding box center [107, 316] width 100 height 28
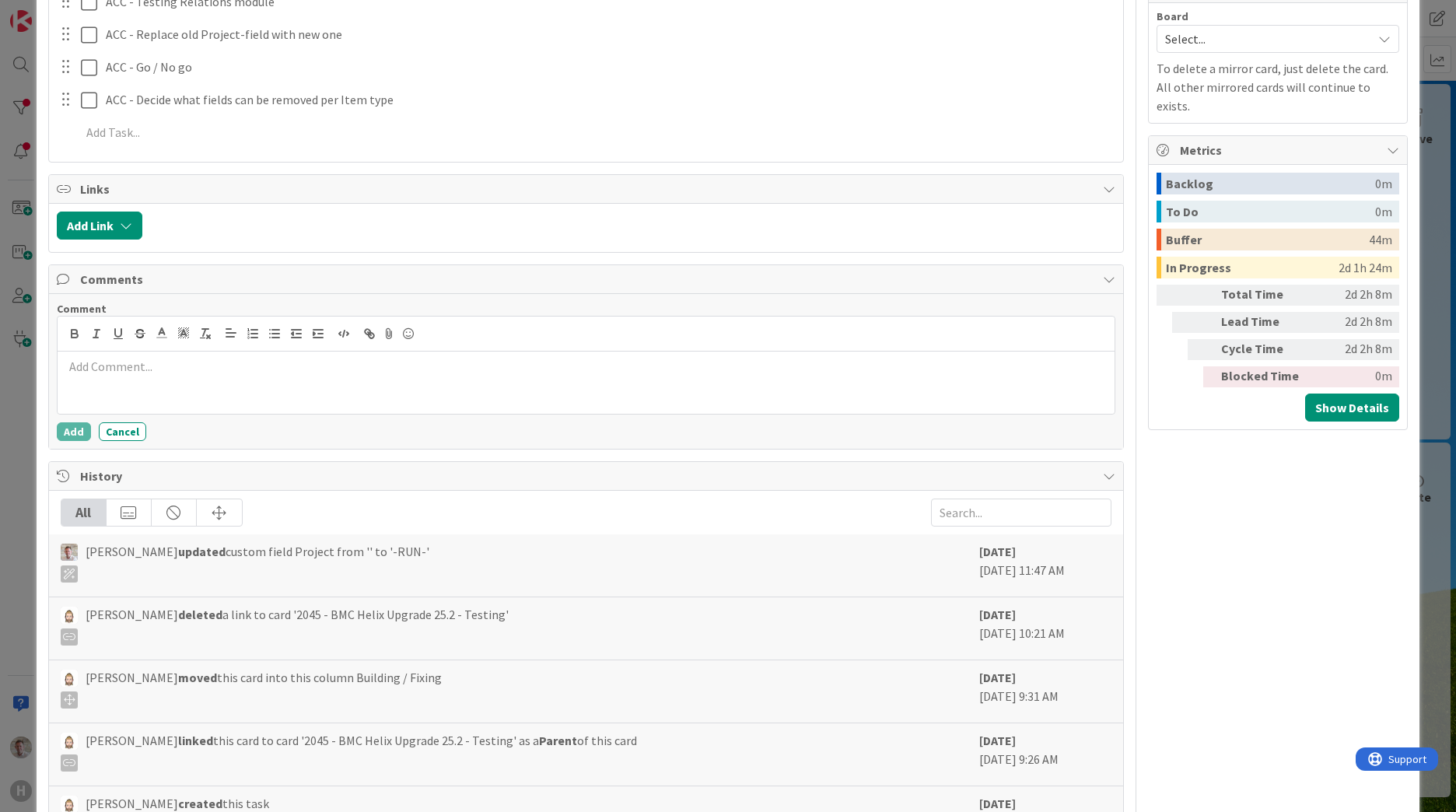
click at [105, 370] on p at bounding box center [586, 366] width 1044 height 18
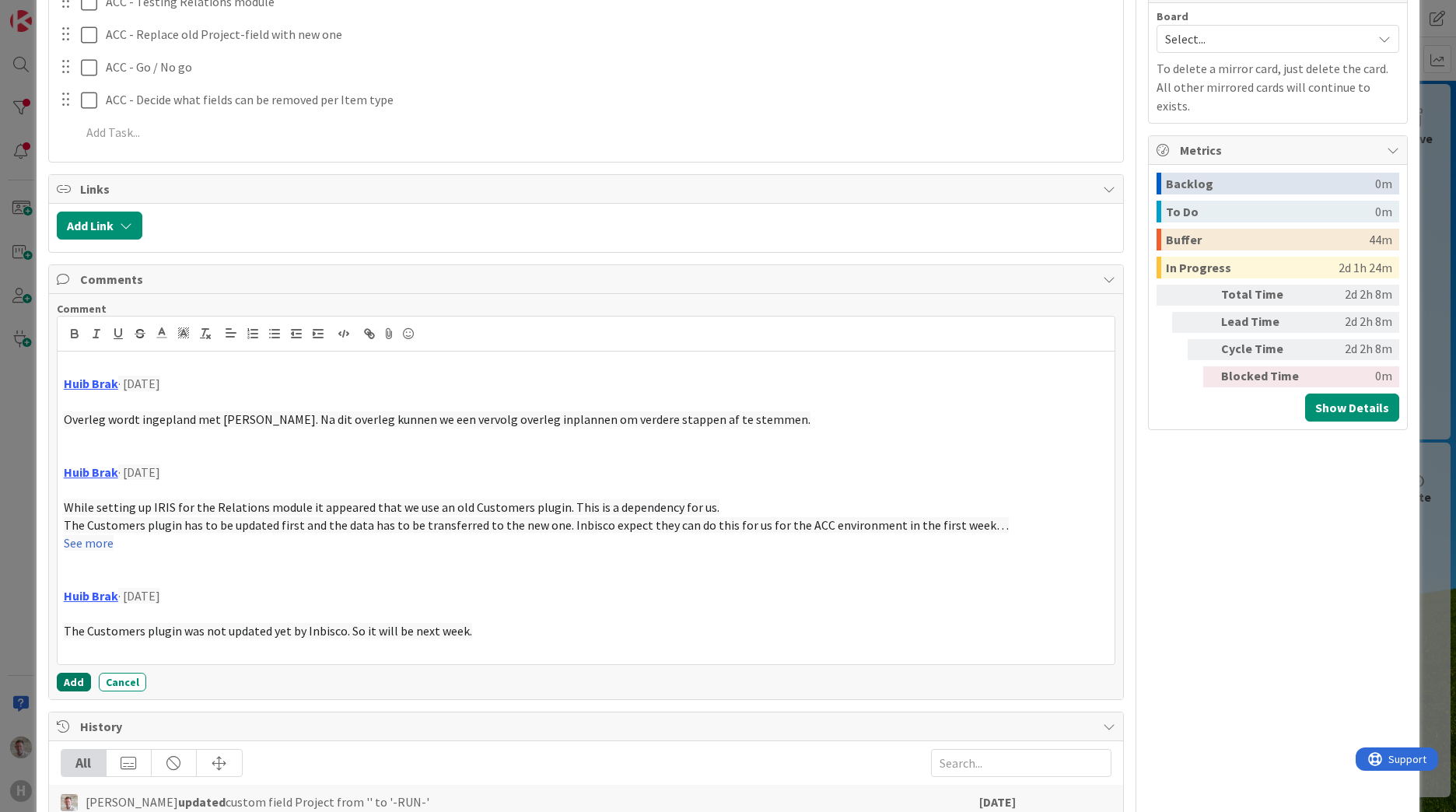
click at [69, 681] on button "Add" at bounding box center [73, 682] width 34 height 19
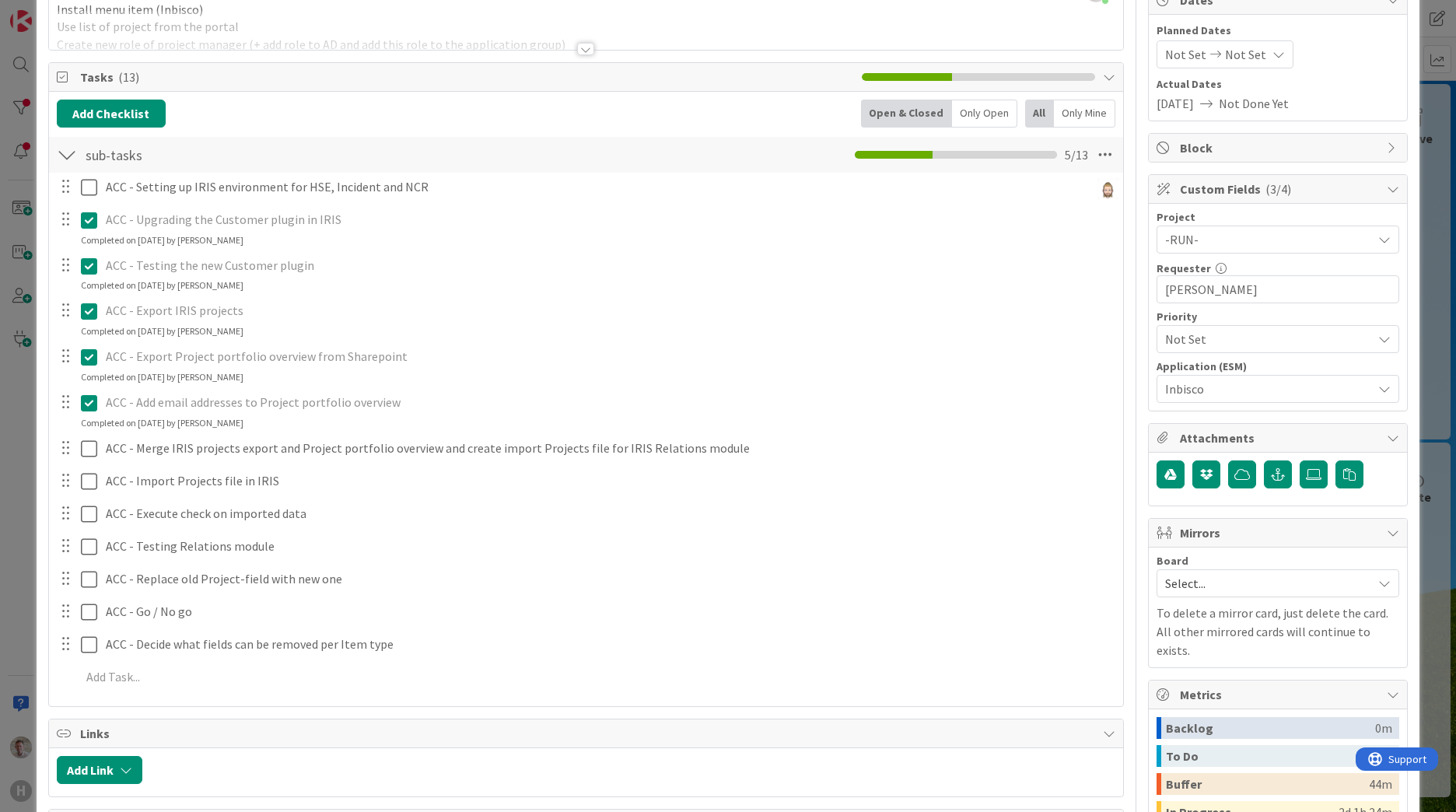
scroll to position [0, 0]
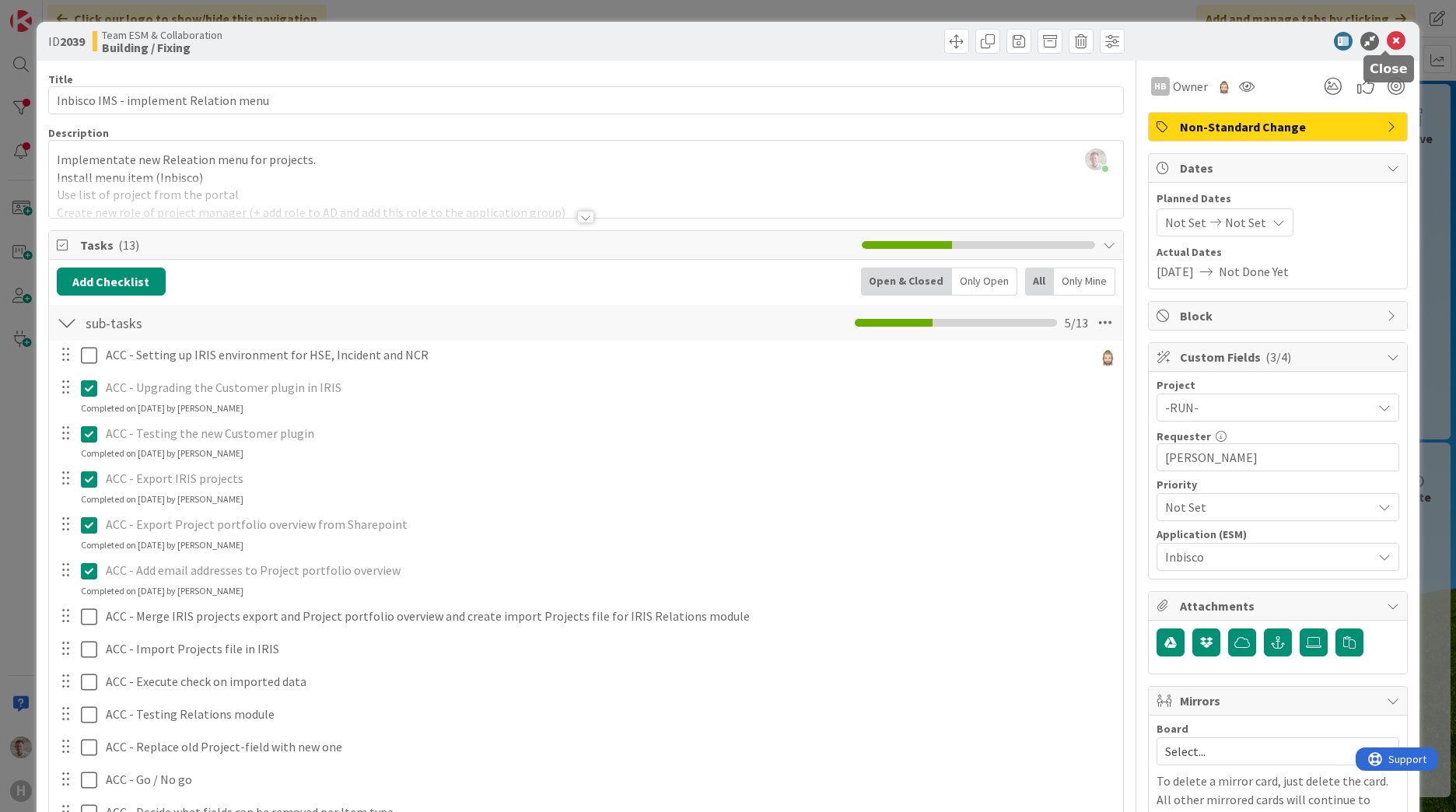
click at [1390, 45] on icon at bounding box center [1396, 41] width 19 height 19
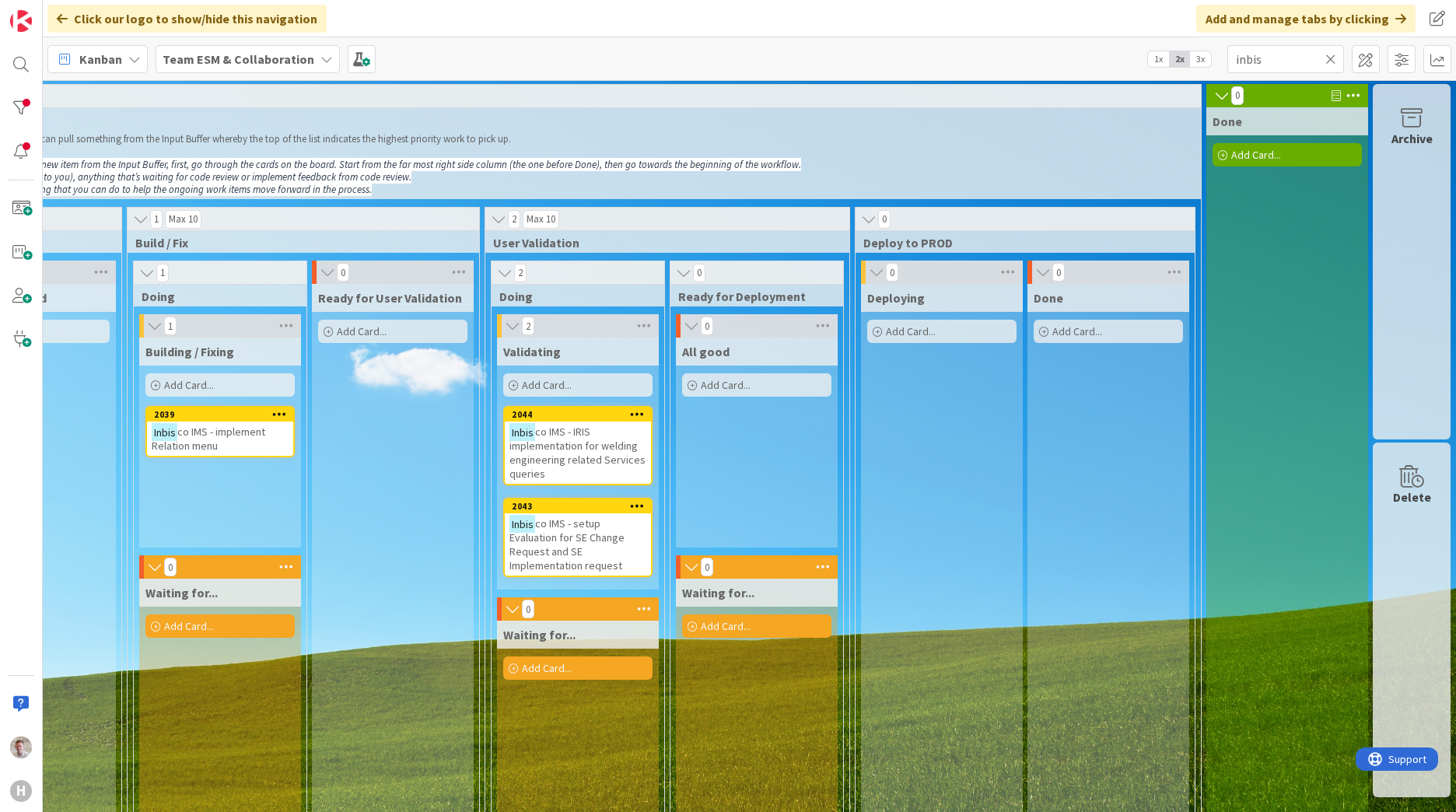
click at [1213, 96] on icon at bounding box center [1222, 96] width 17 height 16
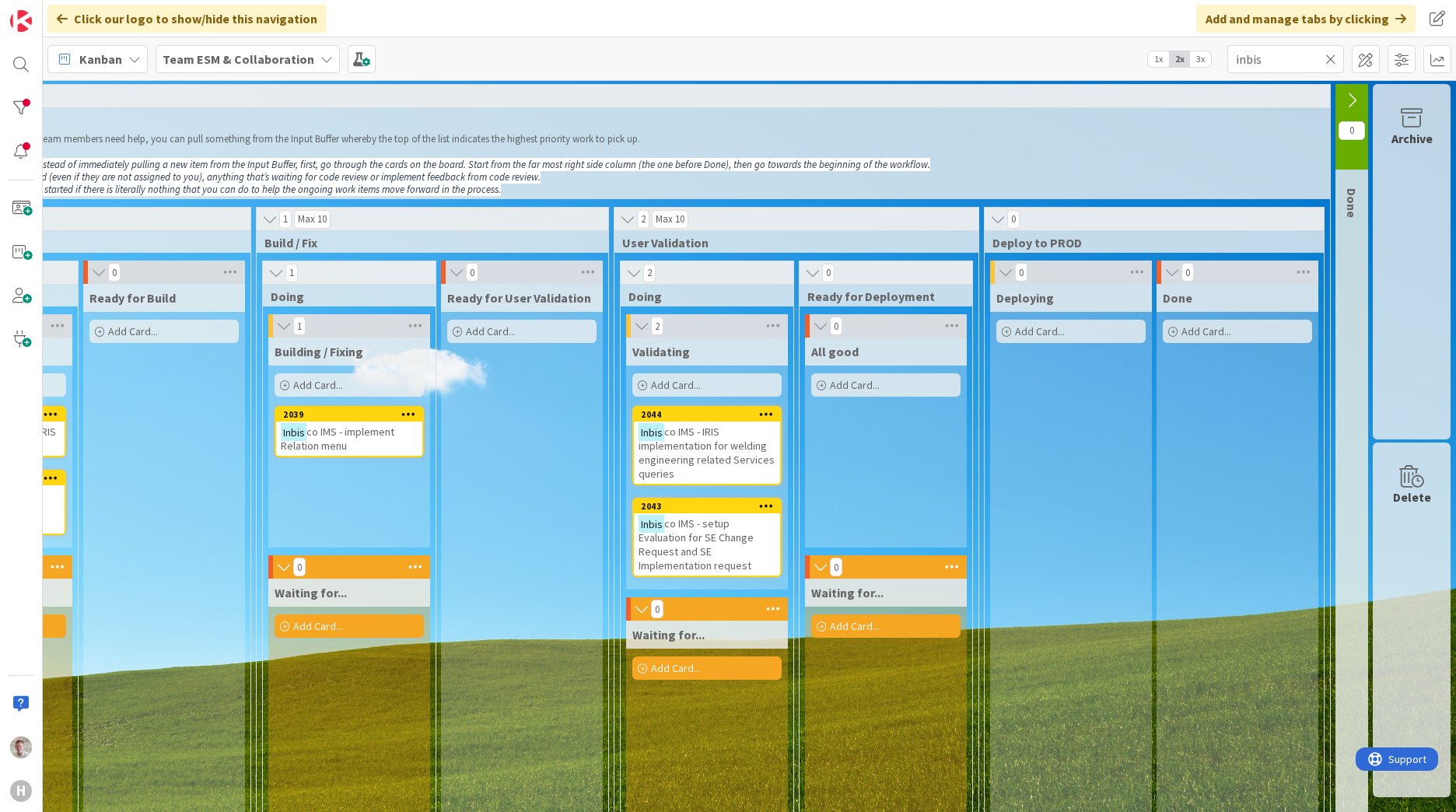
click at [1344, 108] on button at bounding box center [1351, 99] width 33 height 23
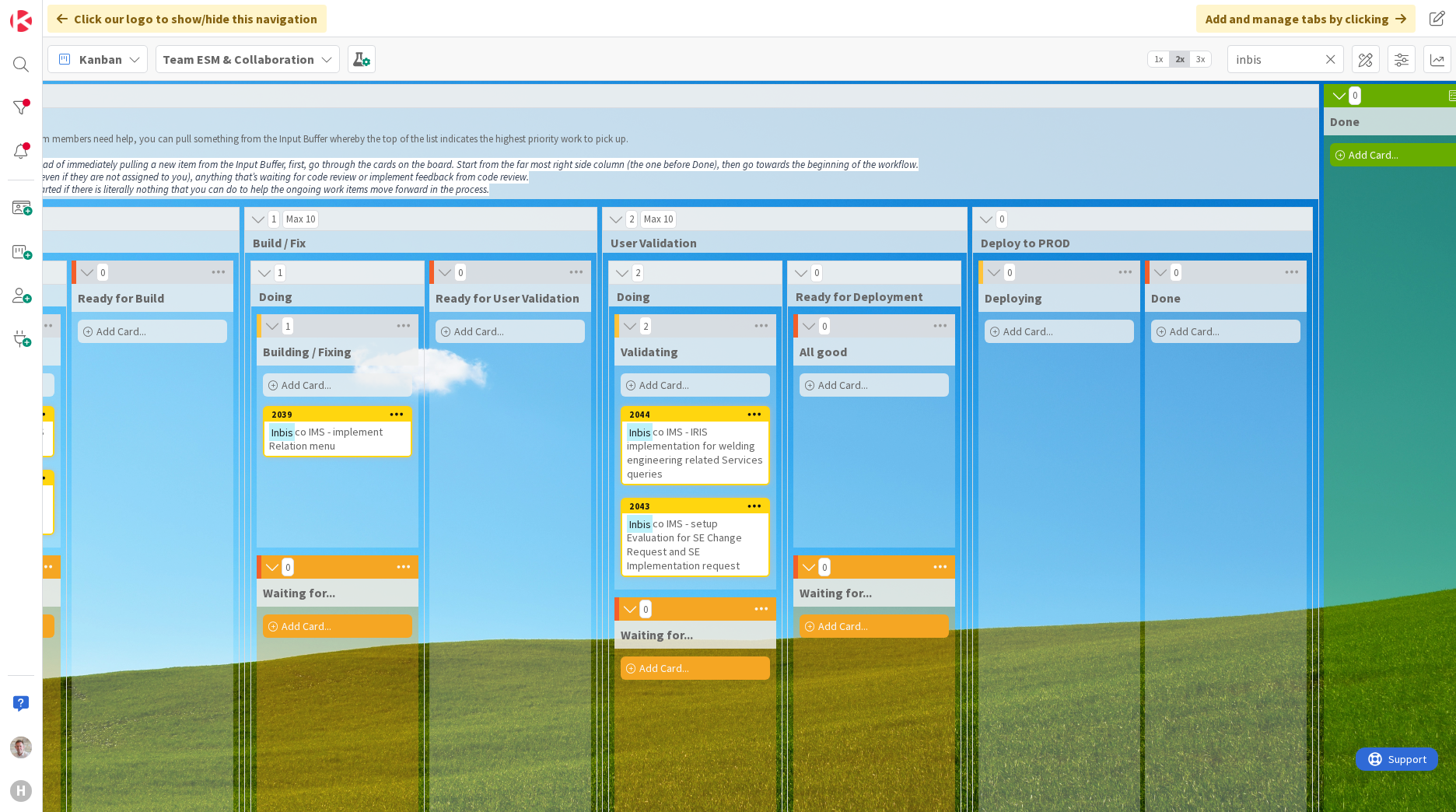
click at [1341, 100] on icon at bounding box center [1339, 96] width 17 height 16
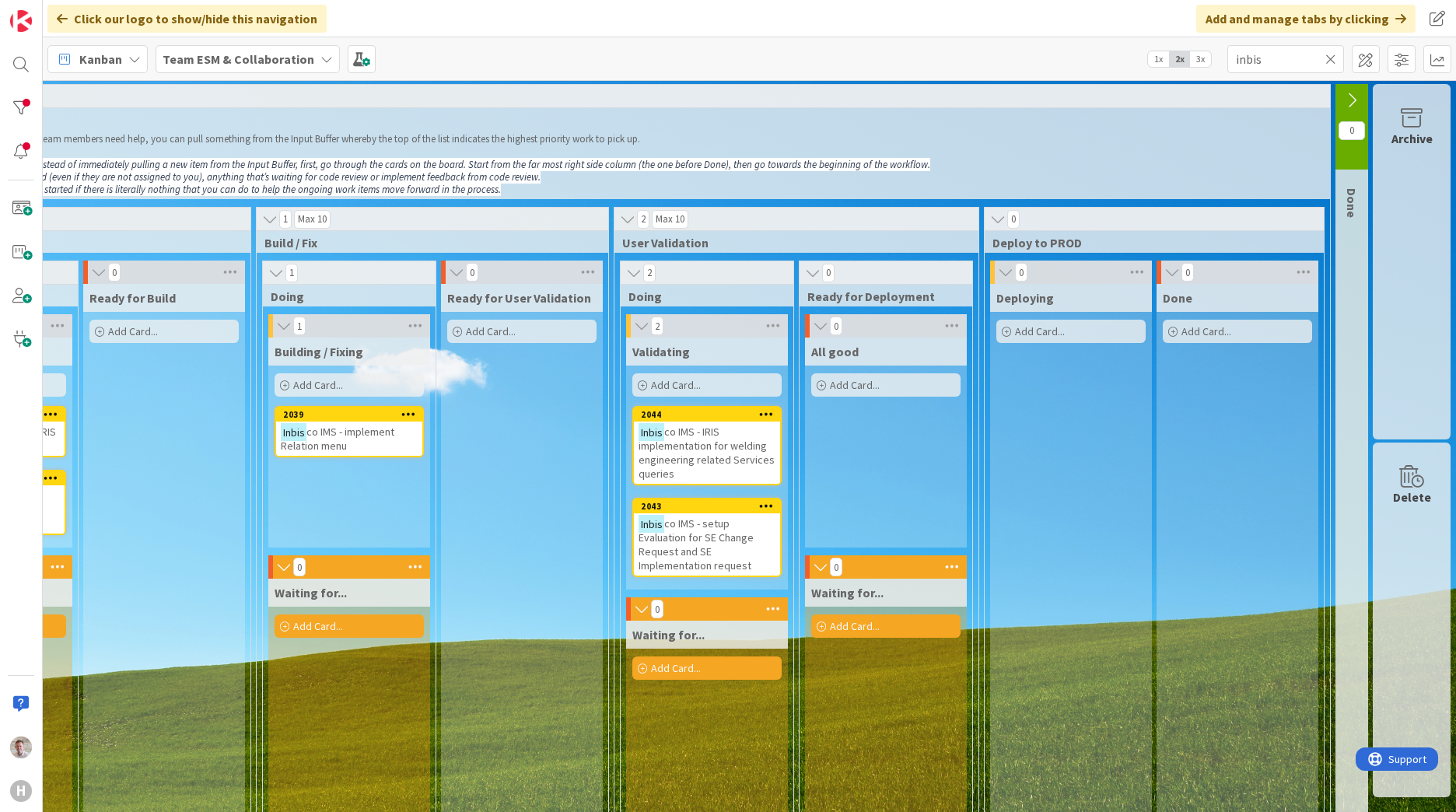
click at [1425, 171] on div "Archive" at bounding box center [1411, 261] width 78 height 355
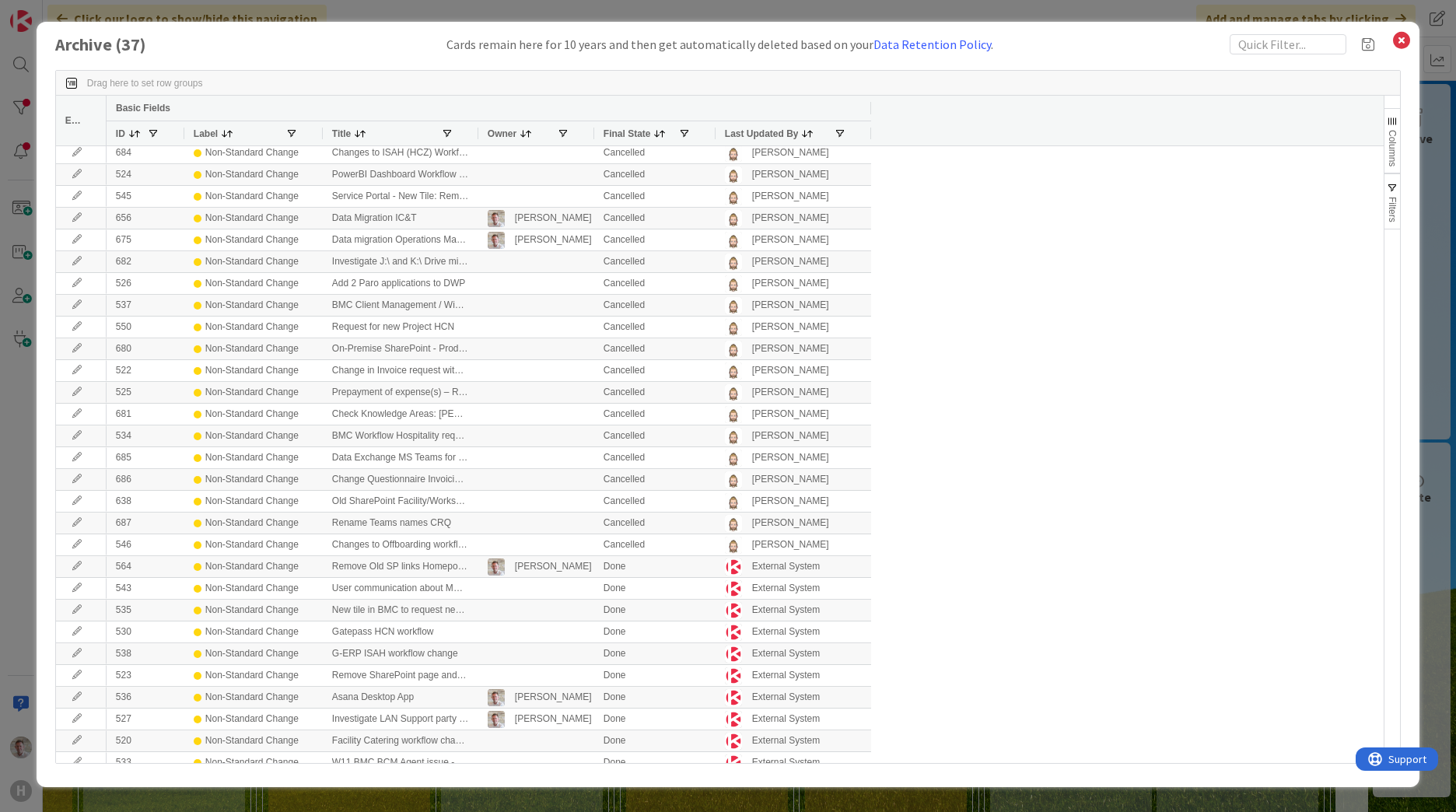
scroll to position [189, 0]
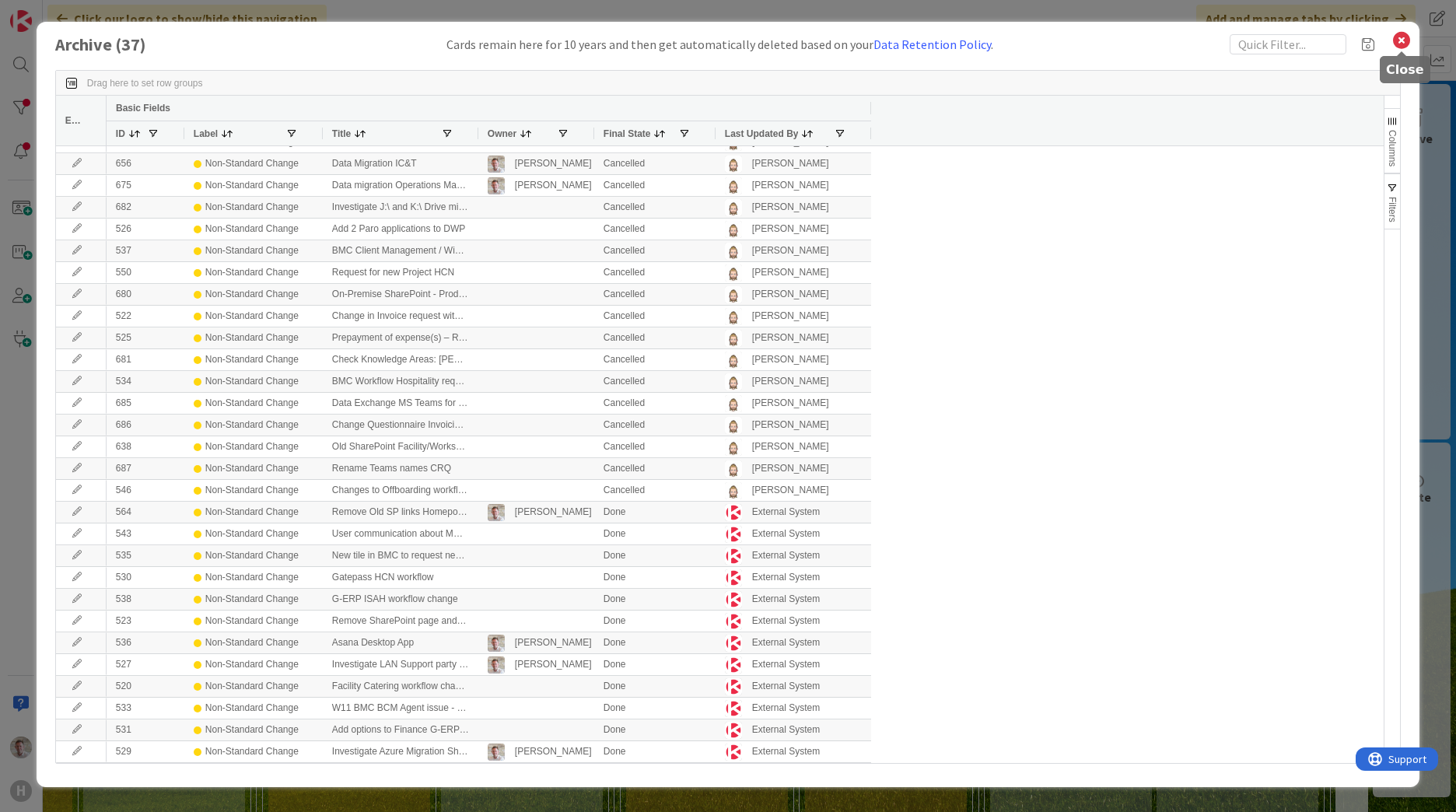
click at [1410, 46] on icon at bounding box center [1401, 40] width 20 height 21
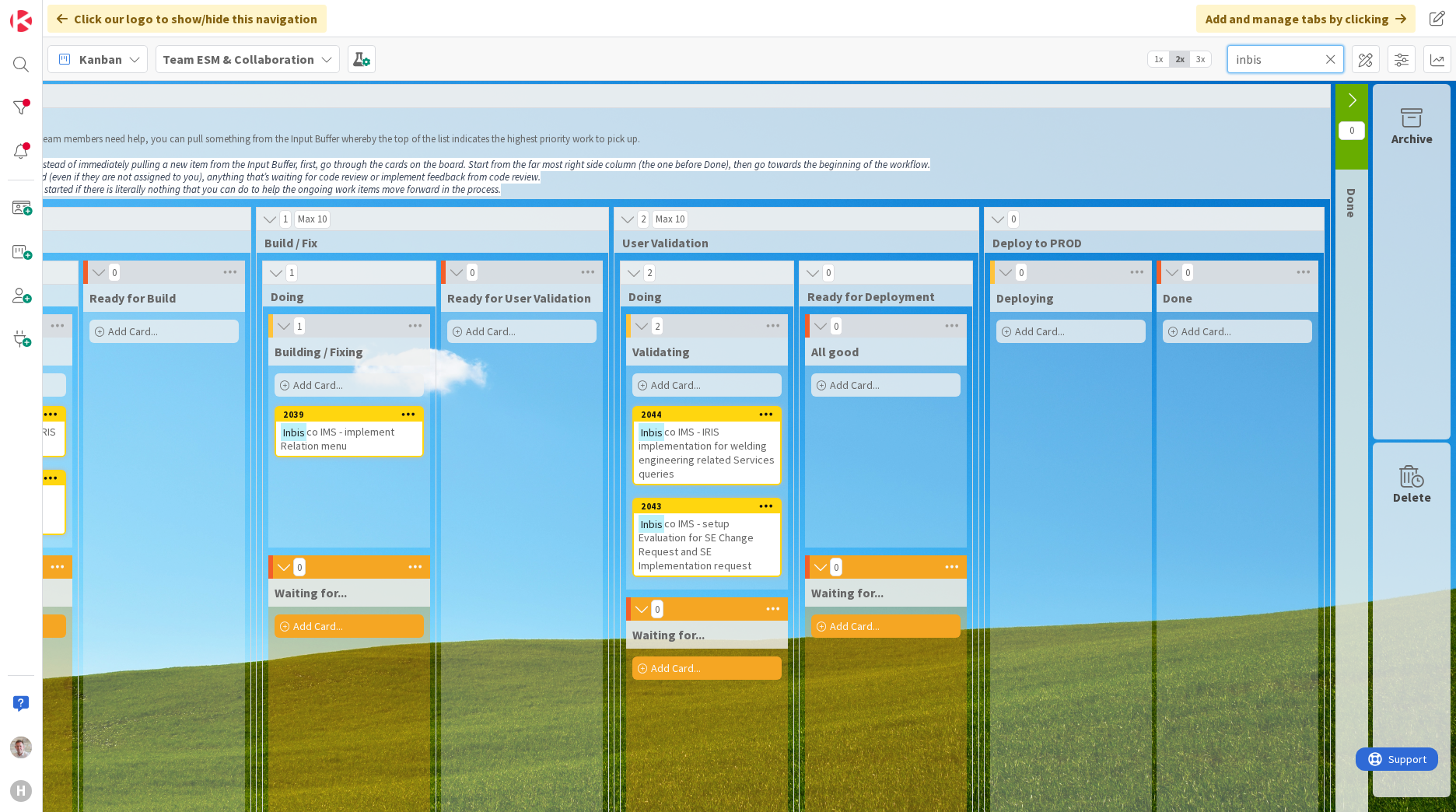
click at [1239, 64] on input "inbis" at bounding box center [1286, 59] width 117 height 28
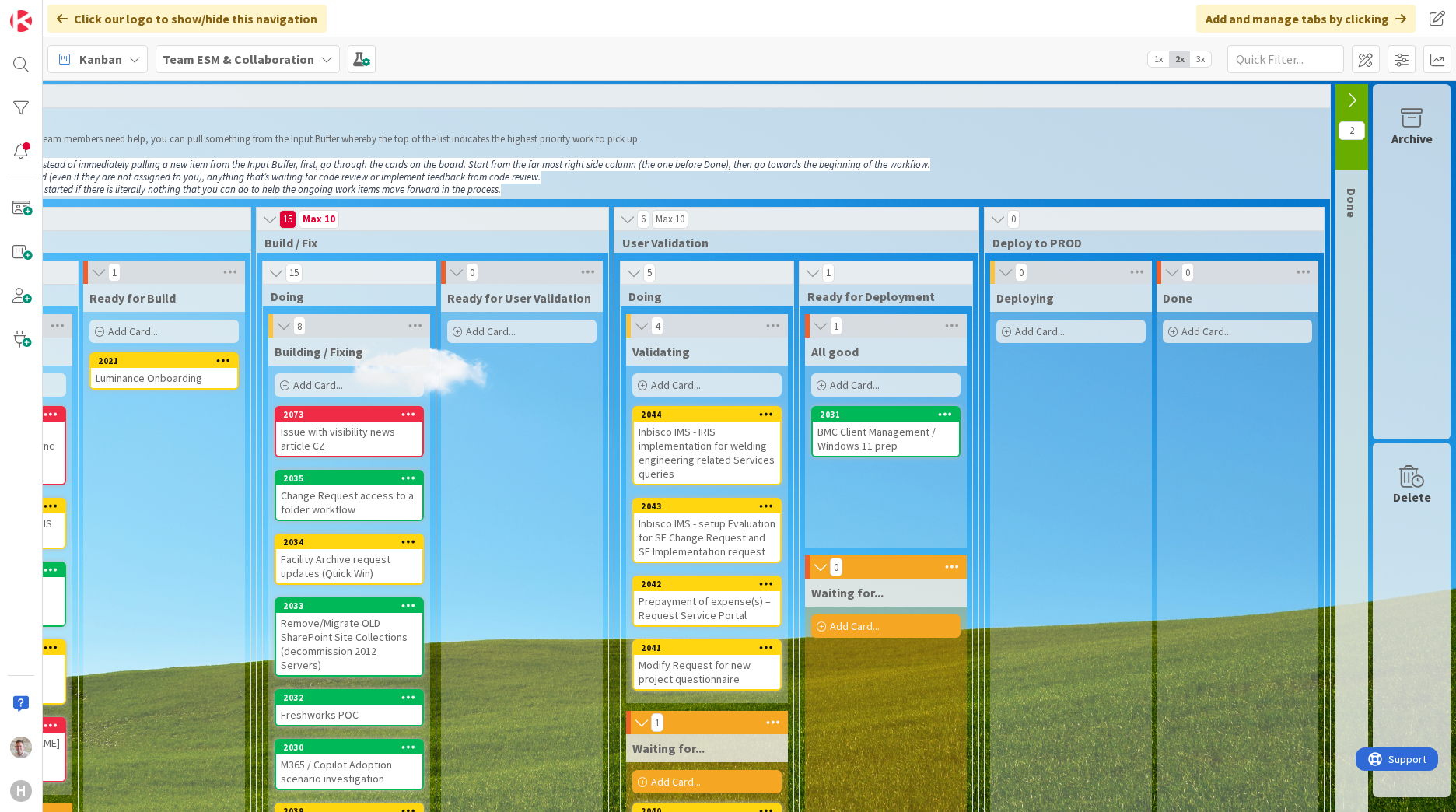
click at [1338, 132] on span "2" at bounding box center [1351, 131] width 26 height 19
click at [1343, 102] on icon at bounding box center [1351, 100] width 17 height 17
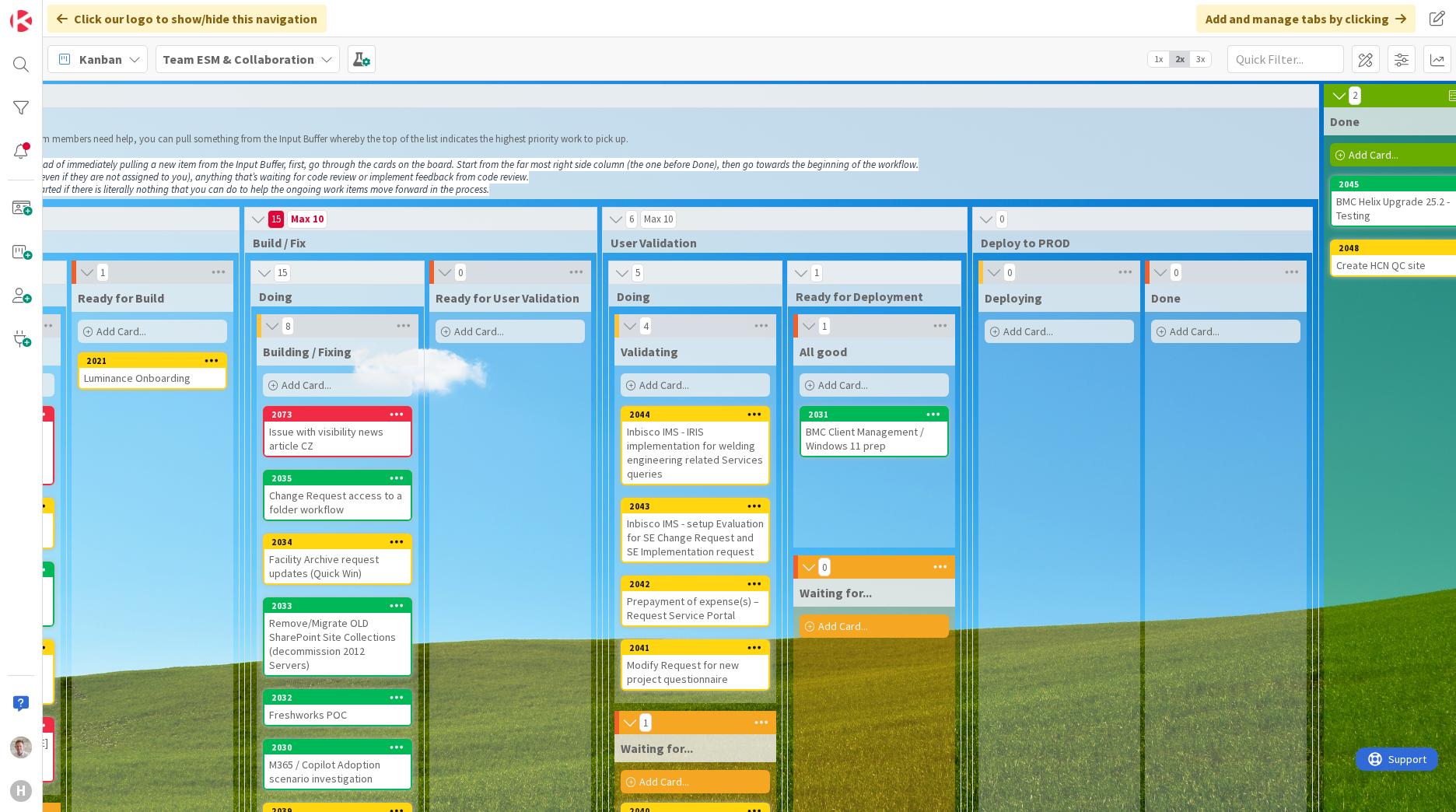
click at [1395, 209] on div "BMC Helix Upgrade 25.2 - Testing" at bounding box center [1404, 208] width 146 height 34
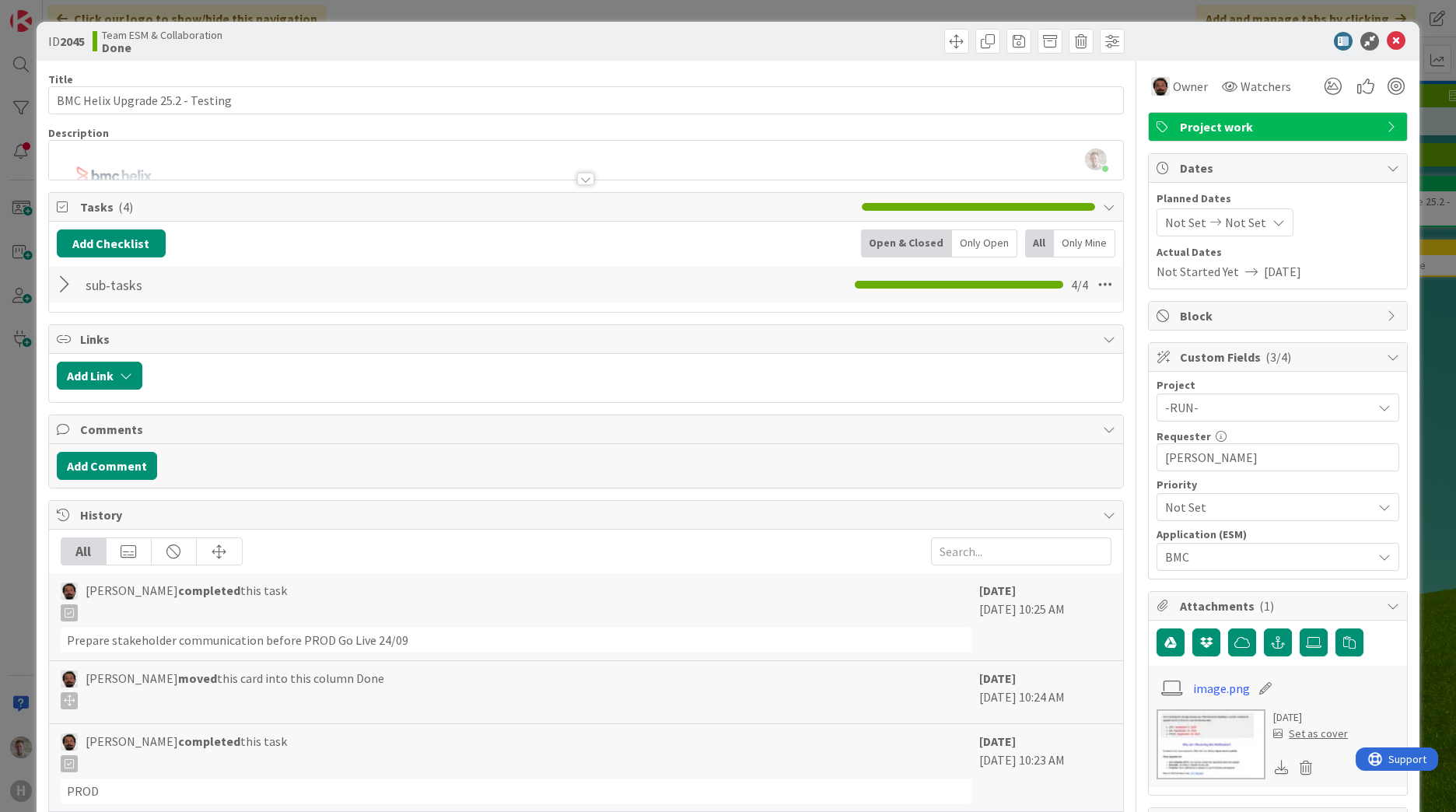
click at [1393, 29] on div "ID 2045 Team ESM & Collaboration Done" at bounding box center [728, 41] width 1383 height 39
click at [1386, 41] on icon at bounding box center [1396, 41] width 19 height 19
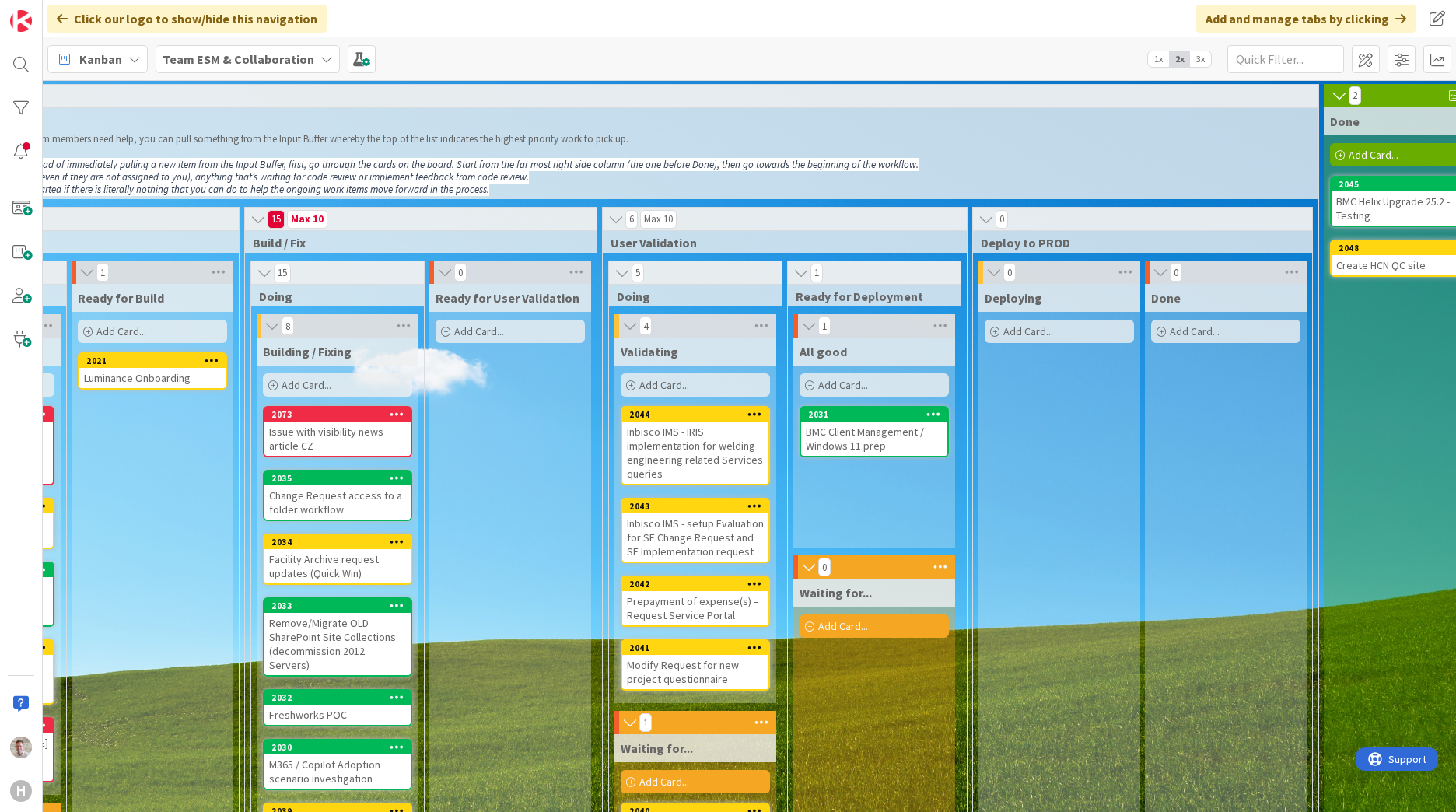
click at [1300, 73] on div "Kanban Team ESM & Collaboration 1x 2x 3x" at bounding box center [749, 59] width 1413 height 43
click at [1289, 68] on input "text" at bounding box center [1286, 59] width 117 height 28
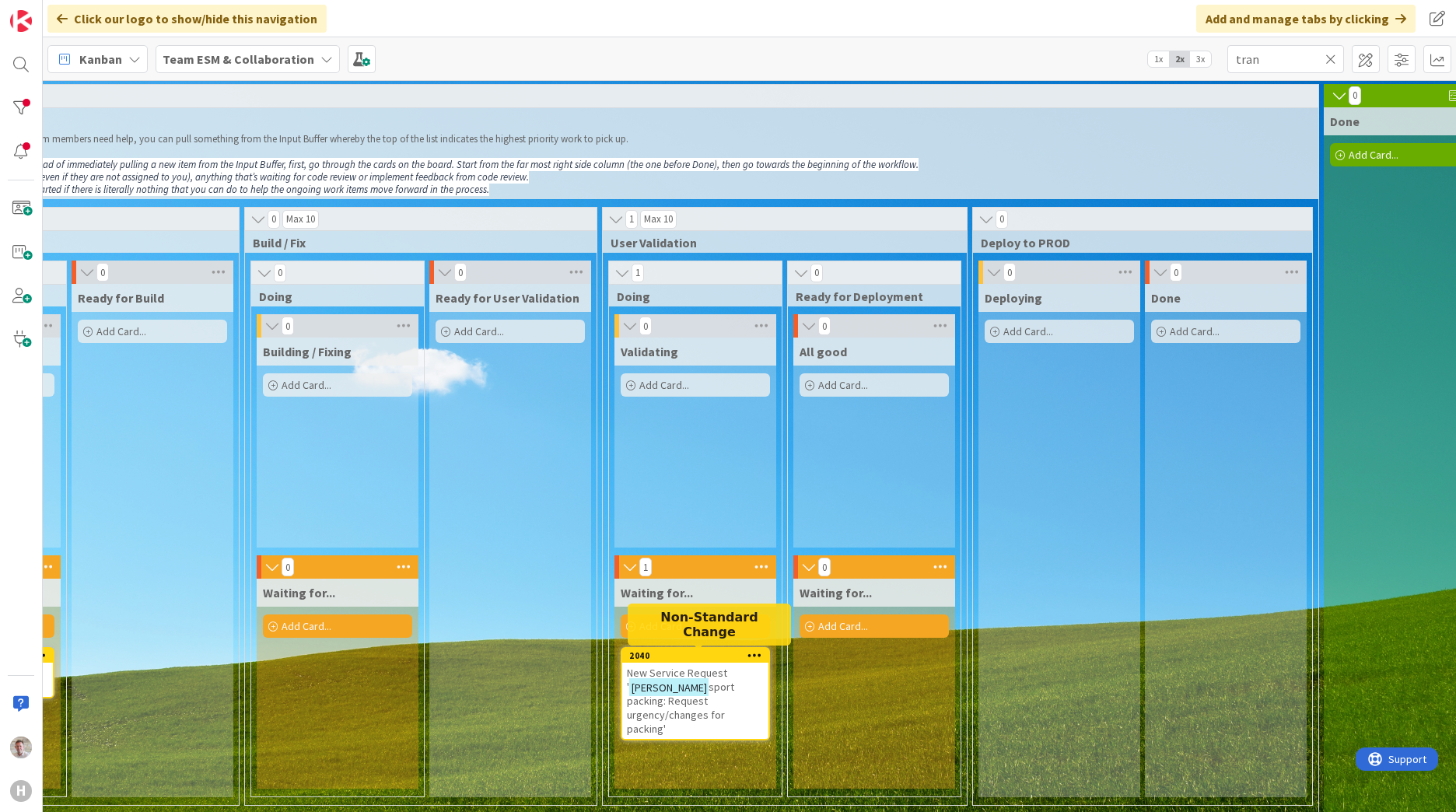
click at [689, 680] on span "sport packing: Request urgency/changes for packing'" at bounding box center [680, 707] width 107 height 56
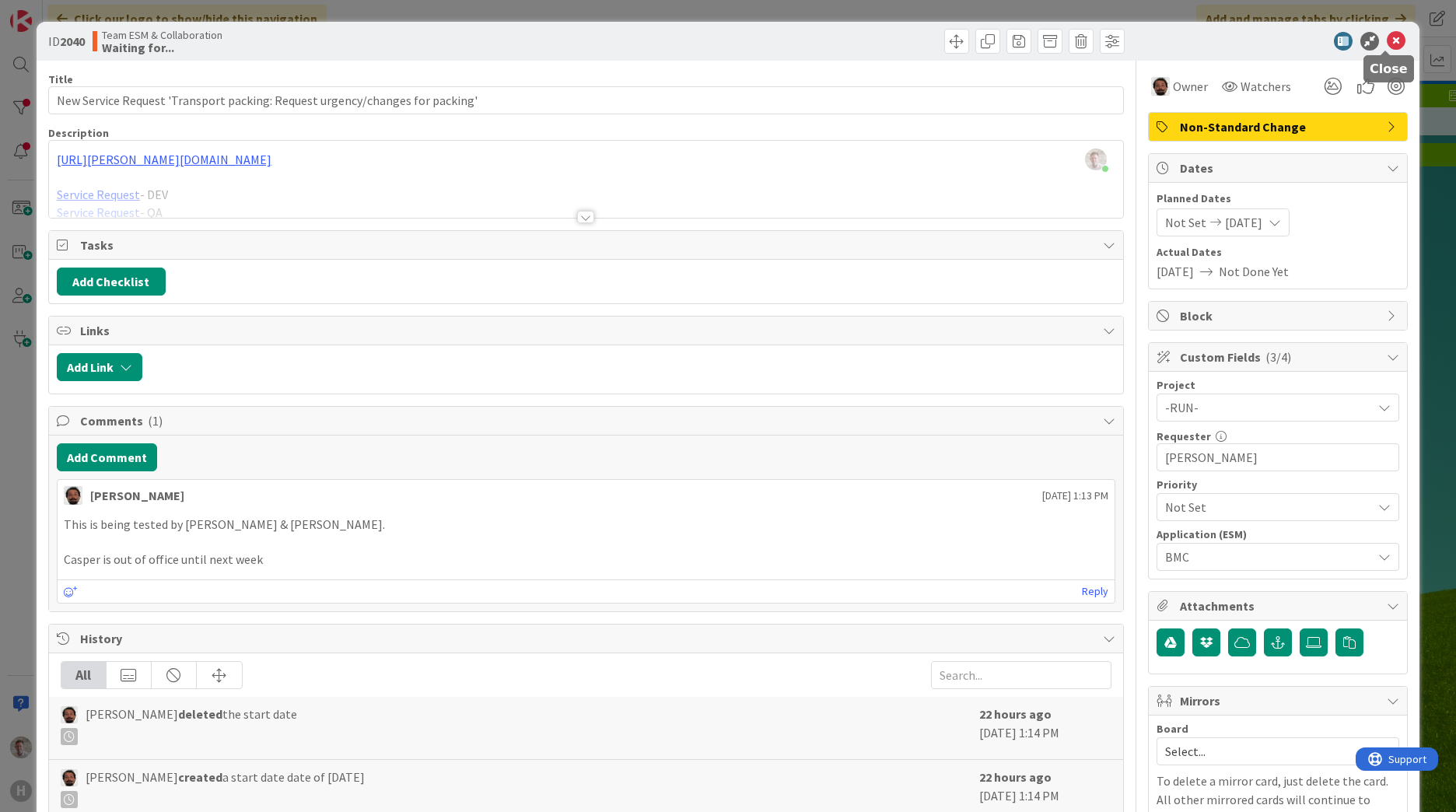
click at [1386, 37] on icon at bounding box center [1396, 41] width 19 height 19
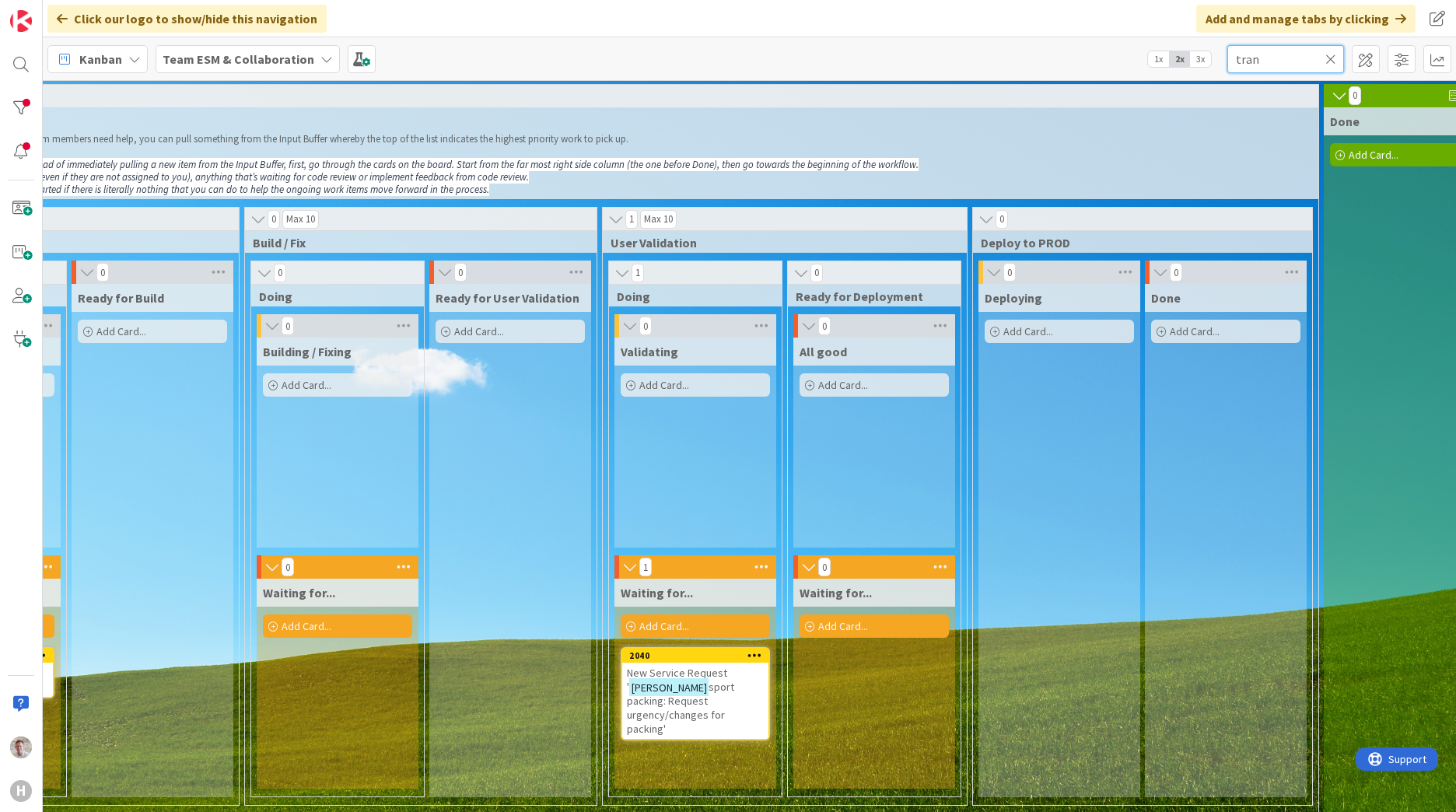
click at [1266, 62] on input "tran" at bounding box center [1286, 59] width 117 height 28
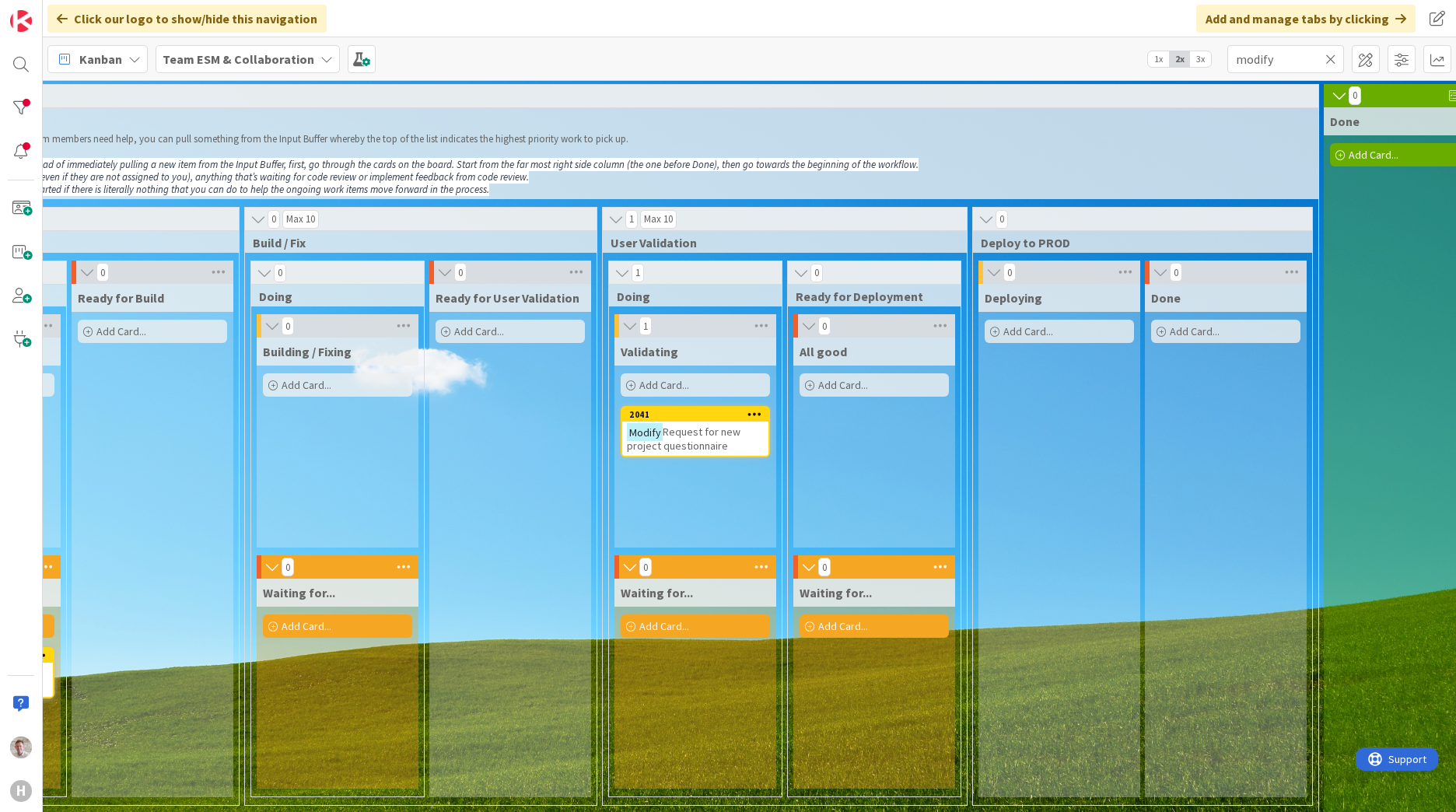
click at [663, 435] on span "Request for new project questionnaire" at bounding box center [684, 439] width 113 height 28
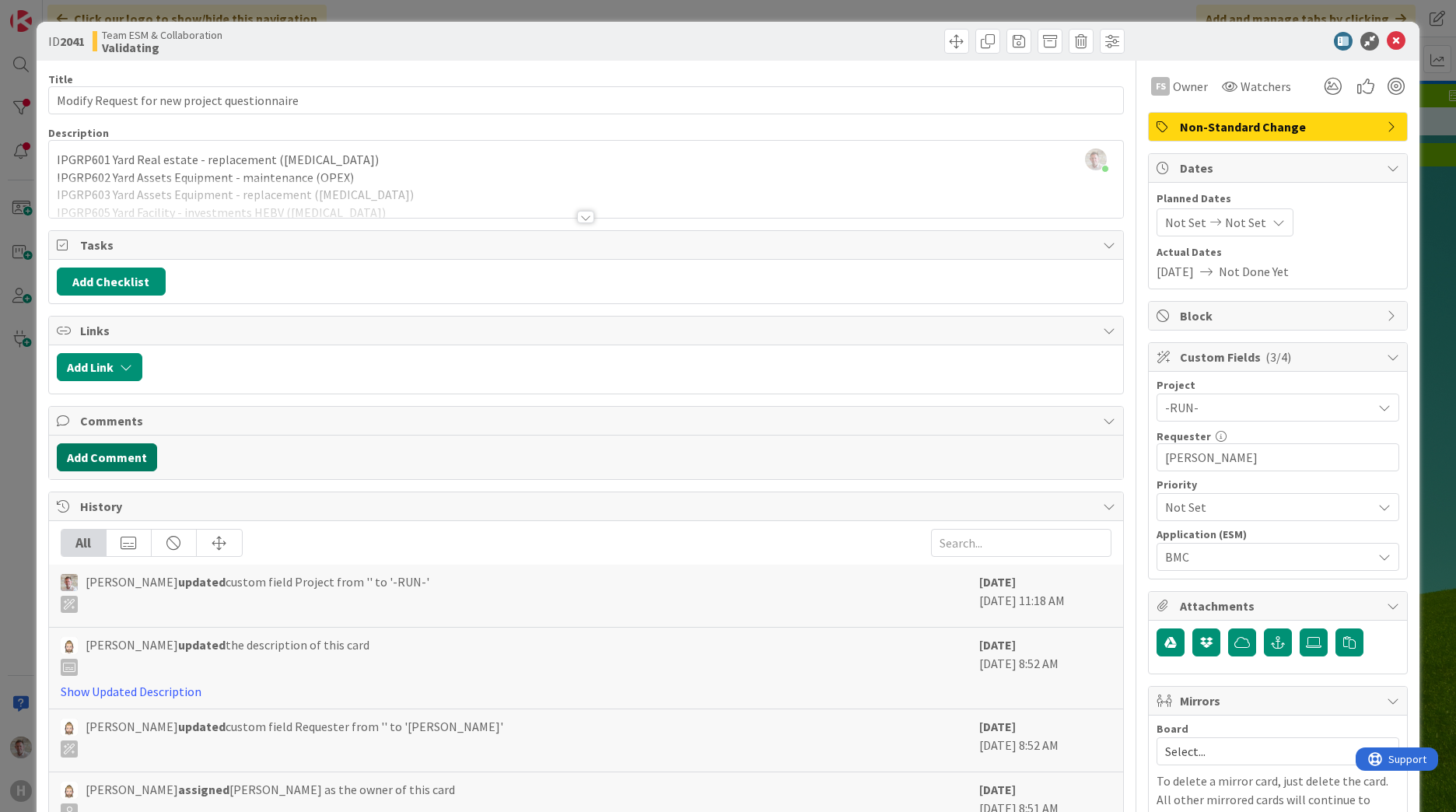
click at [106, 455] on button "Add Comment" at bounding box center [107, 457] width 100 height 28
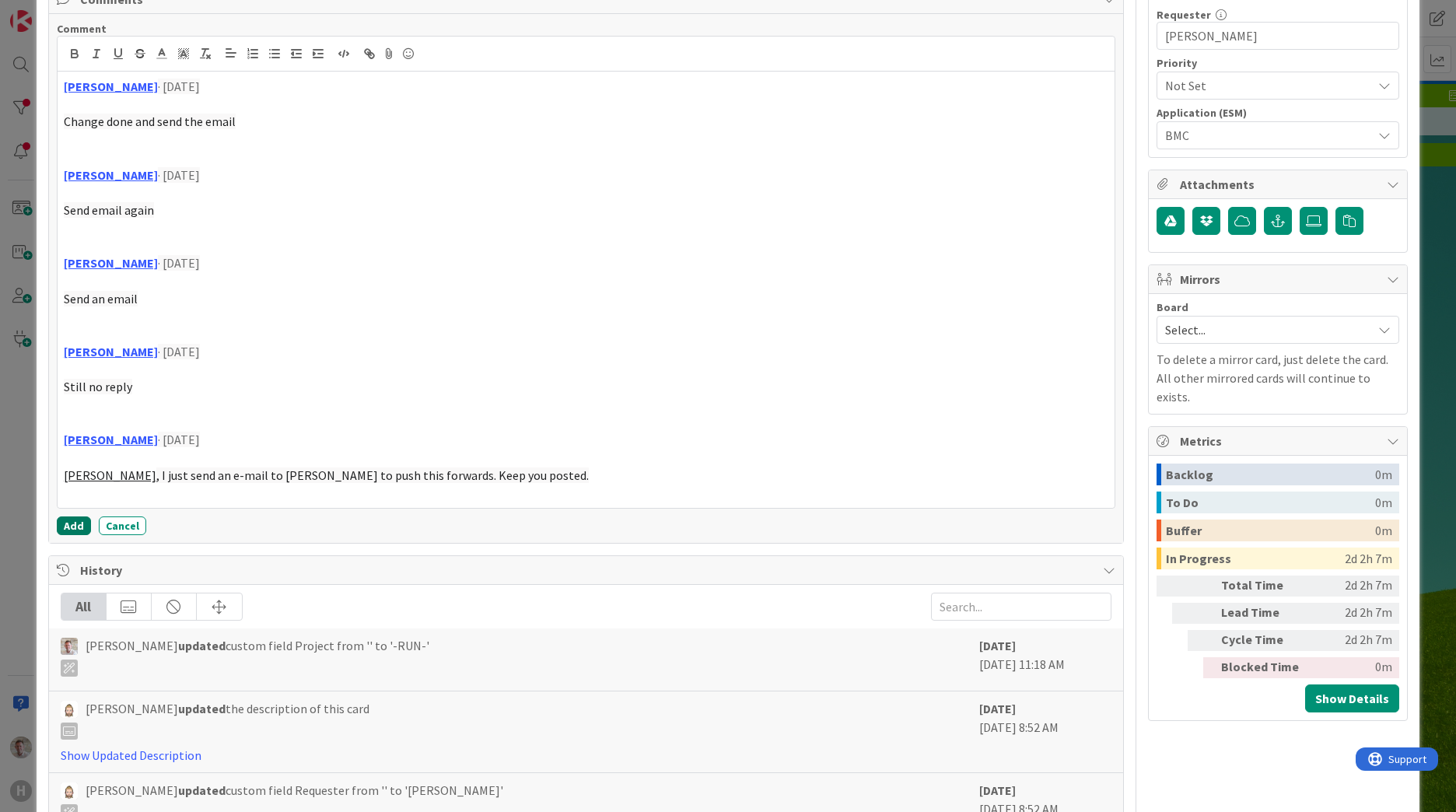
click at [73, 528] on button "Add" at bounding box center [73, 526] width 34 height 19
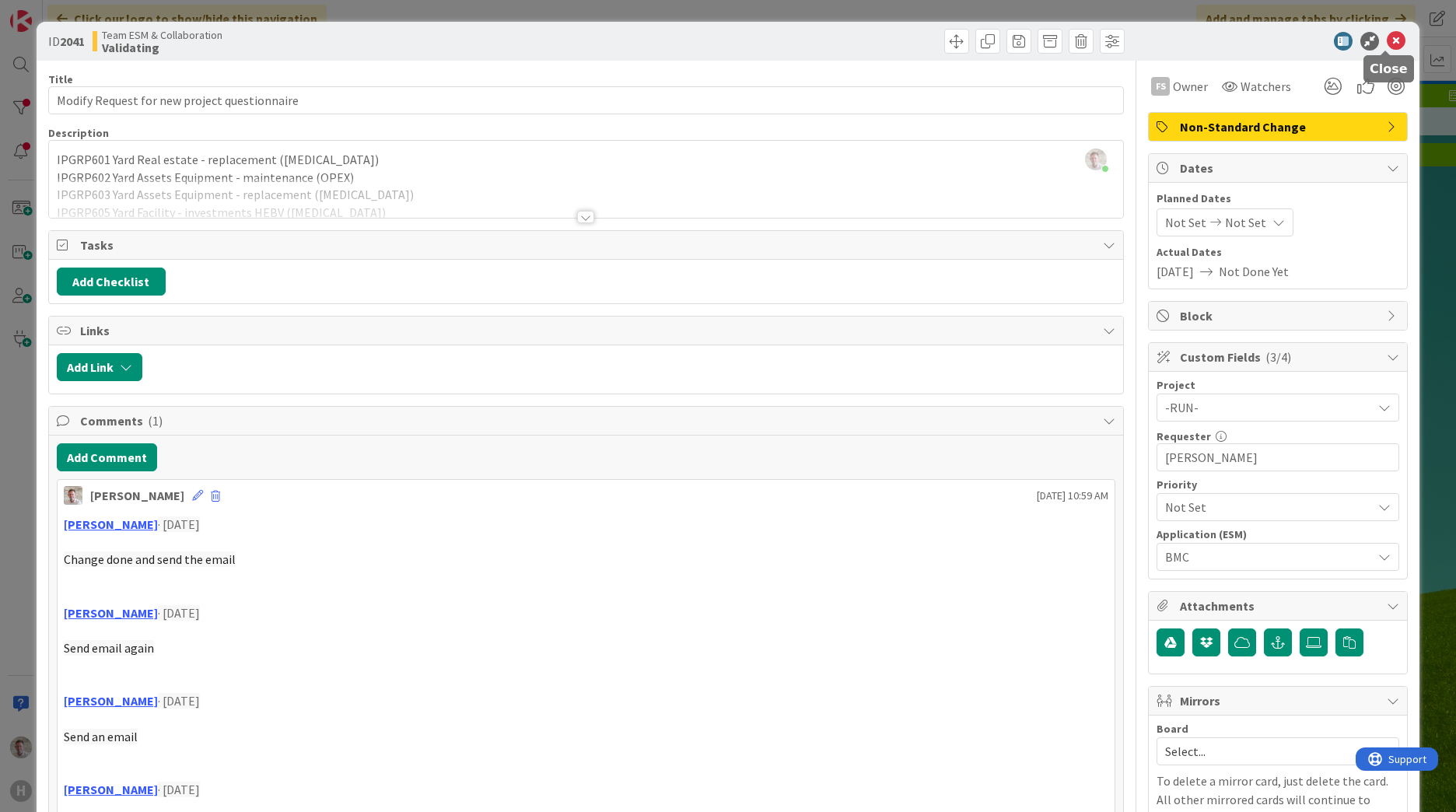
click at [1386, 43] on icon at bounding box center [1396, 41] width 19 height 19
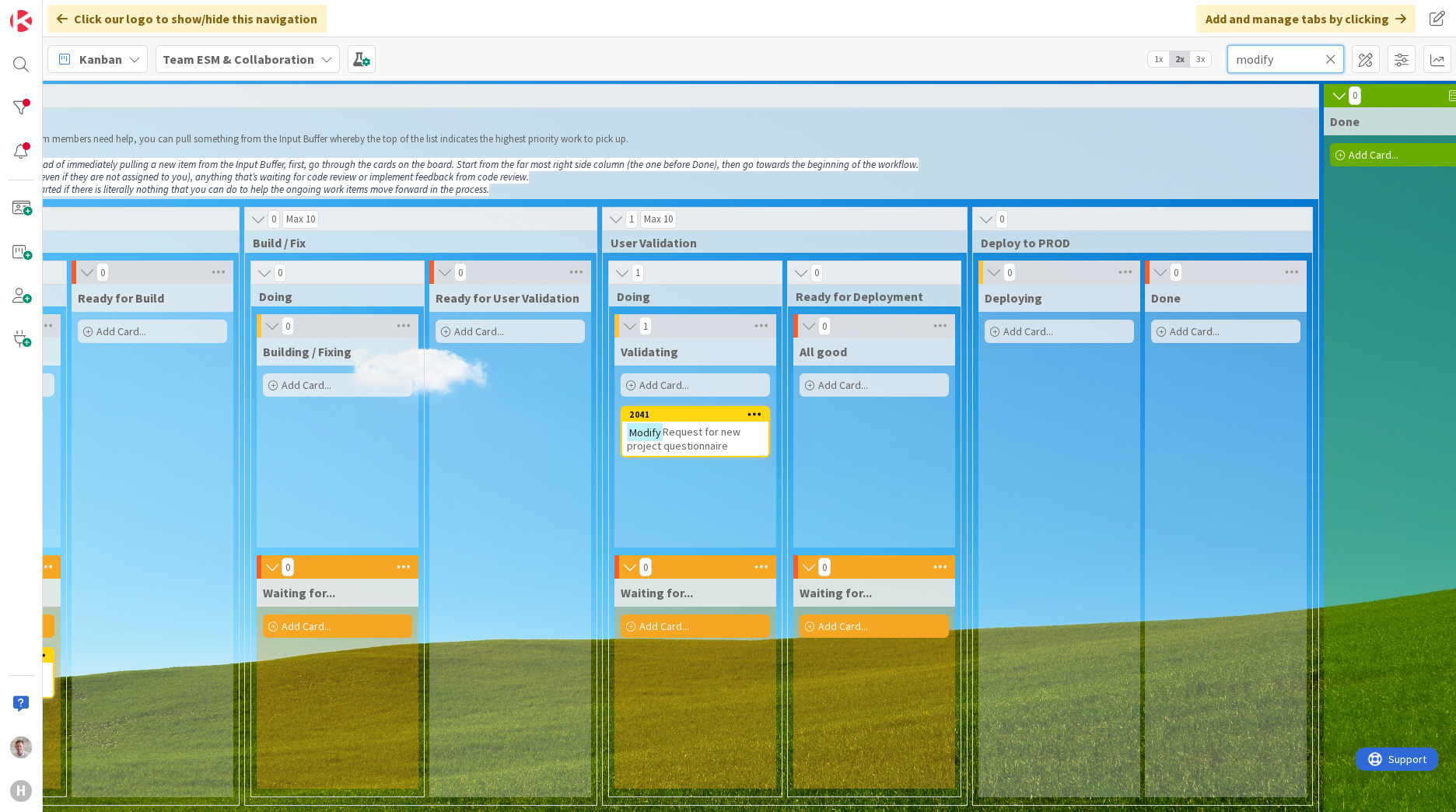
click at [1254, 52] on input "modify" at bounding box center [1286, 59] width 117 height 28
click at [705, 432] on span "ayment of expense(s) – Request Service Portal" at bounding box center [695, 439] width 136 height 28
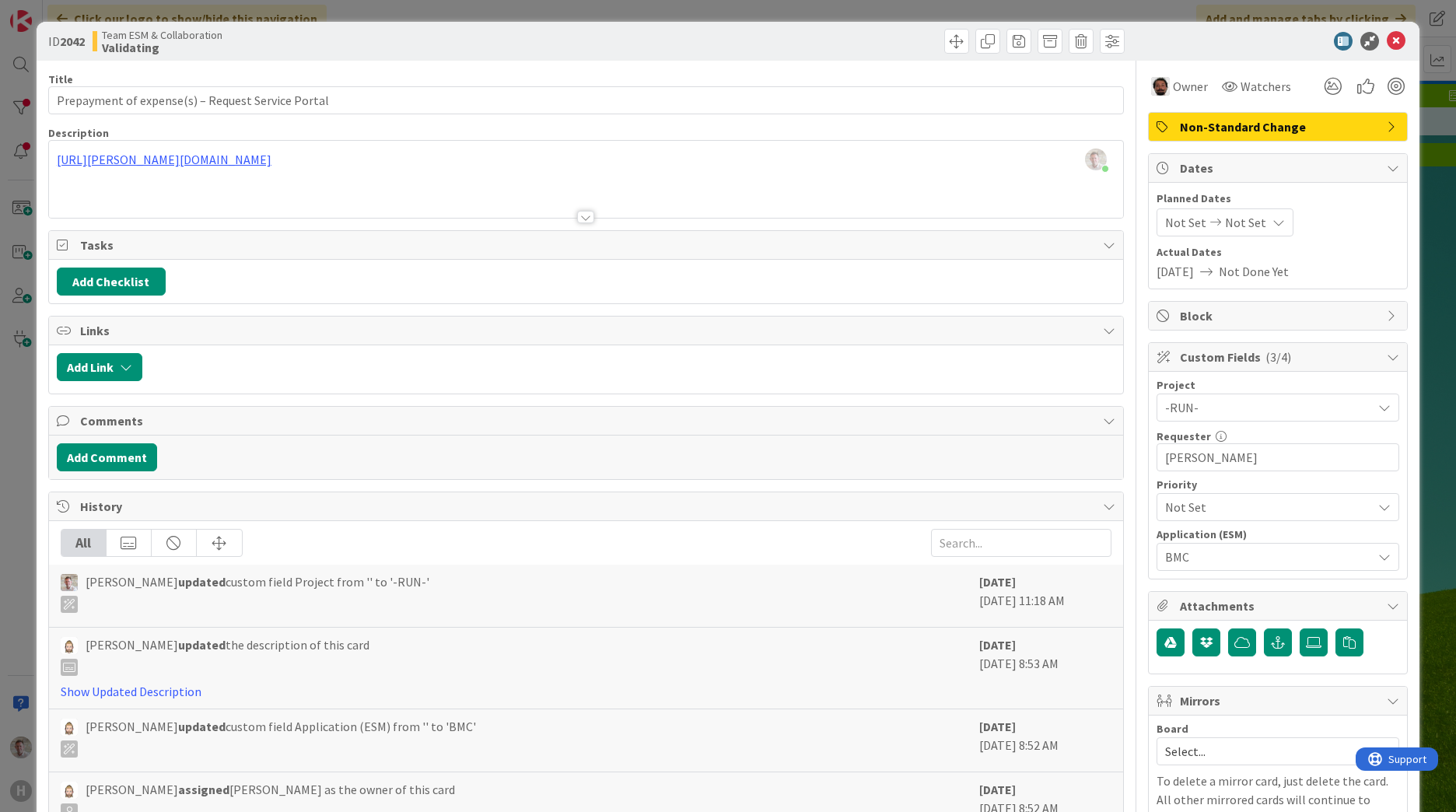
click at [1396, 45] on div "ID 2042 Team ESM & Collaboration Validating" at bounding box center [728, 41] width 1383 height 39
click at [1386, 41] on icon at bounding box center [1396, 41] width 19 height 19
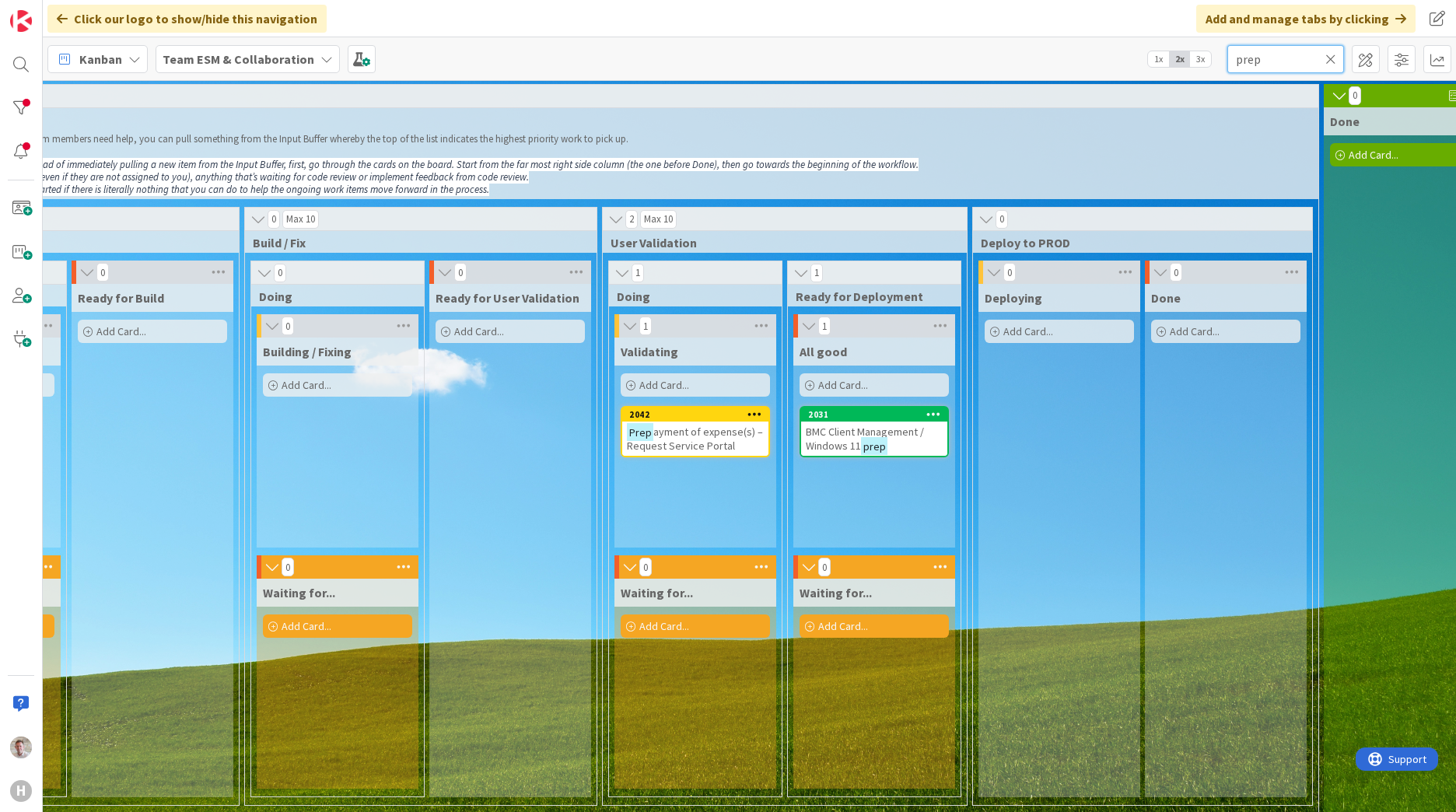
click at [1258, 64] on input "prep" at bounding box center [1286, 59] width 117 height 28
click at [1258, 65] on input "prep" at bounding box center [1286, 59] width 117 height 28
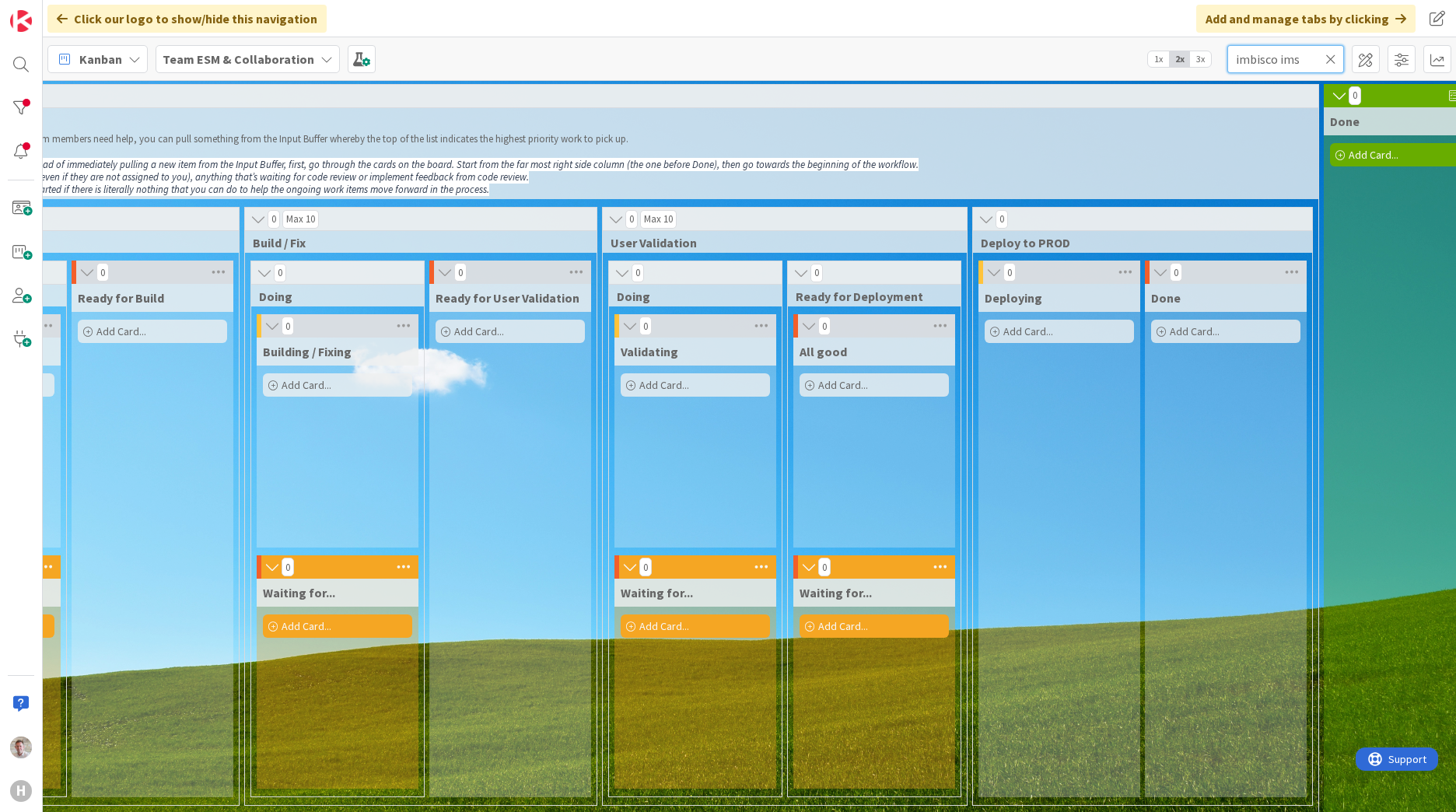
click at [1250, 60] on input "imbisco ims" at bounding box center [1286, 59] width 117 height 28
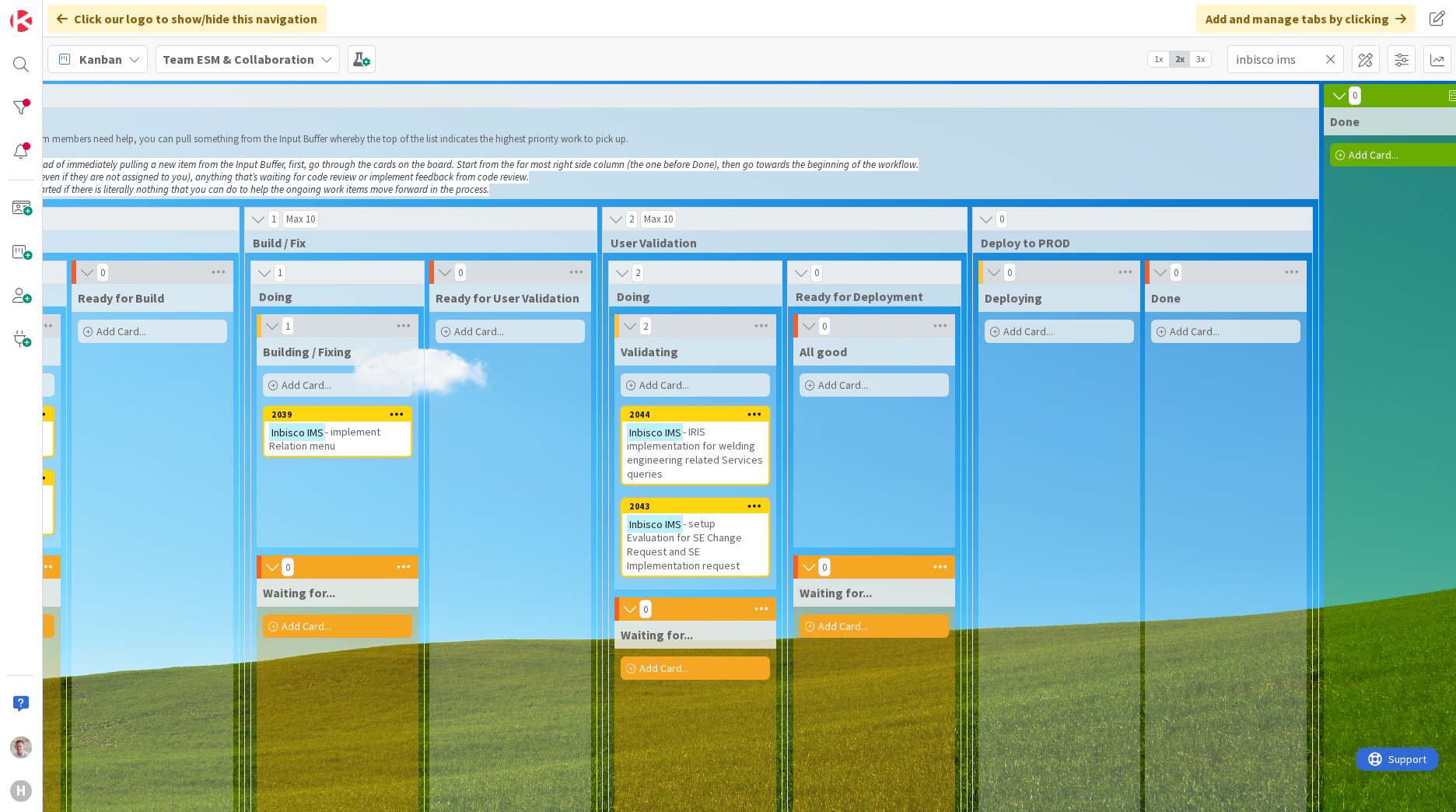
click at [686, 542] on span "- setup Evaluation for SE Change Request and SE Implementation request" at bounding box center [685, 544] width 115 height 56
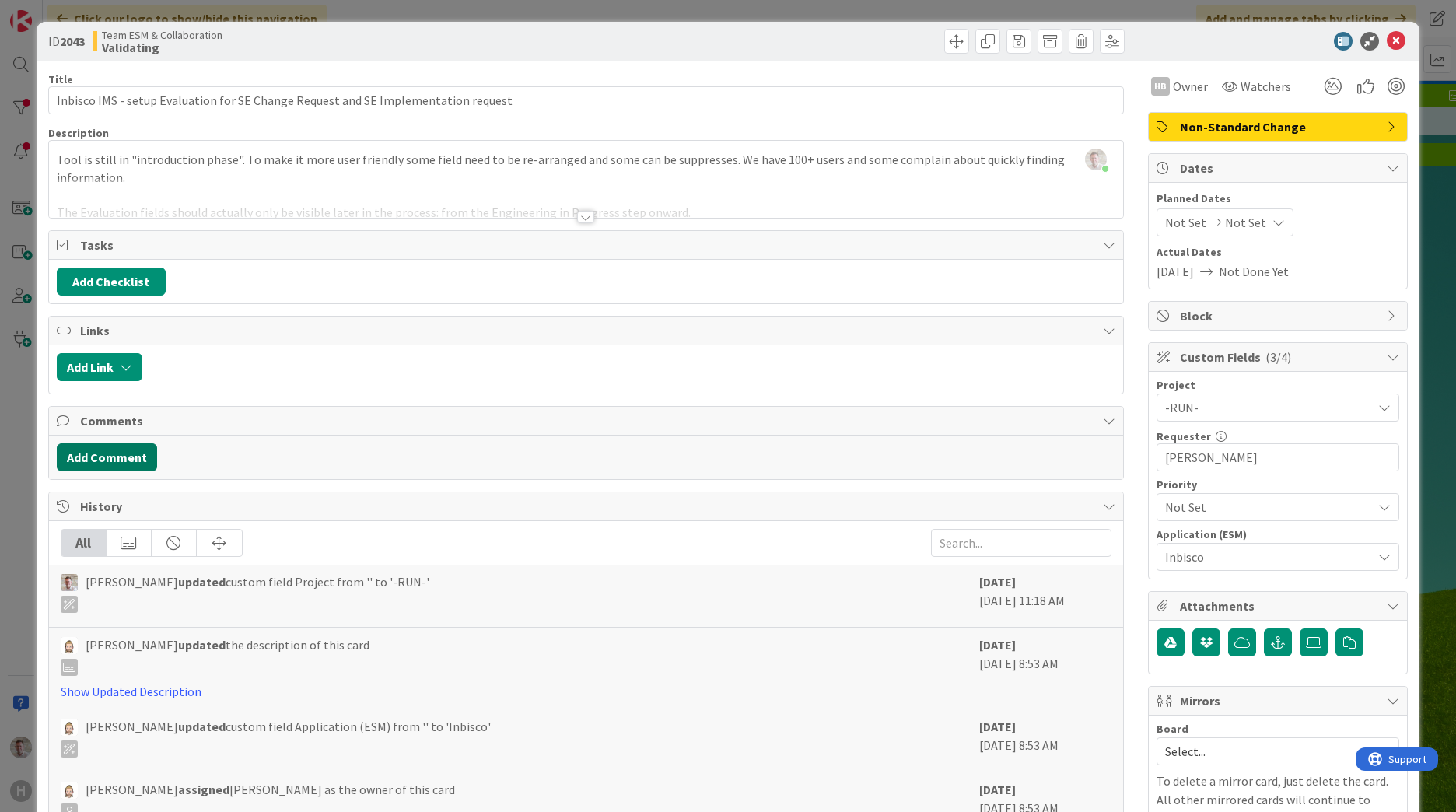
click at [96, 460] on button "Add Comment" at bounding box center [107, 457] width 100 height 28
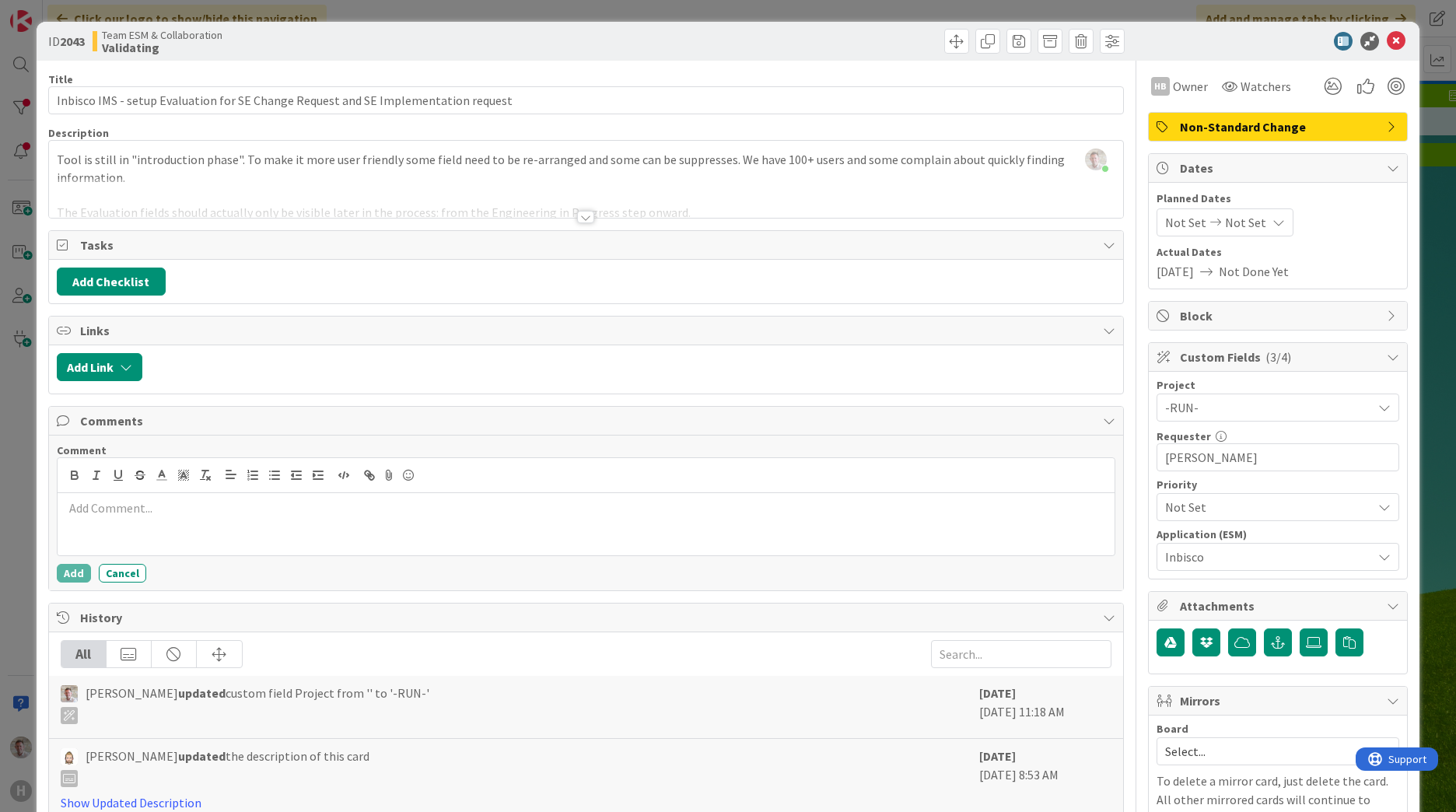
click at [122, 513] on p at bounding box center [586, 507] width 1044 height 18
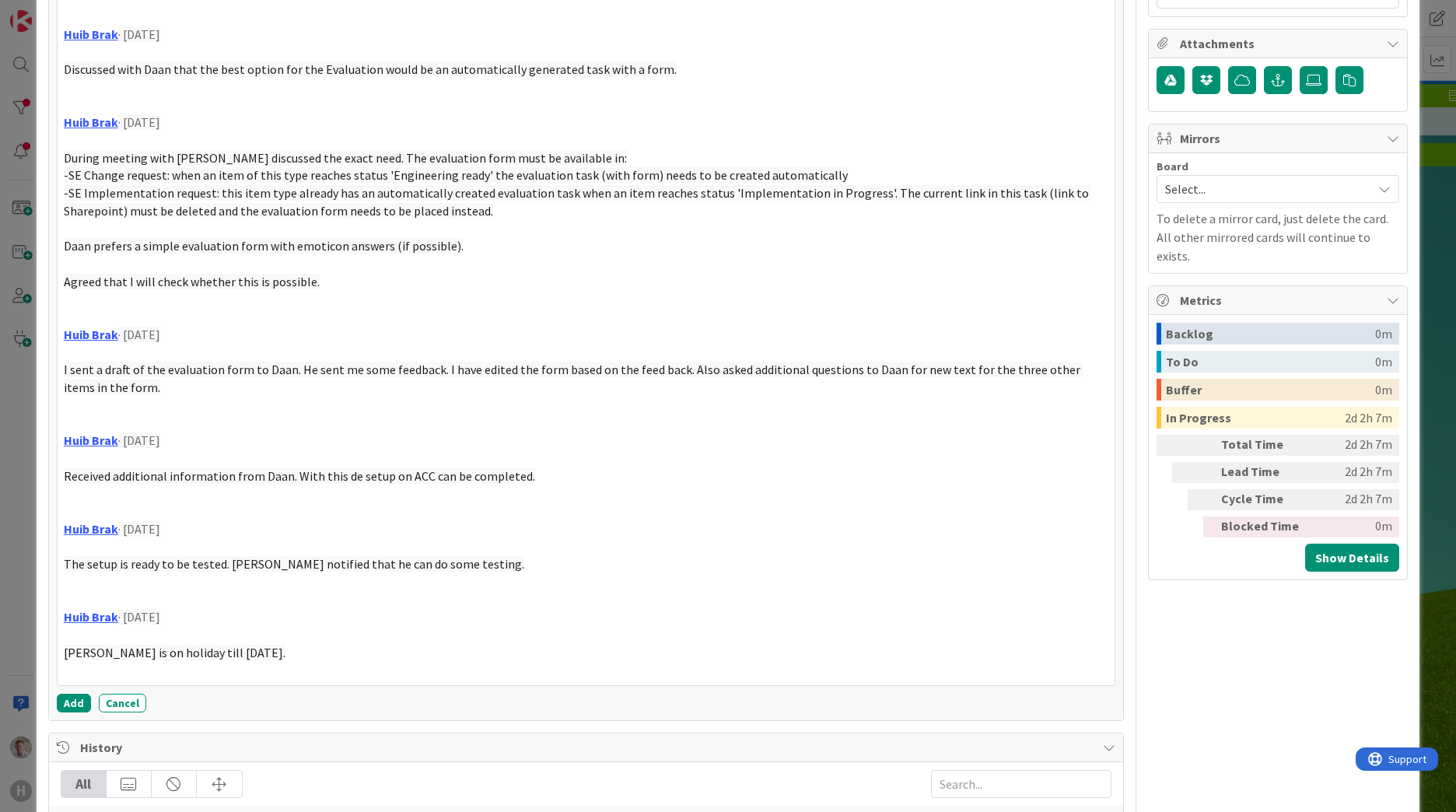
scroll to position [817, 0]
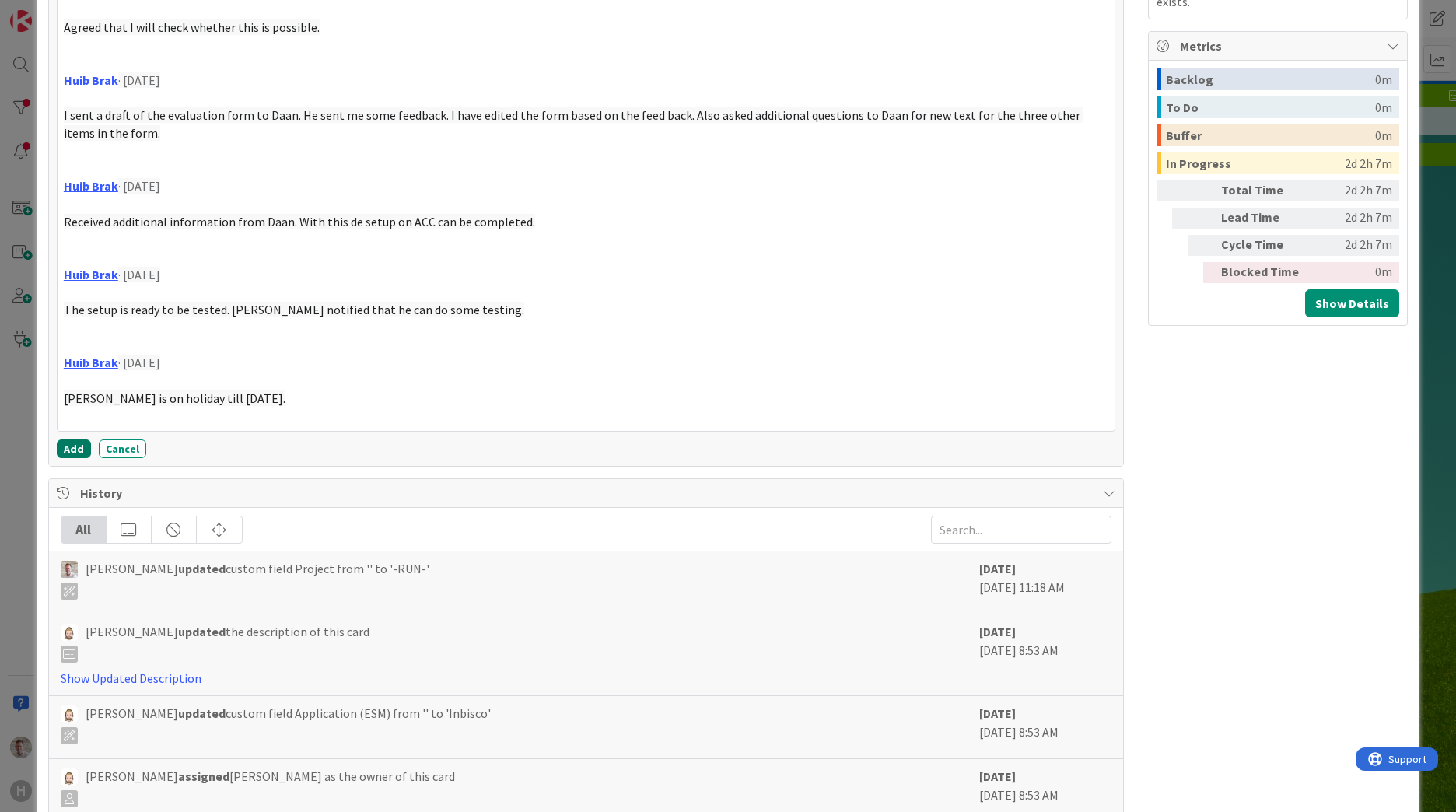
click at [74, 448] on button "Add" at bounding box center [73, 449] width 34 height 19
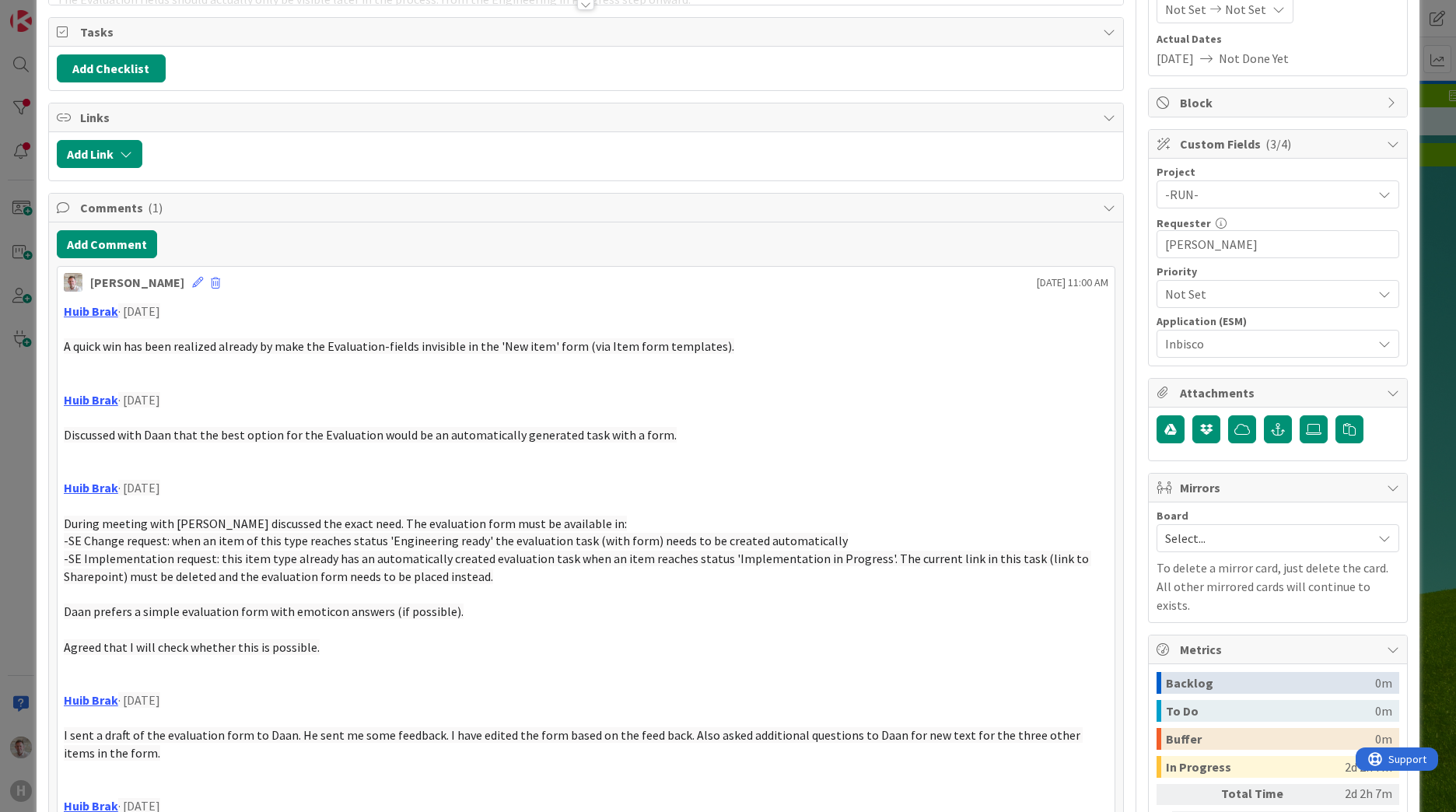
scroll to position [0, 0]
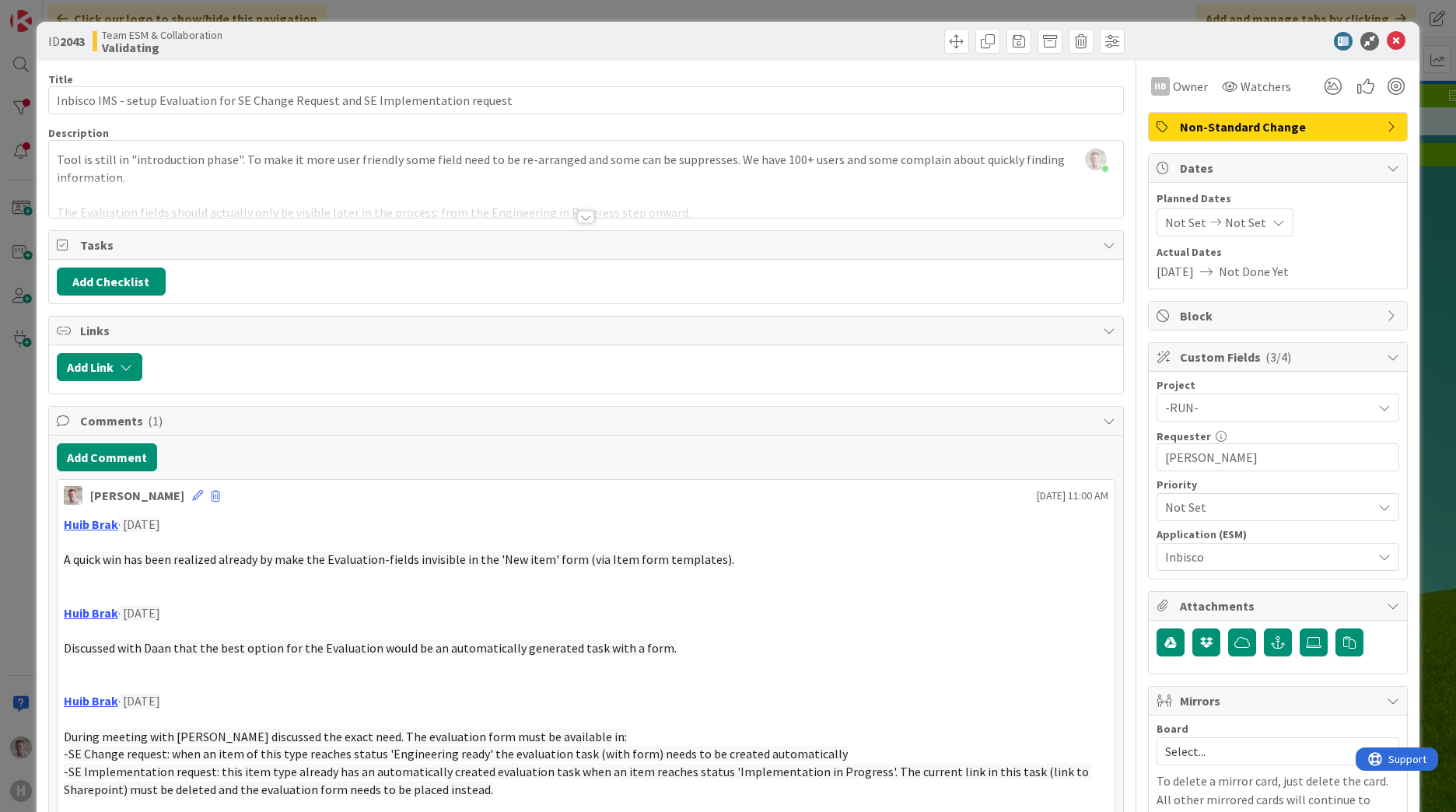
click at [584, 216] on div at bounding box center [585, 216] width 17 height 12
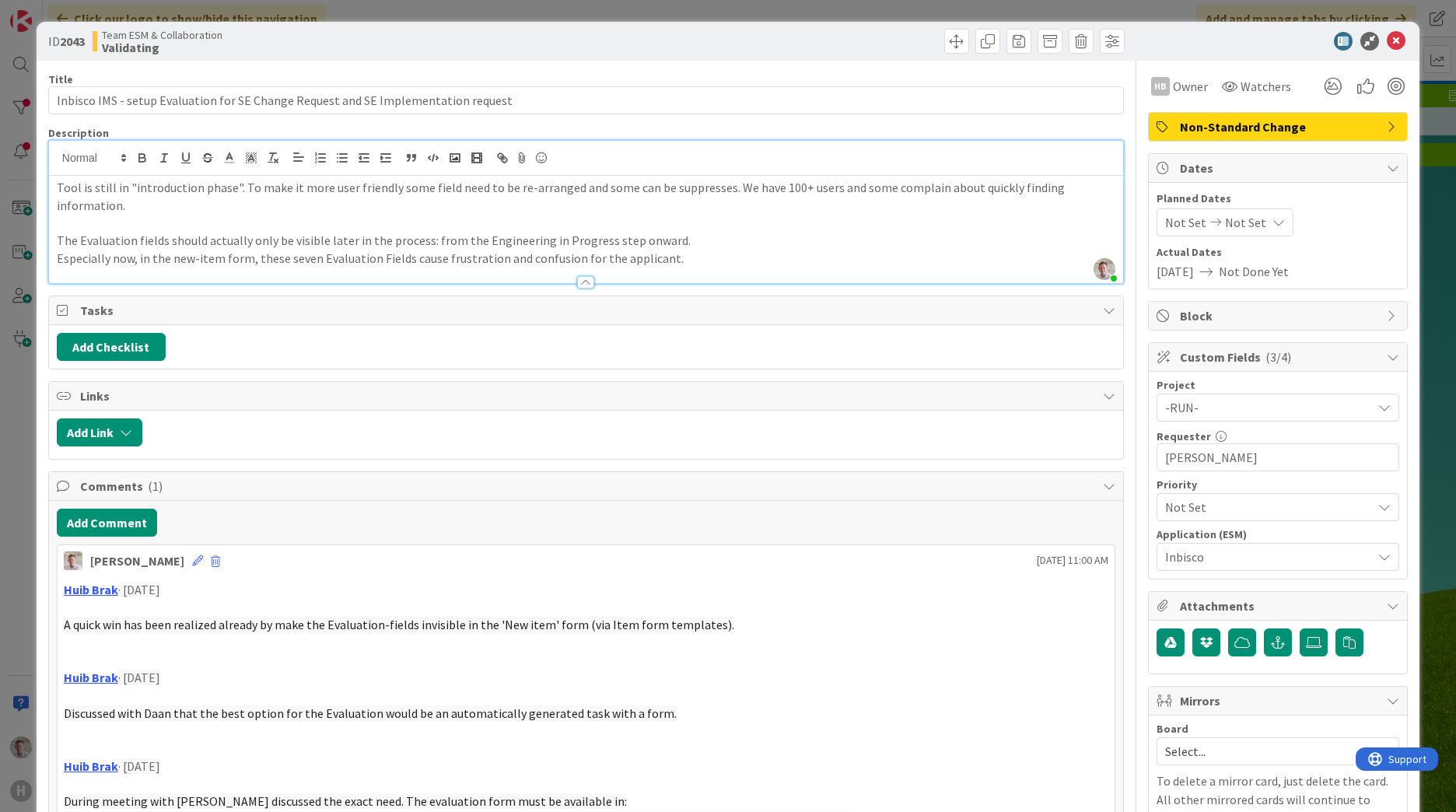
click at [1398, 41] on div "ID 2043 Team ESM & Collaboration Validating" at bounding box center [728, 41] width 1383 height 39
click at [1386, 42] on icon at bounding box center [1396, 41] width 19 height 19
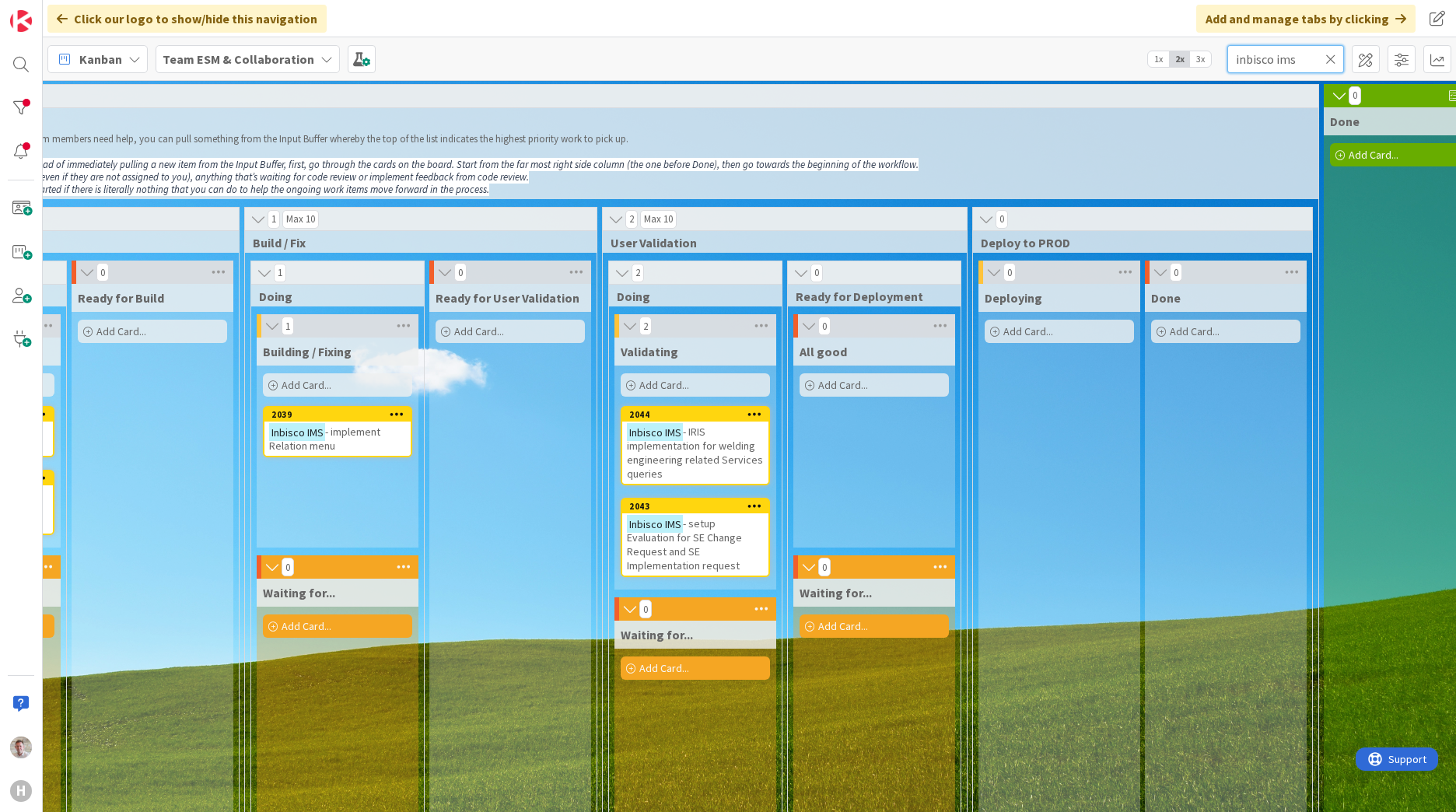
click at [1252, 57] on input "inbisco ims" at bounding box center [1286, 59] width 117 height 28
click at [1251, 57] on input "inbisco ims" at bounding box center [1286, 59] width 117 height 28
click at [1250, 59] on input "inbisco ims" at bounding box center [1286, 59] width 117 height 28
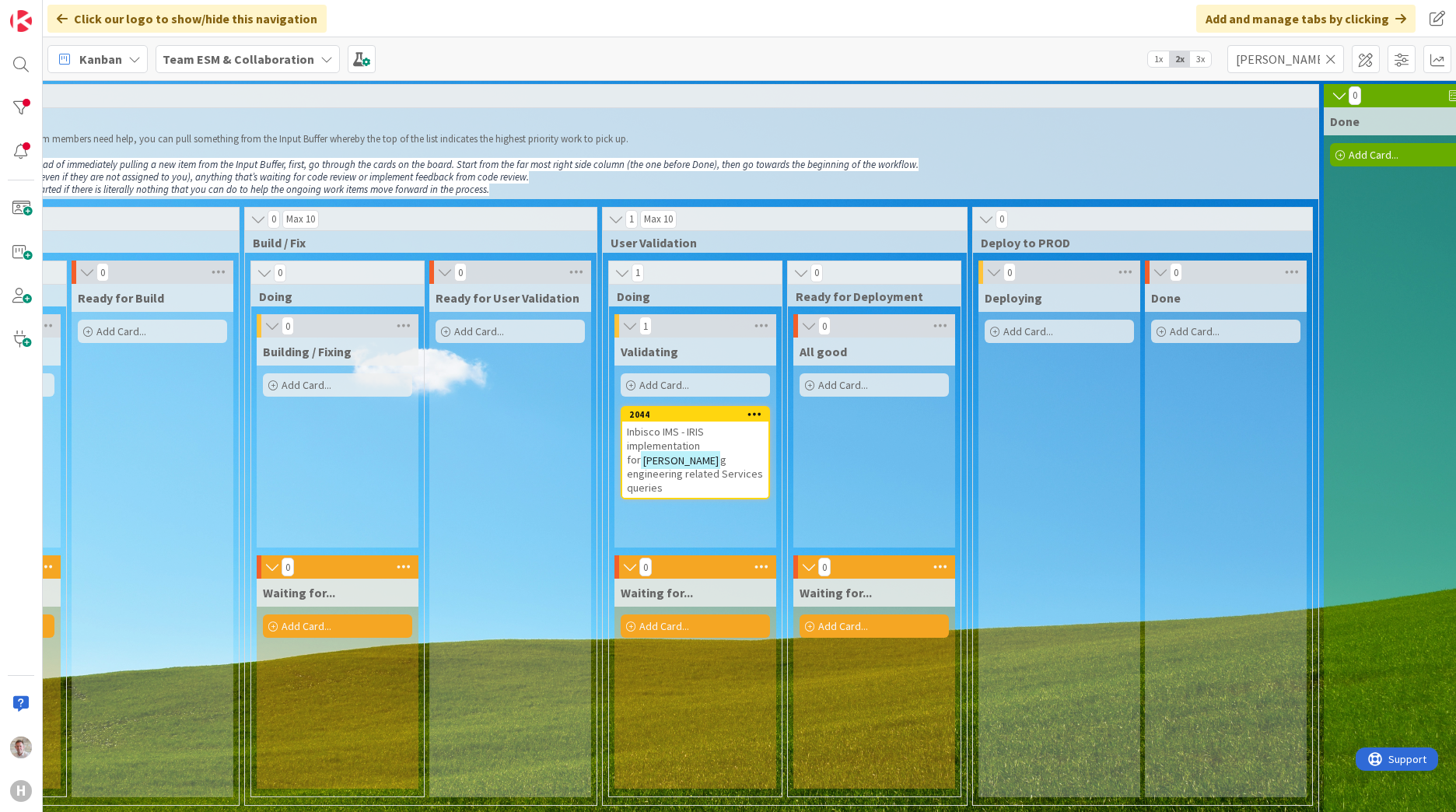
click at [672, 453] on span "g engineering related Services queries" at bounding box center [695, 473] width 136 height 42
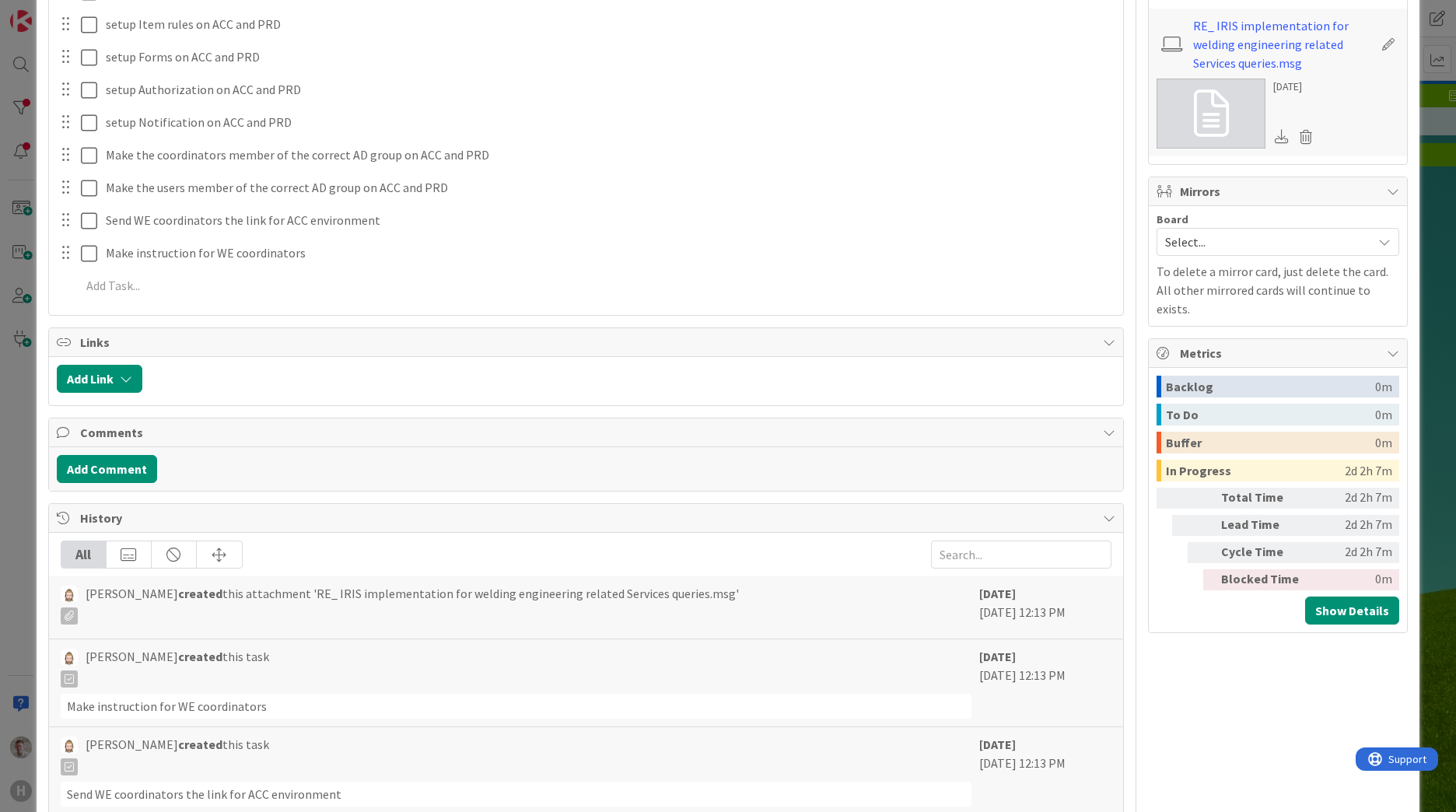
scroll to position [544, 0]
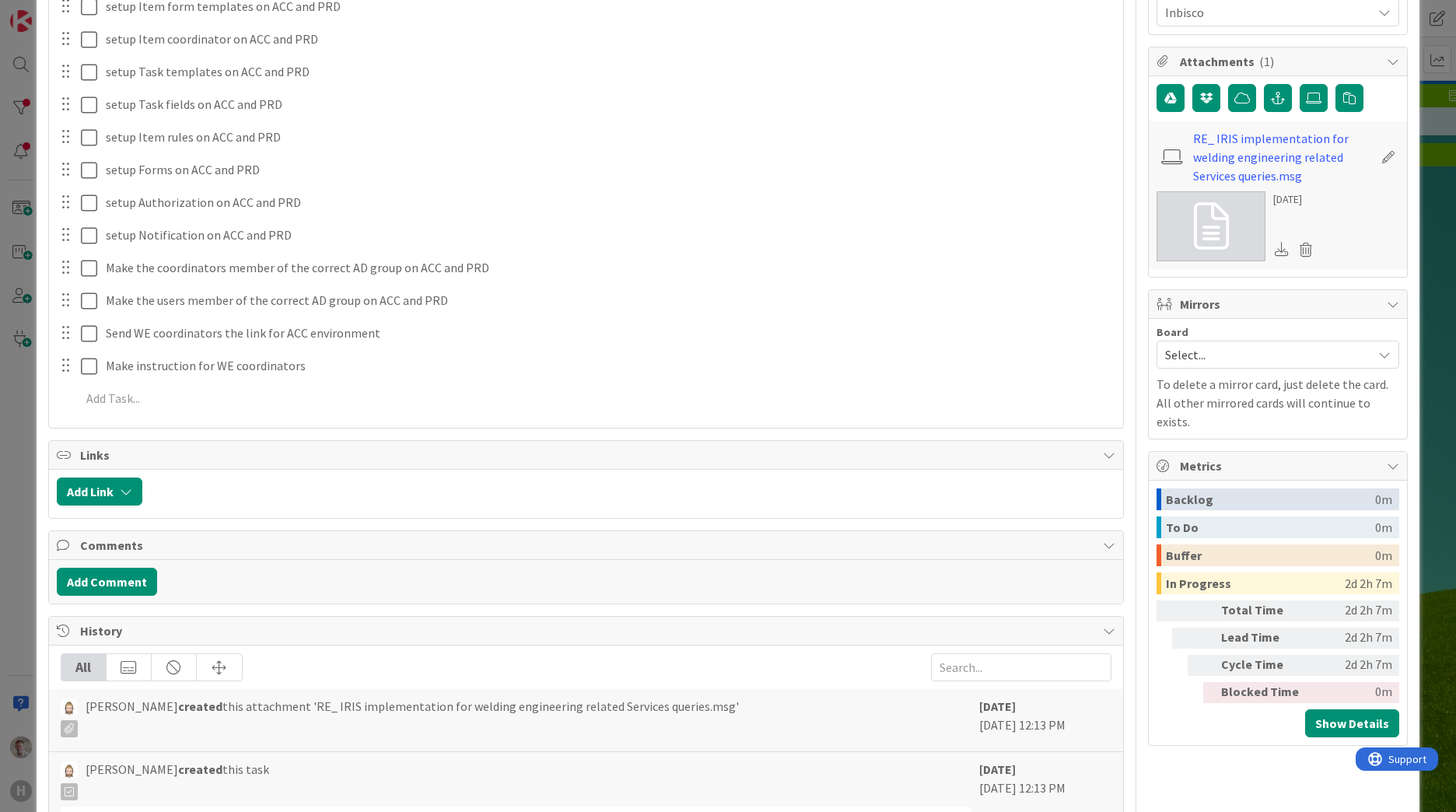
click at [102, 596] on div "Add Comment" at bounding box center [586, 582] width 1074 height 44
click at [104, 588] on button "Add Comment" at bounding box center [107, 582] width 100 height 28
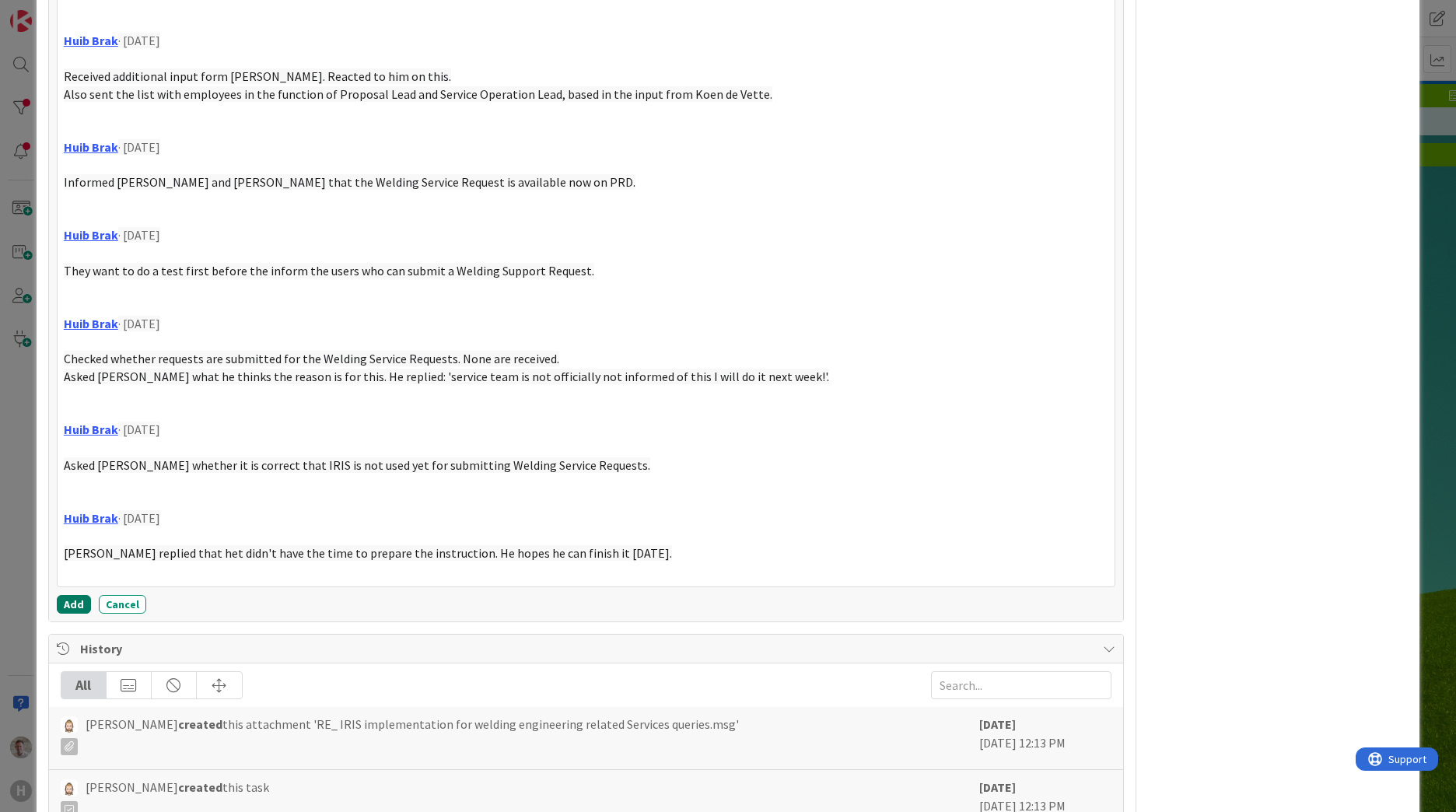
click at [82, 607] on button "Add" at bounding box center [73, 604] width 34 height 19
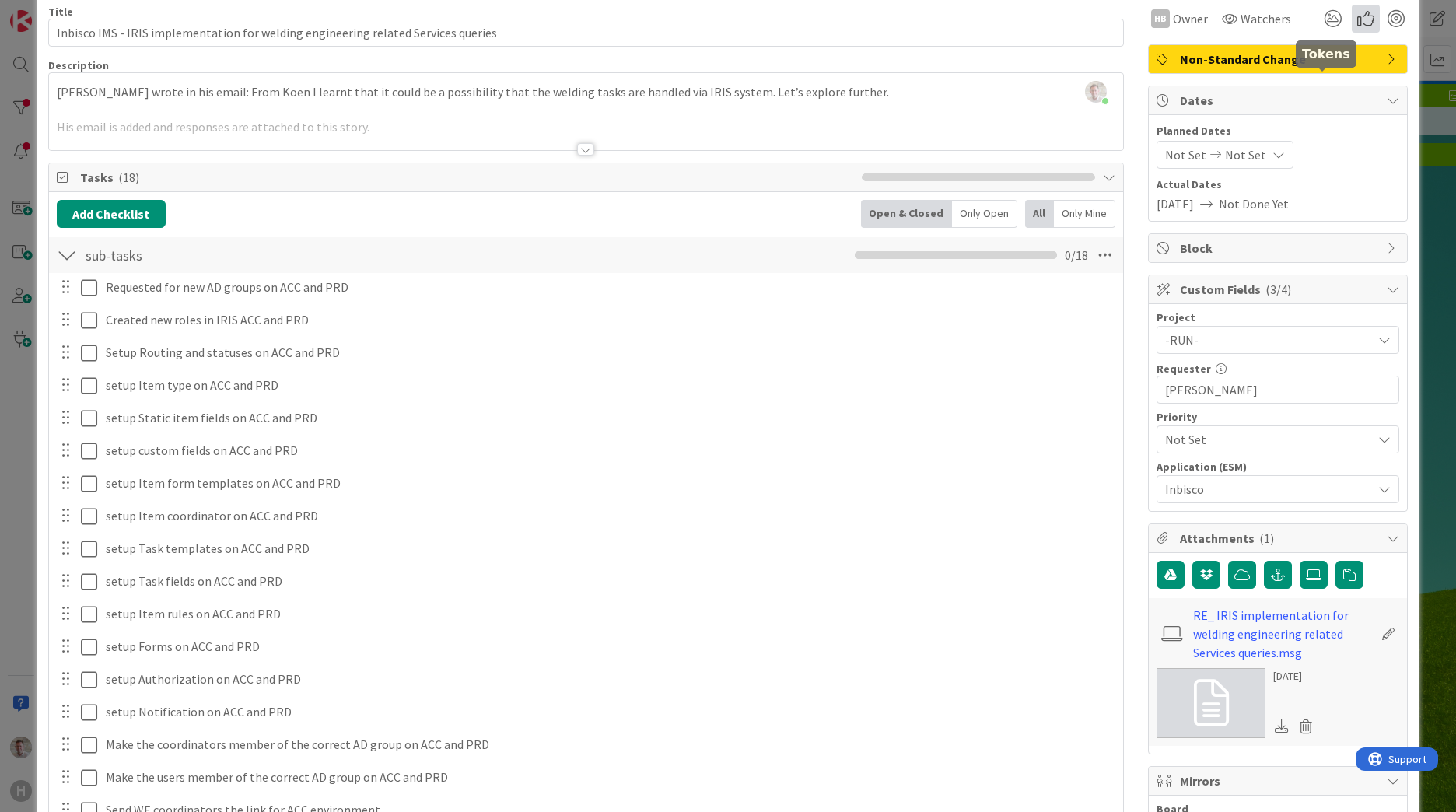
scroll to position [0, 0]
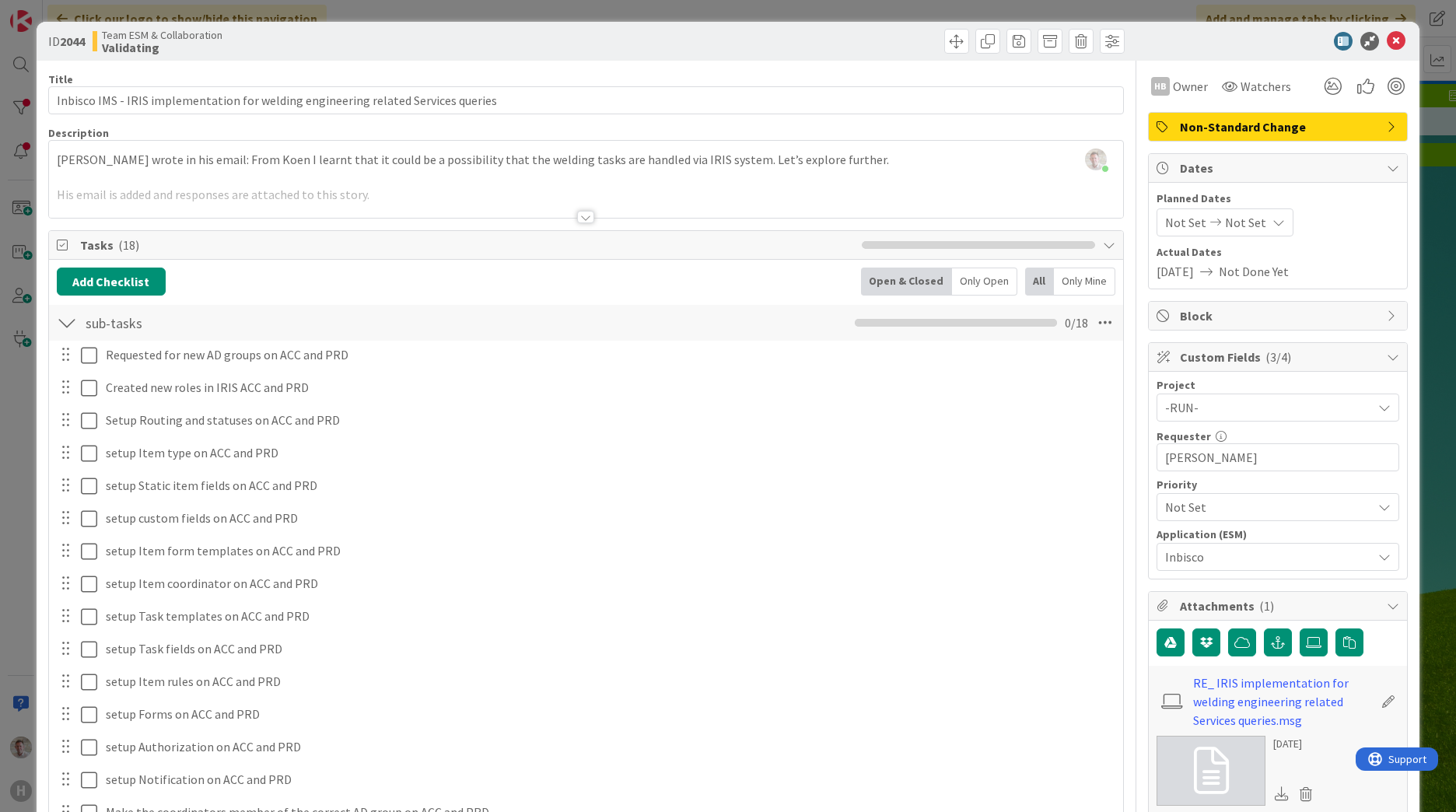
click at [1373, 40] on div at bounding box center [1270, 41] width 275 height 19
click at [1386, 38] on icon at bounding box center [1396, 41] width 19 height 19
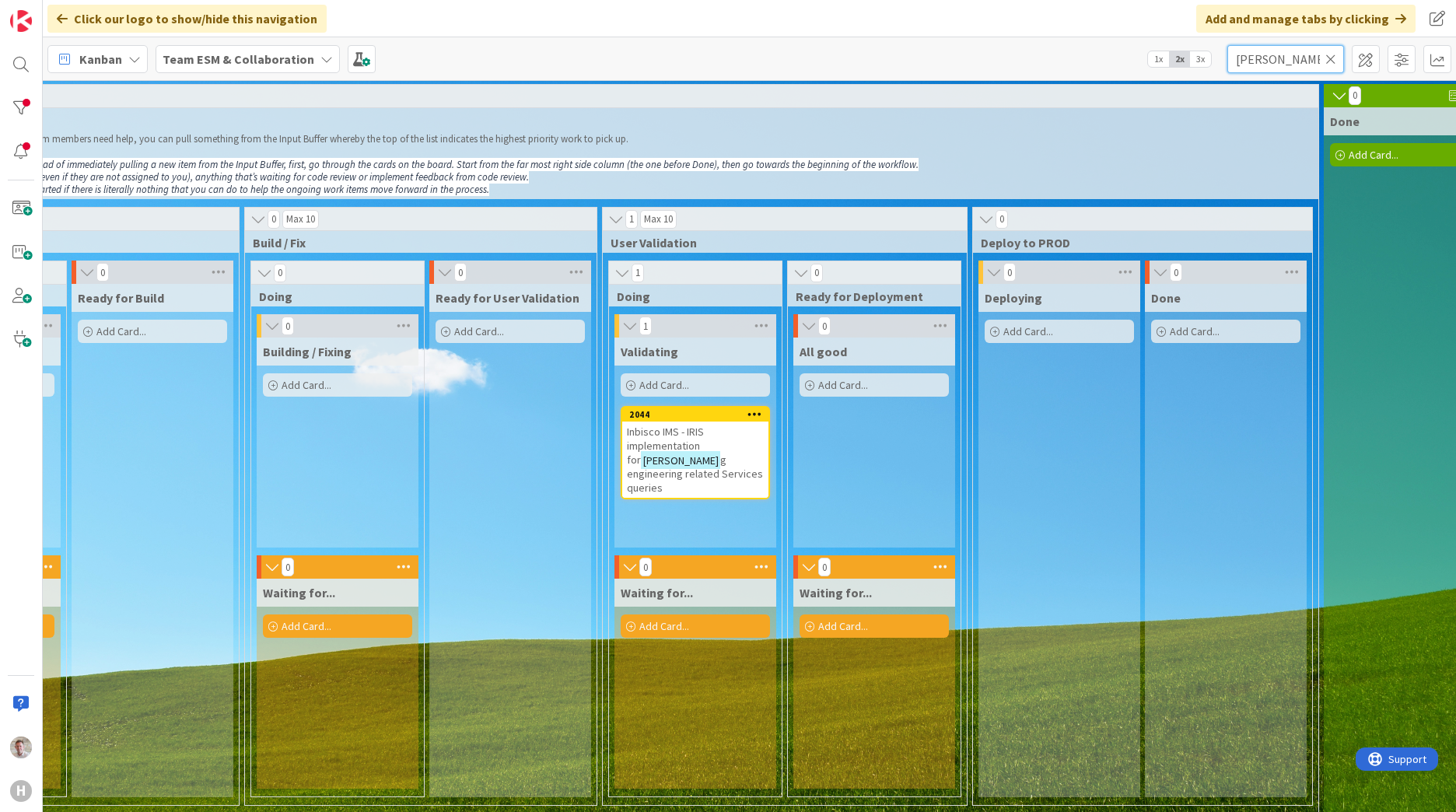
click at [1257, 54] on input "[PERSON_NAME]" at bounding box center [1286, 59] width 117 height 28
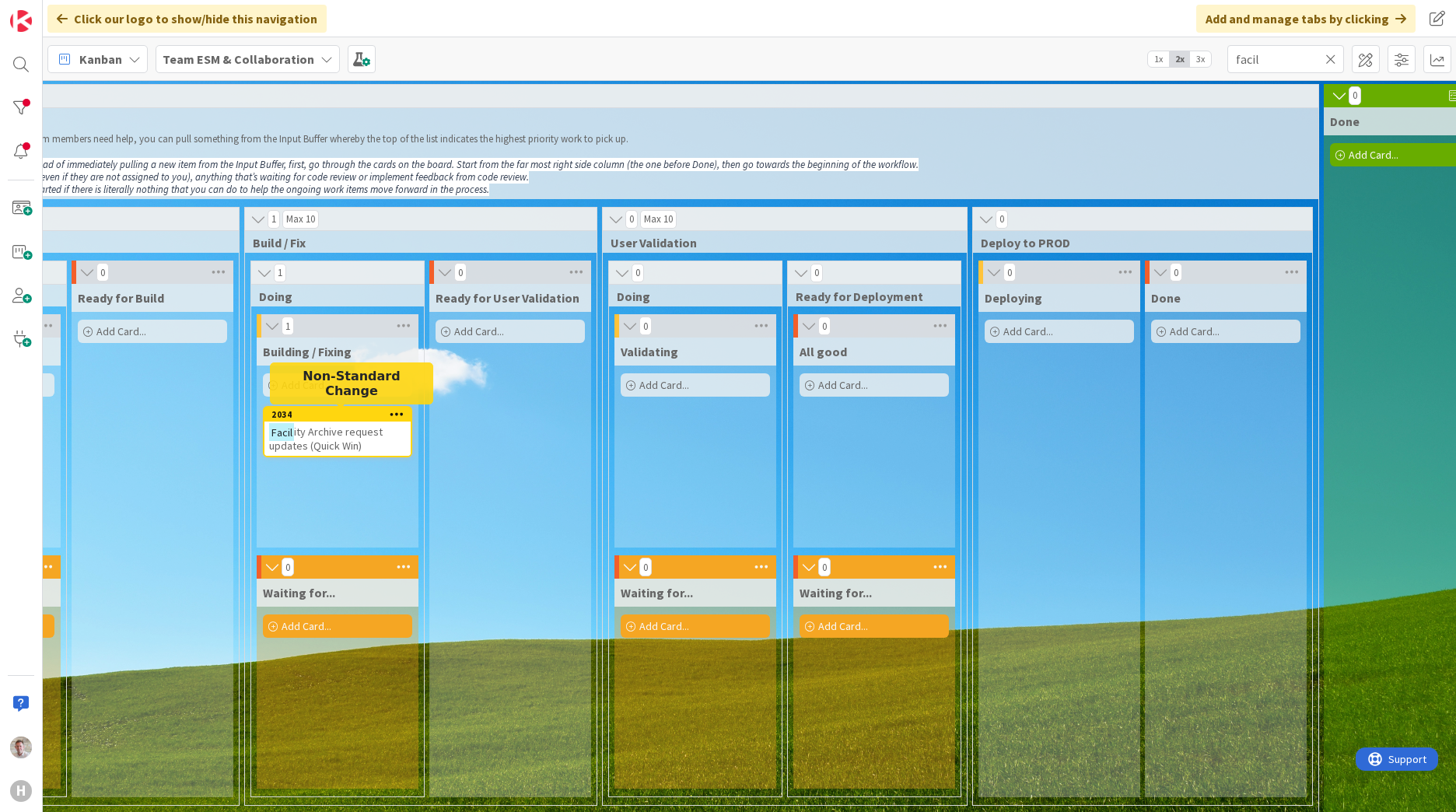
click at [362, 443] on div "Facil ity Archive request updates (Quick Win)" at bounding box center [337, 439] width 146 height 34
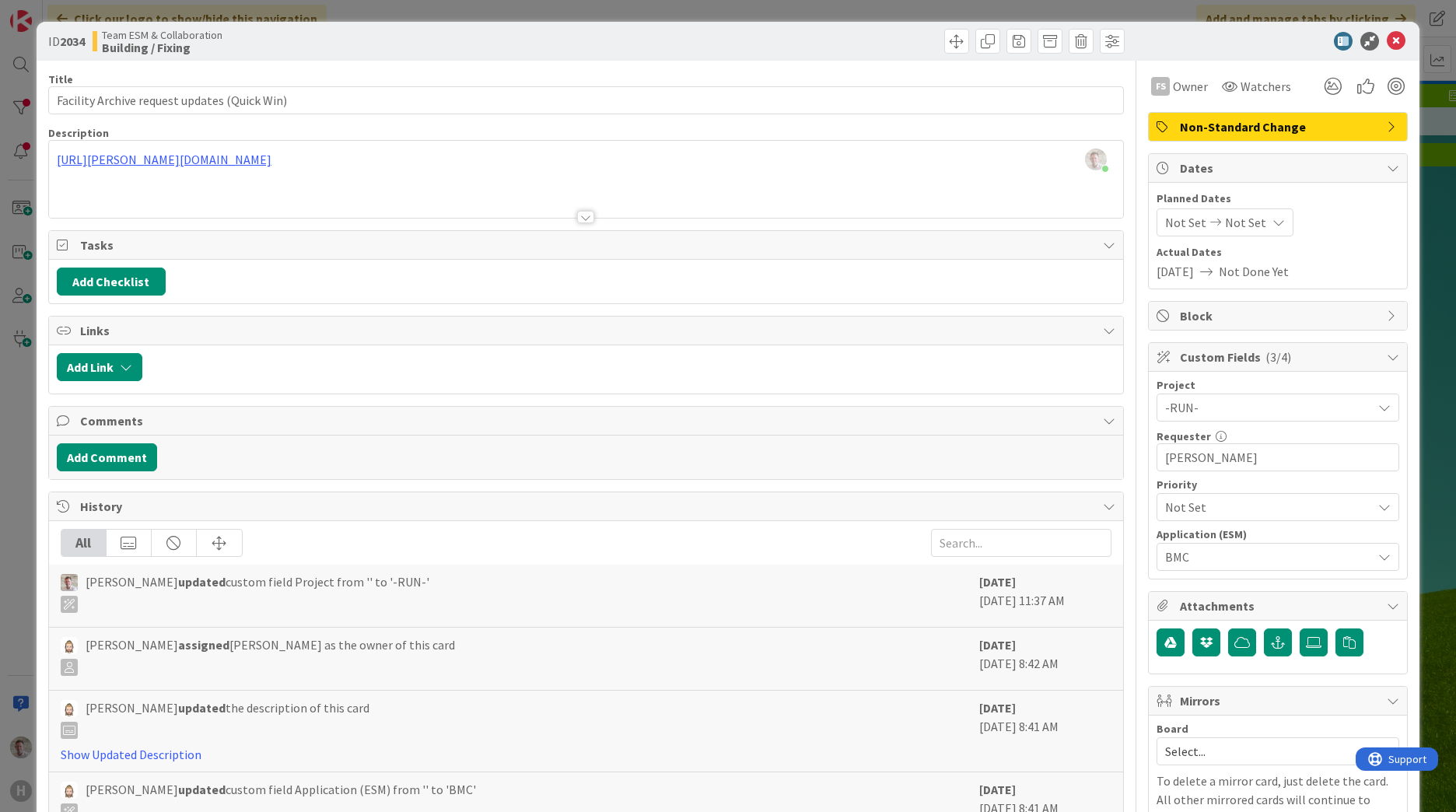
click at [1386, 41] on icon at bounding box center [1396, 41] width 19 height 19
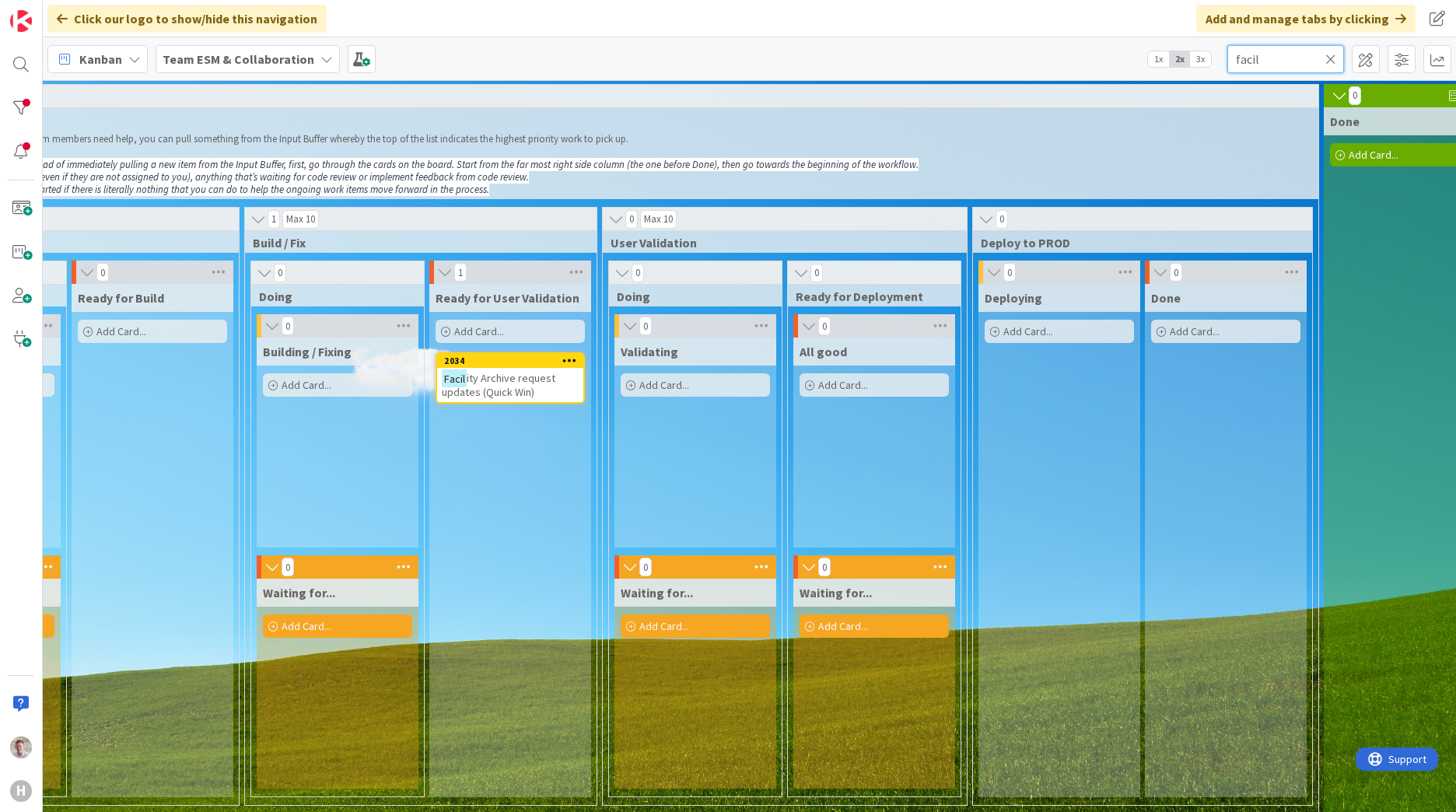
click at [1236, 62] on input "facil" at bounding box center [1286, 59] width 117 height 28
click at [1234, 62] on input "facil" at bounding box center [1286, 59] width 117 height 28
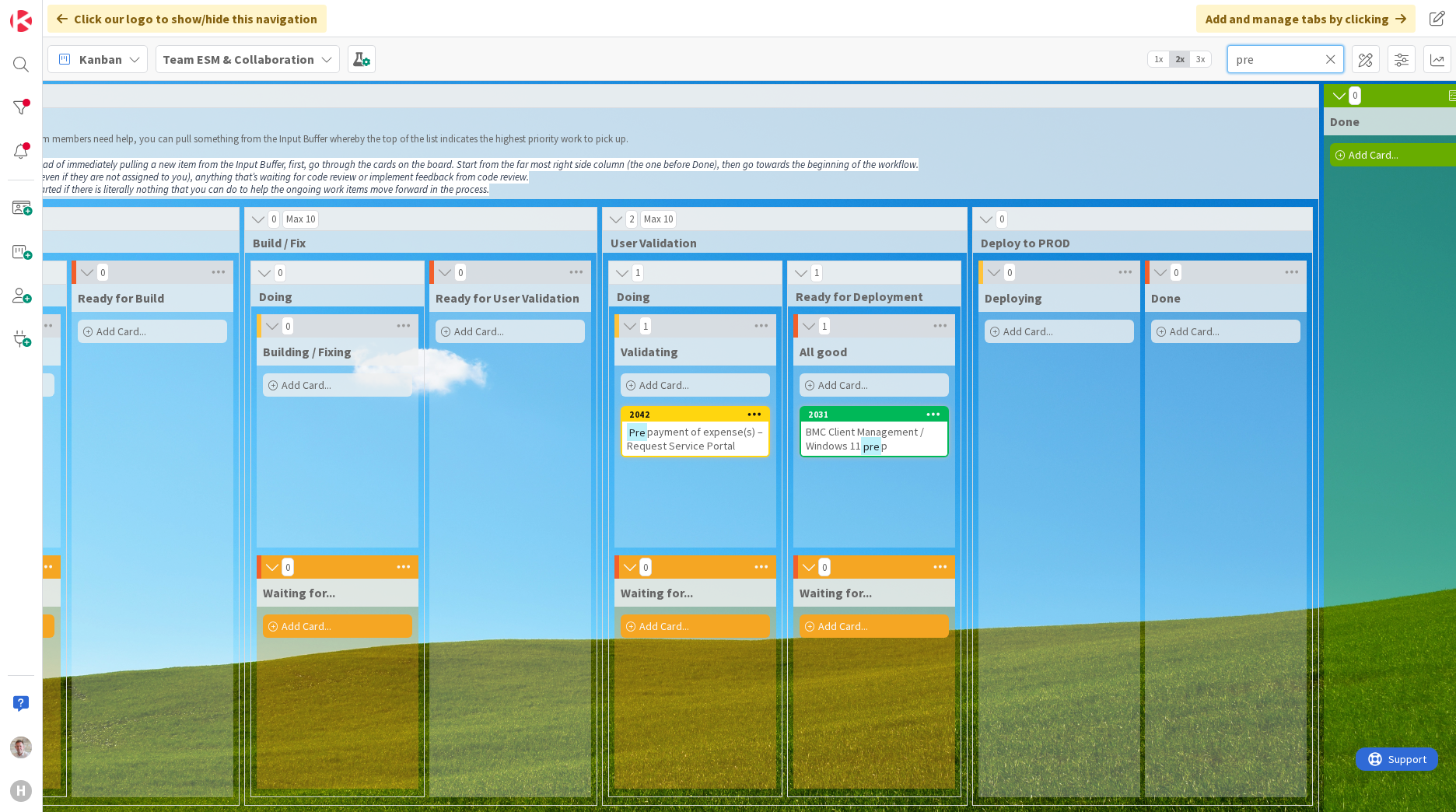
click at [1255, 63] on input "pre" at bounding box center [1286, 59] width 117 height 28
click at [1254, 63] on input "pre" at bounding box center [1286, 59] width 117 height 28
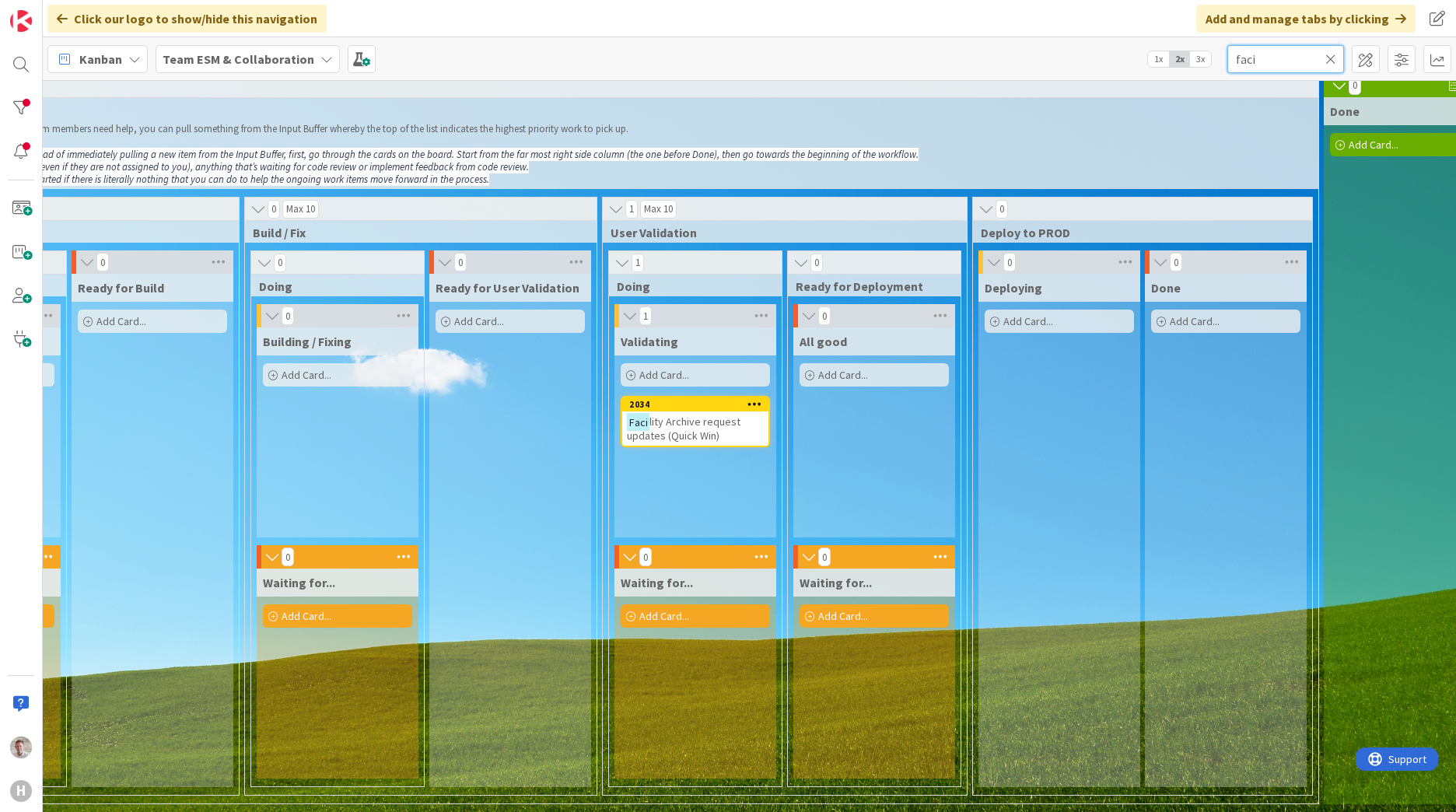
click at [1241, 63] on input "faci" at bounding box center [1286, 59] width 117 height 28
click at [1240, 63] on input "faci" at bounding box center [1286, 59] width 117 height 28
type input "pre"
click at [698, 424] on span "payment of expense(s) – Request Service Portal" at bounding box center [695, 428] width 136 height 28
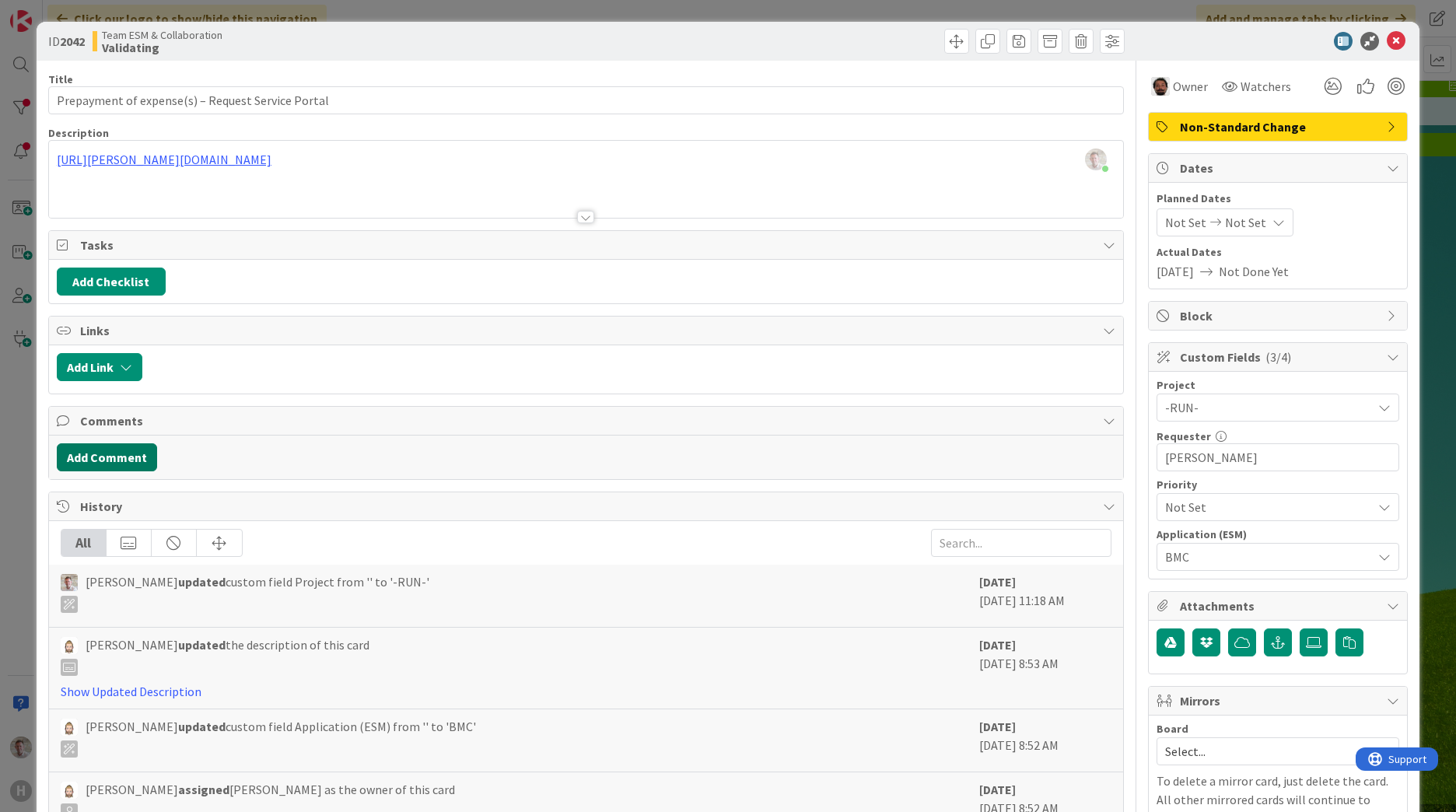
click at [118, 443] on button "Add Comment" at bounding box center [107, 457] width 100 height 28
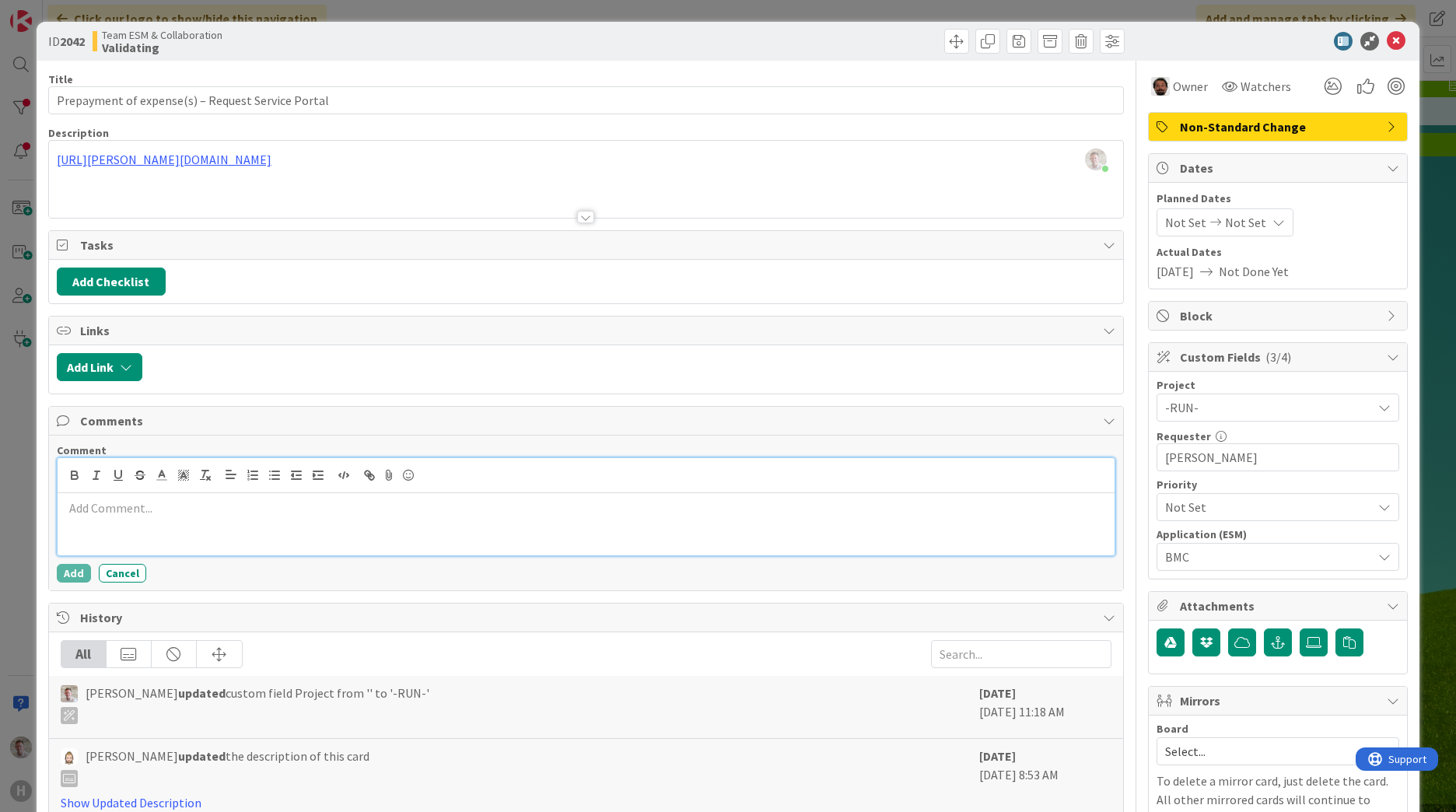
click at [102, 524] on div at bounding box center [585, 524] width 1056 height 62
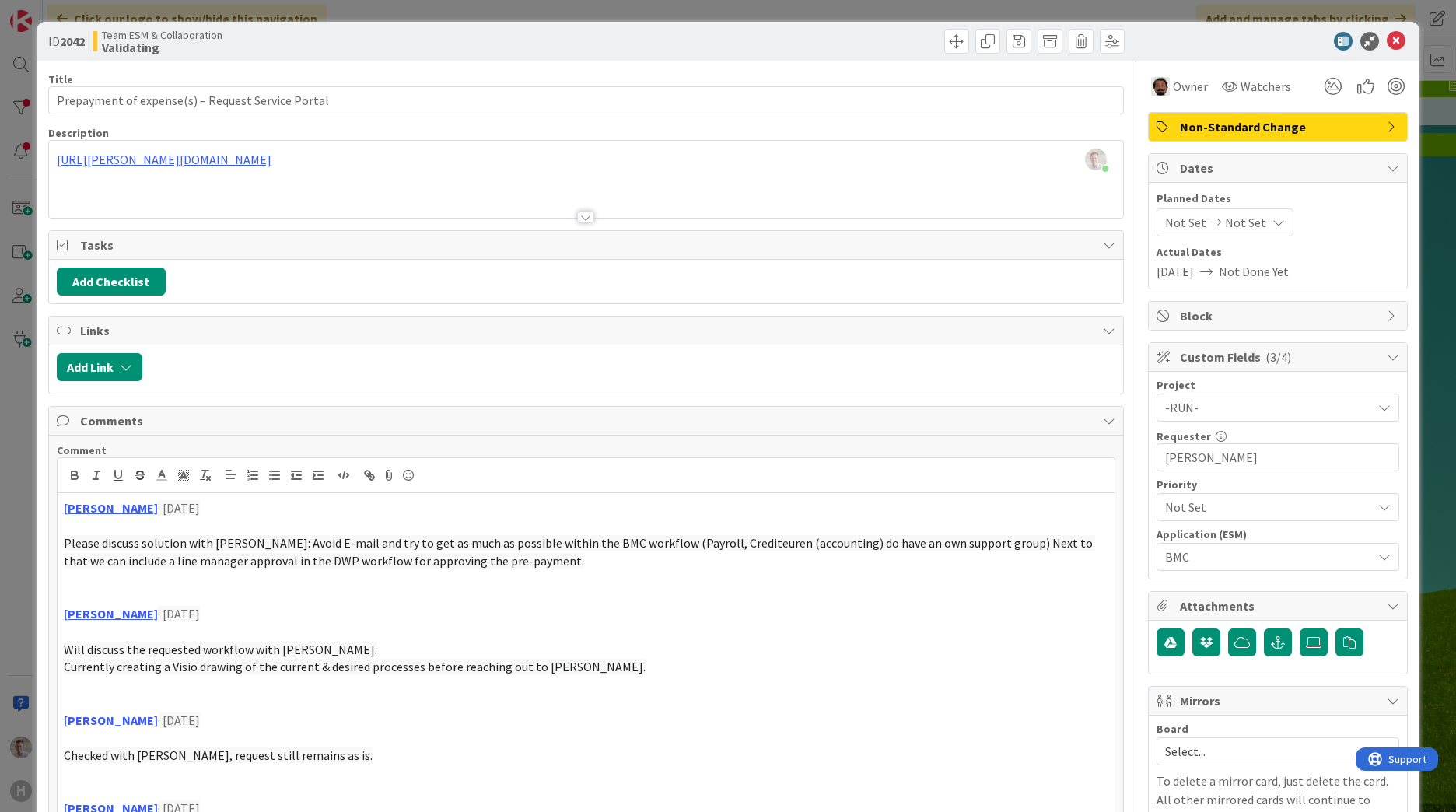
scroll to position [311, 0]
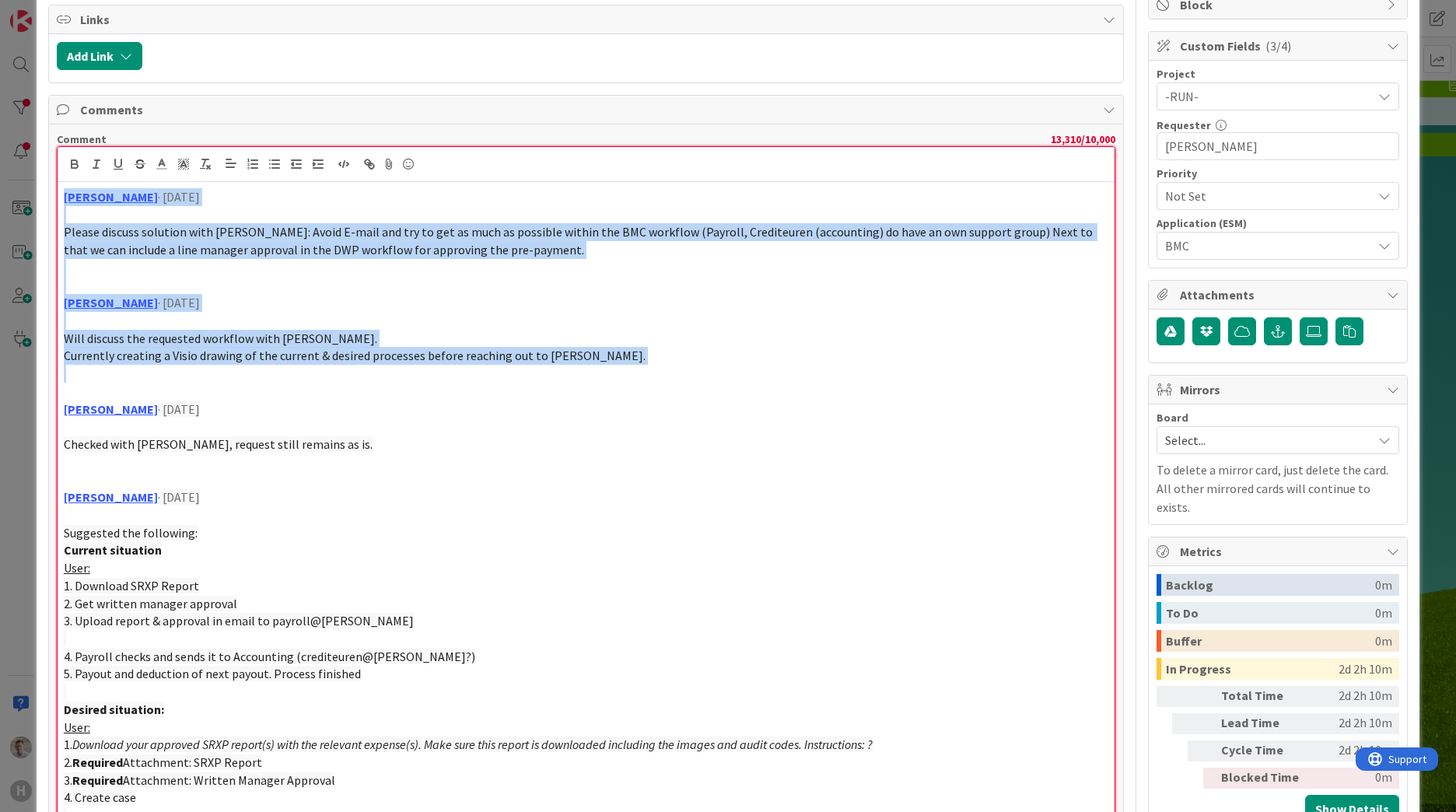
drag, startPoint x: 649, startPoint y: 374, endPoint x: 52, endPoint y: 189, distance: 625.0
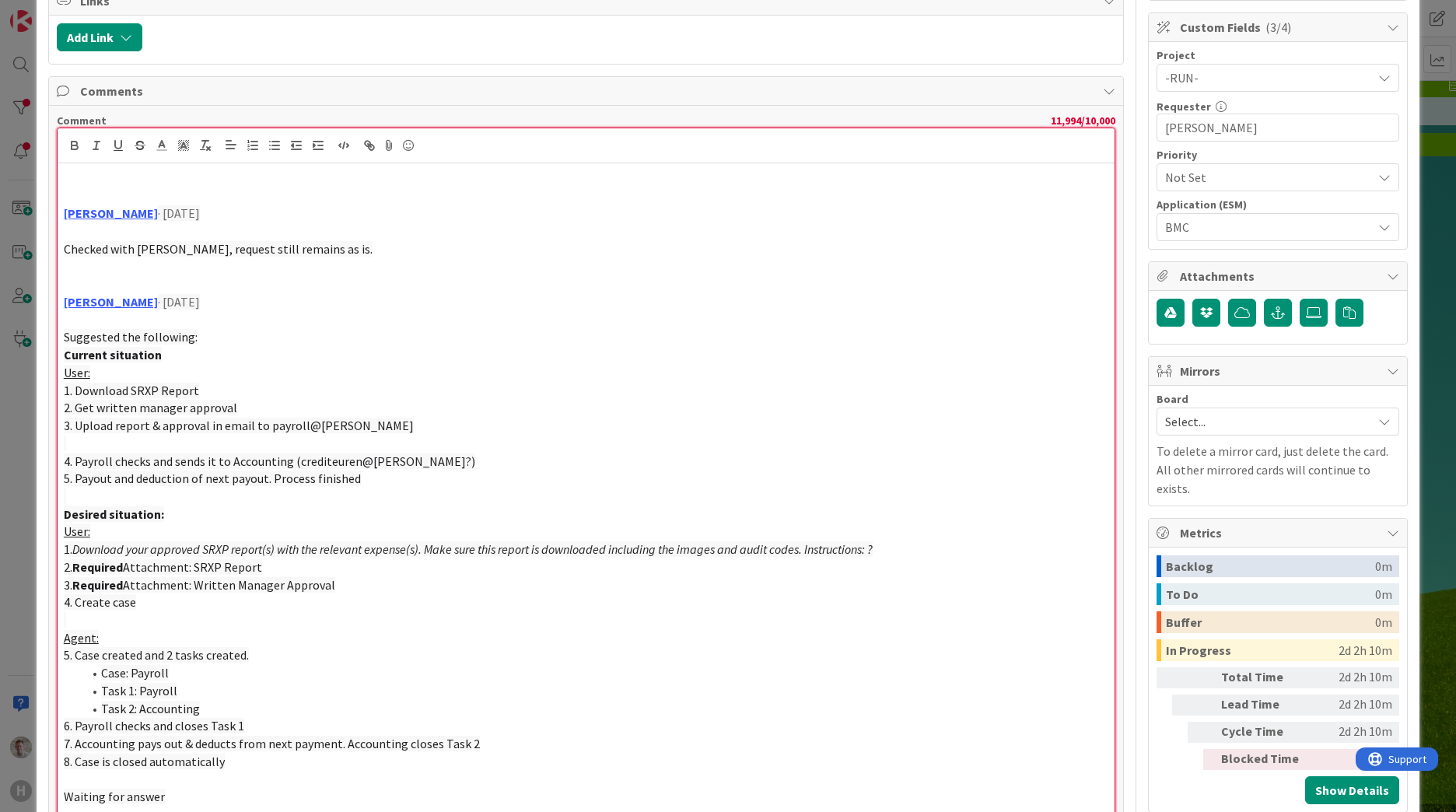
scroll to position [135, 0]
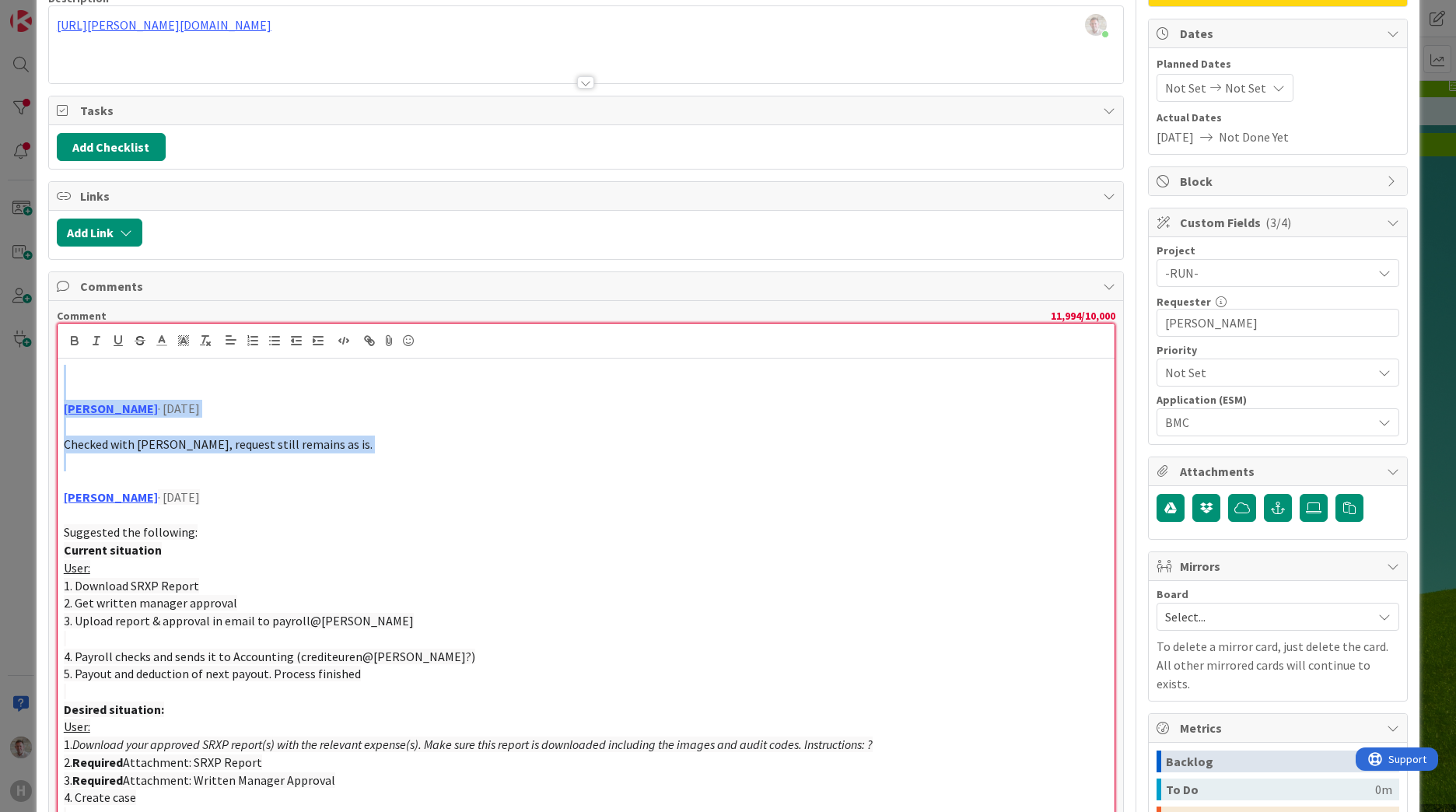
drag, startPoint x: 367, startPoint y: 455, endPoint x: 25, endPoint y: 356, distance: 356.0
click at [22, 358] on div "ID 2042 Team ESM & Collaboration Validating Title 49 / 128 Prepayment of expens…" at bounding box center [728, 406] width 1456 height 812
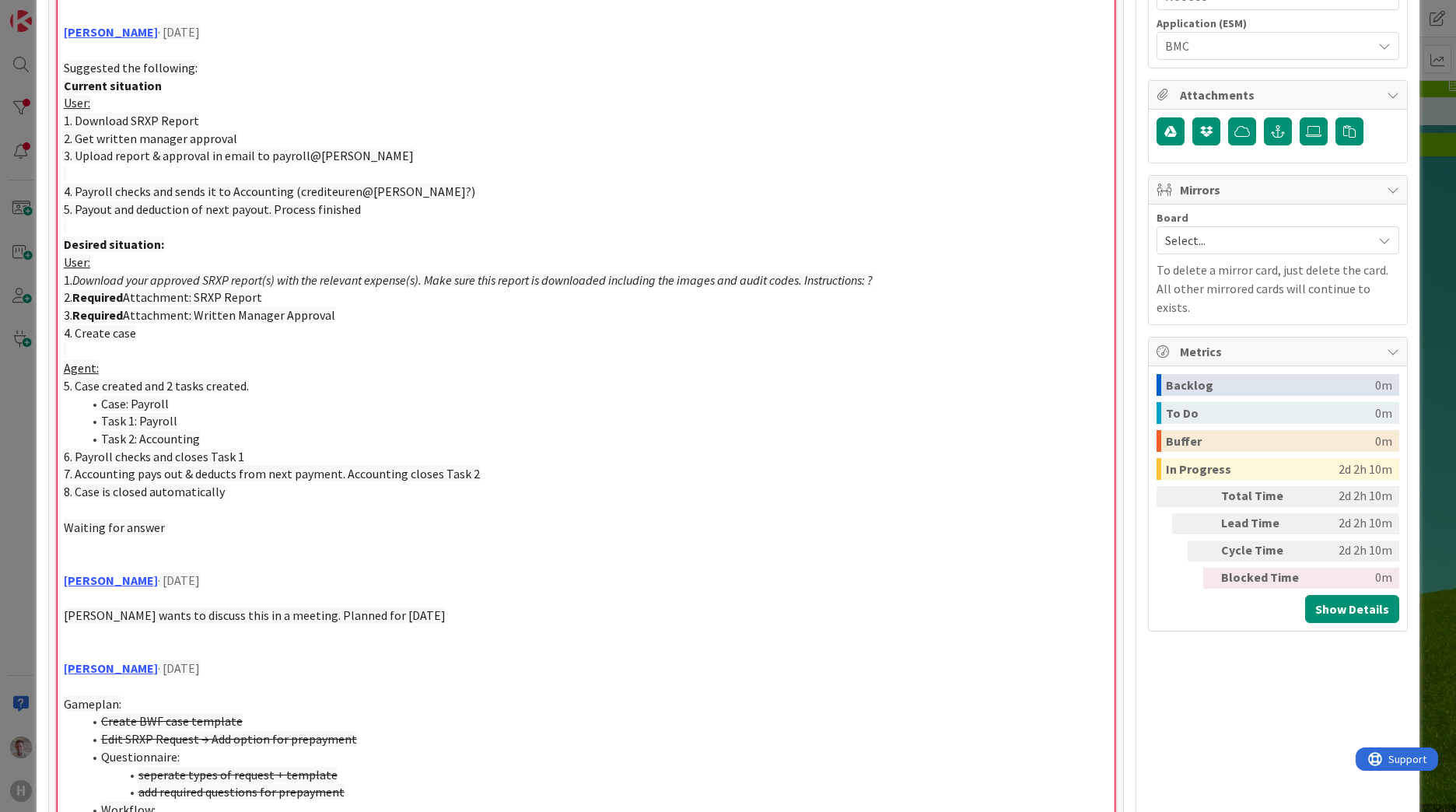
scroll to position [513, 0]
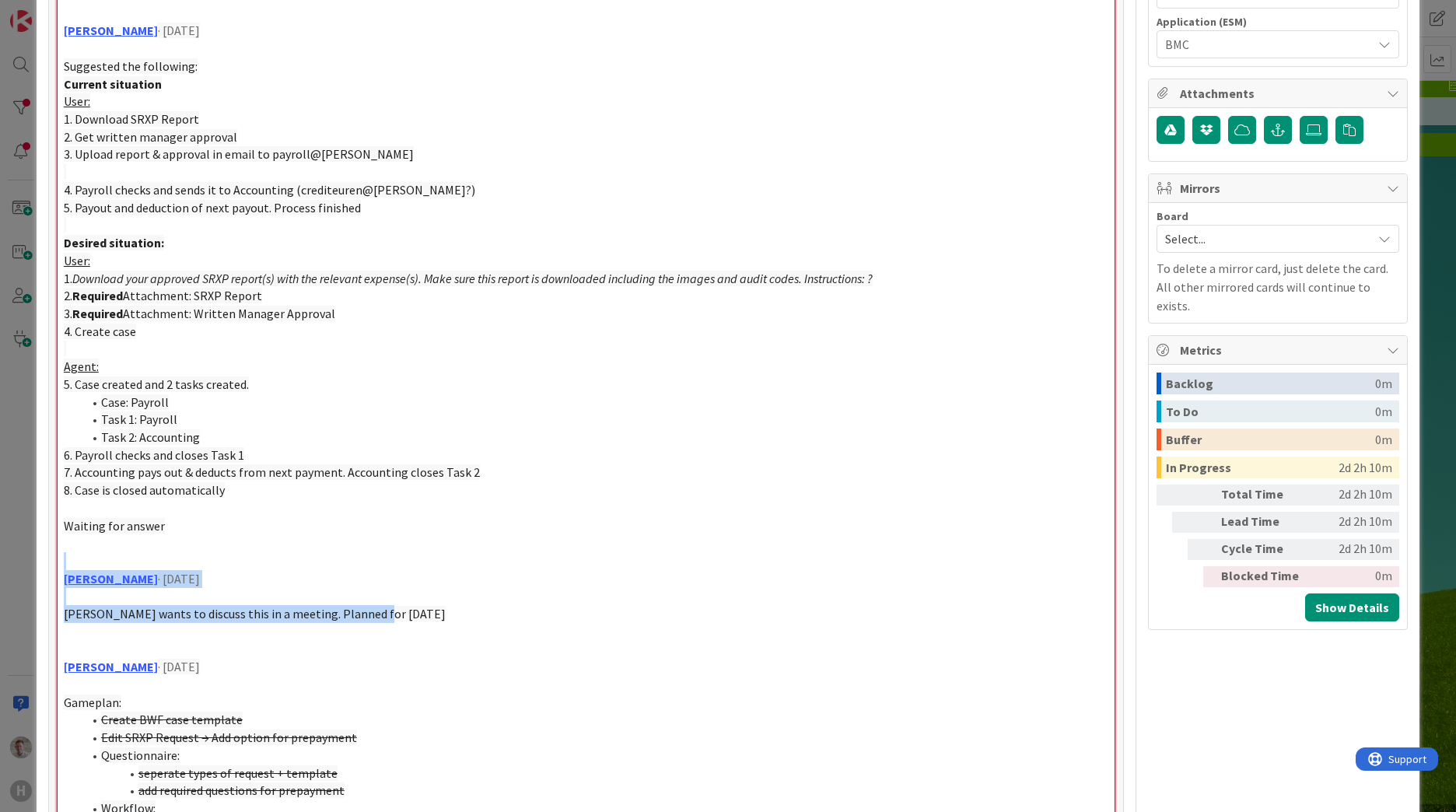
drag, startPoint x: 404, startPoint y: 622, endPoint x: 52, endPoint y: 570, distance: 355.8
click at [52, 570] on div "Comment 11,536 / 10,000 [PERSON_NAME] · [DATE] Suggested the following: Current…" at bounding box center [586, 786] width 1074 height 1726
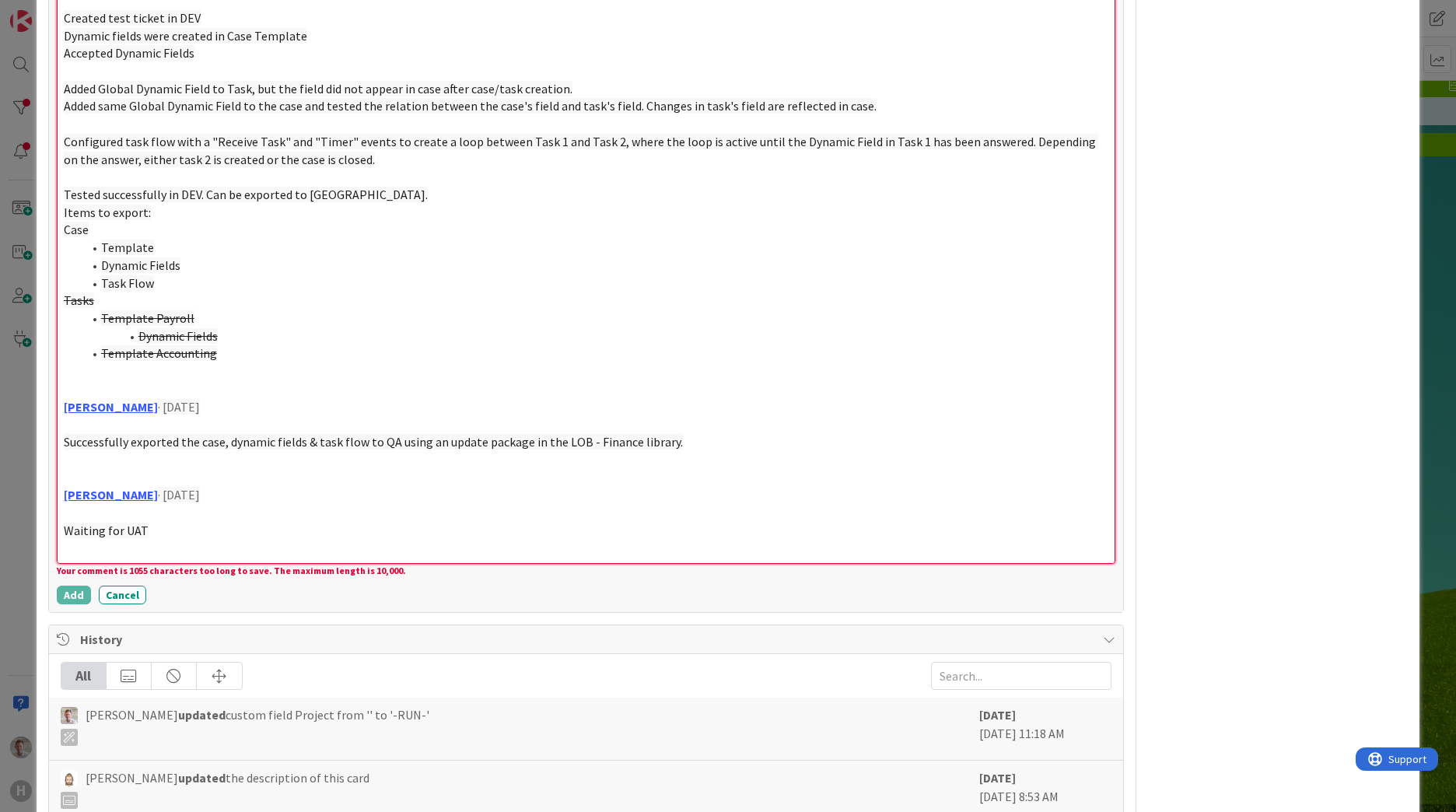
scroll to position [1446, 0]
click at [144, 467] on p at bounding box center [586, 476] width 1044 height 18
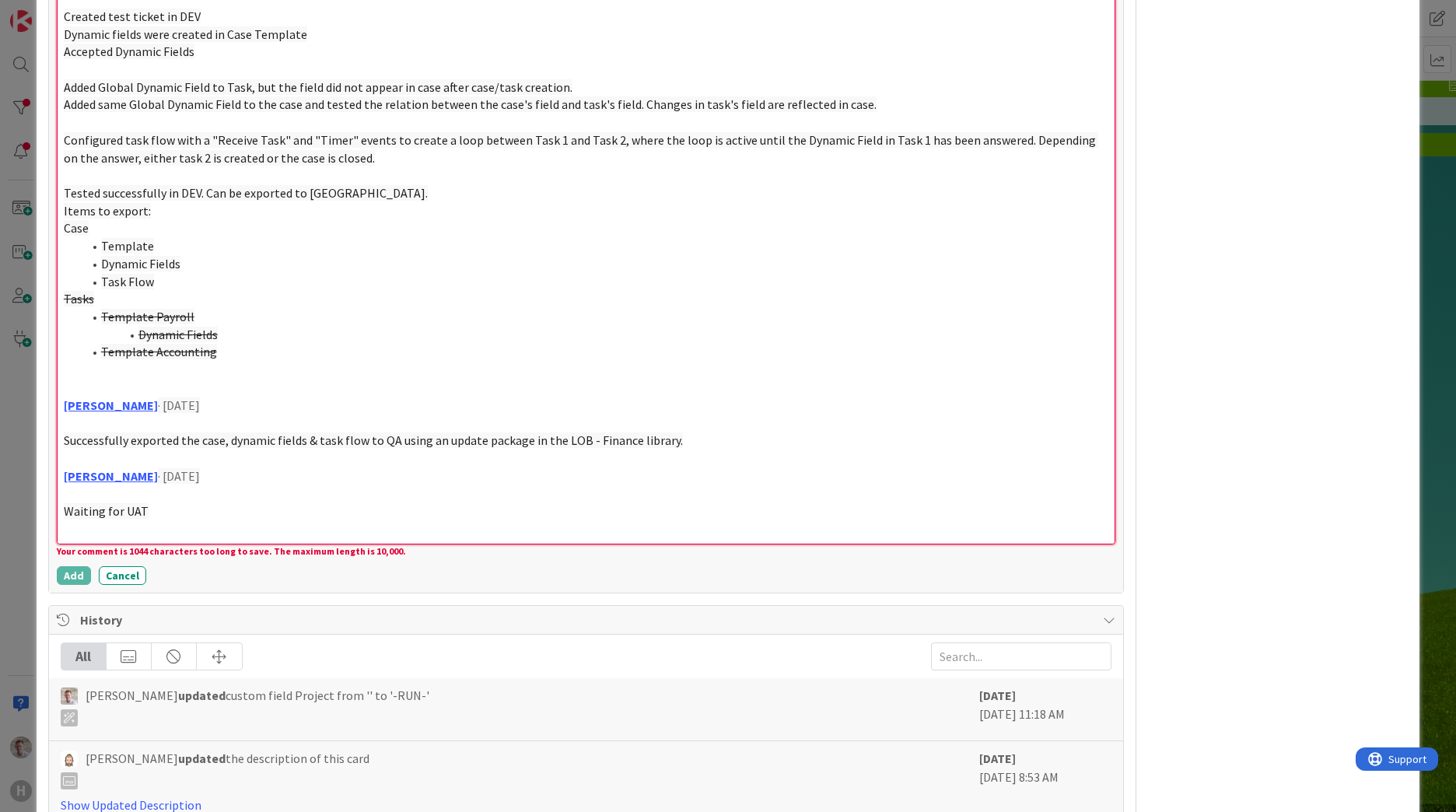
click at [115, 383] on p at bounding box center [586, 387] width 1044 height 18
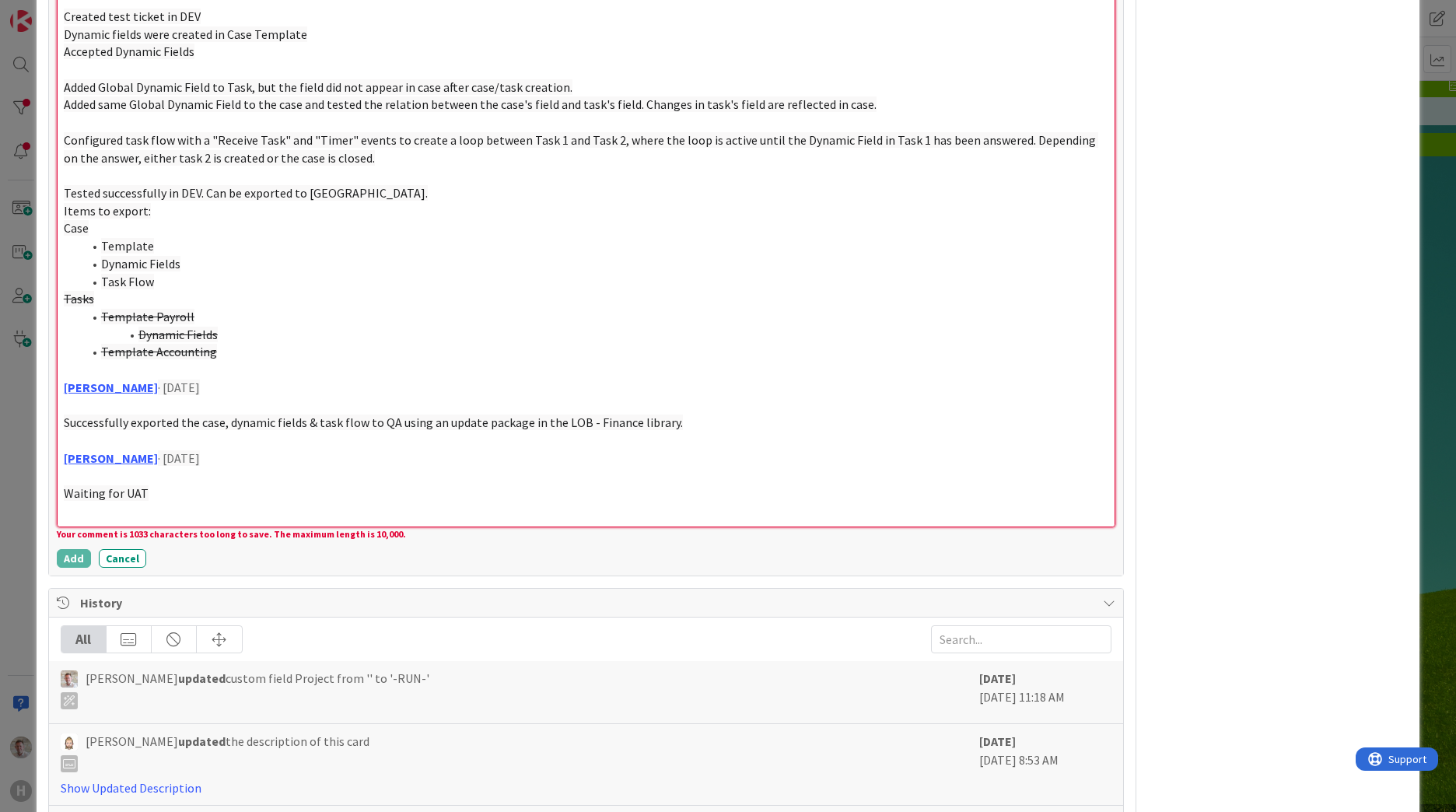
click at [122, 474] on p at bounding box center [586, 476] width 1044 height 18
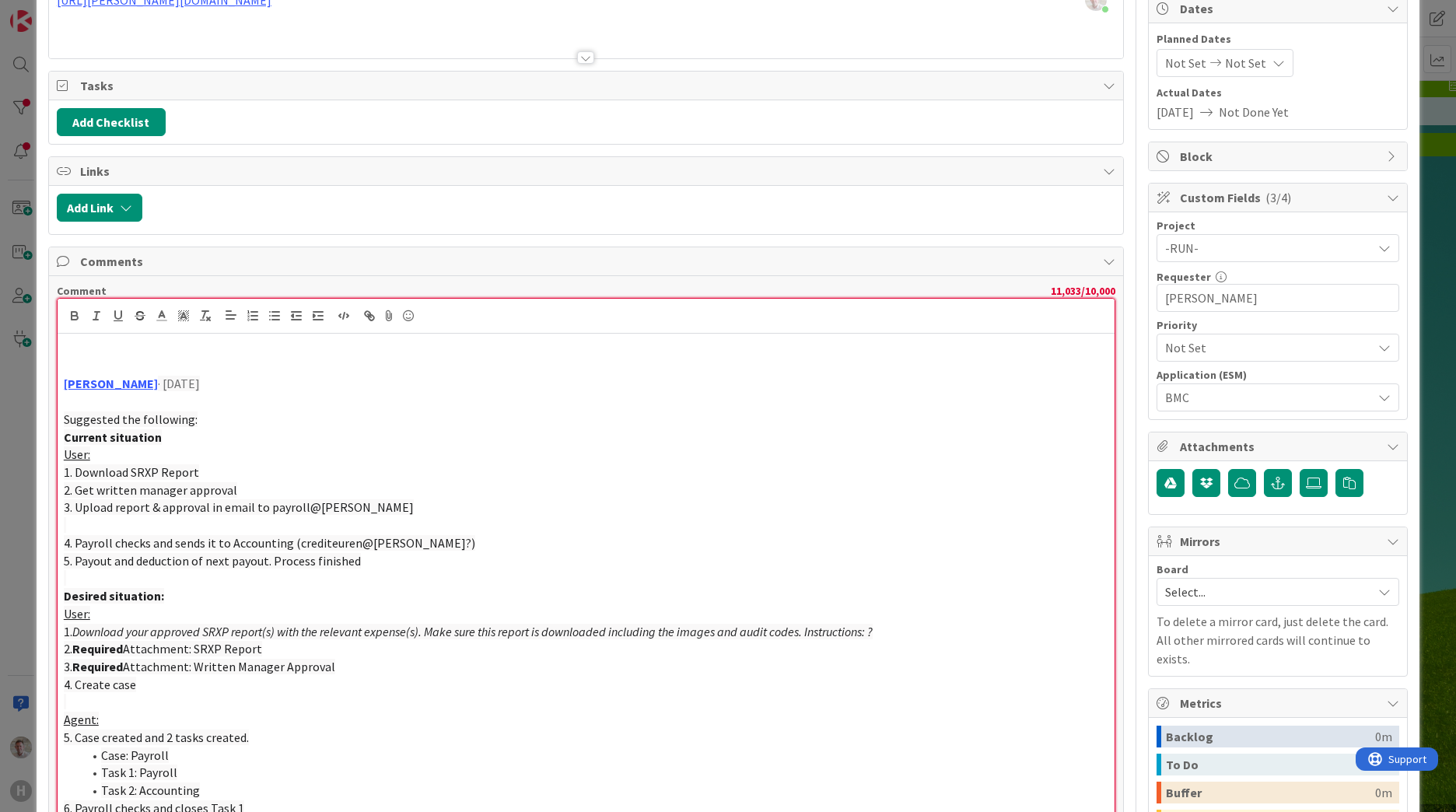
scroll to position [233, 0]
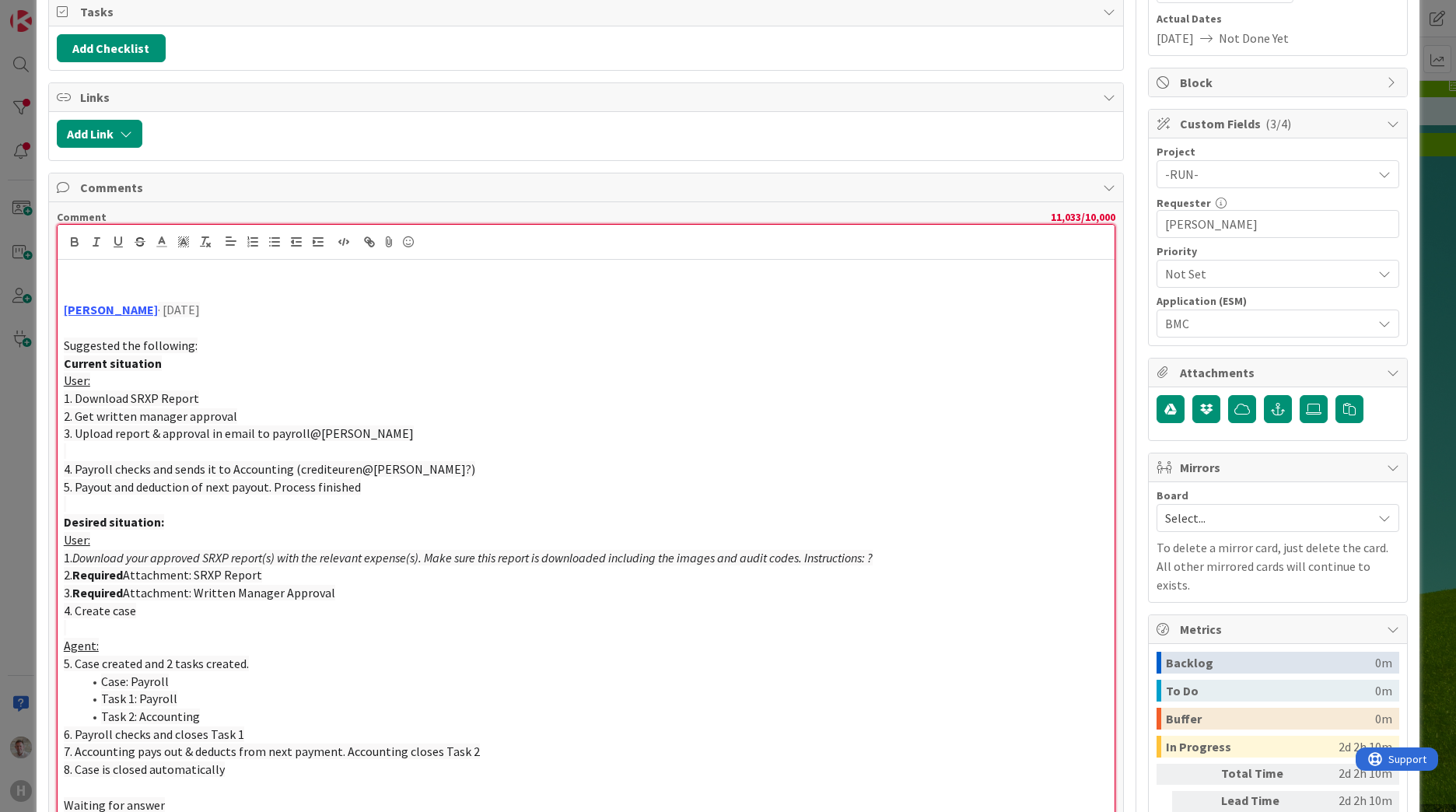
click at [69, 267] on p at bounding box center [586, 274] width 1044 height 18
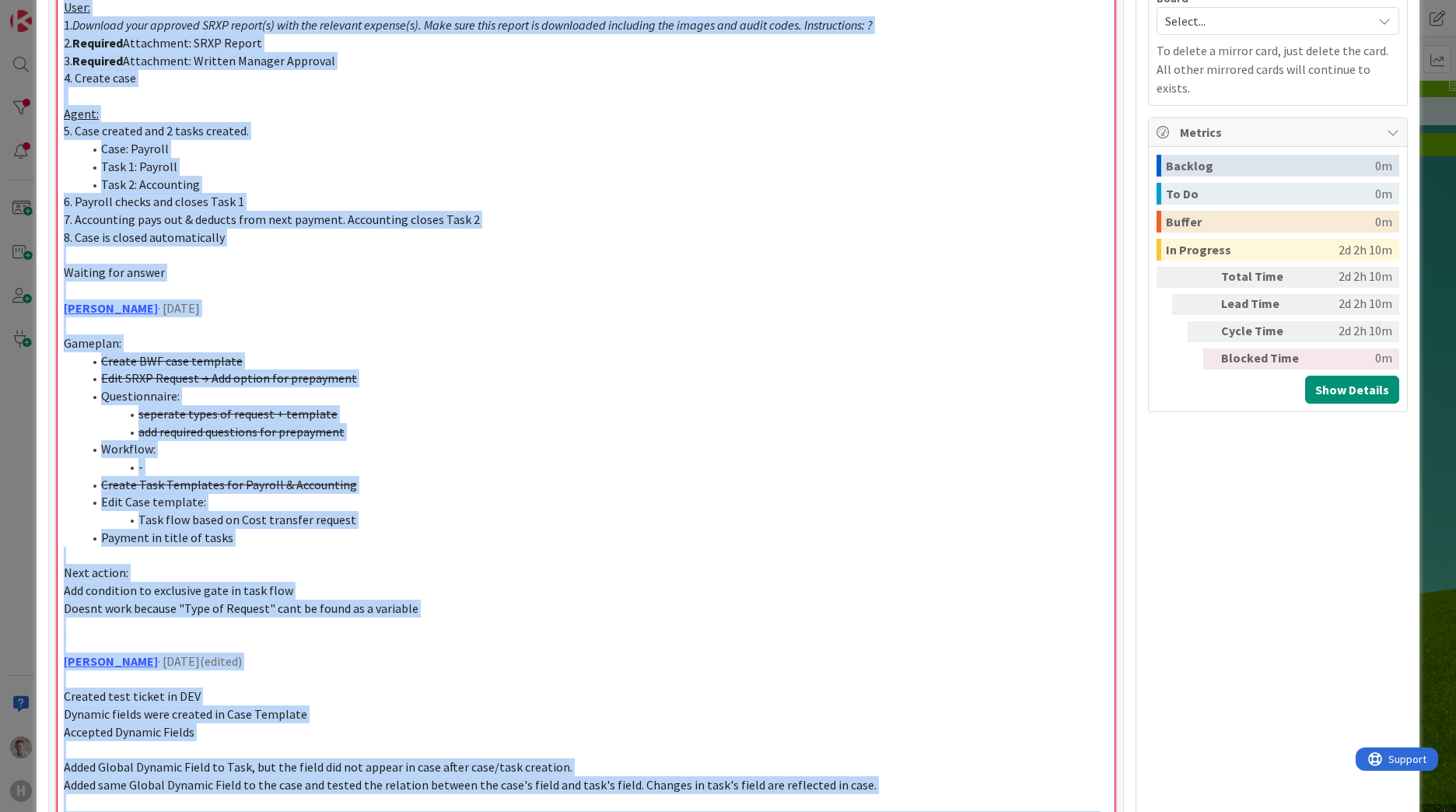
scroll to position [909, 0]
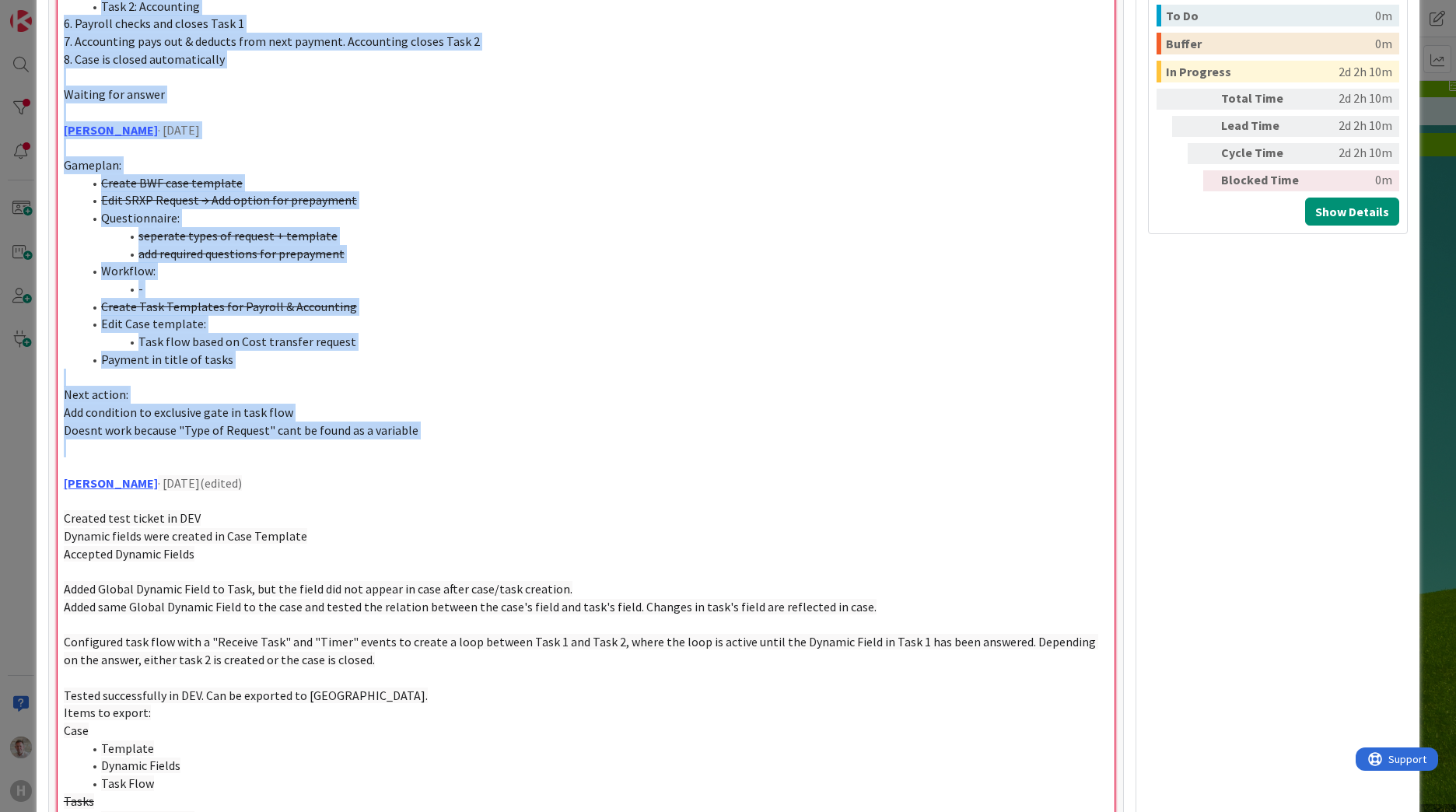
drag, startPoint x: 60, startPoint y: 308, endPoint x: 391, endPoint y: 446, distance: 358.6
click at [391, 446] on div "[PERSON_NAME] · [DATE] Suggested the following: Current situation User: 1. Down…" at bounding box center [585, 306] width 1056 height 1443
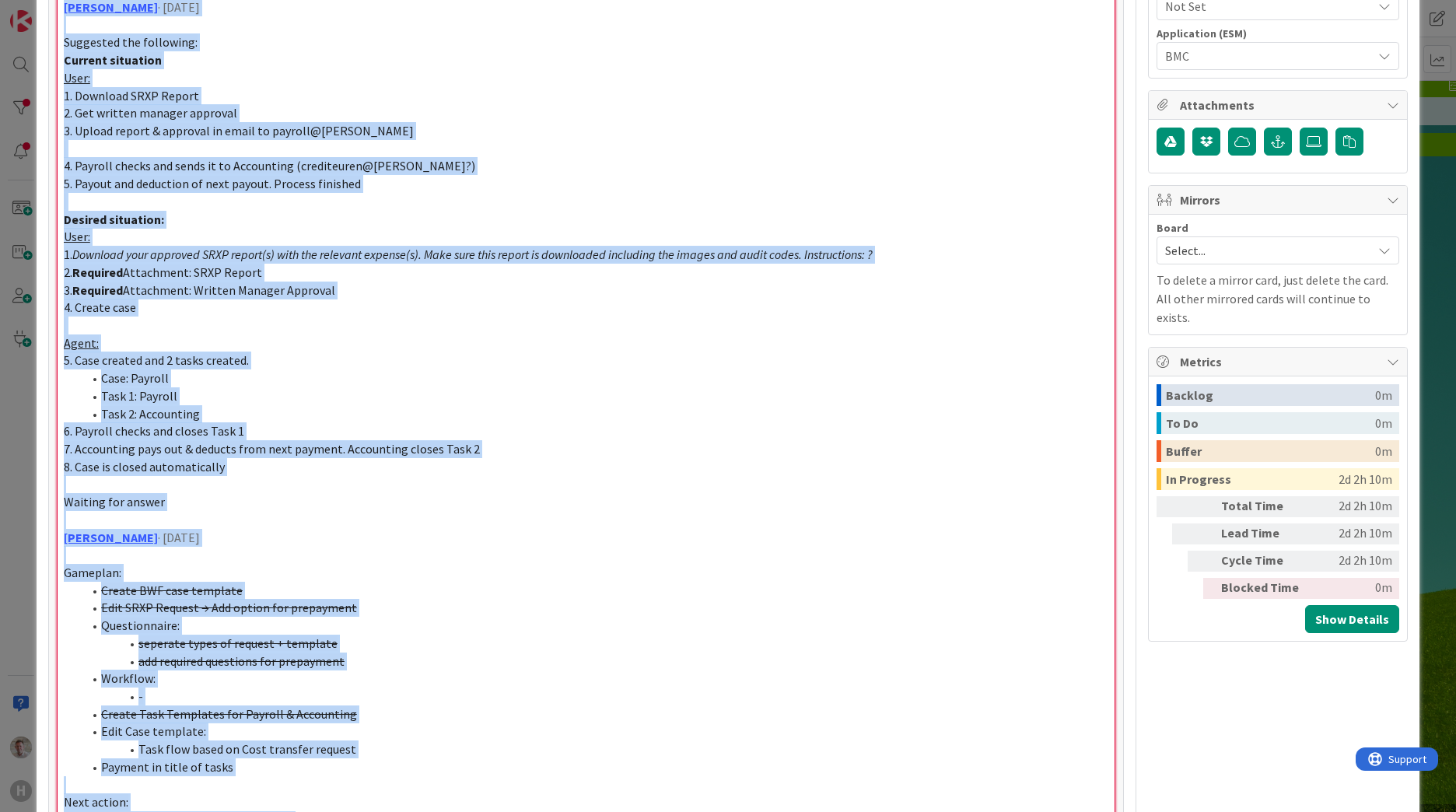
scroll to position [500, 0]
click at [441, 469] on p "8. Case is closed automatically" at bounding box center [586, 467] width 1044 height 18
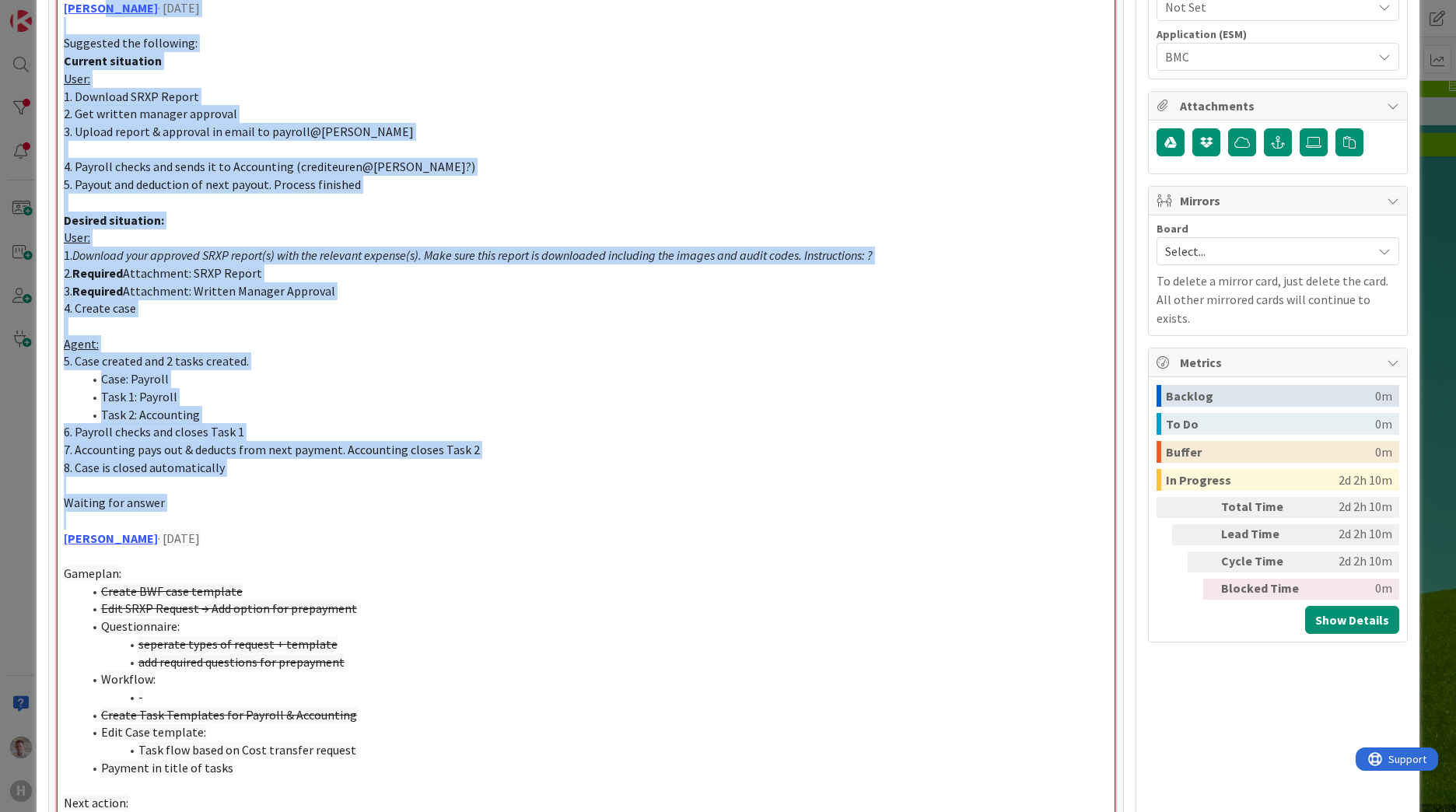
scroll to position [0, 0]
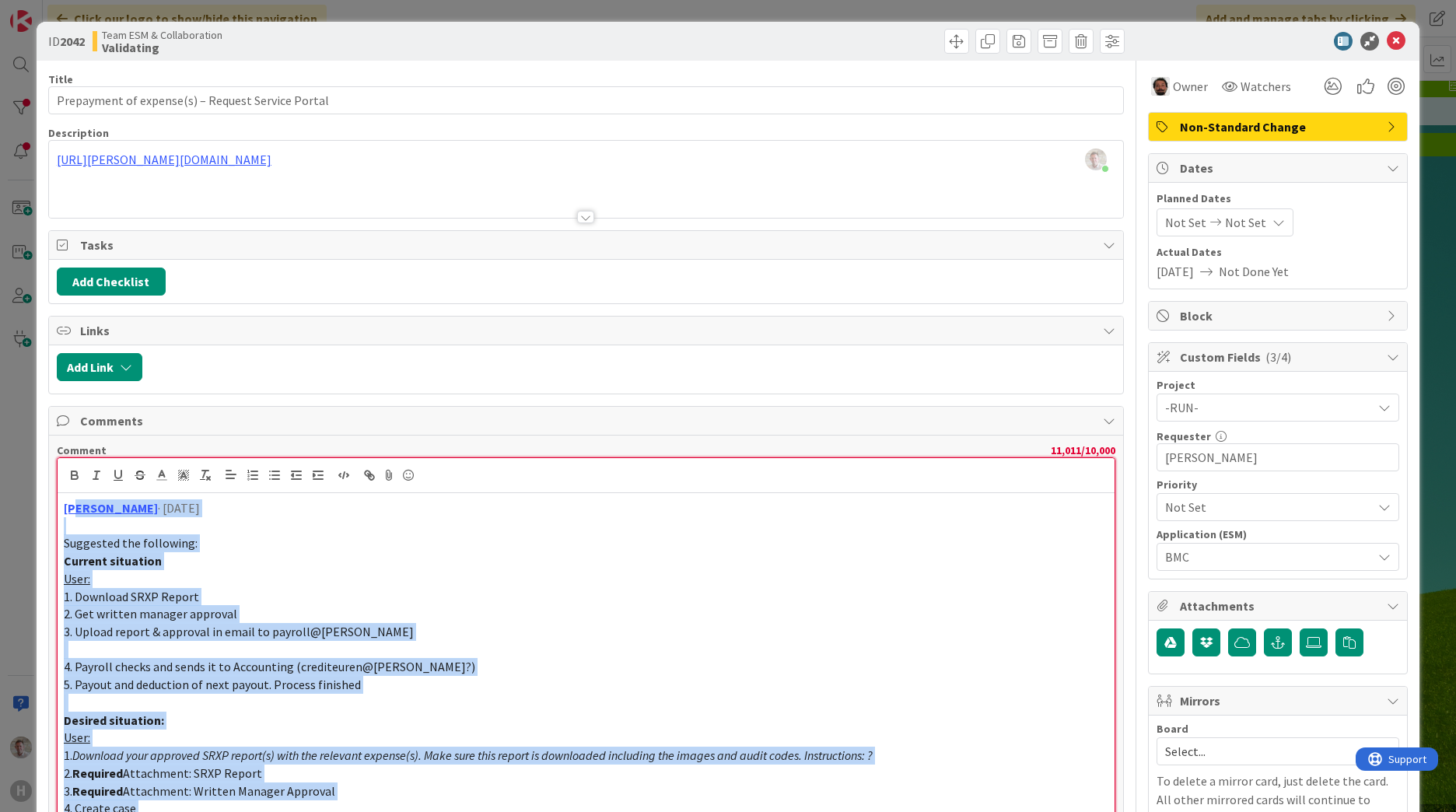
drag, startPoint x: 182, startPoint y: 502, endPoint x: 75, endPoint y: -73, distance: 584.9
click at [75, 0] on html "H Click our logo to show/hide this navigation Add and manage tabs by clicking K…" at bounding box center [728, 406] width 1456 height 812
click at [158, 515] on span "· [DATE]" at bounding box center [178, 507] width 42 height 16
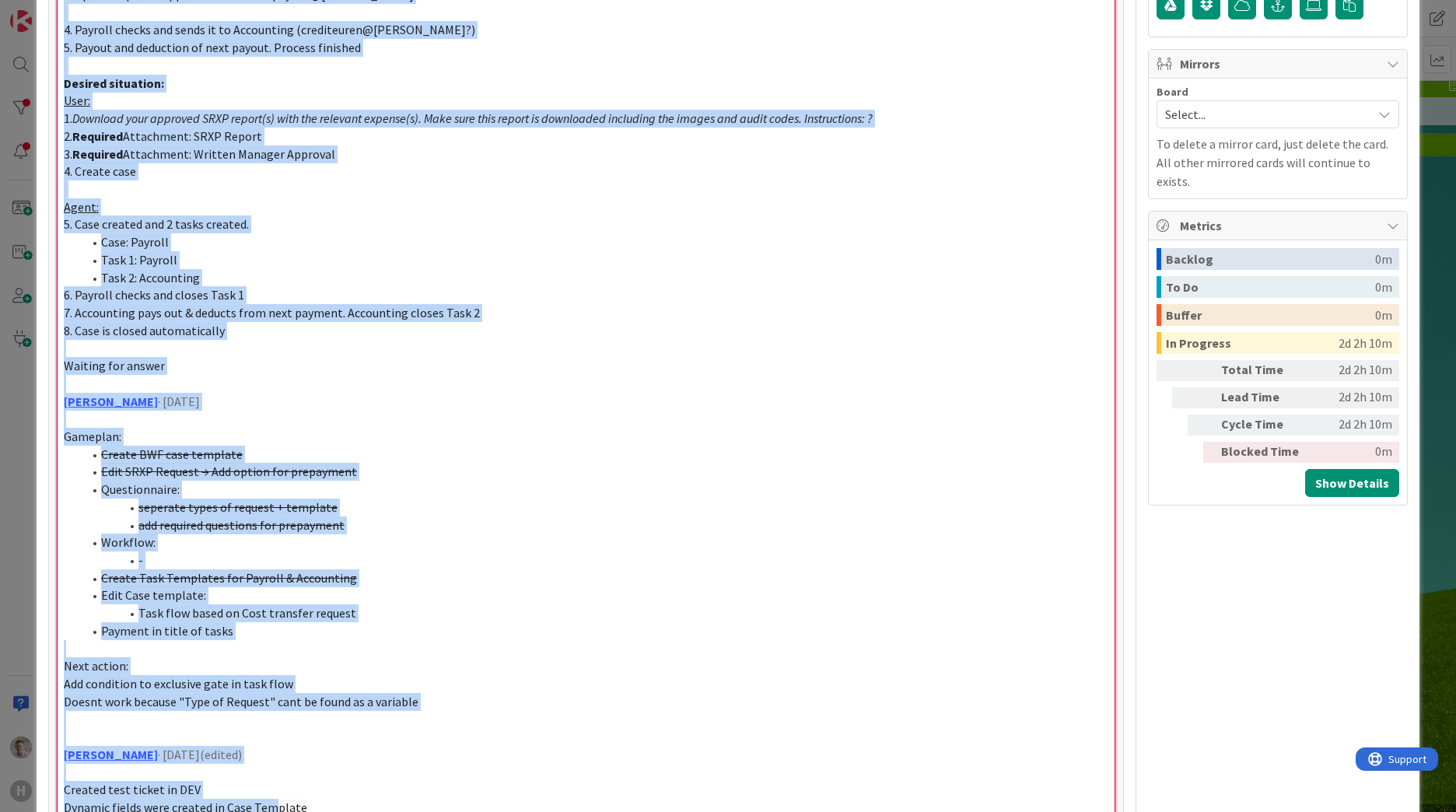
scroll to position [661, 0]
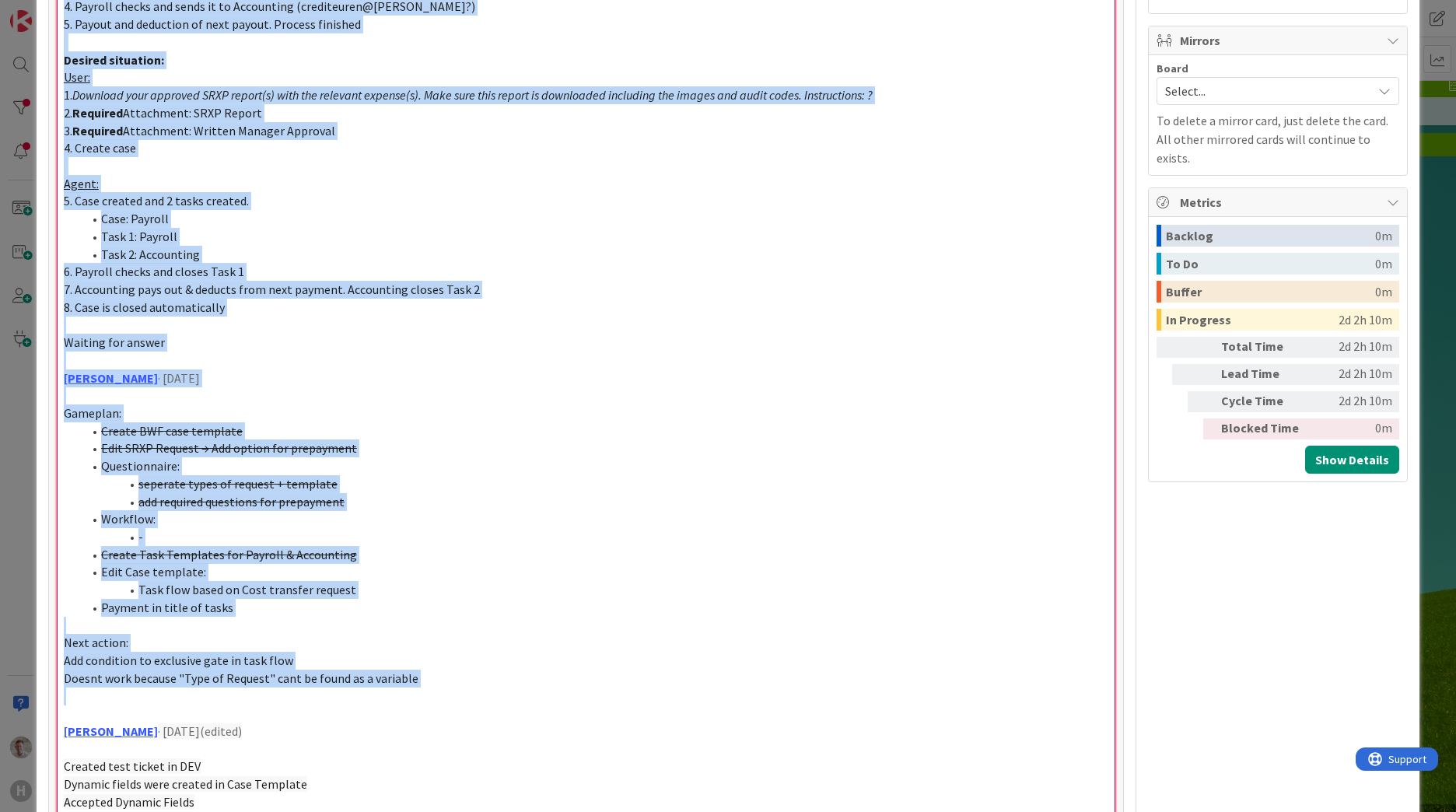
drag, startPoint x: 60, startPoint y: 307, endPoint x: 448, endPoint y: 688, distance: 543.8
click at [445, 689] on div "[PERSON_NAME] · [DATE] Suggested the following: Current situation User: 1. Down…" at bounding box center [585, 554] width 1056 height 1443
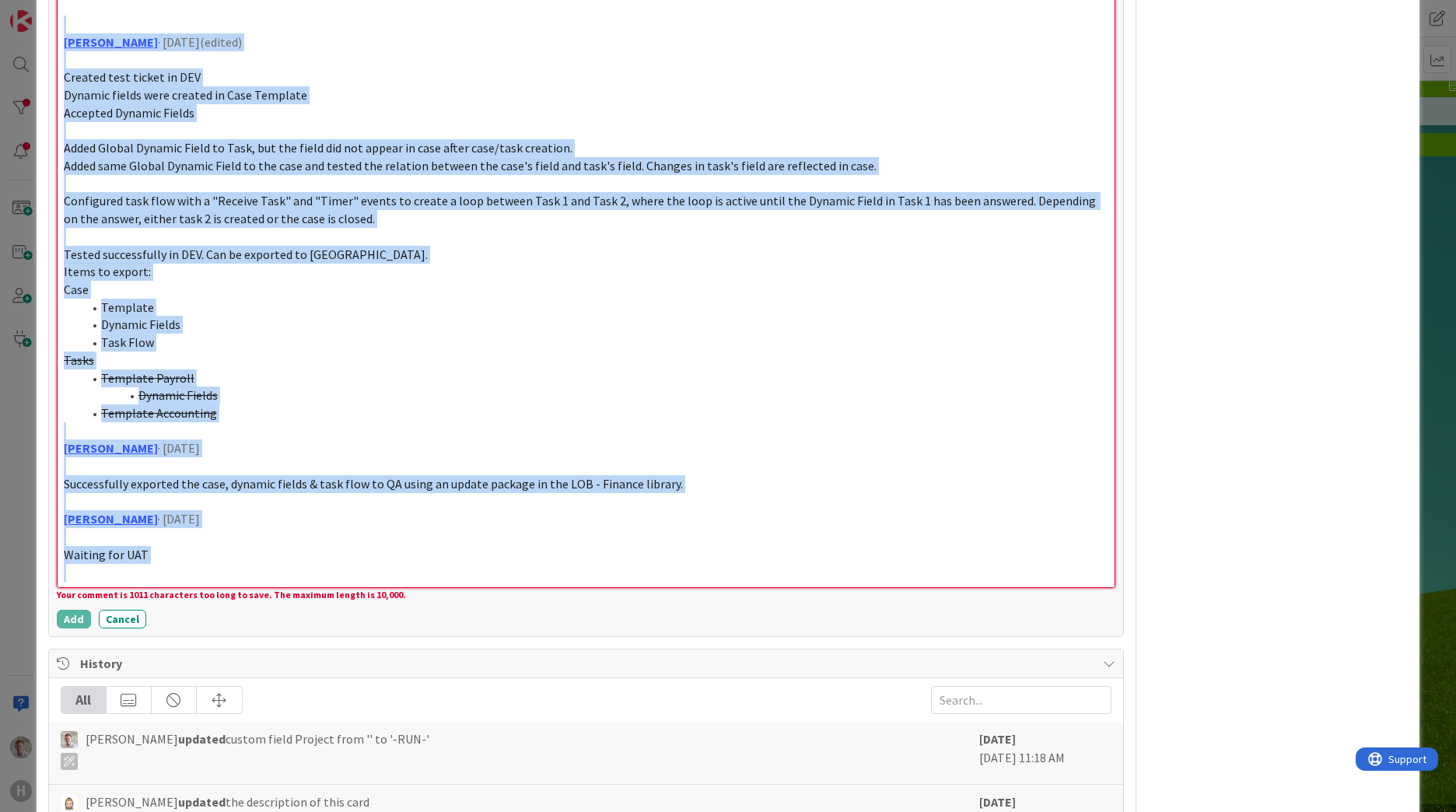
scroll to position [1666, 0]
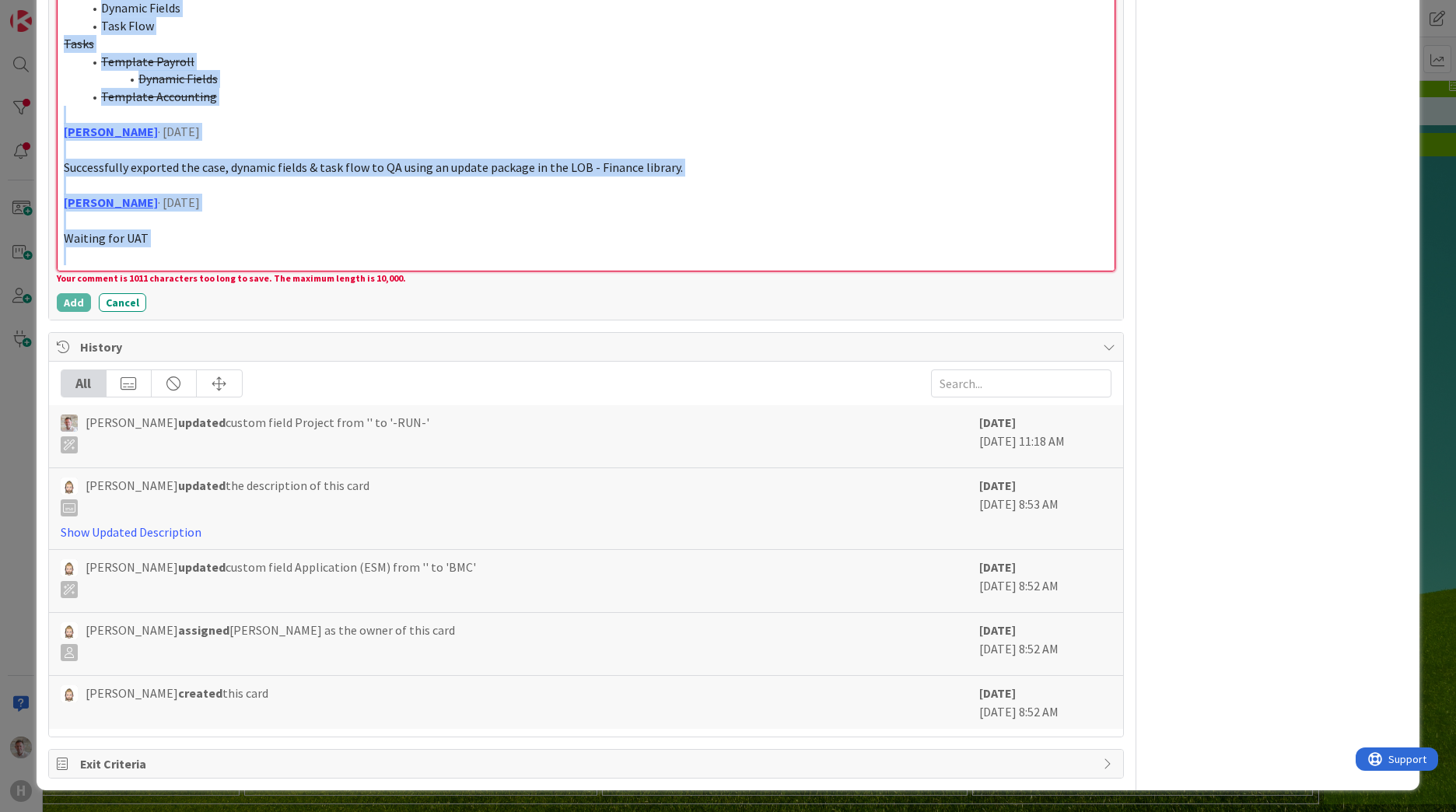
drag, startPoint x: 79, startPoint y: 565, endPoint x: 233, endPoint y: 260, distance: 341.7
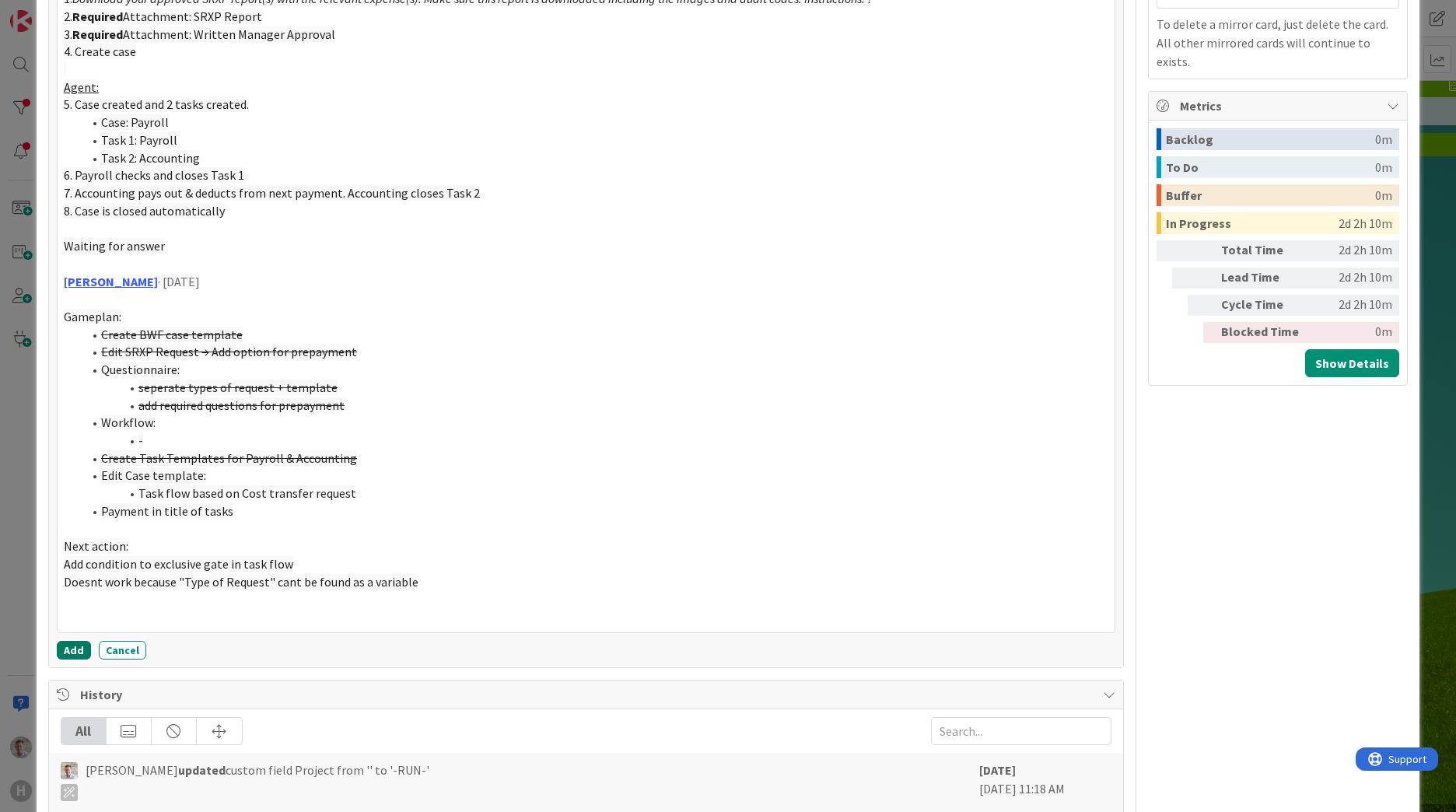
click at [74, 656] on button "Add" at bounding box center [73, 650] width 34 height 19
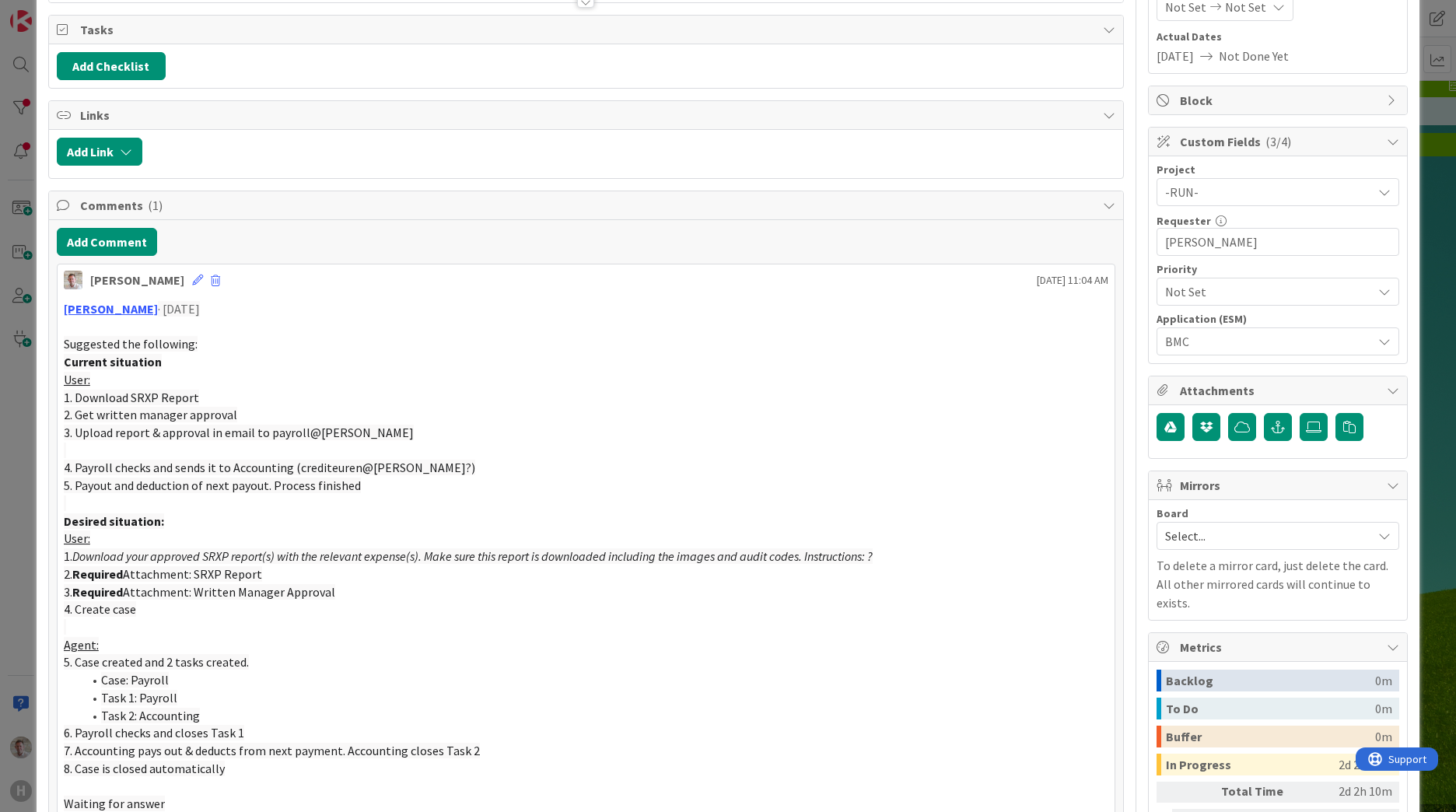
scroll to position [212, 0]
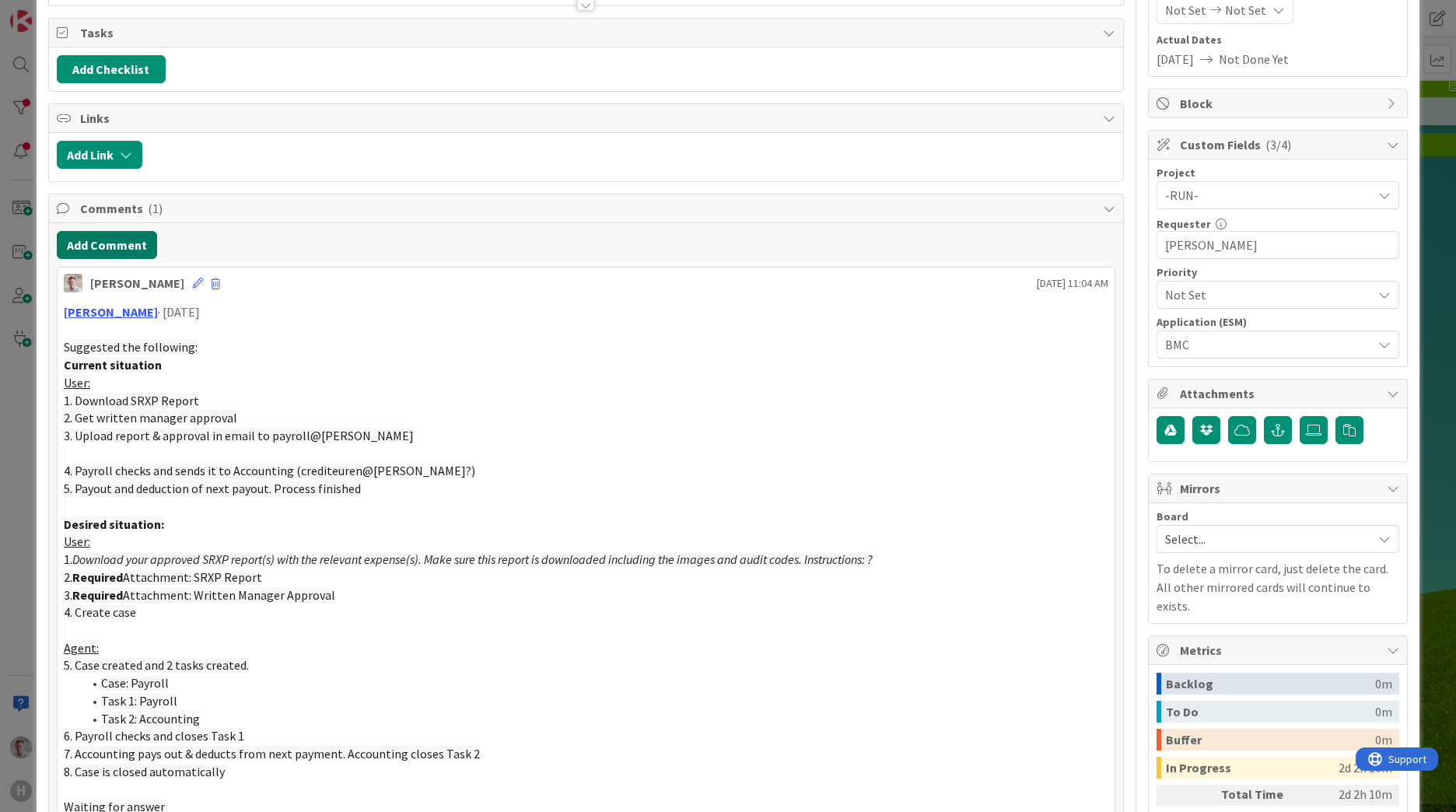
click at [94, 244] on button "Add Comment" at bounding box center [107, 245] width 100 height 28
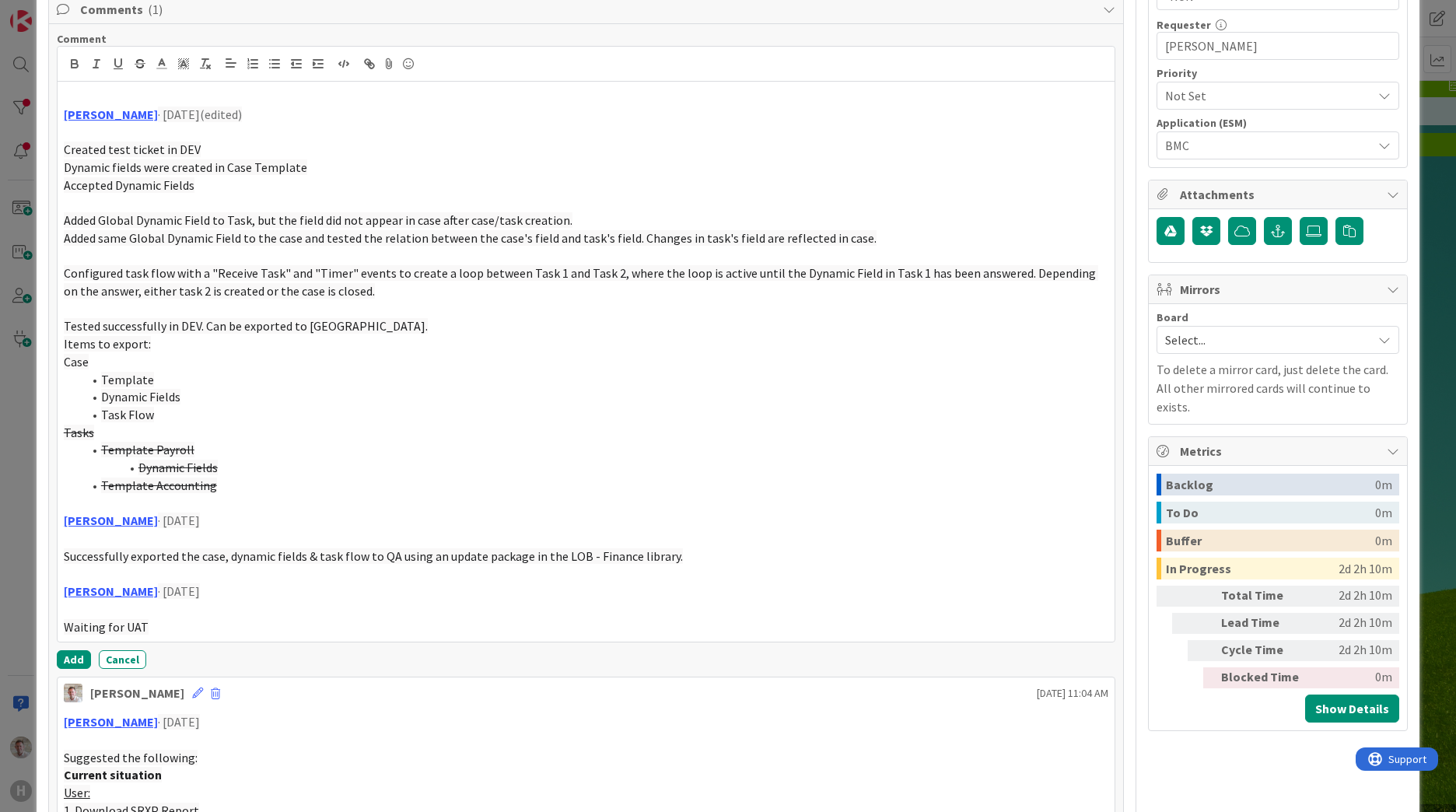
scroll to position [622, 0]
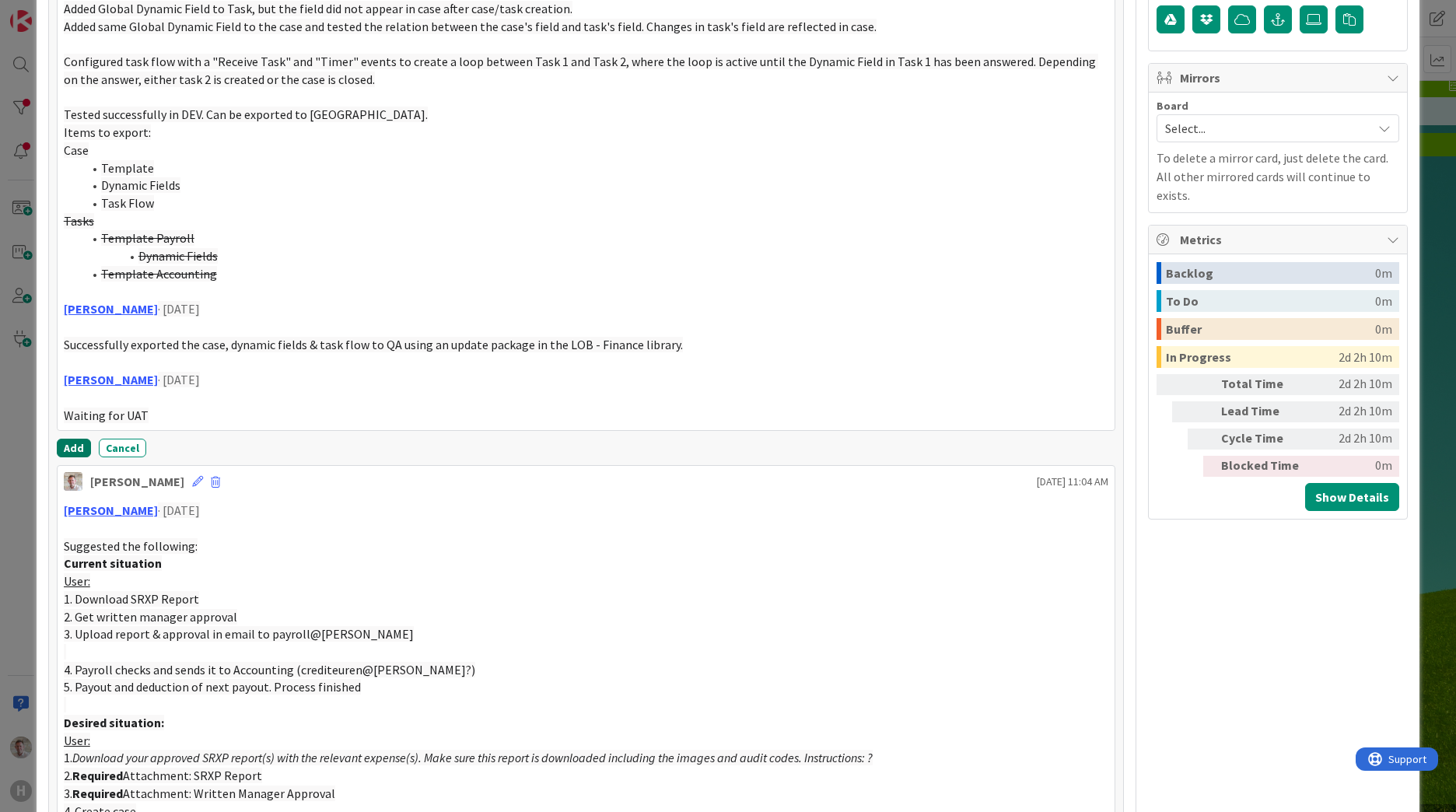
click at [68, 446] on button "Add" at bounding box center [73, 448] width 34 height 19
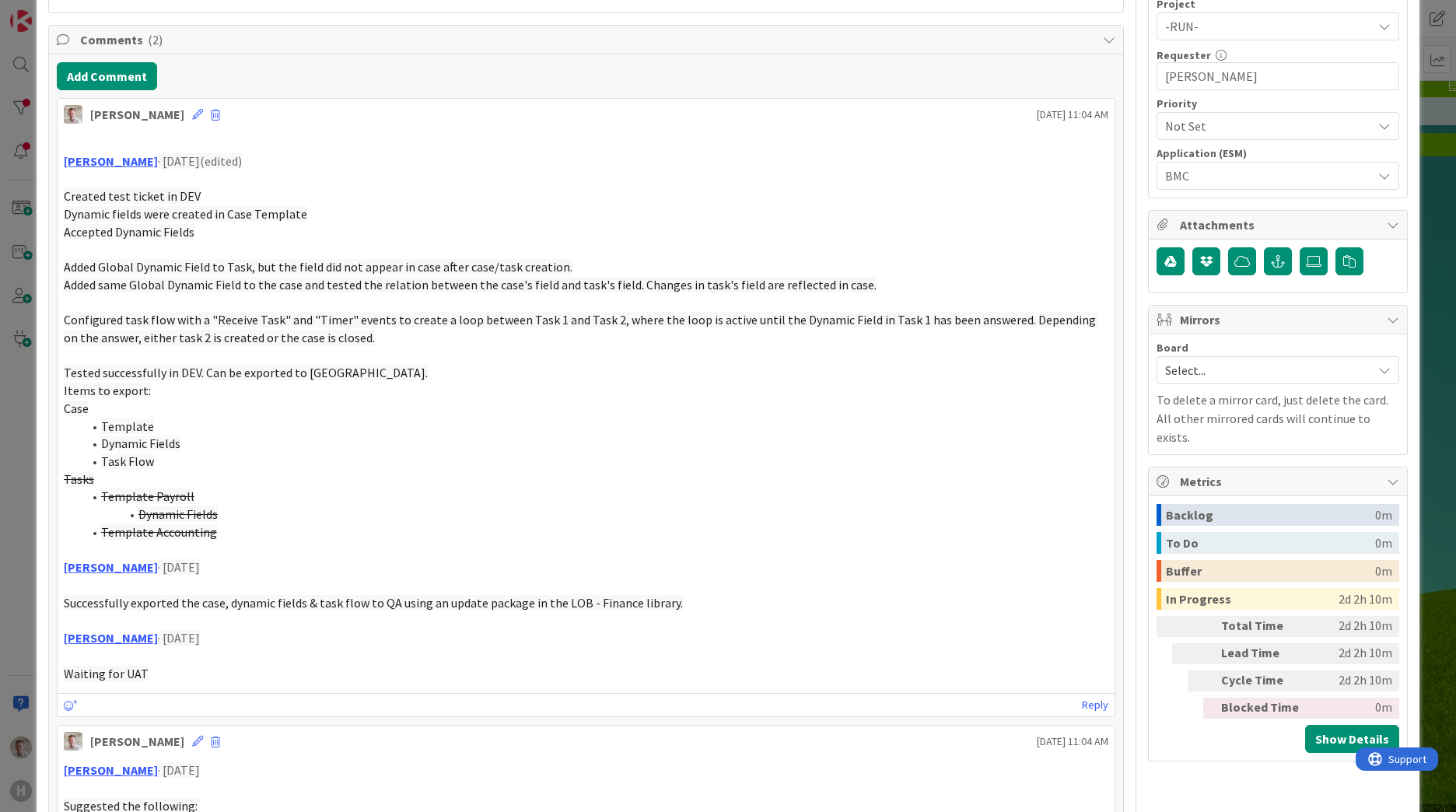
scroll to position [234, 0]
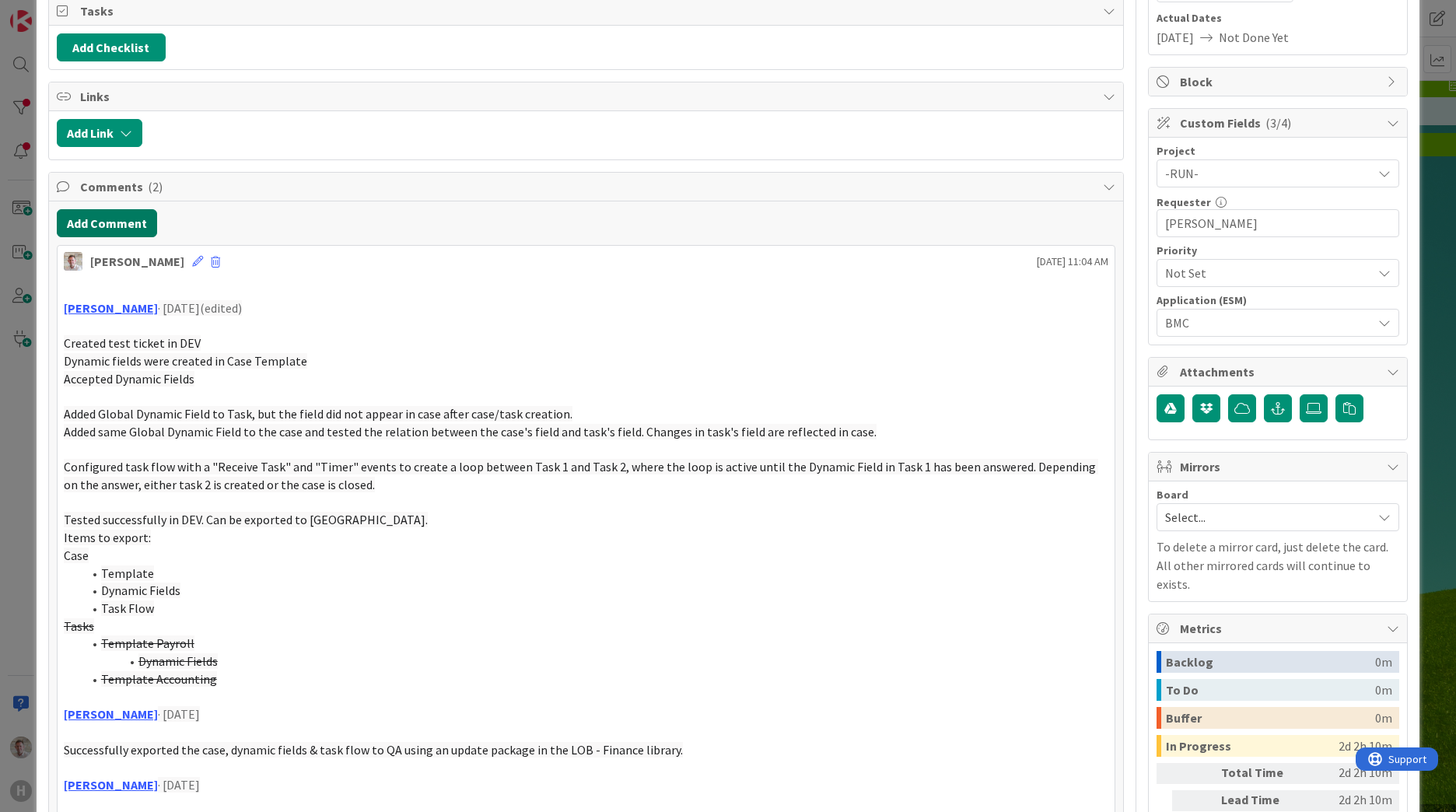
click at [122, 223] on button "Add Comment" at bounding box center [107, 223] width 100 height 28
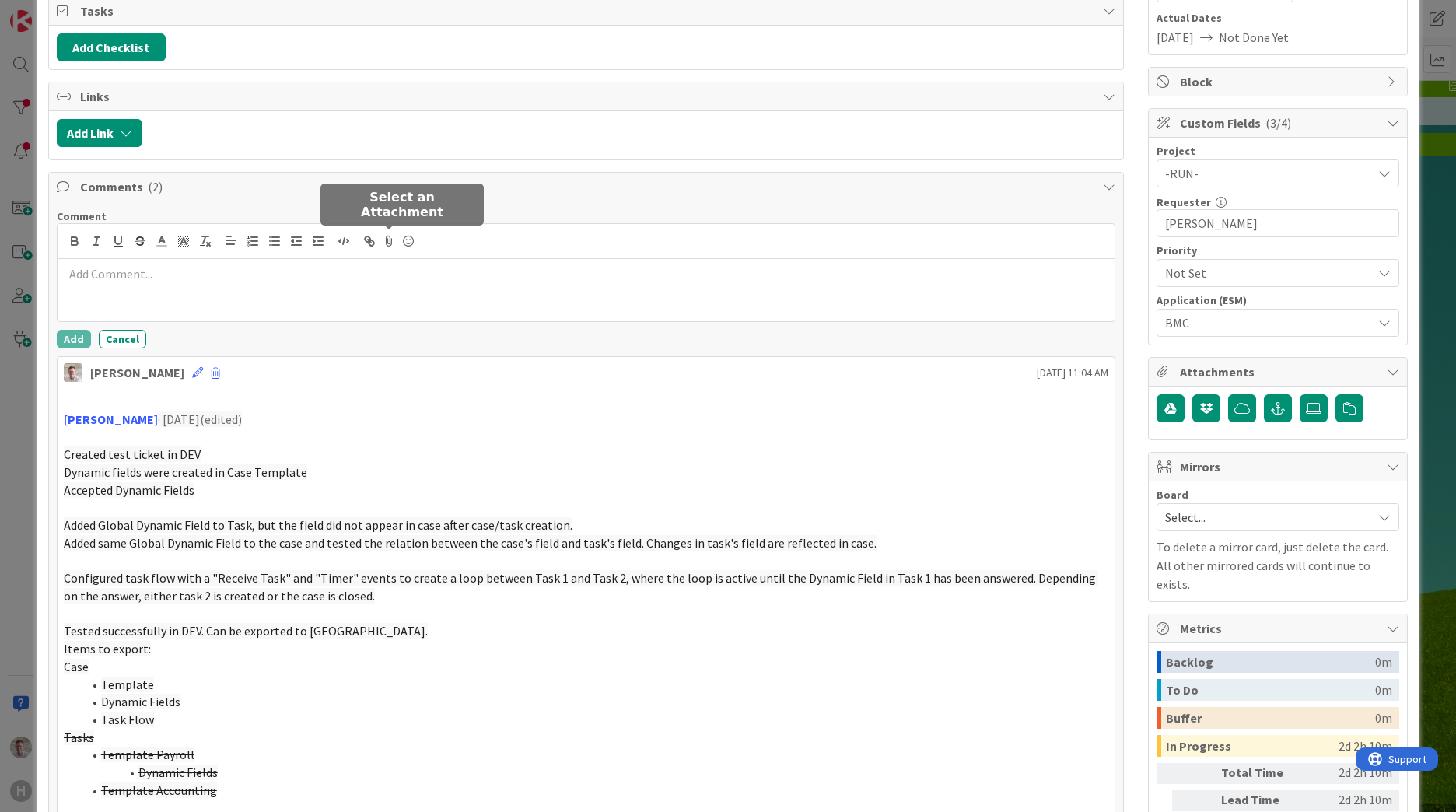
click at [387, 242] on icon at bounding box center [389, 241] width 19 height 21
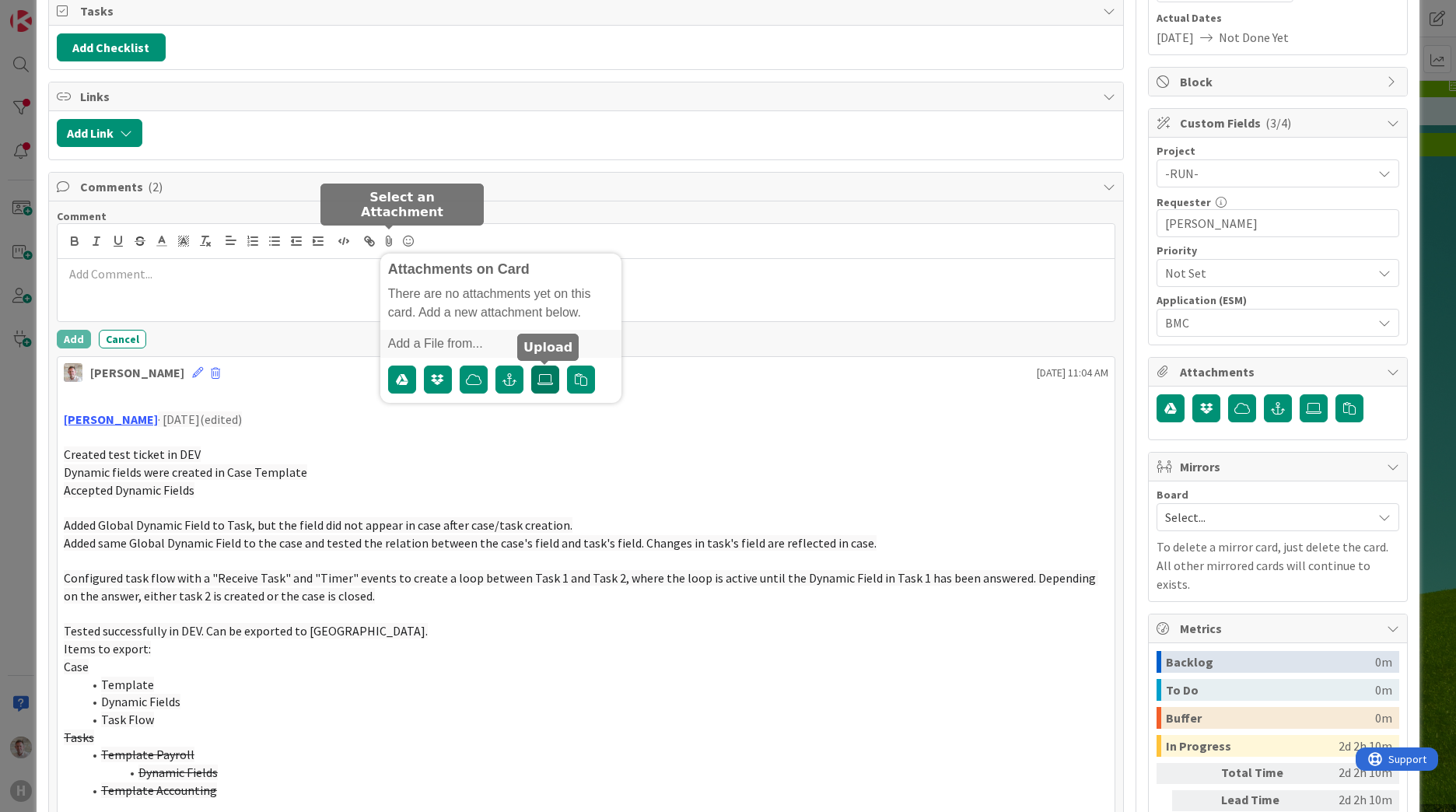
click at [546, 383] on icon at bounding box center [544, 379] width 16 height 12
click at [531, 365] on input "file" at bounding box center [531, 365] width 0 height 0
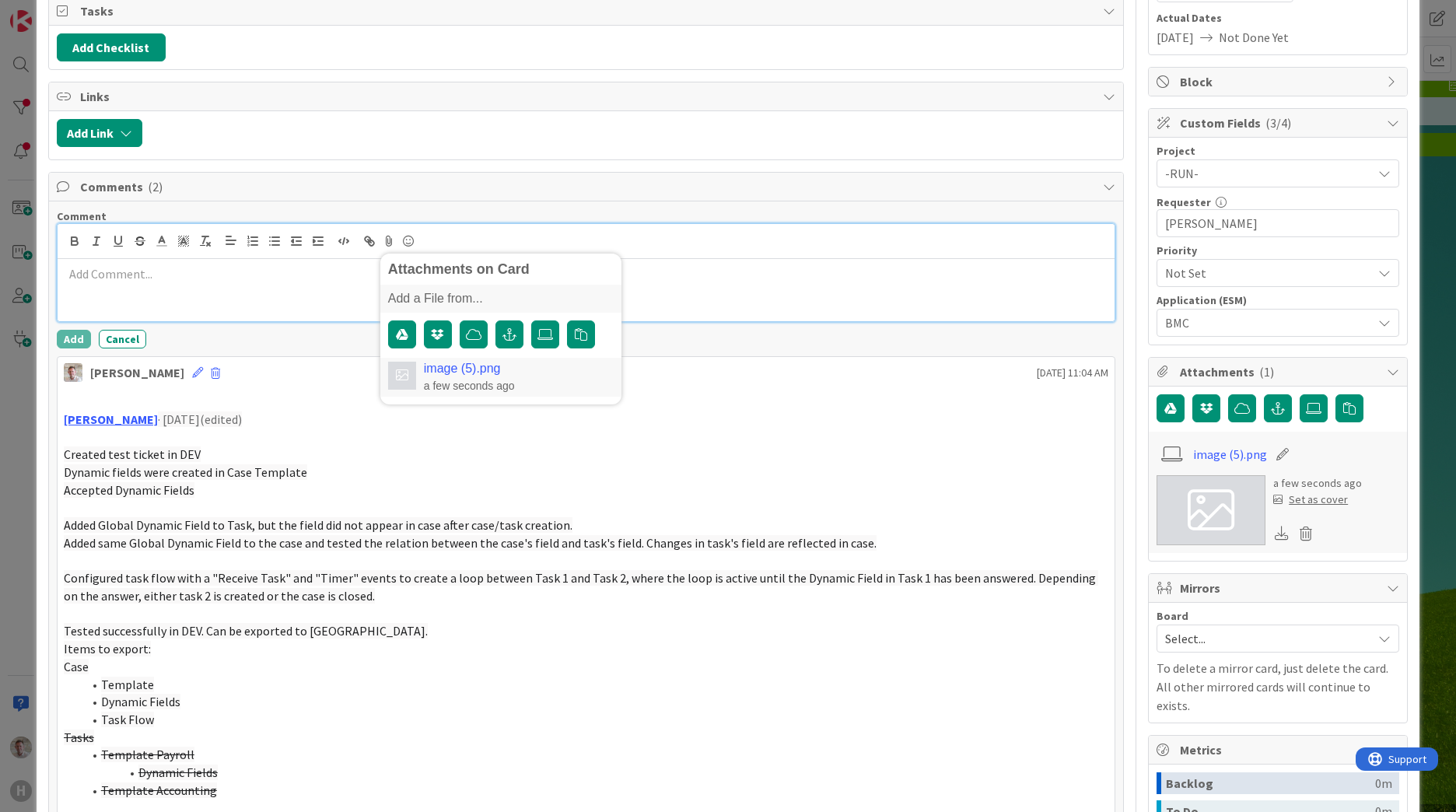
click at [99, 298] on div at bounding box center [585, 290] width 1056 height 62
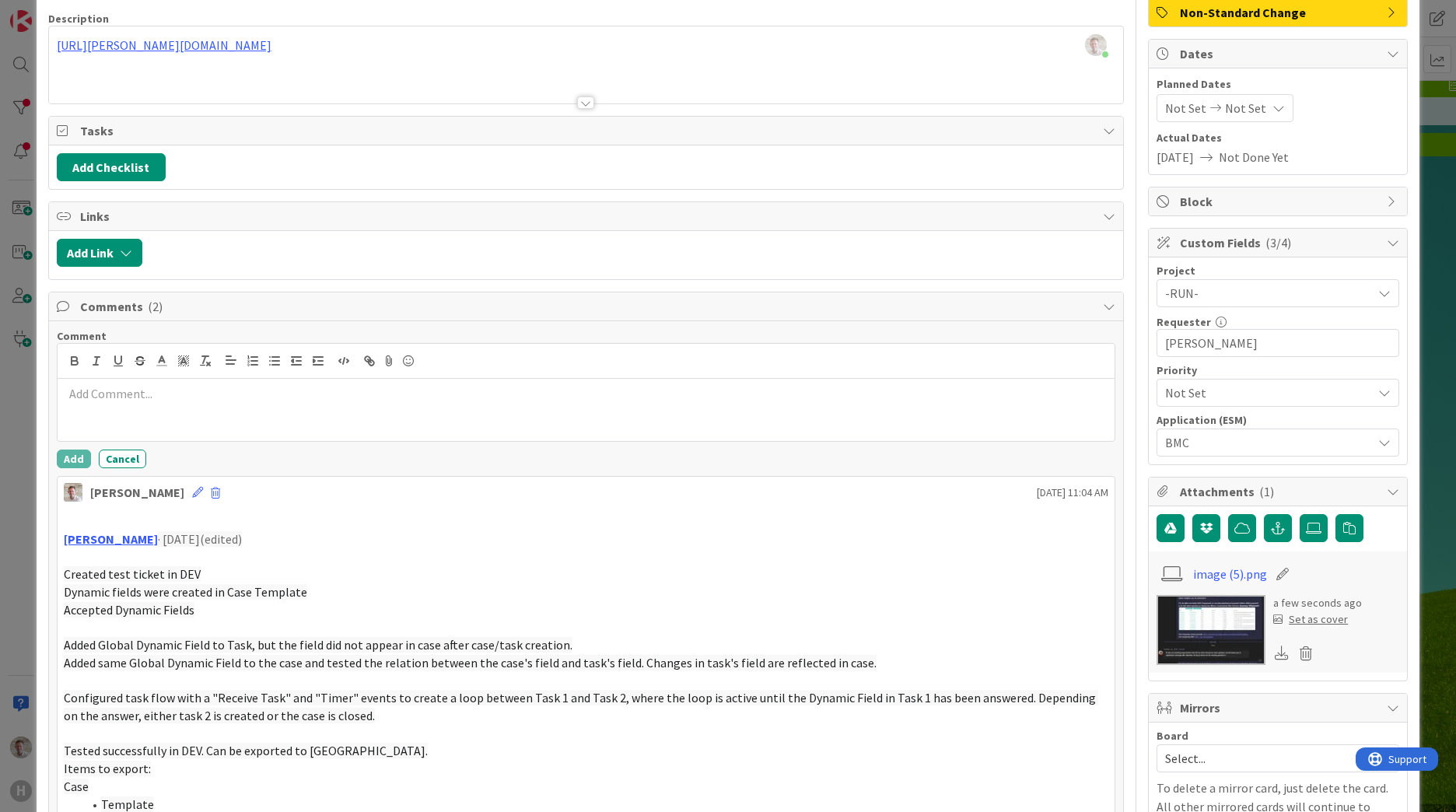
scroll to position [0, 0]
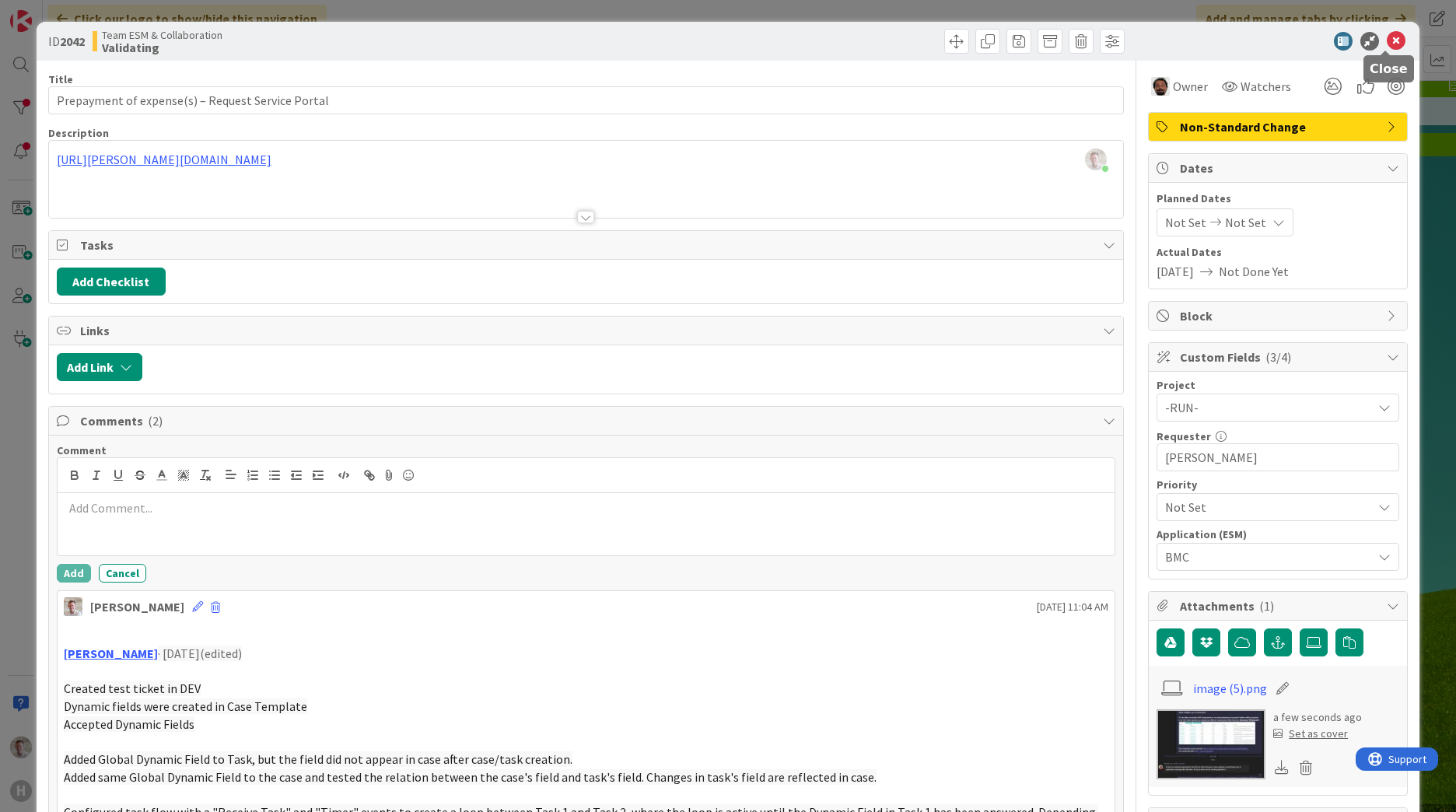
drag, startPoint x: 1376, startPoint y: 41, endPoint x: 1368, endPoint y: 48, distance: 10.6
click at [1386, 41] on icon at bounding box center [1396, 41] width 19 height 19
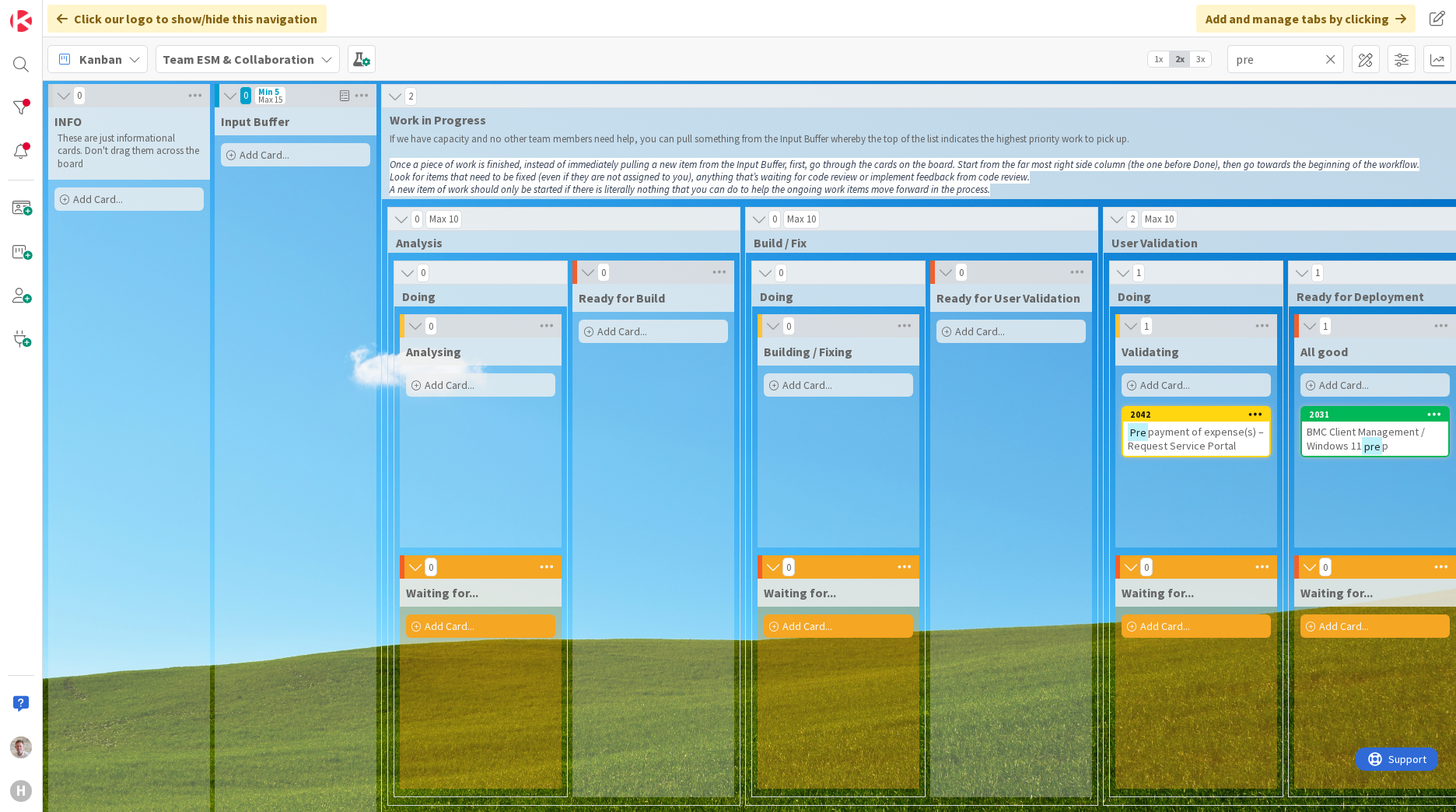
click at [260, 55] on b "Team ESM & Collaboration" at bounding box center [238, 59] width 151 height 16
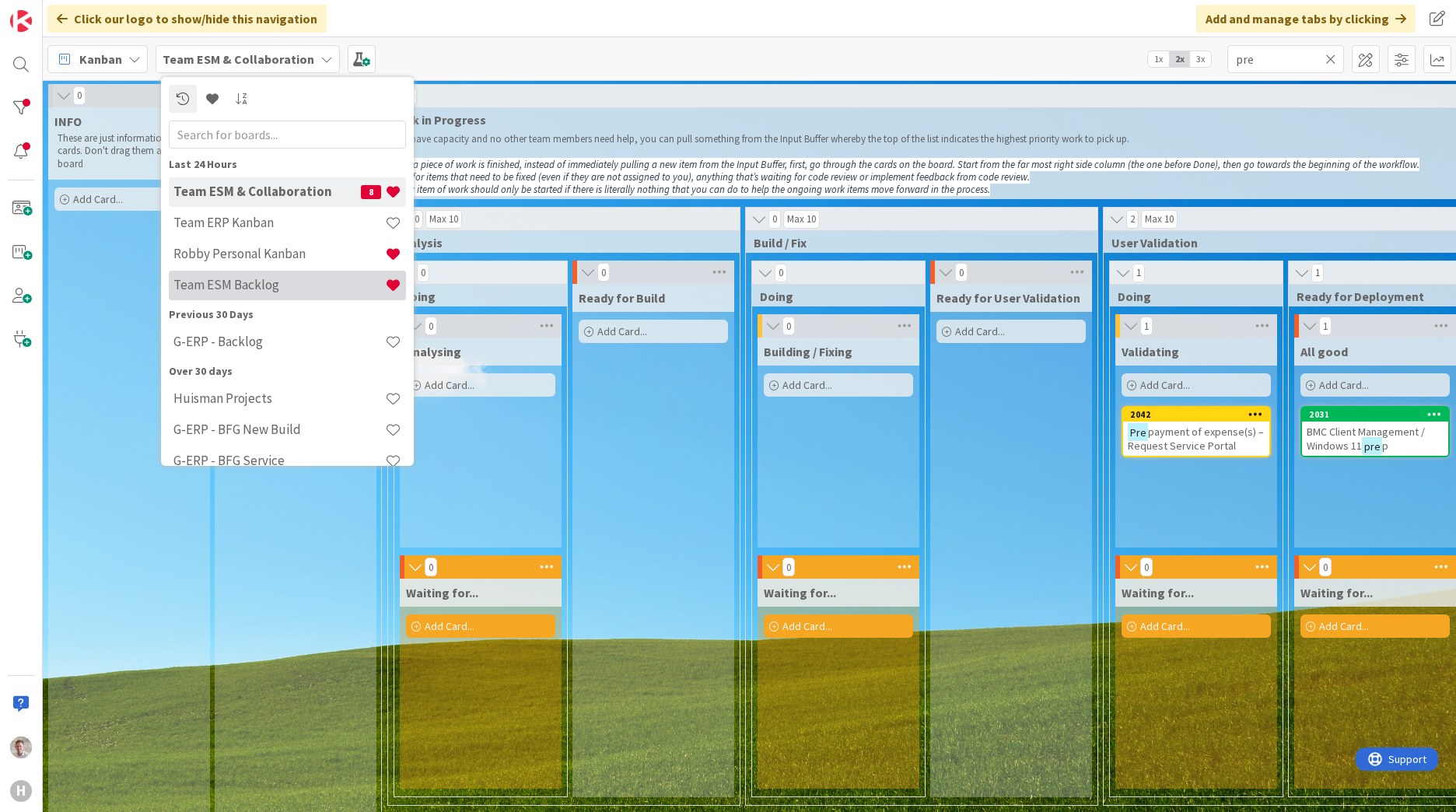
click at [258, 287] on h4 "Team ESM Backlog" at bounding box center [280, 284] width 212 height 16
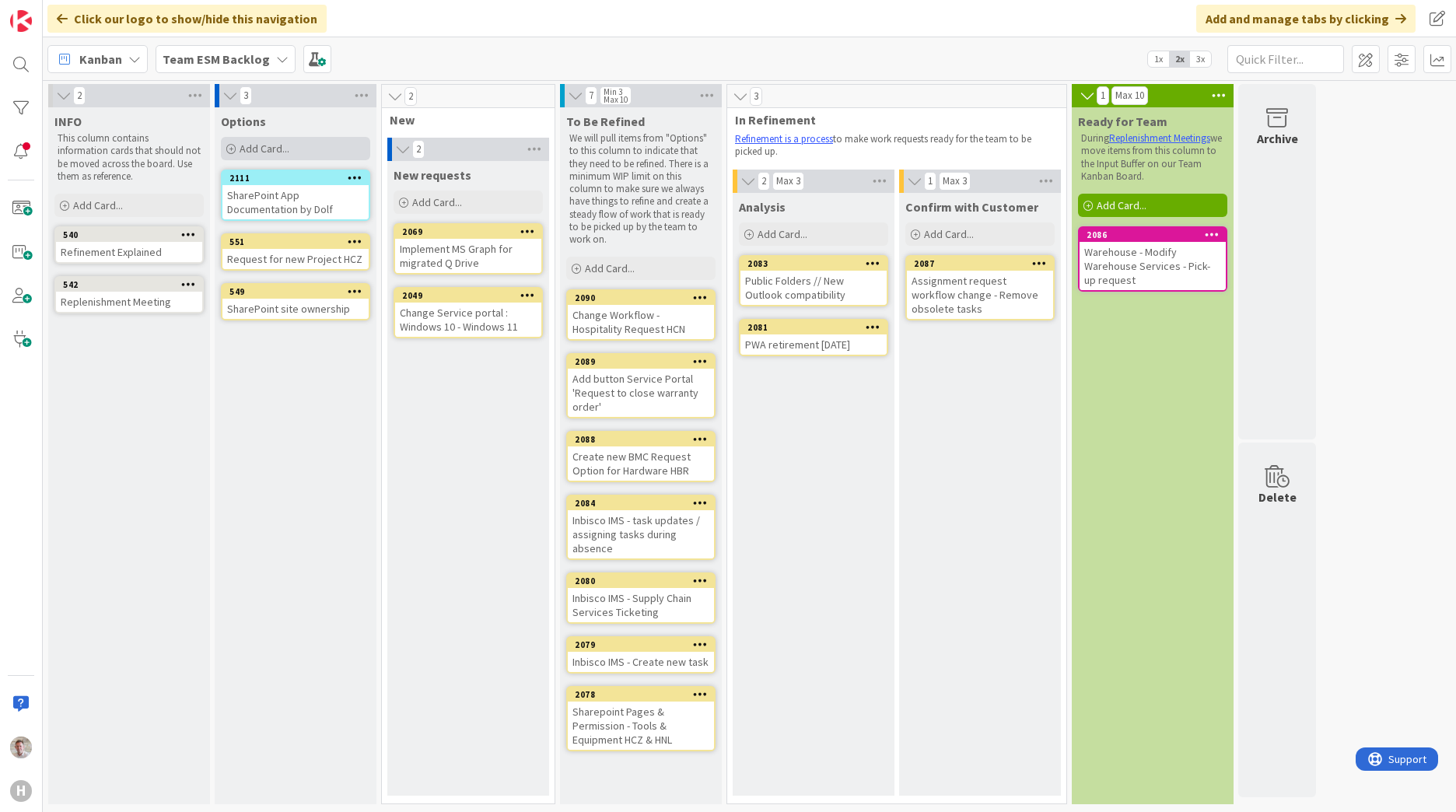
click at [253, 156] on div "Add Card..." at bounding box center [295, 148] width 150 height 23
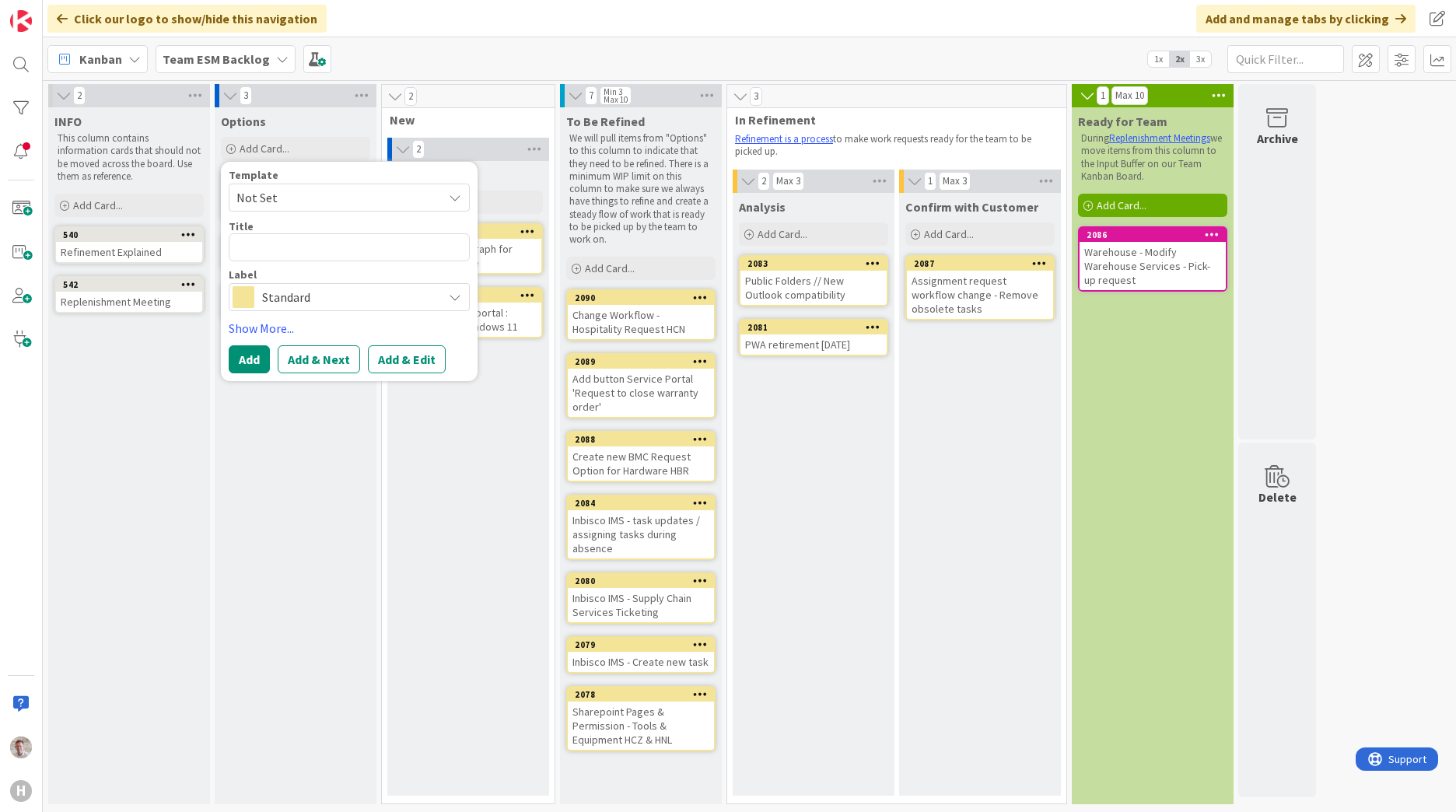
click at [270, 289] on span "Standard" at bounding box center [348, 296] width 173 height 21
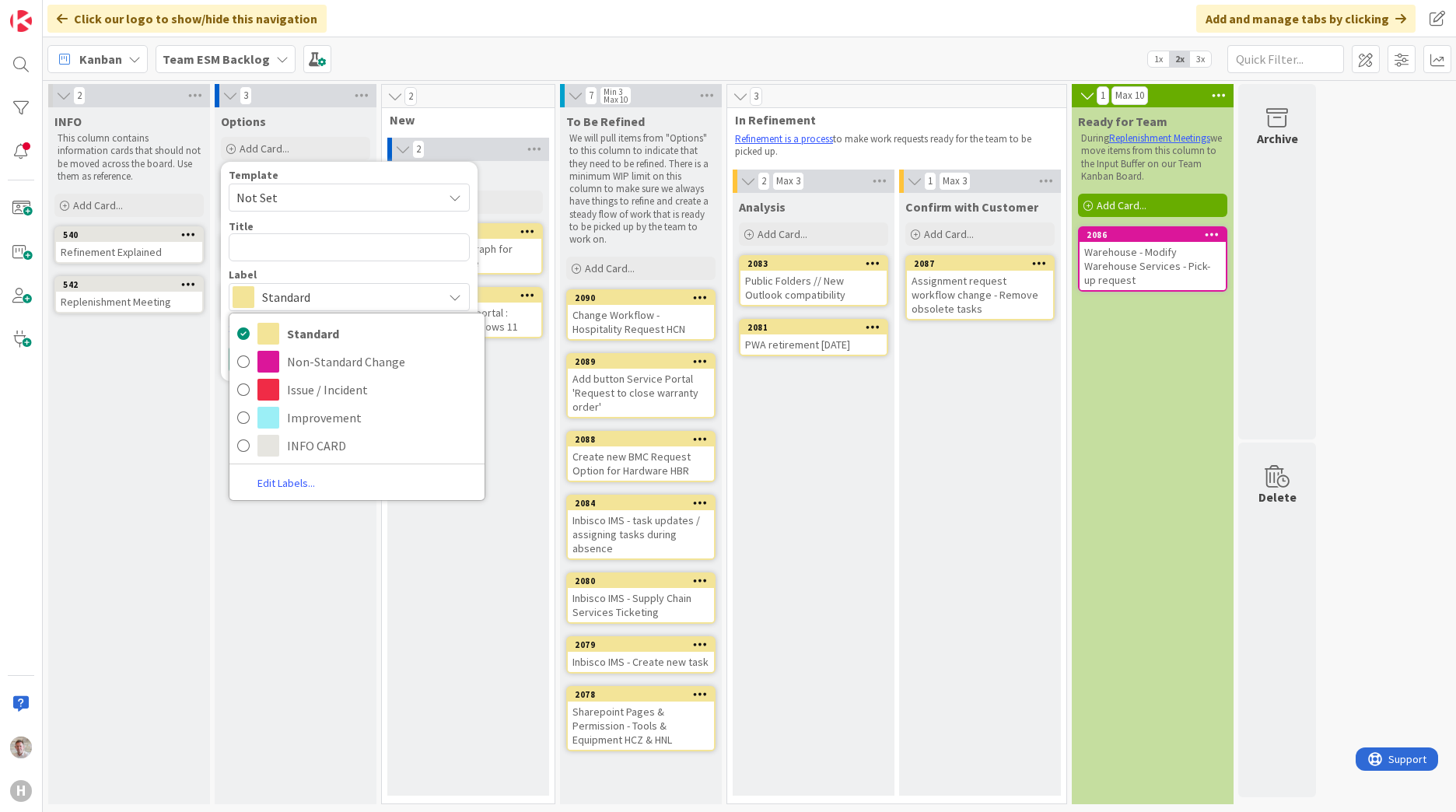
click at [292, 479] on link "Edit Labels..." at bounding box center [286, 483] width 113 height 21
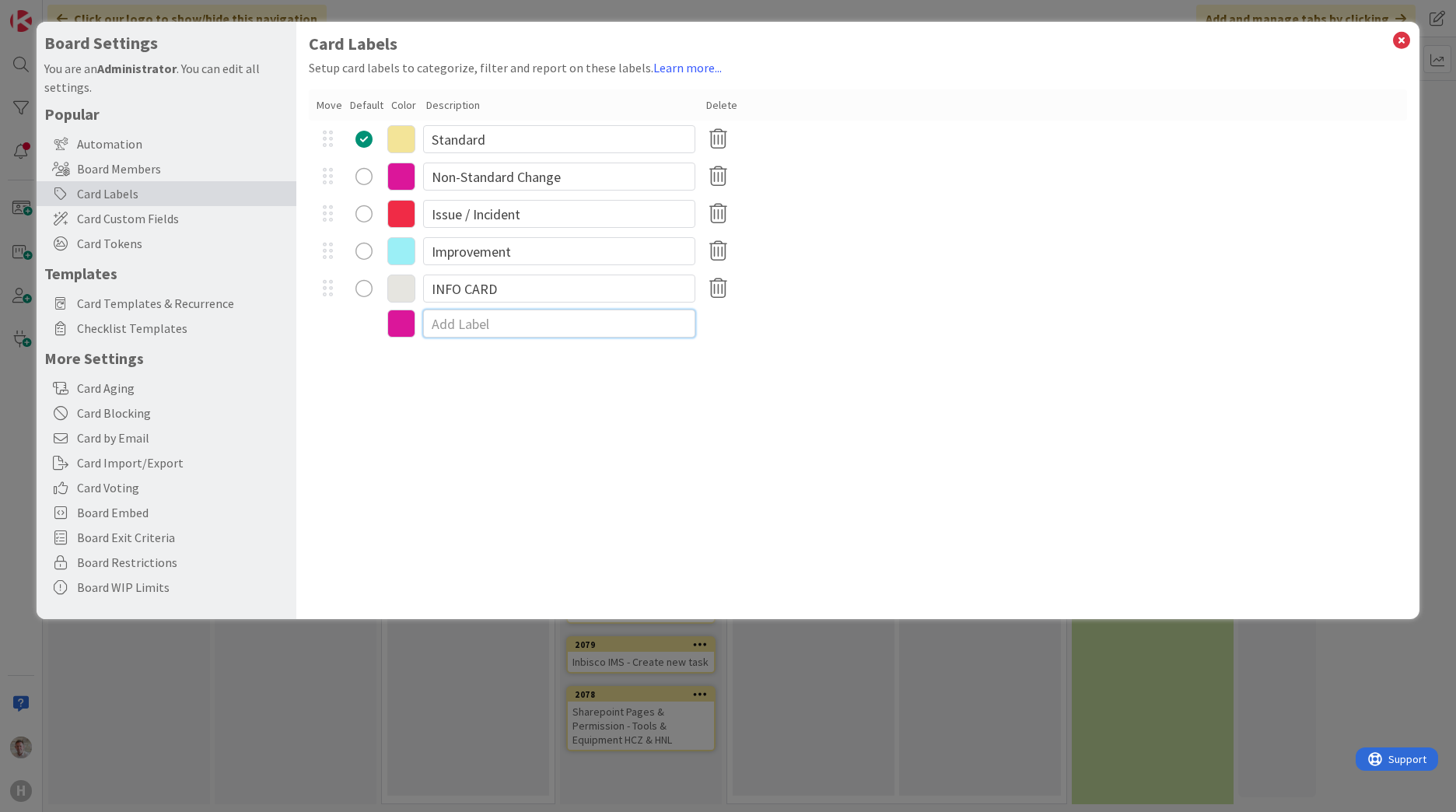
click at [470, 330] on input at bounding box center [558, 323] width 272 height 28
type input "Project work"
click at [719, 482] on div "Card Labels Setup card labels to categorize, filter and report on these labels.…" at bounding box center [858, 320] width 1123 height 597
click at [1397, 45] on icon at bounding box center [1401, 40] width 20 height 21
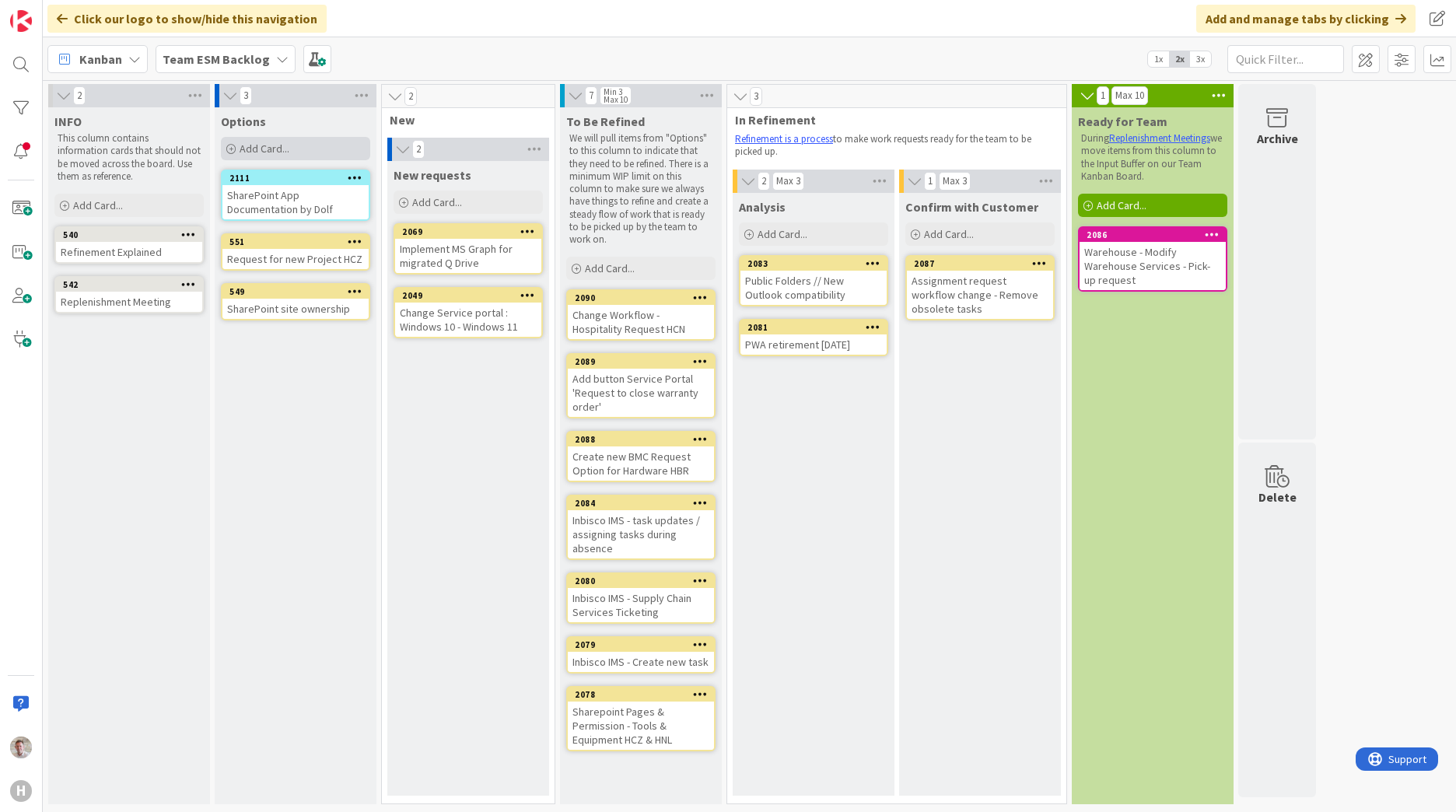
click at [269, 153] on span "Add Card..." at bounding box center [265, 148] width 50 height 14
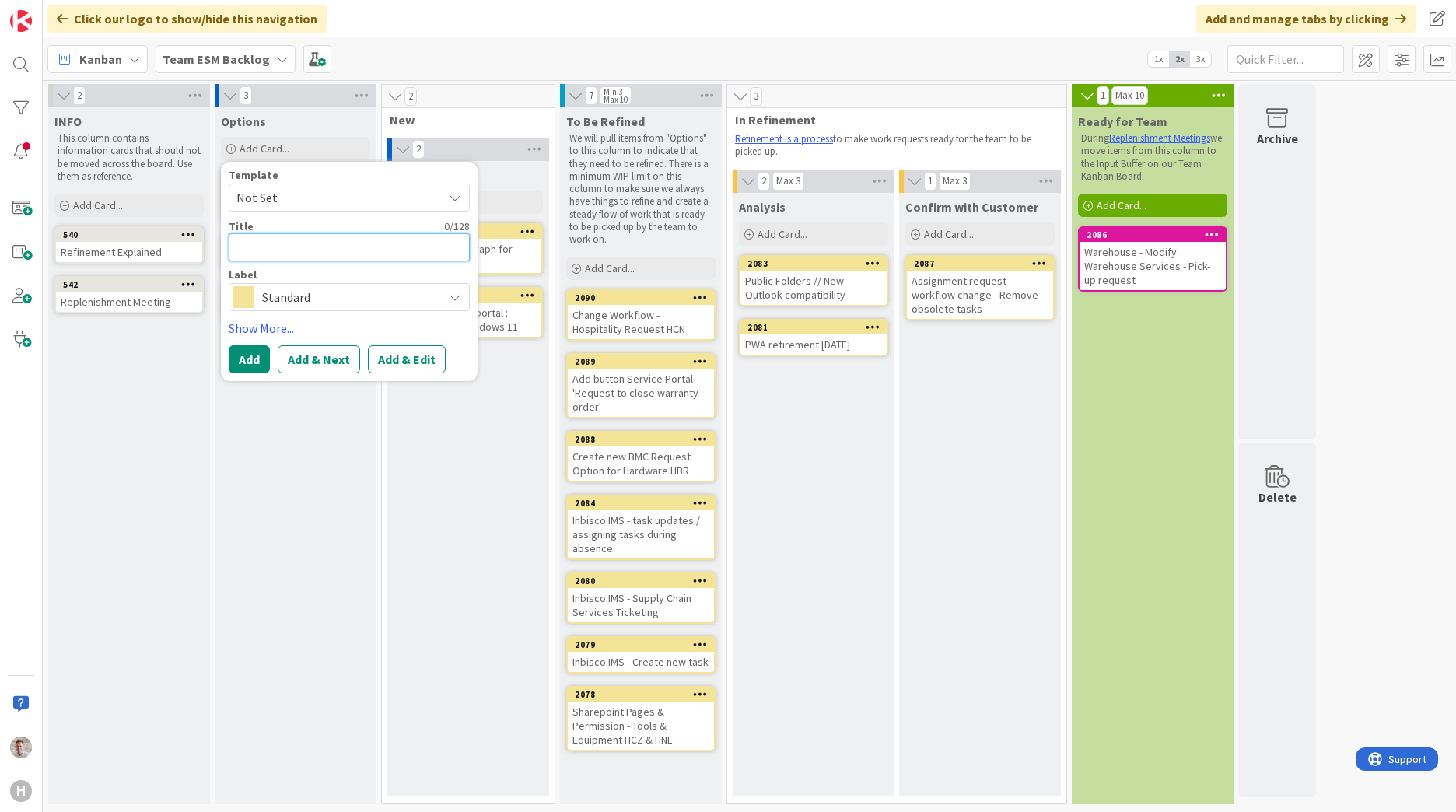
paste textarea "Cleanup SharePoint related datashare"
type textarea "x"
type textarea "Cleanup SharePoint related datashare"
click at [415, 360] on button "Add & Edit" at bounding box center [407, 360] width 78 height 28
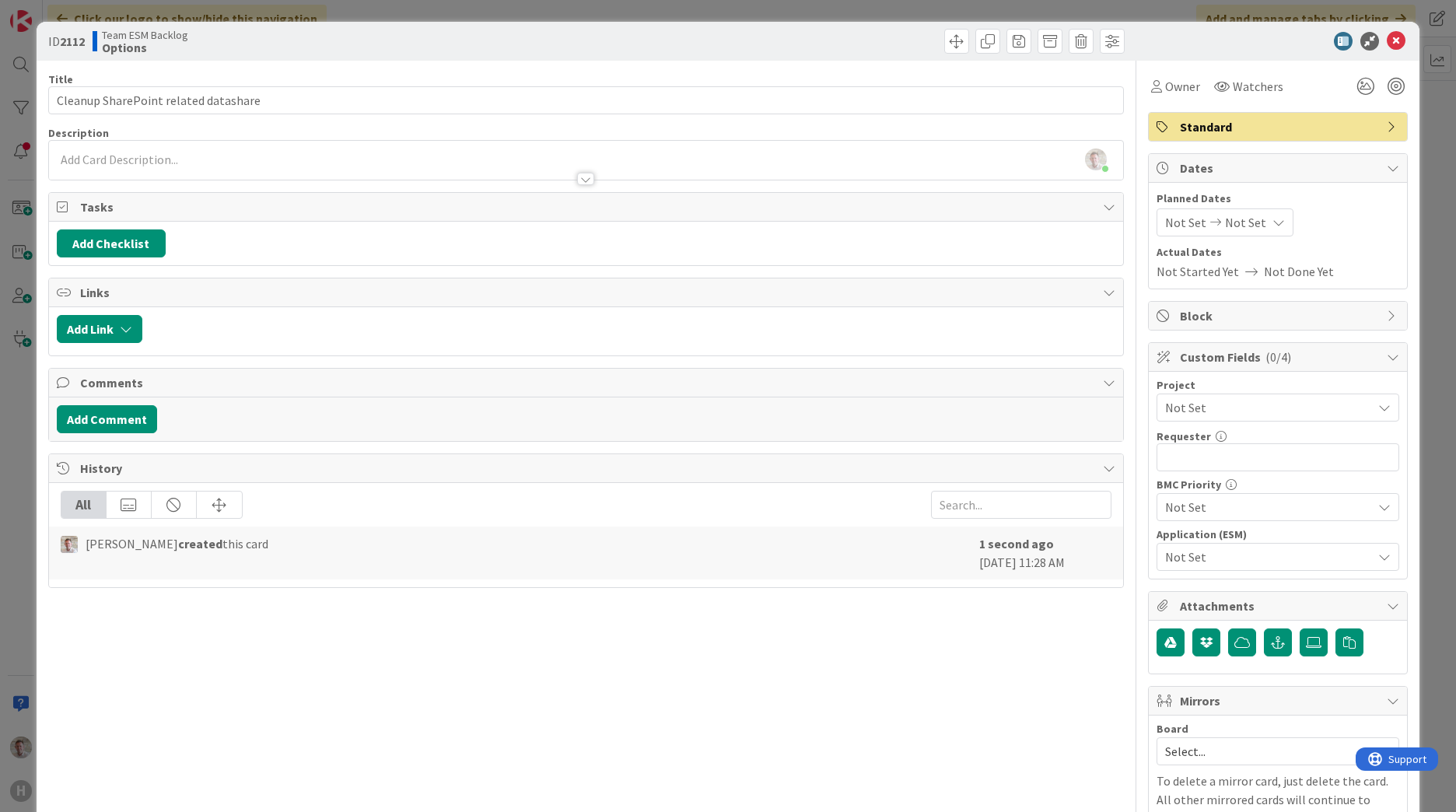
click at [115, 160] on div "[PERSON_NAME] just joined" at bounding box center [586, 160] width 1074 height 39
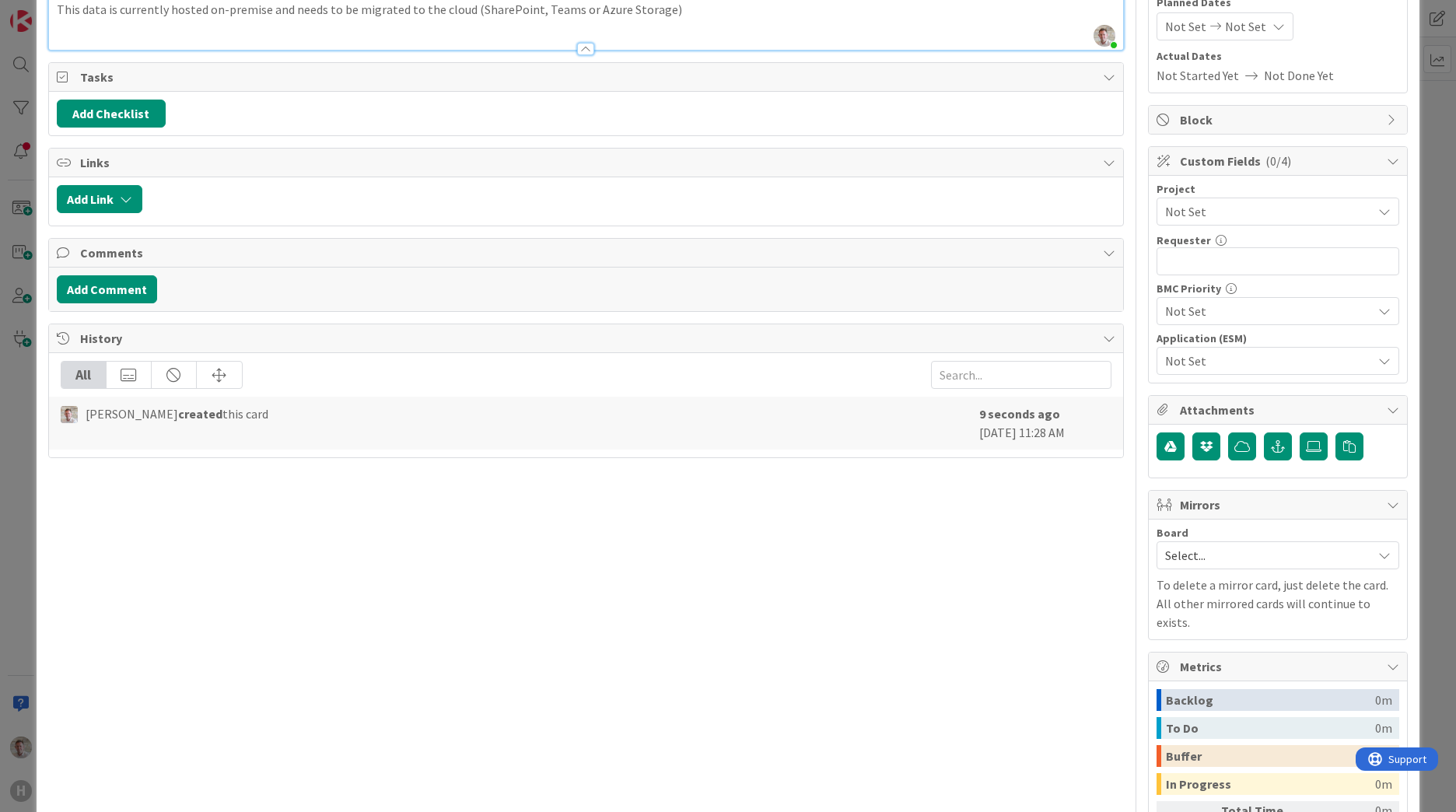
scroll to position [78, 0]
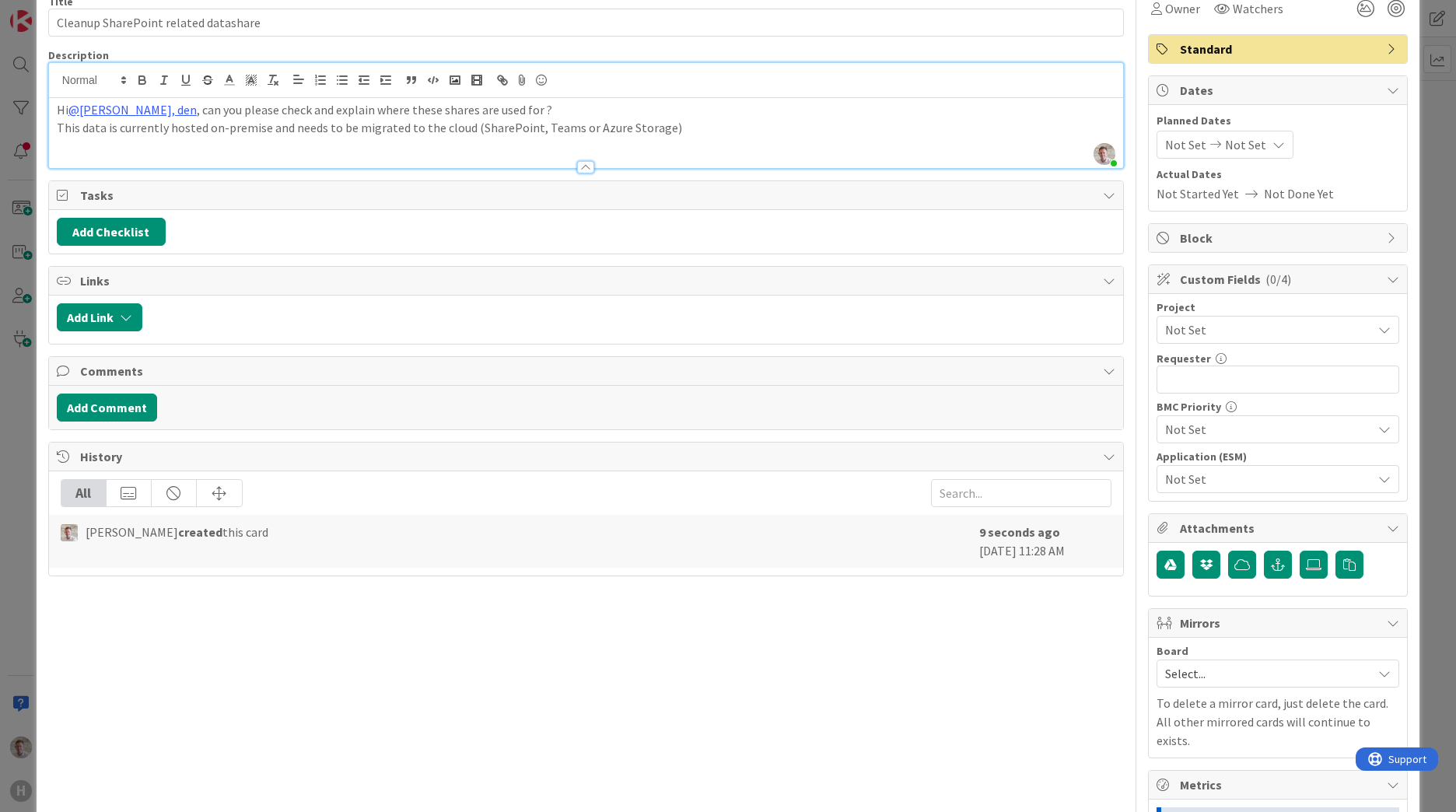
click at [146, 146] on div "Hi @[PERSON_NAME], den , can you please check and explain where these shares ar…" at bounding box center [586, 132] width 1074 height 70
click at [712, 137] on div "Hi @[PERSON_NAME], den , can you please check and explain where these shares ar…" at bounding box center [586, 132] width 1074 height 70
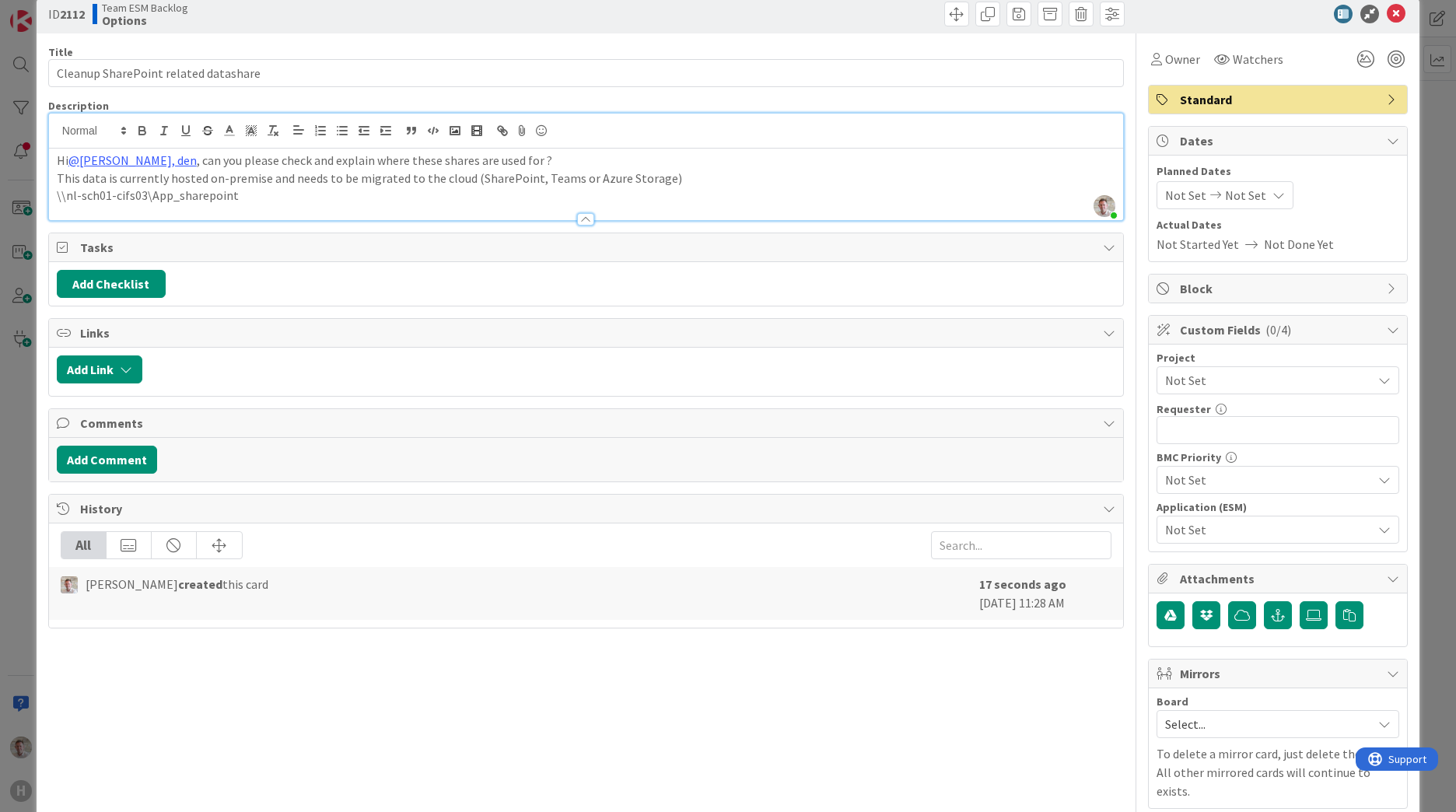
scroll to position [0, 0]
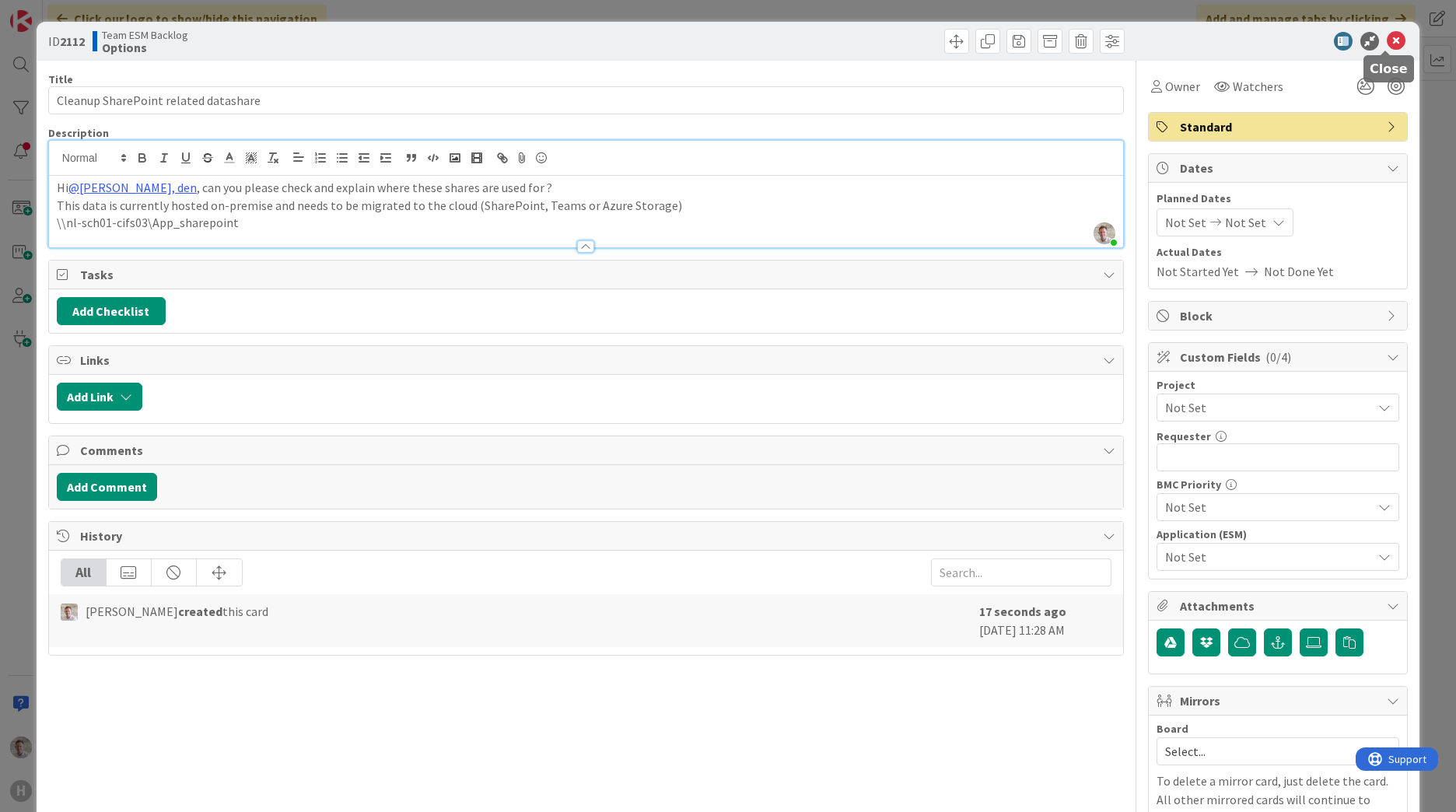
click at [1386, 44] on icon at bounding box center [1396, 41] width 19 height 19
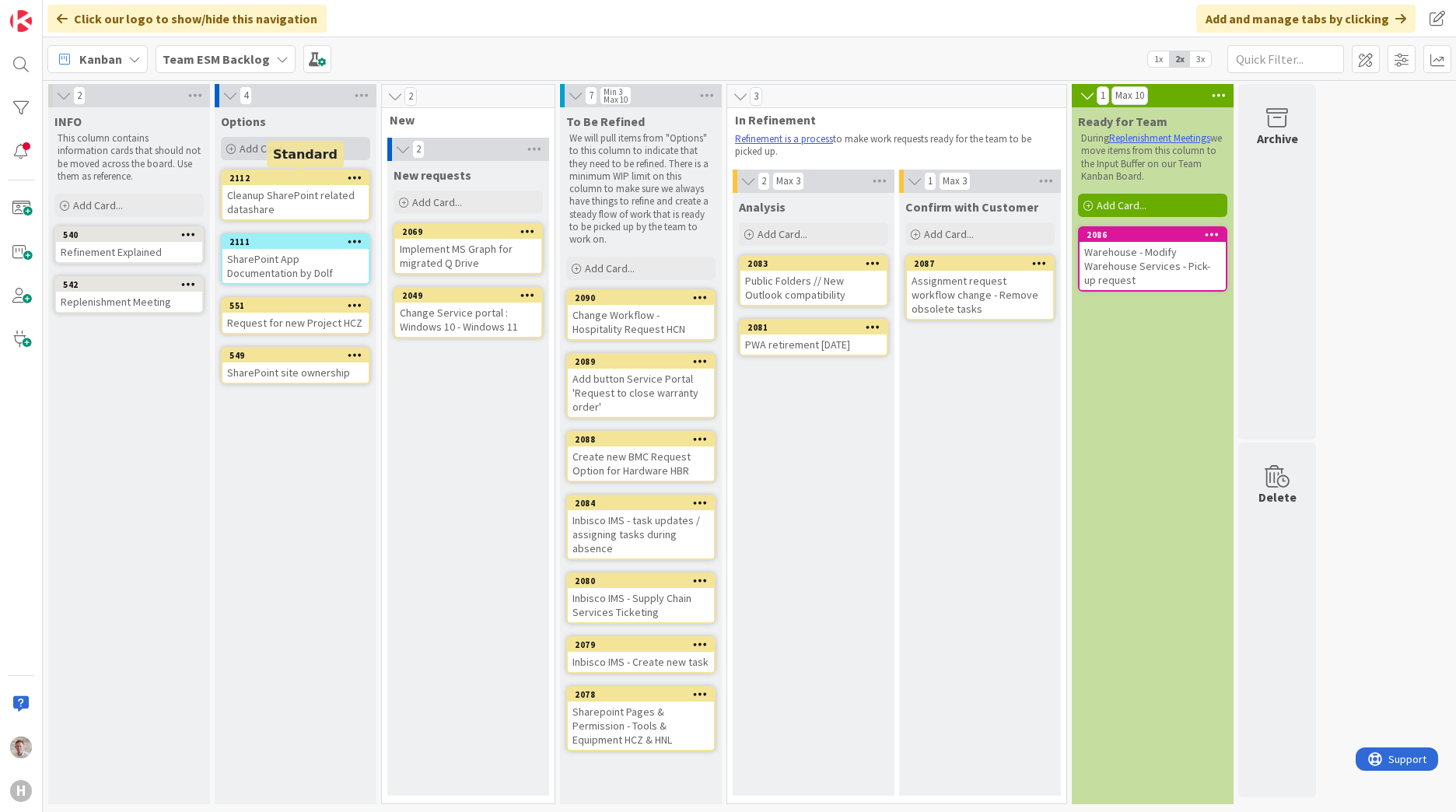
click at [250, 151] on span "Add Card..." at bounding box center [265, 148] width 50 height 14
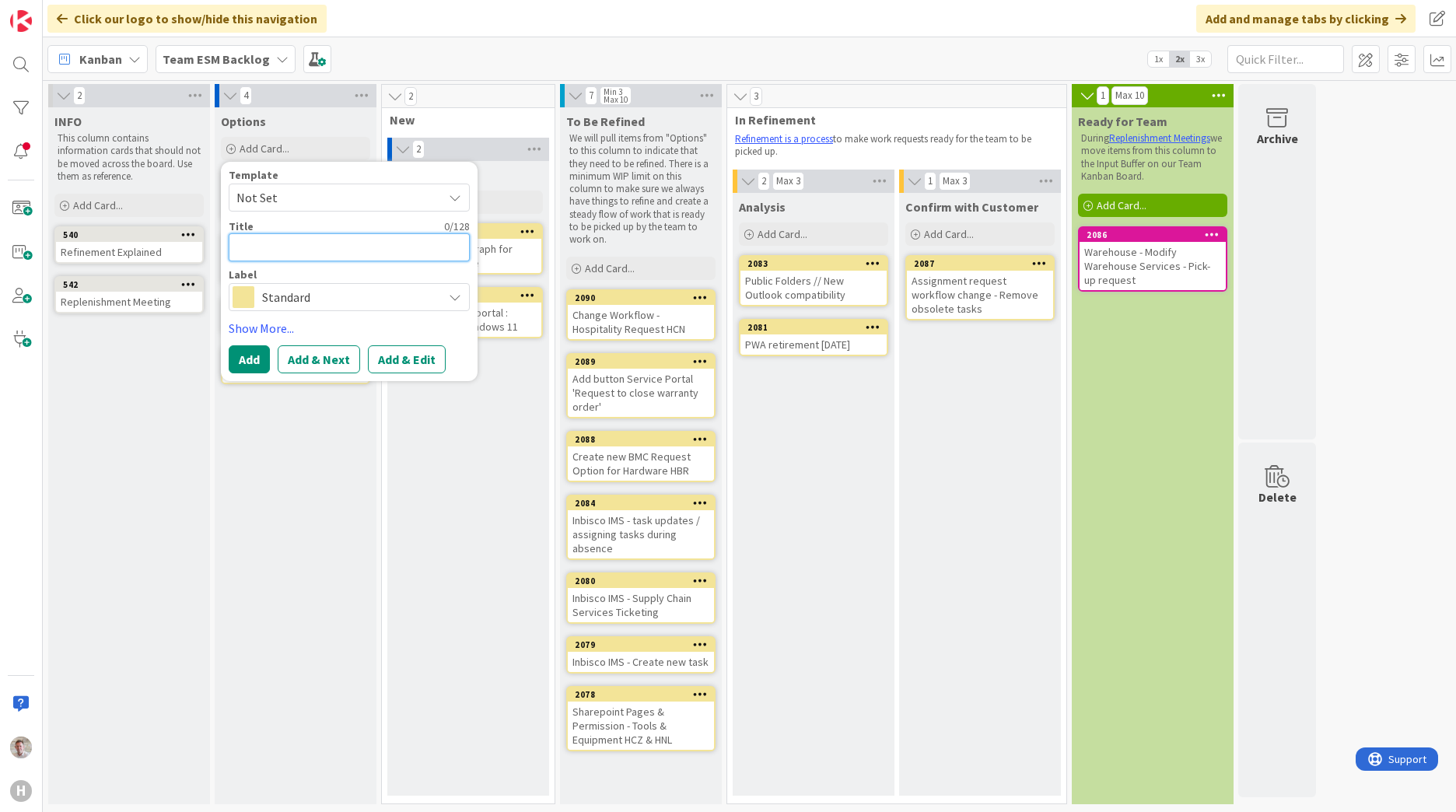
paste textarea "Huisman US Department data migration to Teams / SharePoint"
type textarea "x"
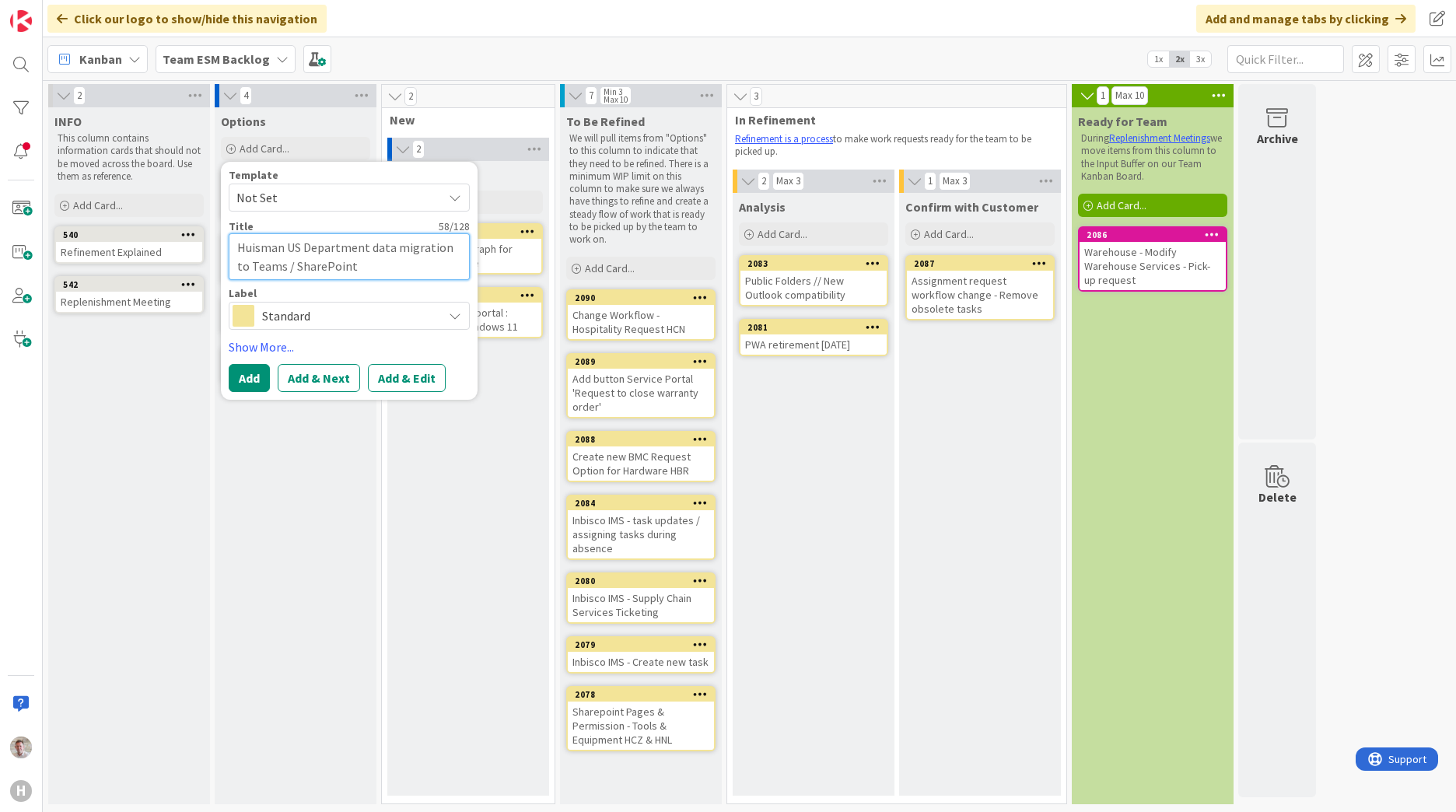
type textarea "Huisman US Department data migration to Teams / SharePoint"
click at [285, 325] on span "Standard" at bounding box center [348, 315] width 173 height 21
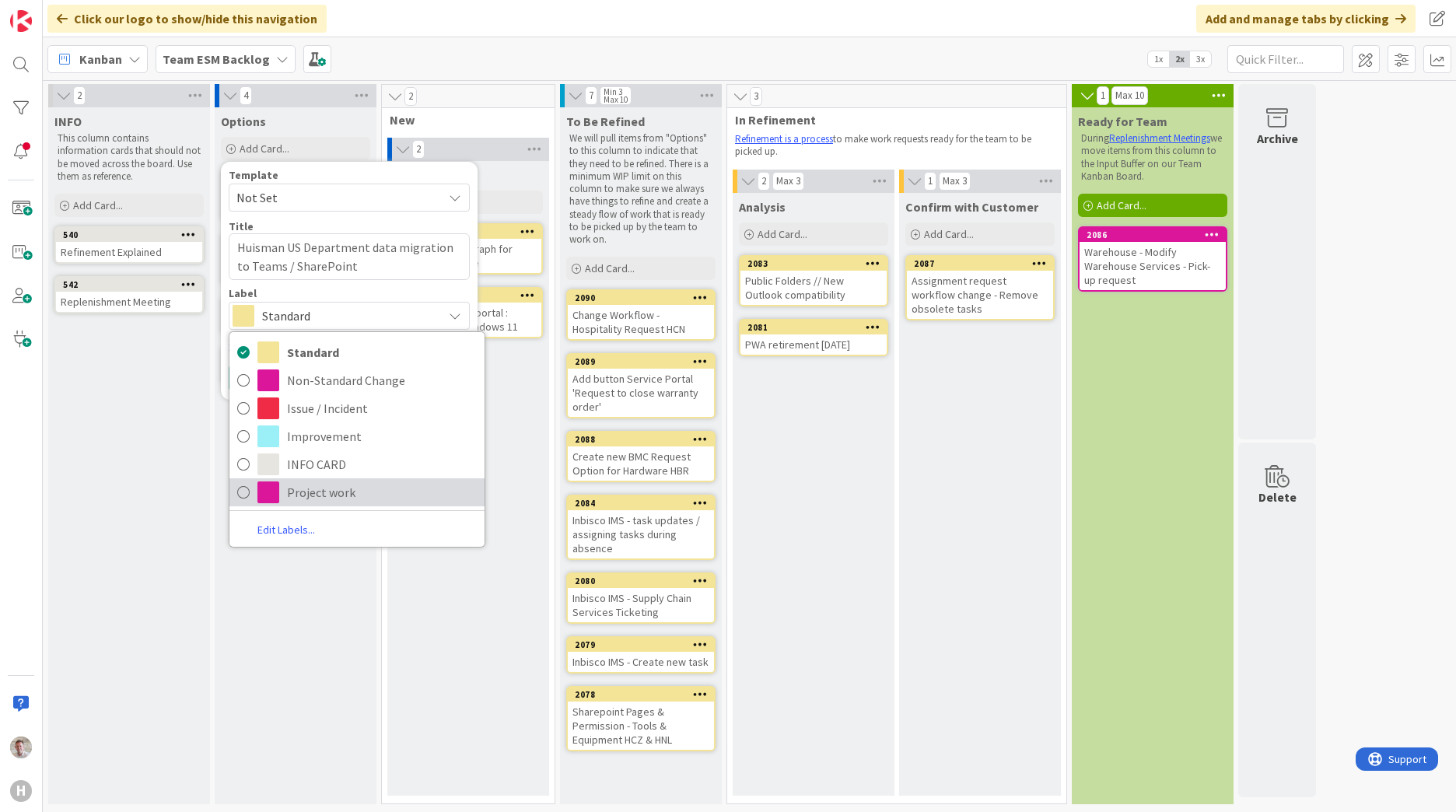
click at [294, 496] on span "Project work" at bounding box center [382, 491] width 190 height 23
type textarea "x"
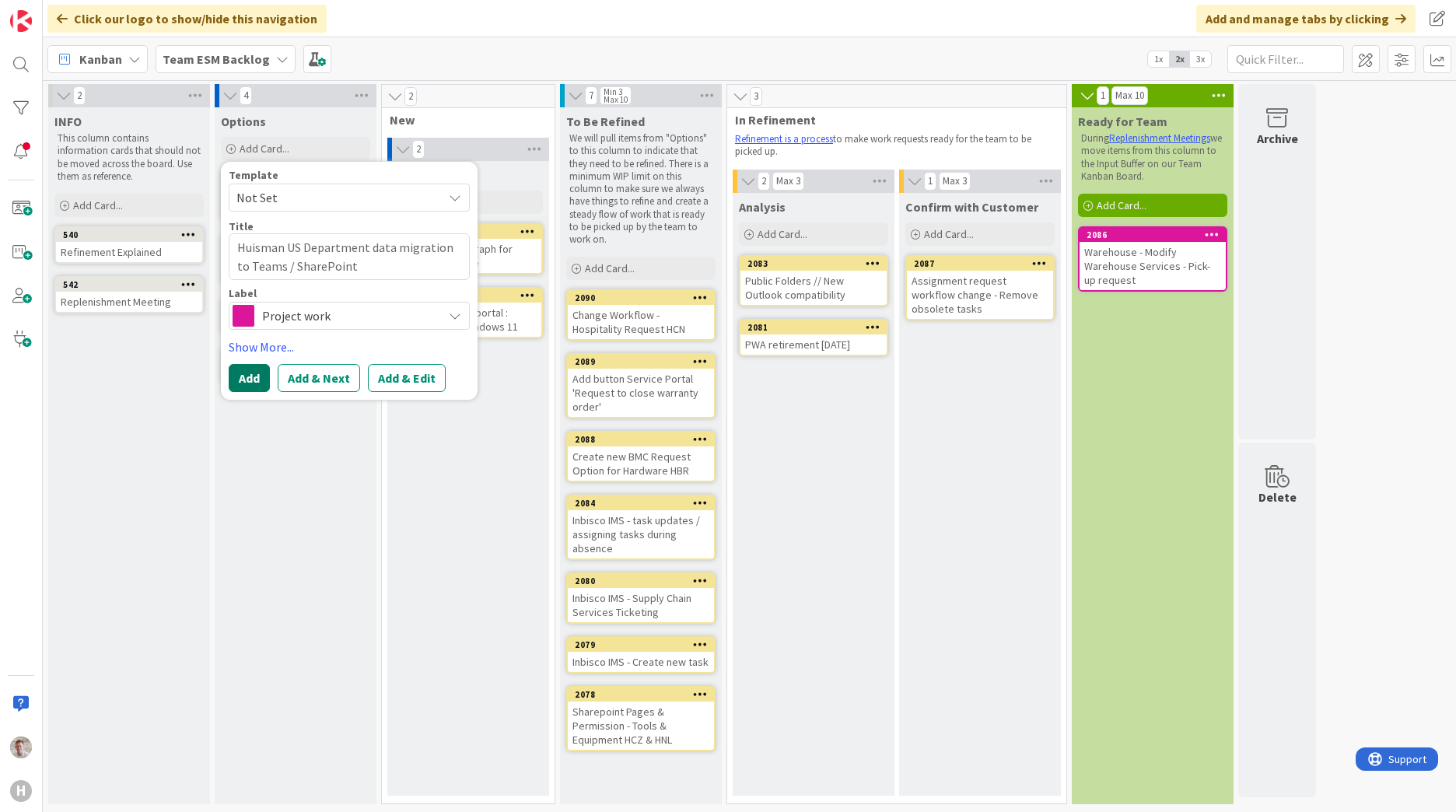
click at [253, 379] on button "Add" at bounding box center [249, 378] width 41 height 28
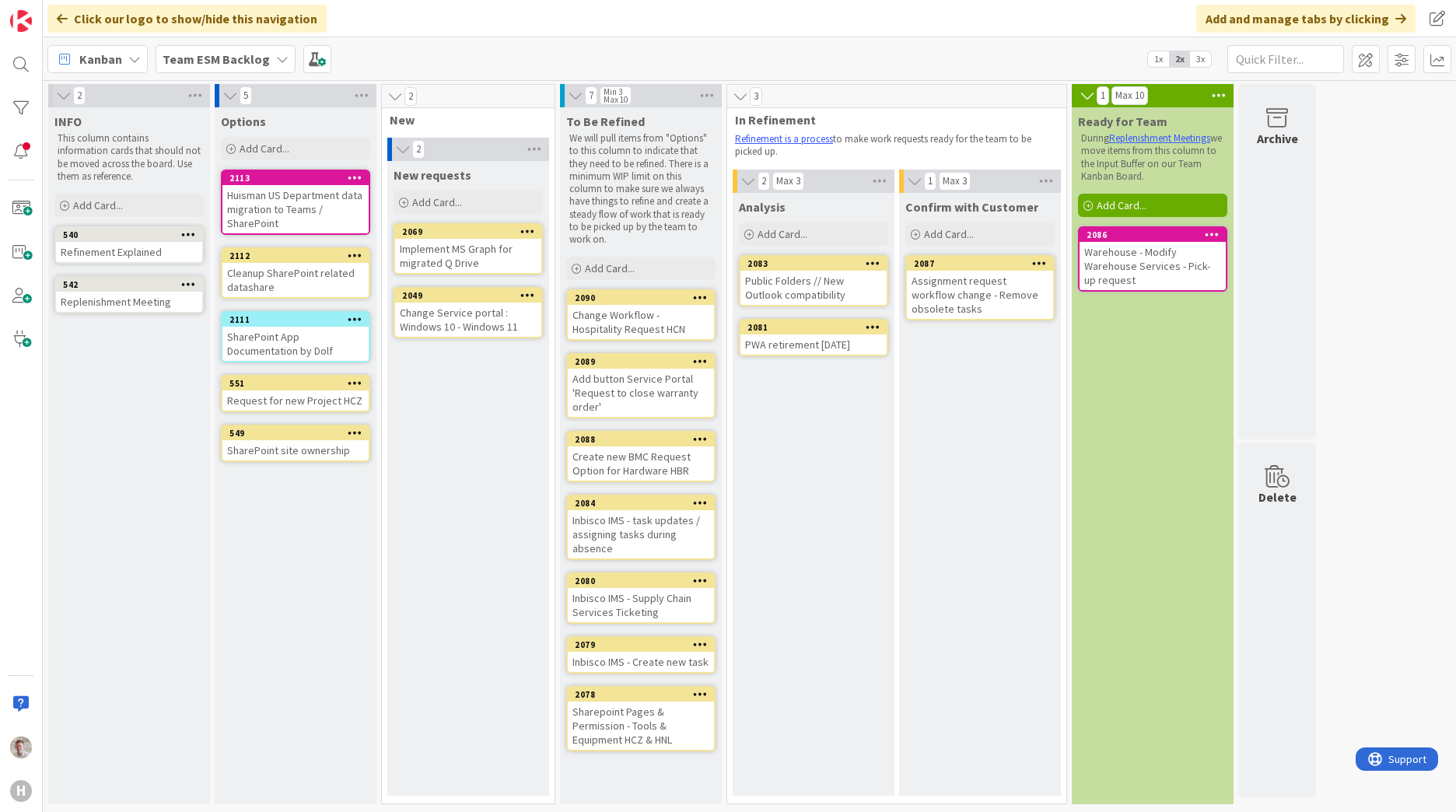
click at [242, 174] on div "2113" at bounding box center [299, 178] width 139 height 11
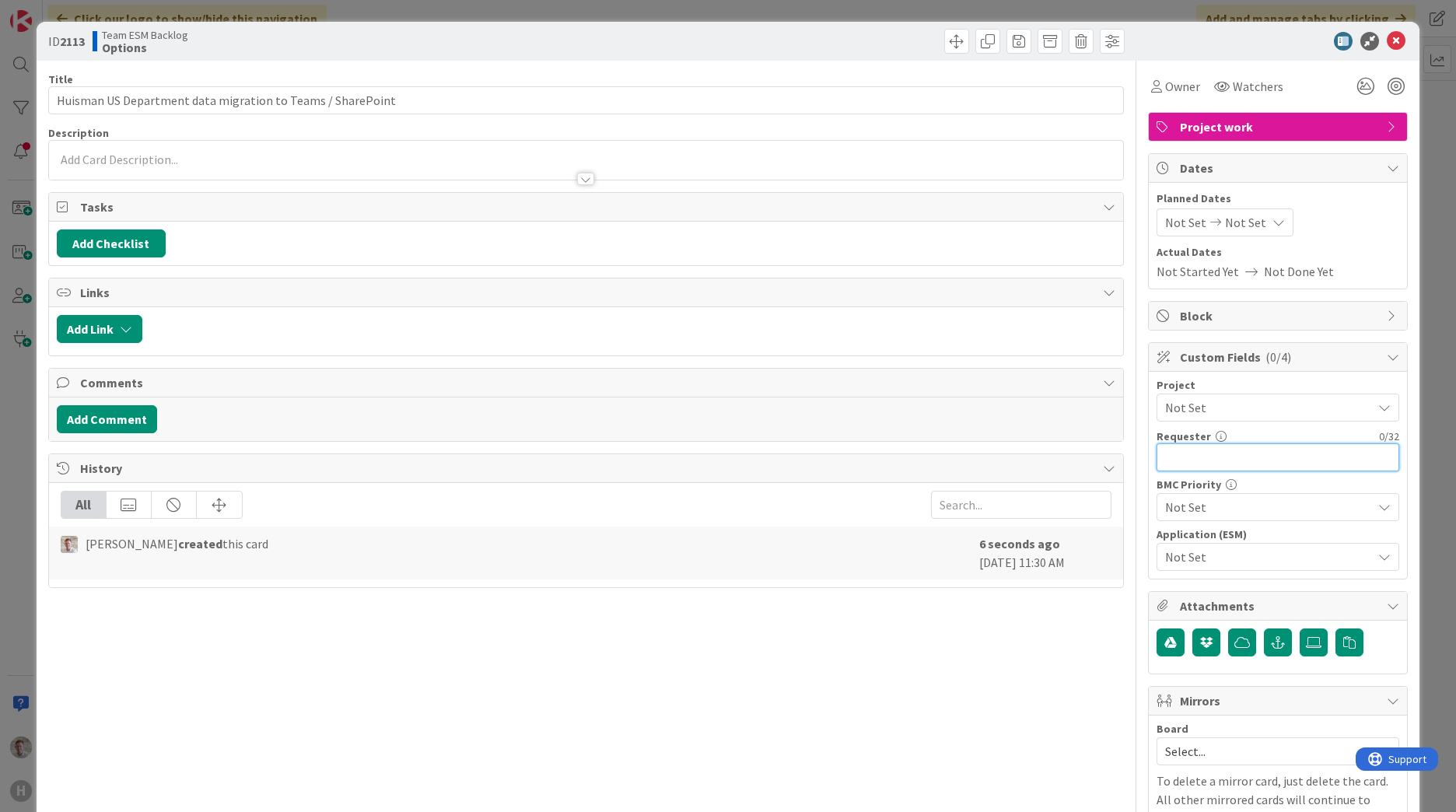
click at [1200, 456] on input "text" at bounding box center [1278, 457] width 243 height 28
type input "[PERSON_NAME]"
click at [102, 159] on div "[PERSON_NAME] just joined" at bounding box center [586, 160] width 1074 height 39
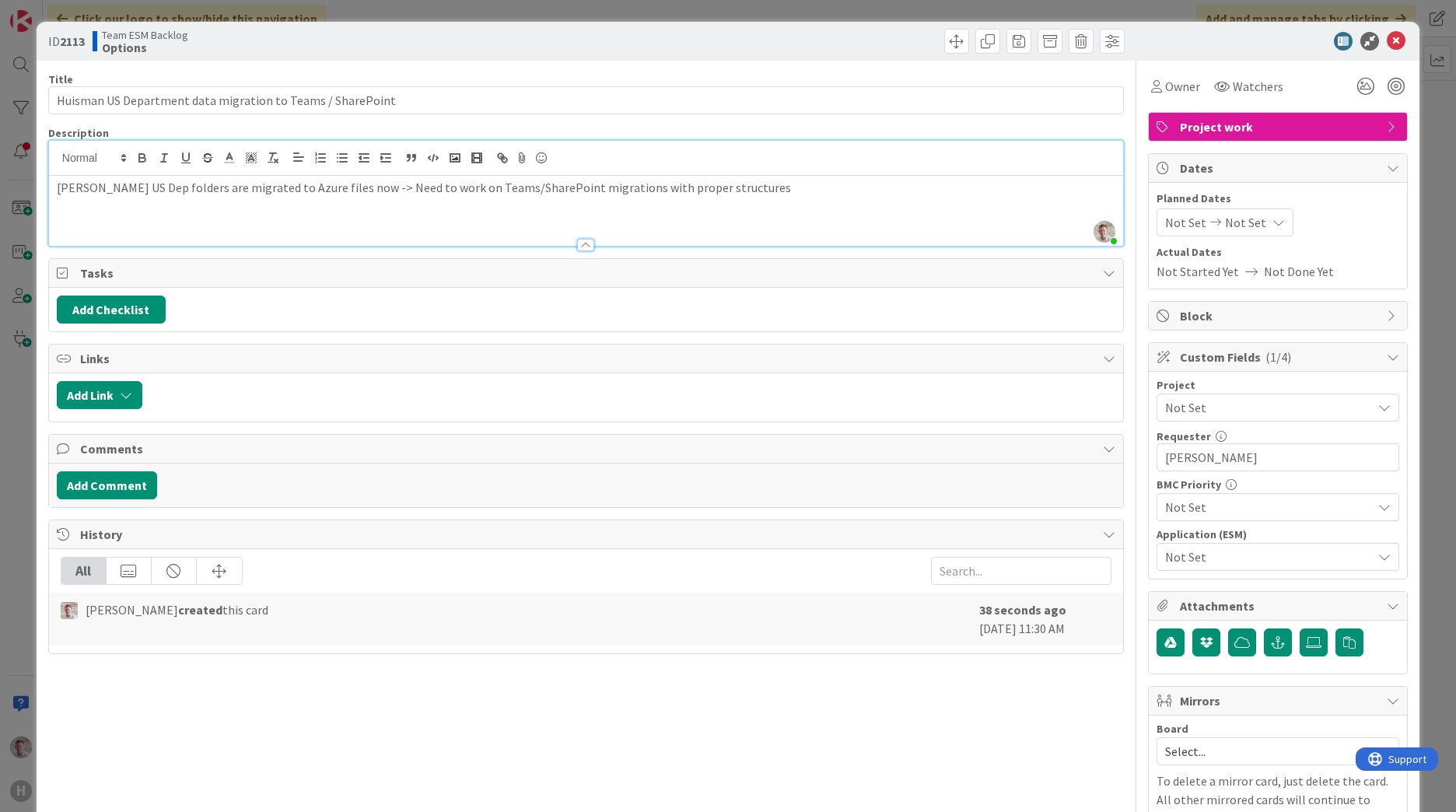
click at [682, 708] on div "Title 58 / 128 [PERSON_NAME] US Department data migration to Teams / SharePoint…" at bounding box center [586, 601] width 1076 height 1081
click at [1387, 41] on icon at bounding box center [1396, 41] width 19 height 19
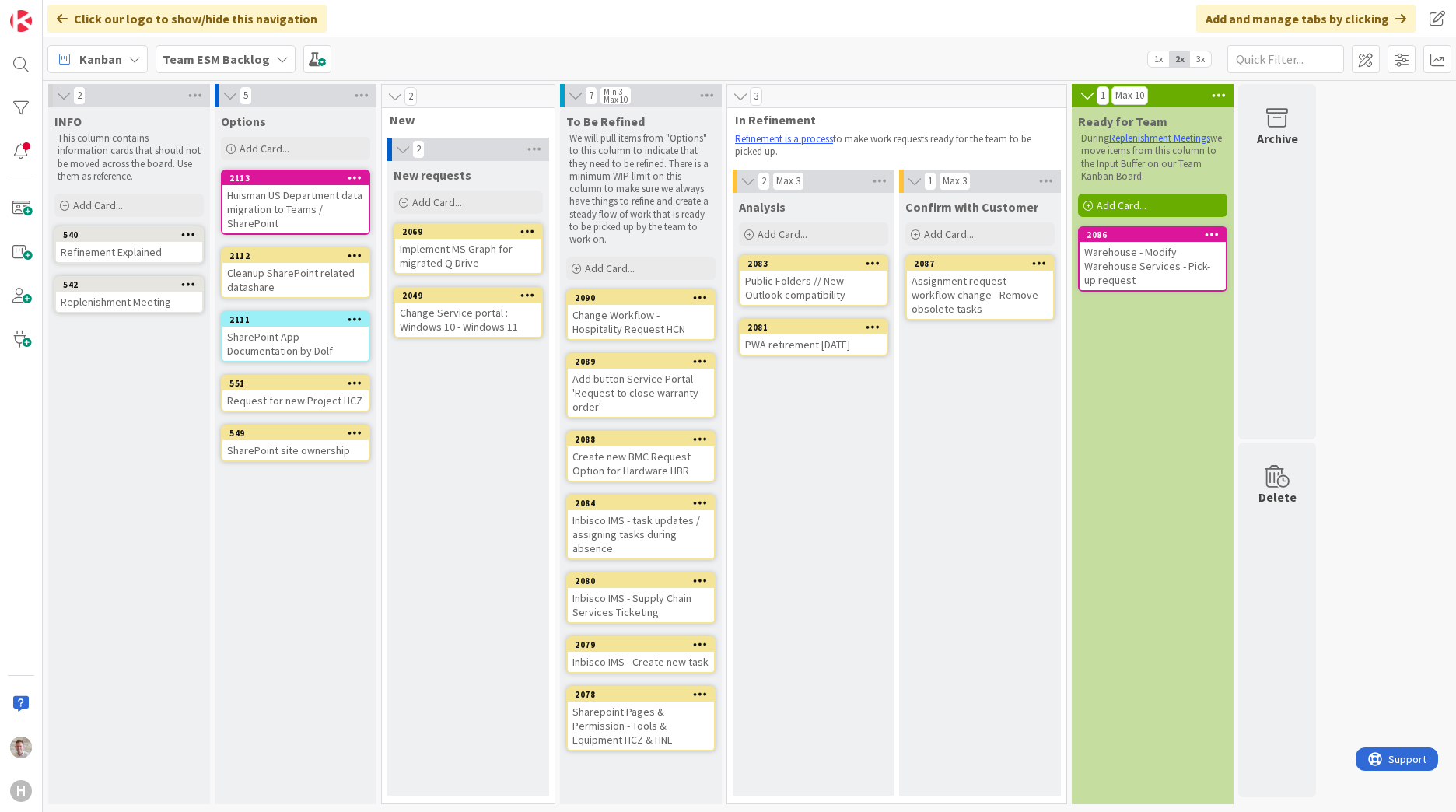
click at [305, 196] on div "Huisman US Department data migration to Teams / SharePoint" at bounding box center [295, 209] width 146 height 48
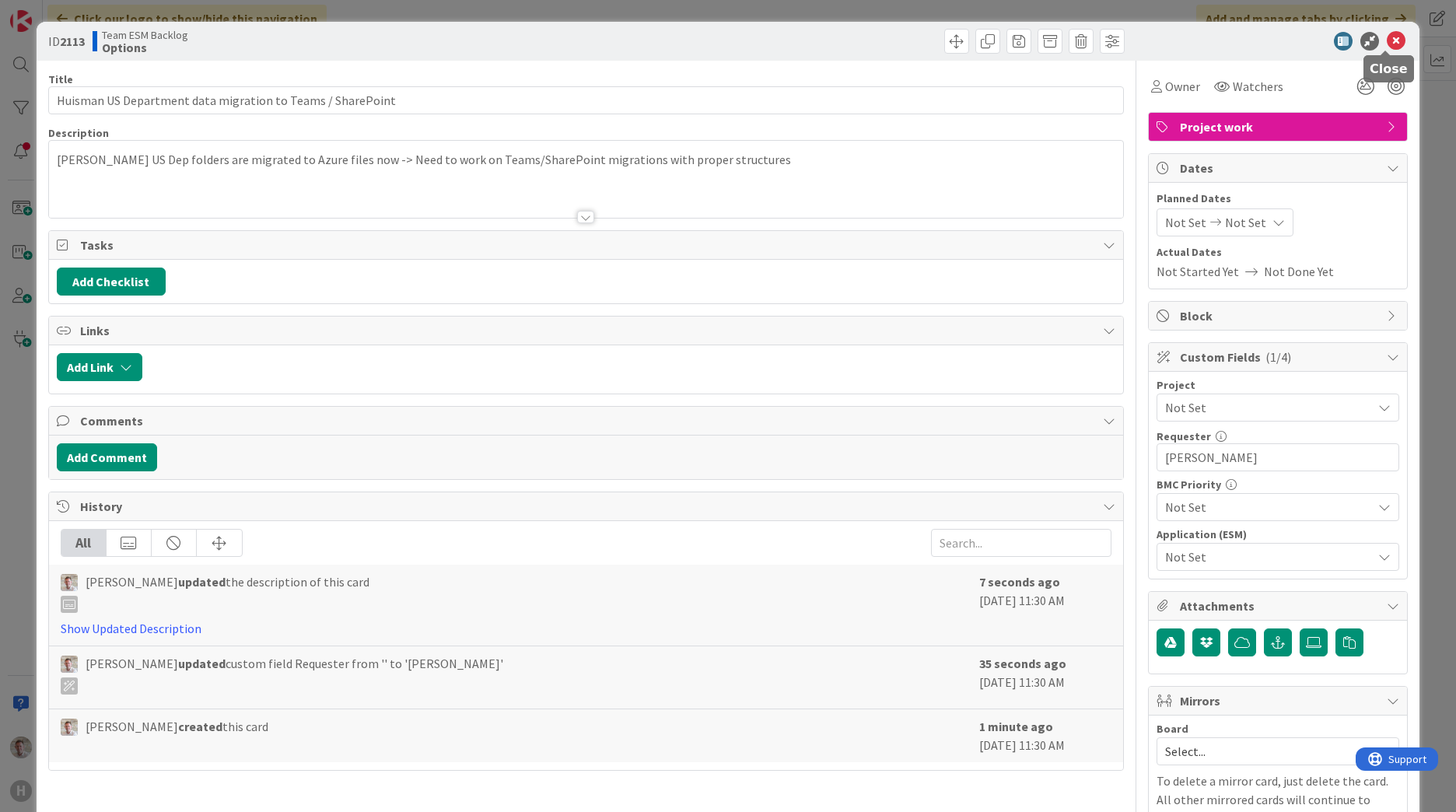
click at [1386, 46] on icon at bounding box center [1396, 41] width 19 height 19
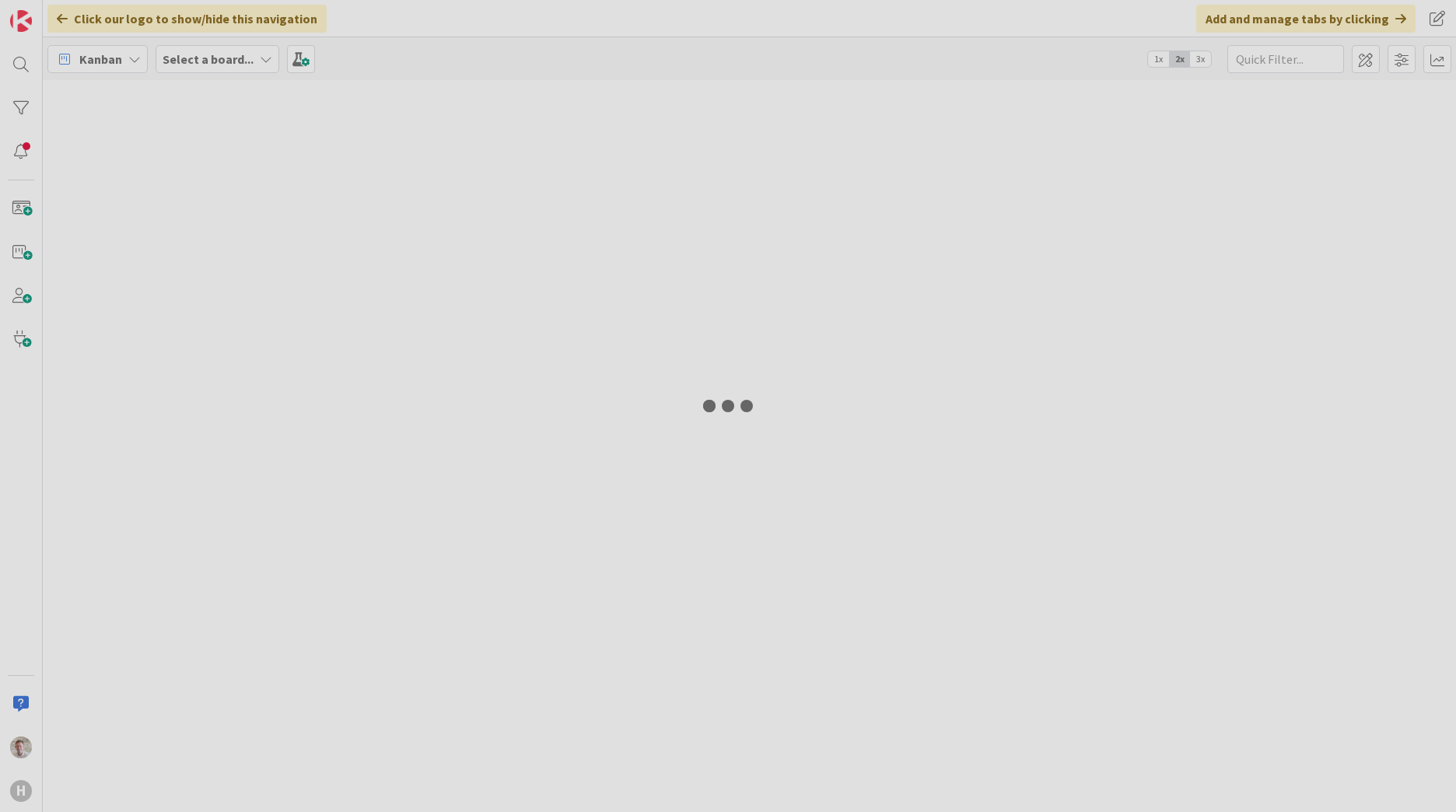
type input "pre"
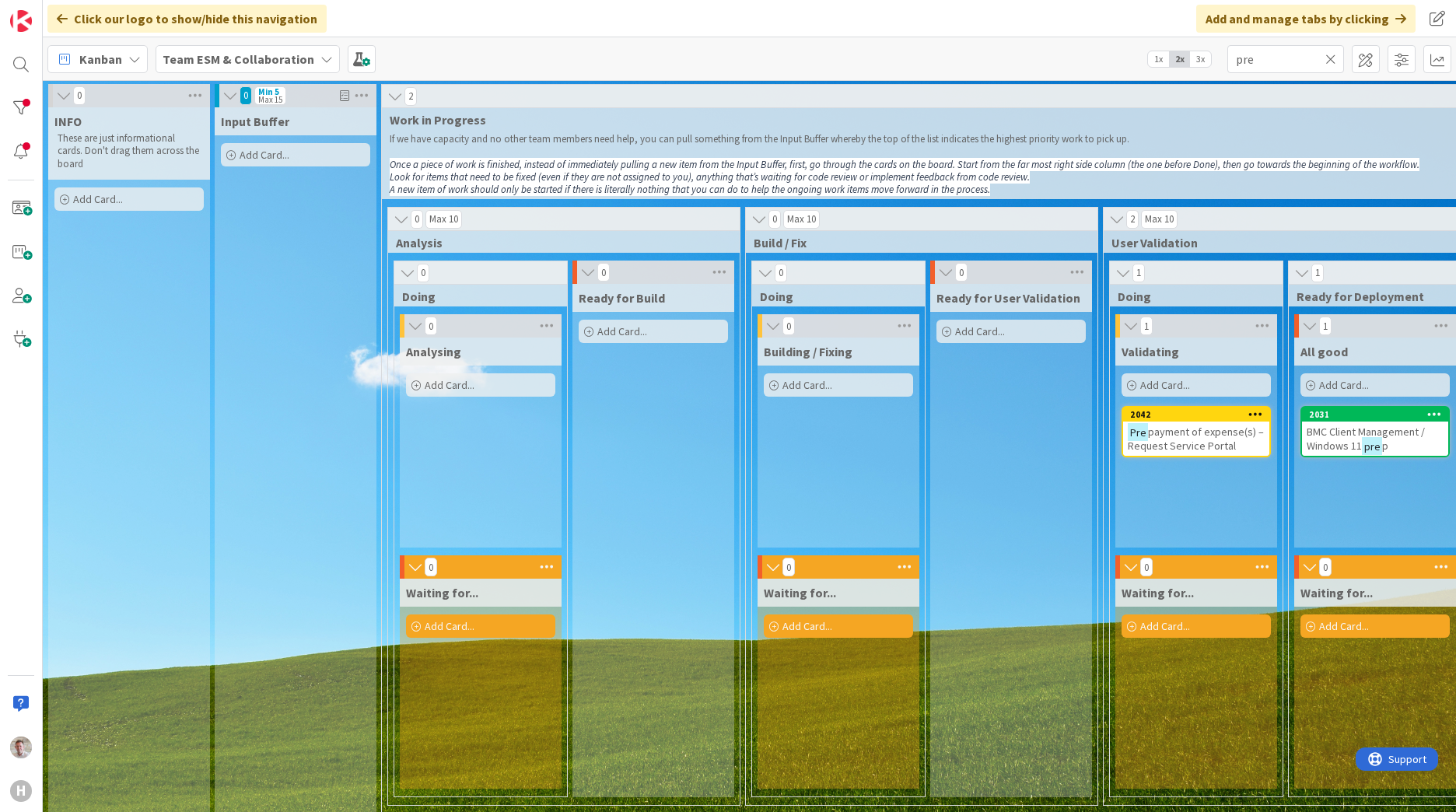
click at [258, 69] on div "Team ESM & Collaboration" at bounding box center [247, 59] width 184 height 28
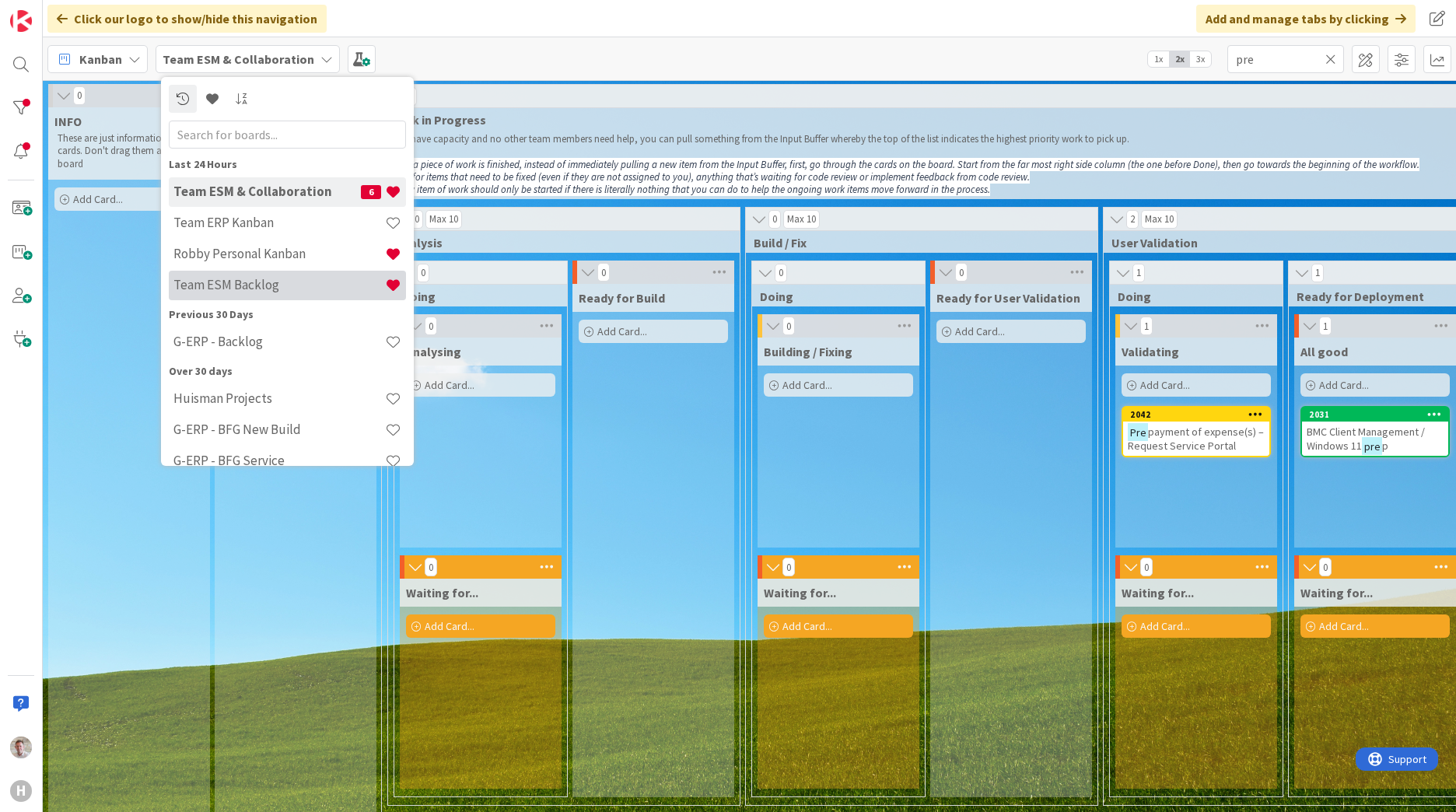
click at [256, 289] on h4 "Team ESM Backlog" at bounding box center [280, 284] width 212 height 16
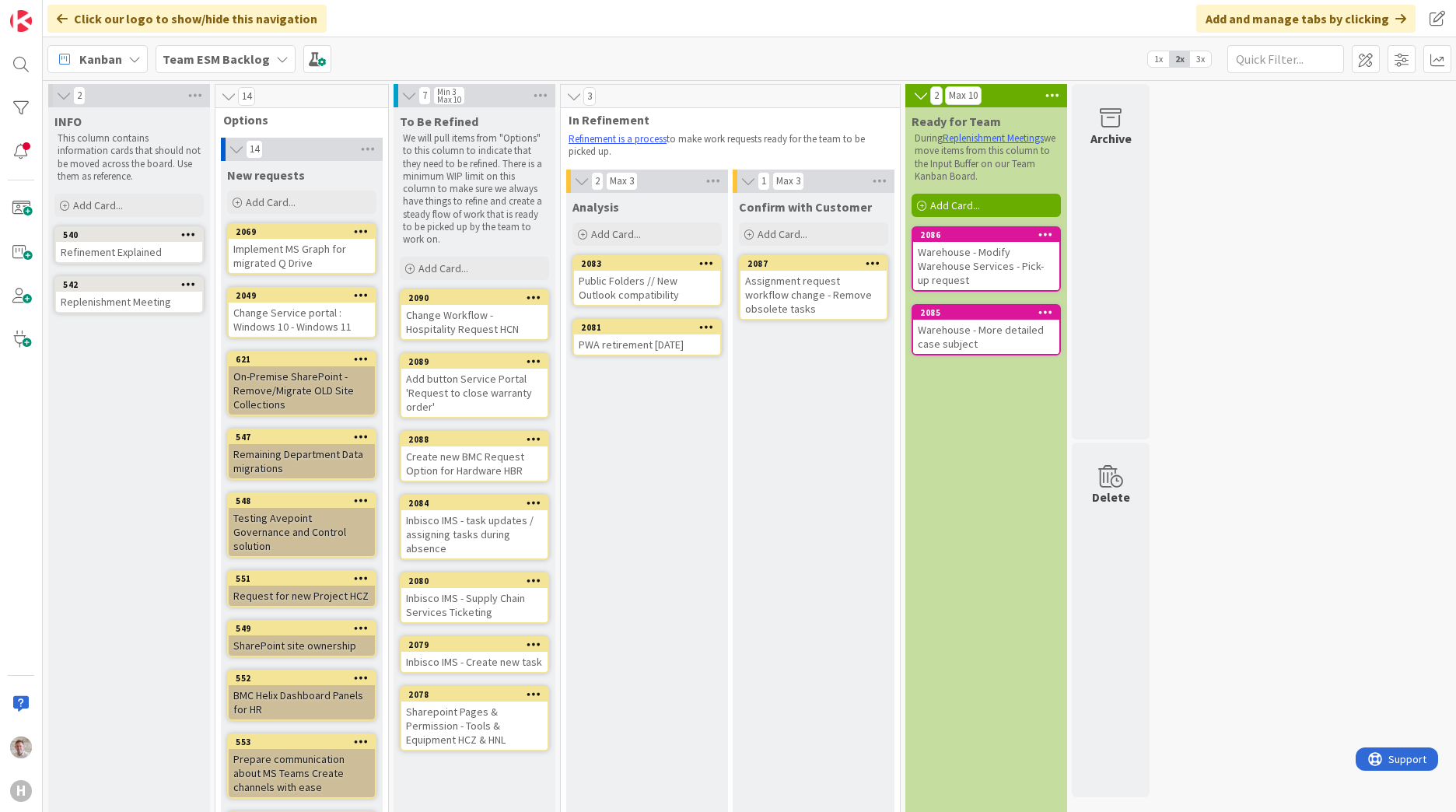
click at [1207, 57] on span "3x" at bounding box center [1200, 59] width 21 height 16
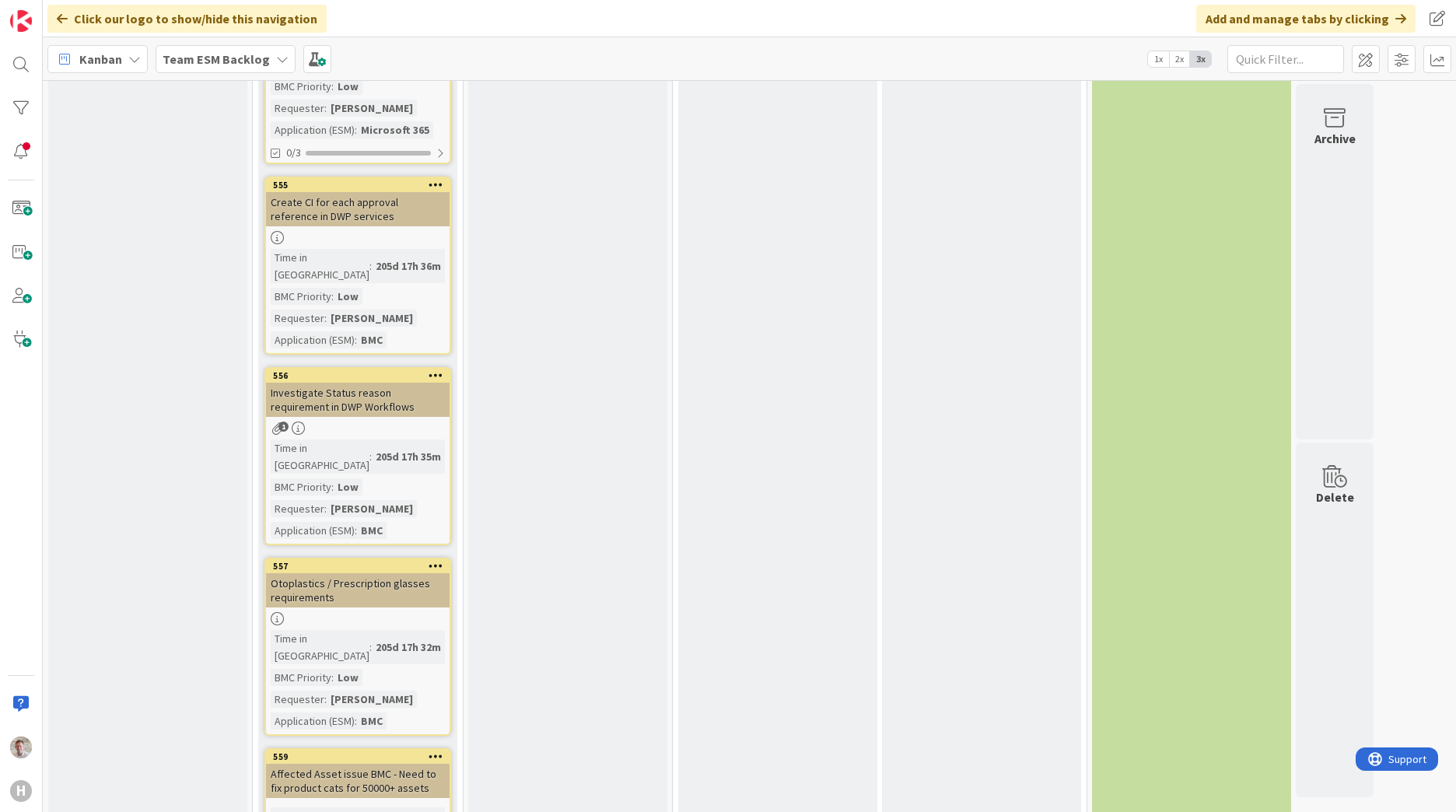
scroll to position [1991, 0]
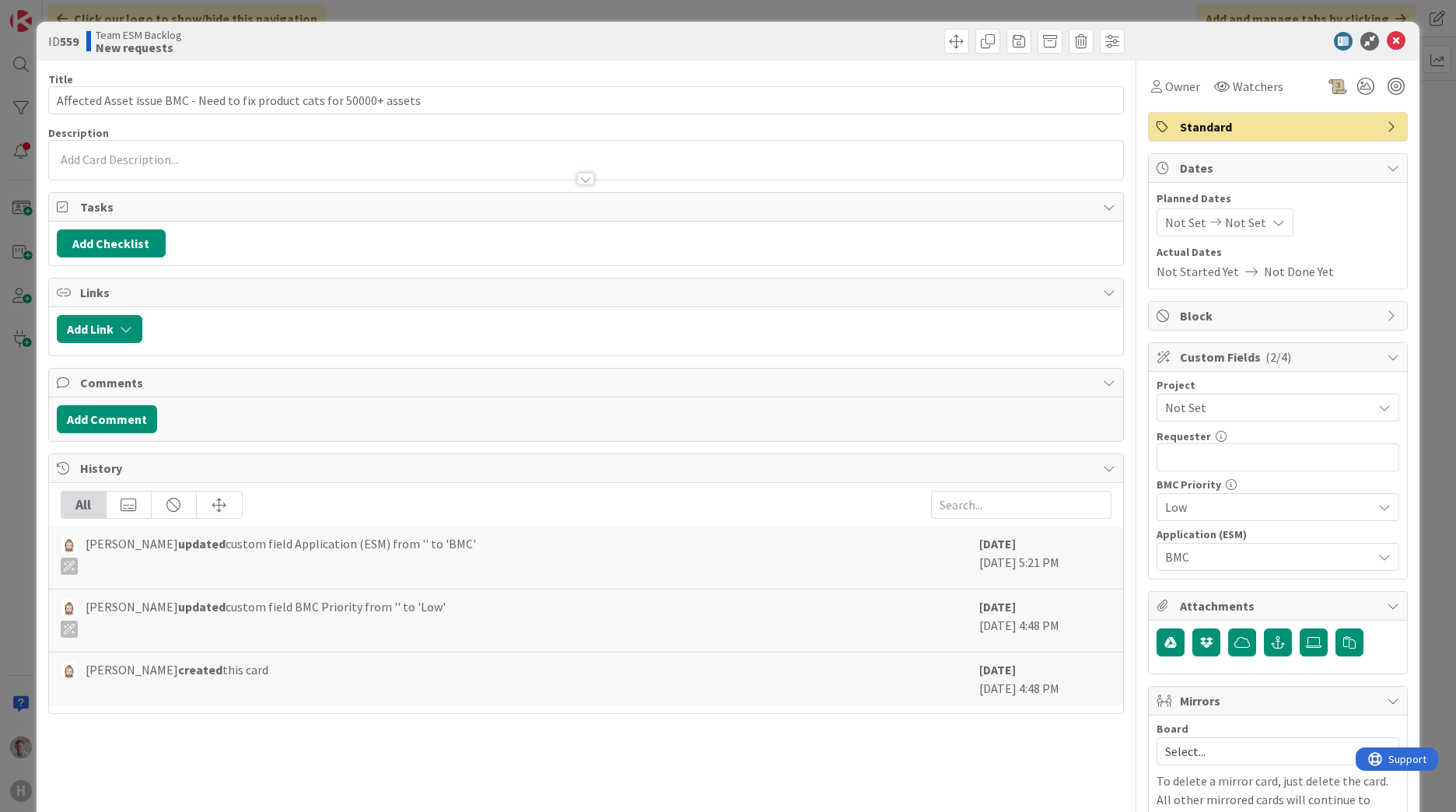
drag, startPoint x: 407, startPoint y: 451, endPoint x: 1393, endPoint y: 41, distance: 1067.8
click at [1394, 41] on div at bounding box center [1270, 41] width 275 height 19
click at [1388, 42] on icon at bounding box center [1396, 41] width 19 height 19
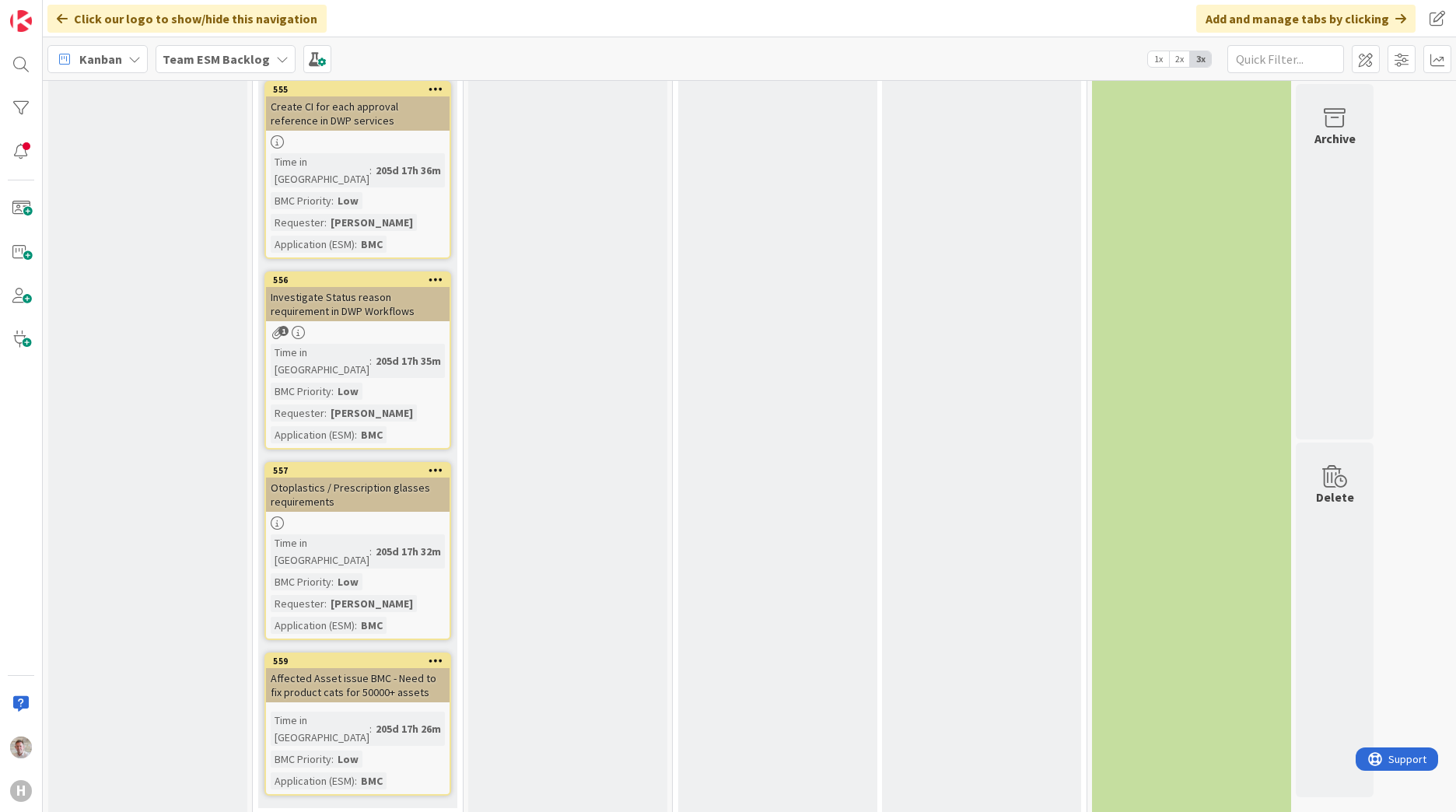
click at [433, 655] on icon at bounding box center [436, 661] width 15 height 11
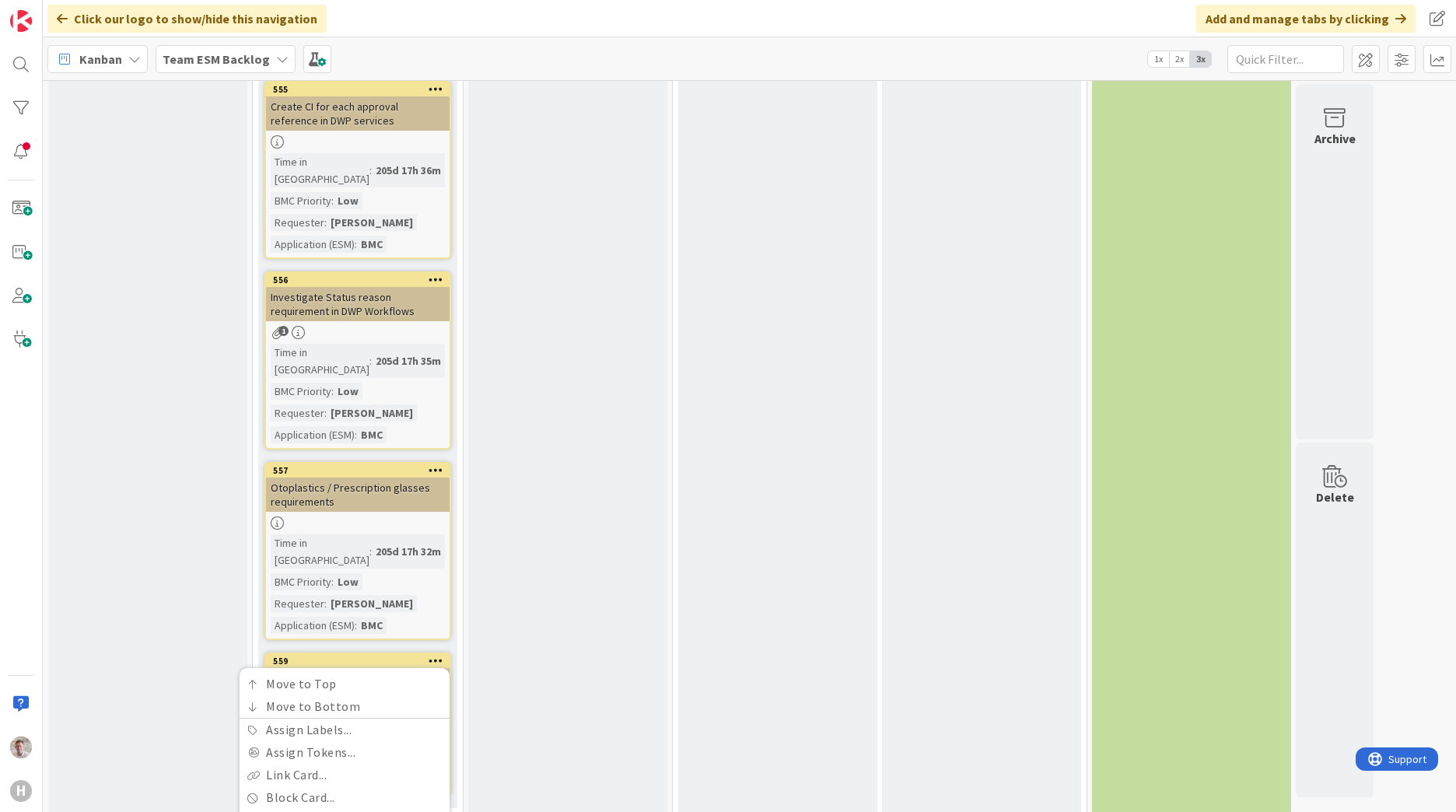
click at [246, 726] on button "Delete" at bounding box center [253, 740] width 59 height 28
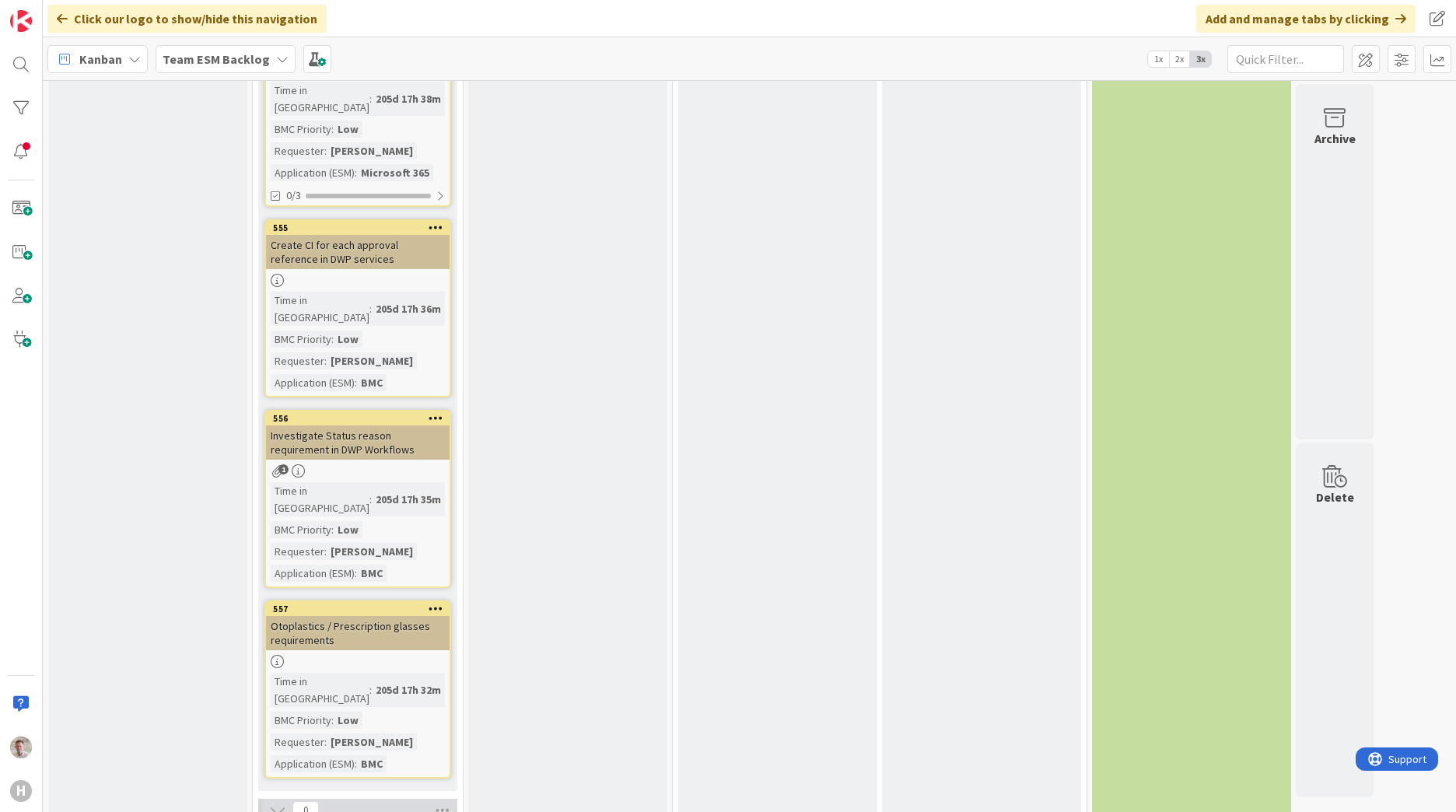
click at [439, 603] on icon at bounding box center [436, 609] width 15 height 11
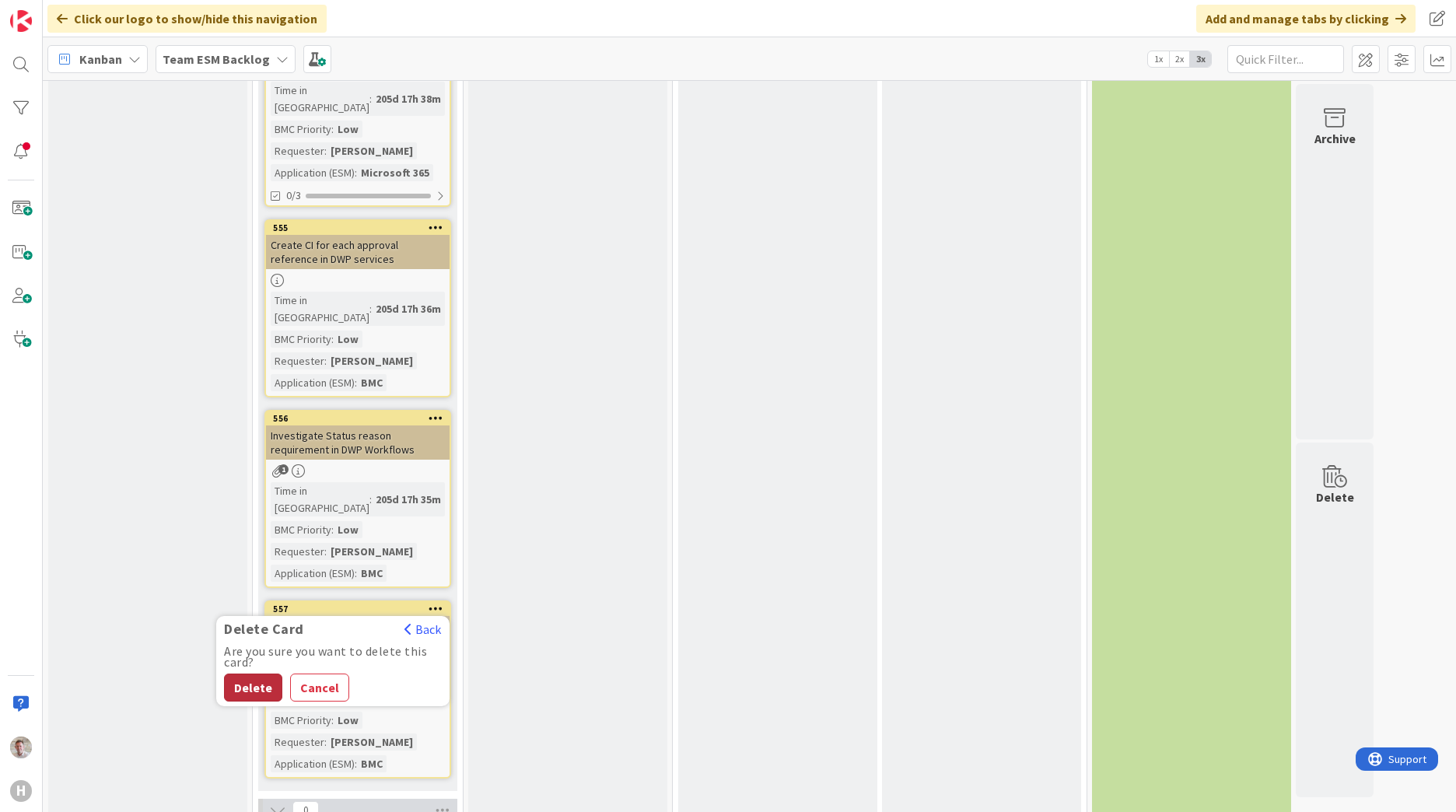
click at [265, 674] on button "Delete" at bounding box center [253, 688] width 59 height 28
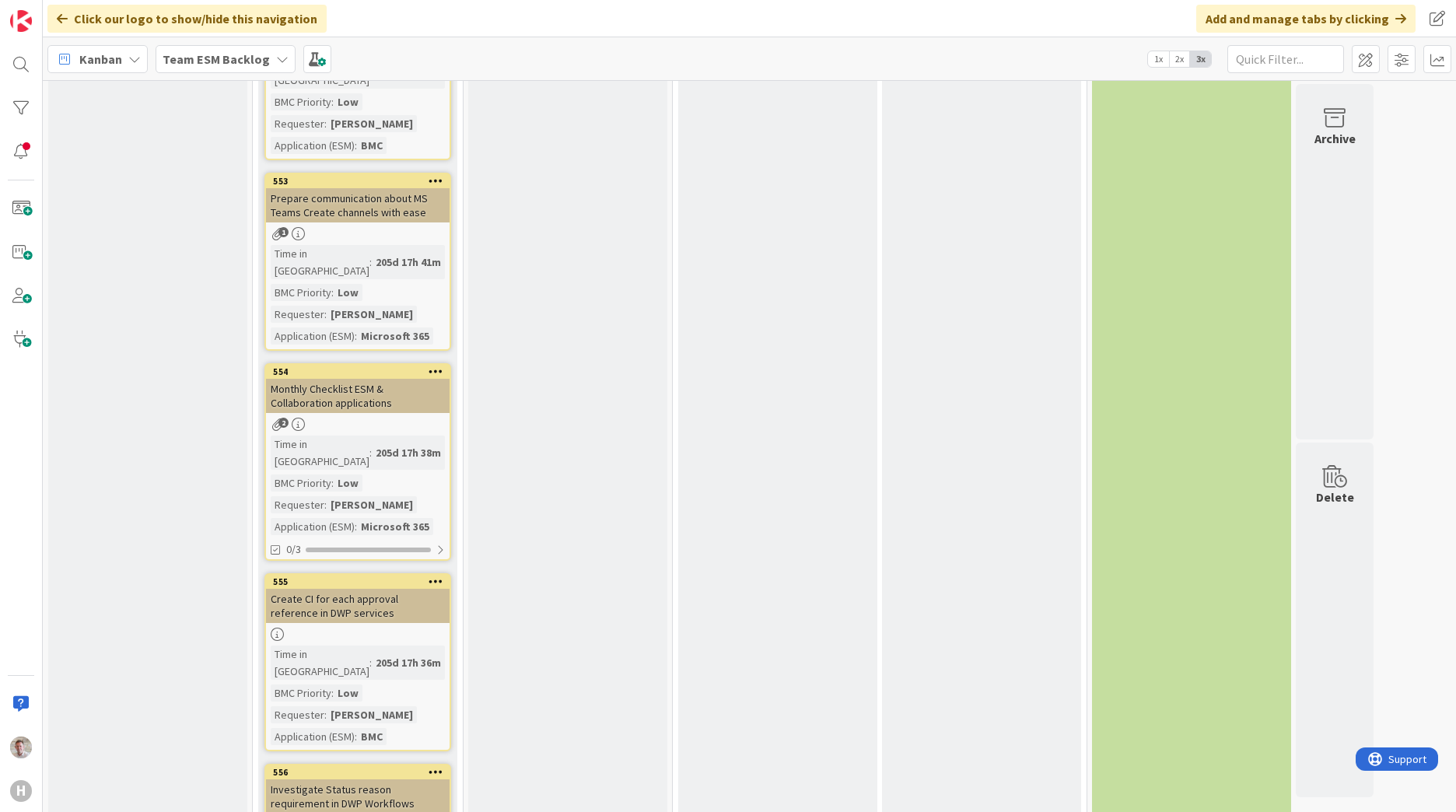
scroll to position [1446, 0]
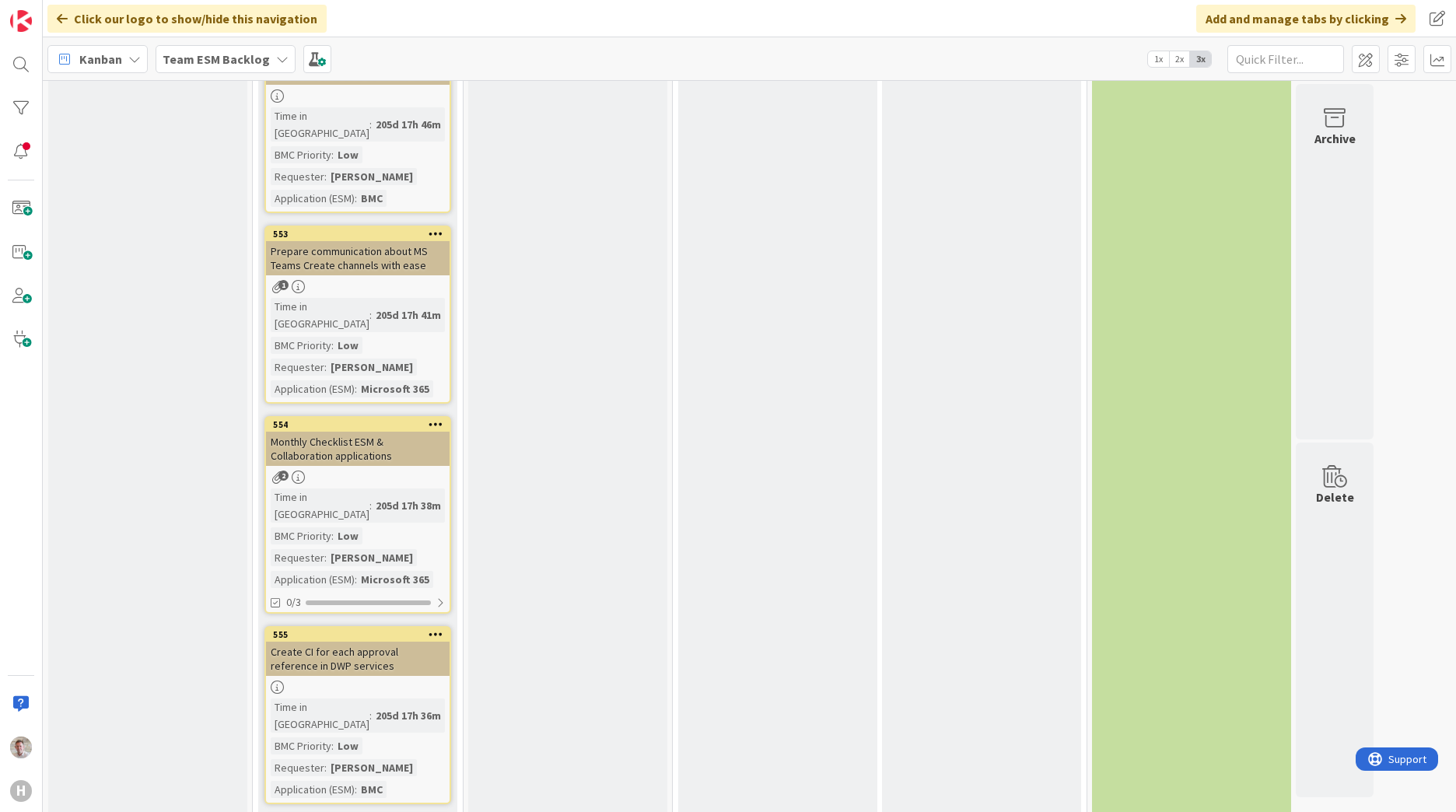
click at [435, 811] on icon at bounding box center [436, 824] width 15 height 11
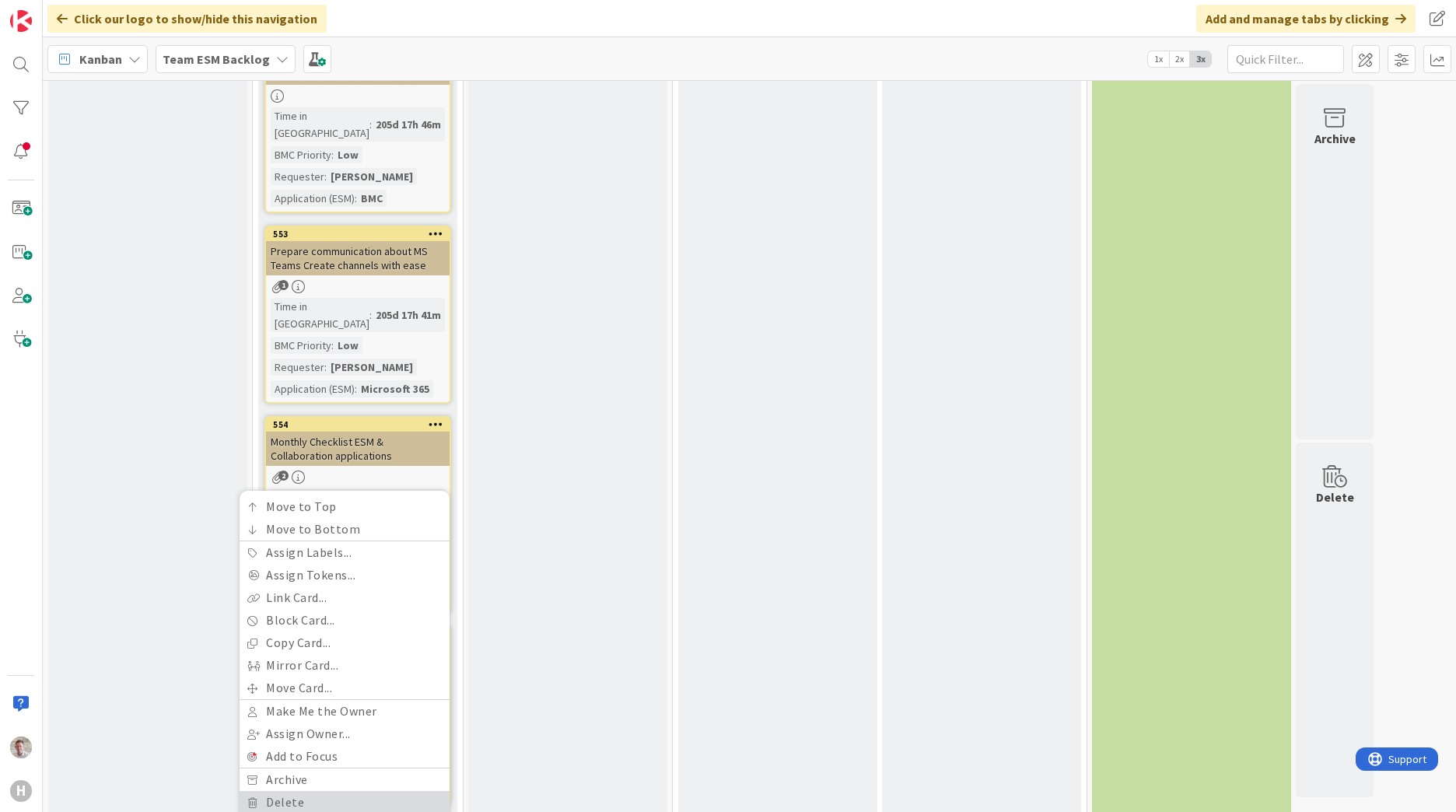
click at [275, 791] on link "Delete" at bounding box center [345, 802] width 210 height 22
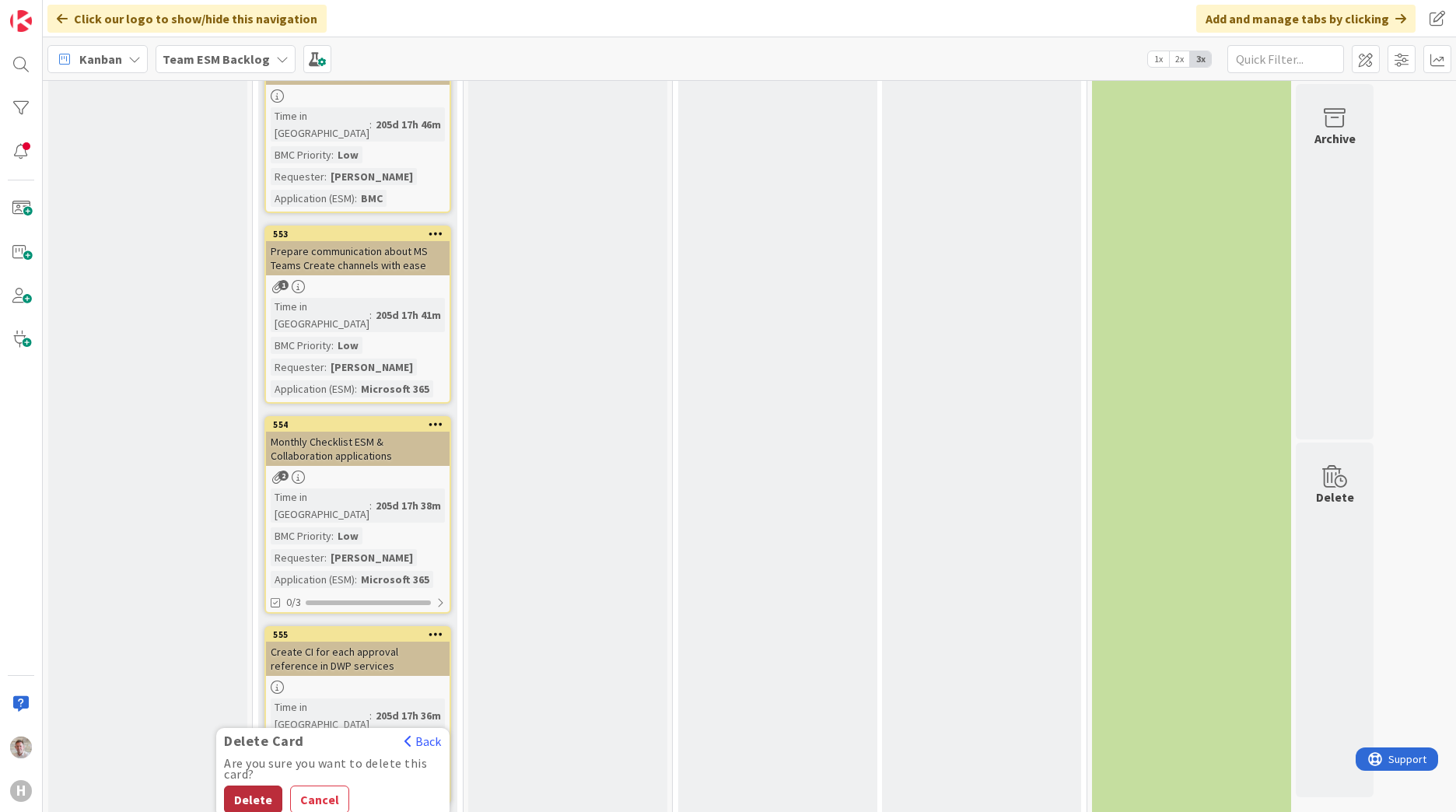
click at [253, 785] on button "Delete" at bounding box center [253, 799] width 59 height 28
click at [437, 418] on icon at bounding box center [436, 424] width 15 height 11
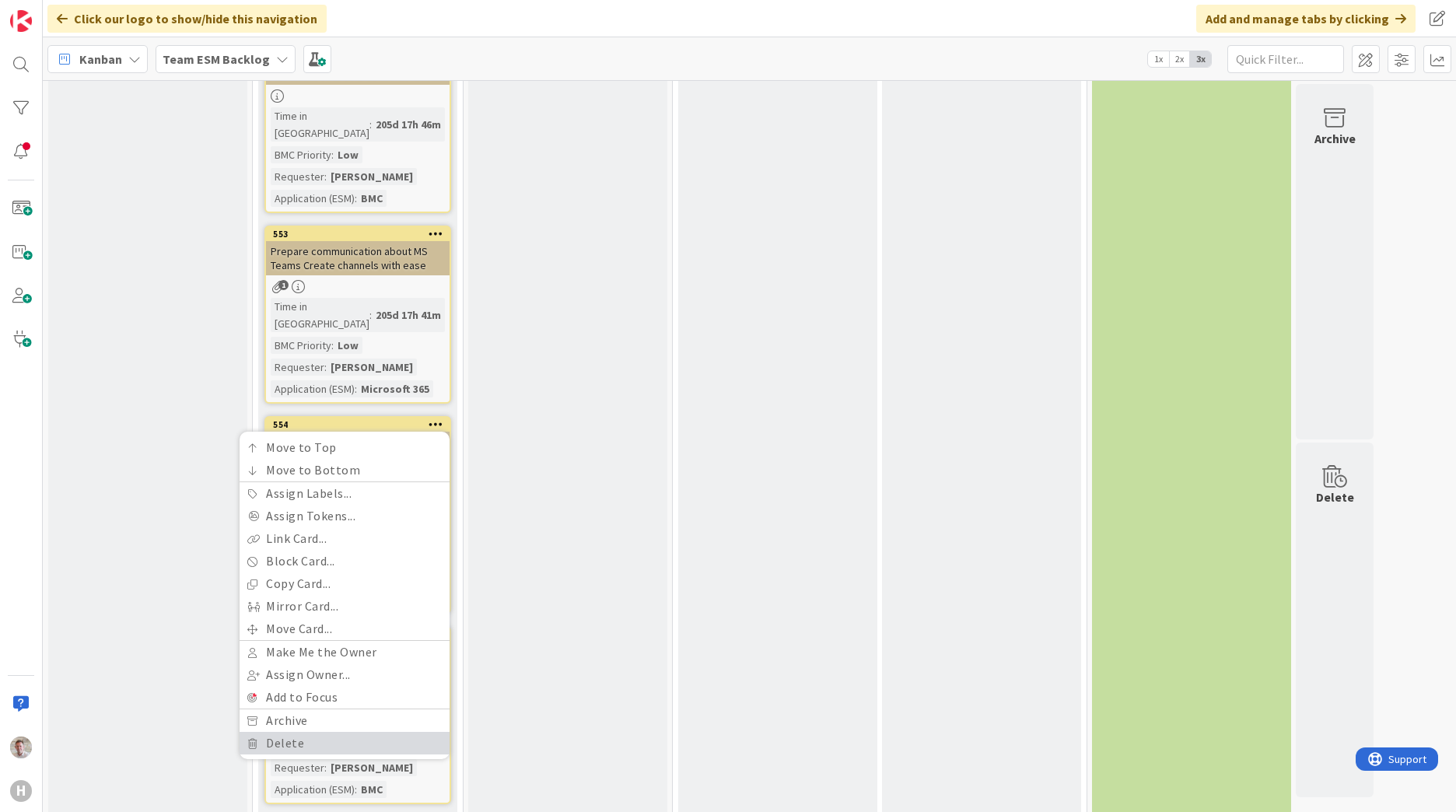
click at [317, 732] on link "Delete" at bounding box center [345, 743] width 210 height 22
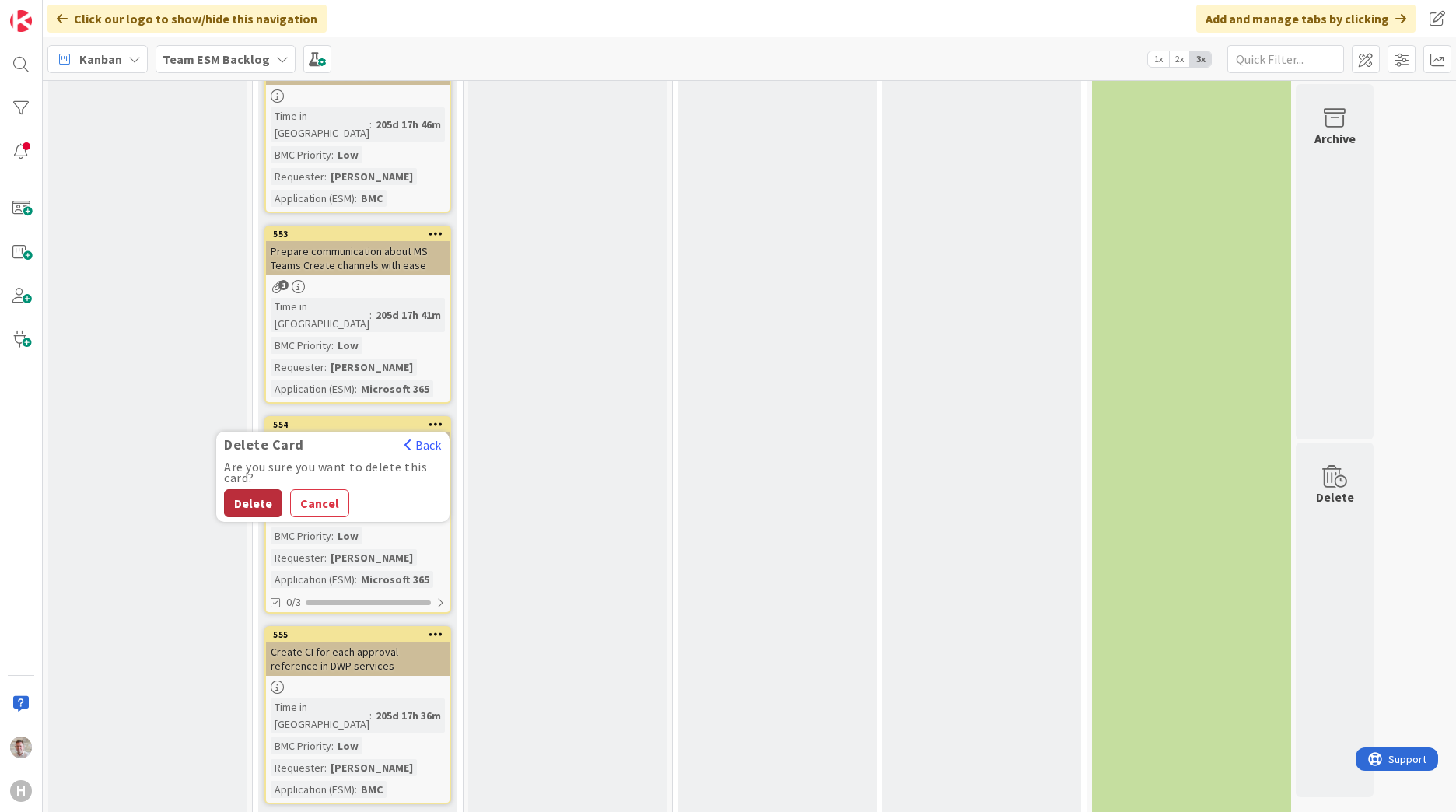
click at [254, 489] on button "Delete" at bounding box center [253, 503] width 59 height 28
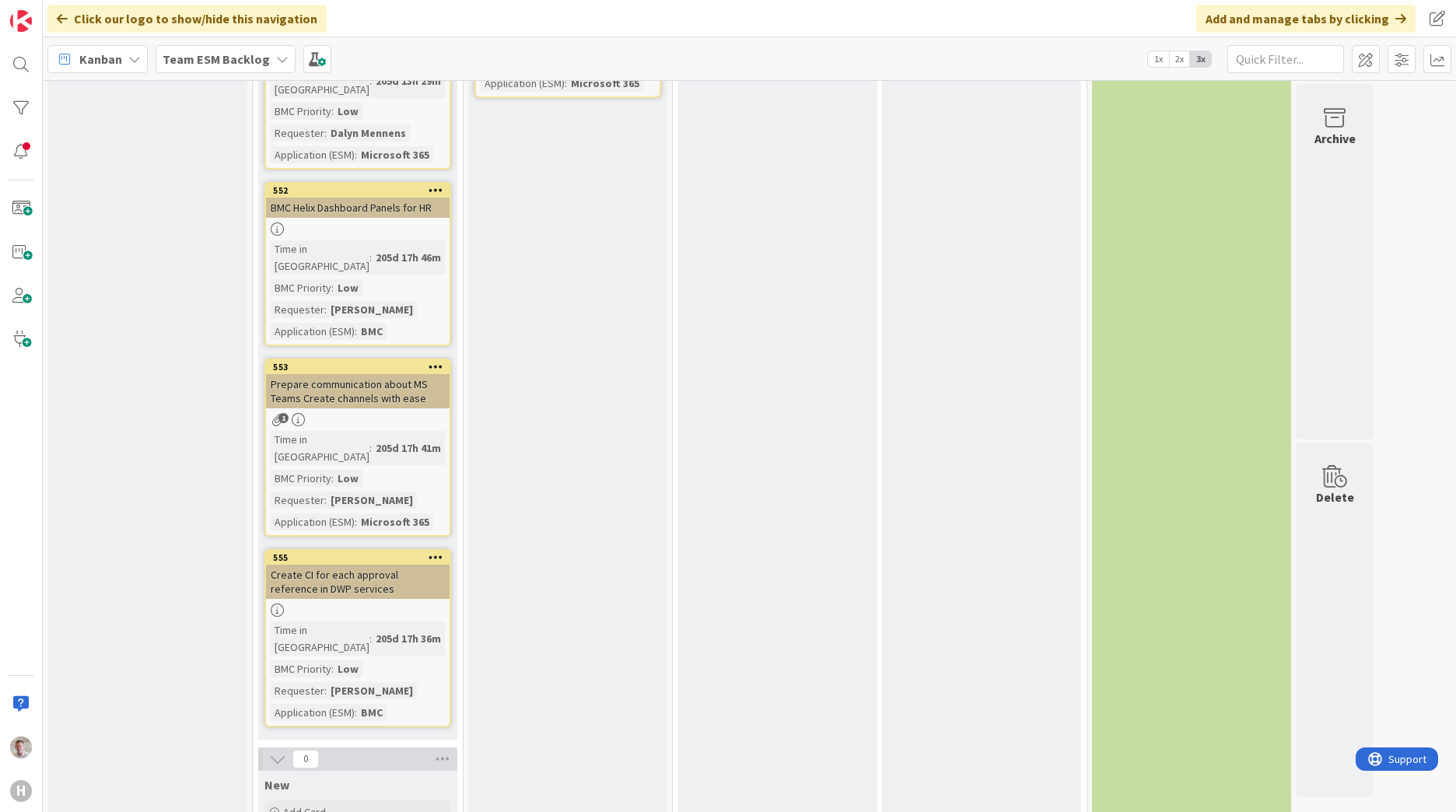
click at [439, 551] on icon at bounding box center [436, 557] width 15 height 11
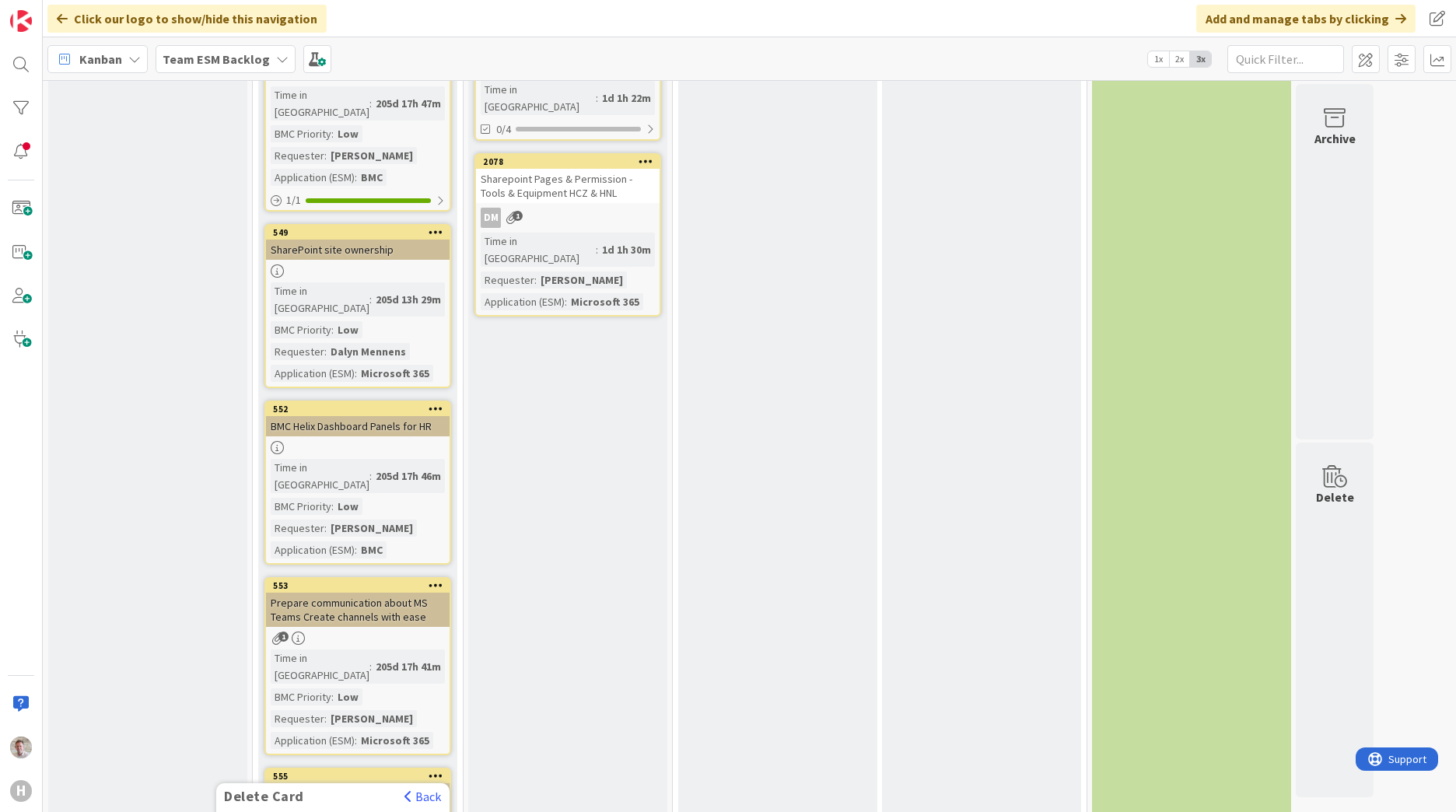
scroll to position [1080, 0]
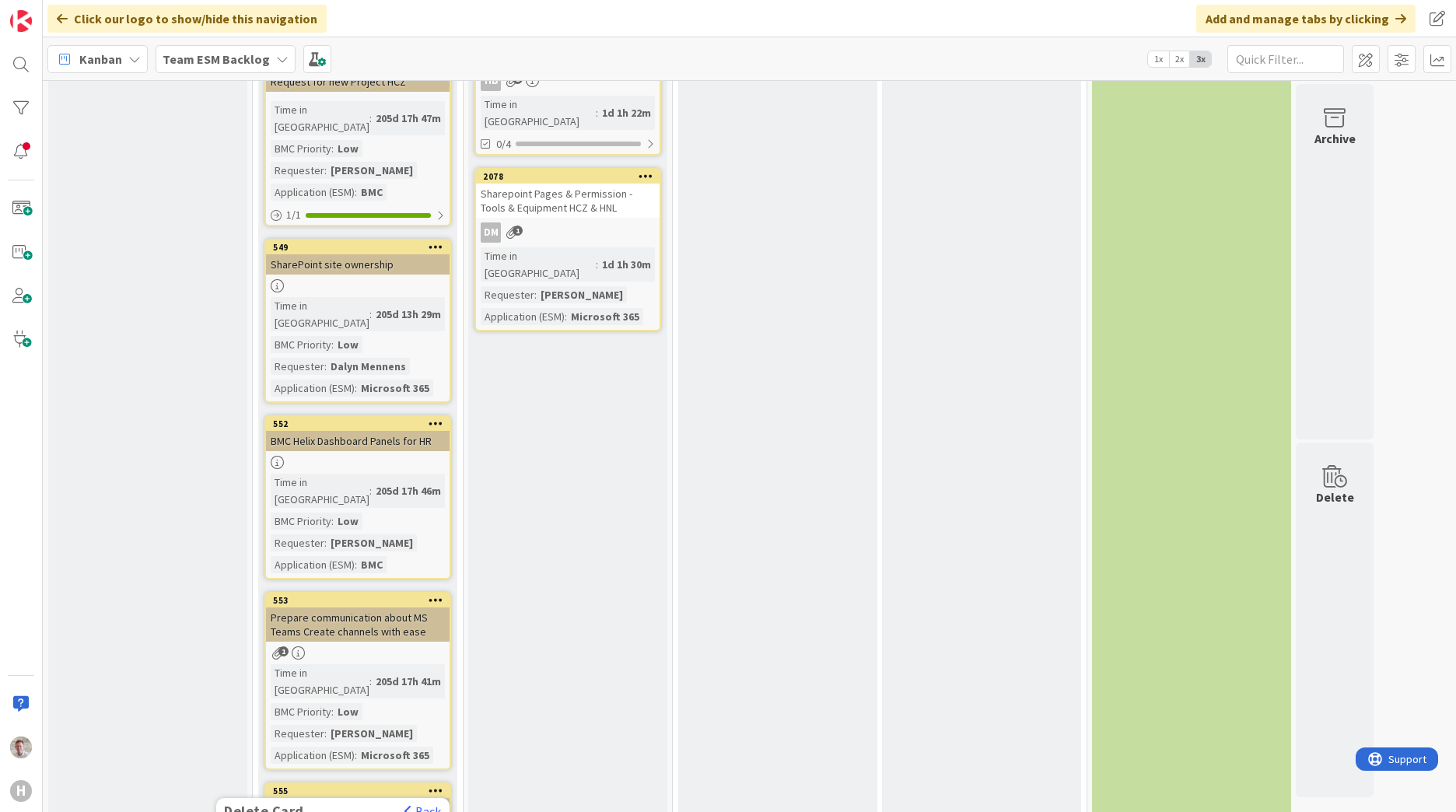
click at [433, 594] on icon at bounding box center [436, 599] width 15 height 11
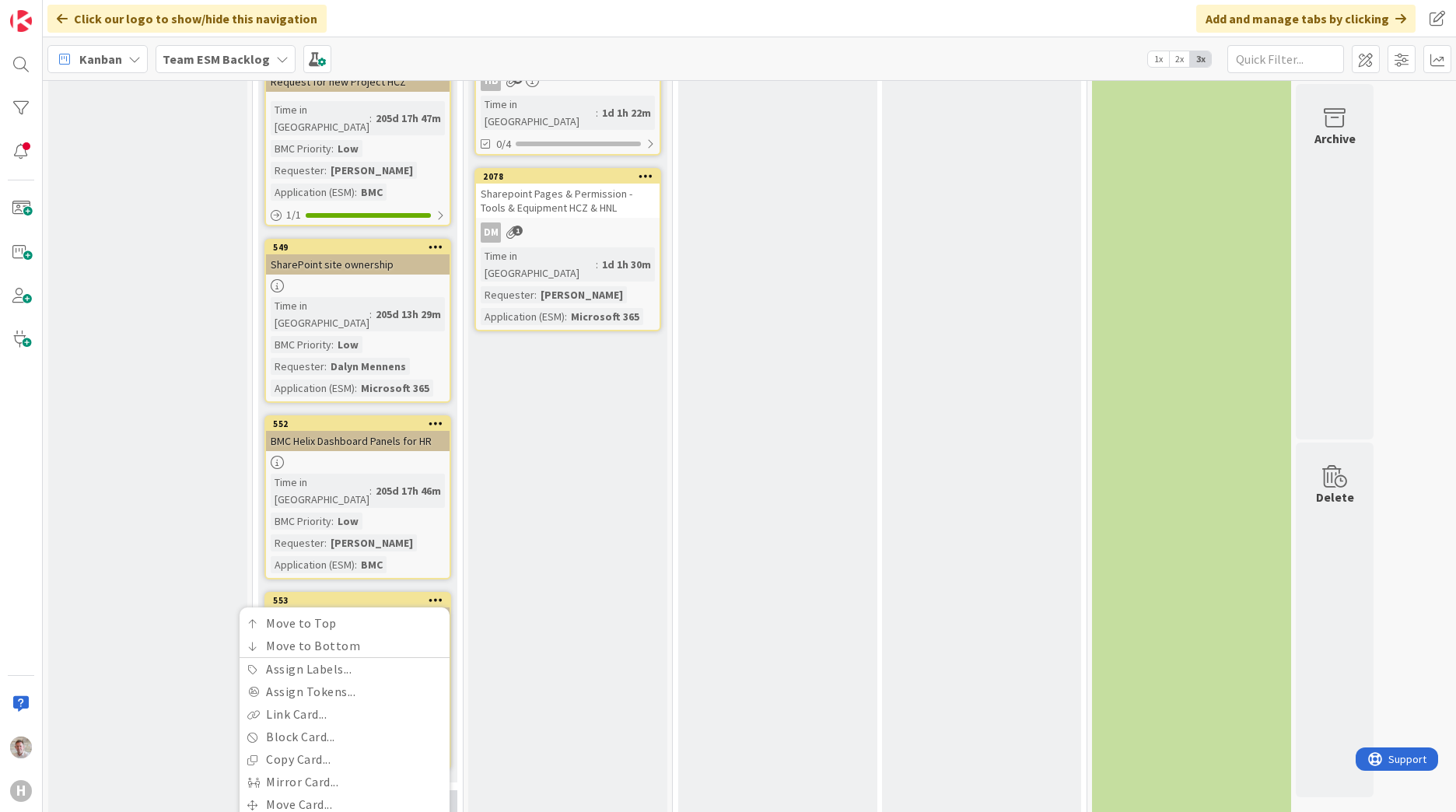
click at [560, 674] on div "To Be Refined We will pull items from "Options" to this column to indicate that…" at bounding box center [568, 30] width 199 height 2004
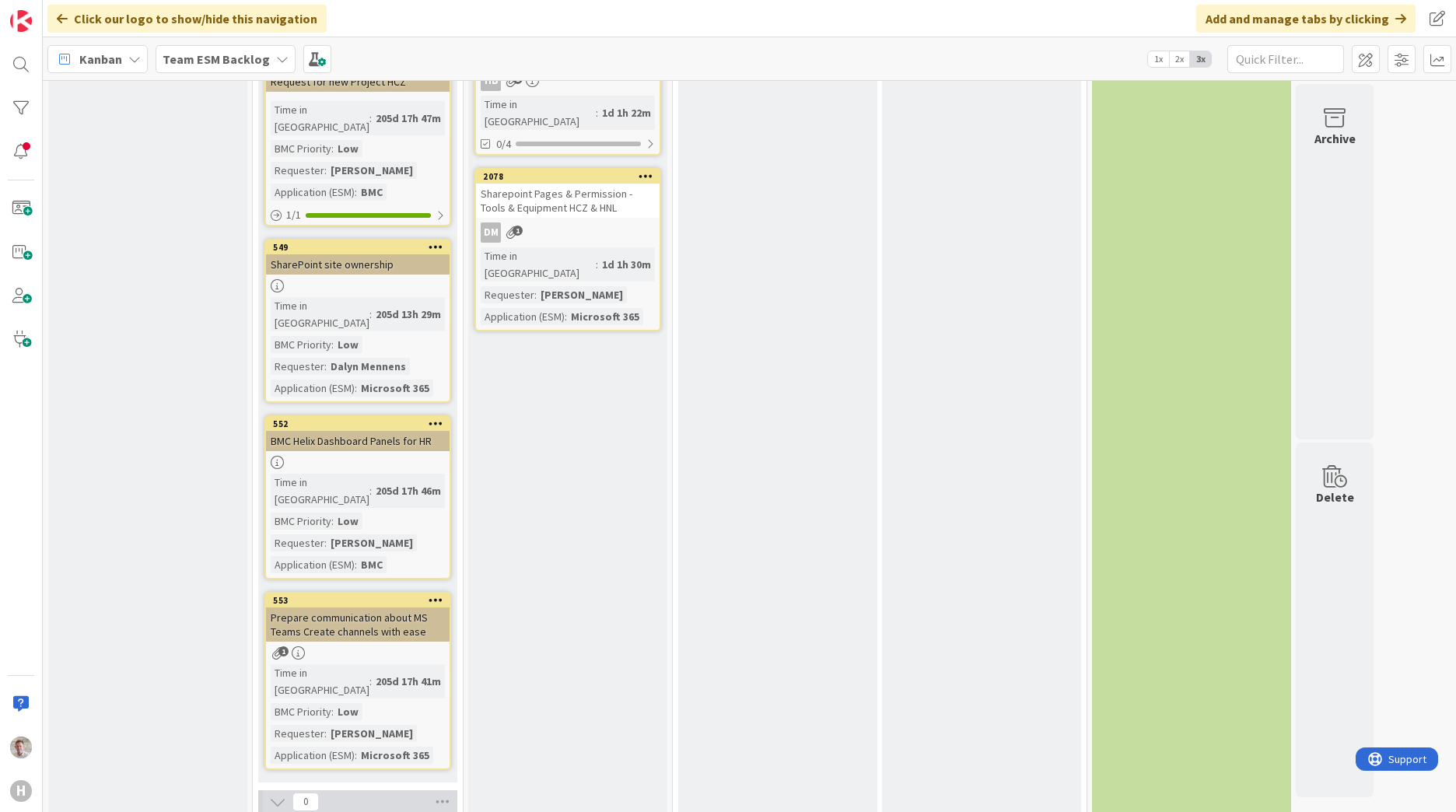
click at [439, 594] on icon at bounding box center [436, 599] width 15 height 11
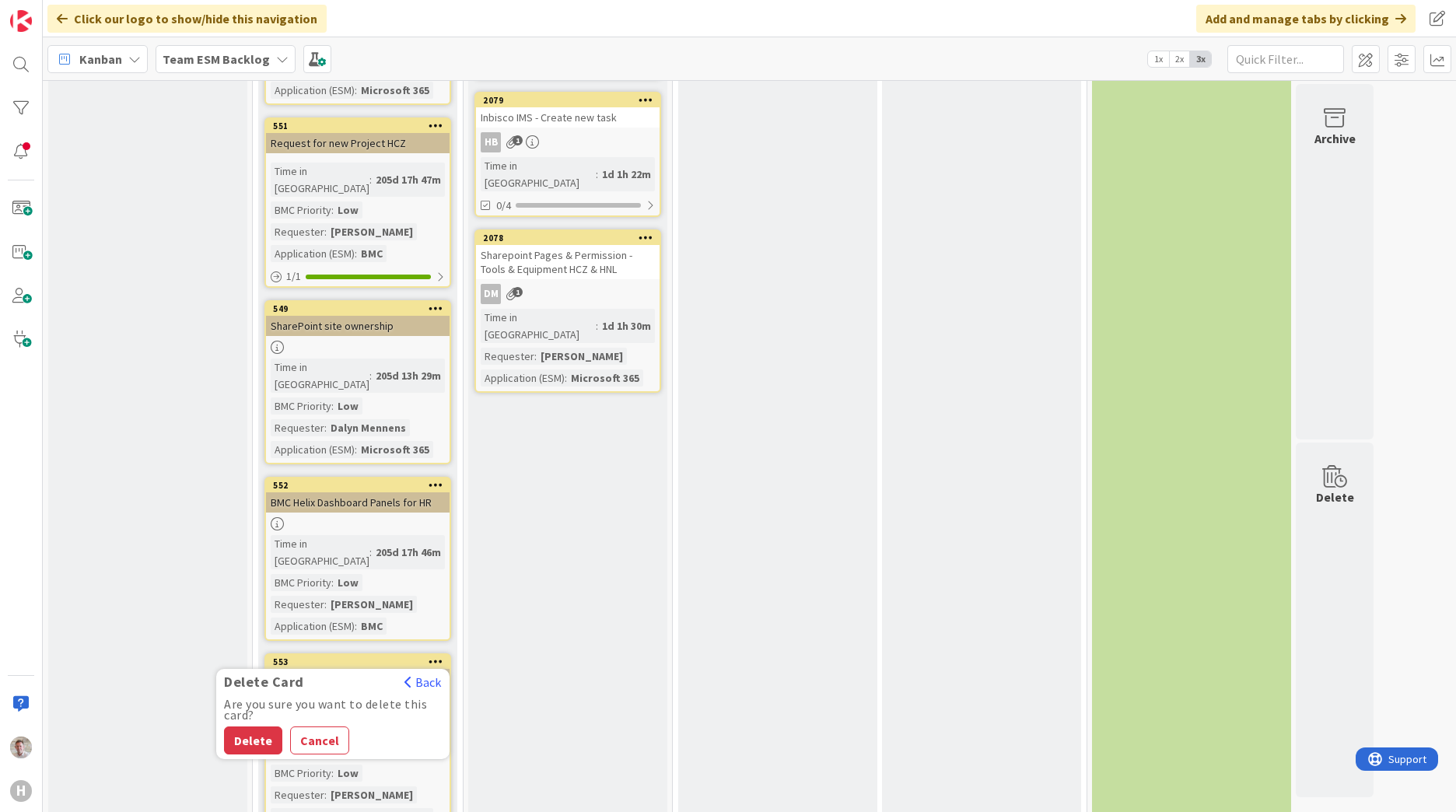
scroll to position [923, 0]
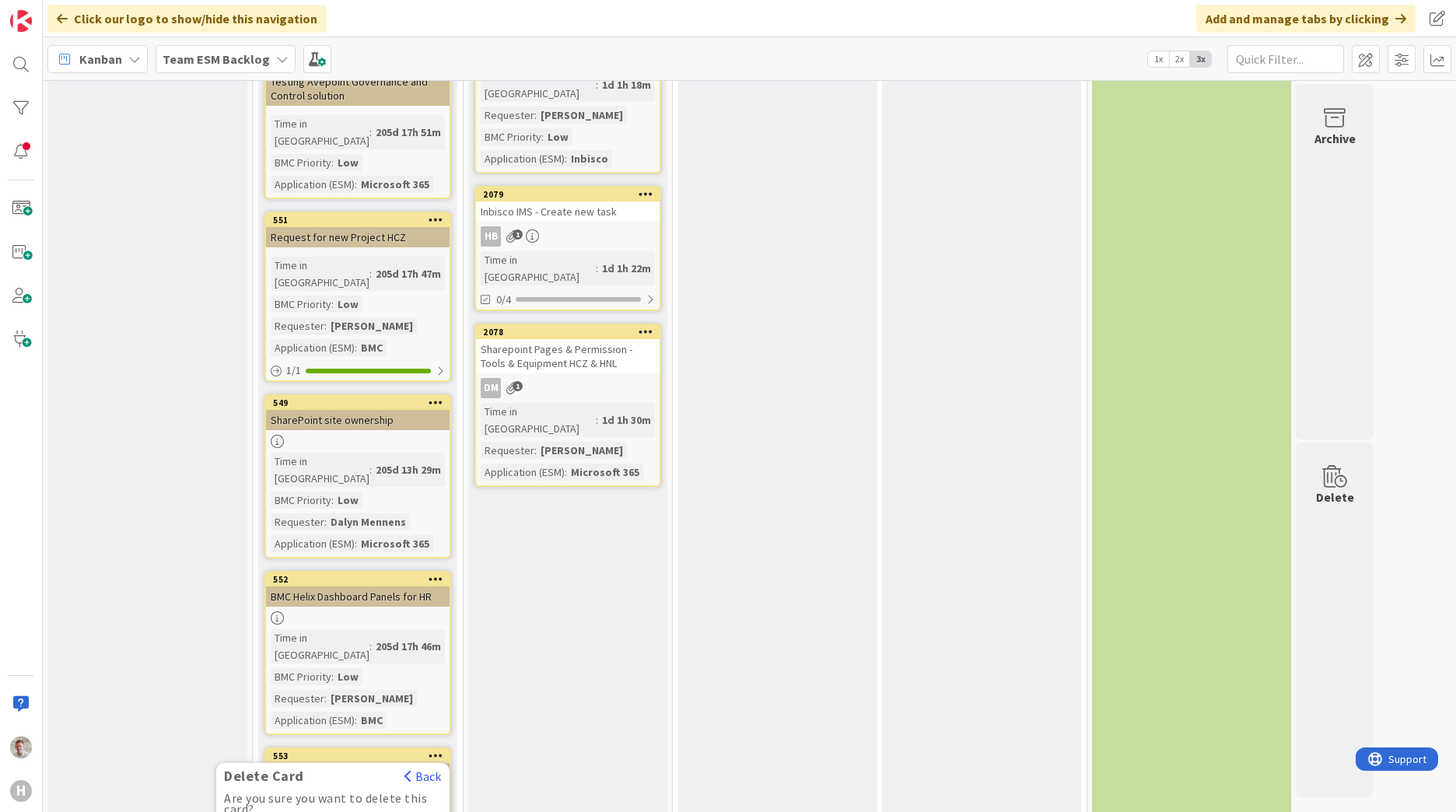
click at [435, 573] on icon at bounding box center [436, 579] width 15 height 11
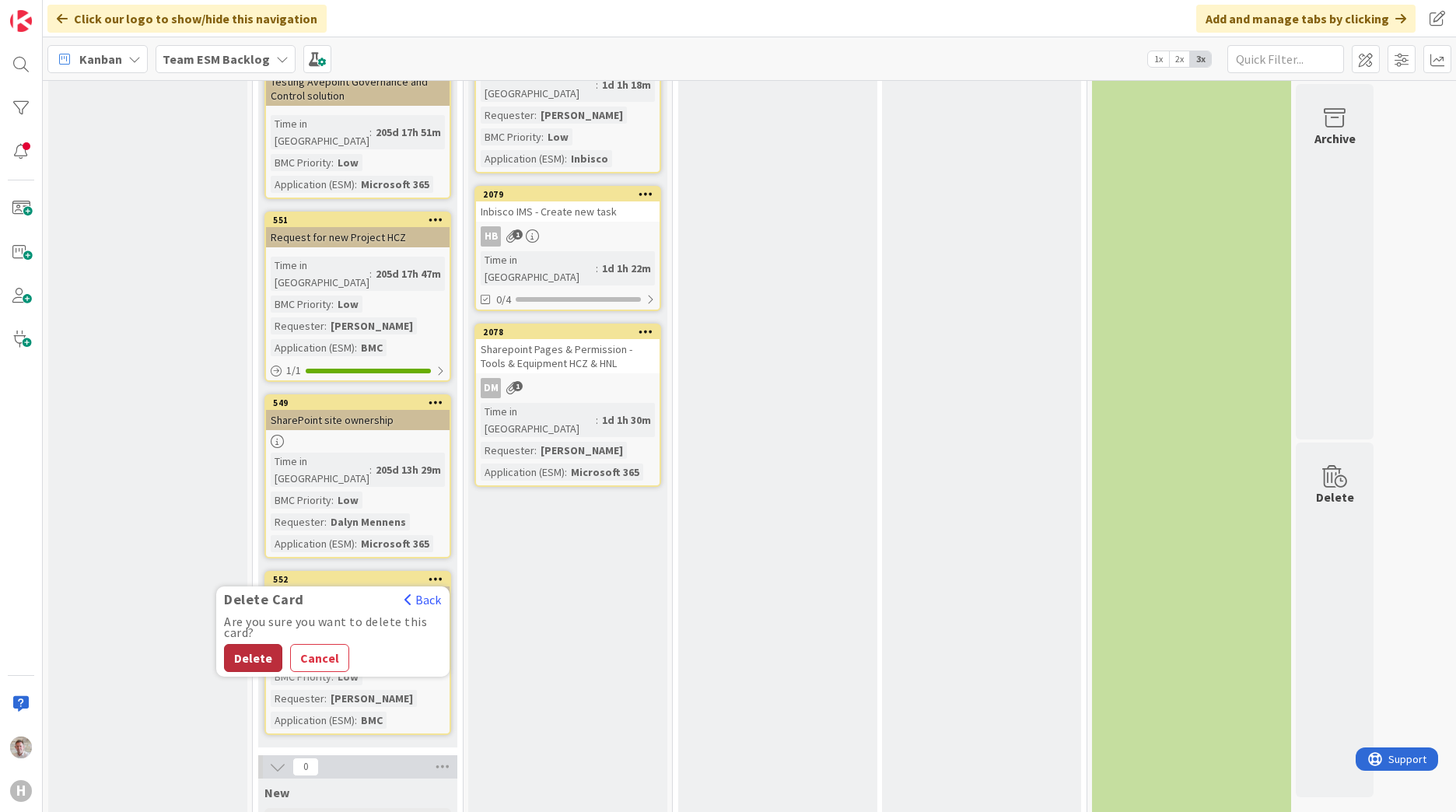
click at [241, 644] on button "Delete" at bounding box center [253, 658] width 59 height 28
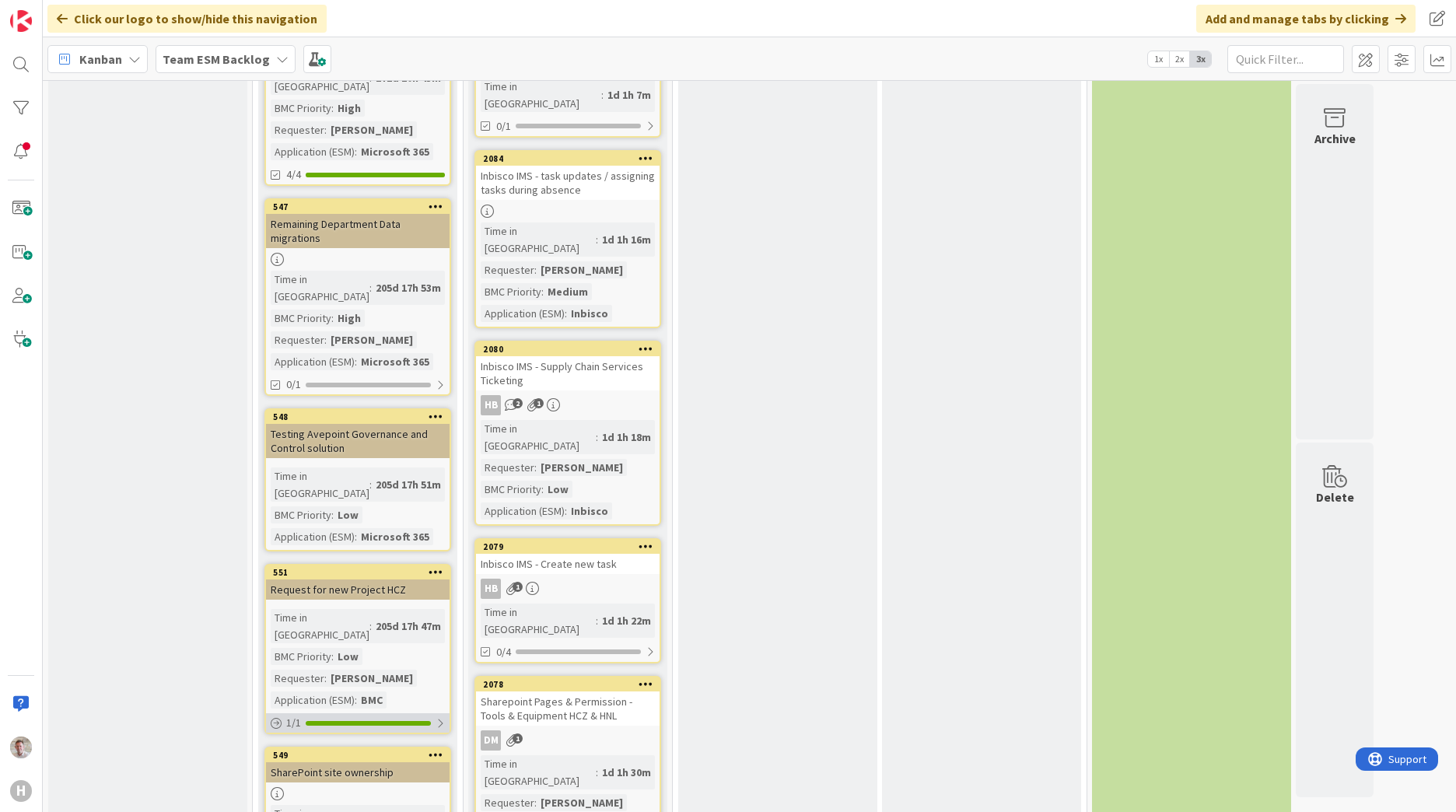
scroll to position [651, 0]
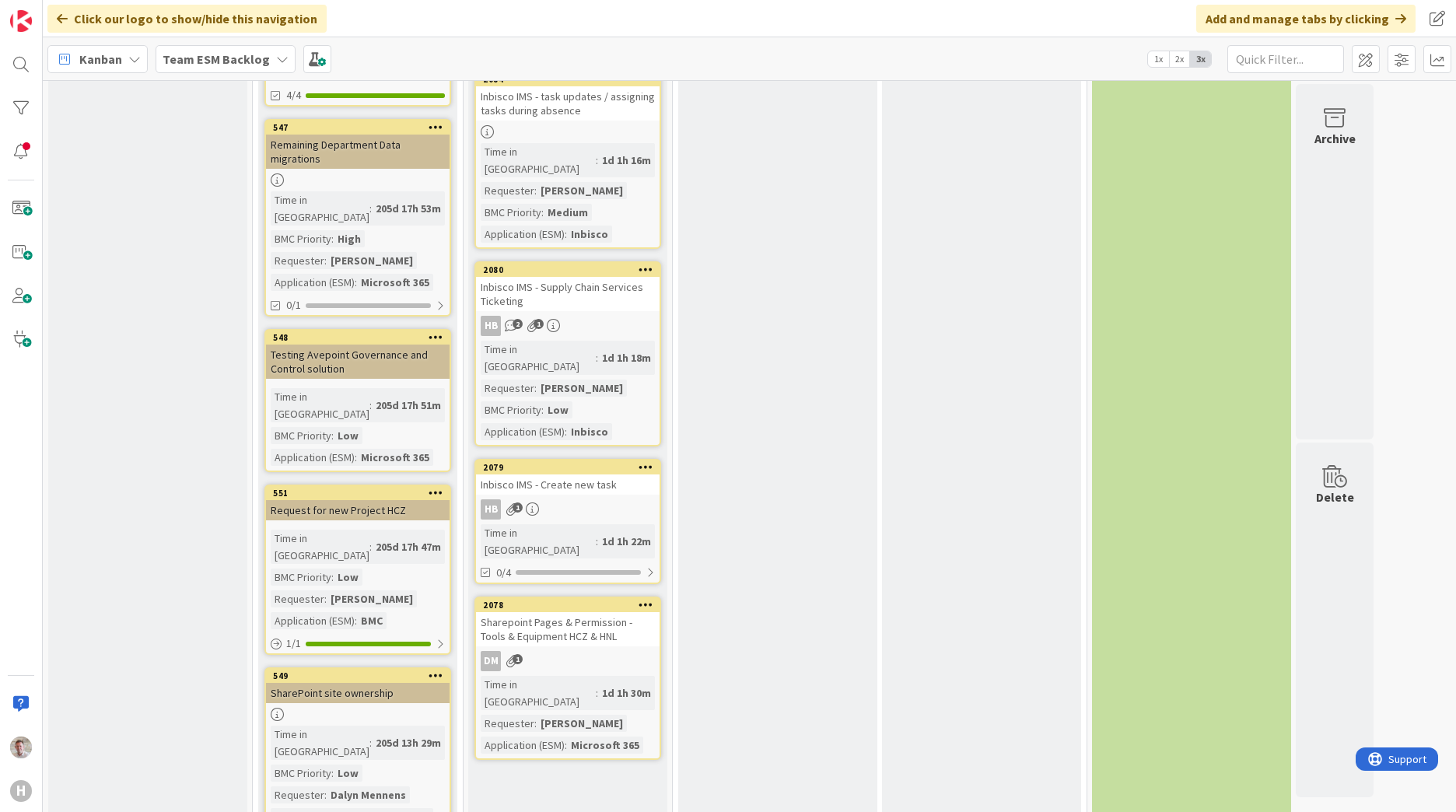
click at [439, 670] on icon at bounding box center [436, 675] width 15 height 11
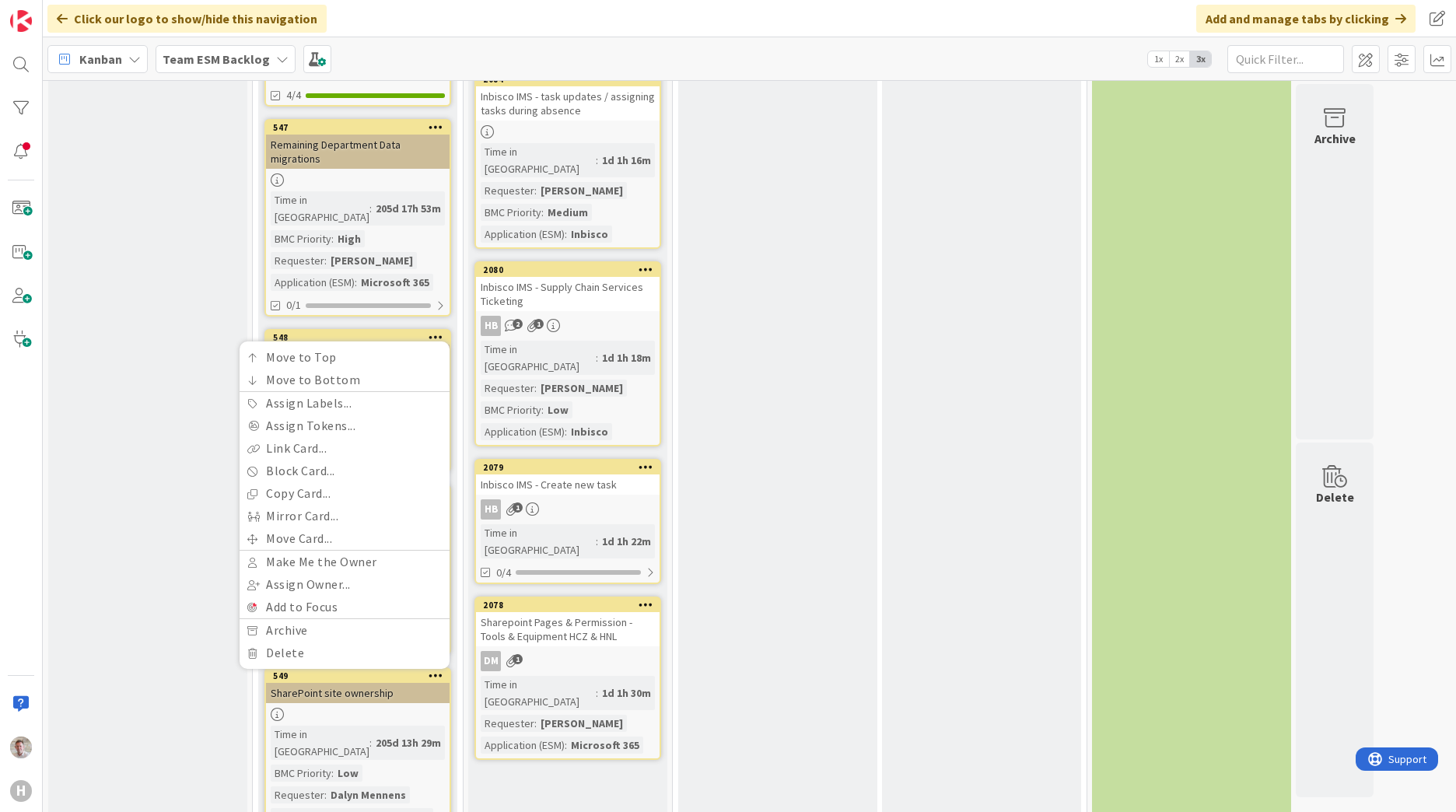
click at [439, 670] on icon at bounding box center [436, 675] width 15 height 11
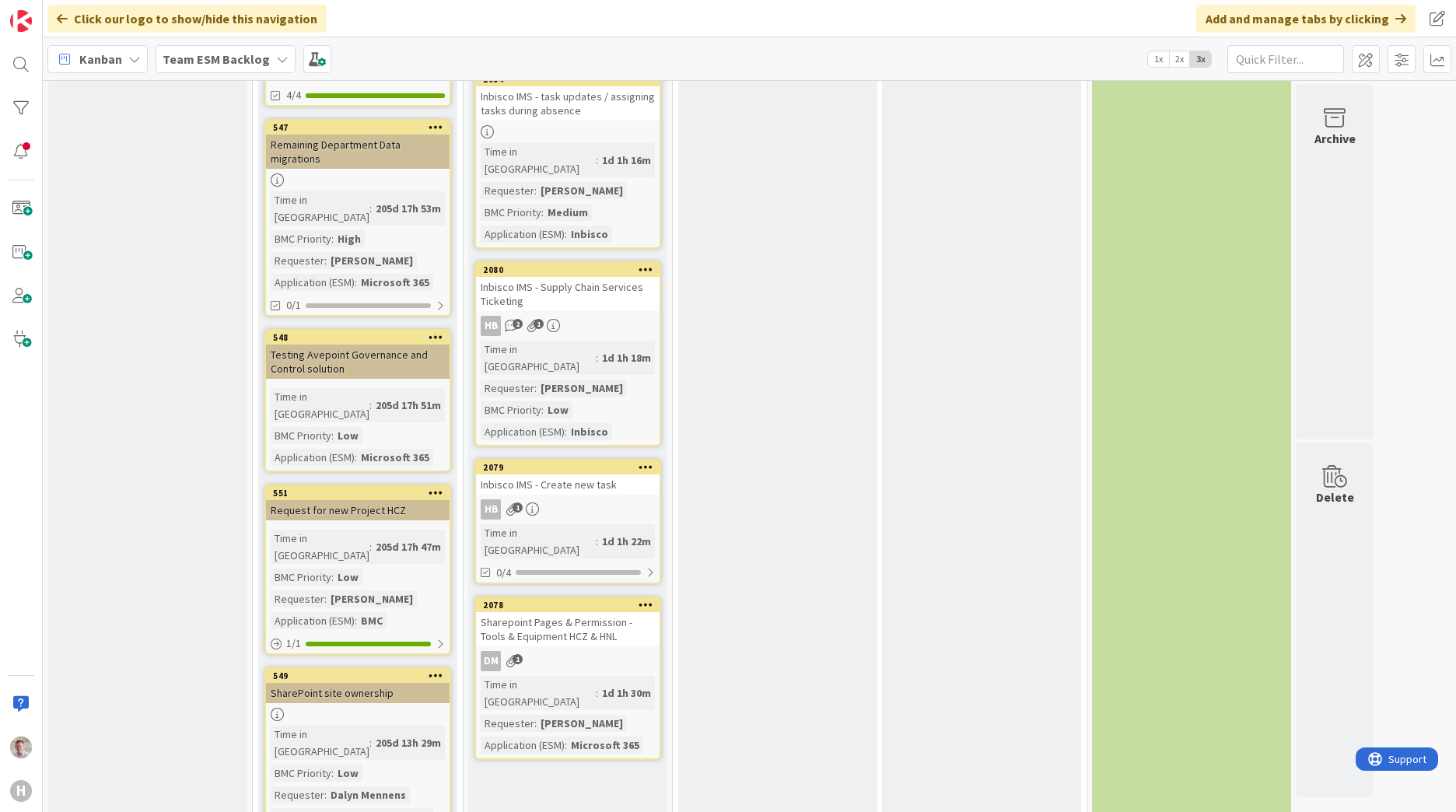
click at [439, 670] on icon at bounding box center [436, 675] width 15 height 11
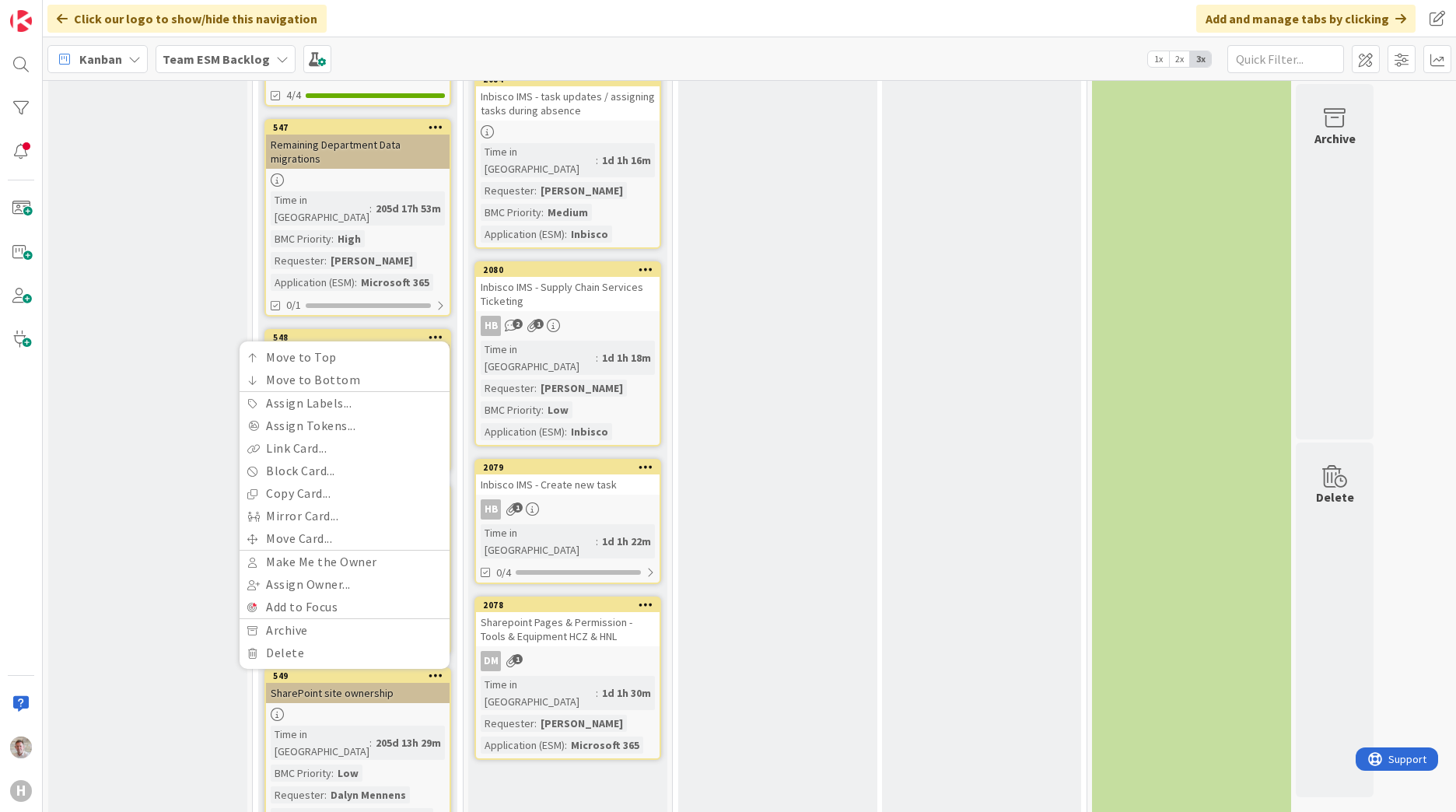
drag, startPoint x: 947, startPoint y: 391, endPoint x: 927, endPoint y: 392, distance: 20.0
click at [948, 392] on div "Confirm with Customer Add Card... 2087 Assignment request workflow change - Rem…" at bounding box center [981, 307] width 199 height 1556
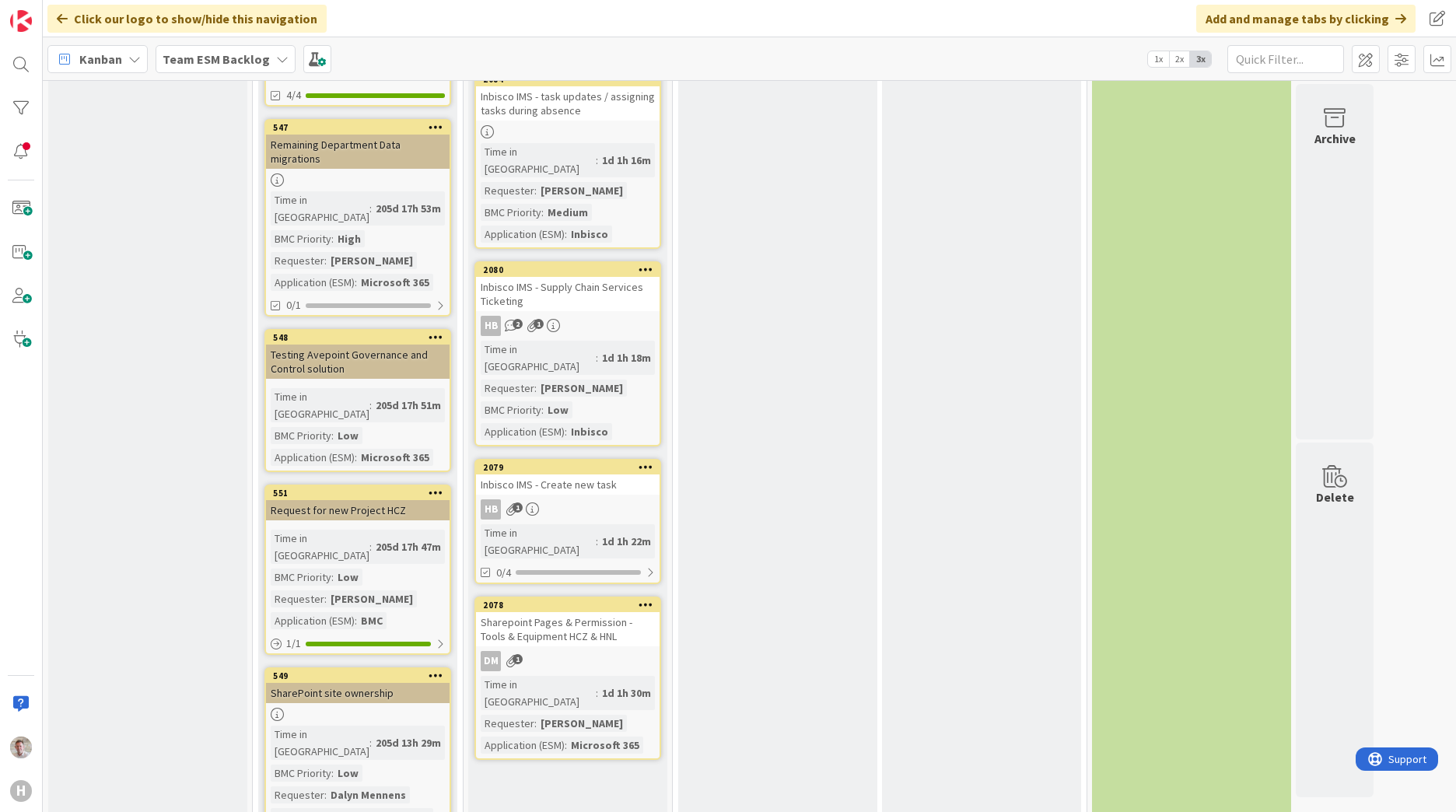
click at [289, 708] on div at bounding box center [358, 714] width 184 height 13
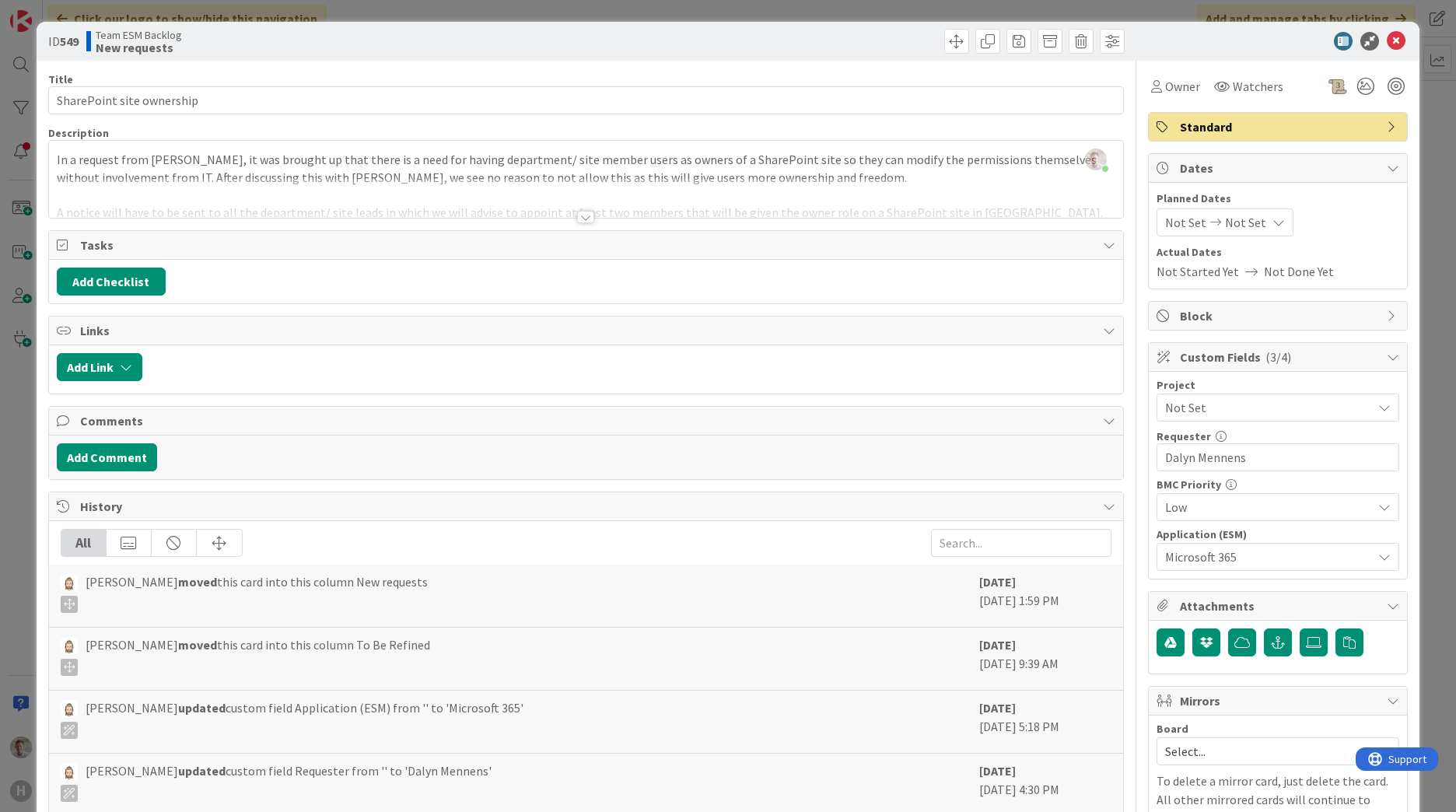
click at [579, 218] on div at bounding box center [585, 216] width 17 height 12
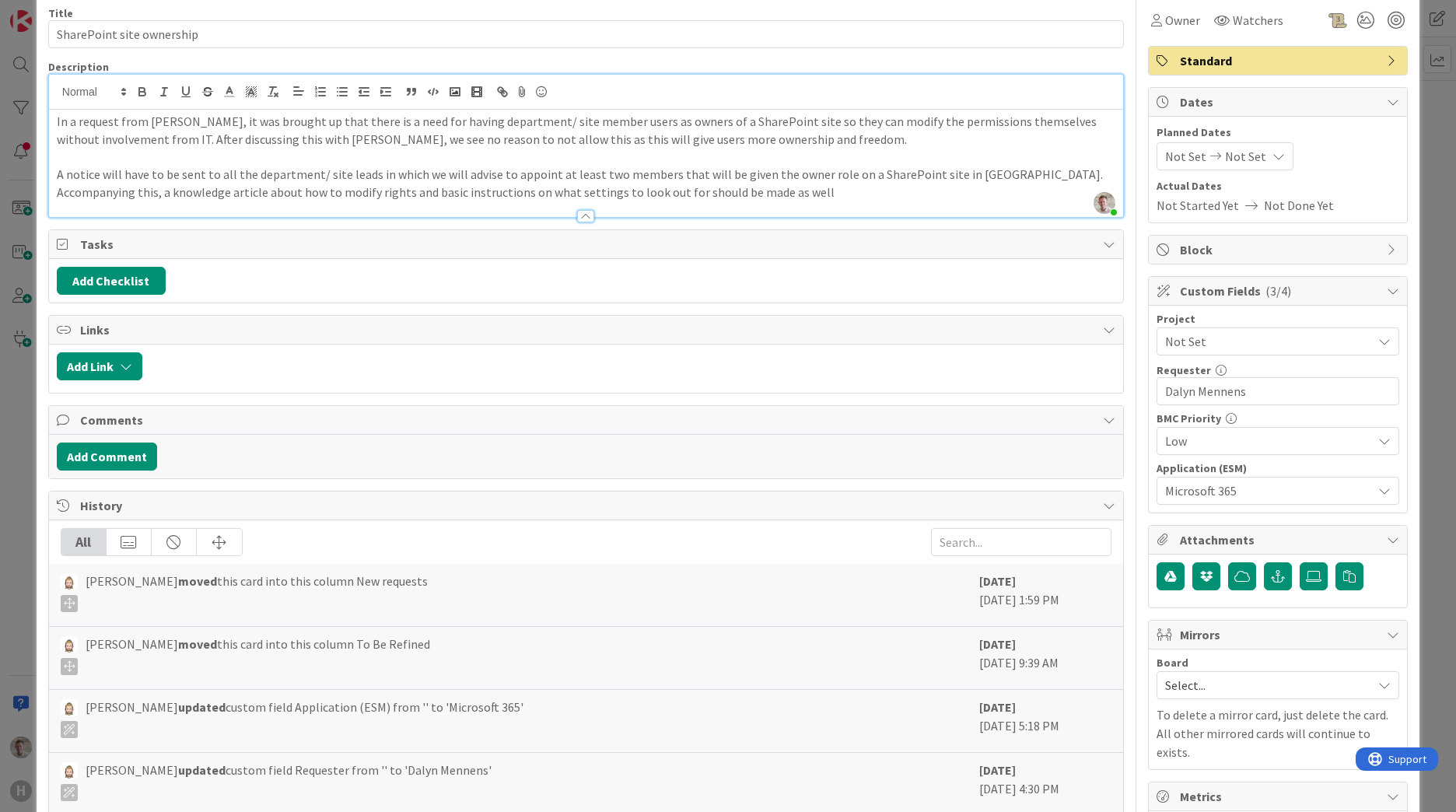
scroll to position [233, 0]
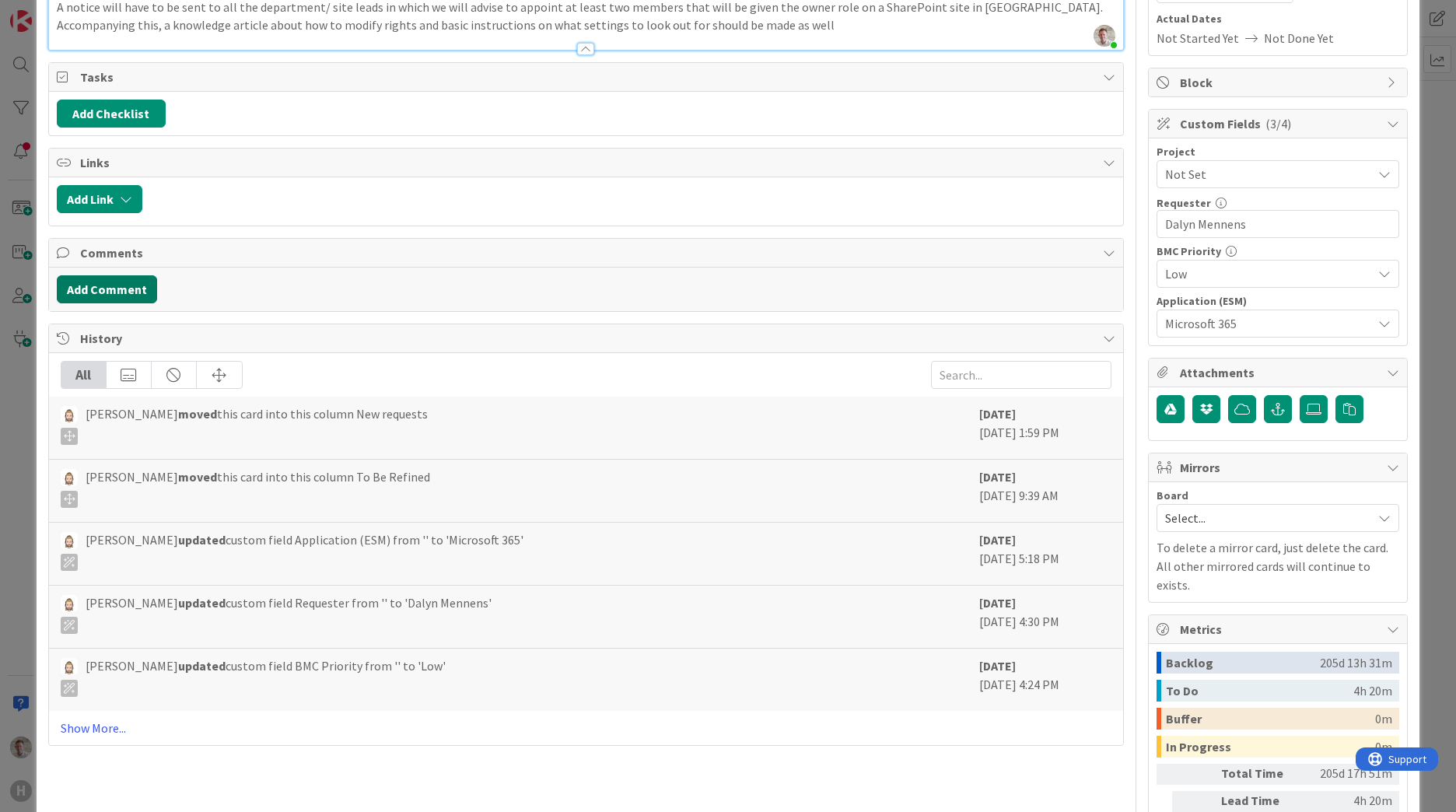
click at [112, 290] on button "Add Comment" at bounding box center [107, 289] width 100 height 28
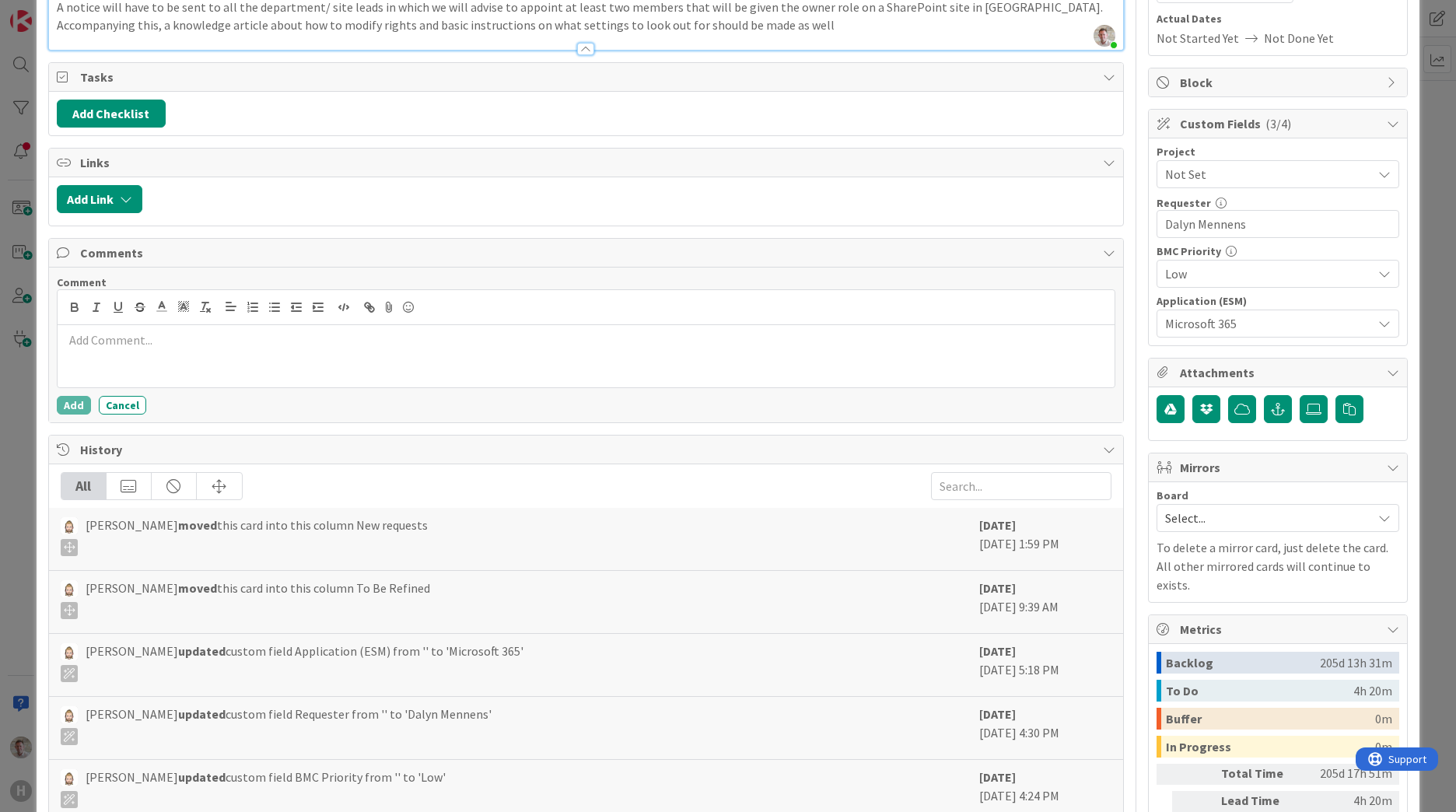
click at [125, 361] on div at bounding box center [585, 356] width 1056 height 62
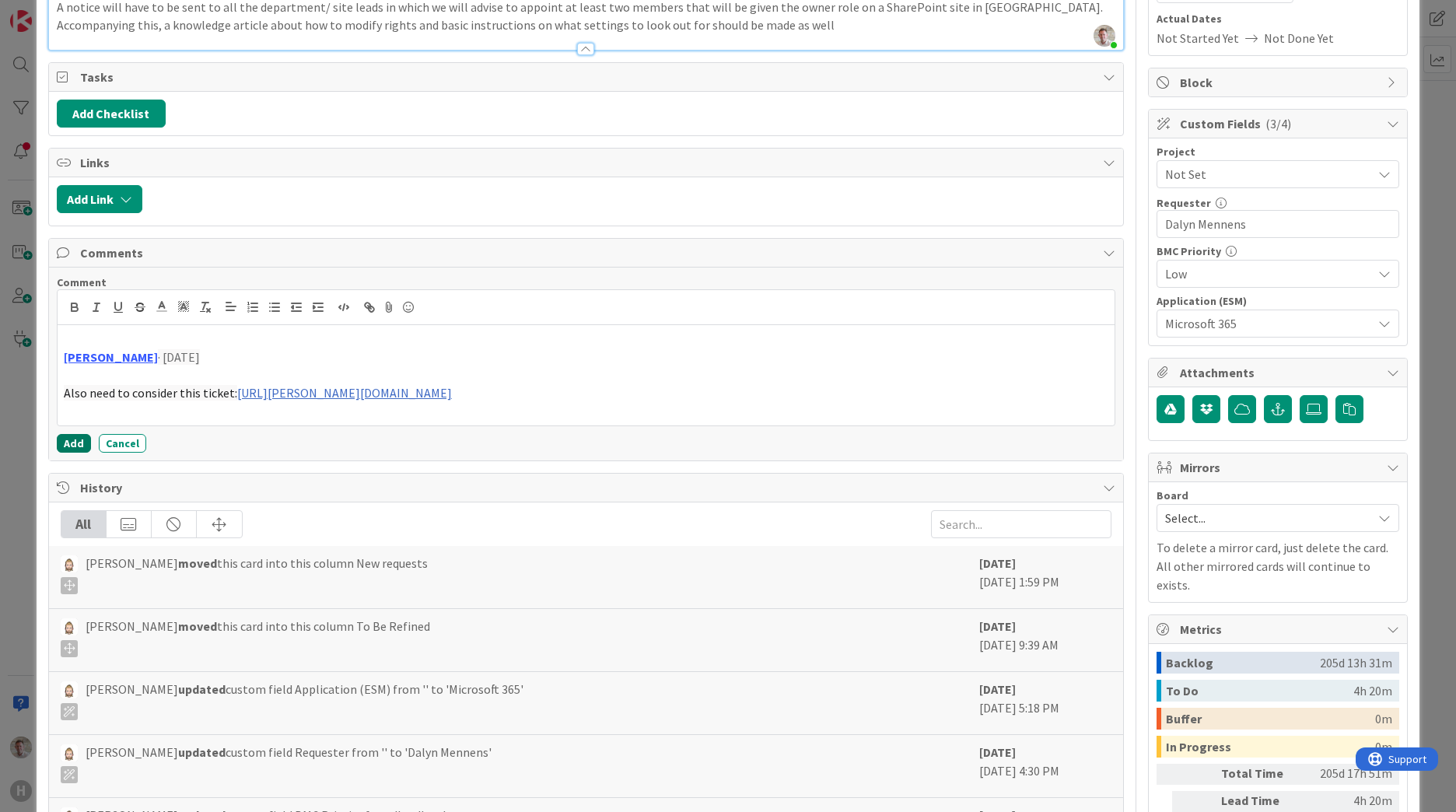
click at [77, 444] on button "Add" at bounding box center [73, 443] width 34 height 19
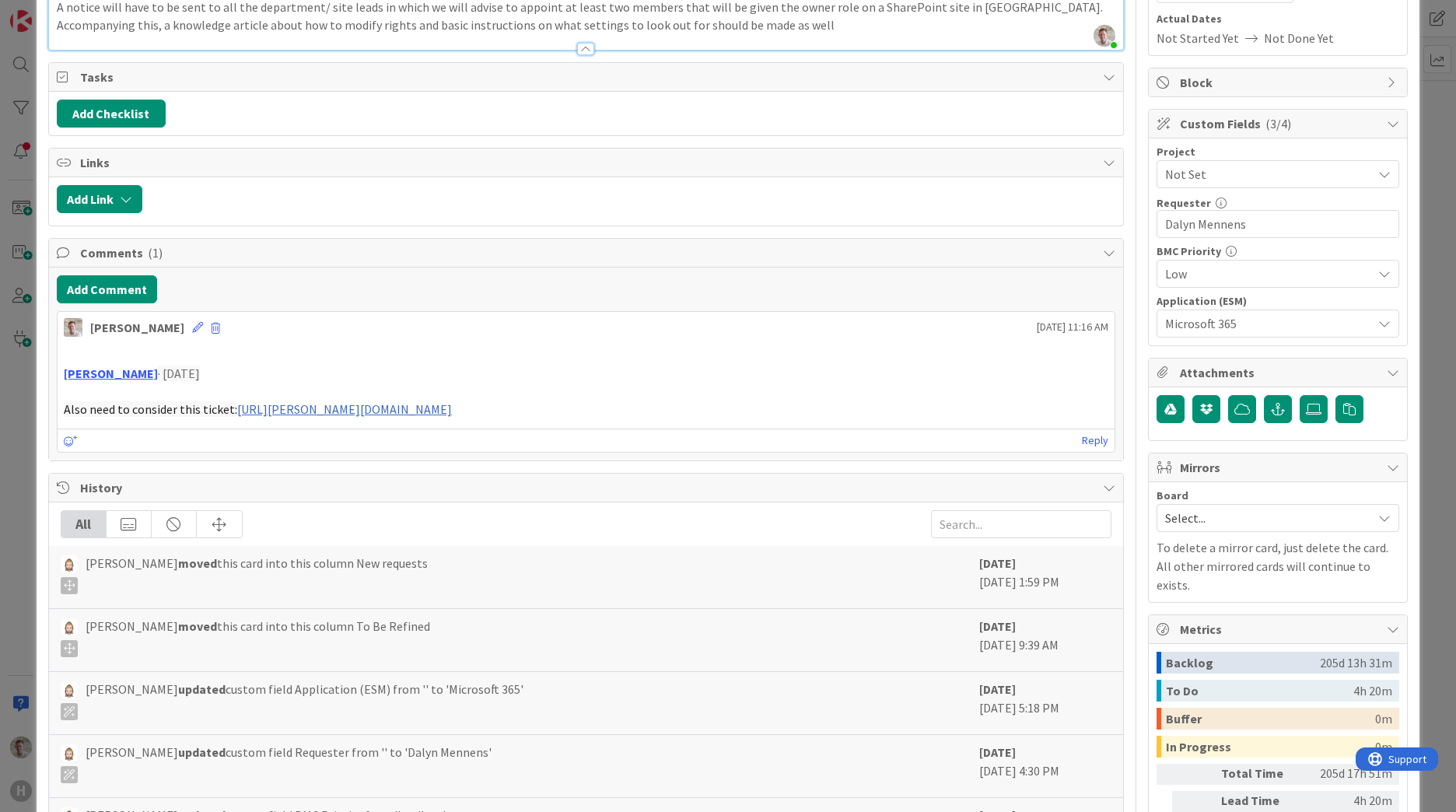
scroll to position [0, 0]
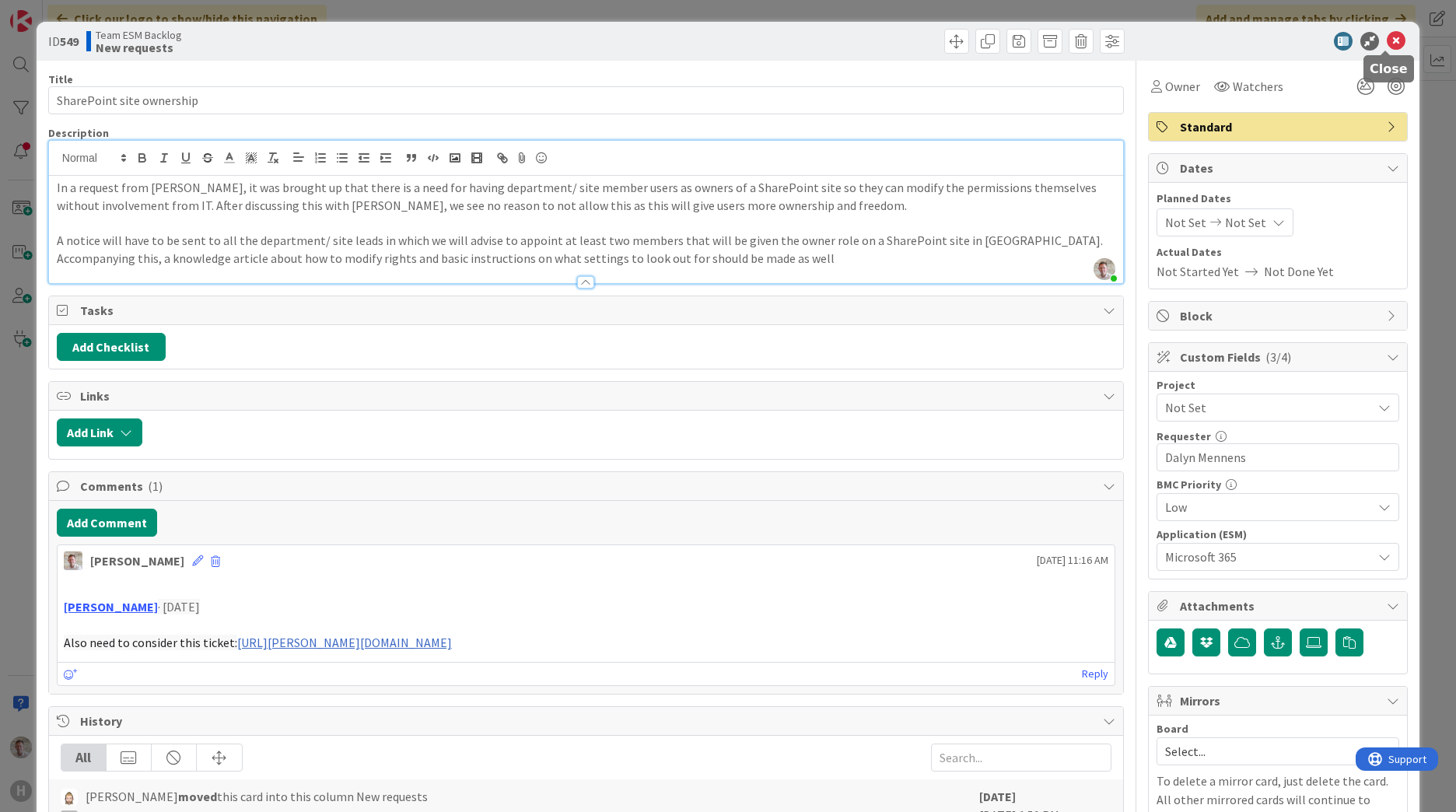
click at [1386, 49] on icon at bounding box center [1396, 41] width 19 height 19
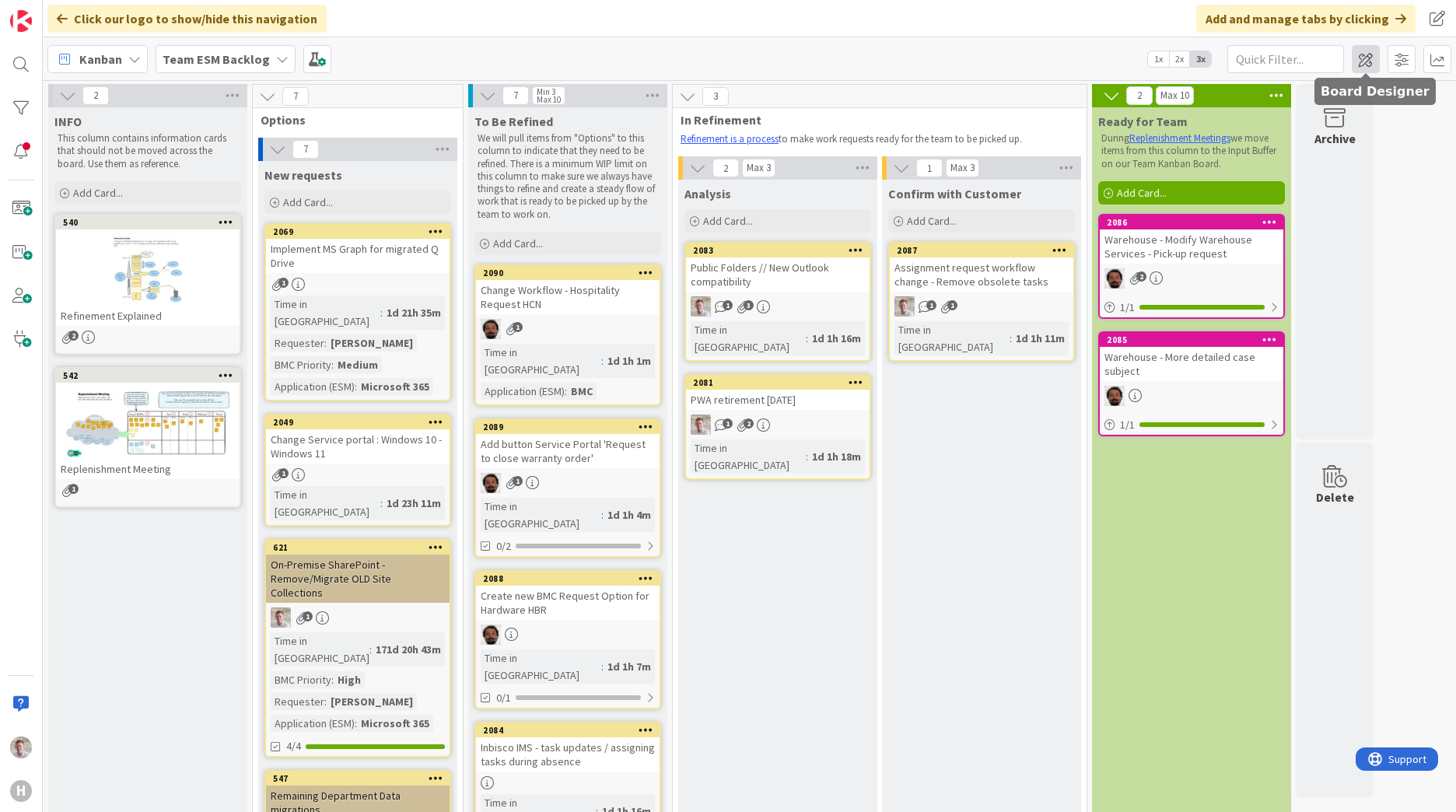
click at [1365, 57] on span at bounding box center [1366, 59] width 28 height 28
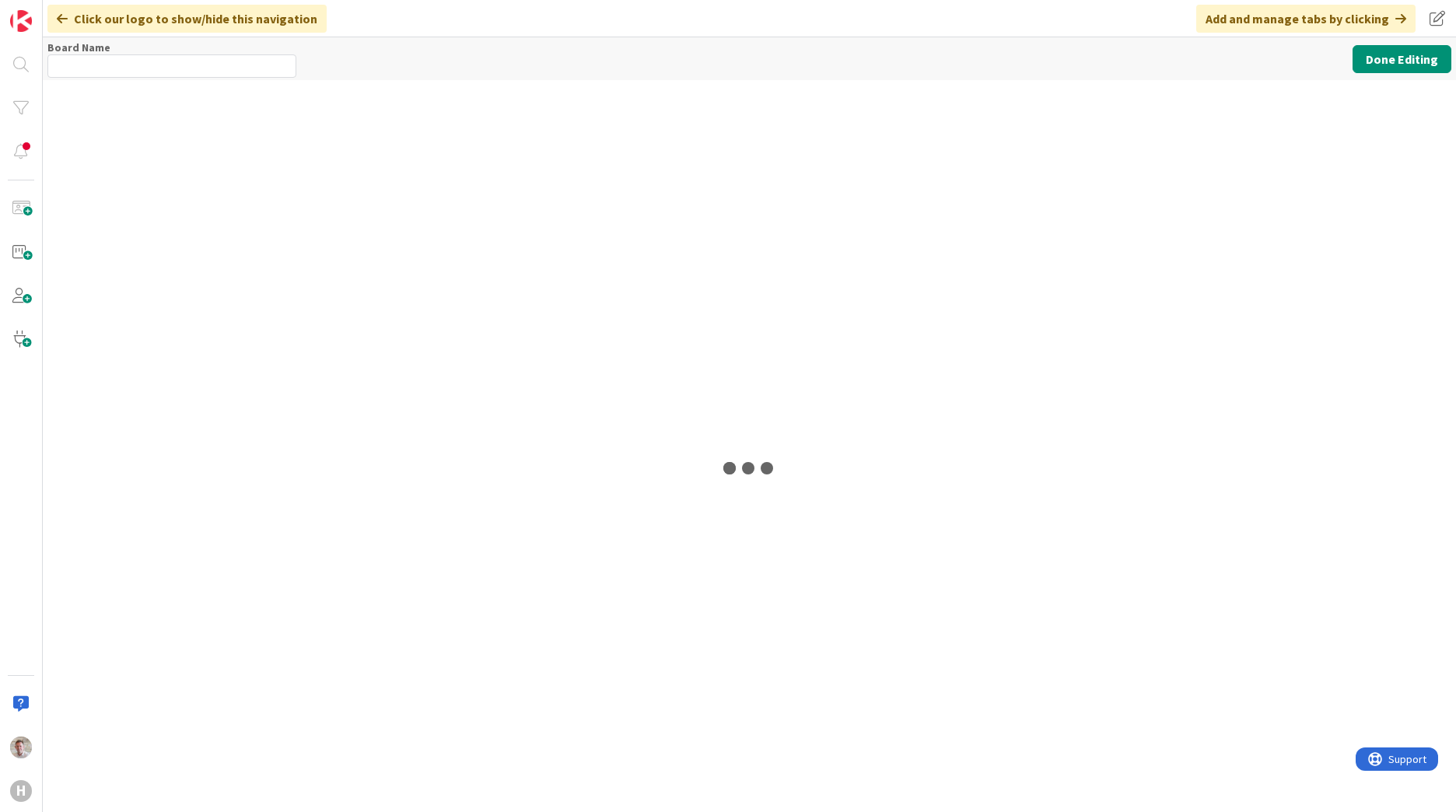
type input "Team ESM Backlog"
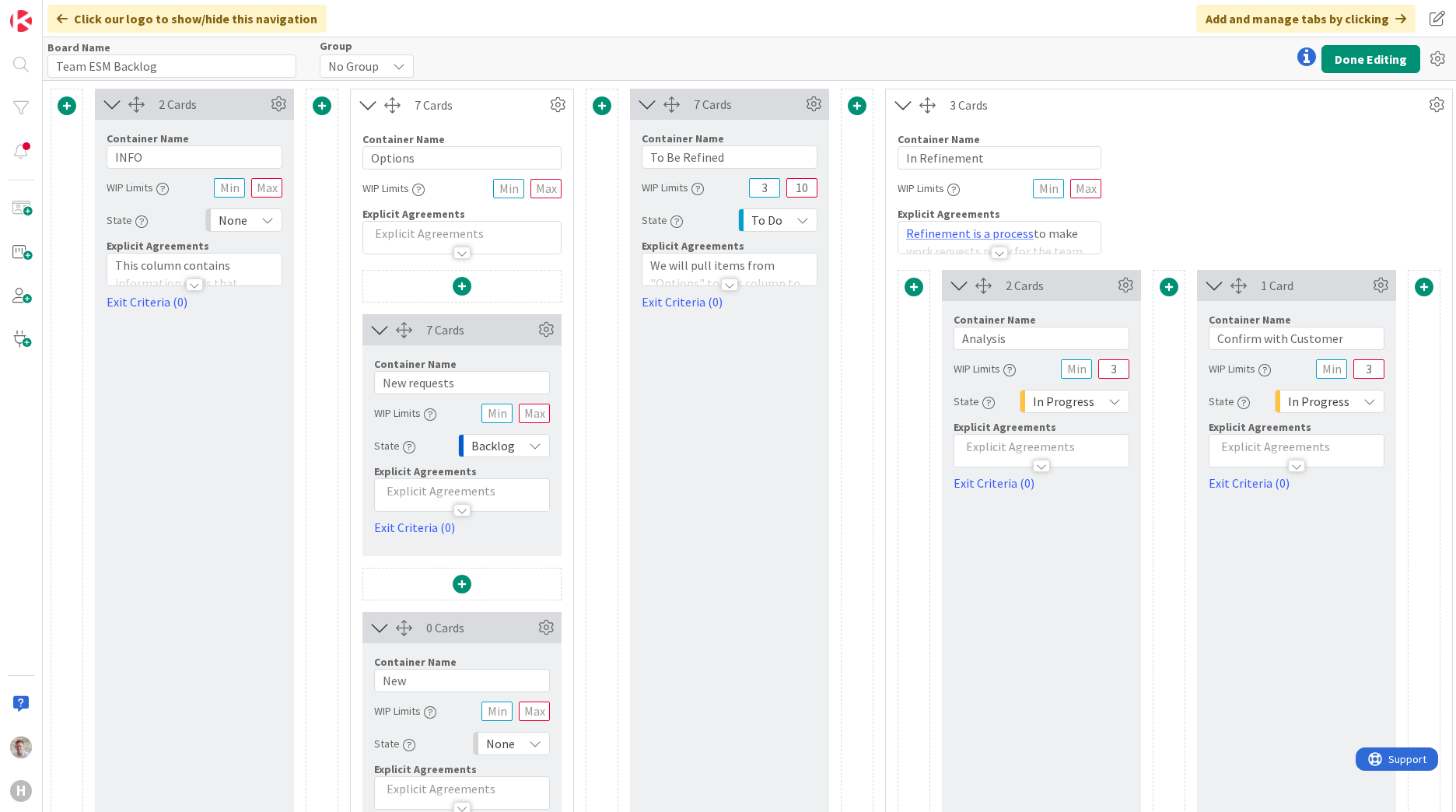
click at [316, 101] on span at bounding box center [321, 106] width 19 height 19
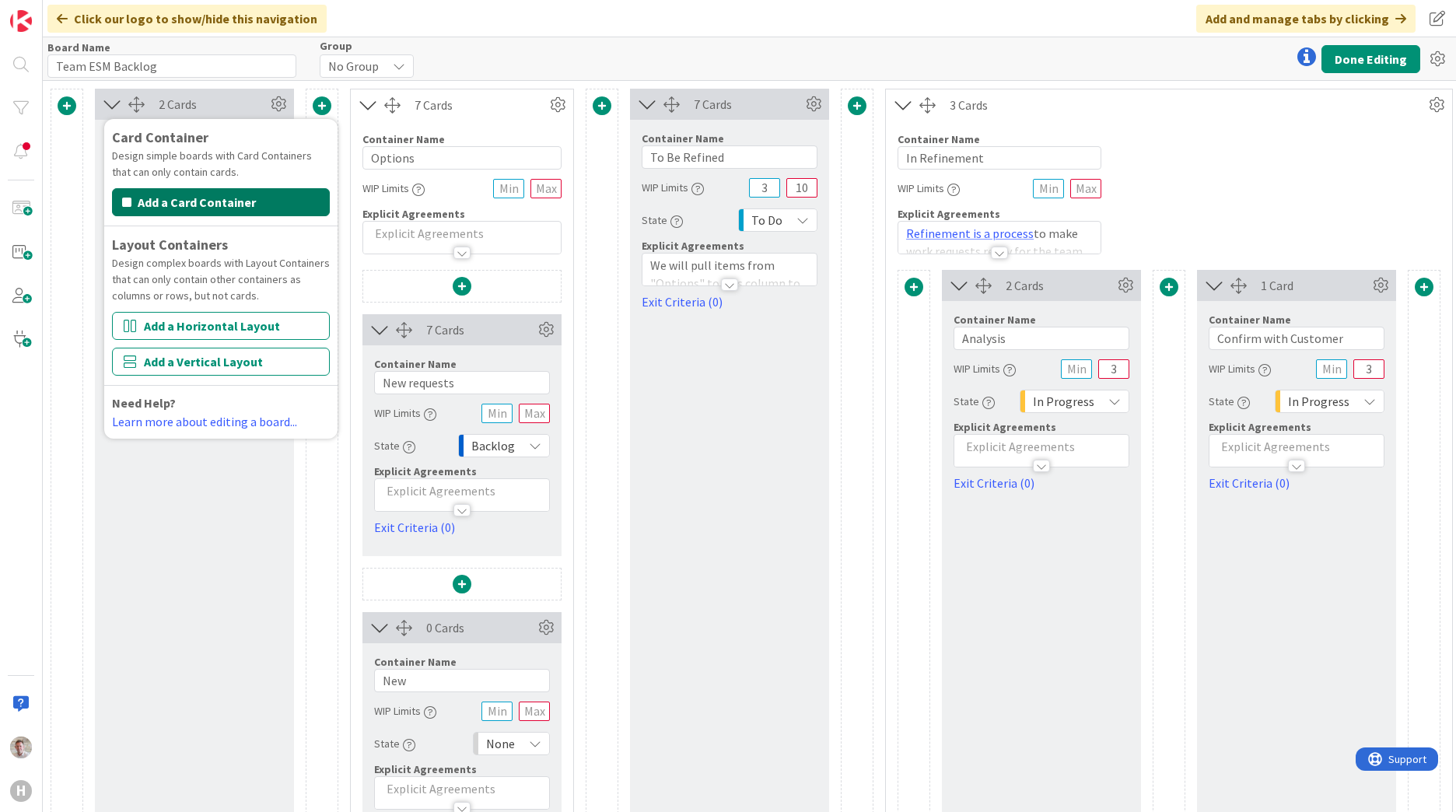
click at [229, 203] on button "Add a Card Container" at bounding box center [221, 203] width 217 height 28
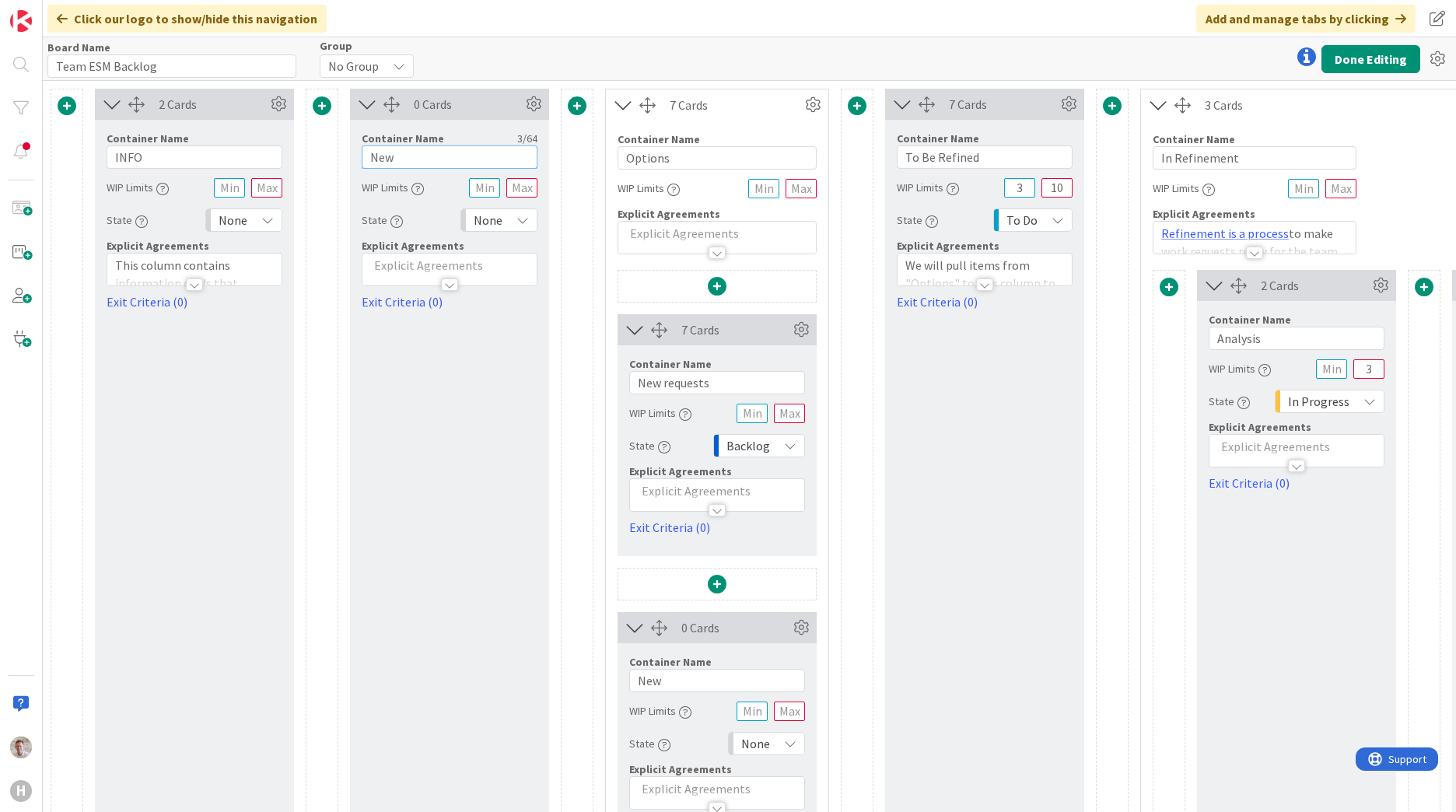
click at [393, 155] on input "New" at bounding box center [449, 157] width 176 height 23
click at [502, 218] on span "None" at bounding box center [488, 219] width 29 height 21
click at [526, 259] on span "Backlog" at bounding box center [566, 254] width 129 height 23
click at [452, 164] on input "New" at bounding box center [449, 157] width 176 height 23
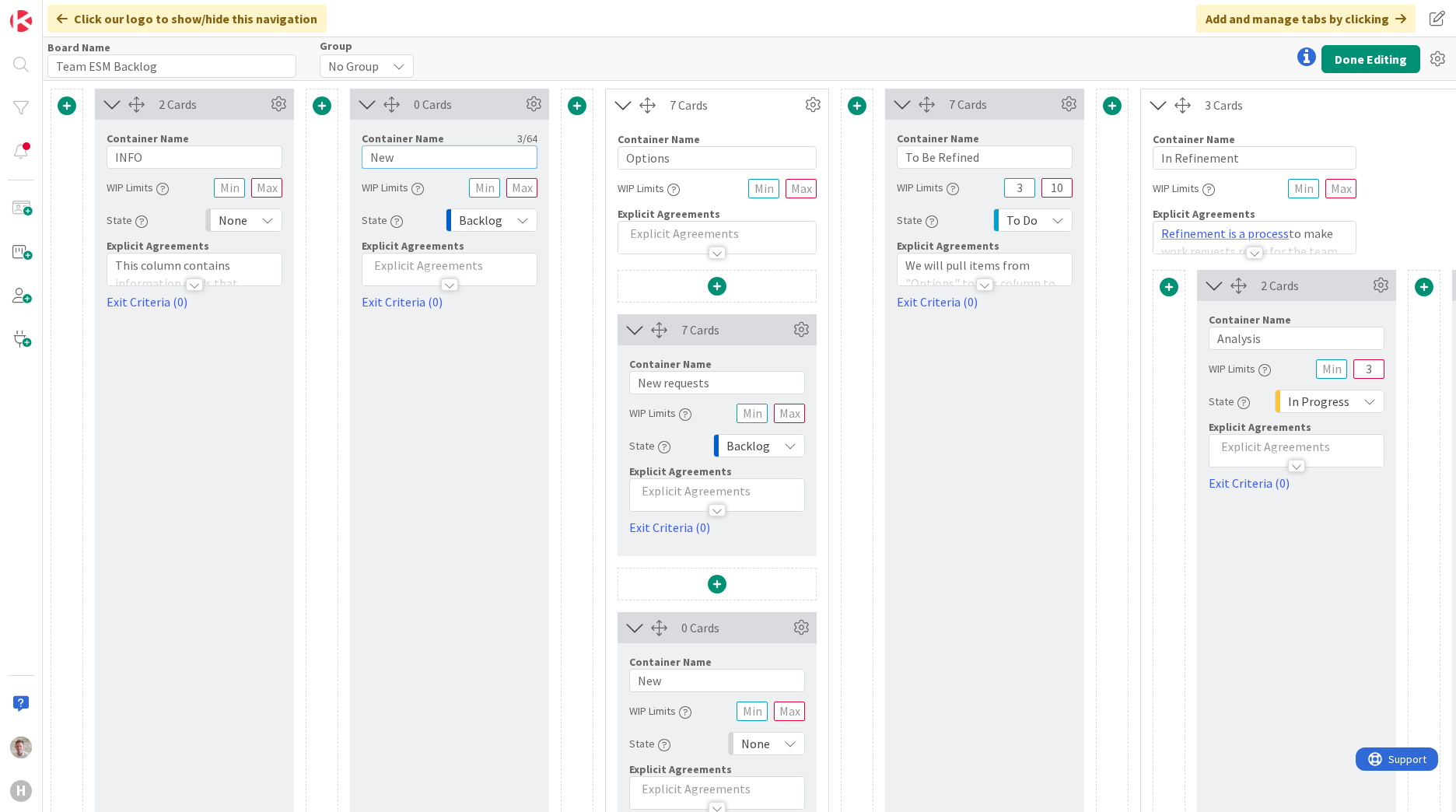
click at [452, 164] on input "New" at bounding box center [449, 157] width 176 height 23
type input "Options"
click at [648, 151] on input "Options" at bounding box center [717, 157] width 199 height 23
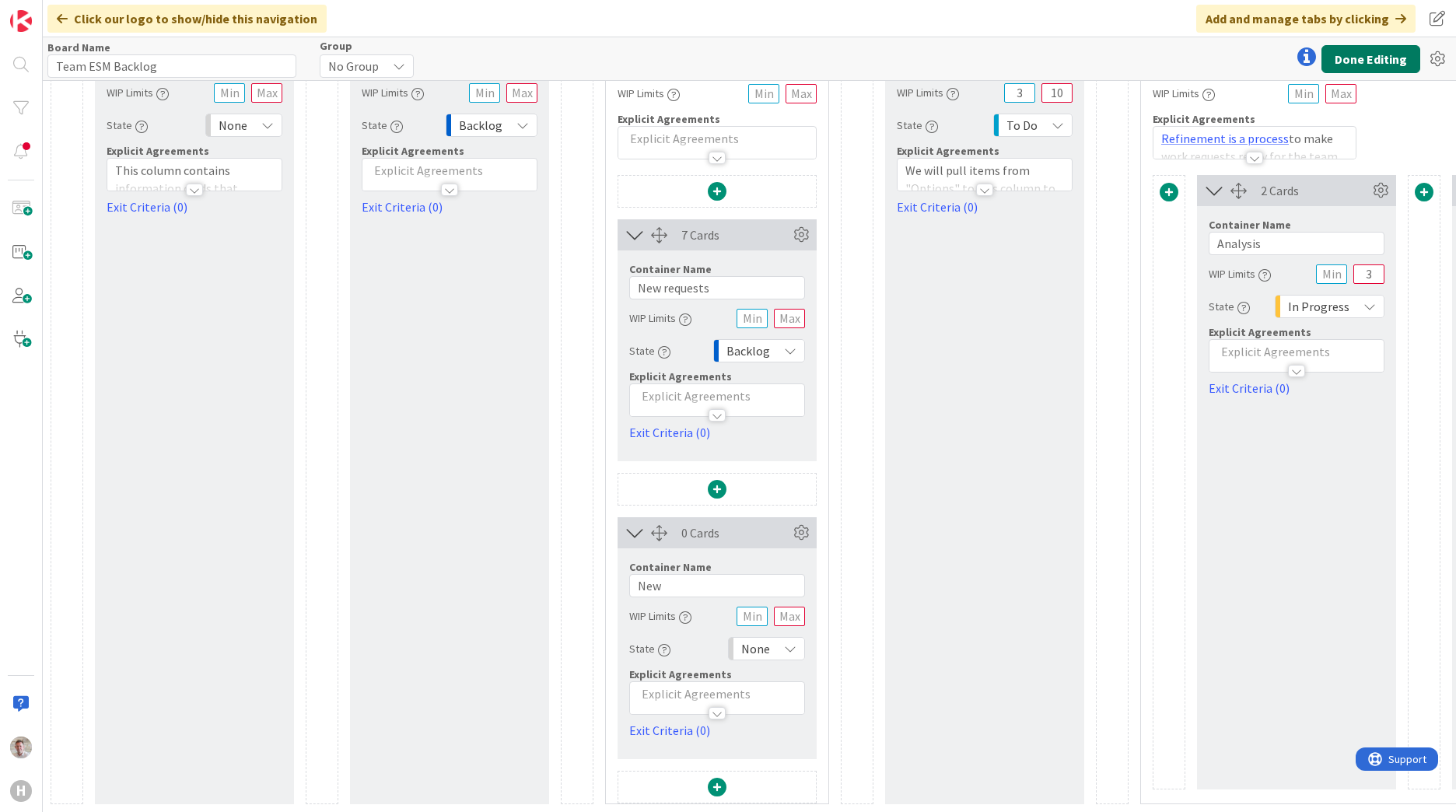
type input "New"
click at [1385, 57] on button "Done Editing" at bounding box center [1371, 59] width 98 height 28
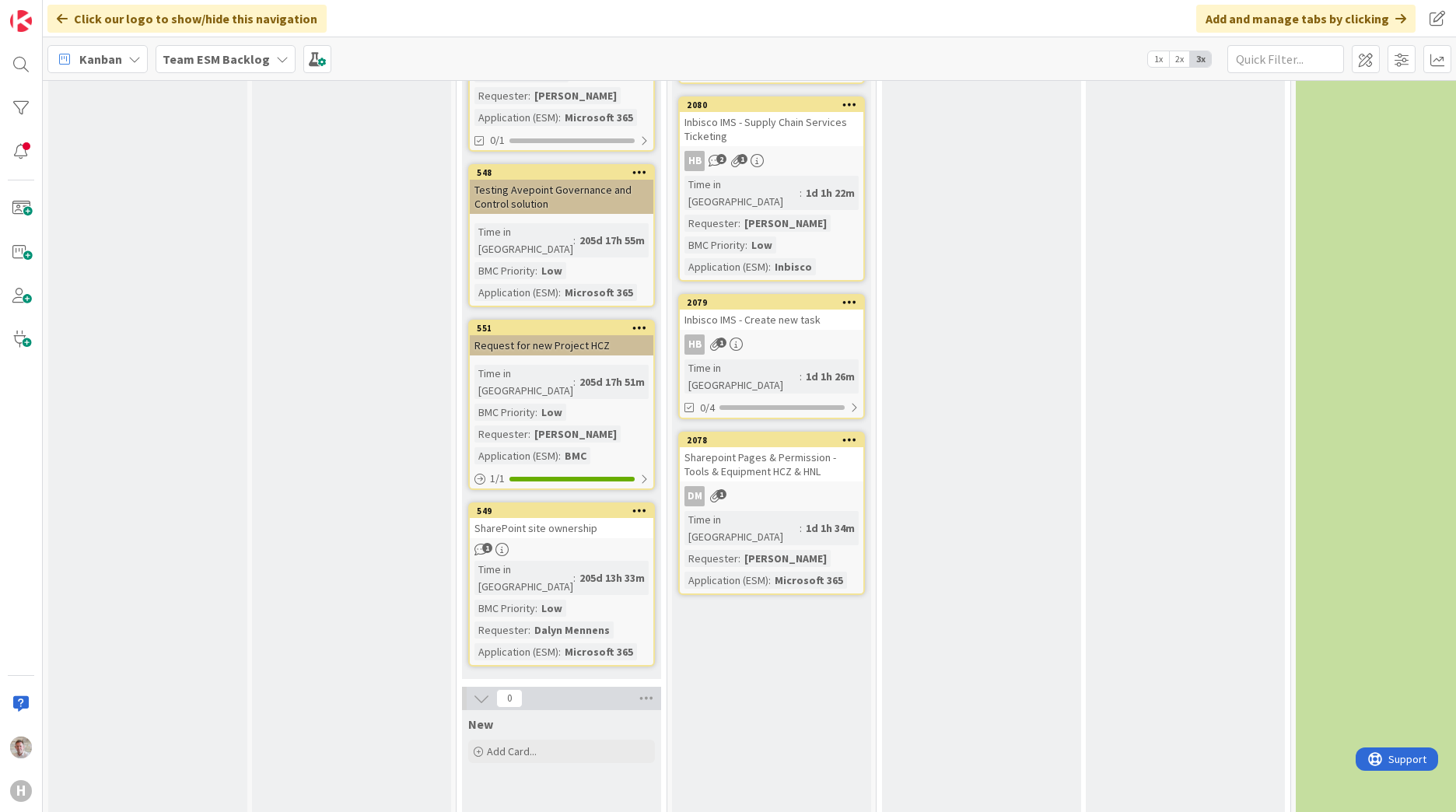
scroll to position [818, 0]
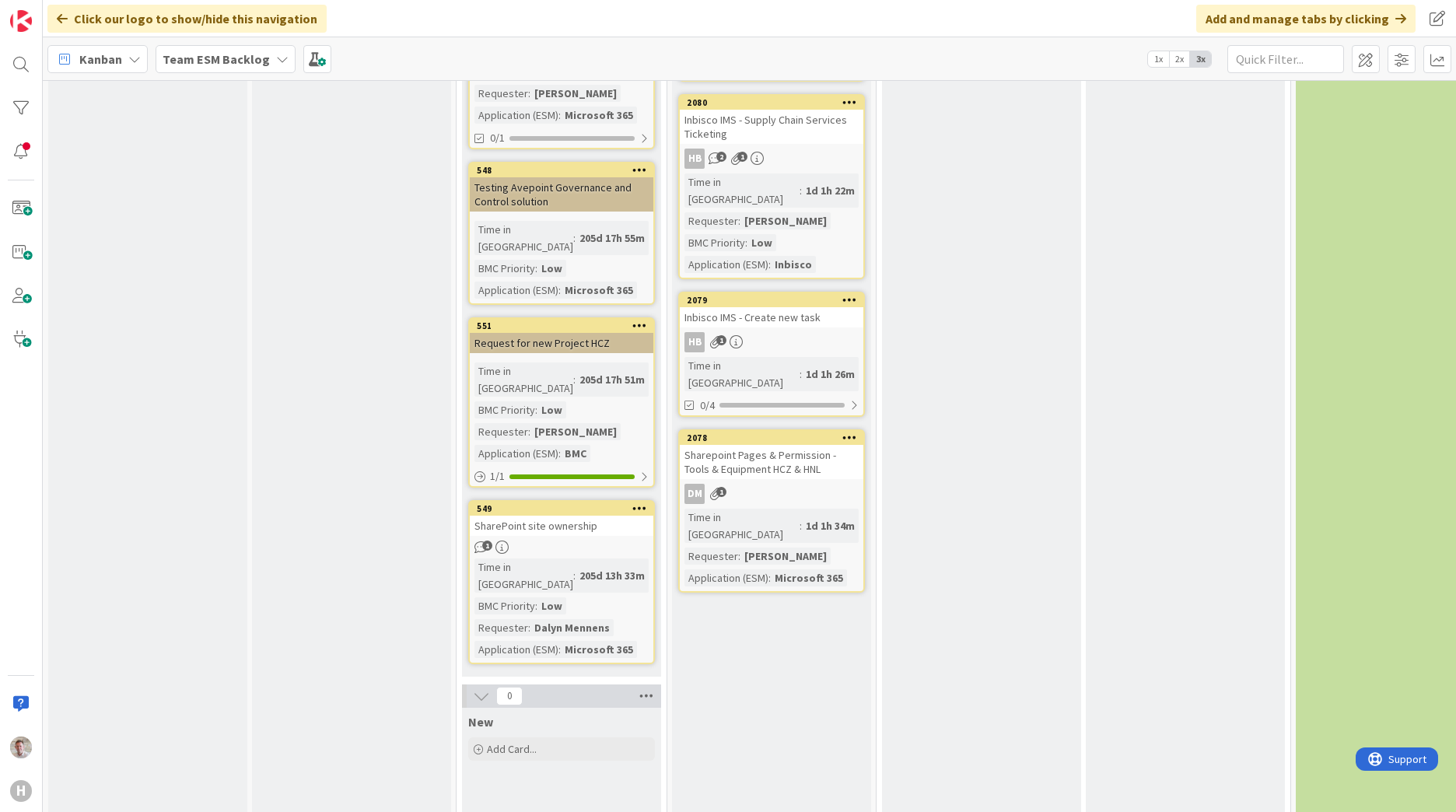
click at [651, 685] on icon at bounding box center [647, 696] width 20 height 23
click at [1375, 60] on span at bounding box center [1366, 59] width 28 height 28
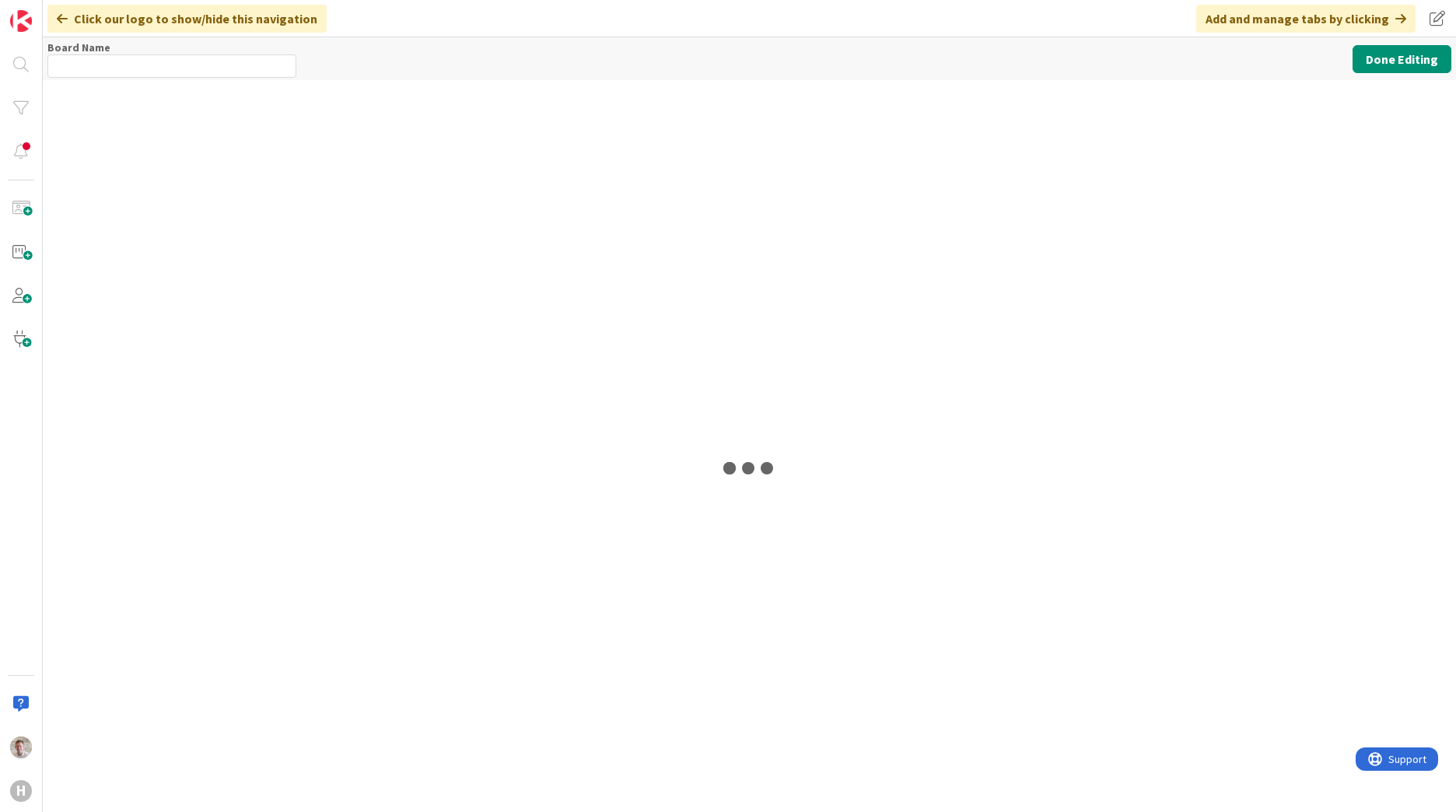
type input "Team ESM Backlog"
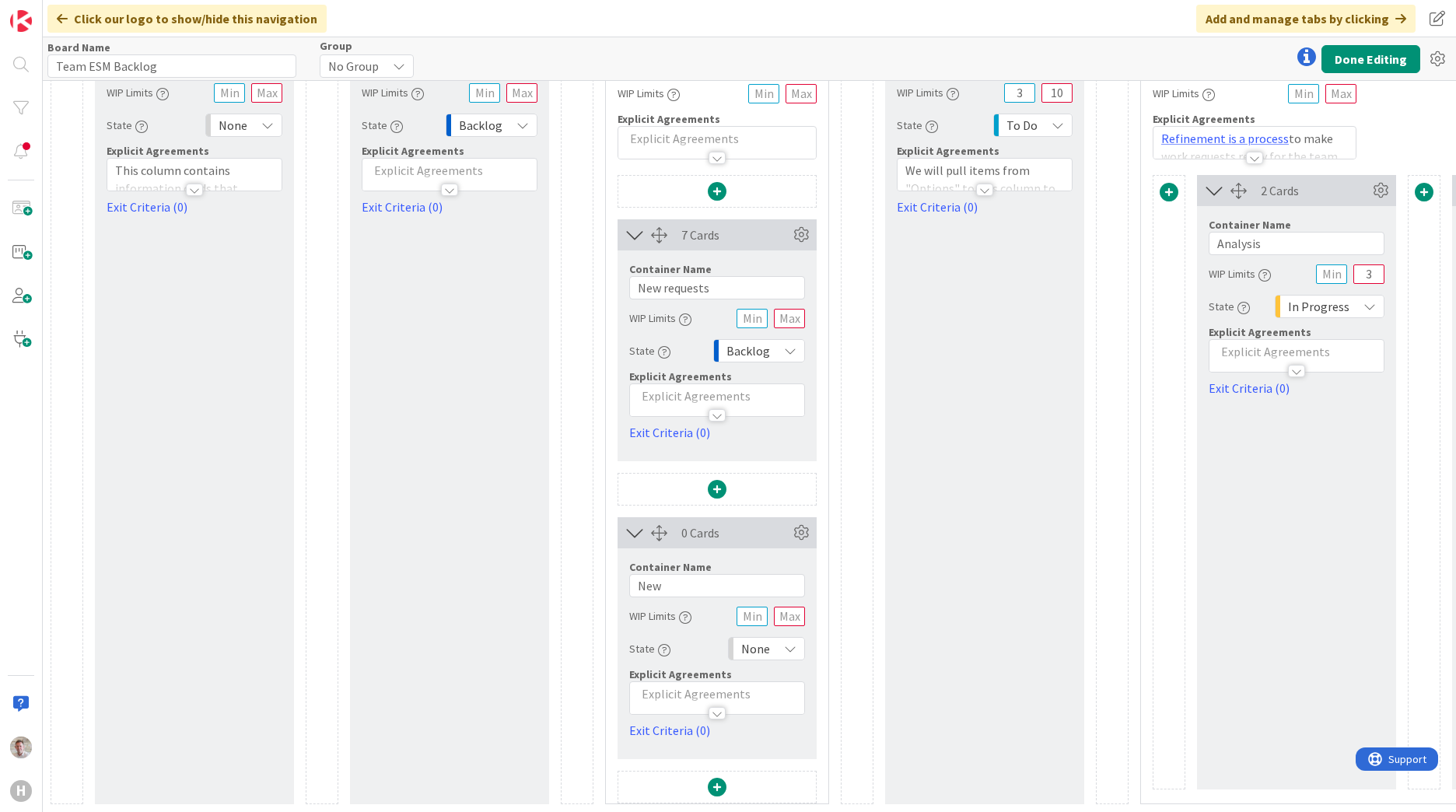
click at [637, 525] on icon at bounding box center [636, 532] width 26 height 20
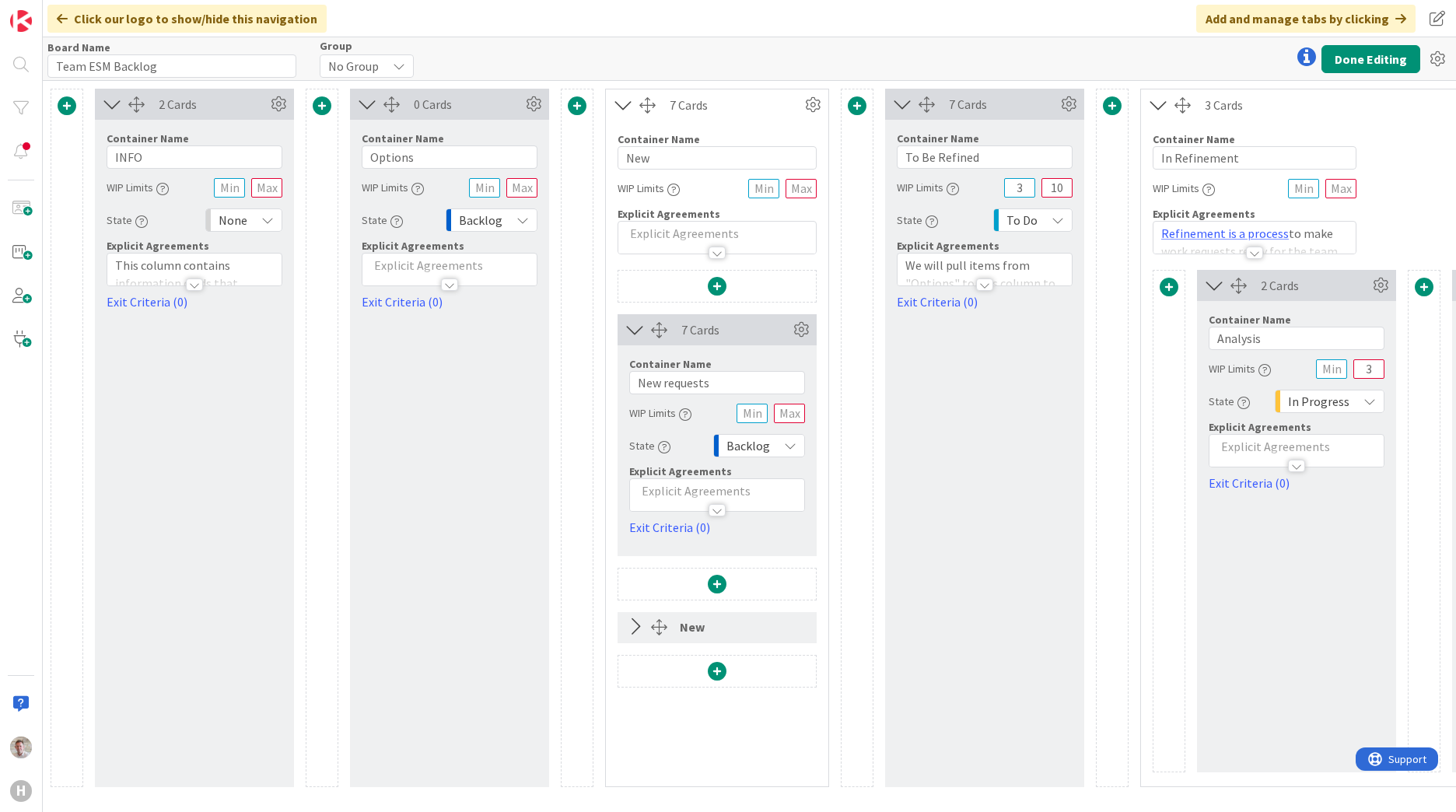
click at [618, 613] on button at bounding box center [635, 627] width 33 height 30
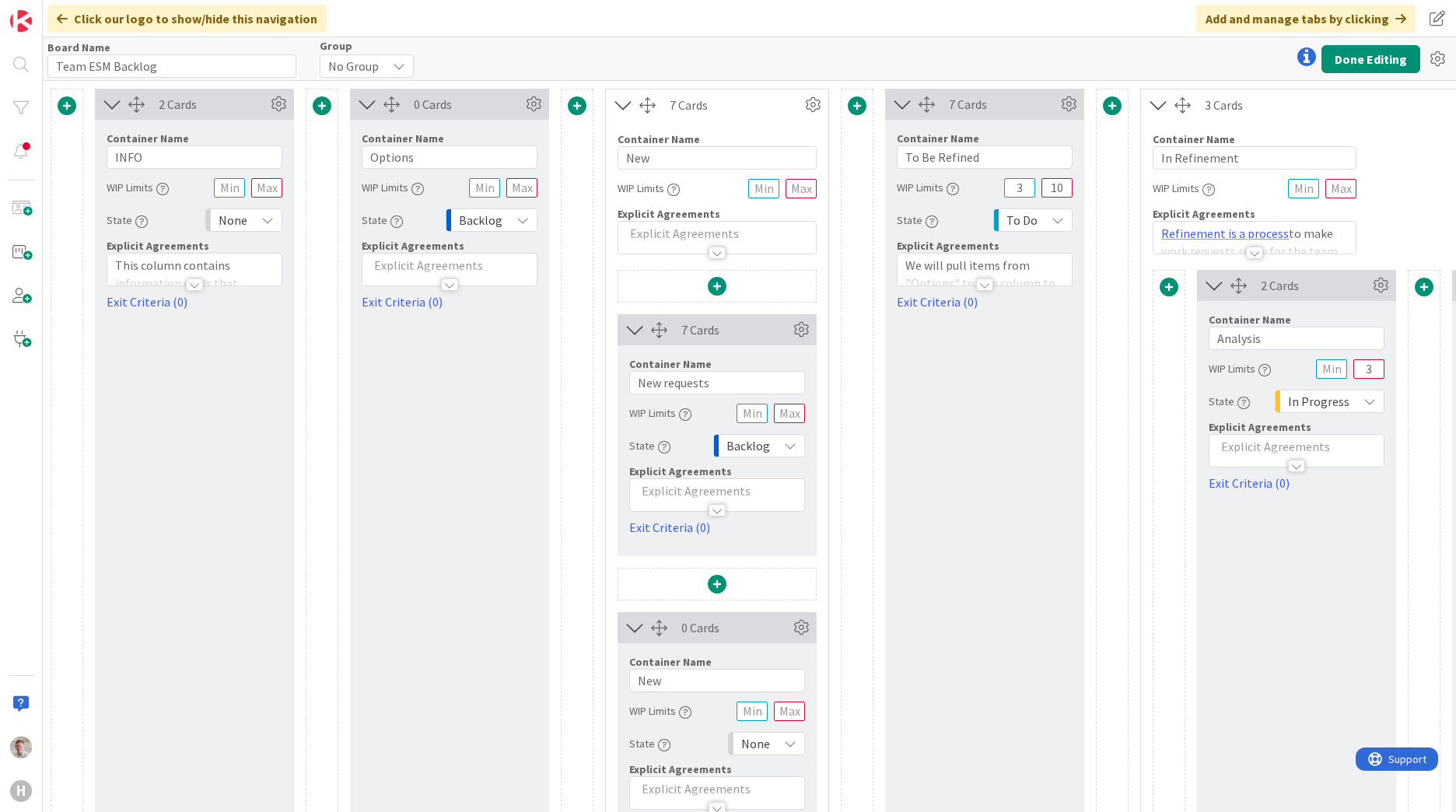
click at [627, 623] on icon at bounding box center [636, 628] width 26 height 20
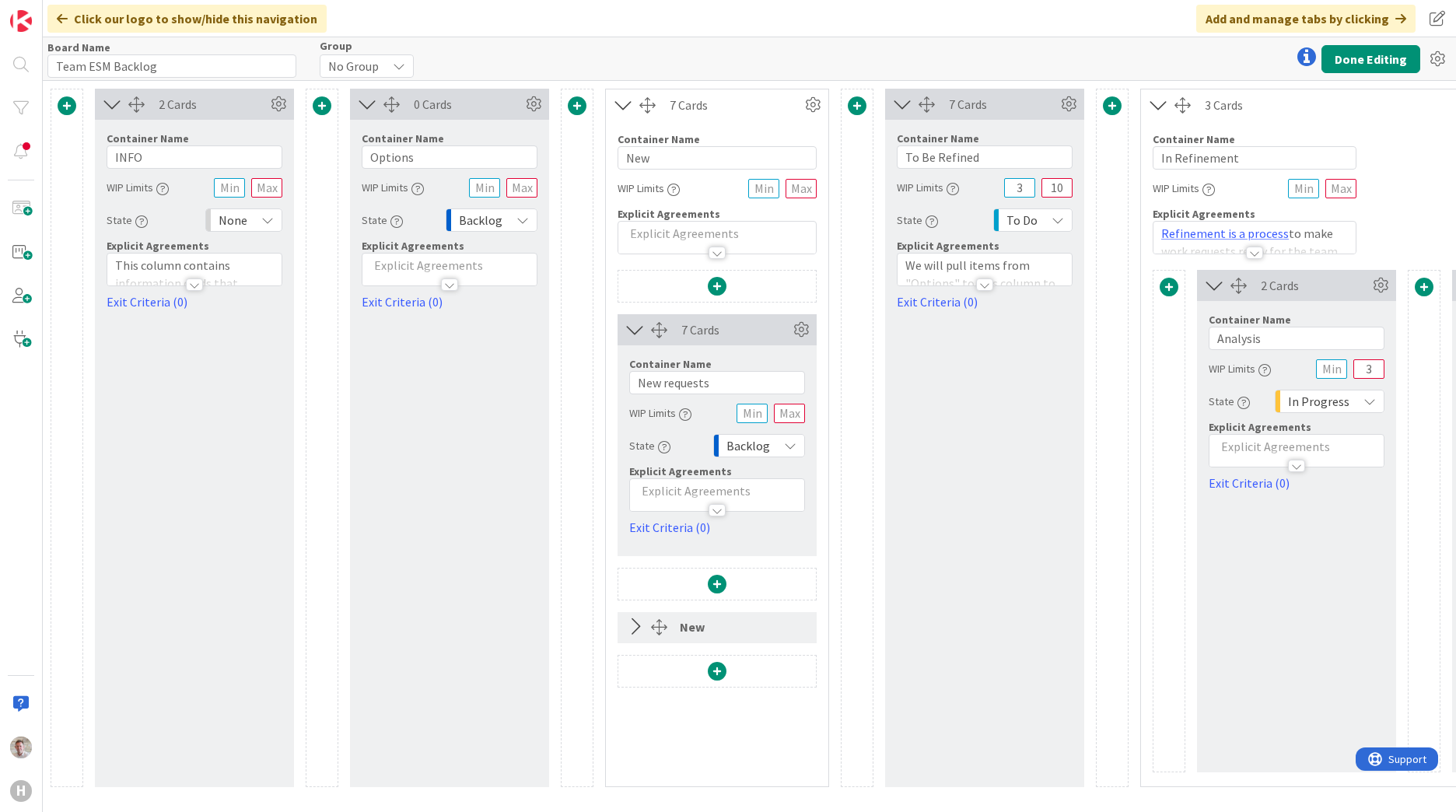
click at [638, 624] on icon at bounding box center [636, 627] width 26 height 20
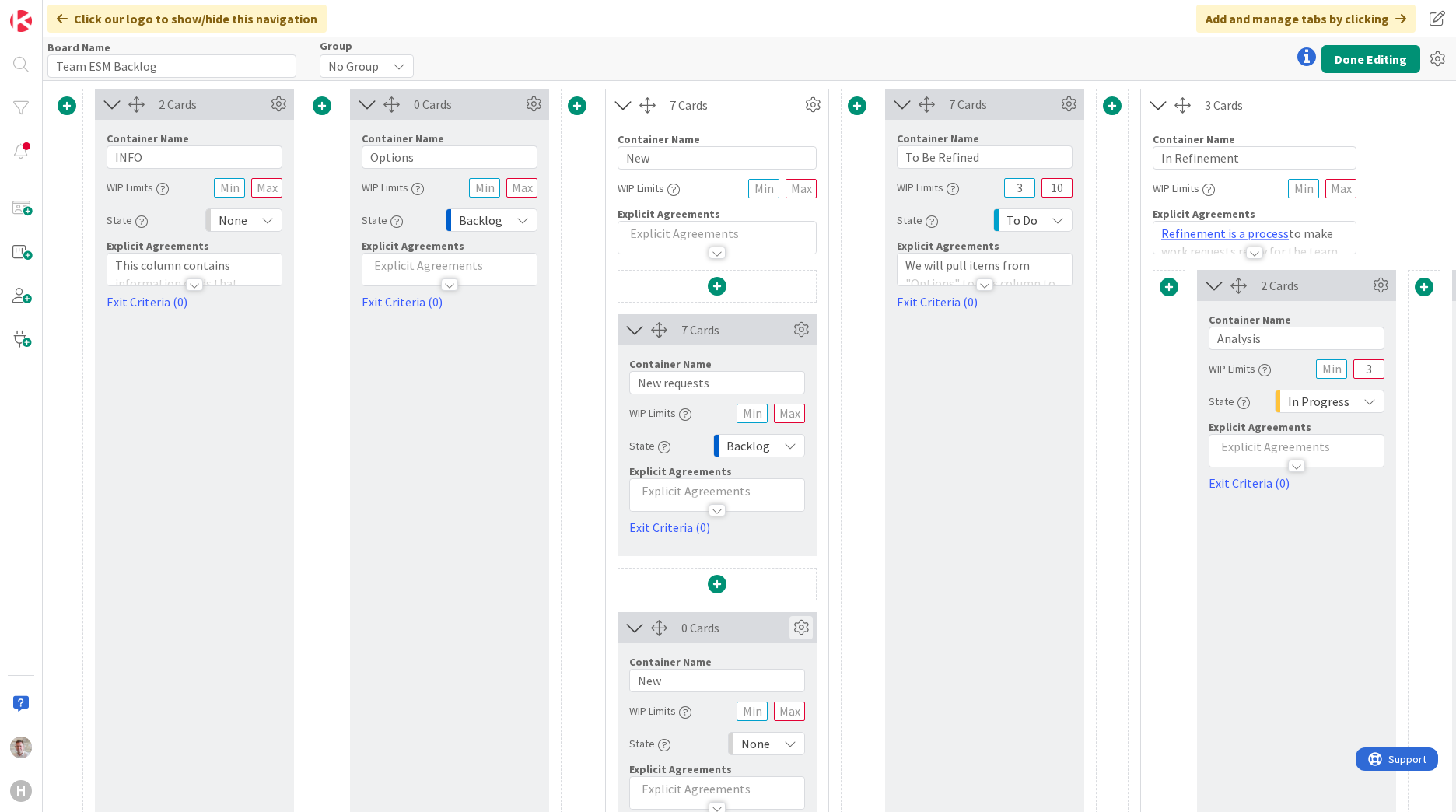
click at [798, 635] on icon at bounding box center [801, 627] width 23 height 23
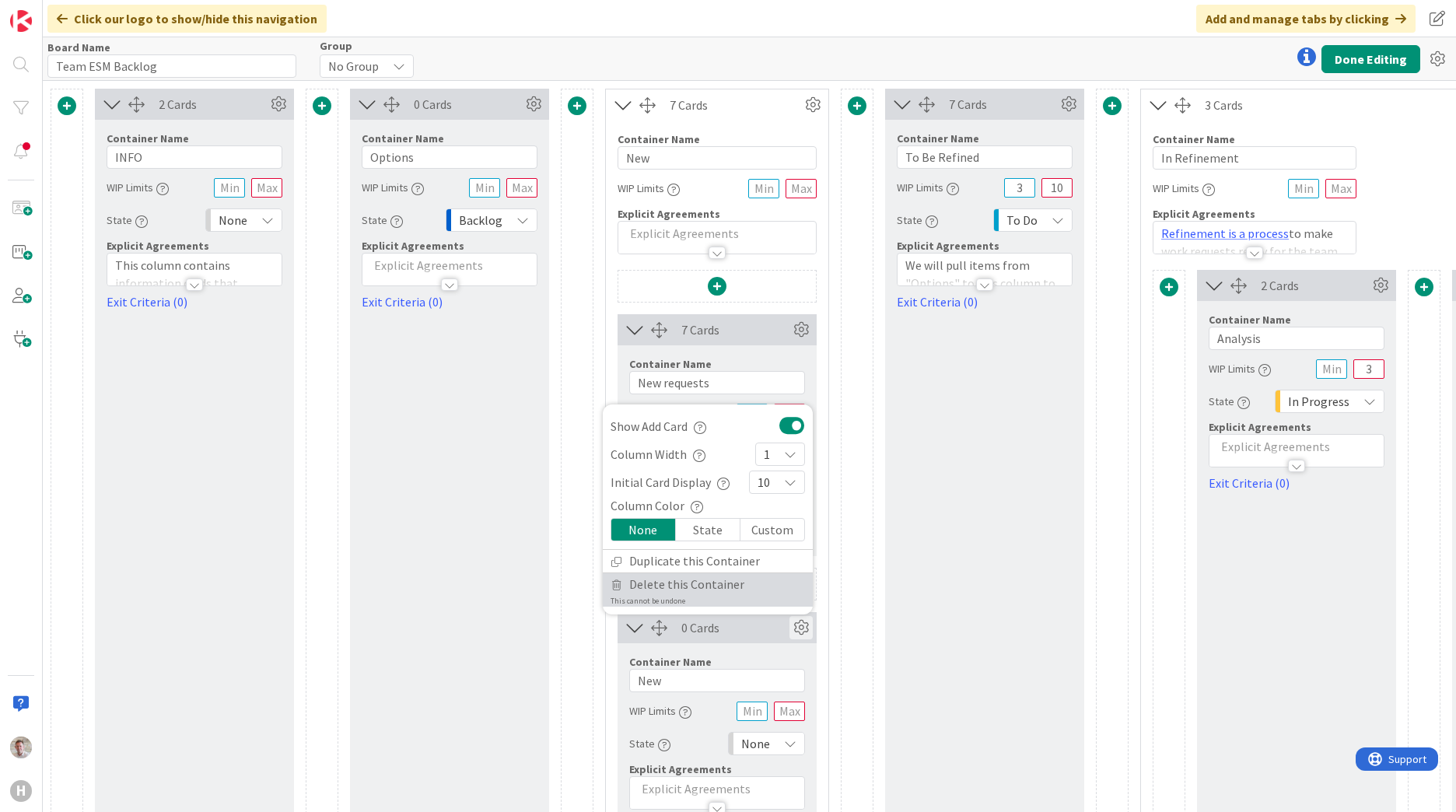
click at [688, 592] on span "Delete this Container" at bounding box center [687, 584] width 115 height 22
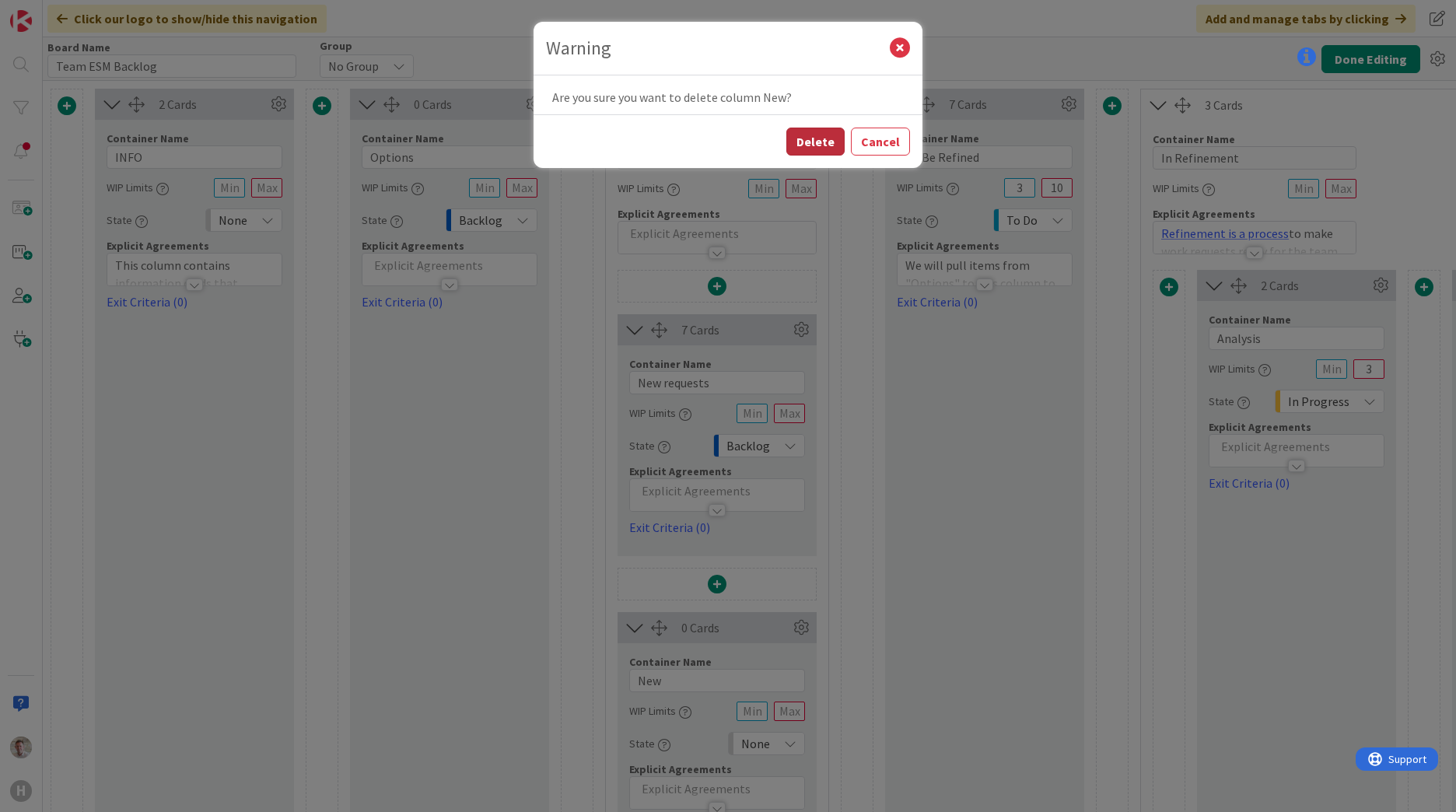
click at [804, 131] on button "Delete" at bounding box center [815, 141] width 59 height 28
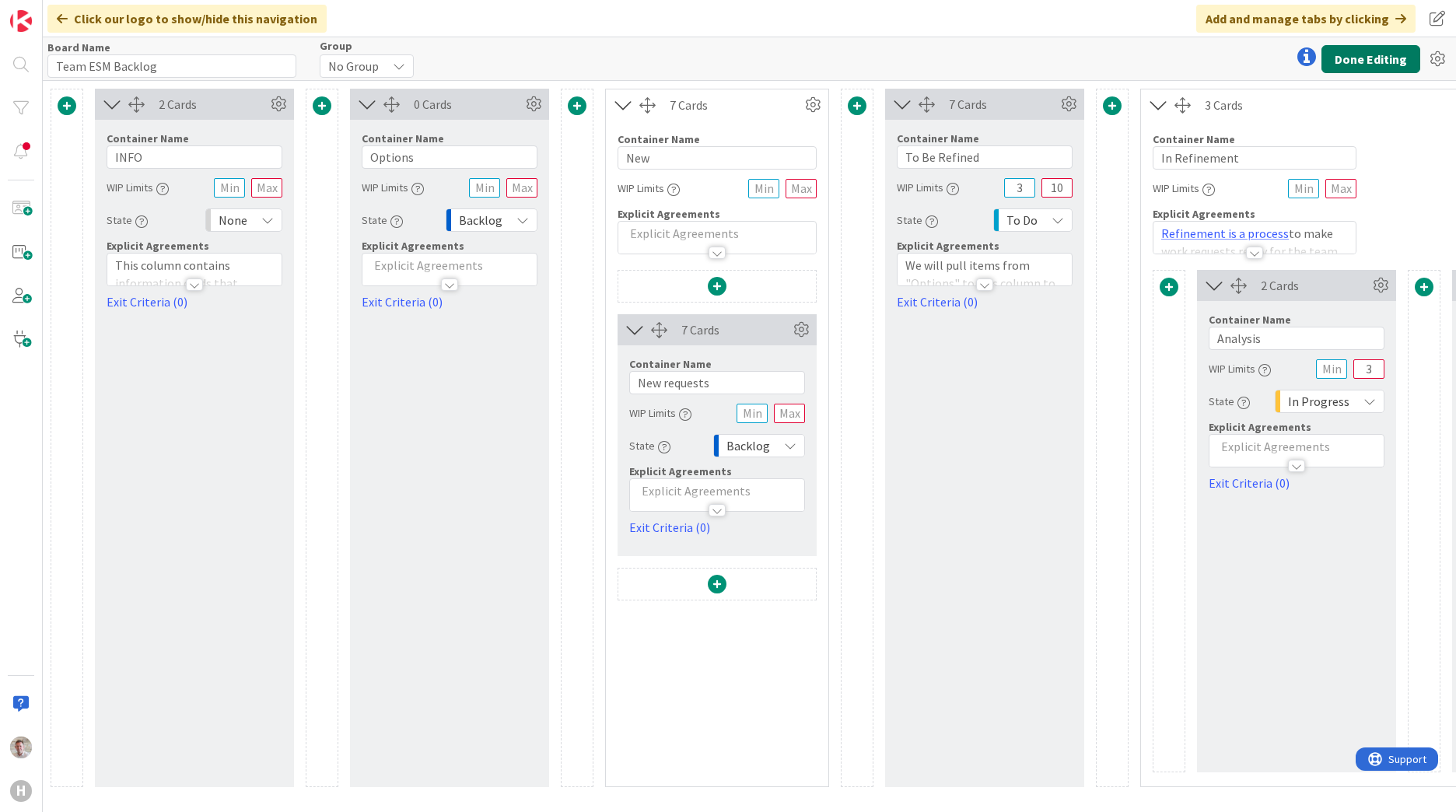
click at [1330, 64] on button "Done Editing" at bounding box center [1371, 59] width 98 height 28
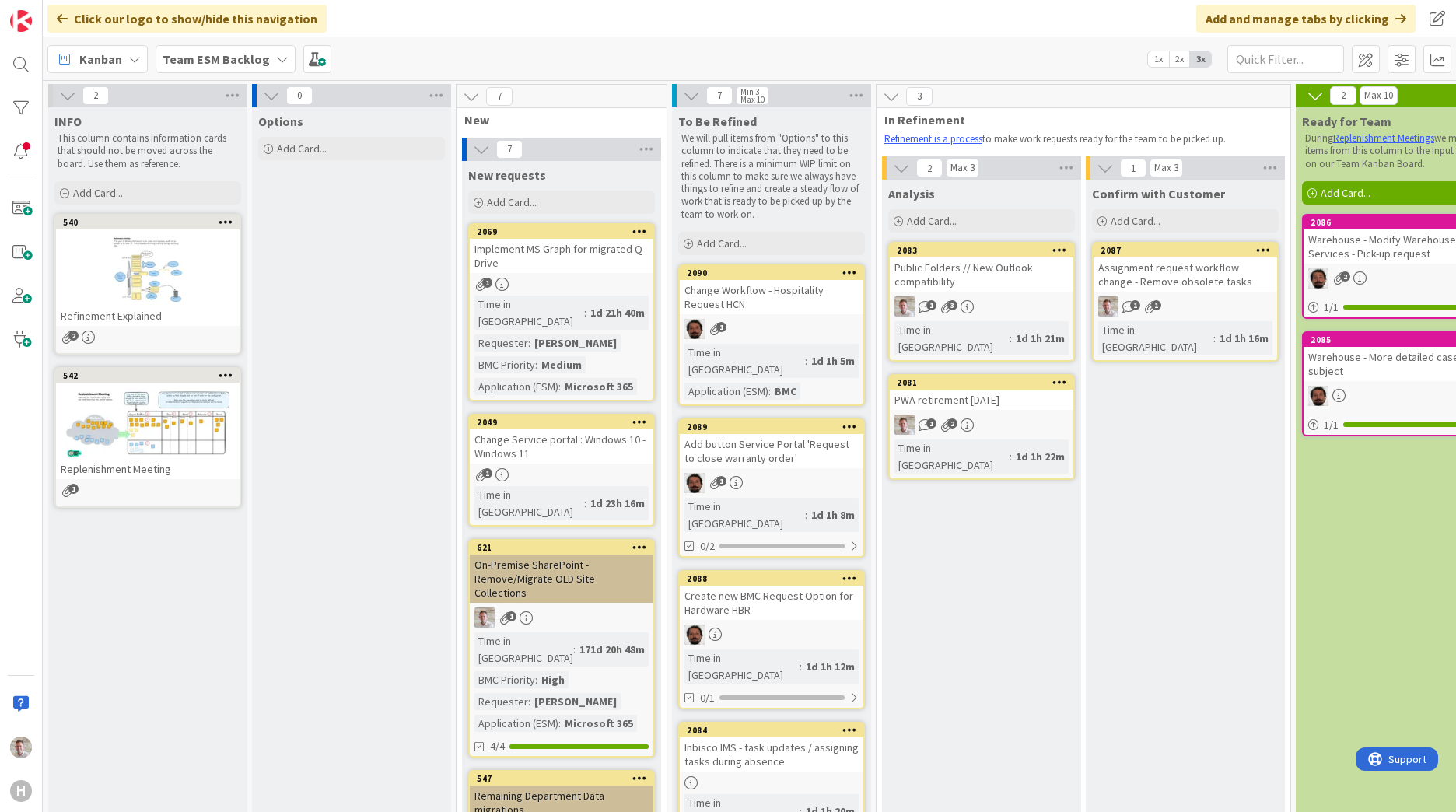
click at [559, 555] on div "On-Premise SharePoint - Remove/Migrate OLD Site Collections" at bounding box center [562, 579] width 184 height 48
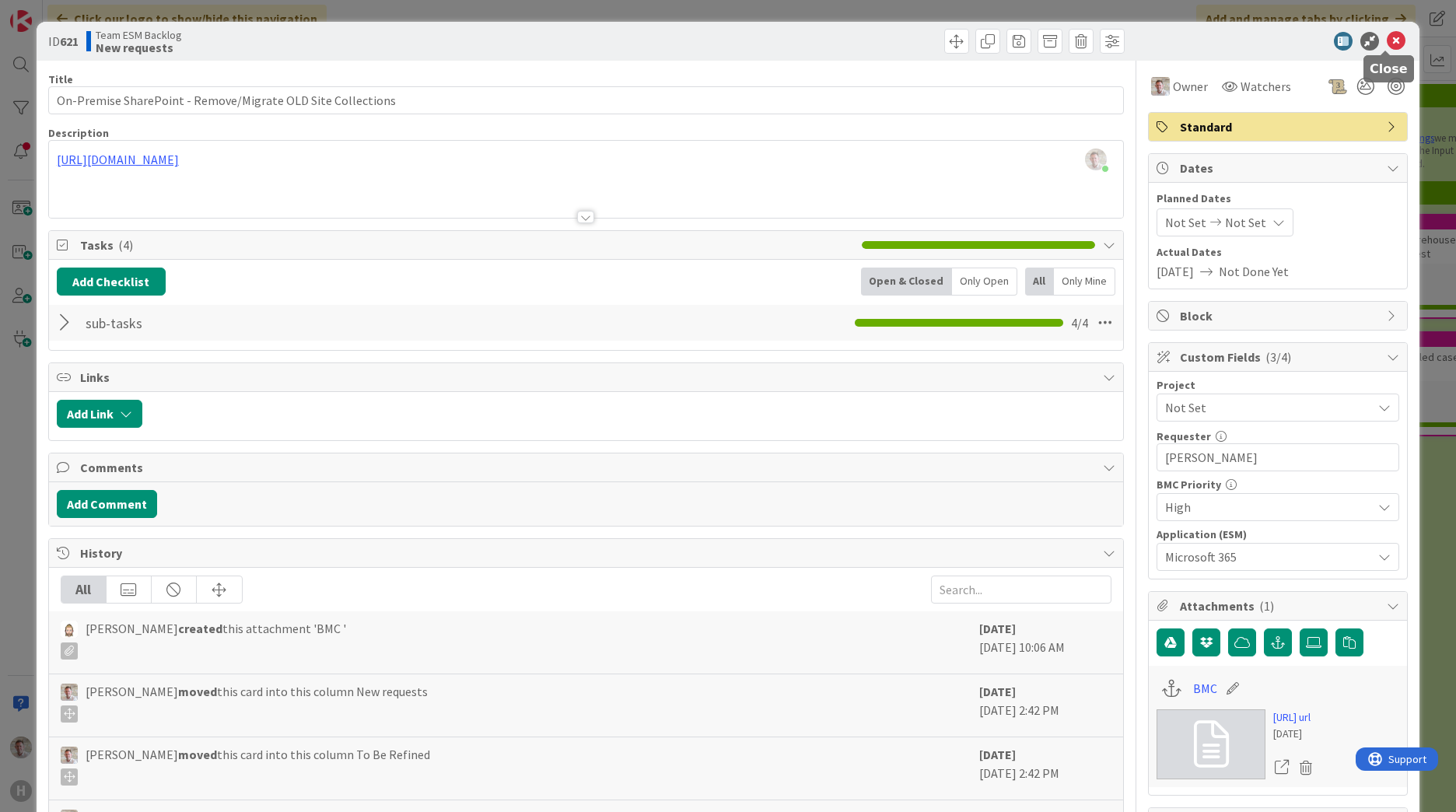
click at [1386, 44] on icon at bounding box center [1396, 41] width 19 height 19
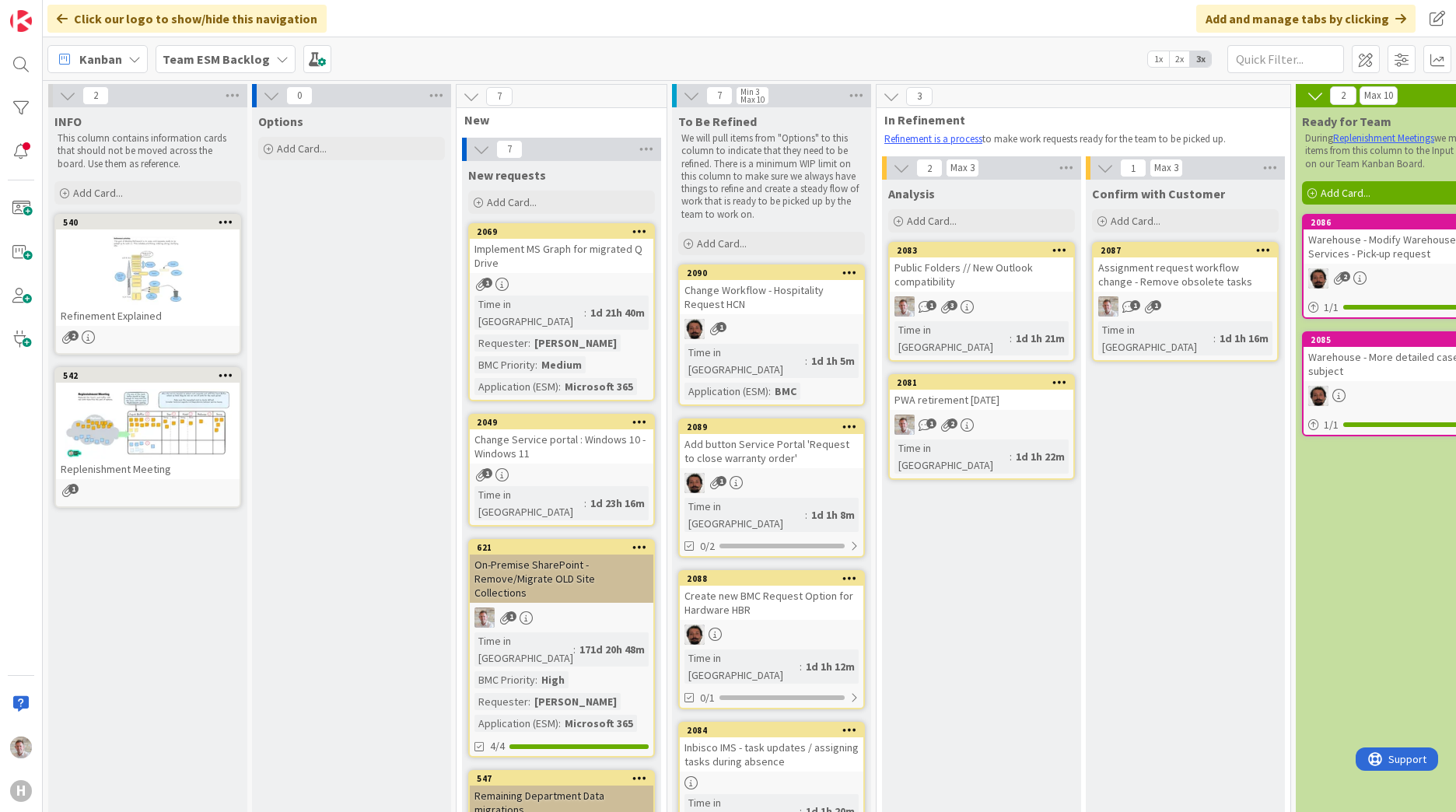
click at [224, 63] on b "Team ESM Backlog" at bounding box center [216, 59] width 107 height 16
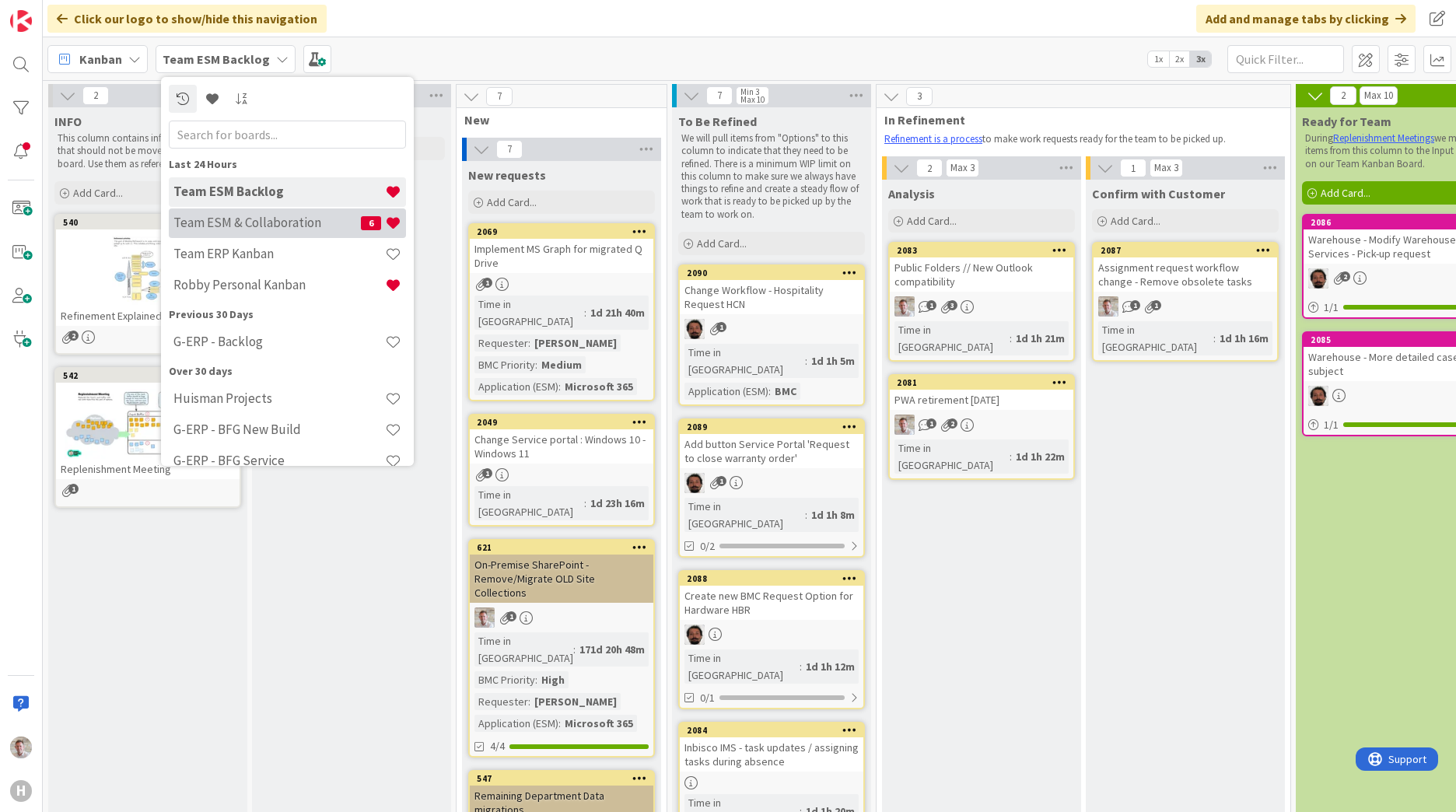
click at [234, 228] on h4 "Team ESM & Collaboration" at bounding box center [268, 222] width 188 height 16
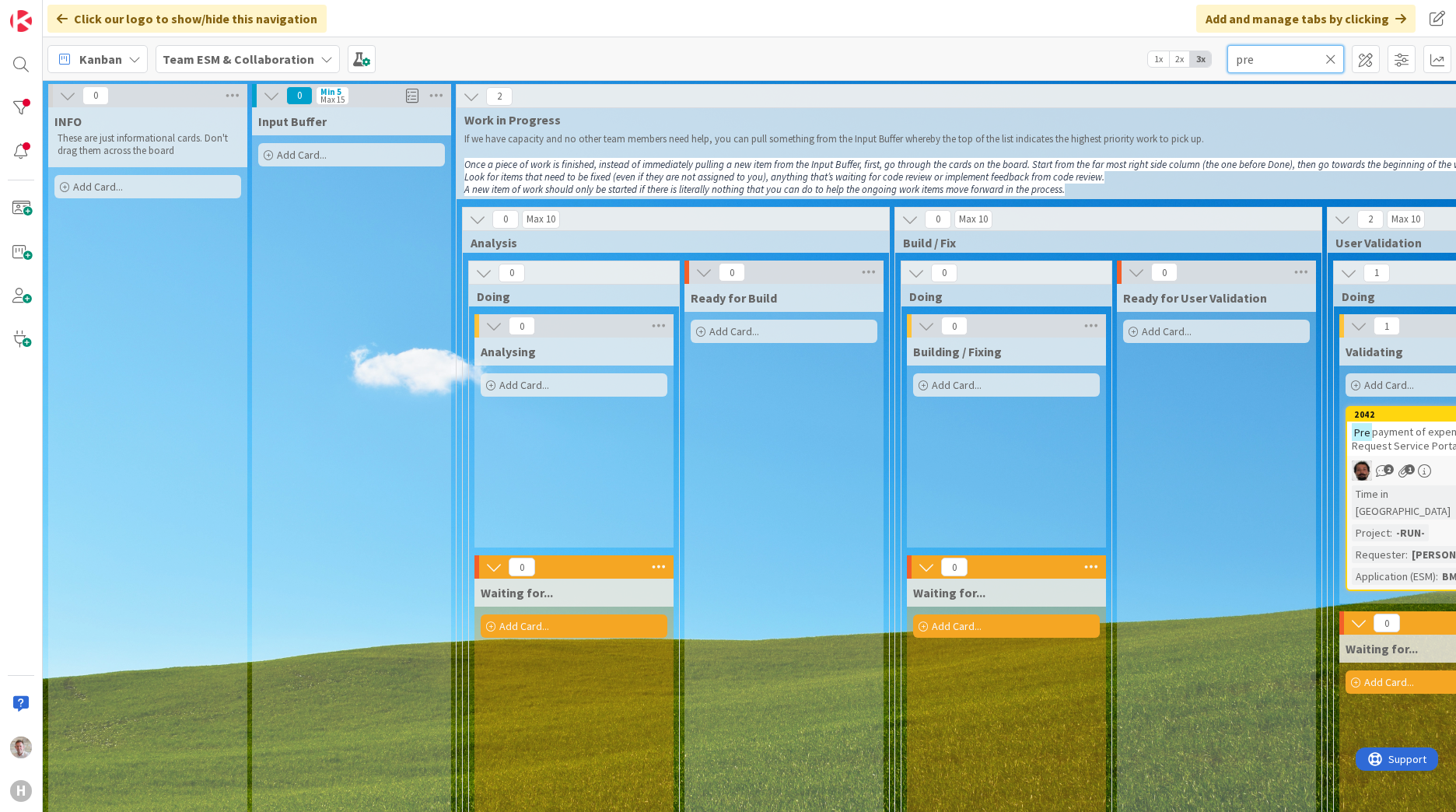
click at [1271, 63] on input "pre" at bounding box center [1286, 59] width 117 height 28
type input "share"
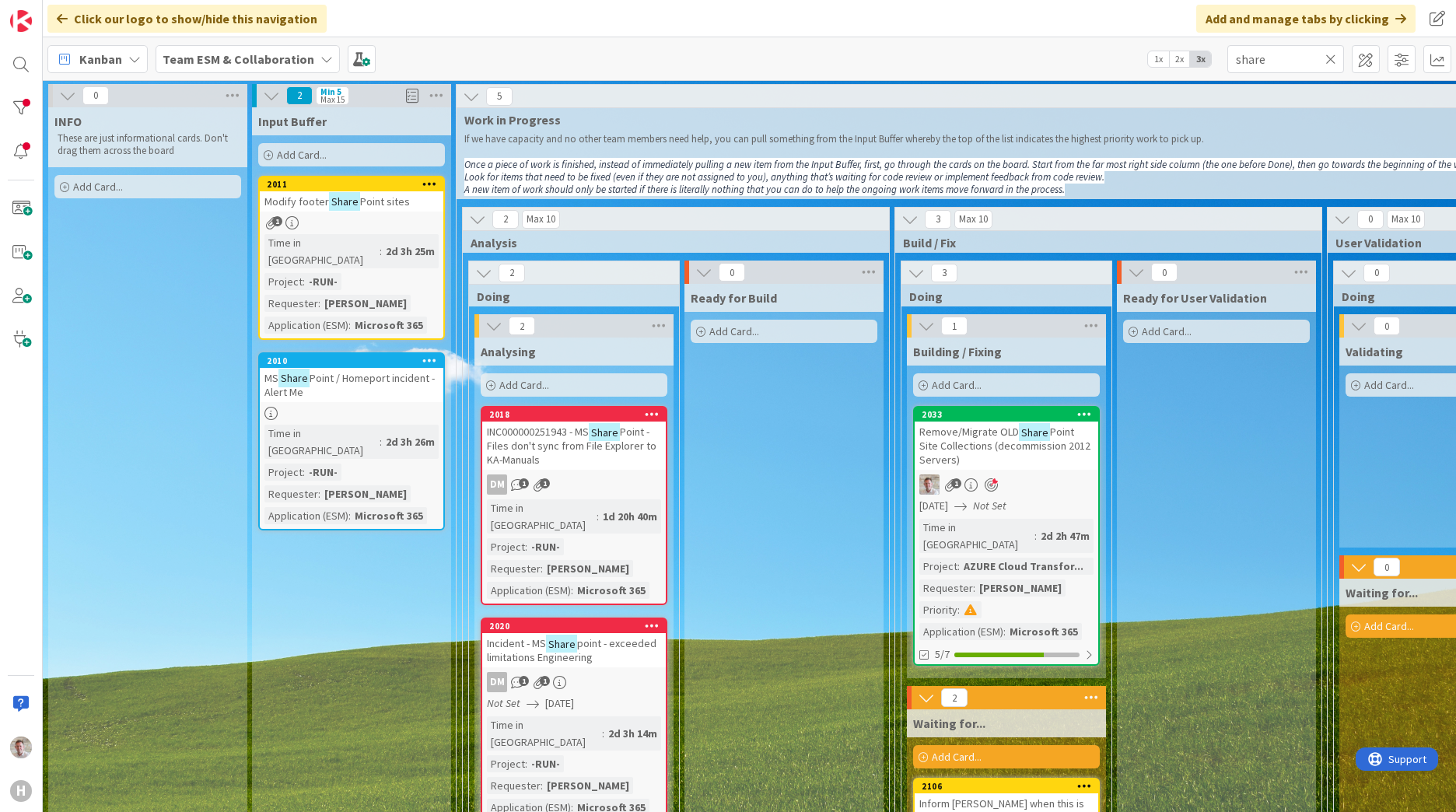
click at [224, 65] on b "Team ESM & Collaboration" at bounding box center [238, 59] width 151 height 16
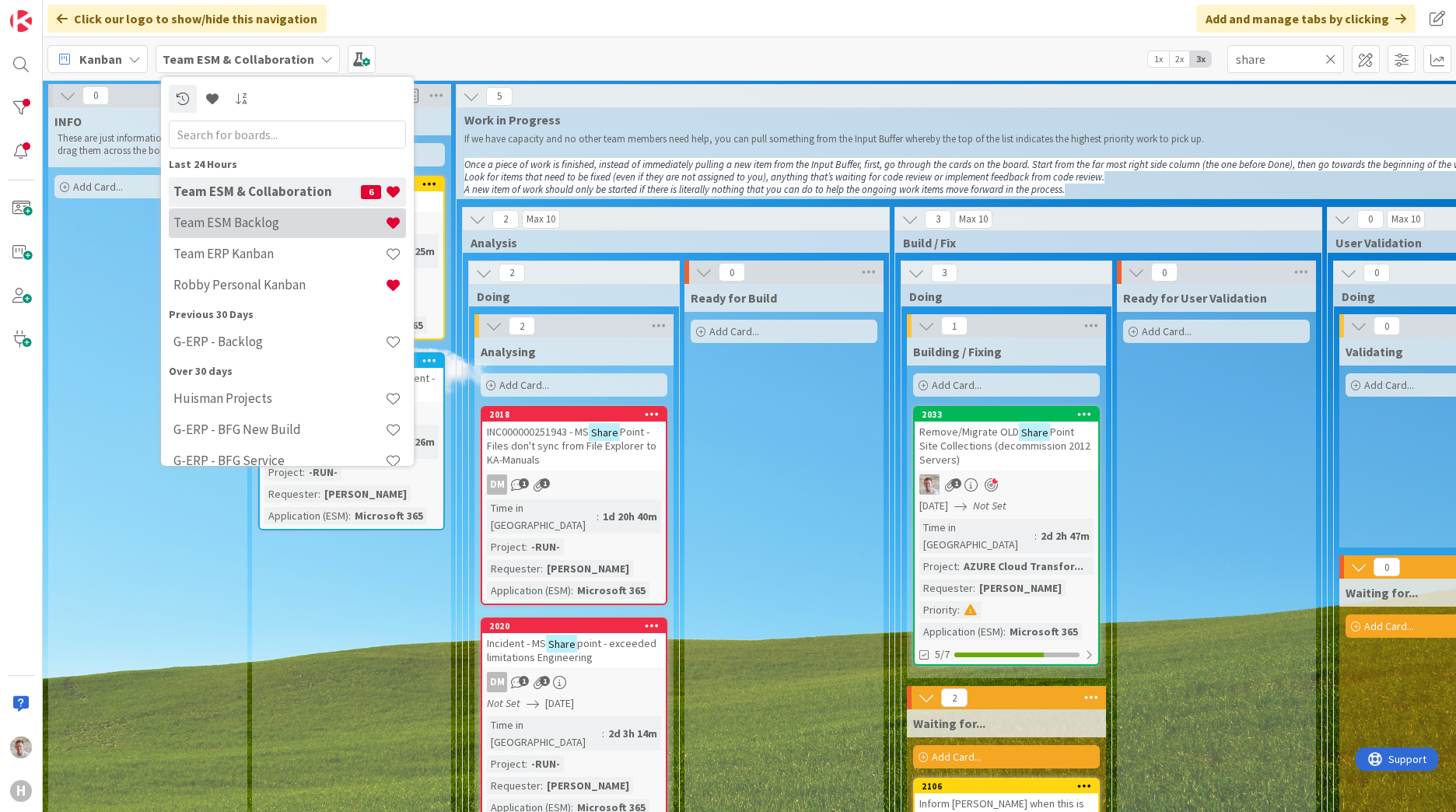
click at [235, 228] on h4 "Team ESM Backlog" at bounding box center [280, 222] width 212 height 16
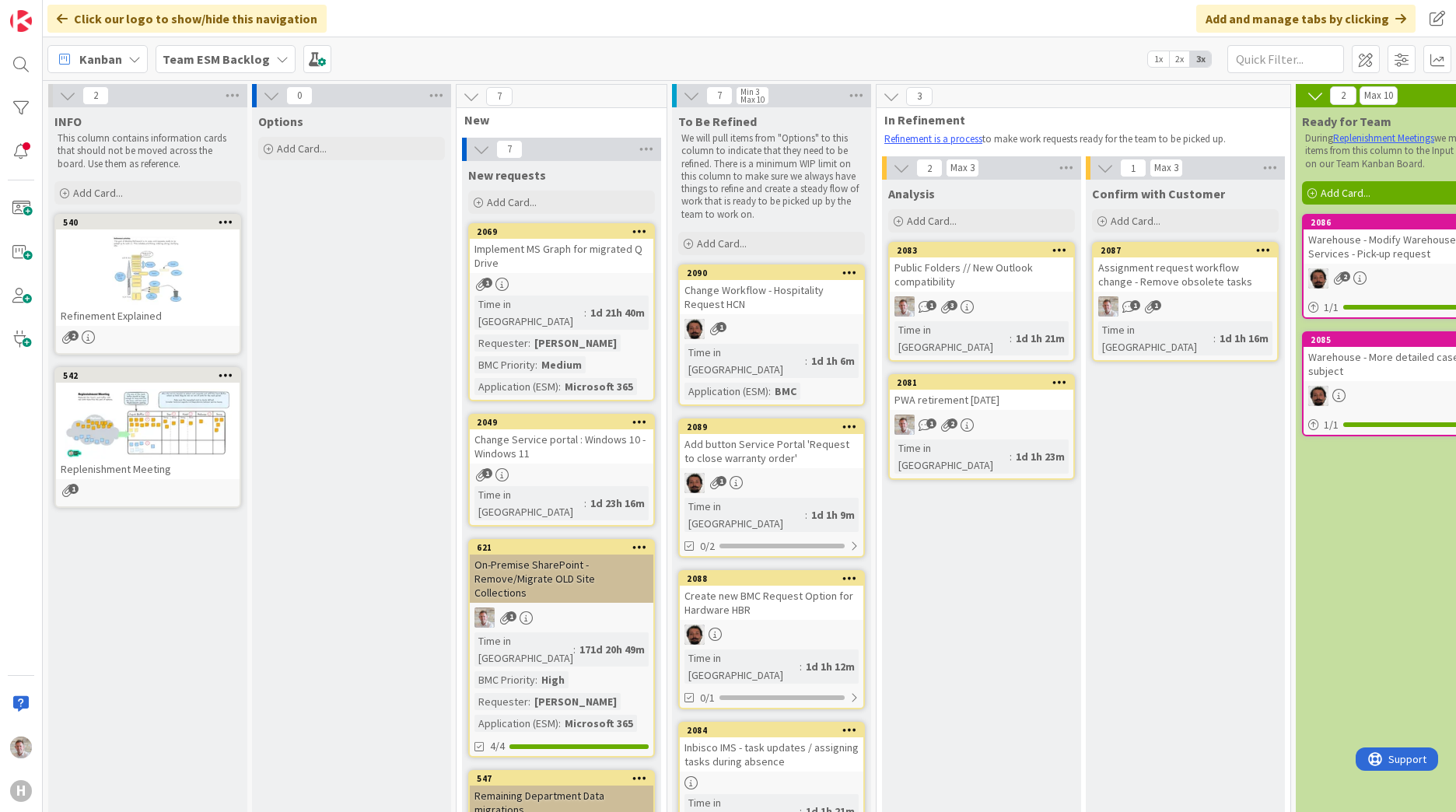
click at [636, 542] on icon at bounding box center [639, 547] width 15 height 11
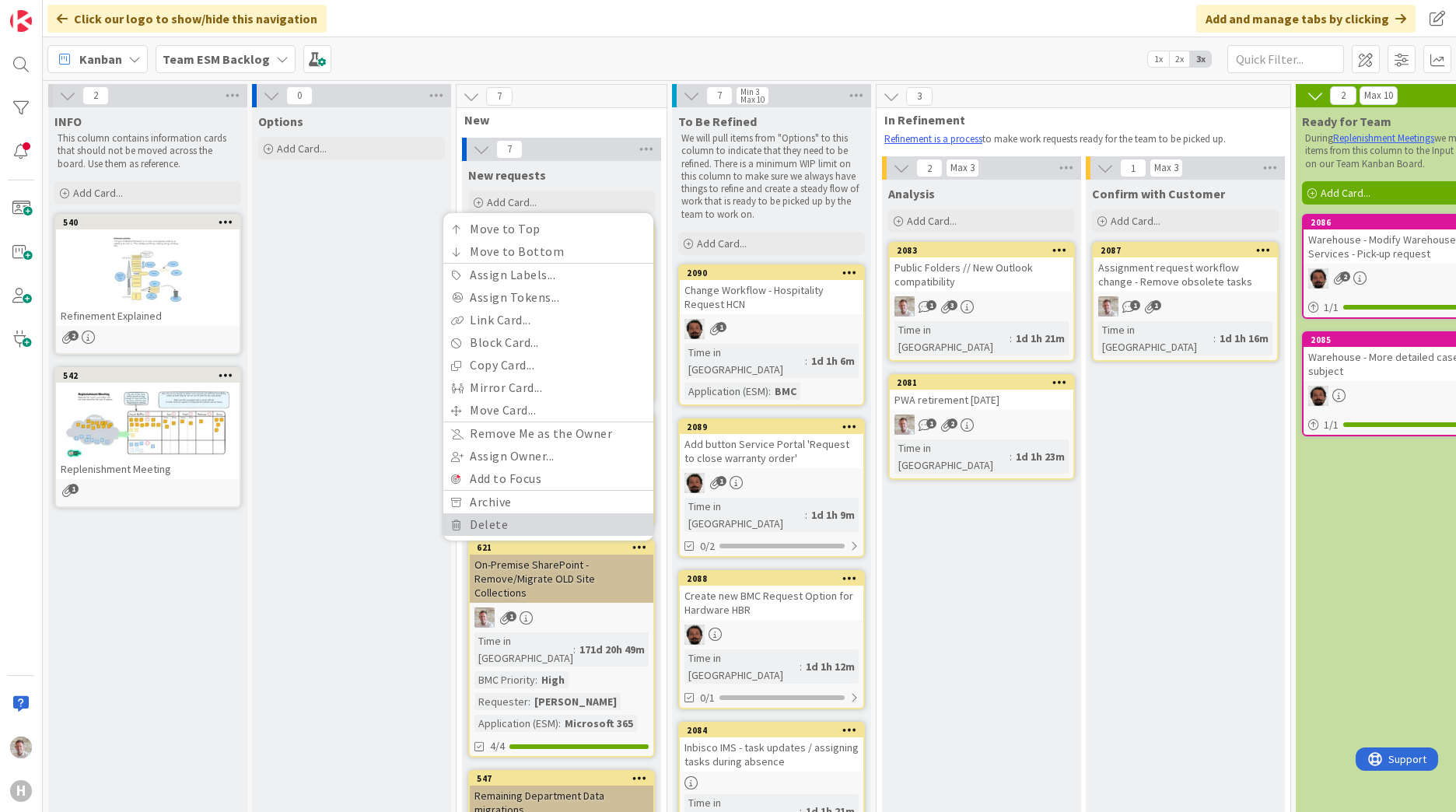
click at [463, 513] on link "Delete" at bounding box center [548, 524] width 210 height 22
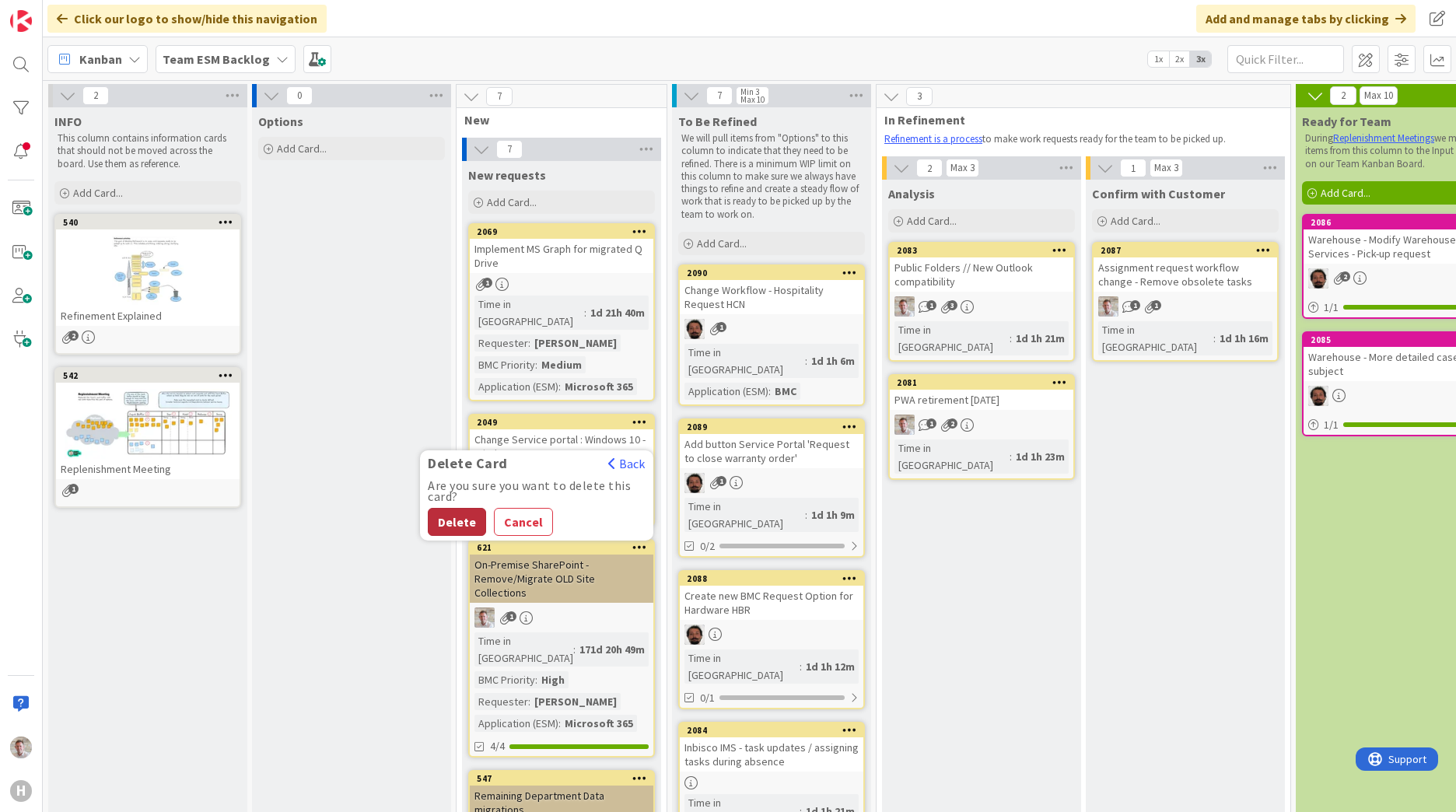
click at [465, 508] on button "Delete" at bounding box center [456, 522] width 59 height 28
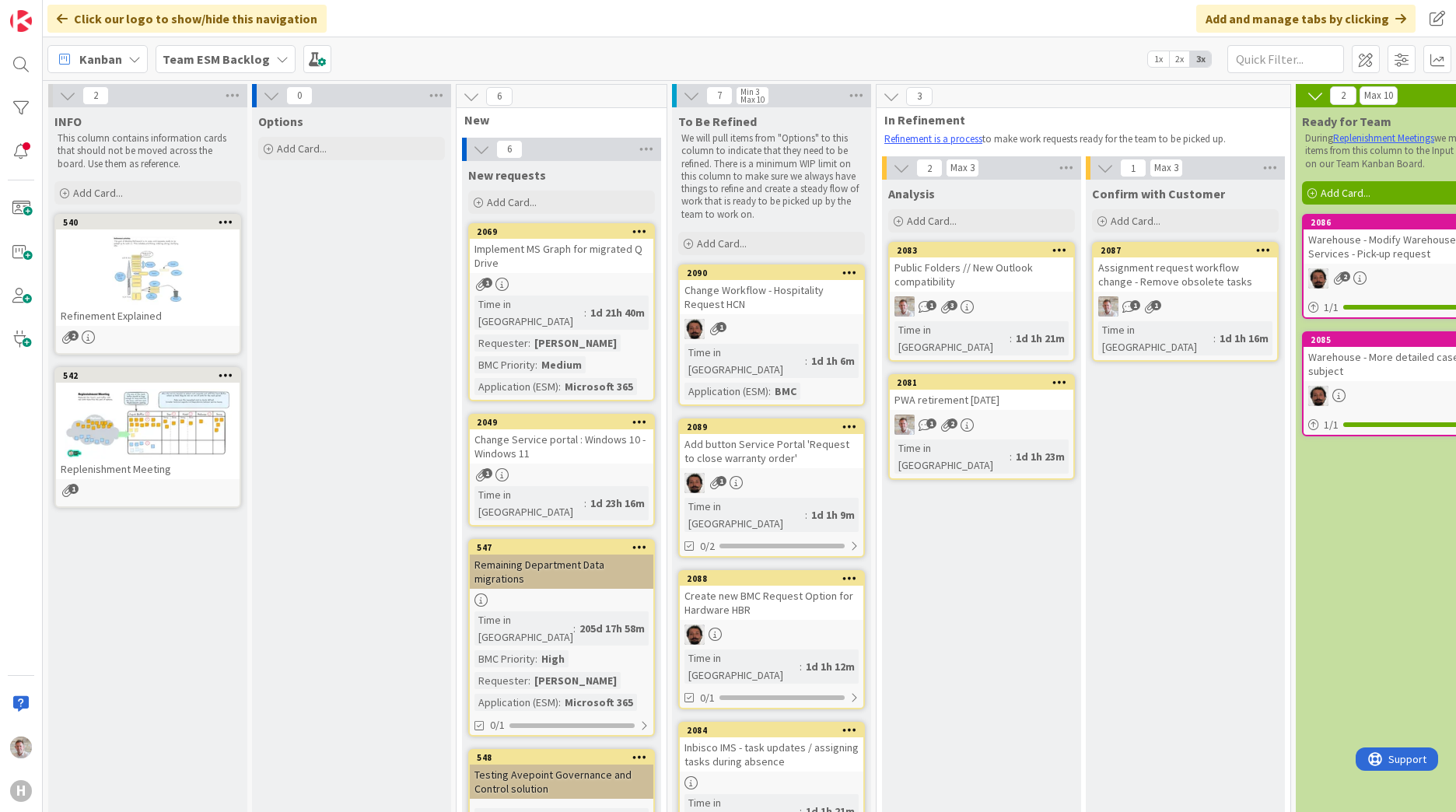
click at [637, 542] on icon at bounding box center [639, 547] width 15 height 11
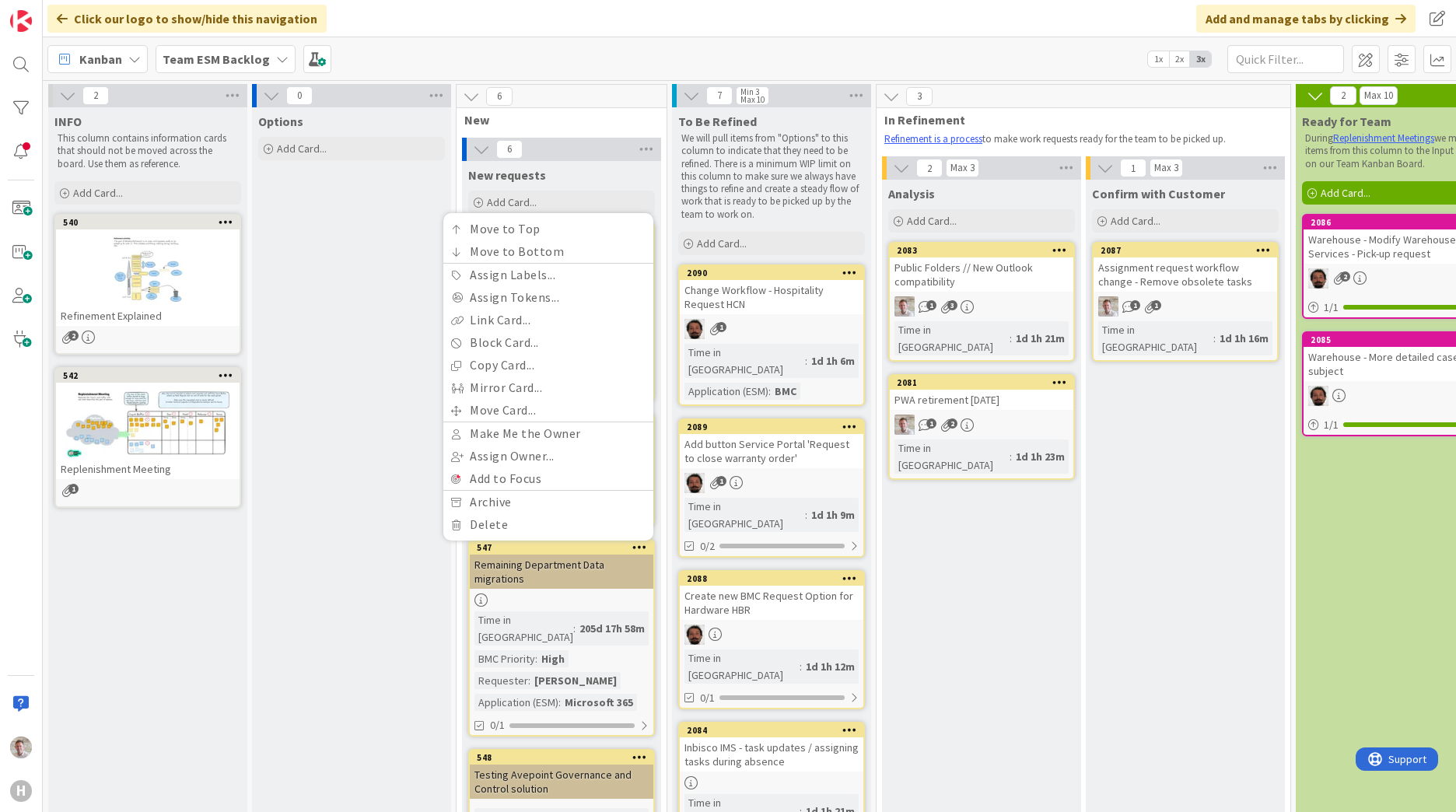
click at [554, 504] on div "Move to Top Move to Bottom Assign Labels... Assign Tokens... Link Card... Block…" at bounding box center [548, 376] width 210 height 327
click at [553, 513] on link "Delete" at bounding box center [548, 524] width 210 height 22
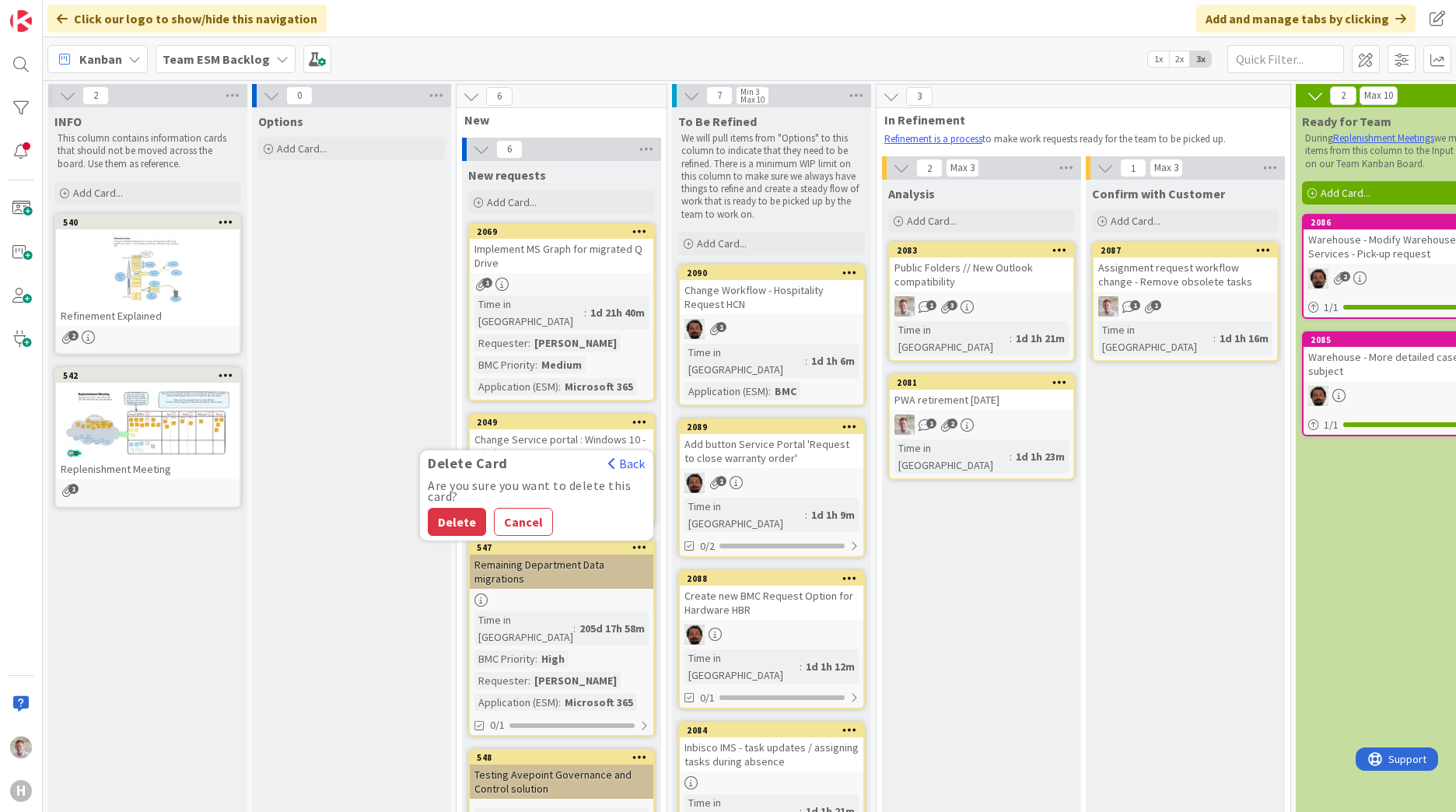
click at [460, 508] on button "Delete" at bounding box center [456, 522] width 59 height 28
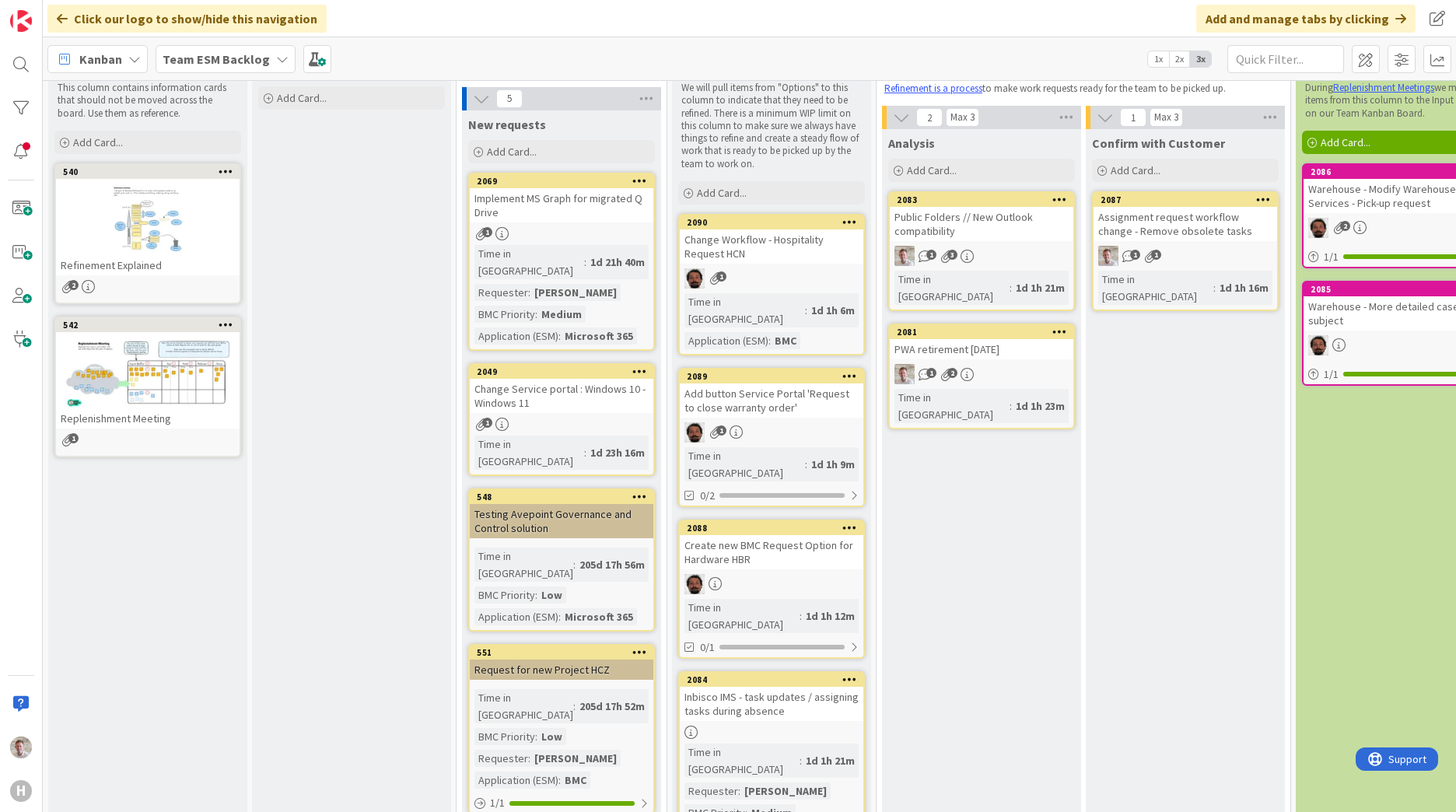
scroll to position [78, 0]
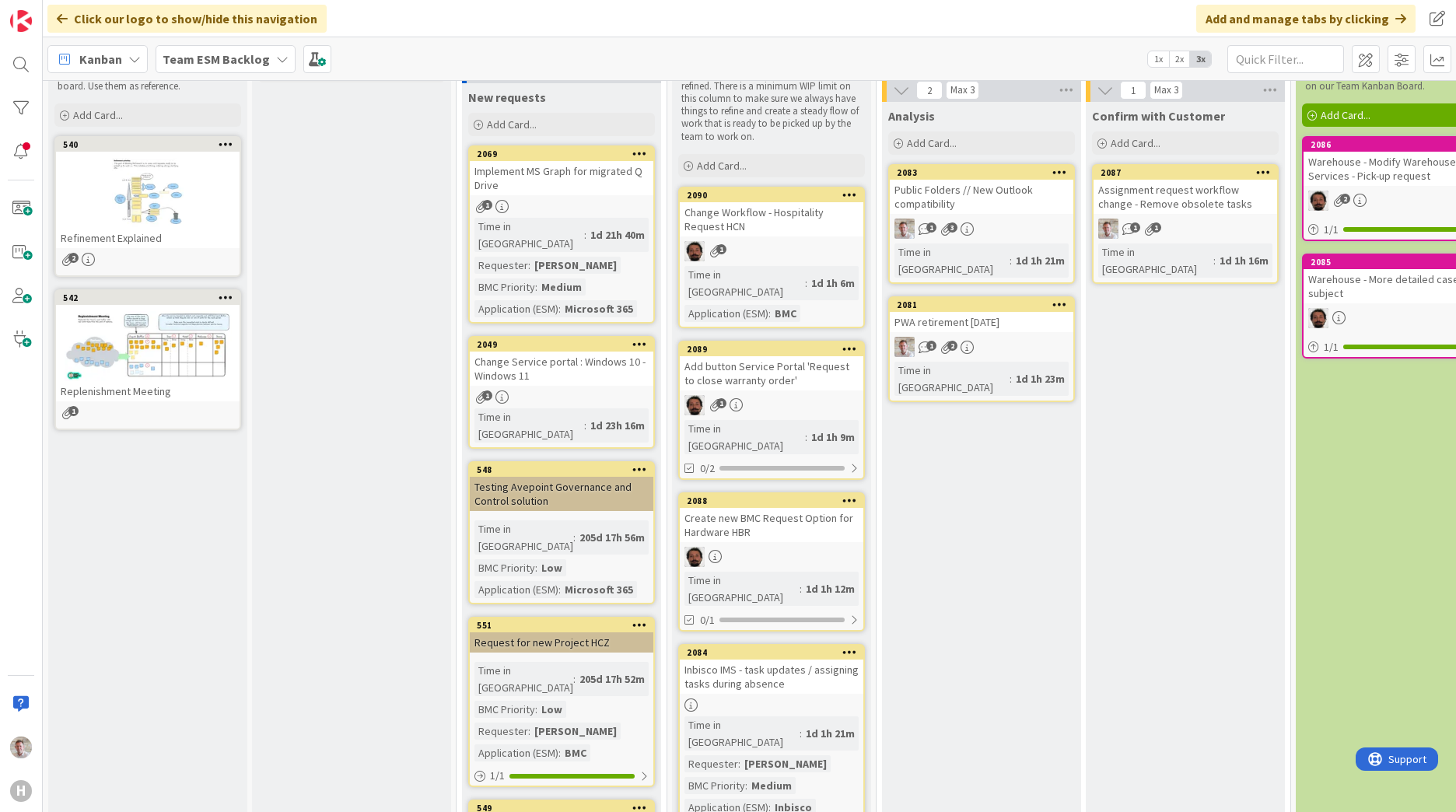
click at [642, 464] on icon at bounding box center [639, 469] width 15 height 11
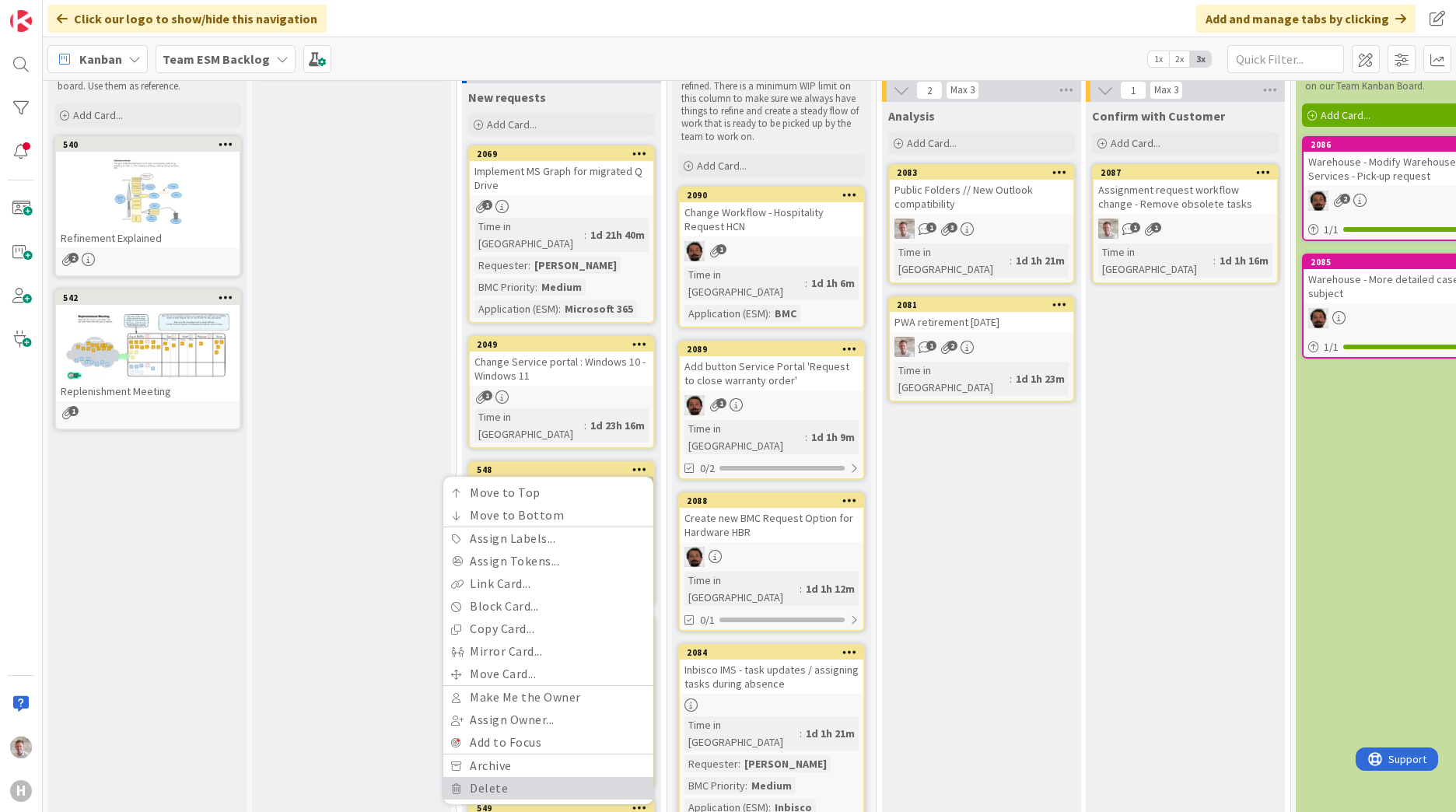
click at [486, 777] on link "Delete" at bounding box center [548, 788] width 210 height 22
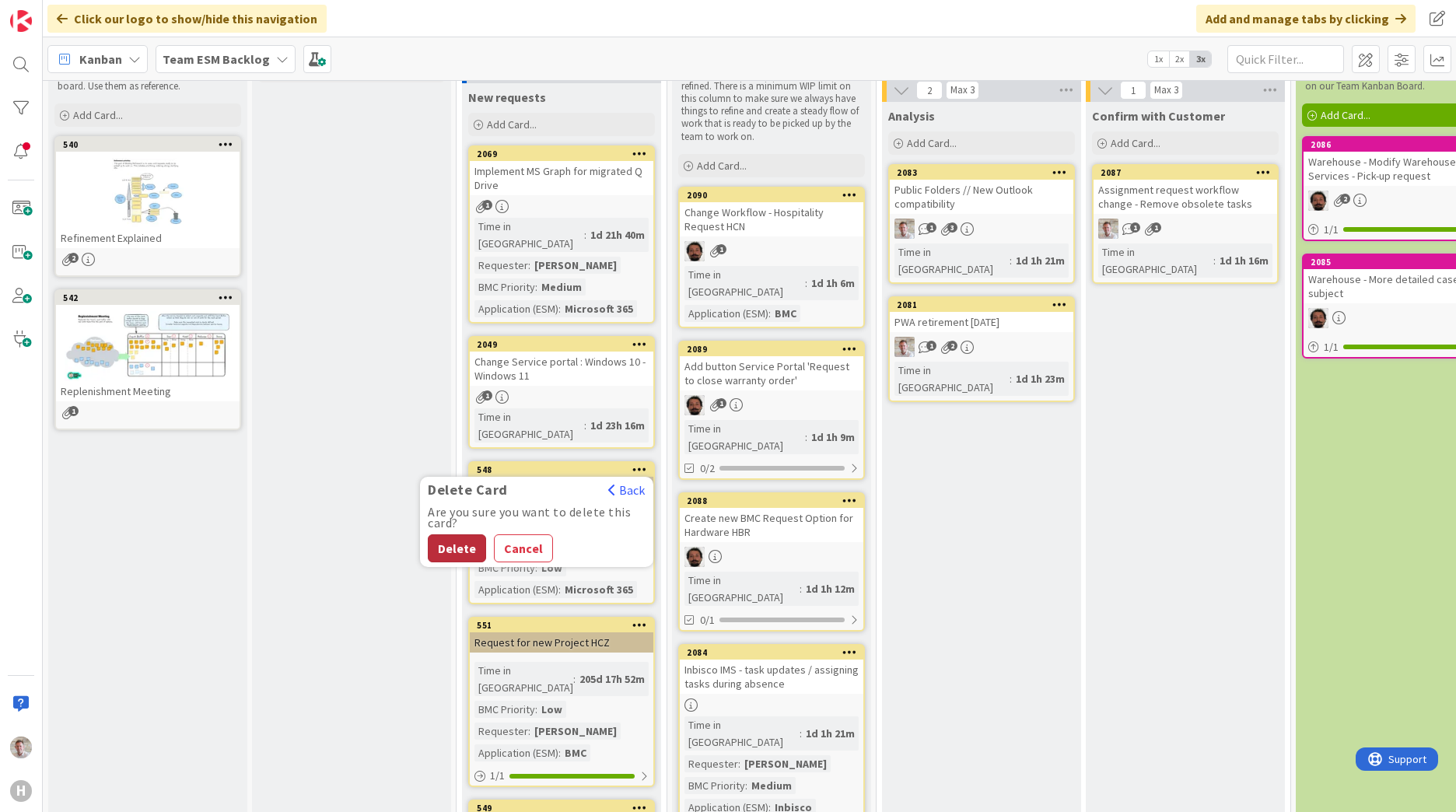
click at [460, 534] on button "Delete" at bounding box center [456, 548] width 59 height 28
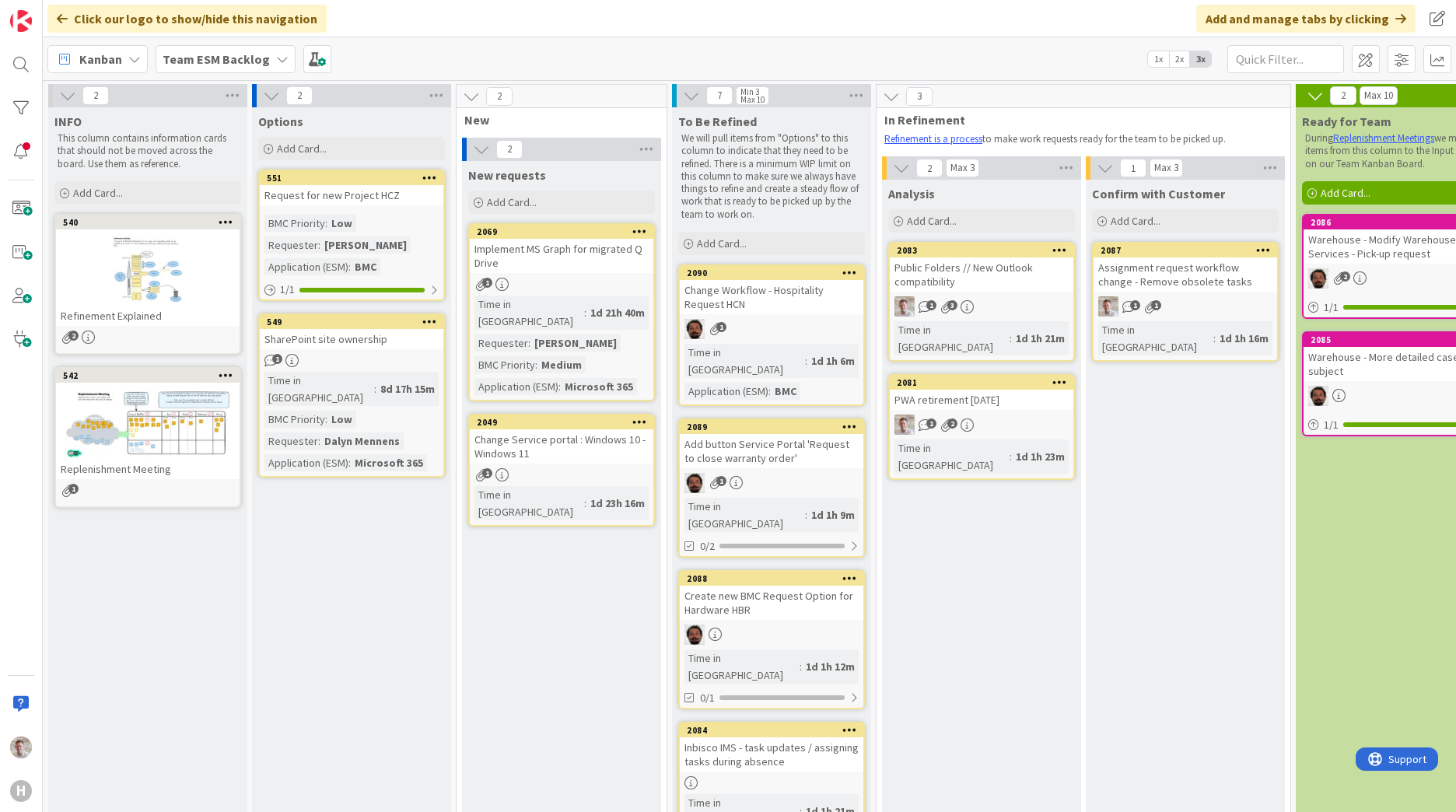
scroll to position [0, 138]
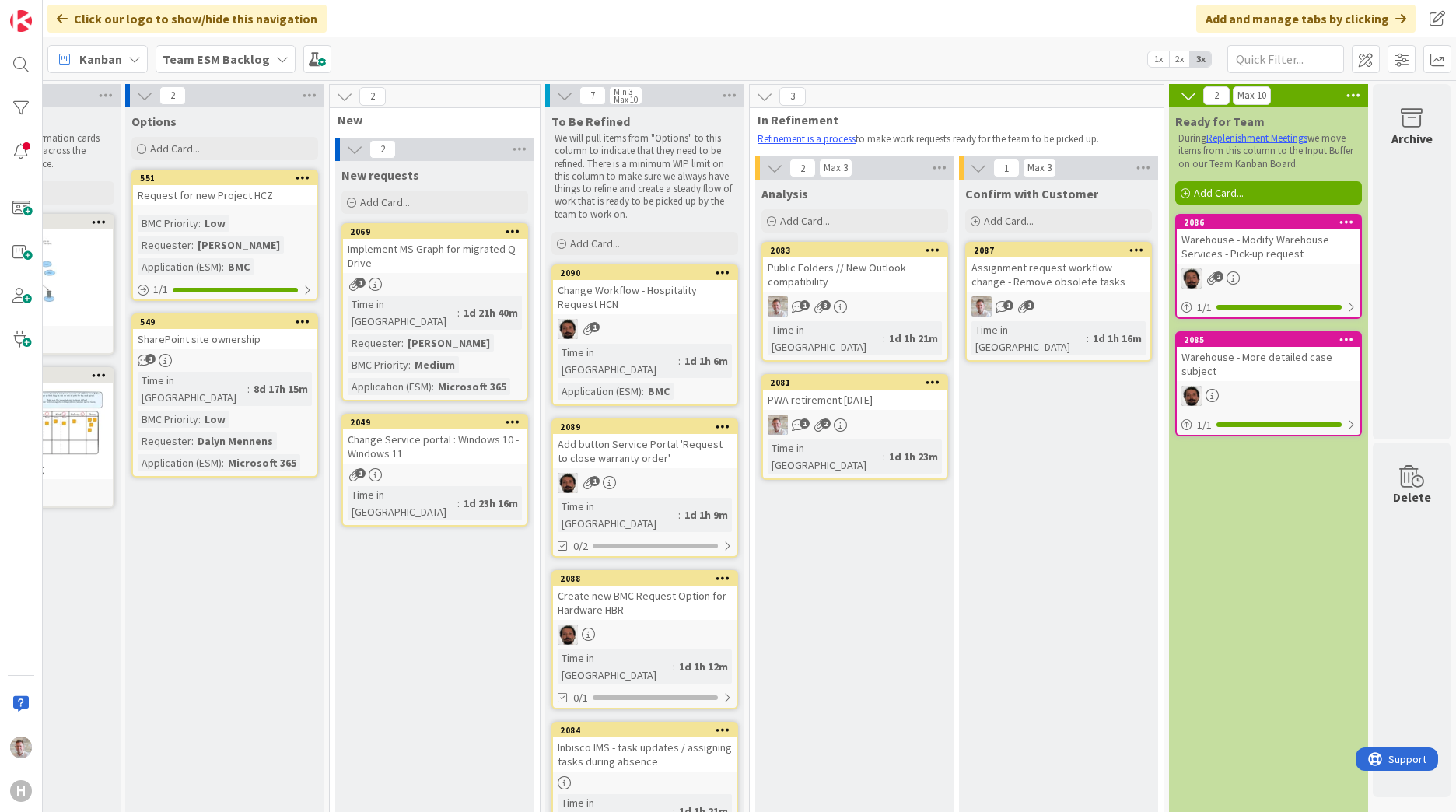
click at [1339, 337] on icon at bounding box center [1346, 339] width 15 height 11
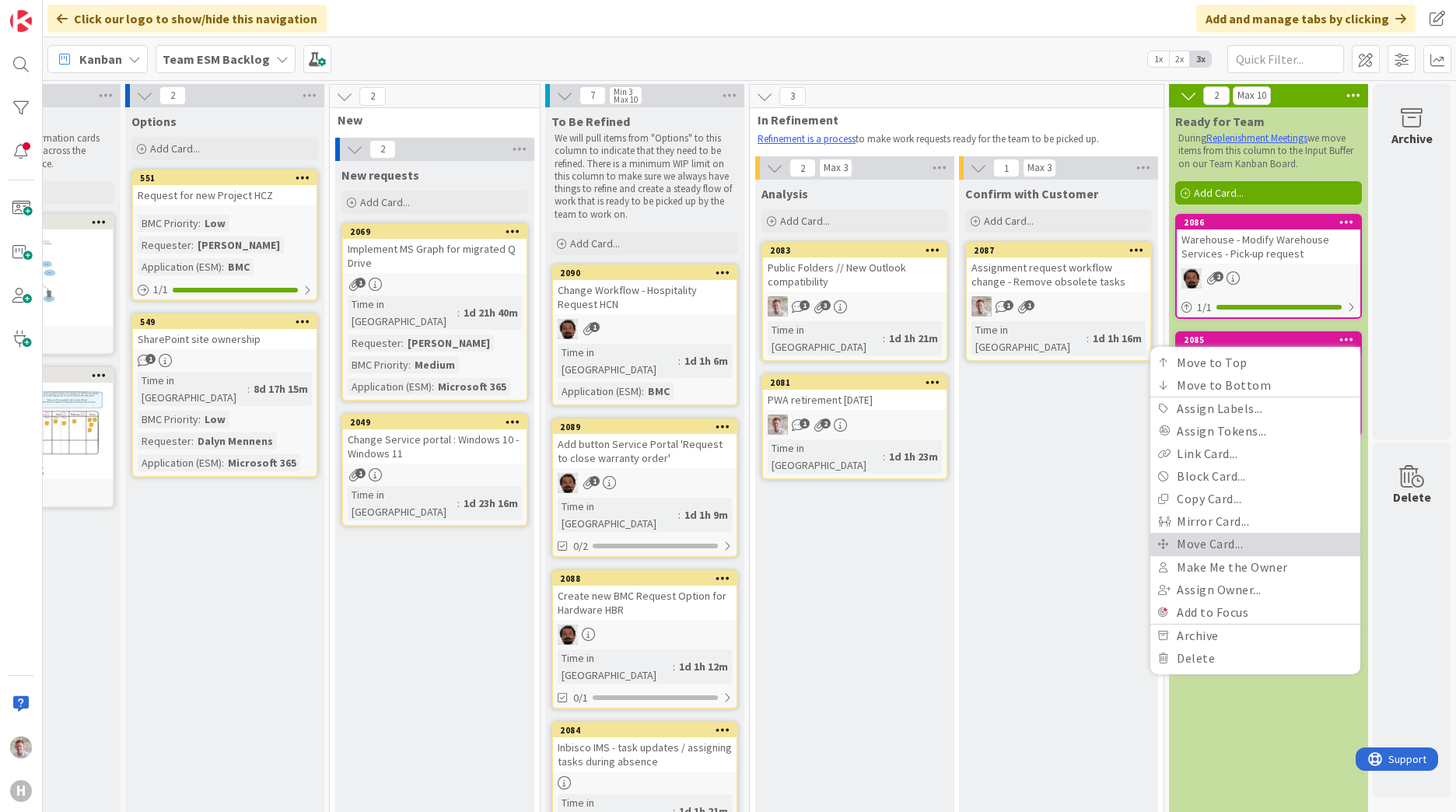
click at [1181, 546] on link "Move Card..." at bounding box center [1255, 544] width 210 height 22
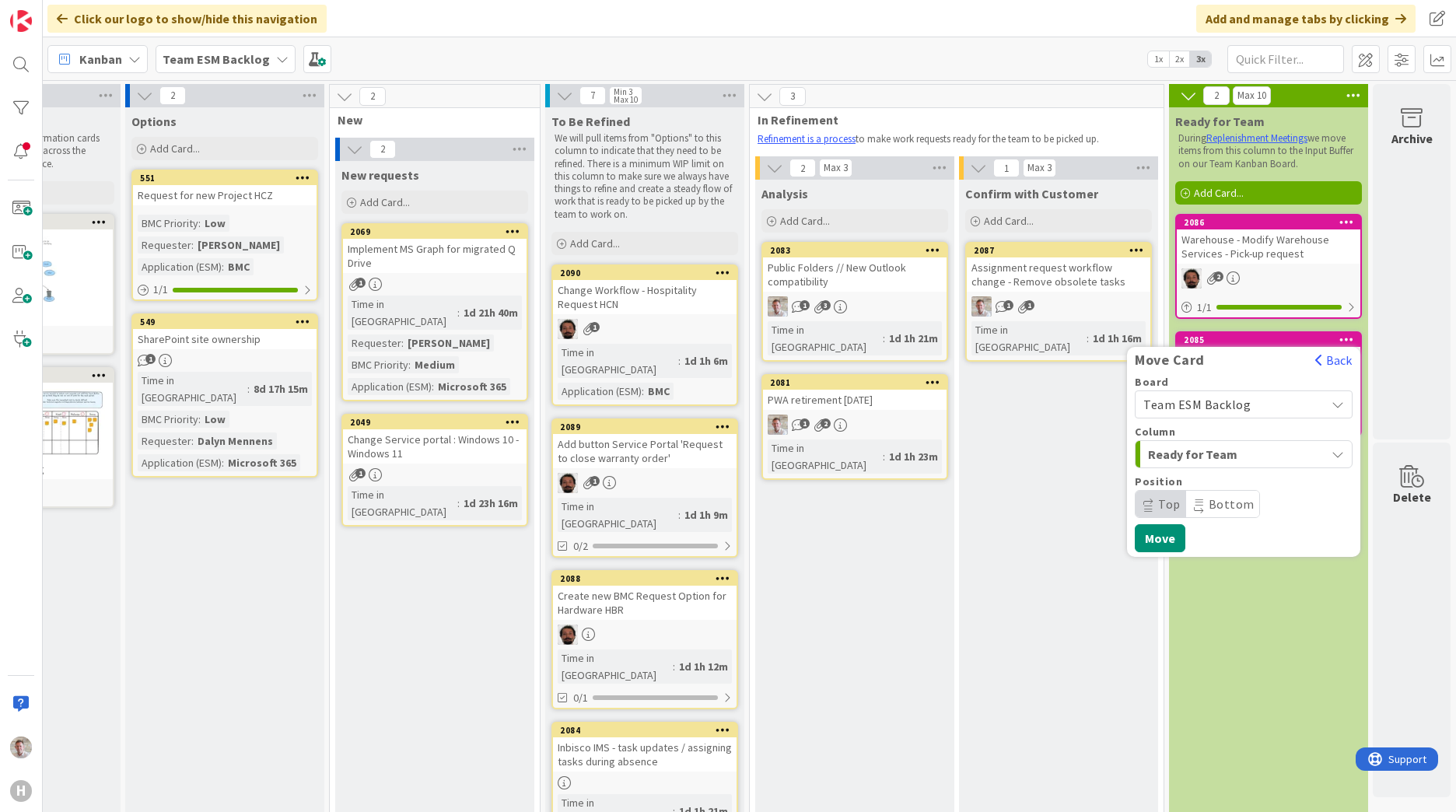
click at [1178, 412] on span "Team ESM Backlog" at bounding box center [1196, 404] width 107 height 16
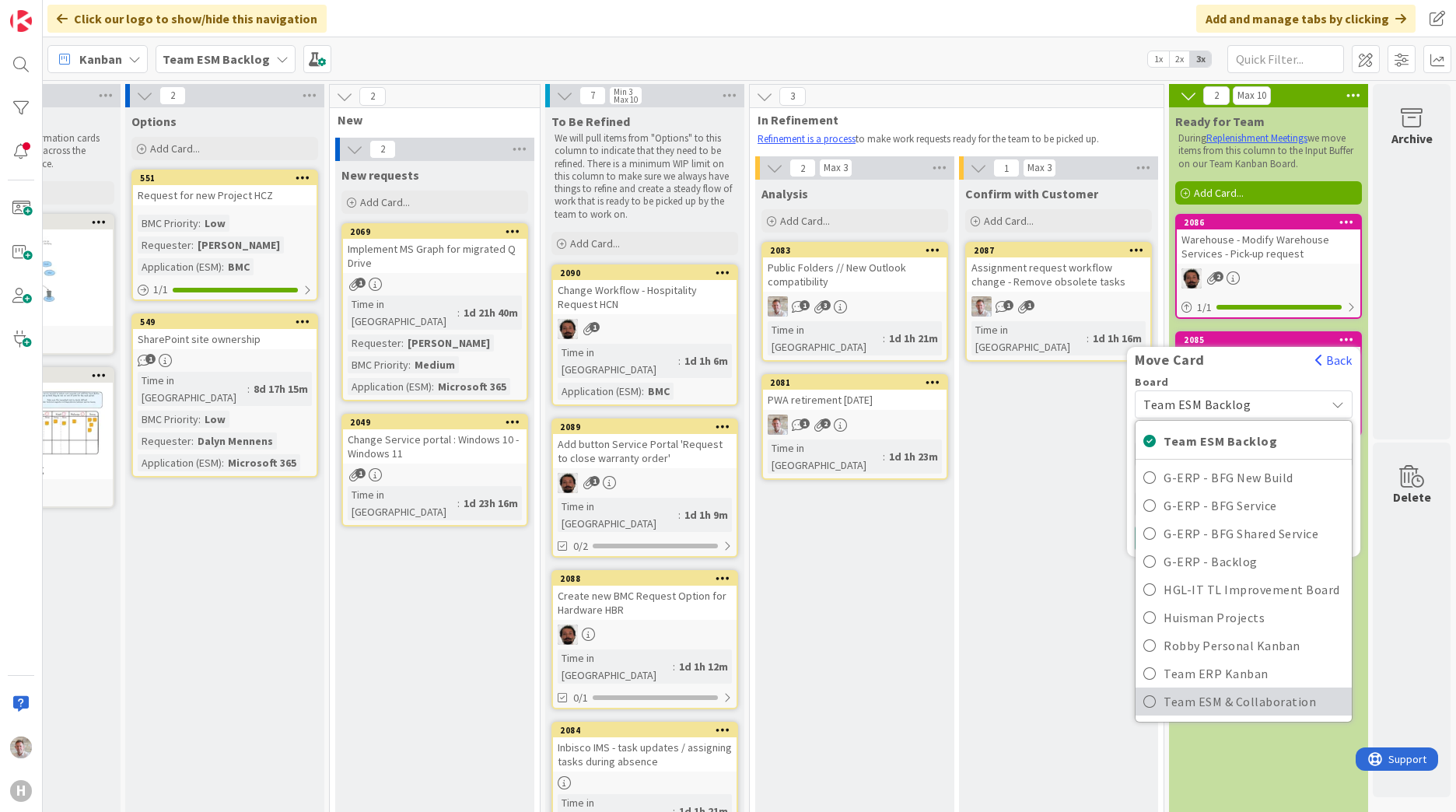
click at [1166, 699] on span "Team ESM & Collaboration" at bounding box center [1253, 701] width 180 height 23
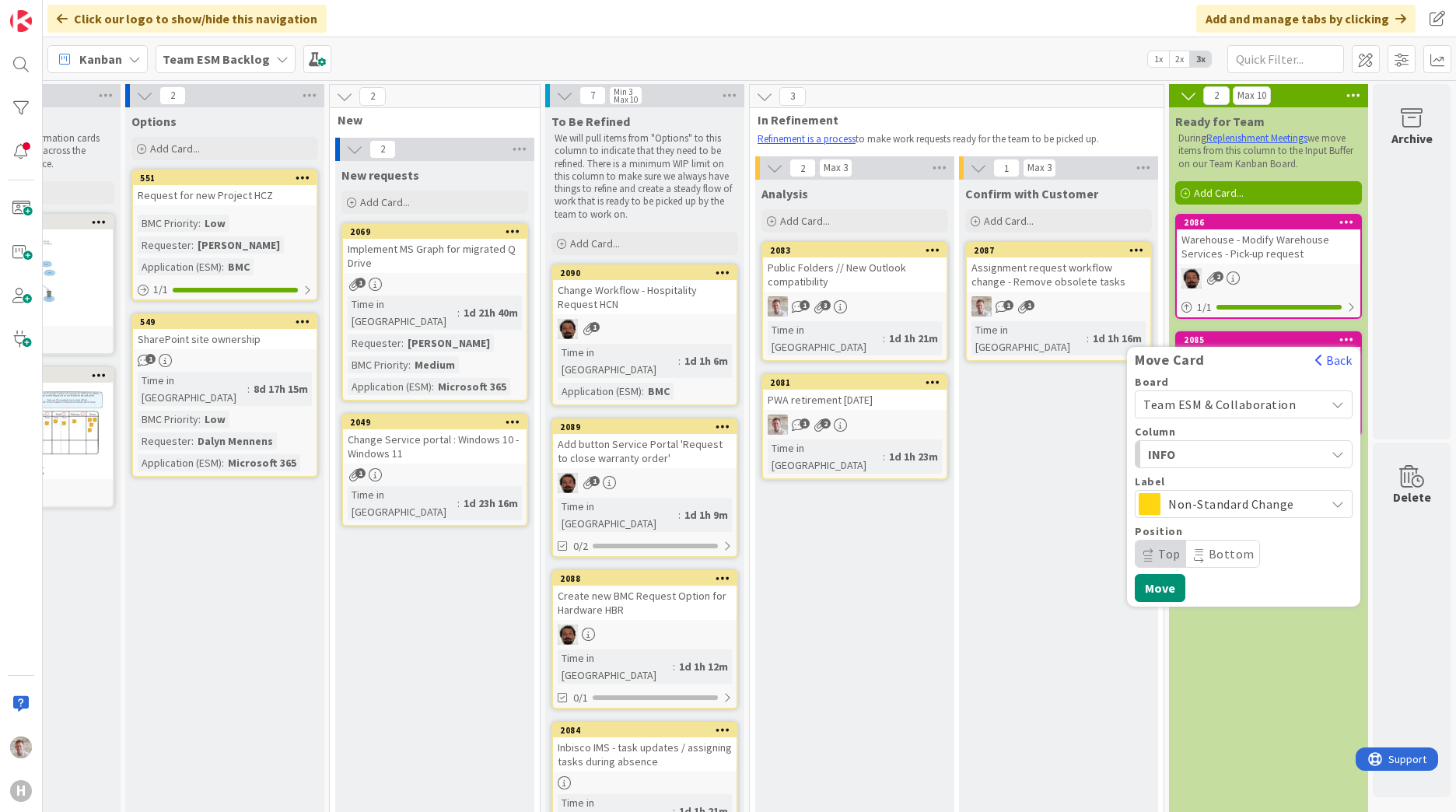
click at [1183, 452] on span "INFO" at bounding box center [1206, 454] width 117 height 20
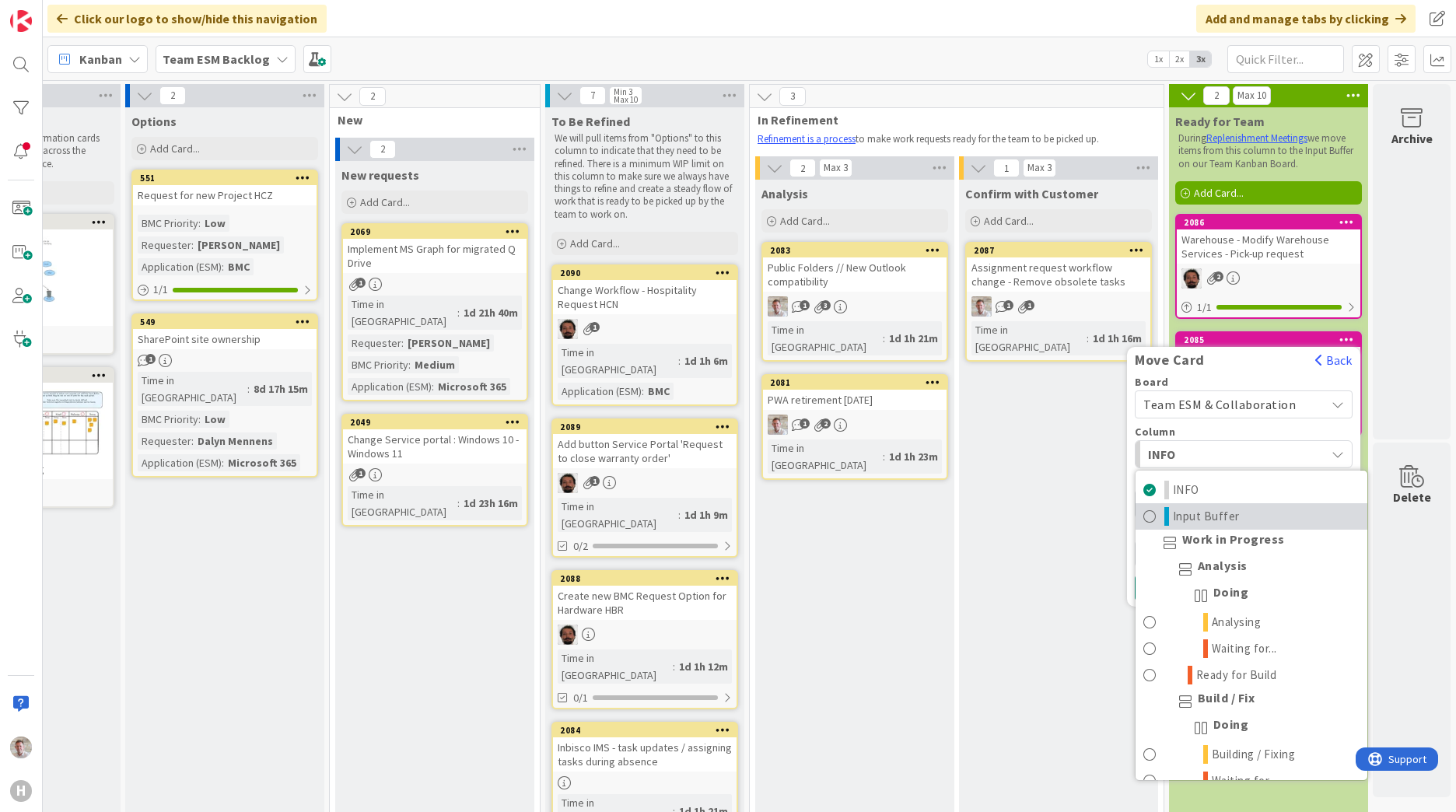
click at [1196, 521] on span "Input Buffer" at bounding box center [1206, 517] width 67 height 19
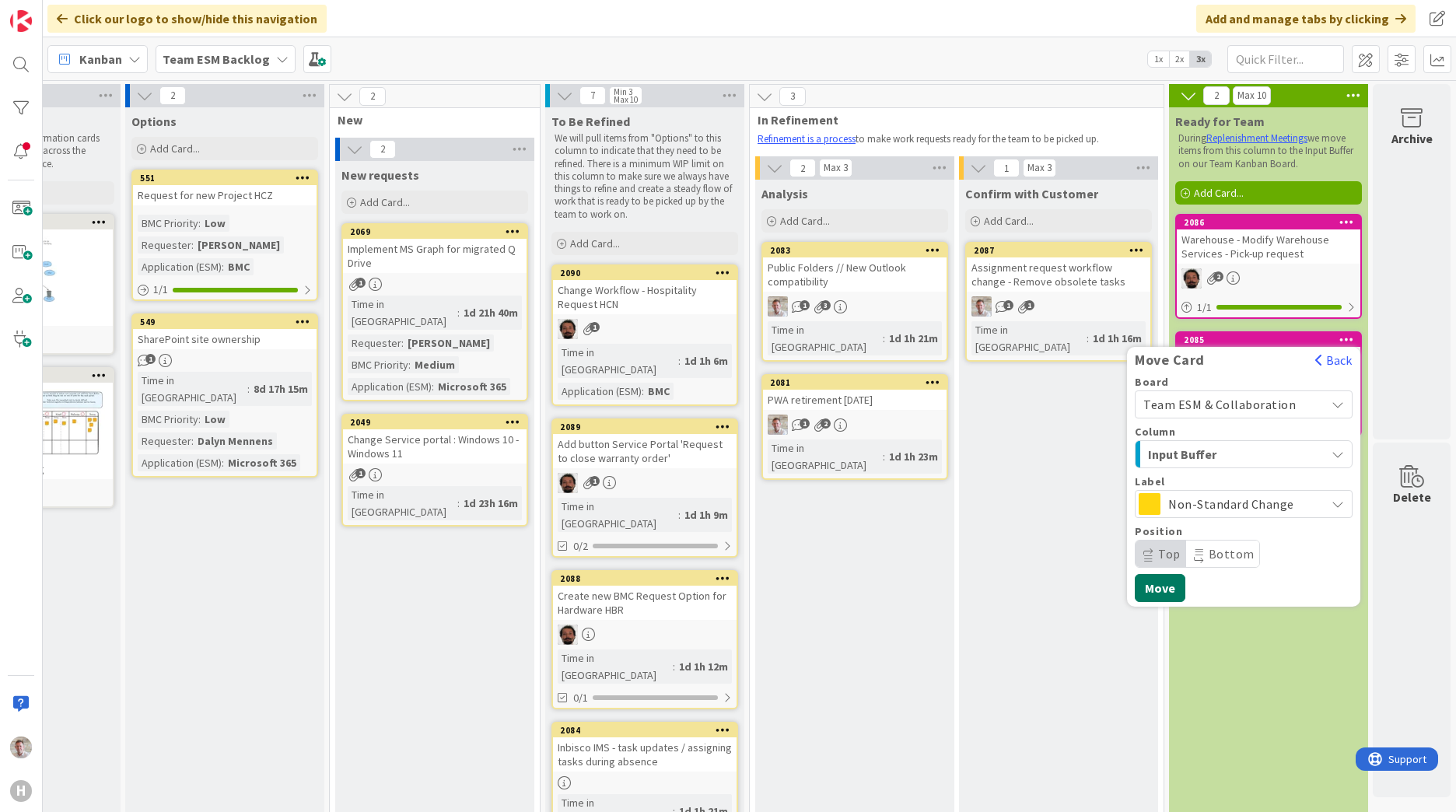
click at [1158, 589] on button "Move" at bounding box center [1160, 588] width 50 height 28
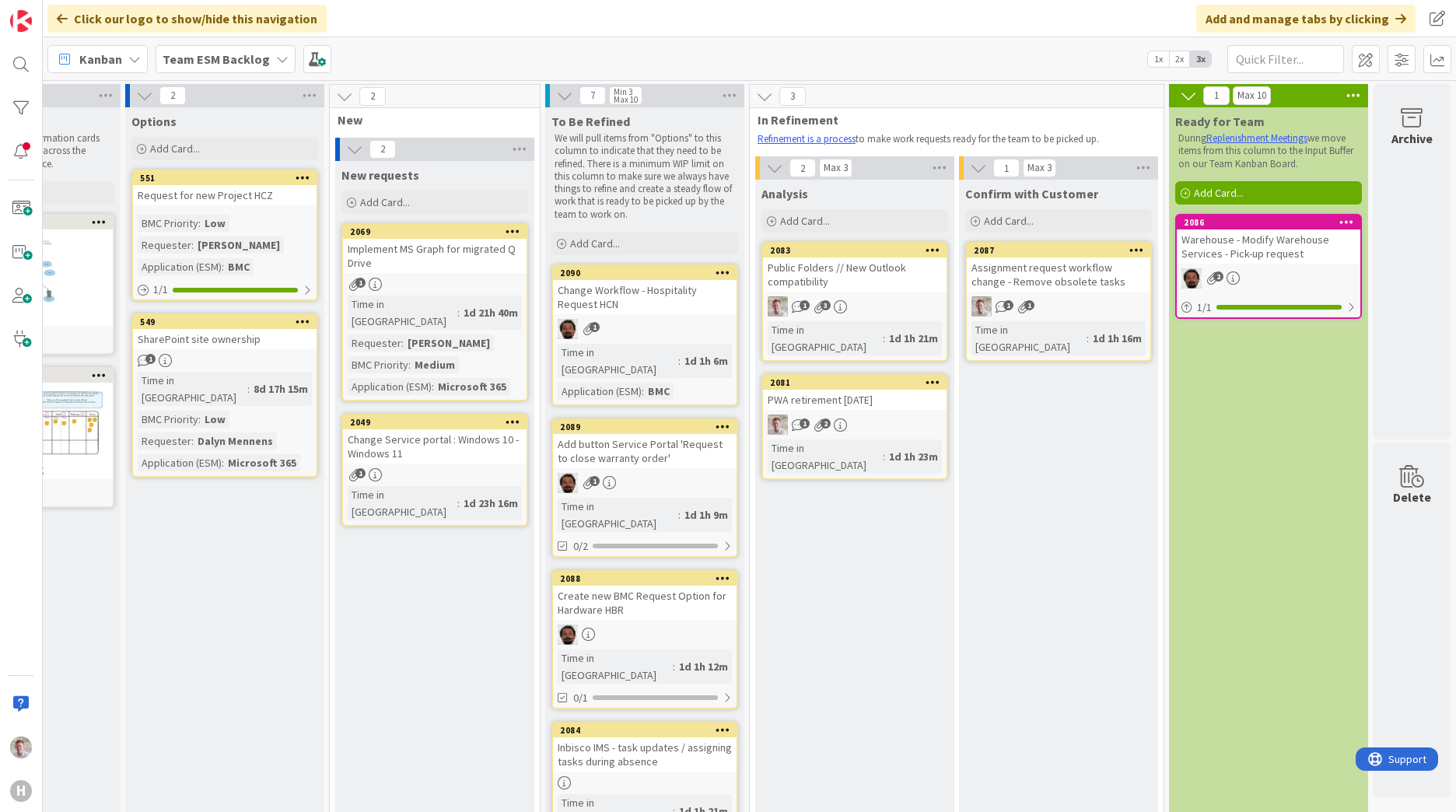
click at [1271, 234] on div "Warehouse - Modify Warehouse Services - Pick-up request" at bounding box center [1268, 246] width 184 height 34
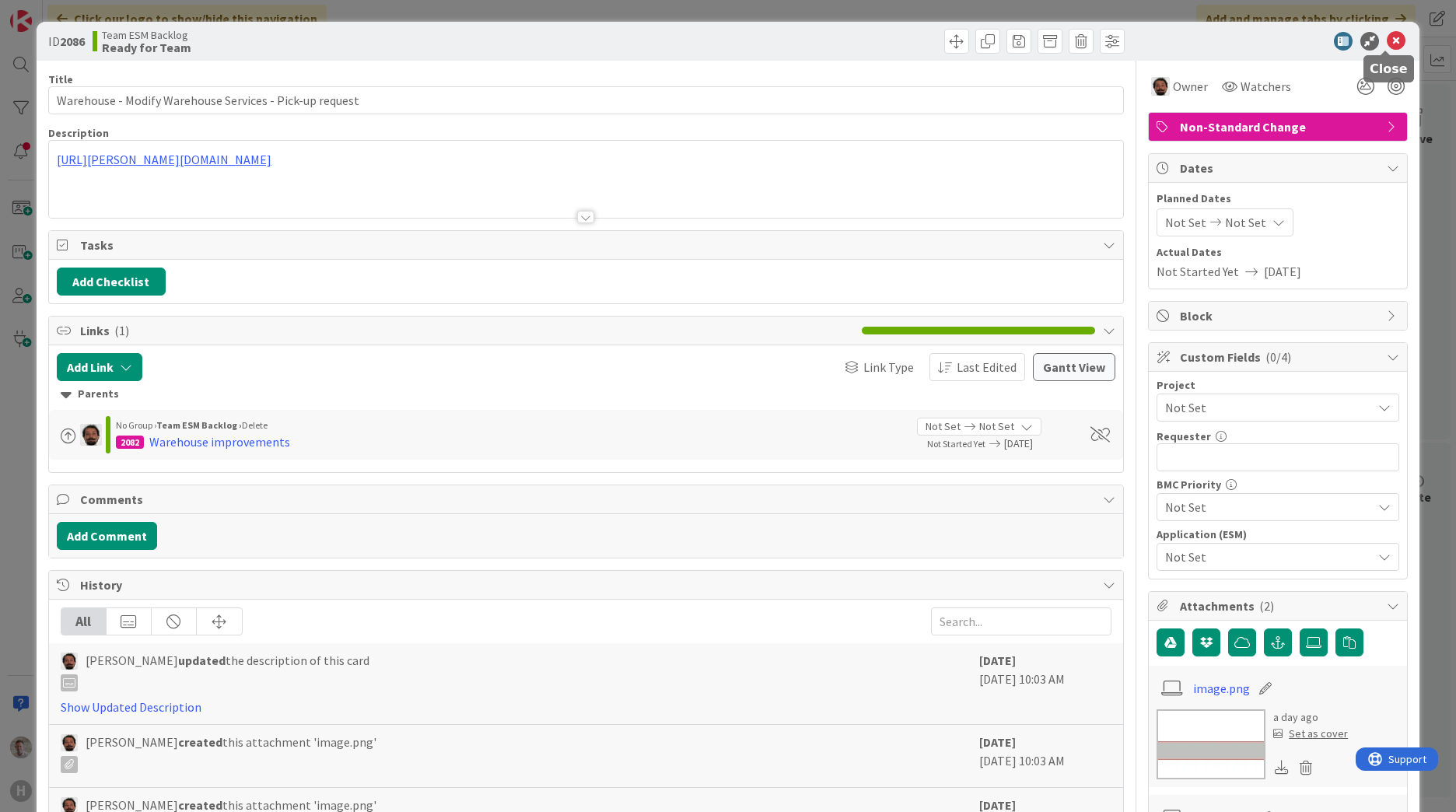
click at [1386, 39] on icon at bounding box center [1396, 41] width 19 height 19
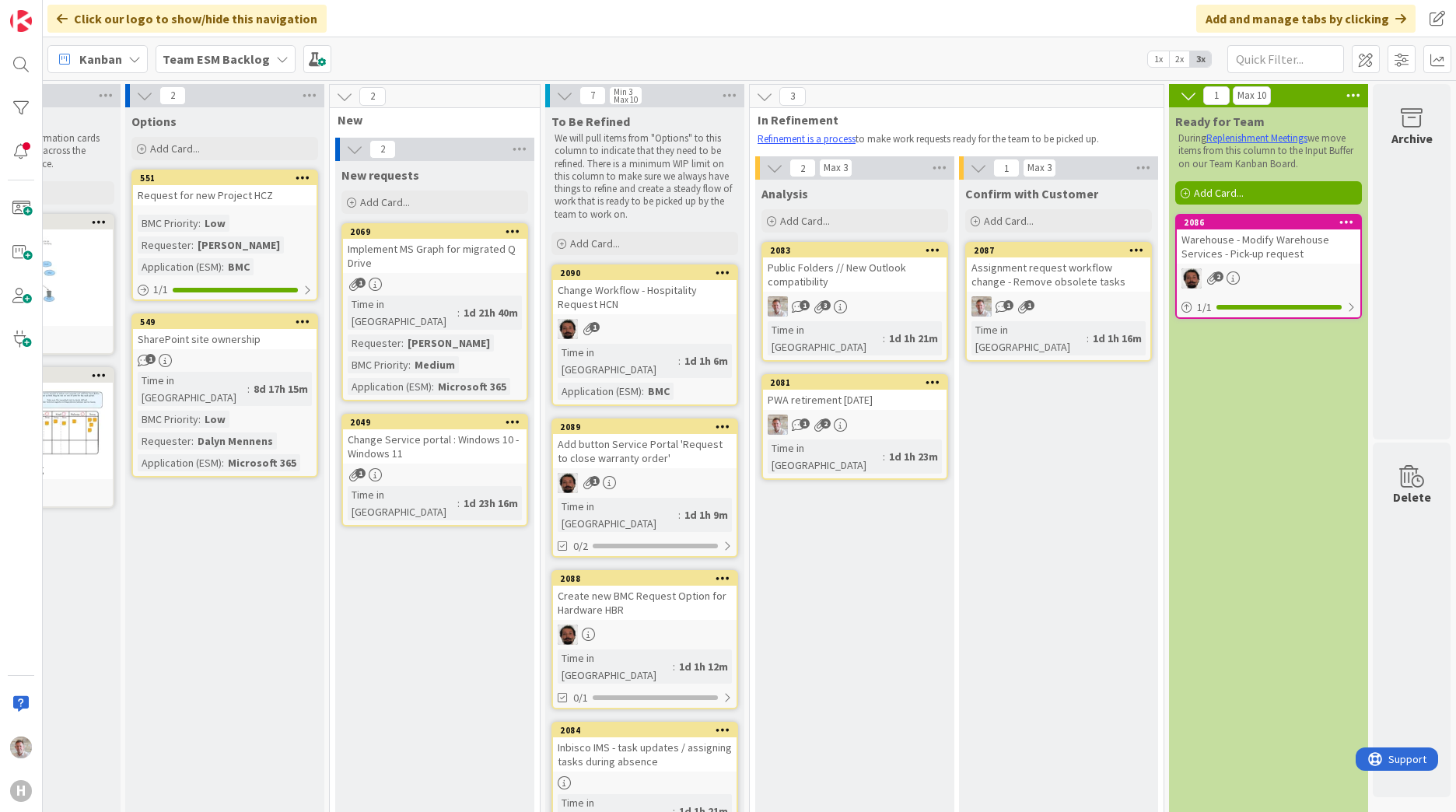
click at [1339, 224] on icon at bounding box center [1346, 222] width 15 height 11
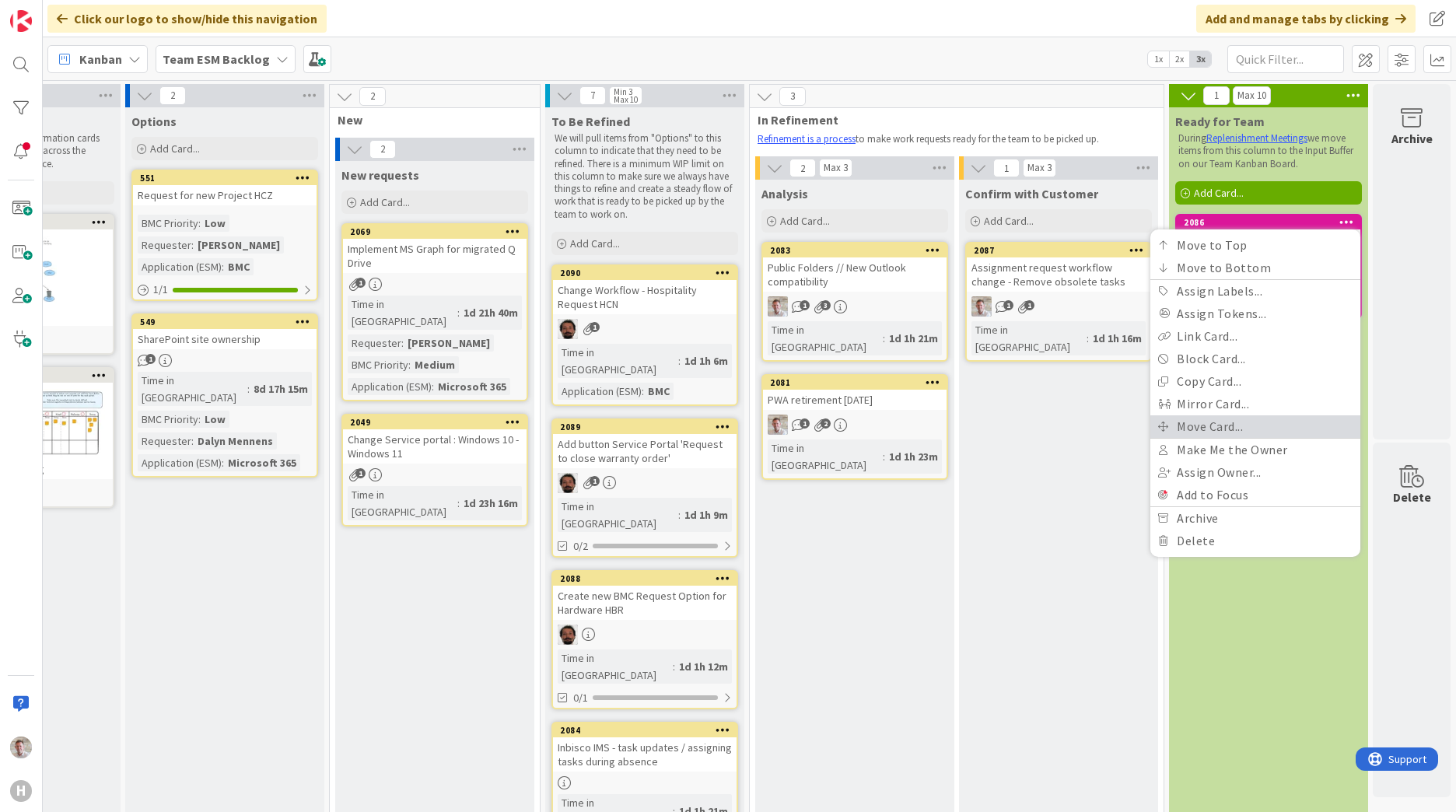
click at [1190, 424] on link "Move Card..." at bounding box center [1255, 426] width 210 height 22
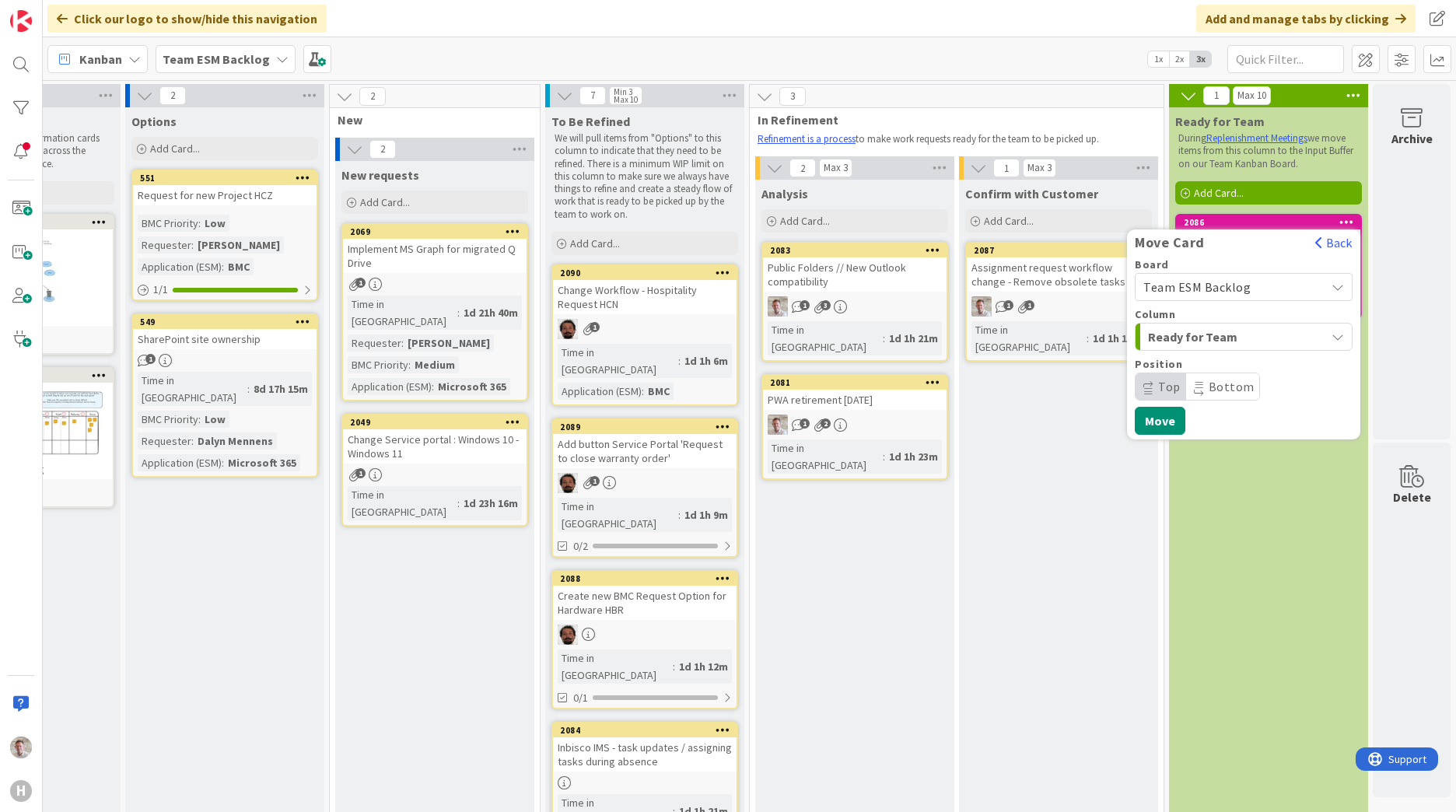
click at [1187, 281] on span "Team ESM Backlog" at bounding box center [1196, 286] width 107 height 16
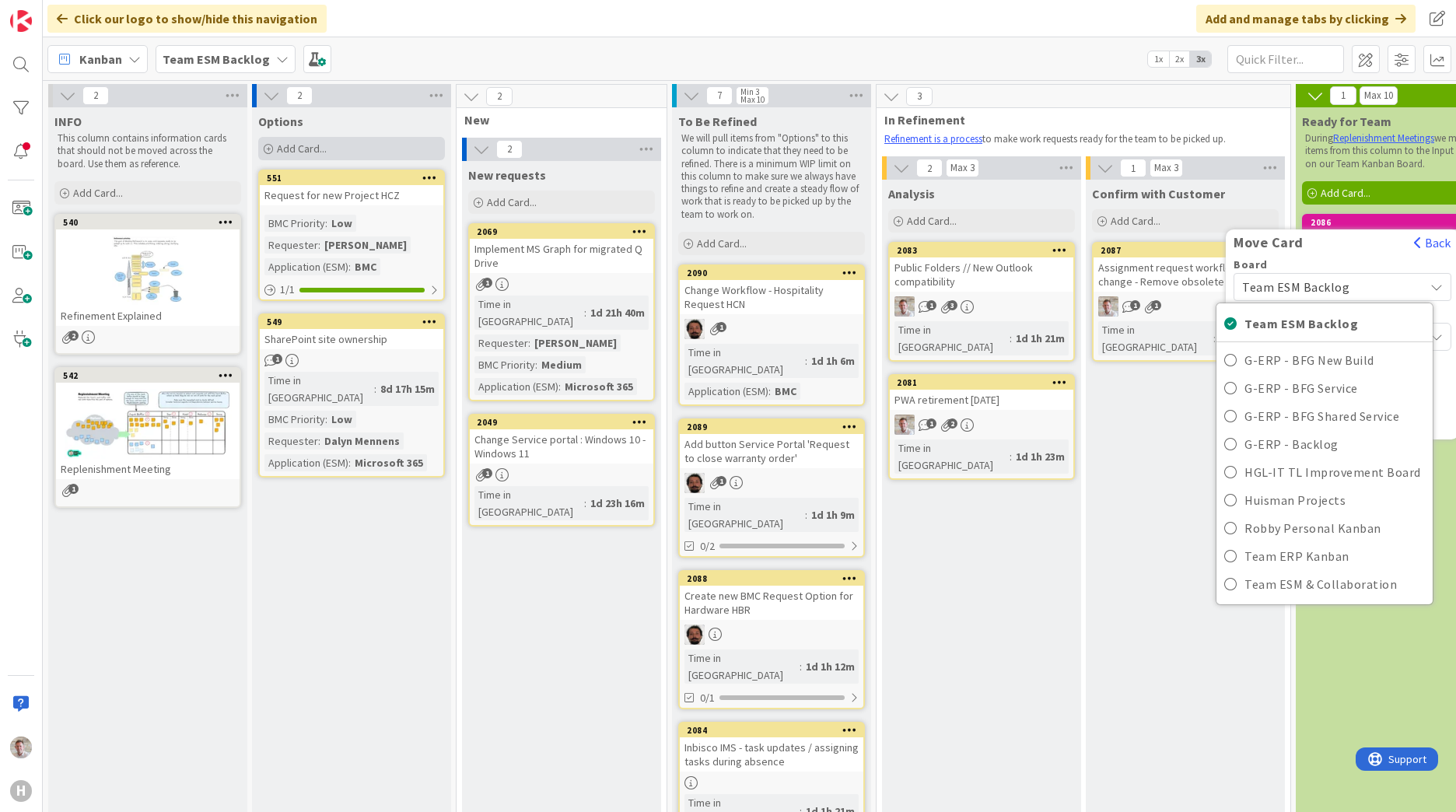
click at [286, 155] on span "Add Card..." at bounding box center [302, 148] width 50 height 14
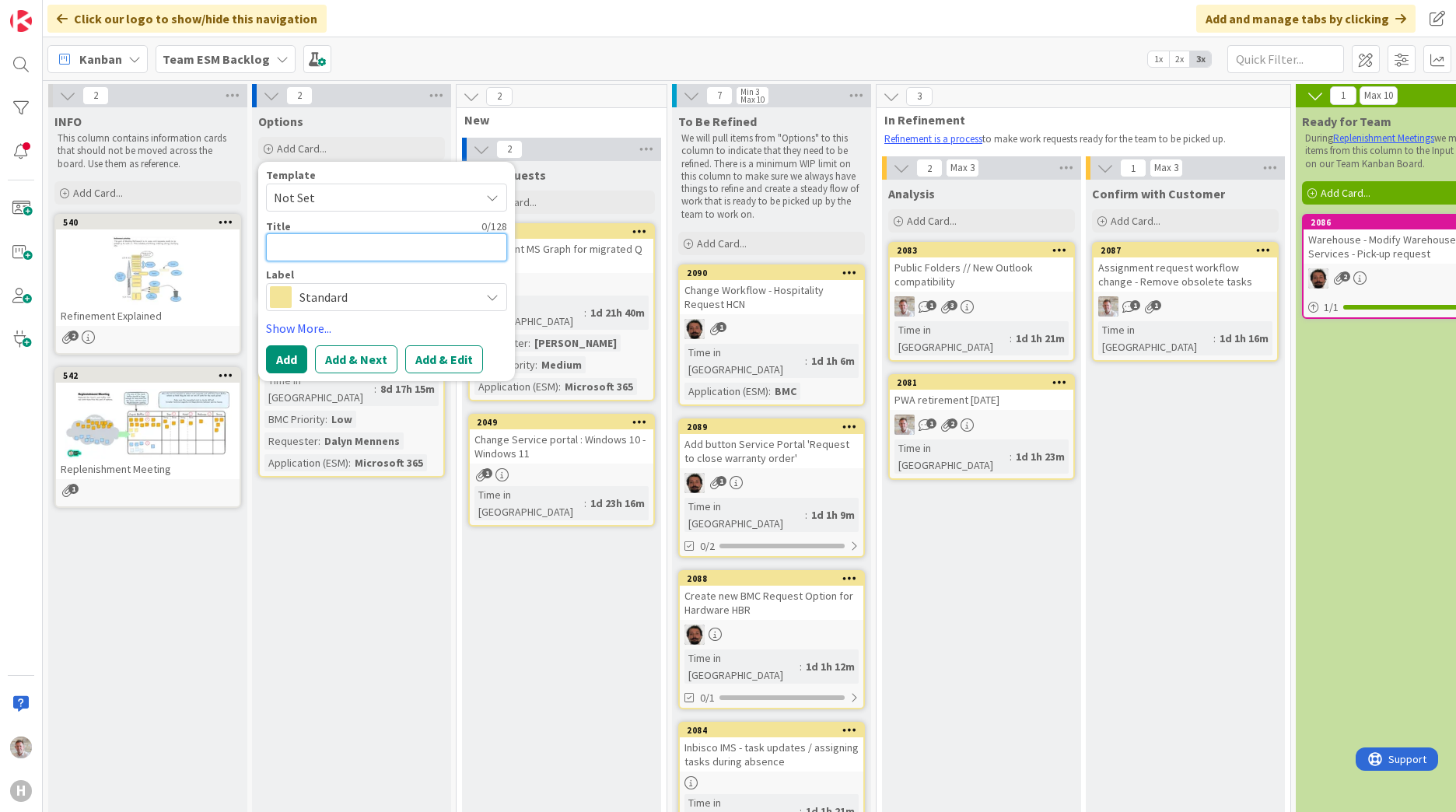
click at [328, 254] on textarea at bounding box center [386, 247] width 241 height 28
paste textarea "SharePoint App Documentation by Dolf"
type textarea "x"
type textarea "SharePoint App Documentation by Dolf"
click at [321, 301] on span "Standard" at bounding box center [386, 296] width 173 height 21
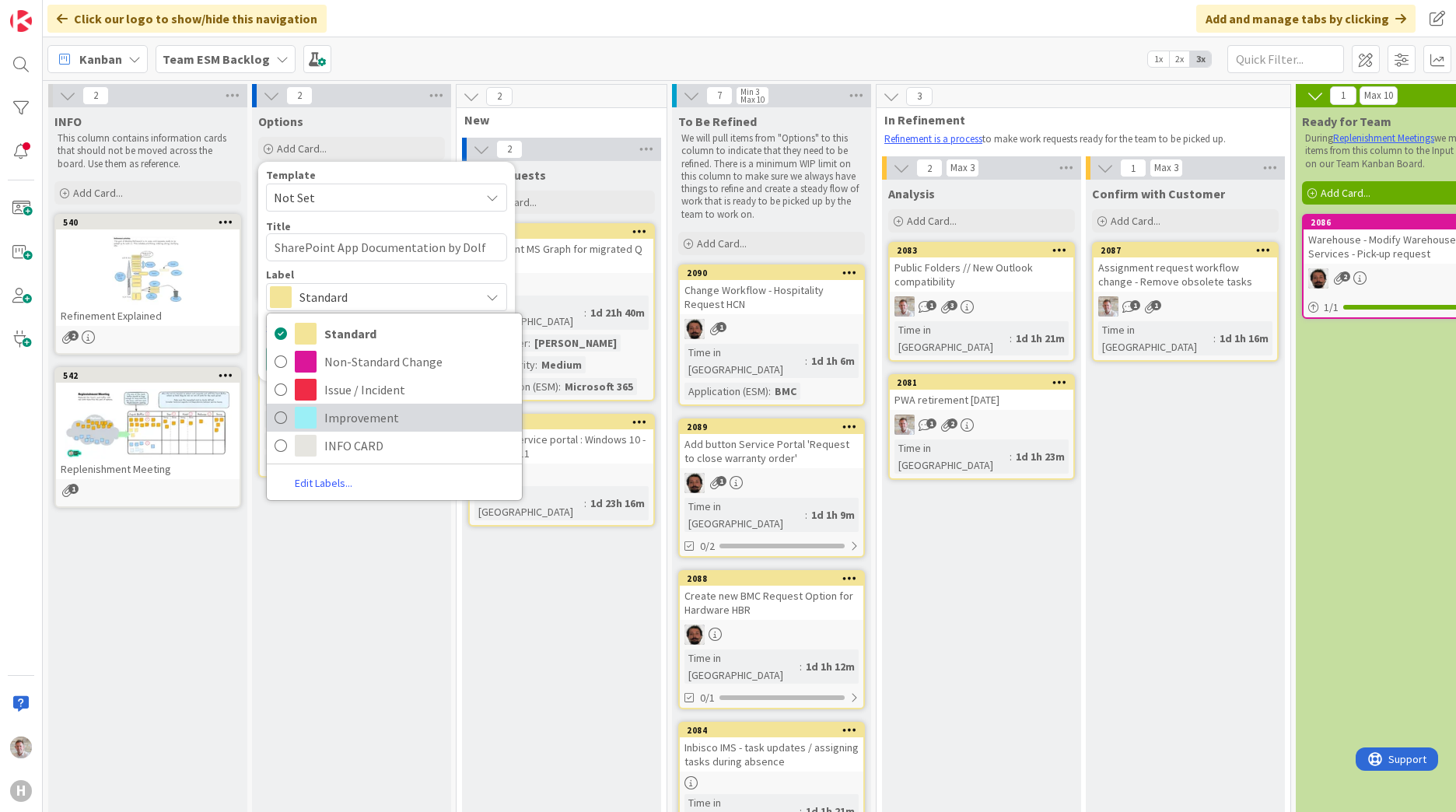
click at [334, 411] on span "Improvement" at bounding box center [419, 417] width 190 height 23
type textarea "x"
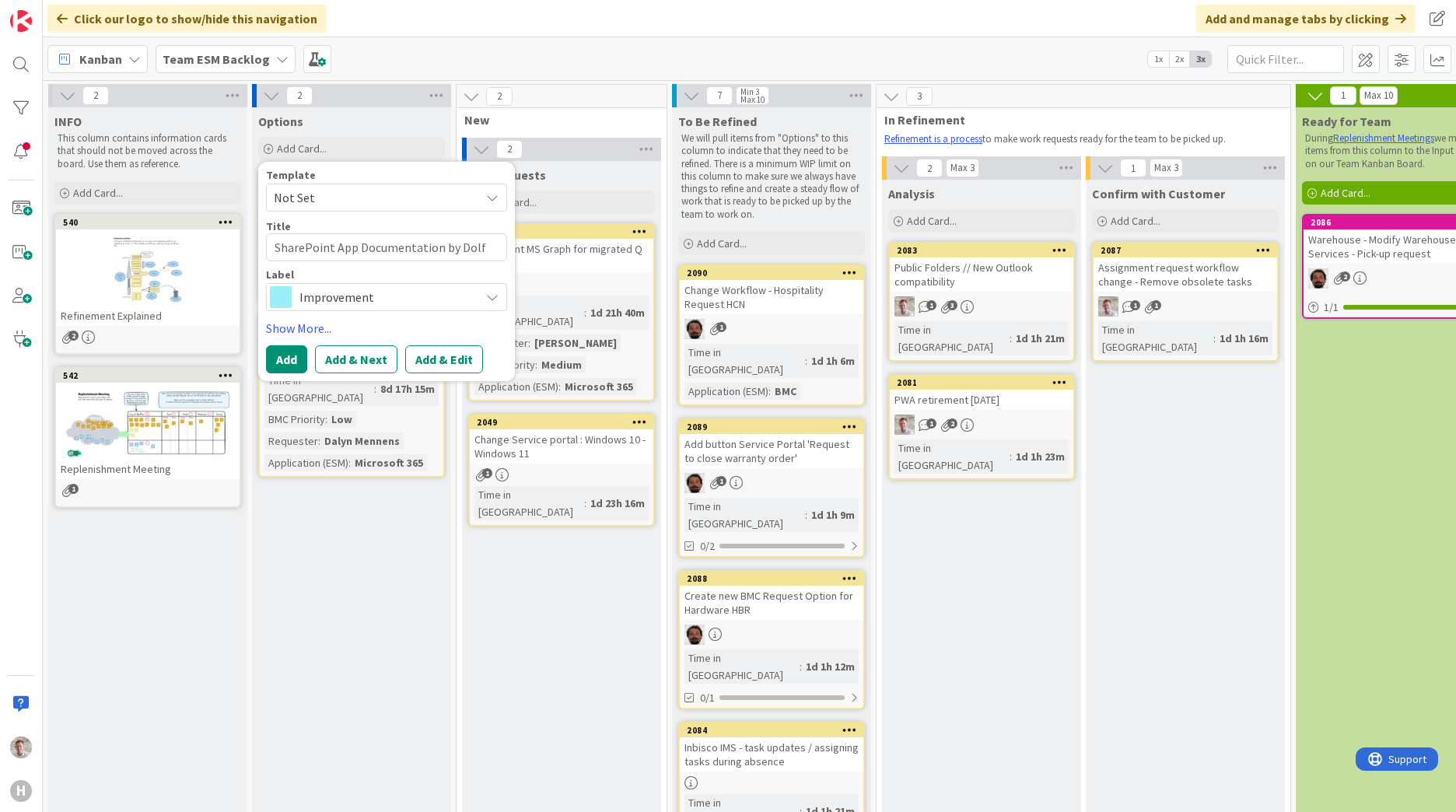
click at [430, 360] on button "Add & Edit" at bounding box center [444, 360] width 78 height 28
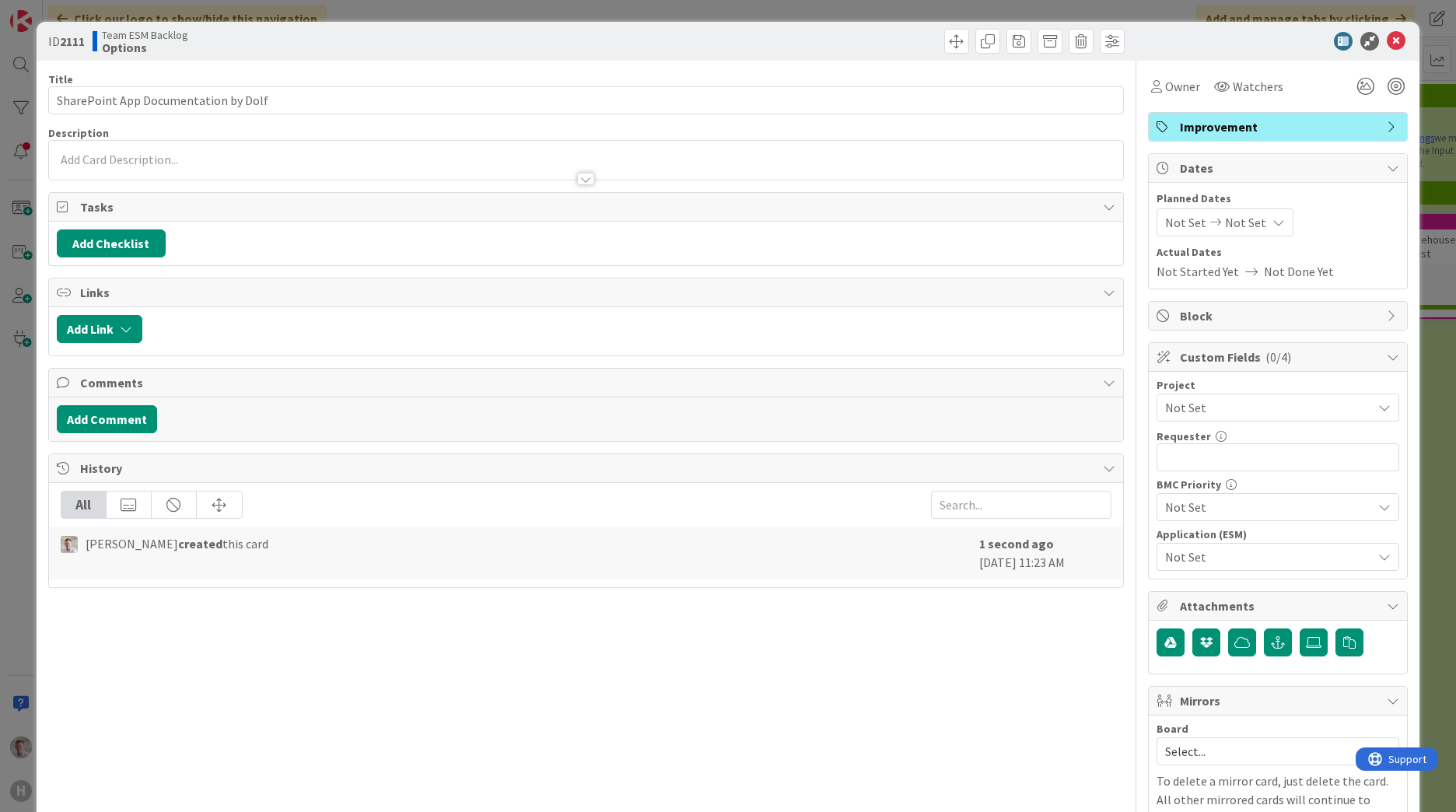
click at [107, 154] on div at bounding box center [586, 160] width 1074 height 39
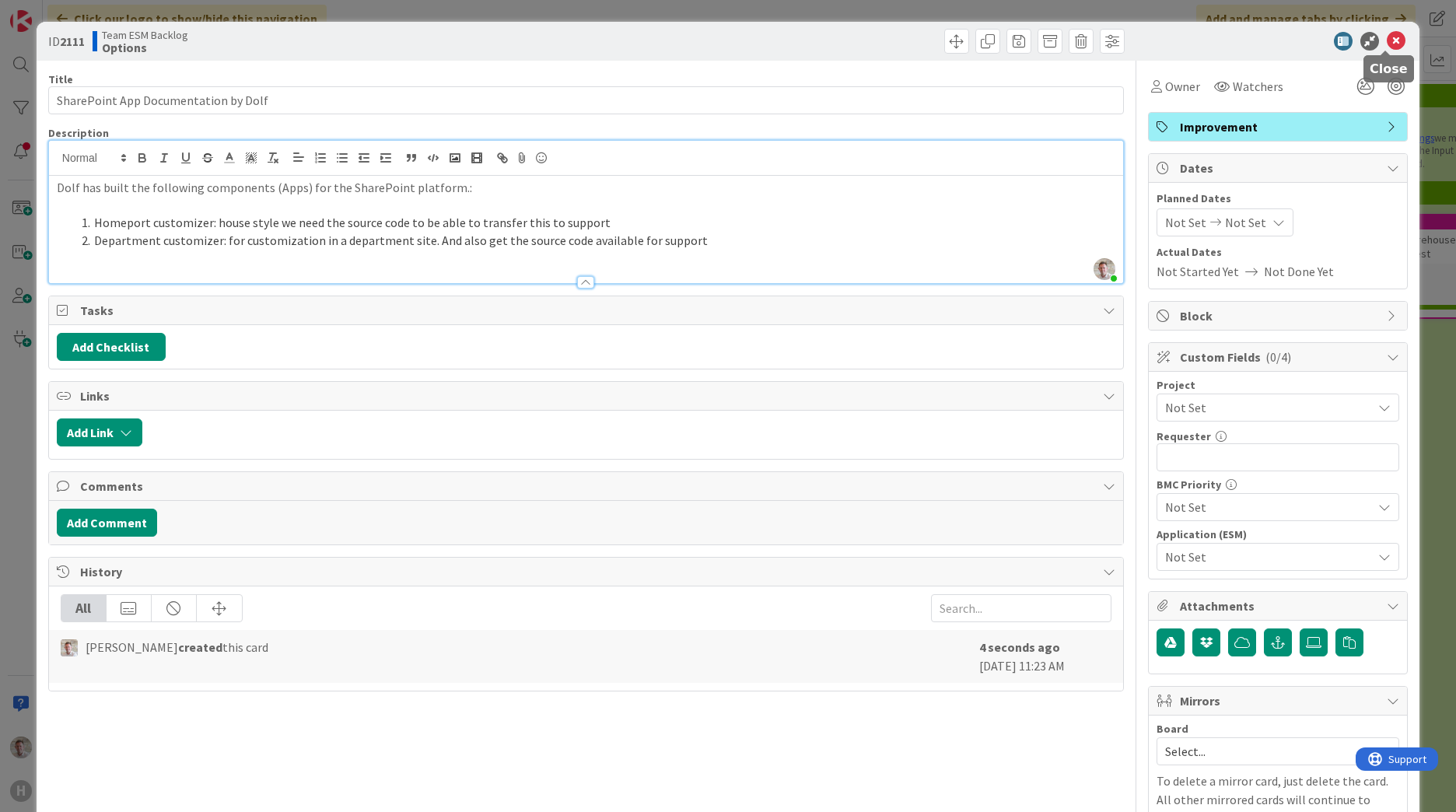
click at [1386, 40] on icon at bounding box center [1396, 41] width 19 height 19
